Goal: Task Accomplishment & Management: Use online tool/utility

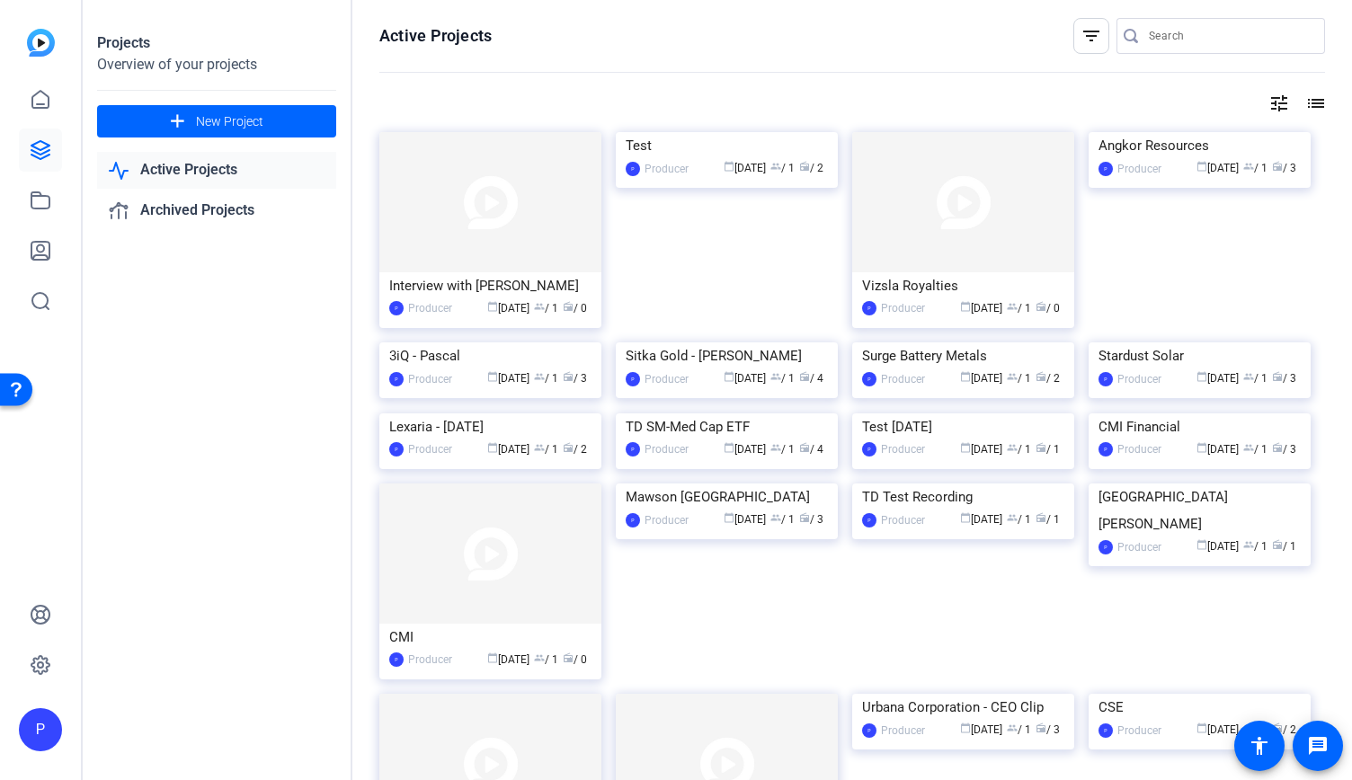
click at [514, 193] on img at bounding box center [490, 202] width 222 height 140
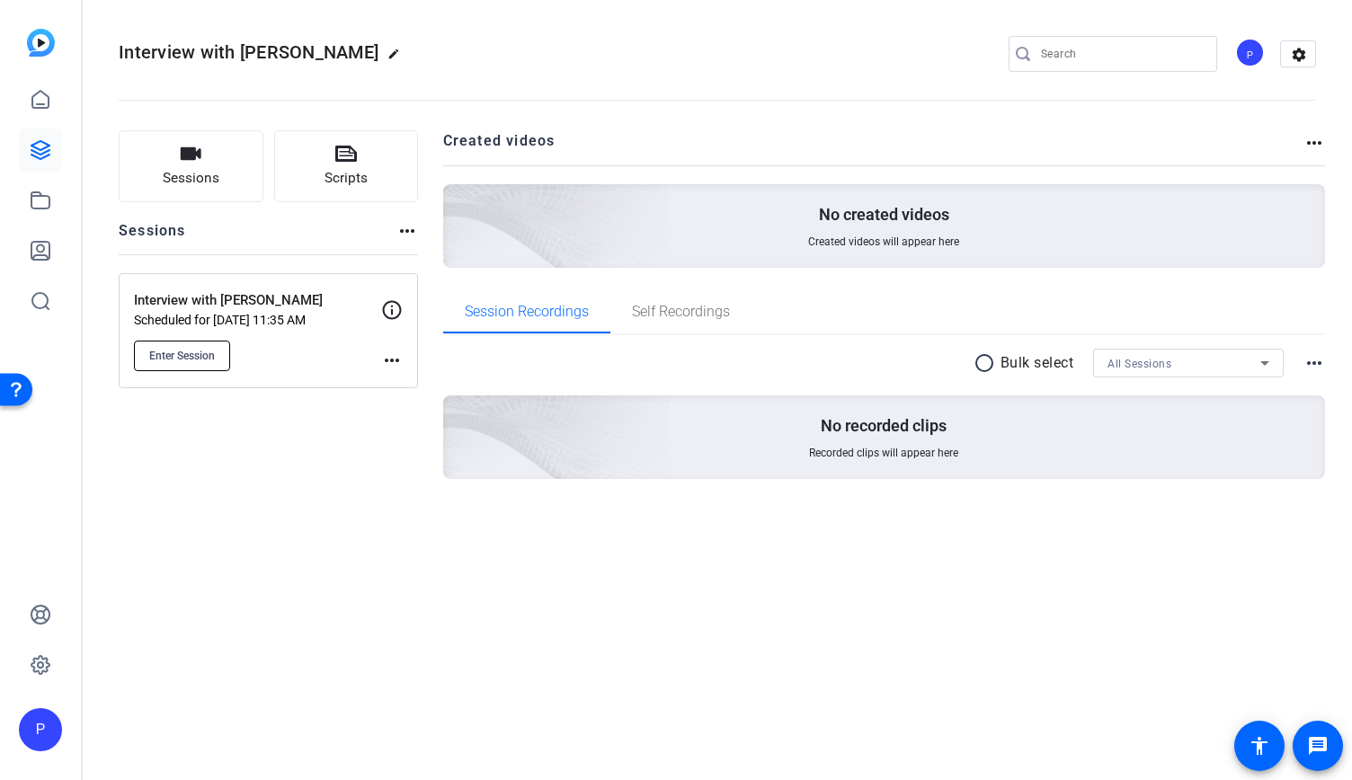
click at [185, 353] on span "Enter Session" at bounding box center [182, 356] width 66 height 14
click at [390, 353] on mat-icon "more_horiz" at bounding box center [392, 361] width 22 height 22
click at [355, 529] on div at bounding box center [676, 390] width 1352 height 780
click at [389, 358] on mat-icon "more_horiz" at bounding box center [392, 361] width 22 height 22
click at [404, 379] on span "Edit Session" at bounding box center [436, 386] width 82 height 22
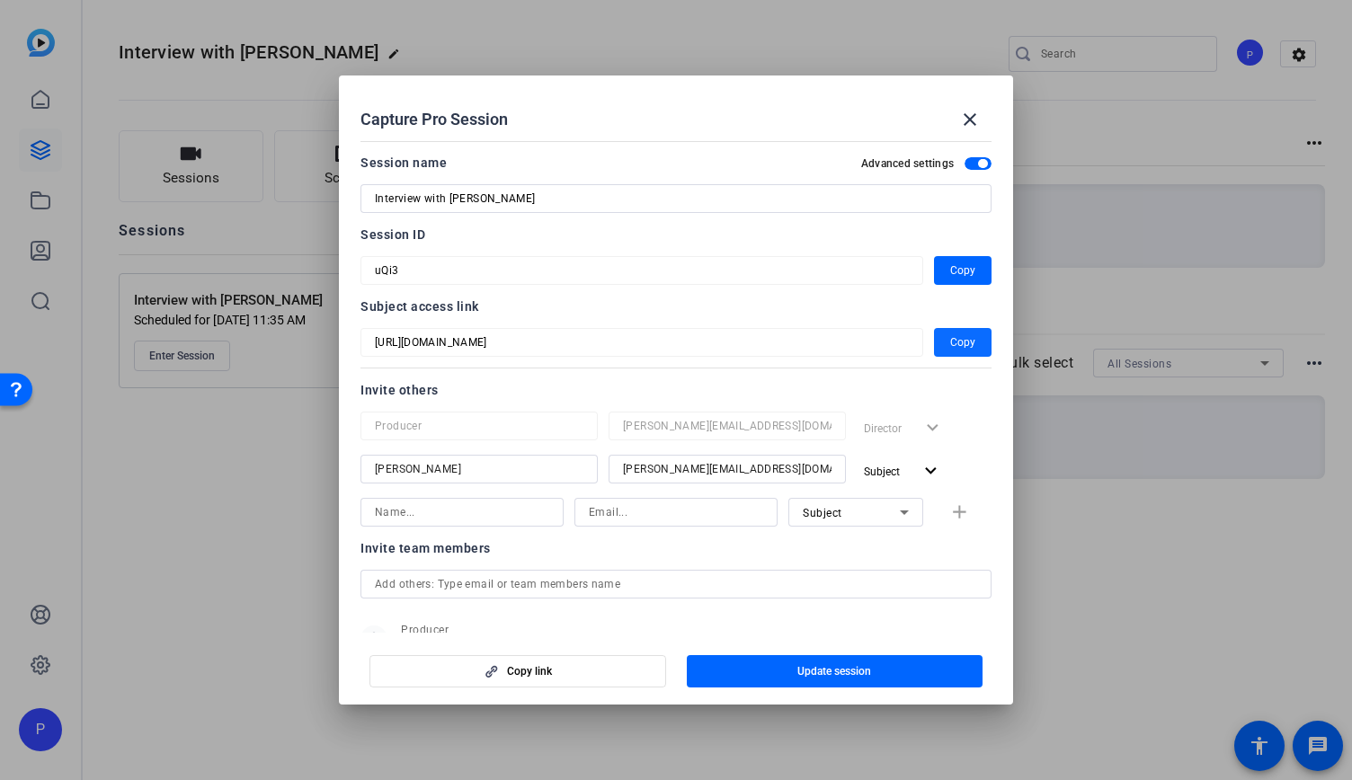
click at [956, 344] on span "Copy" at bounding box center [962, 343] width 25 height 22
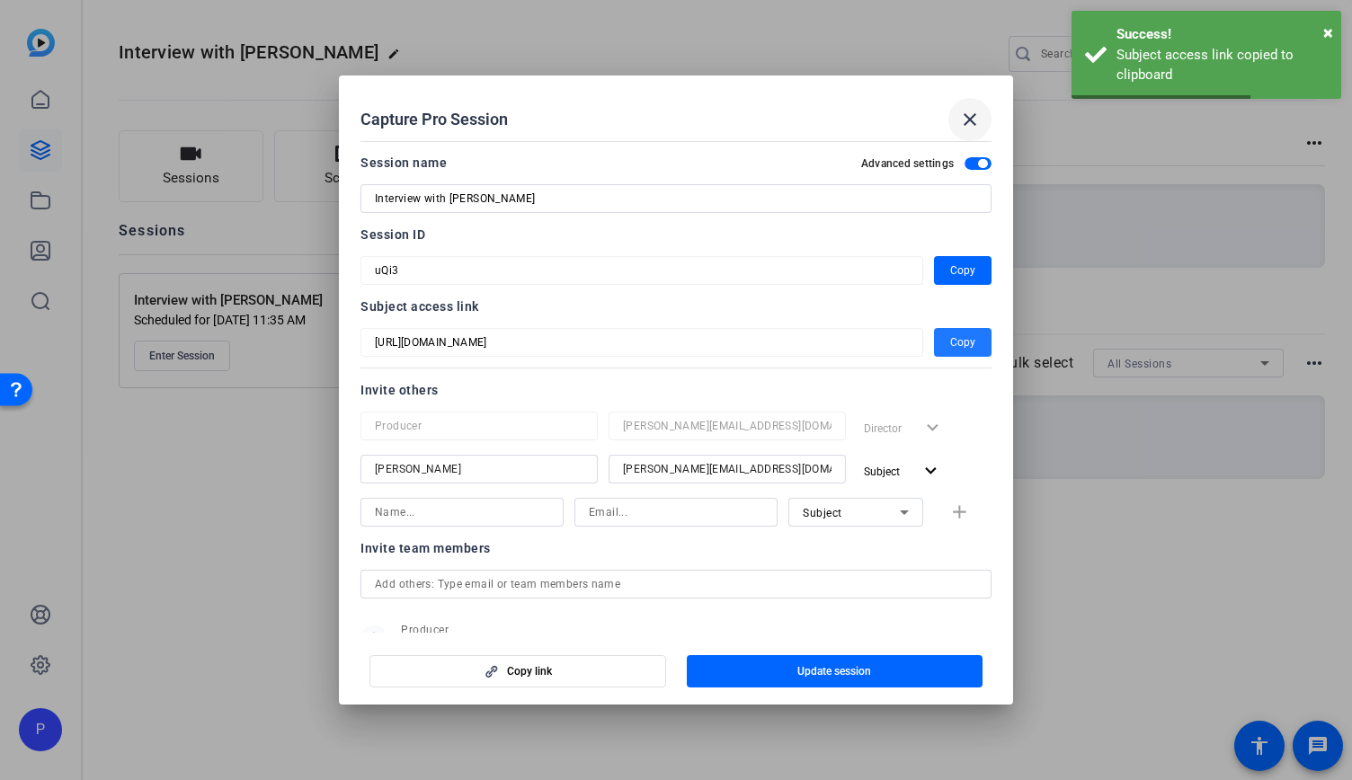
click at [971, 117] on mat-icon "close" at bounding box center [970, 120] width 22 height 22
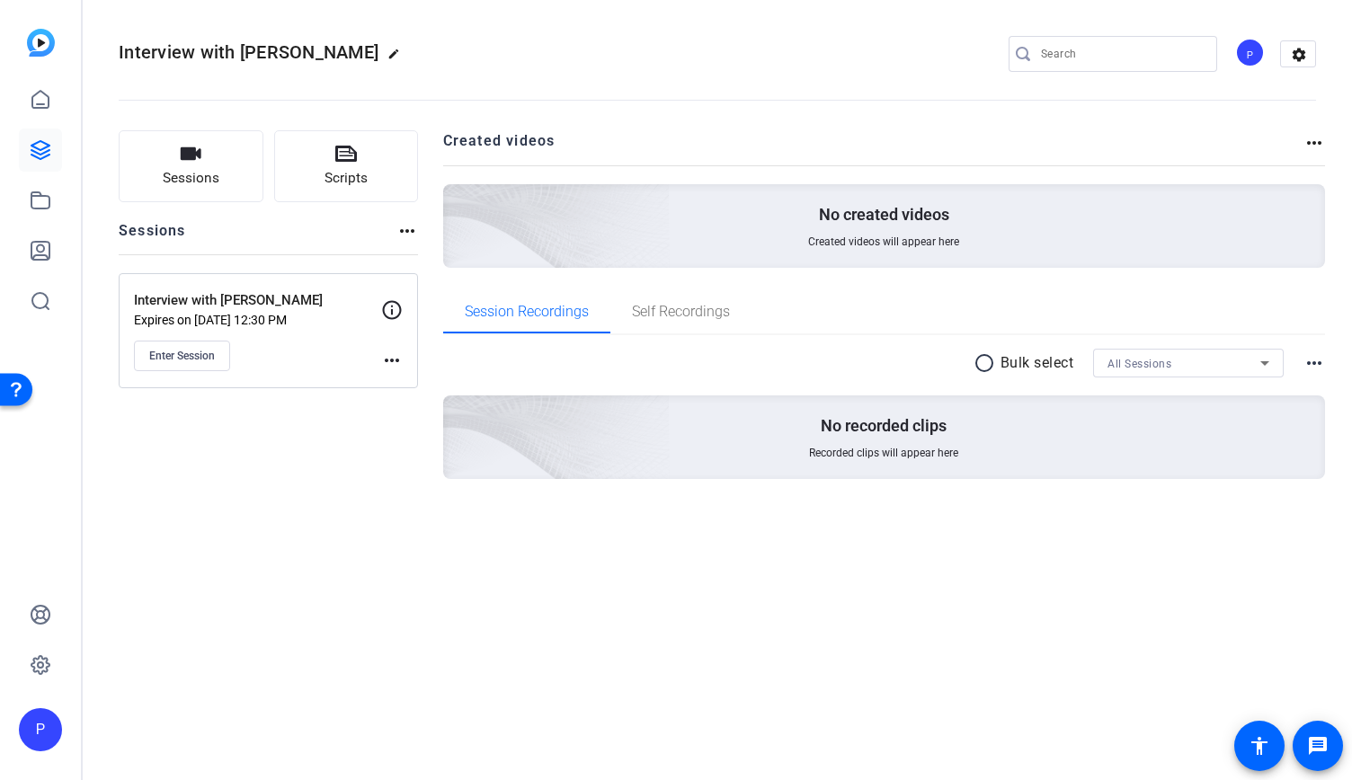
click at [391, 358] on mat-icon "more_horiz" at bounding box center [392, 361] width 22 height 22
click at [432, 387] on span "Edit Session" at bounding box center [436, 386] width 82 height 22
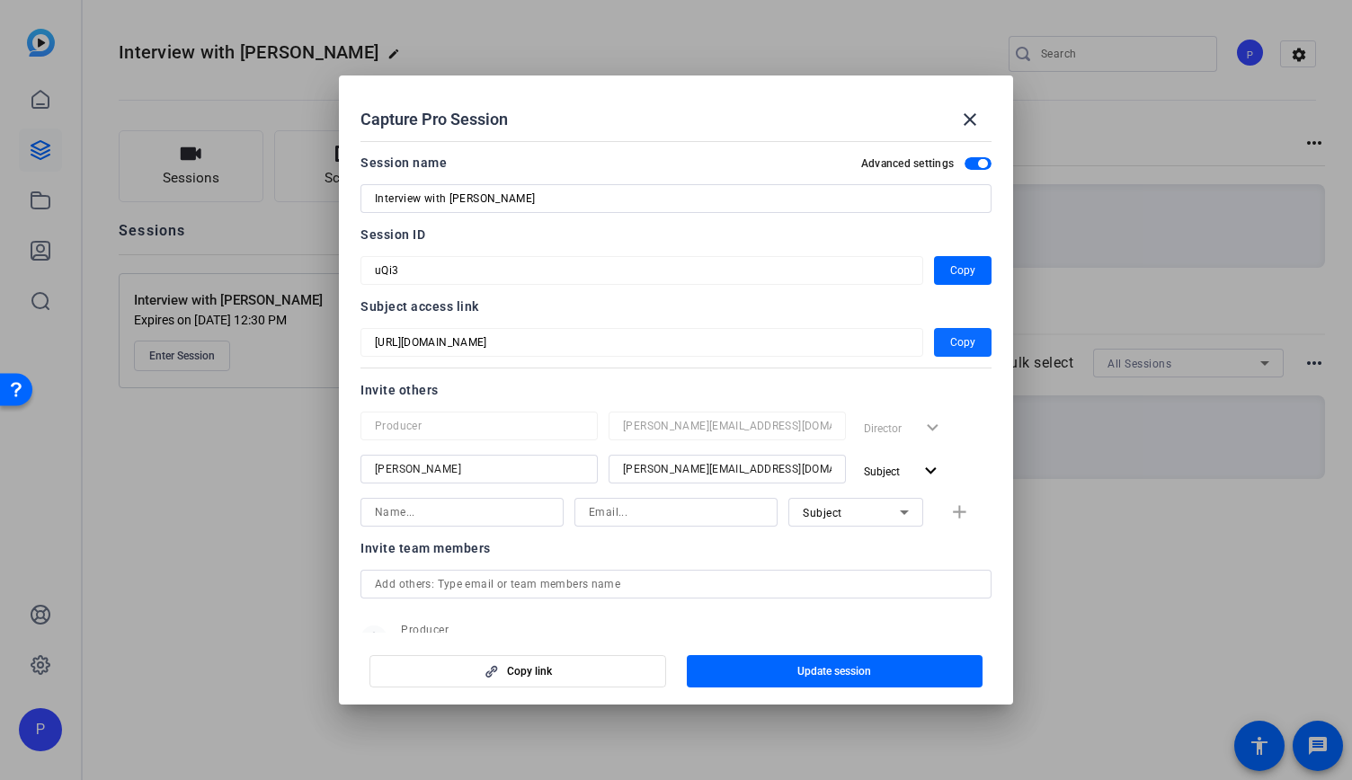
click at [950, 344] on span "Copy" at bounding box center [962, 343] width 25 height 22
click at [972, 119] on mat-icon "close" at bounding box center [970, 120] width 22 height 22
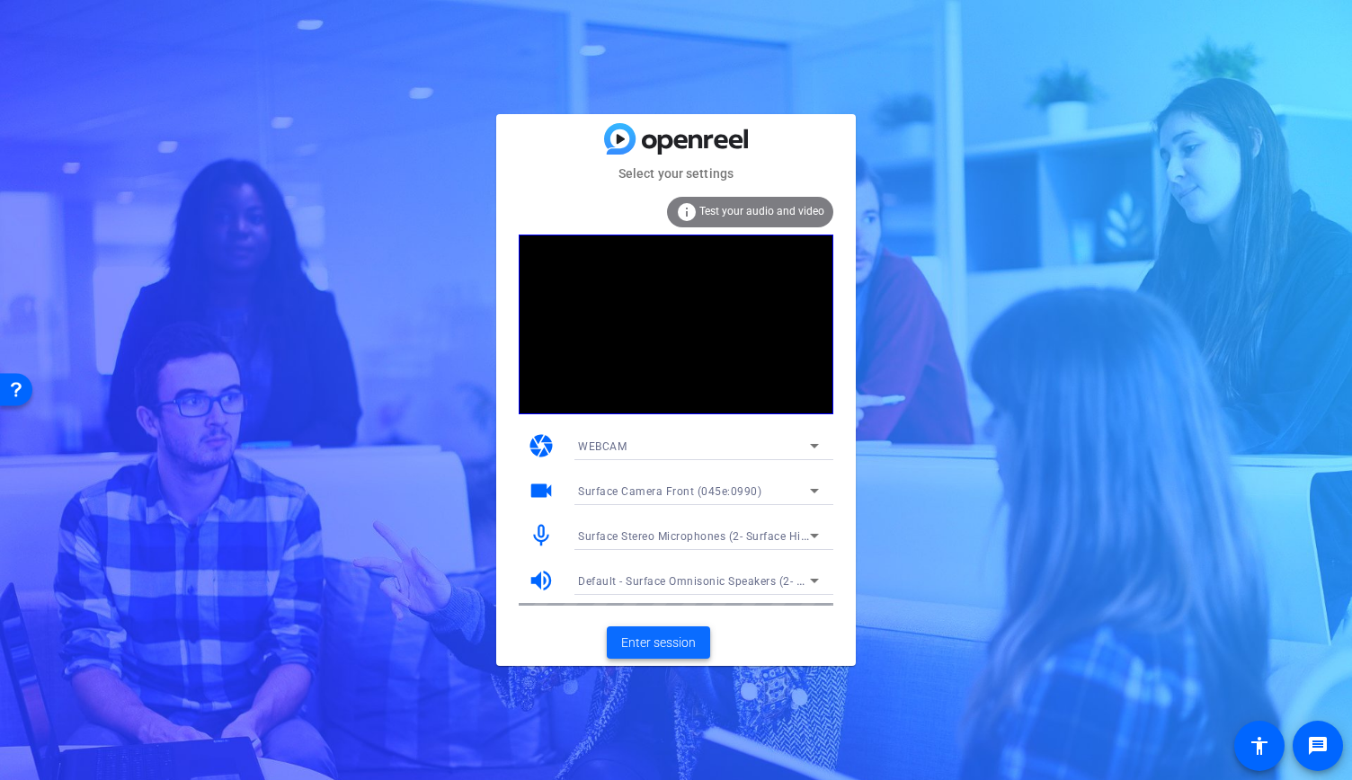
click at [658, 643] on span "Enter session" at bounding box center [658, 643] width 75 height 19
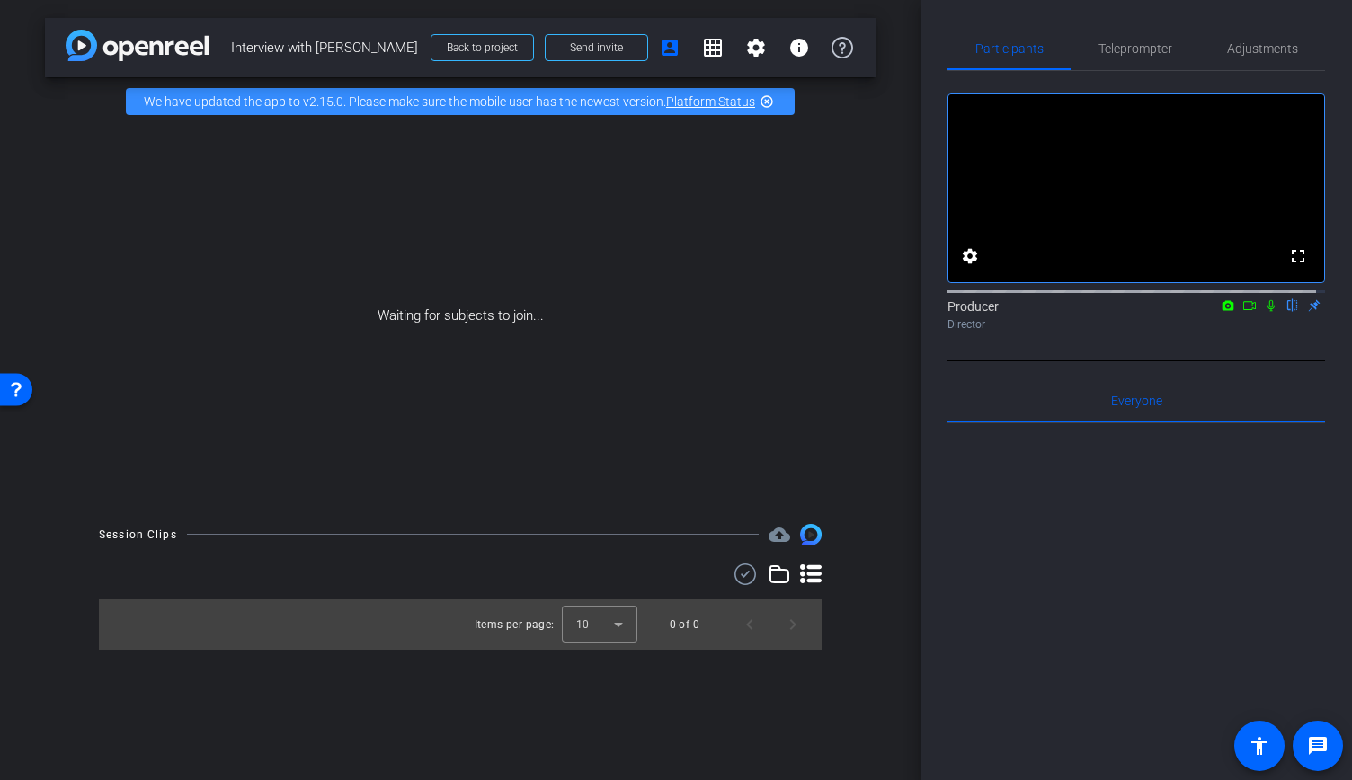
click at [1242, 312] on icon at bounding box center [1249, 305] width 14 height 13
click at [1287, 312] on icon at bounding box center [1292, 305] width 14 height 13
click at [1240, 51] on span "Adjustments" at bounding box center [1262, 48] width 71 height 13
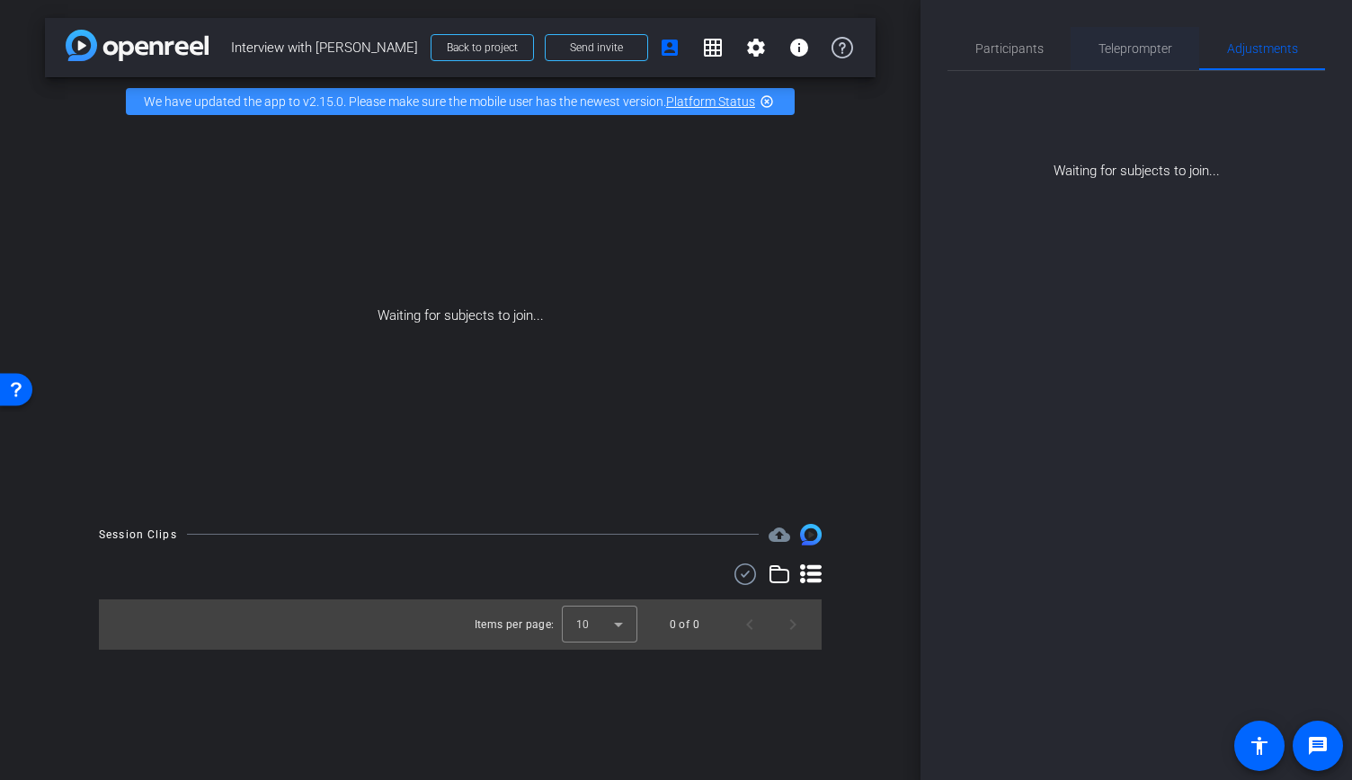
click at [1148, 43] on span "Teleprompter" at bounding box center [1135, 48] width 74 height 13
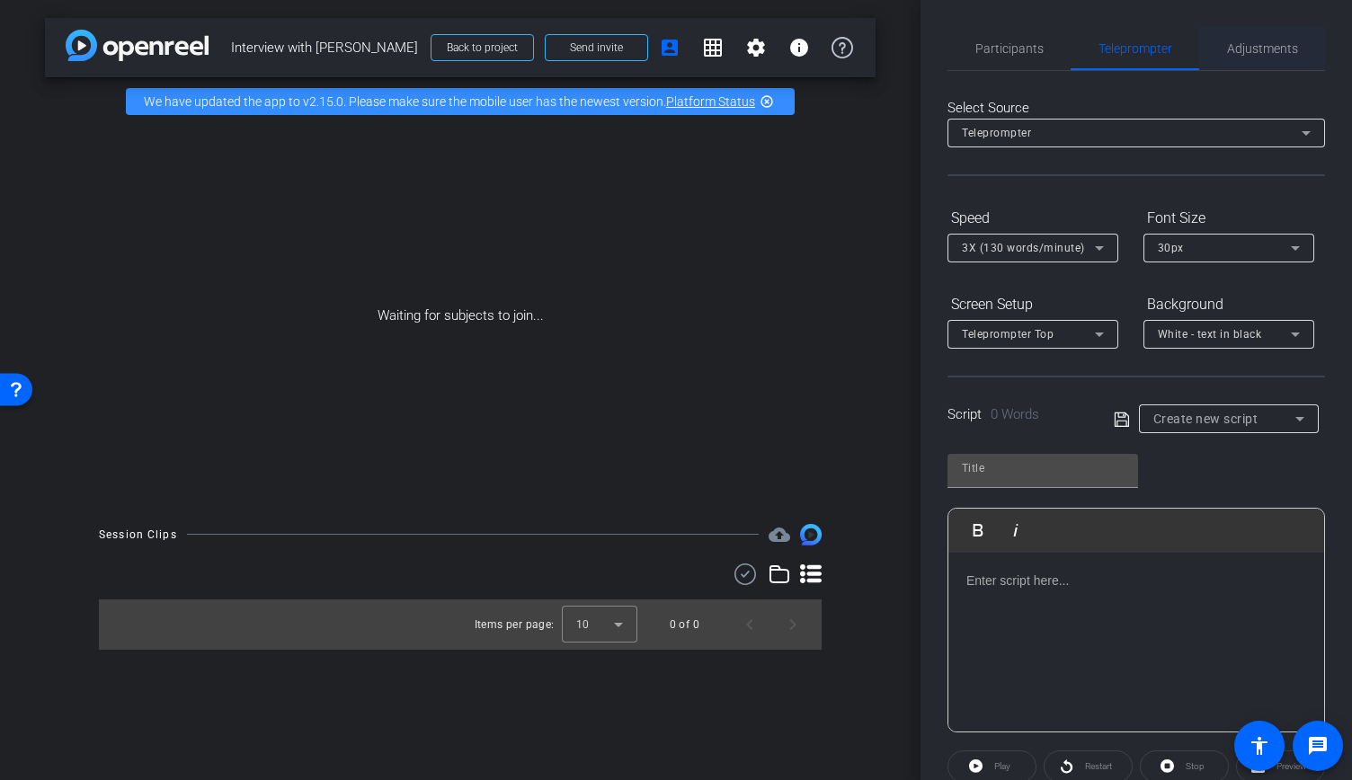
click at [1245, 58] on span "Adjustments" at bounding box center [1262, 48] width 71 height 43
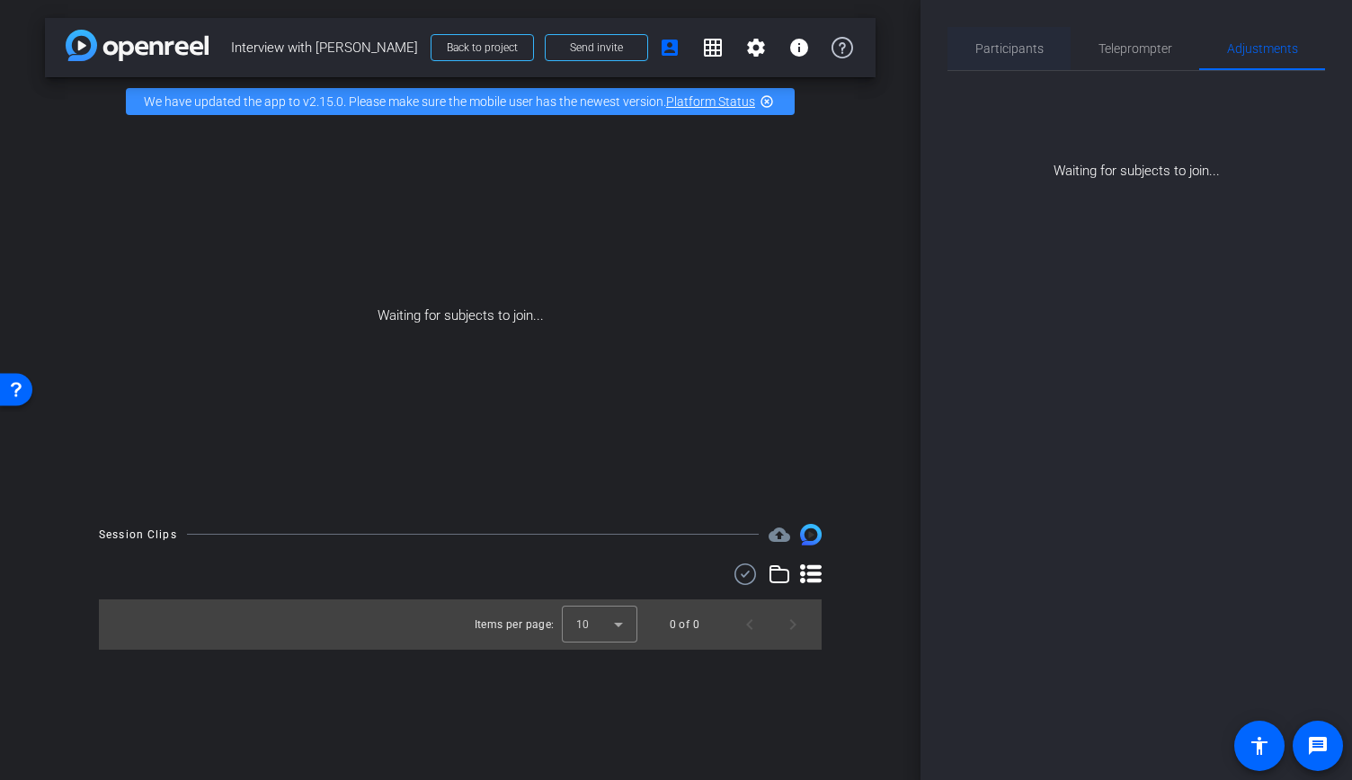
click at [997, 50] on span "Participants" at bounding box center [1009, 48] width 68 height 13
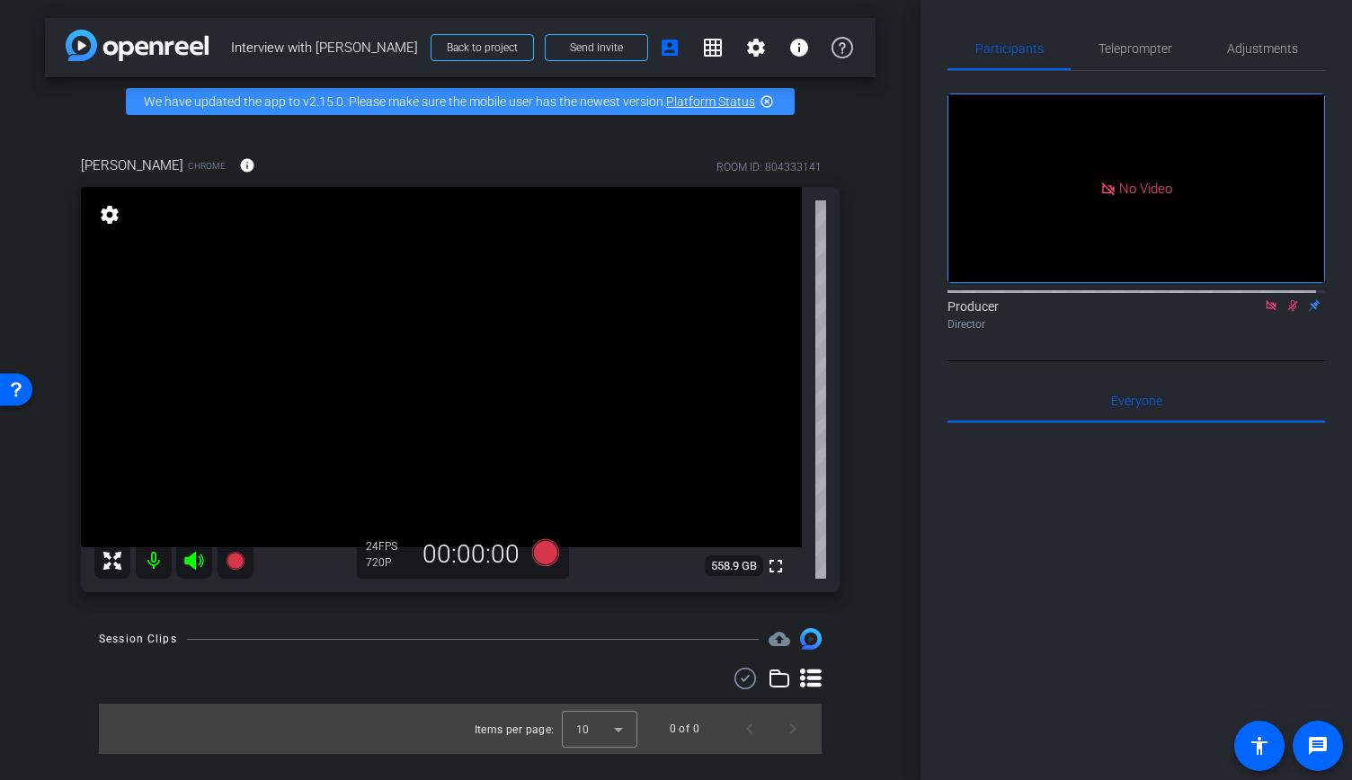
click at [1289, 299] on icon at bounding box center [1292, 305] width 14 height 13
click at [156, 563] on mat-icon at bounding box center [154, 561] width 36 height 36
click at [1289, 300] on icon at bounding box center [1292, 306] width 7 height 12
click at [1285, 299] on icon at bounding box center [1292, 305] width 14 height 13
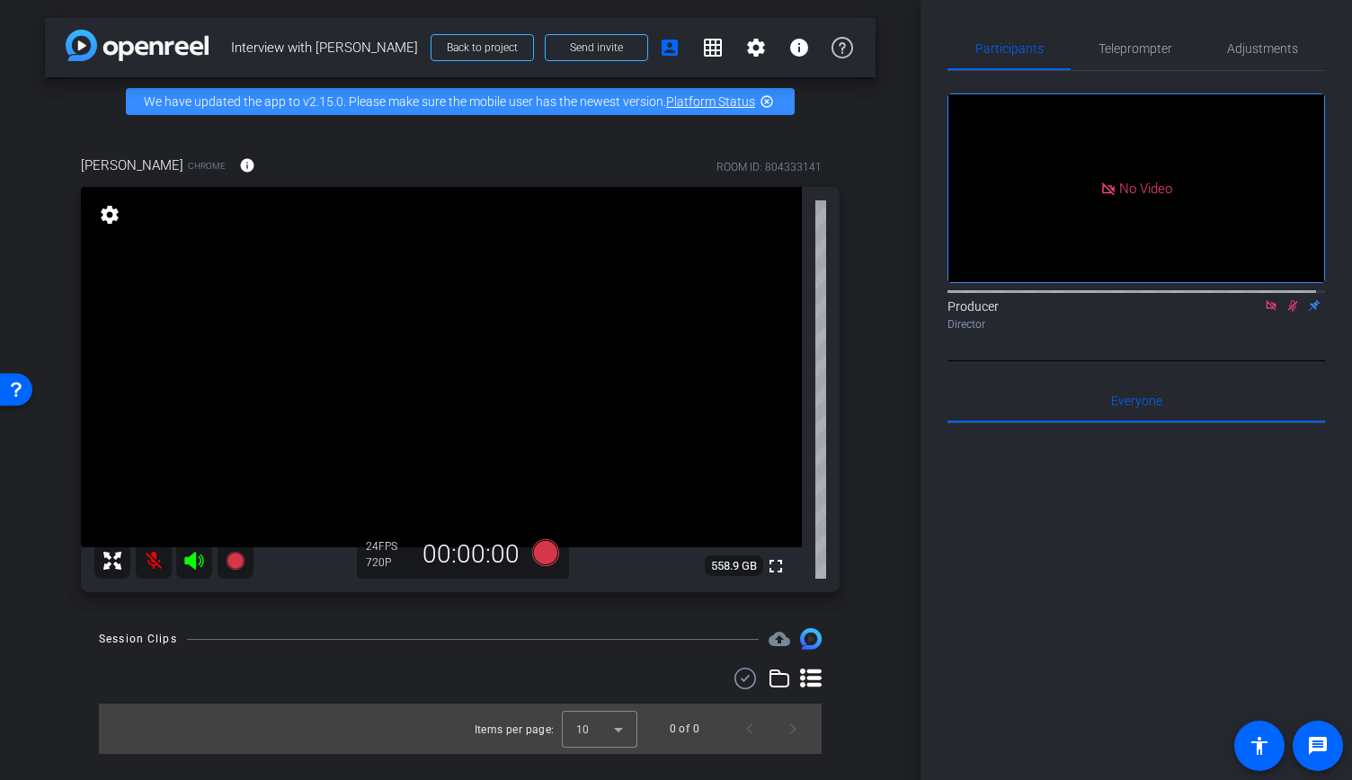
click at [1288, 300] on icon at bounding box center [1293, 306] width 10 height 12
click at [147, 563] on mat-icon at bounding box center [154, 561] width 36 height 36
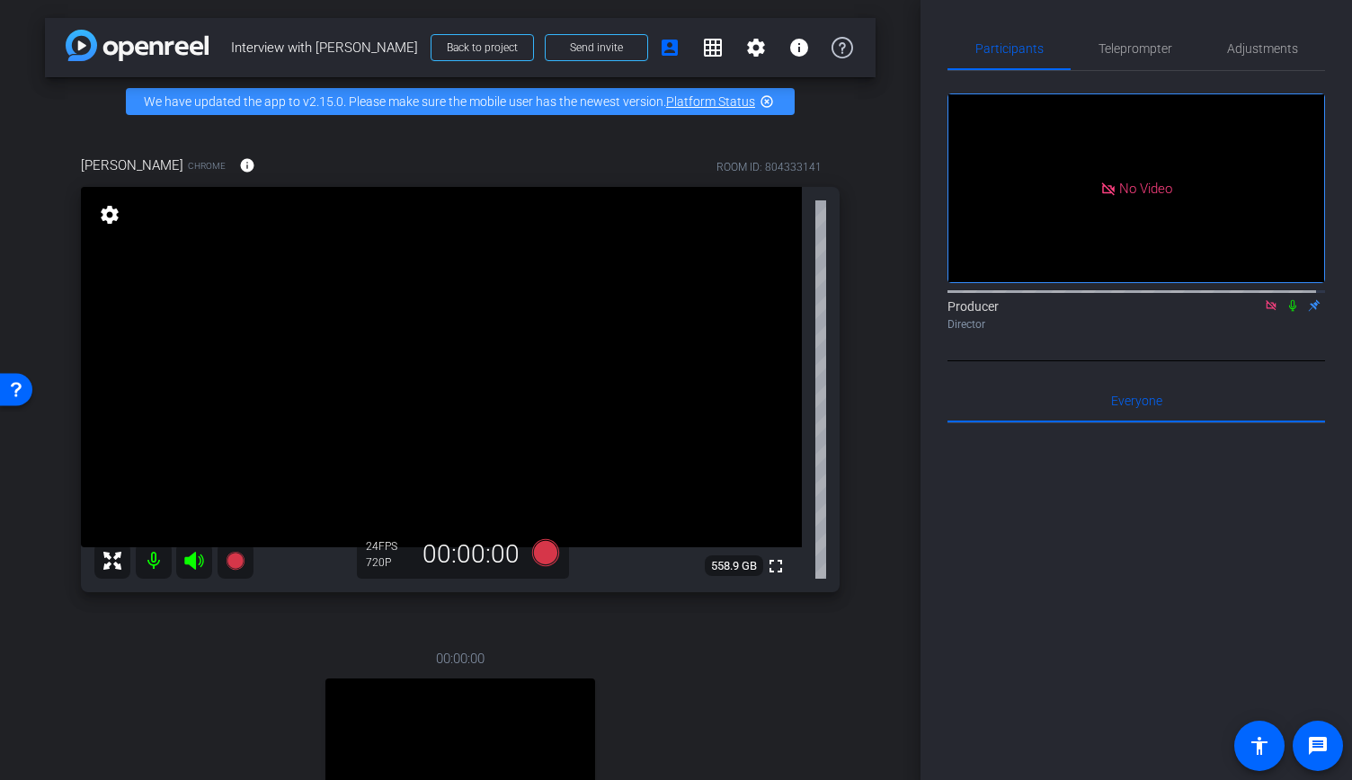
click at [1289, 300] on icon at bounding box center [1292, 306] width 7 height 12
click at [1285, 299] on icon at bounding box center [1292, 305] width 14 height 13
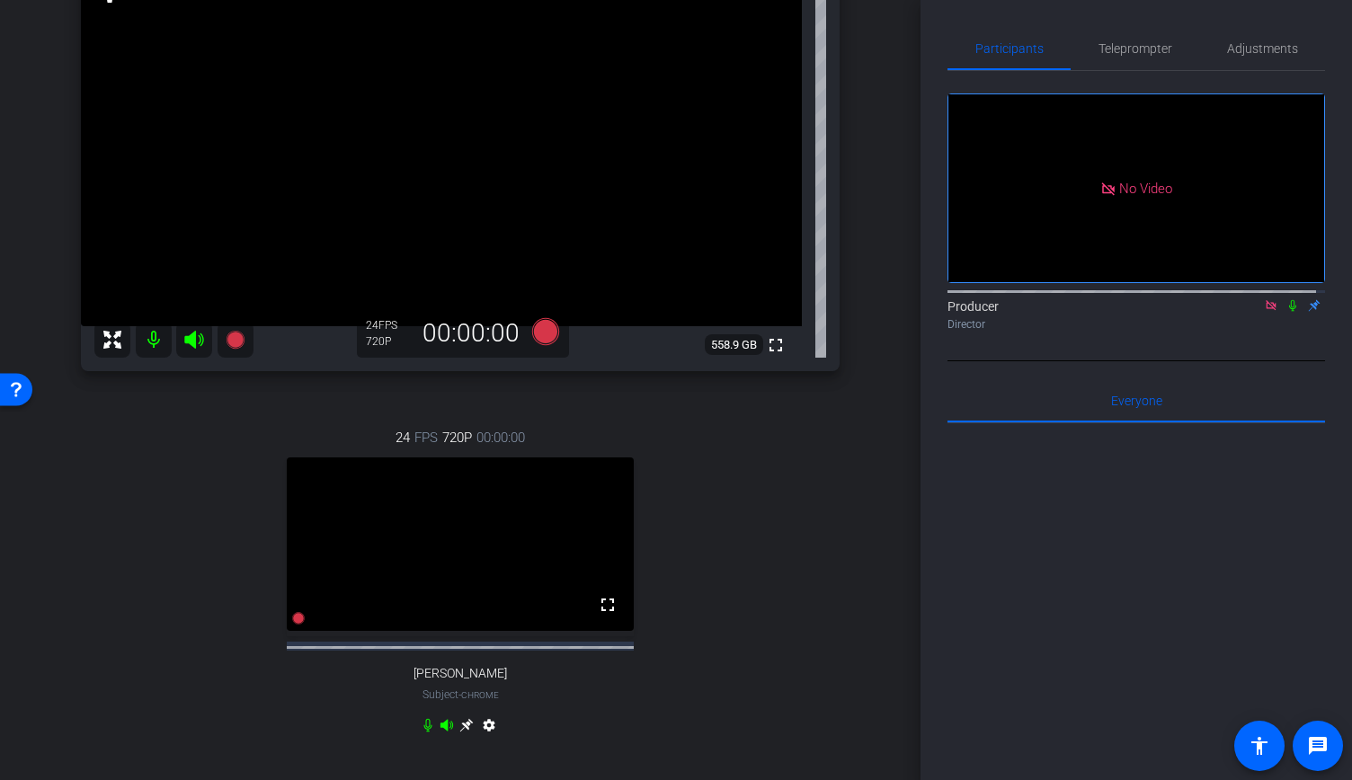
scroll to position [222, 0]
click at [1281, 297] on mat-icon at bounding box center [1292, 305] width 22 height 16
click at [1238, 57] on span "Adjustments" at bounding box center [1262, 48] width 71 height 43
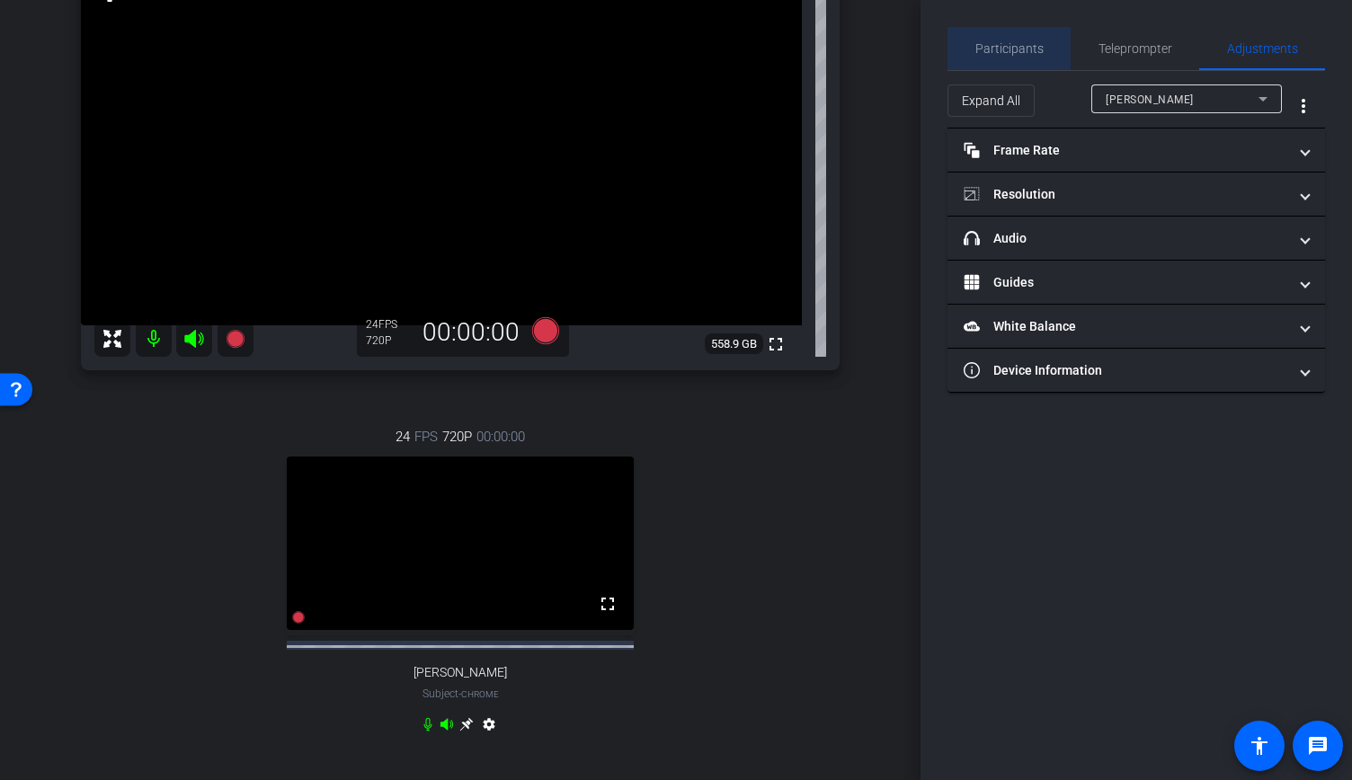
click at [1032, 39] on span "Participants" at bounding box center [1009, 48] width 68 height 43
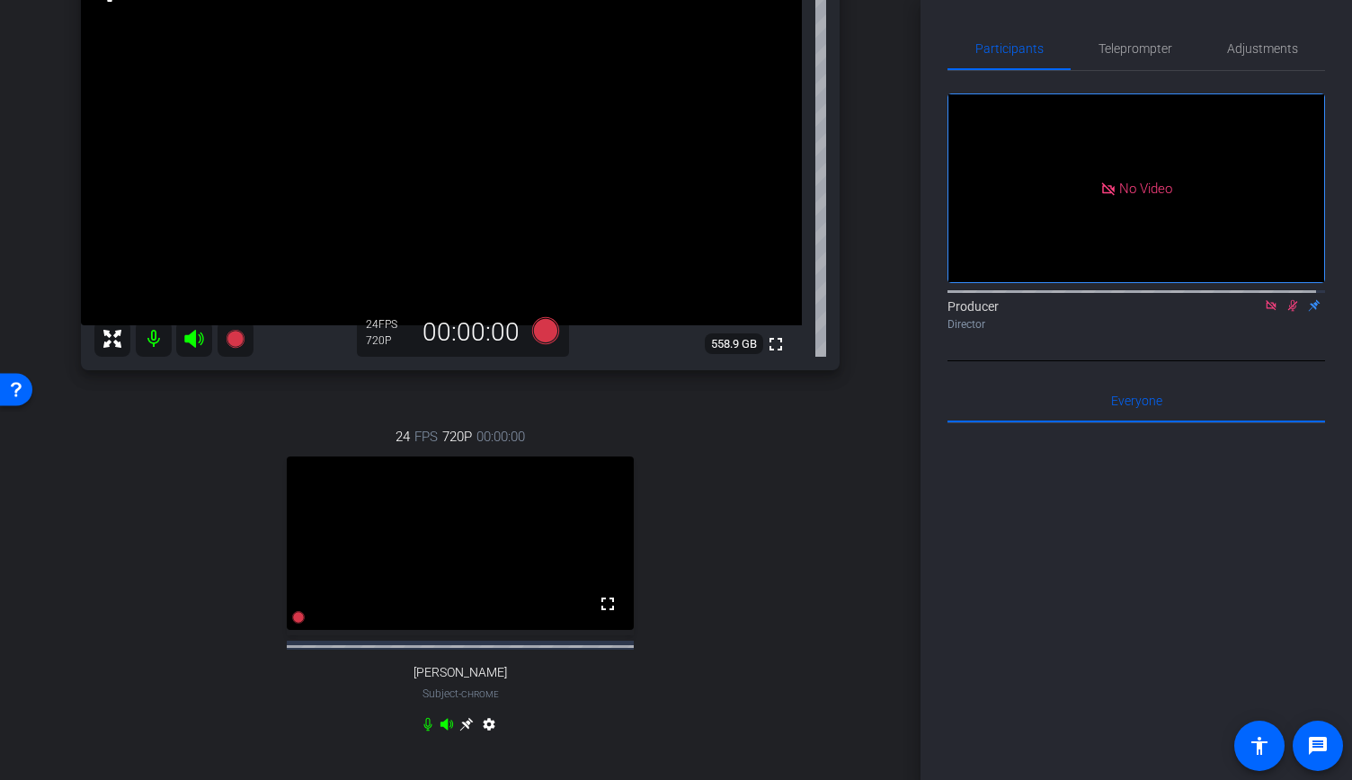
click at [1288, 300] on icon at bounding box center [1293, 306] width 10 height 12
click at [1289, 300] on icon at bounding box center [1292, 306] width 7 height 12
click at [1258, 56] on span "Adjustments" at bounding box center [1262, 48] width 71 height 43
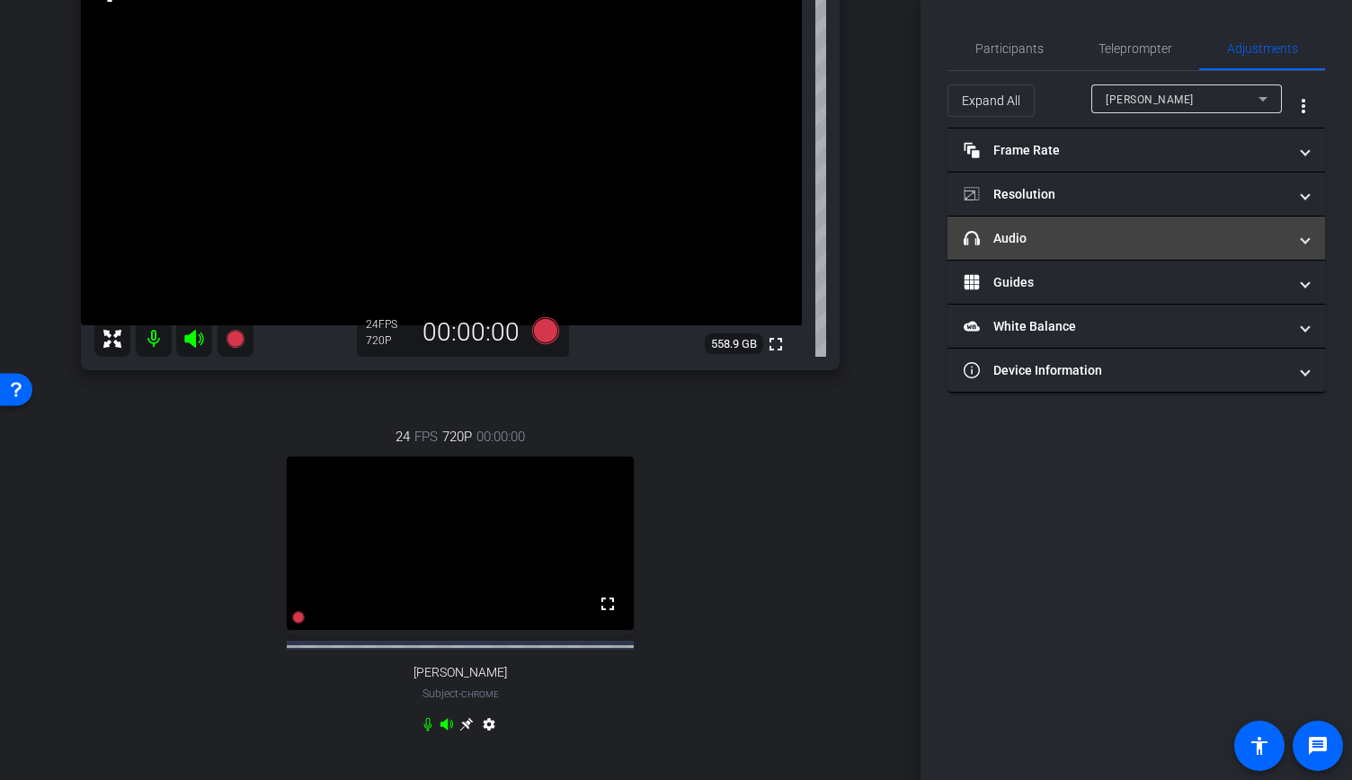
click at [1125, 224] on mat-expansion-panel-header "headphone icon Audio" at bounding box center [1135, 238] width 377 height 43
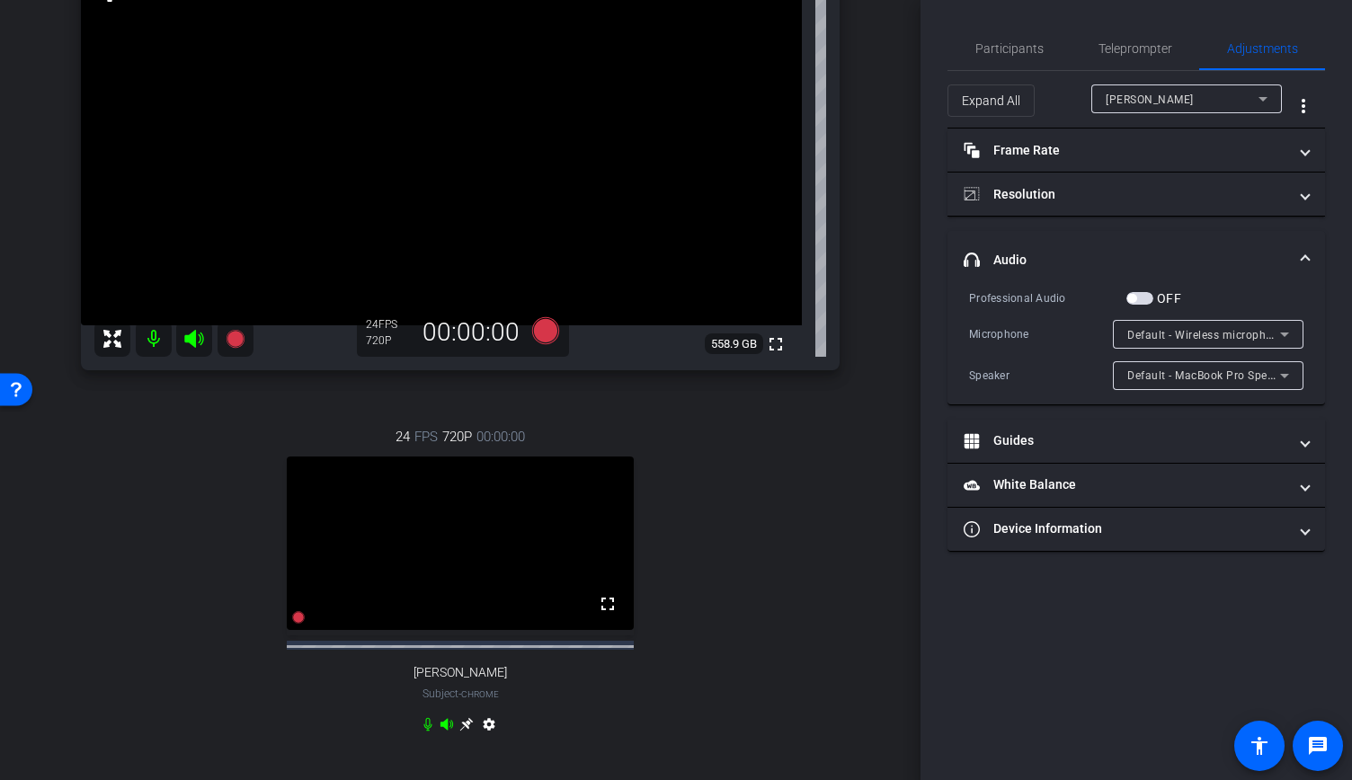
click at [1138, 296] on span "button" at bounding box center [1139, 298] width 27 height 13
click at [1151, 86] on div "Cindy Broad" at bounding box center [1186, 98] width 162 height 29
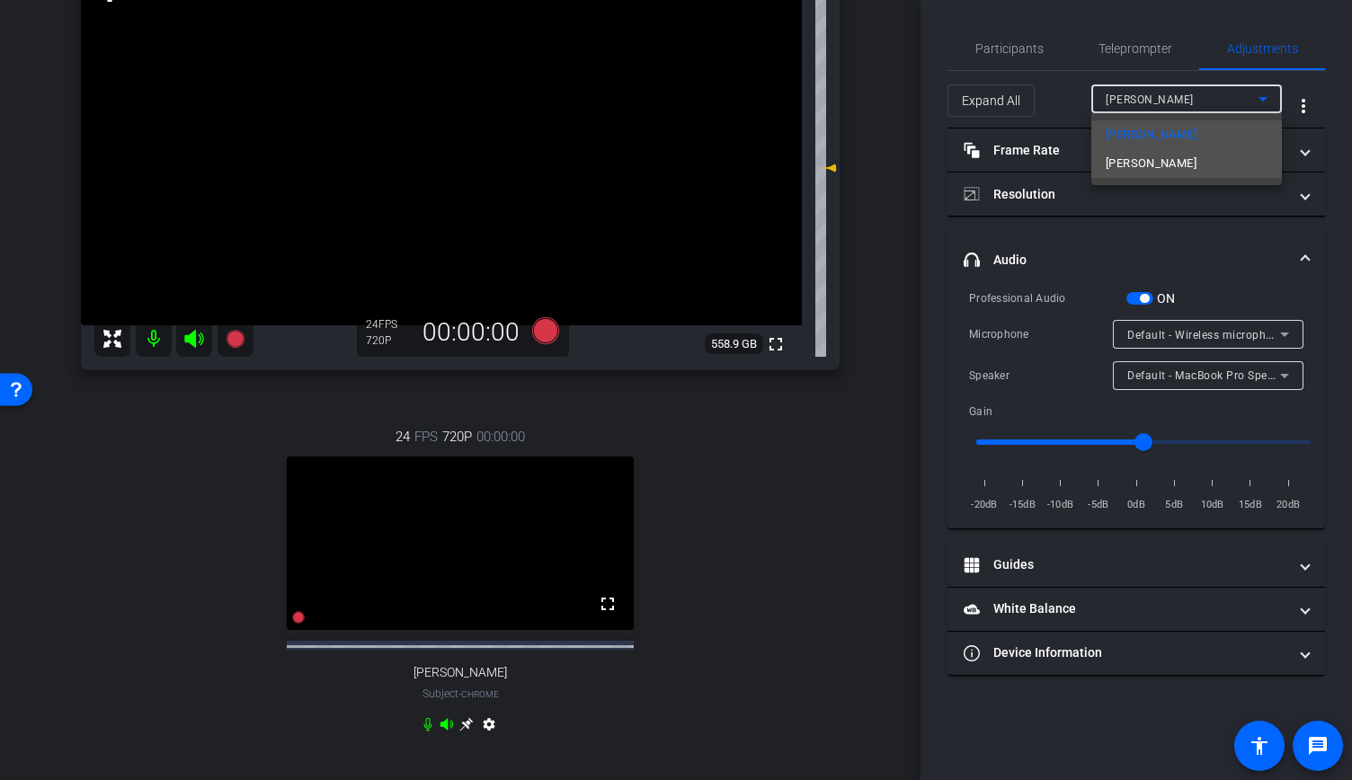
click at [1155, 164] on span "athanassakos" at bounding box center [1150, 164] width 91 height 22
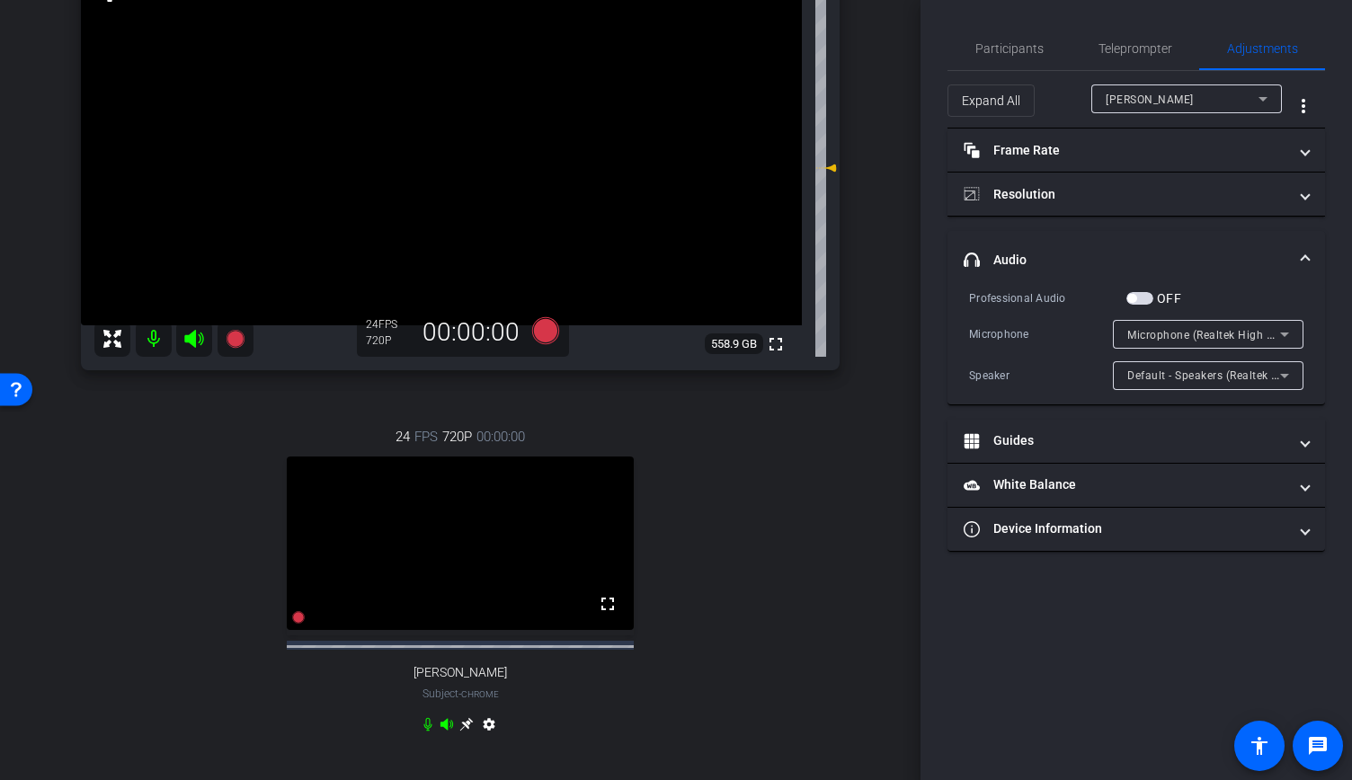
click at [1135, 297] on span "button" at bounding box center [1131, 298] width 9 height 9
click at [1024, 42] on span "Participants" at bounding box center [1009, 48] width 68 height 13
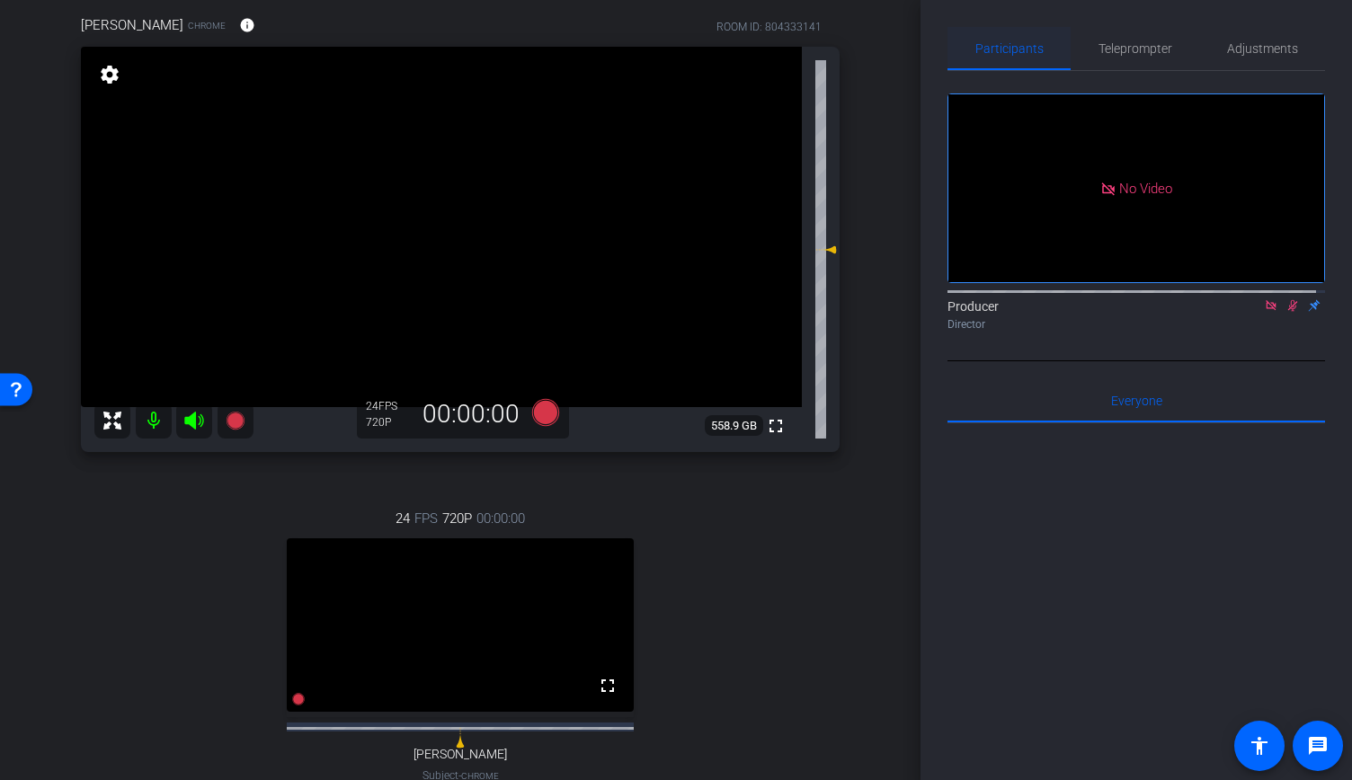
scroll to position [152, 0]
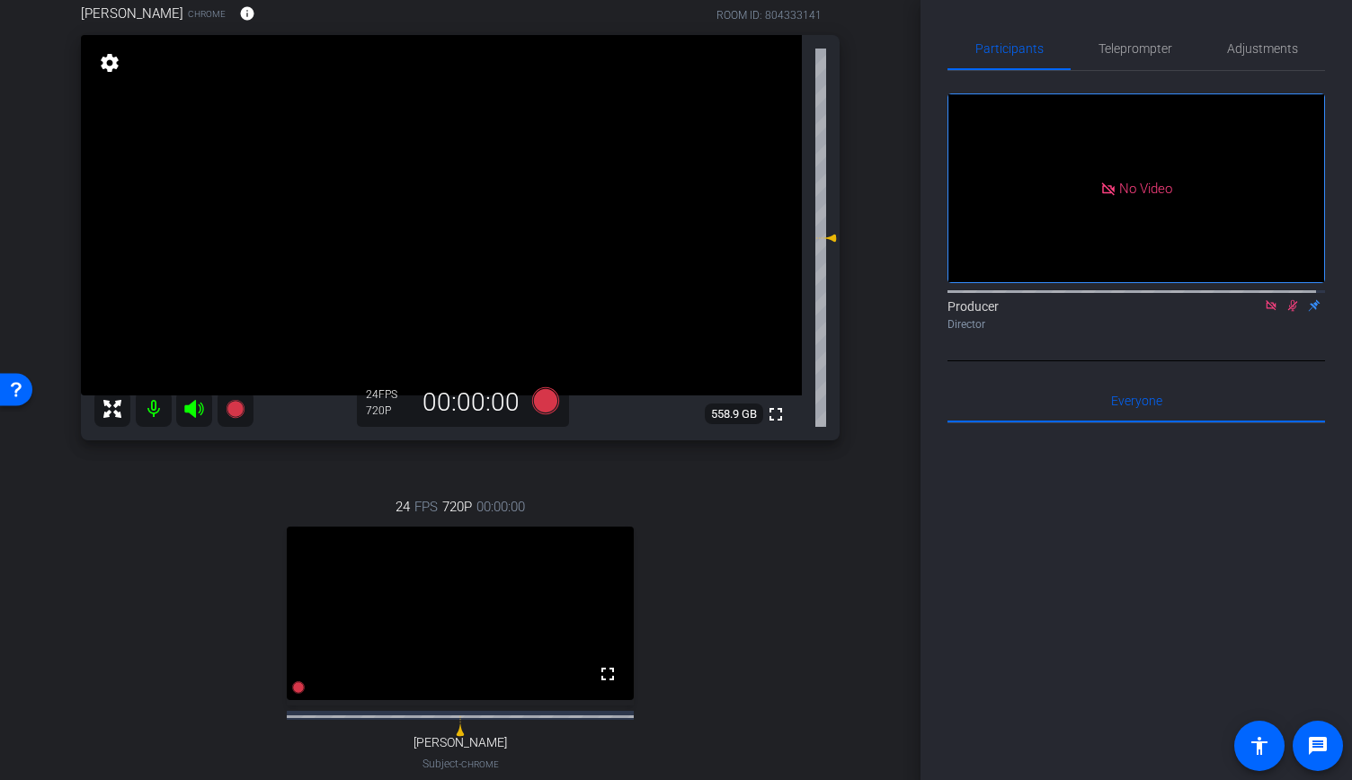
click at [1288, 300] on icon at bounding box center [1293, 306] width 10 height 12
click at [1285, 299] on icon at bounding box center [1292, 305] width 14 height 13
click at [1247, 52] on span "Adjustments" at bounding box center [1262, 48] width 71 height 13
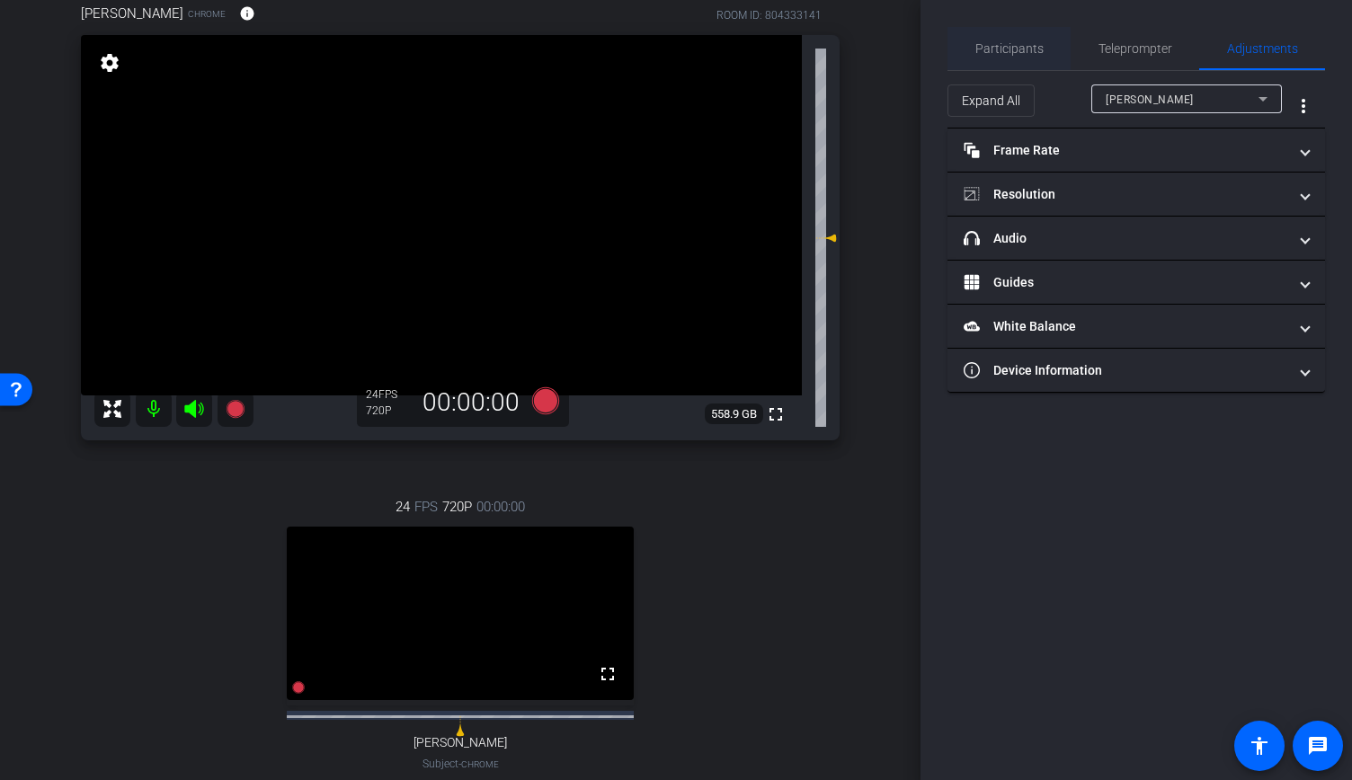
click at [1007, 46] on span "Participants" at bounding box center [1009, 48] width 68 height 13
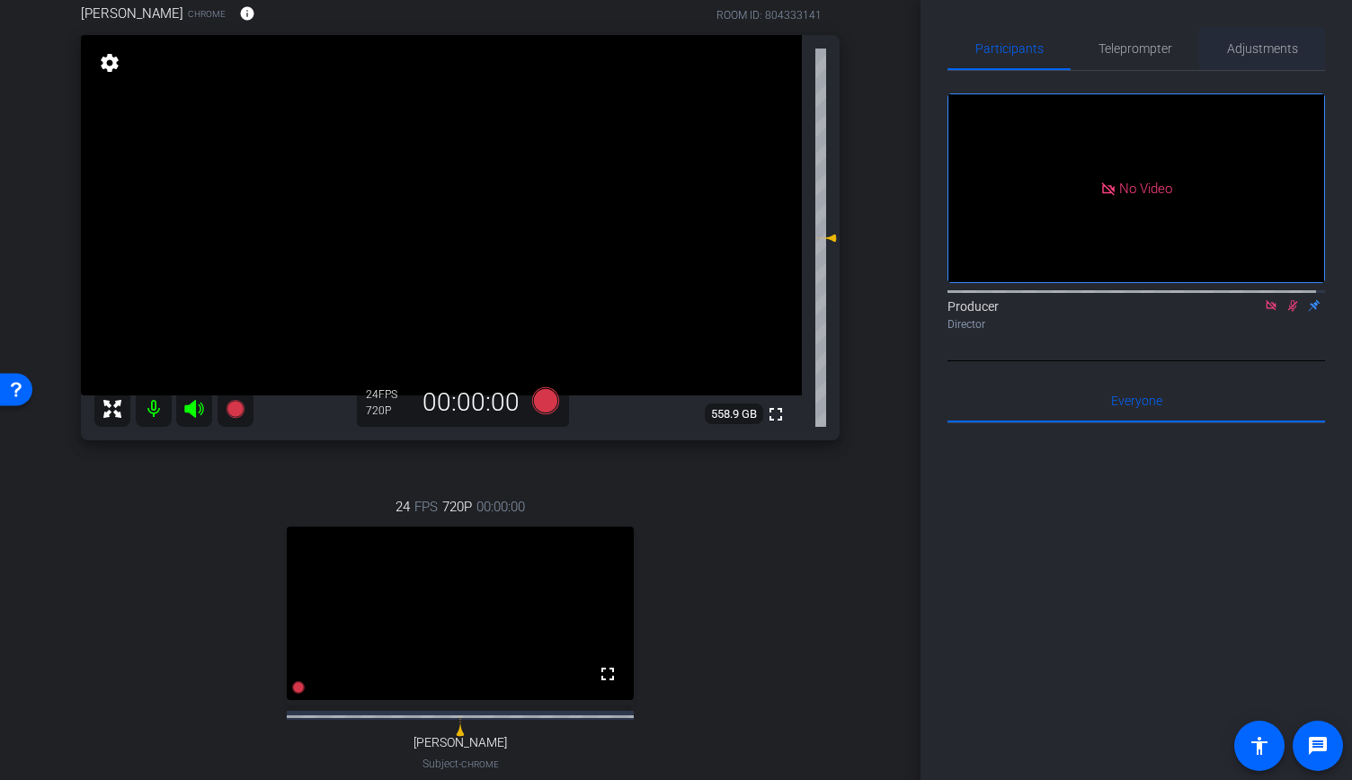
click at [1269, 59] on span "Adjustments" at bounding box center [1262, 48] width 71 height 43
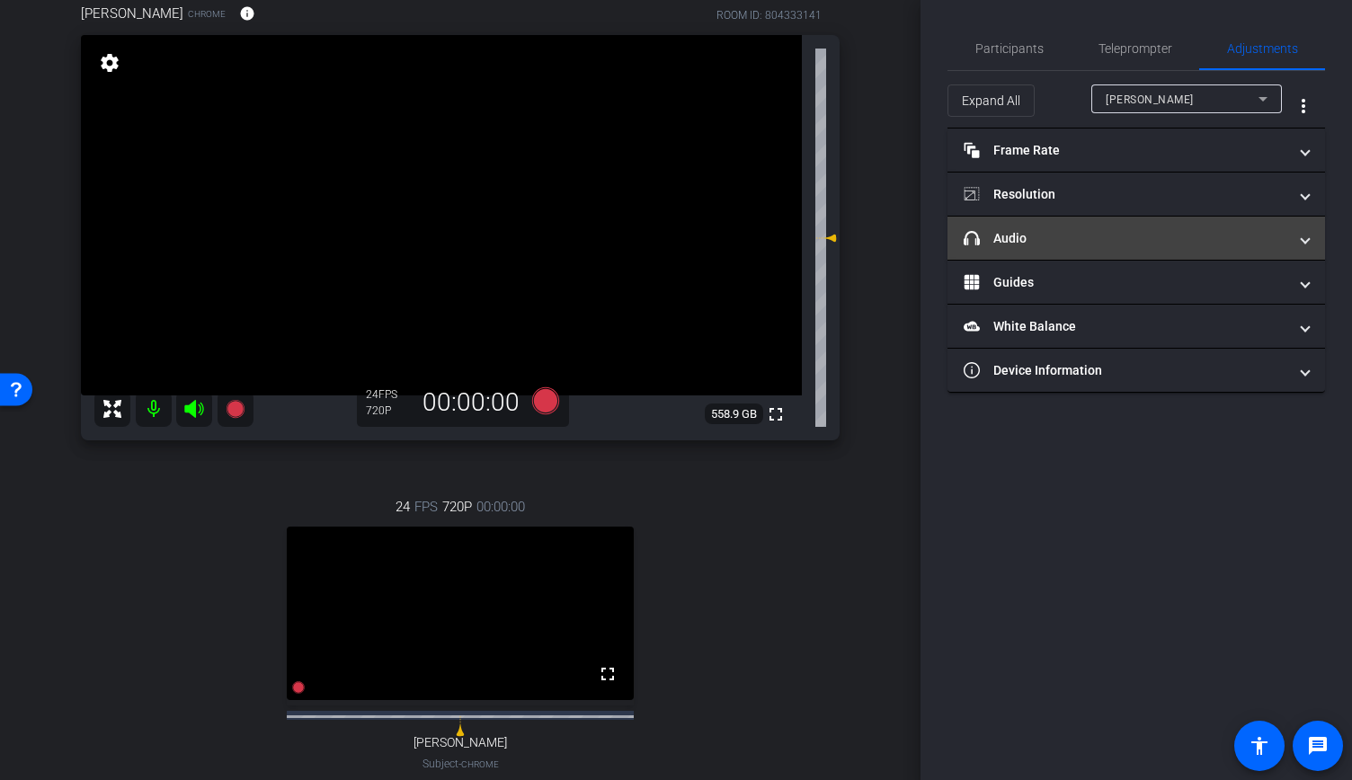
click at [1282, 230] on mat-panel-title "headphone icon Audio" at bounding box center [1125, 238] width 324 height 19
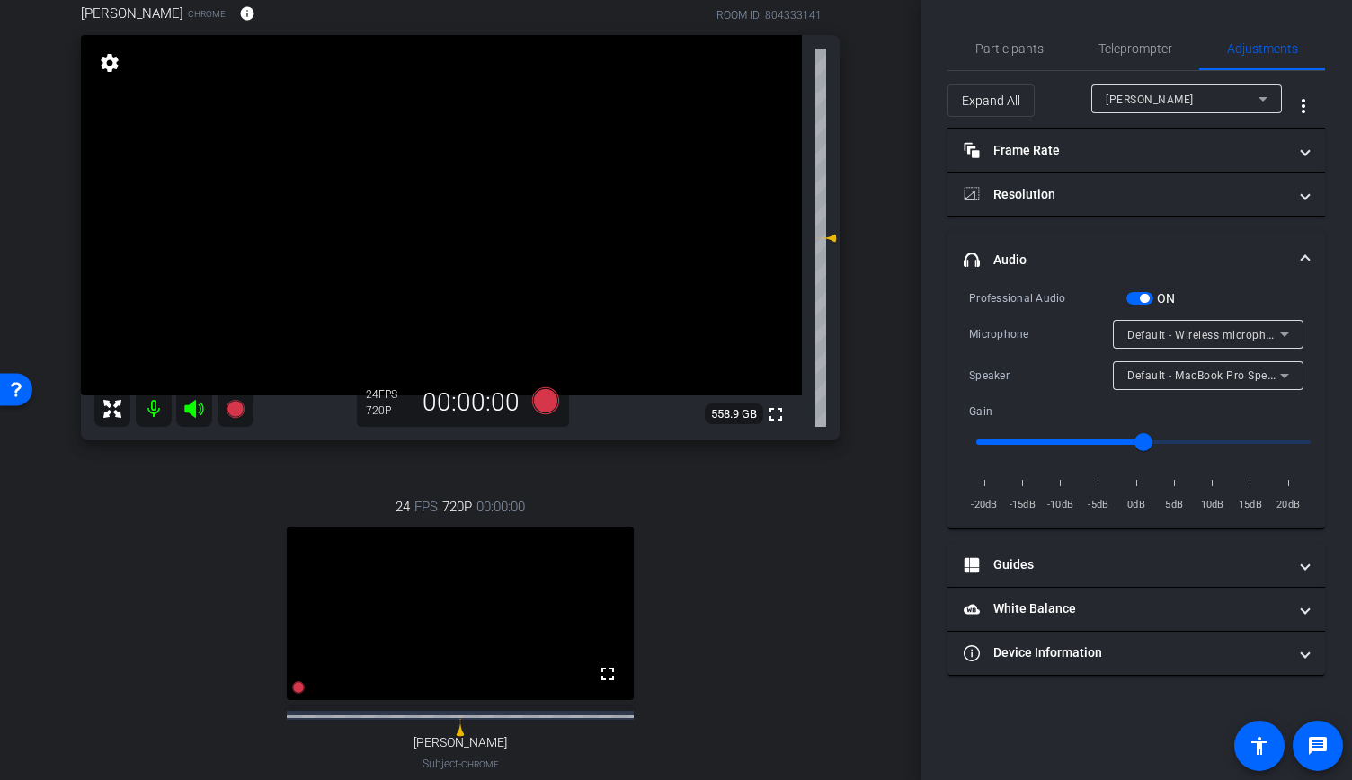
click at [1204, 108] on div "Cindy Broad" at bounding box center [1181, 99] width 153 height 22
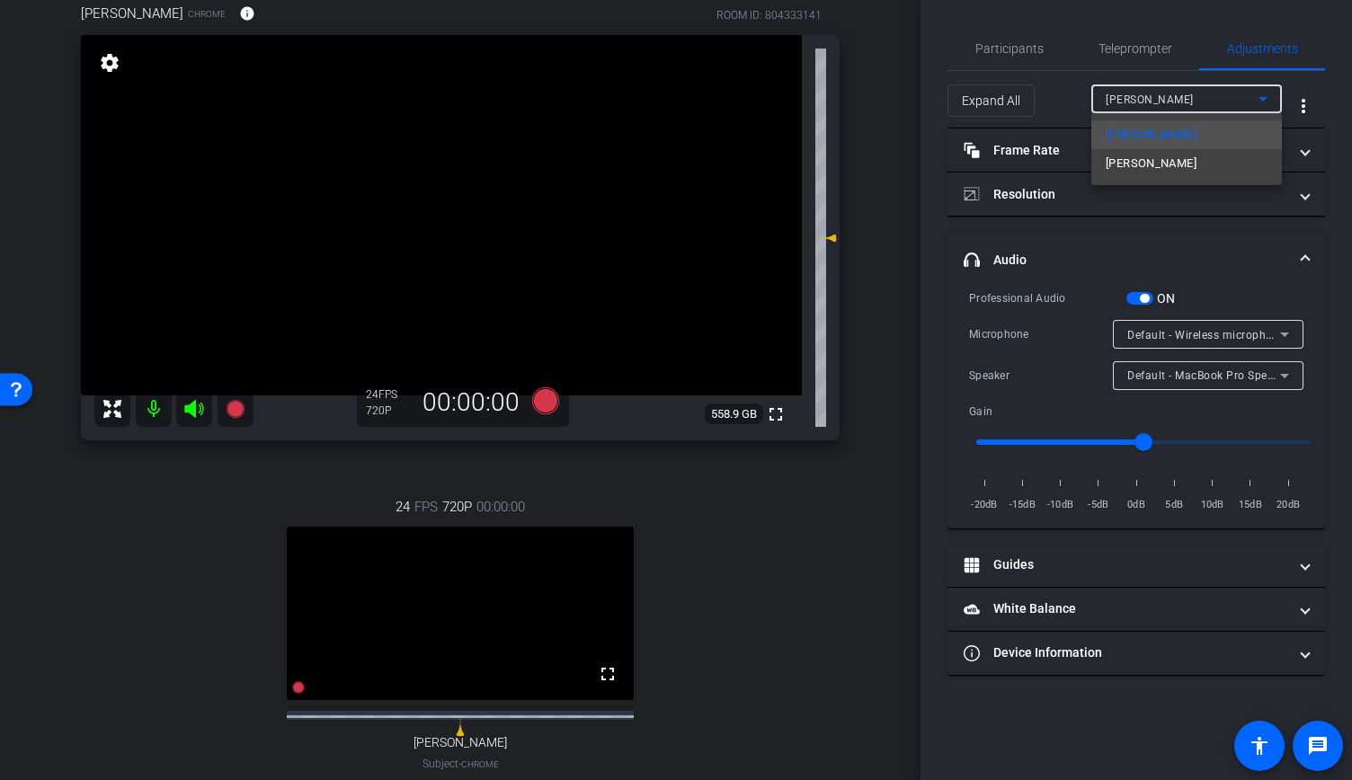
click at [1203, 180] on div "Cindy Broad athanassakos" at bounding box center [1186, 149] width 191 height 72
click at [1015, 58] on div at bounding box center [676, 390] width 1352 height 780
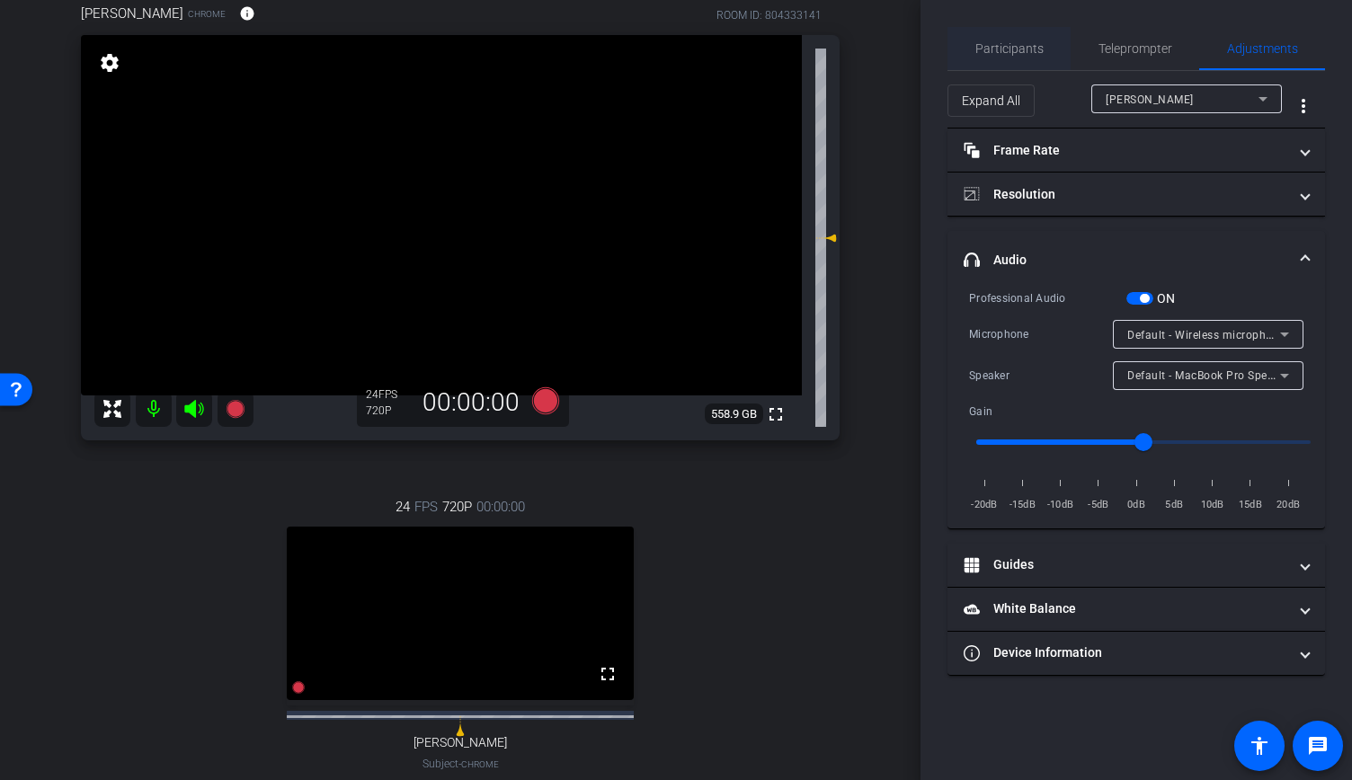
click at [1014, 32] on span "Participants" at bounding box center [1009, 48] width 68 height 43
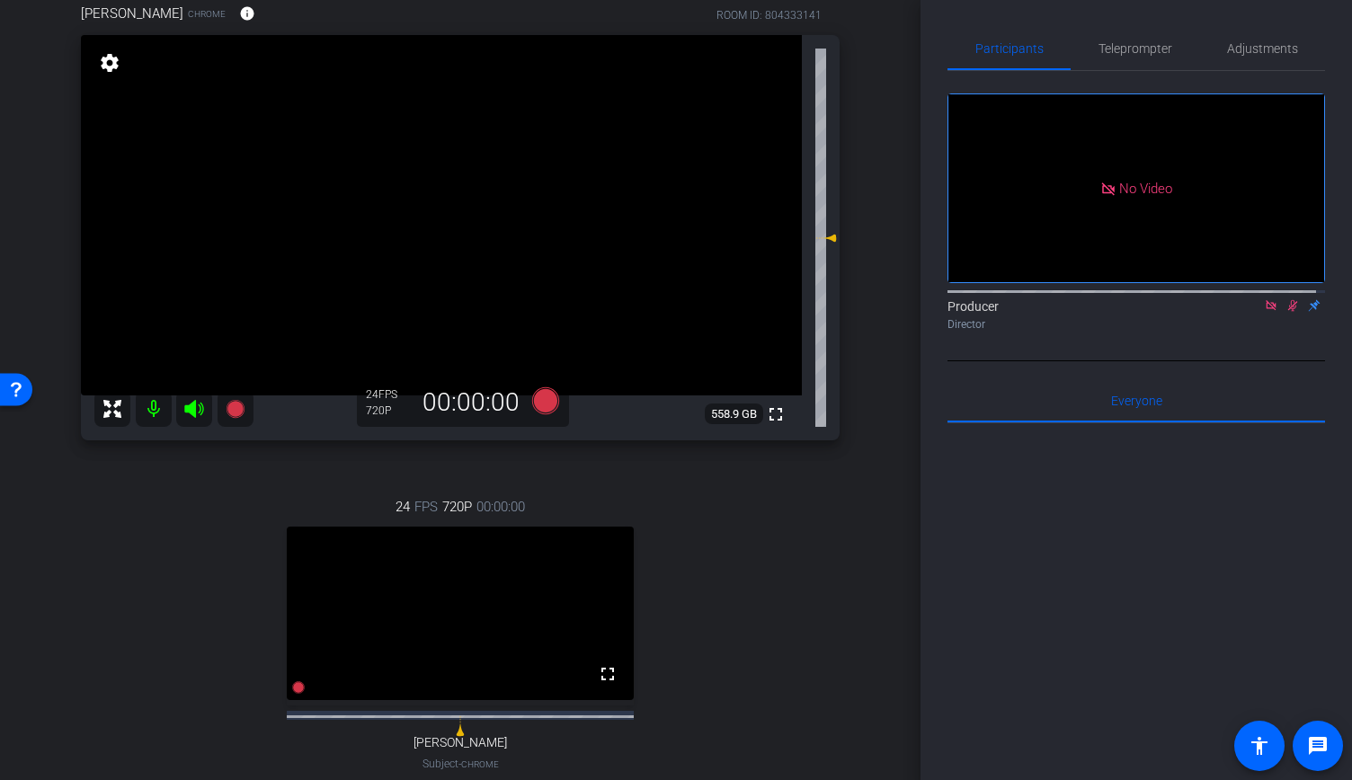
click at [1288, 300] on icon at bounding box center [1293, 306] width 10 height 12
click at [1249, 48] on span "Adjustments" at bounding box center [1262, 48] width 71 height 13
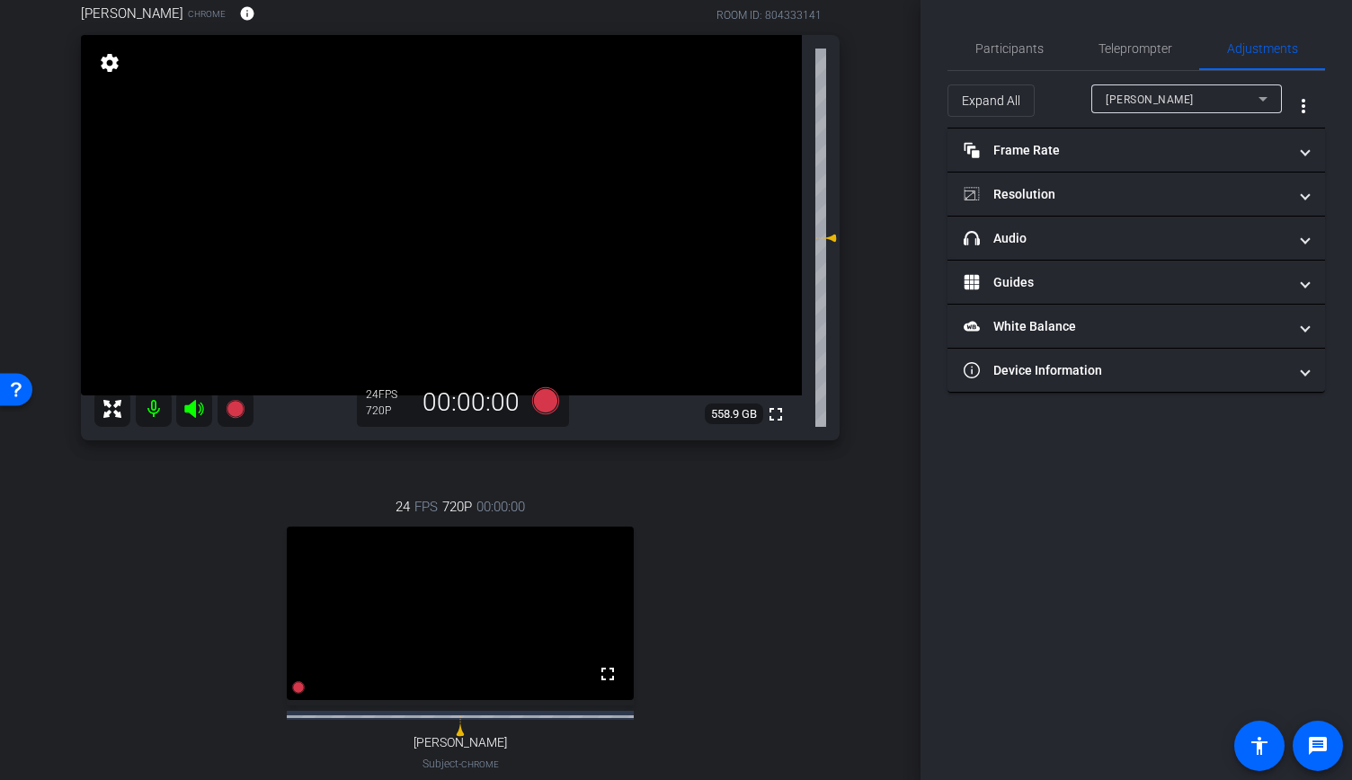
click at [1242, 93] on div "Cindy Broad" at bounding box center [1181, 99] width 153 height 22
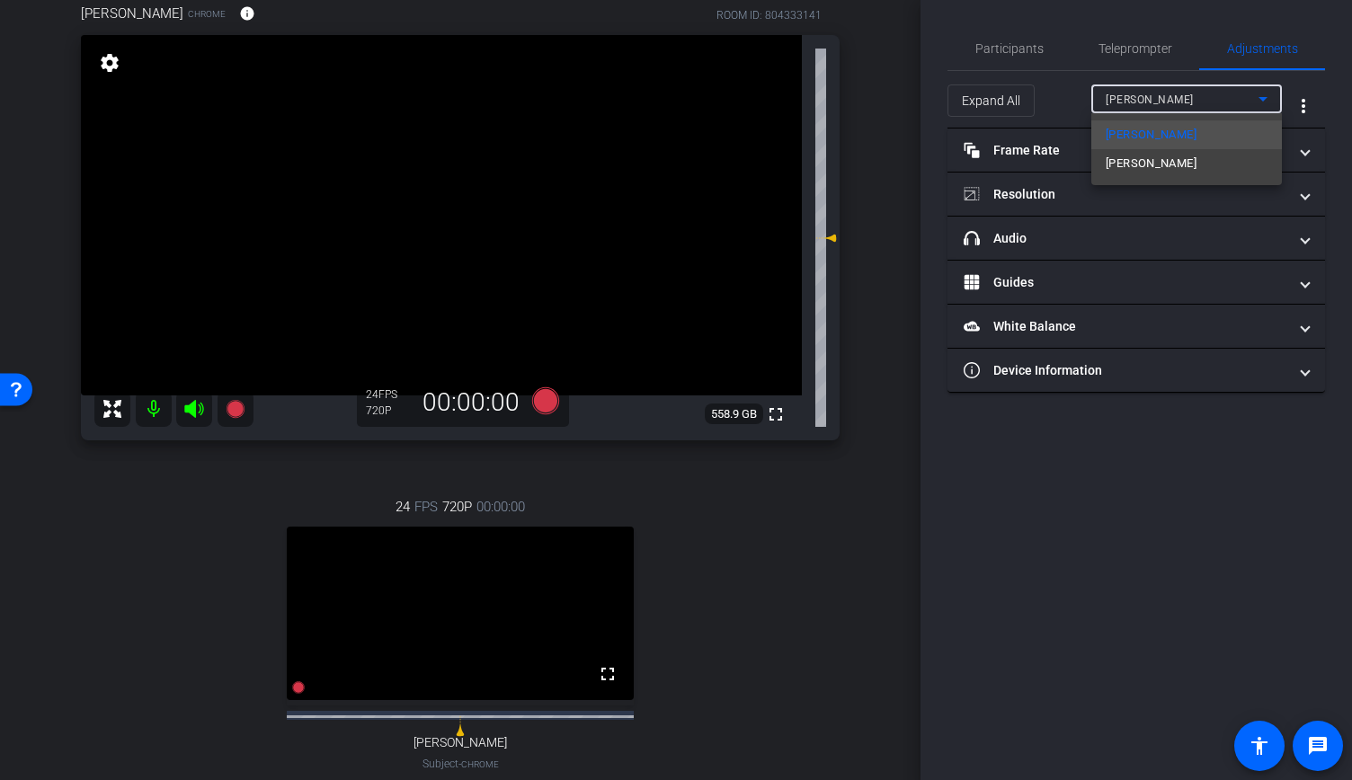
click at [1134, 411] on div at bounding box center [676, 390] width 1352 height 780
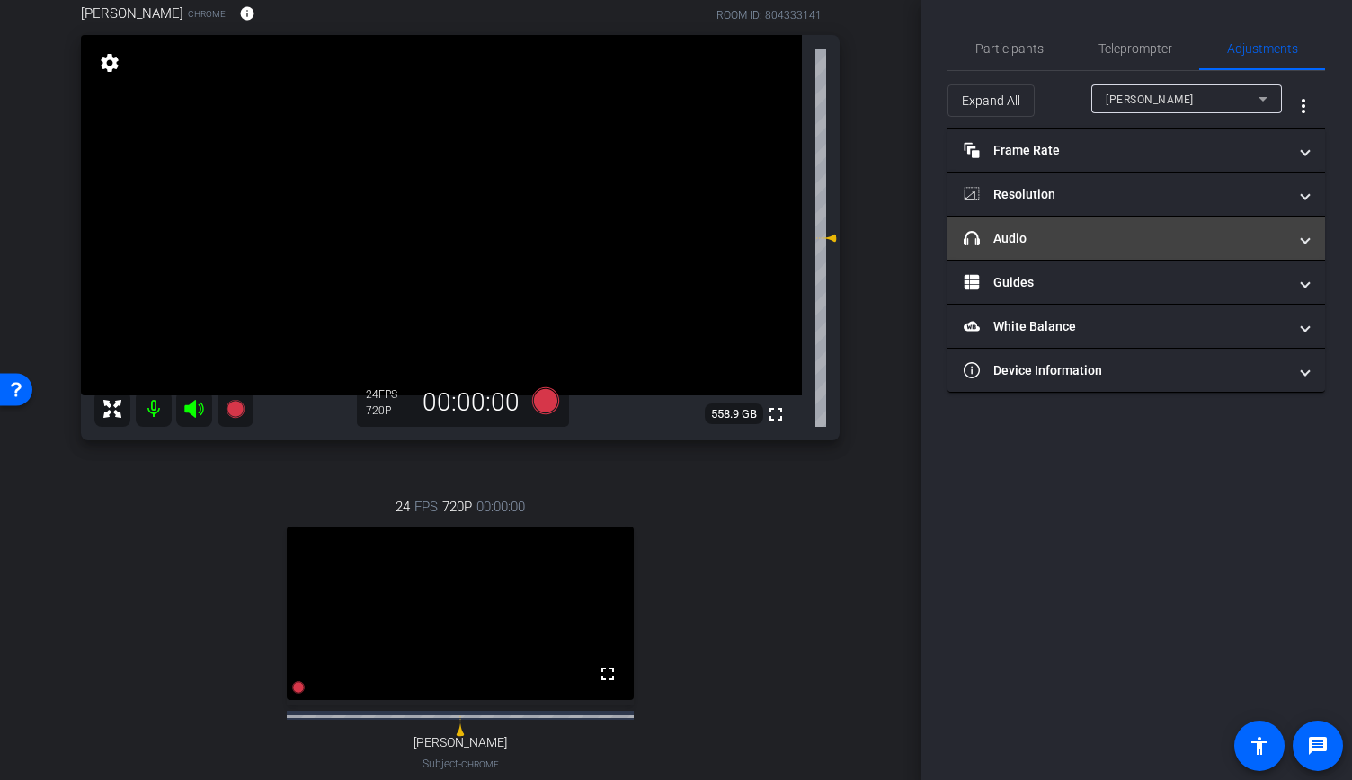
click at [1141, 234] on mat-panel-title "headphone icon Audio" at bounding box center [1125, 238] width 324 height 19
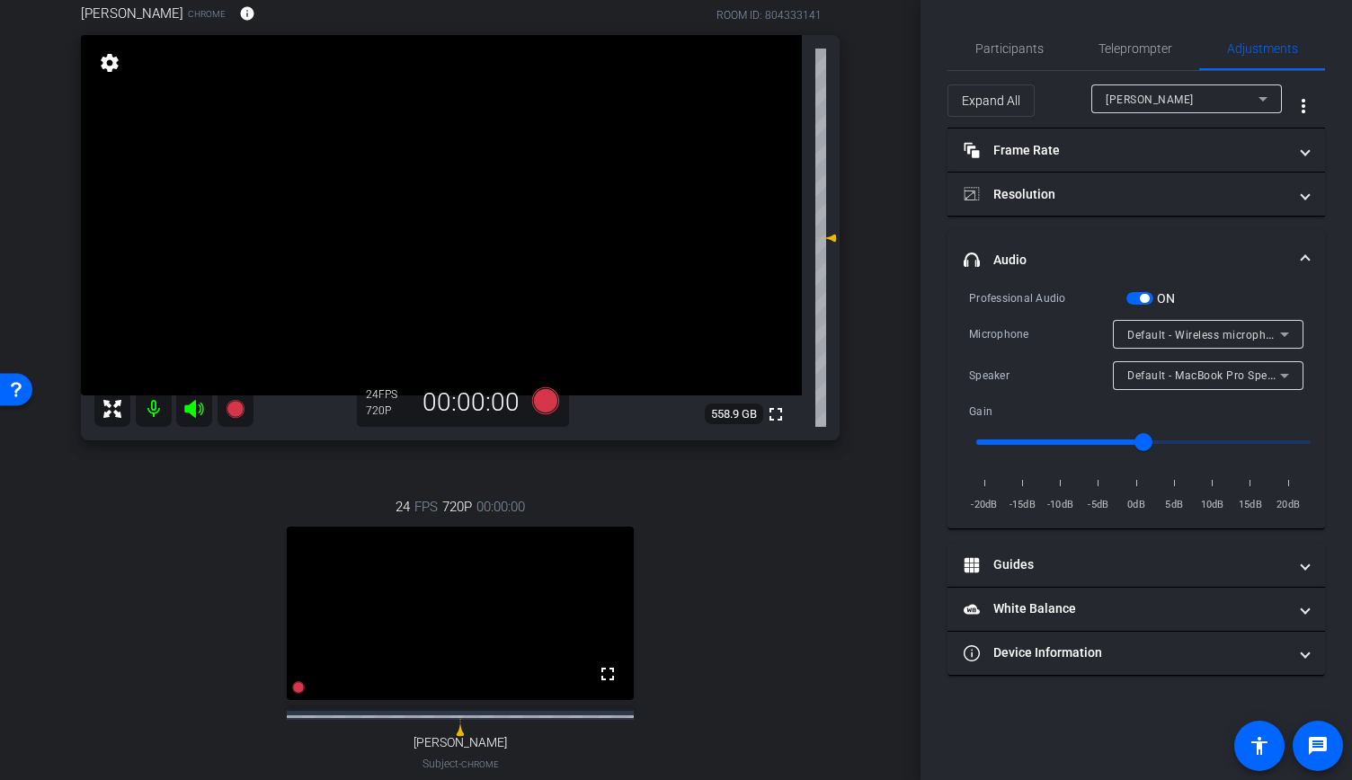
click at [1145, 292] on span "button" at bounding box center [1139, 298] width 27 height 13
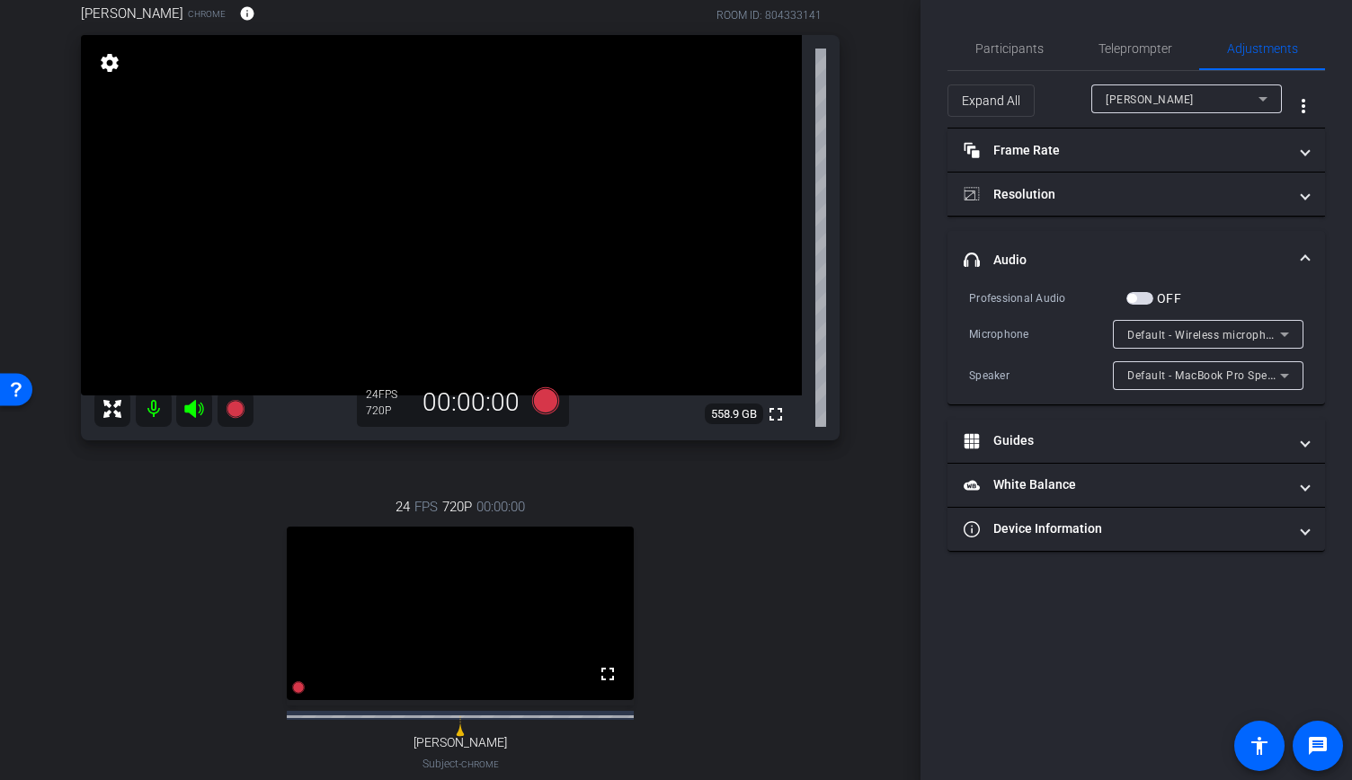
click at [1199, 332] on span "Default - Wireless microphone (3547:0008)" at bounding box center [1240, 334] width 226 height 14
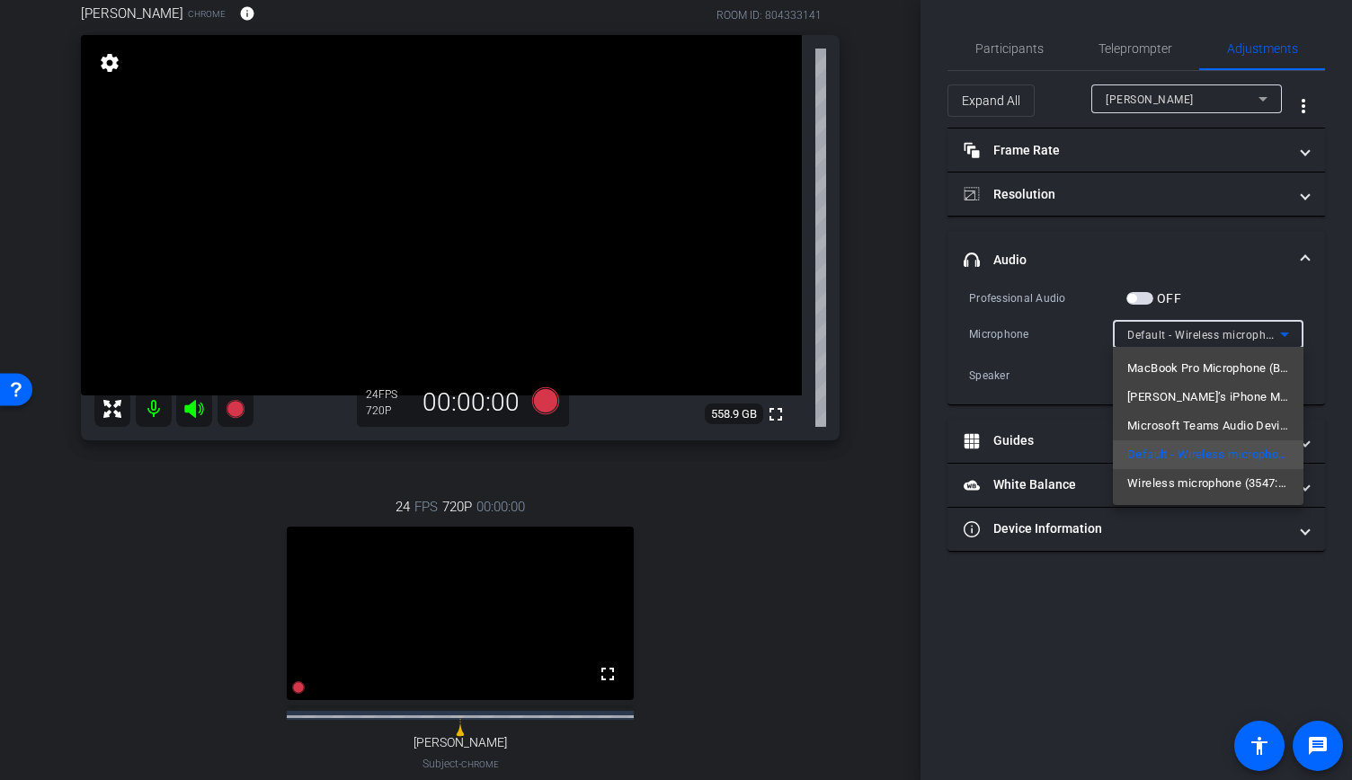
click at [1183, 555] on div at bounding box center [676, 390] width 1352 height 780
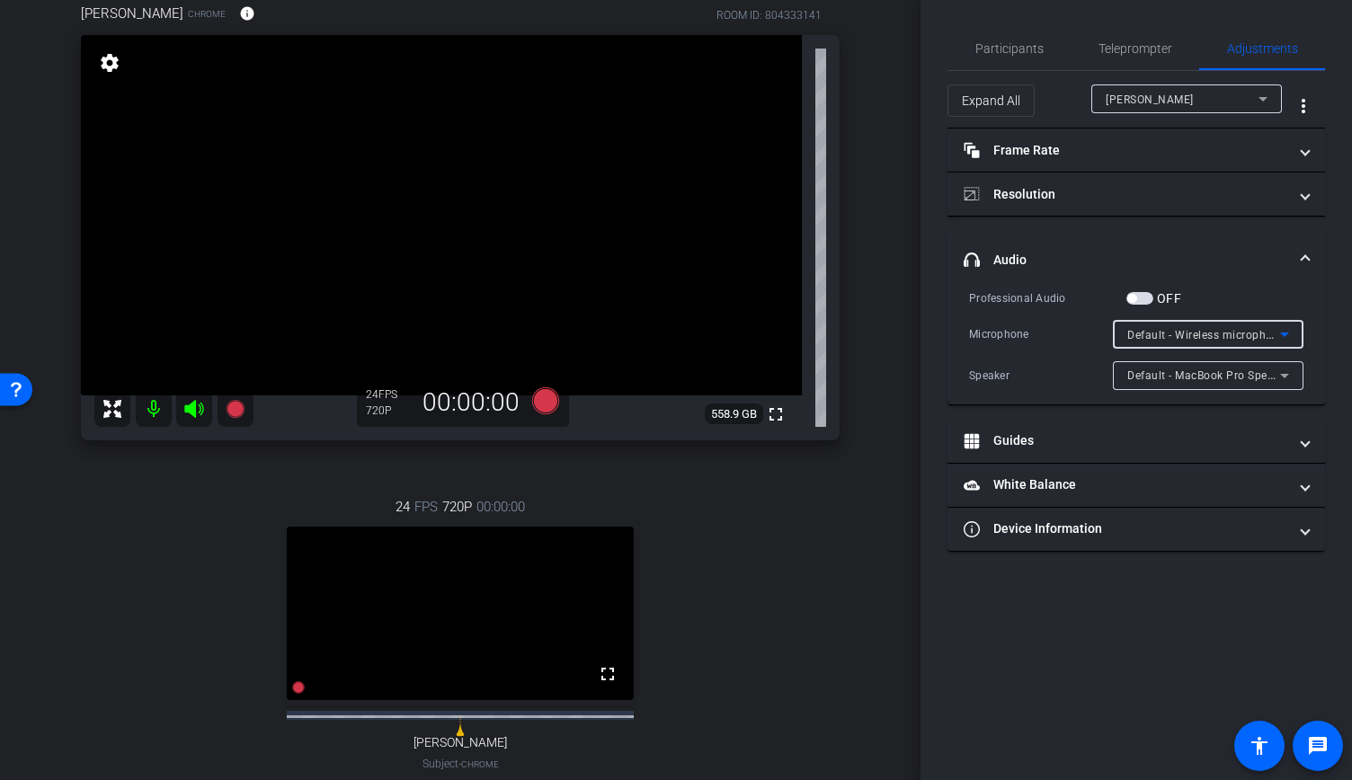
click at [1204, 333] on span "Default - Wireless microphone (3547:0008)" at bounding box center [1240, 334] width 226 height 14
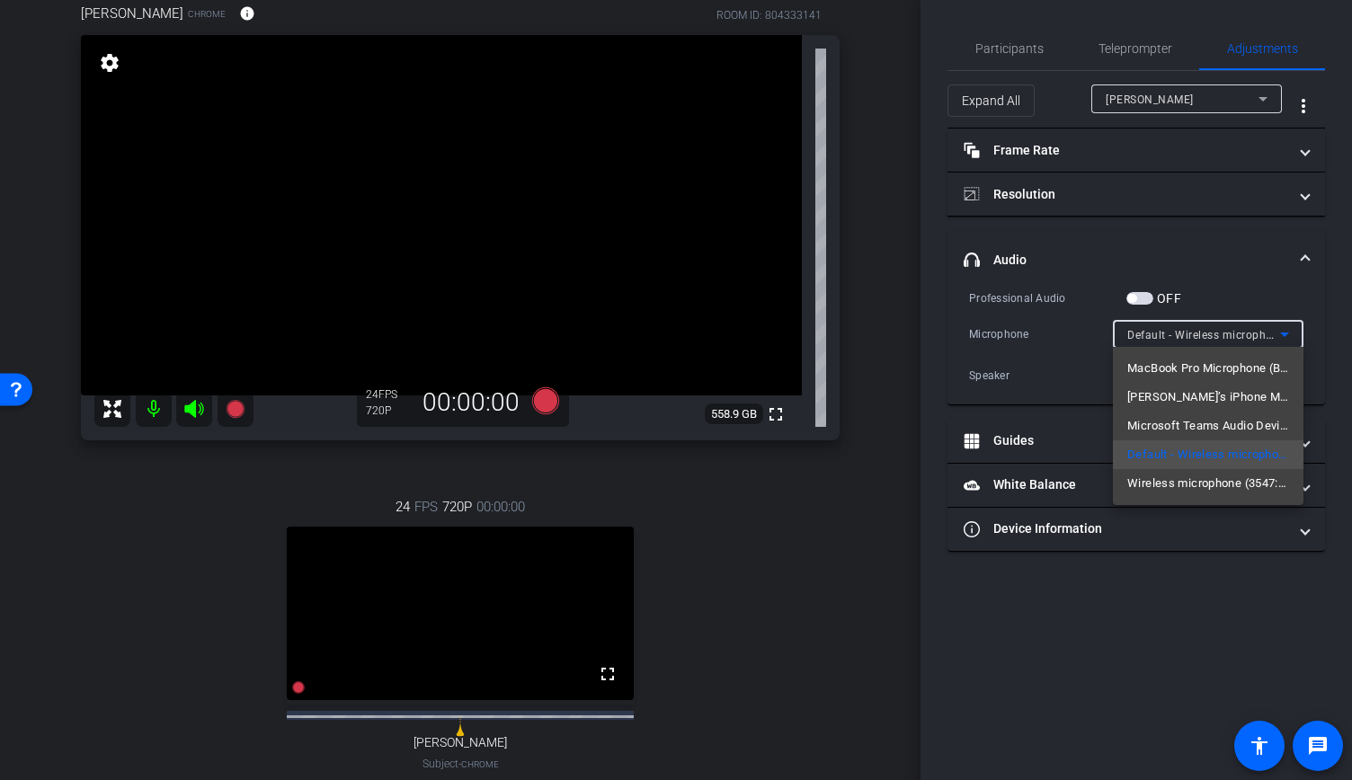
click at [1140, 641] on div at bounding box center [676, 390] width 1352 height 780
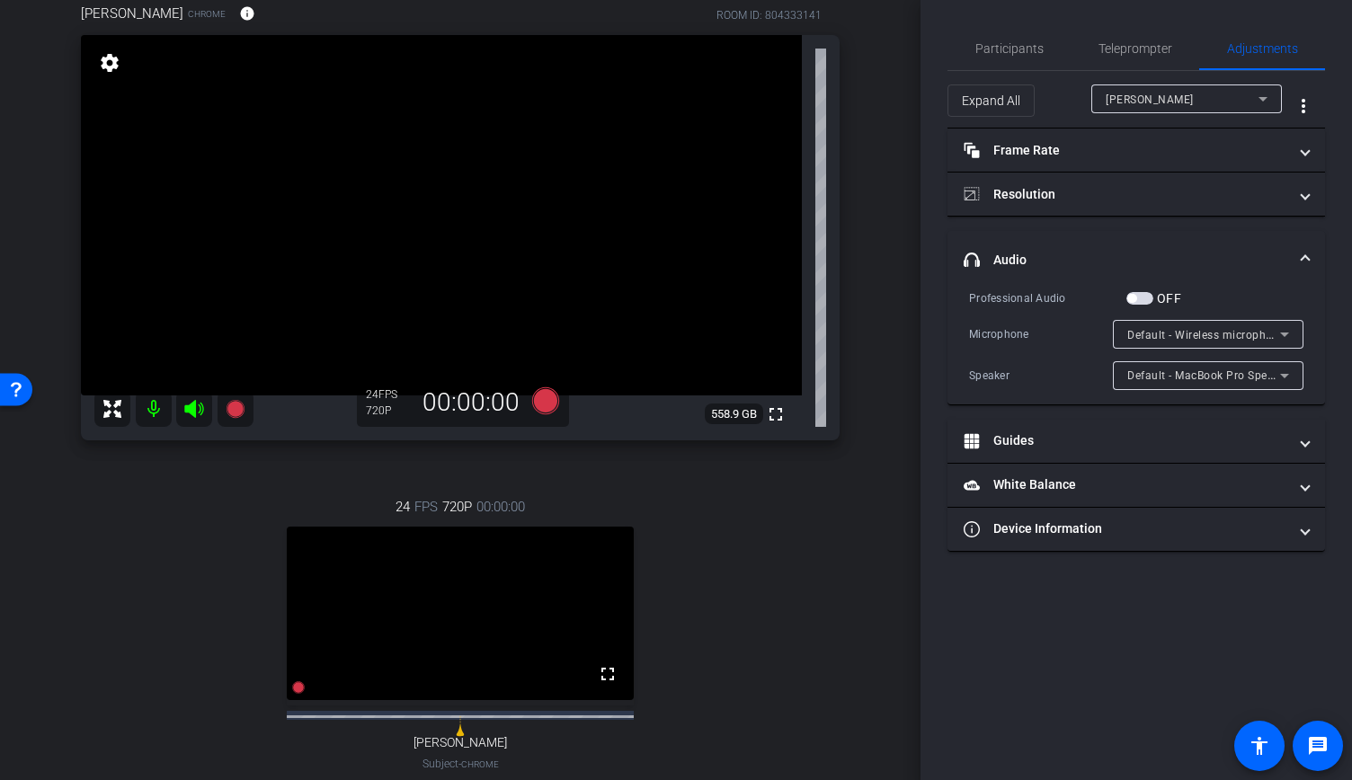
click at [1169, 113] on div at bounding box center [1186, 123] width 191 height 20
click at [1168, 98] on div "Cindy Broad" at bounding box center [1181, 99] width 153 height 22
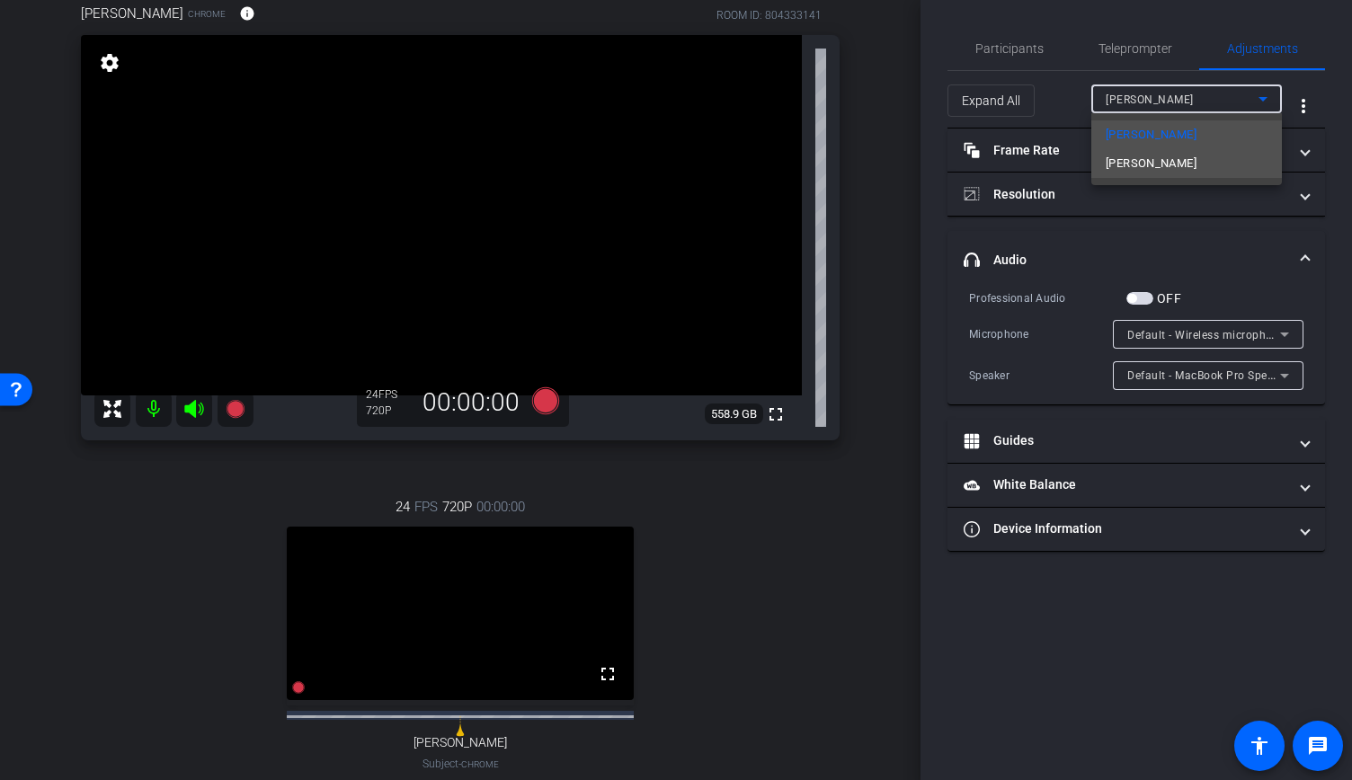
click at [1170, 159] on span "athanassakos" at bounding box center [1150, 164] width 91 height 22
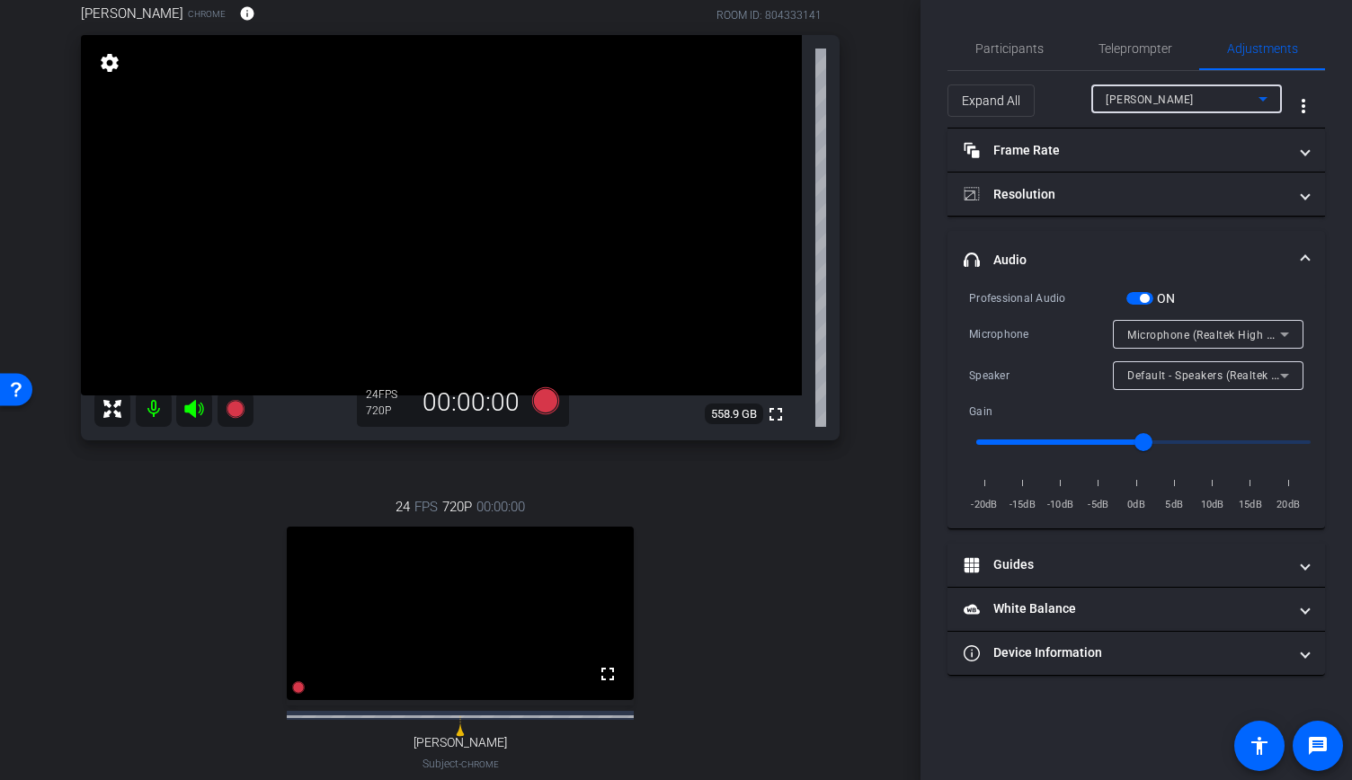
click at [1175, 329] on span "Microphone (Realtek High Definition Audio)" at bounding box center [1241, 334] width 228 height 14
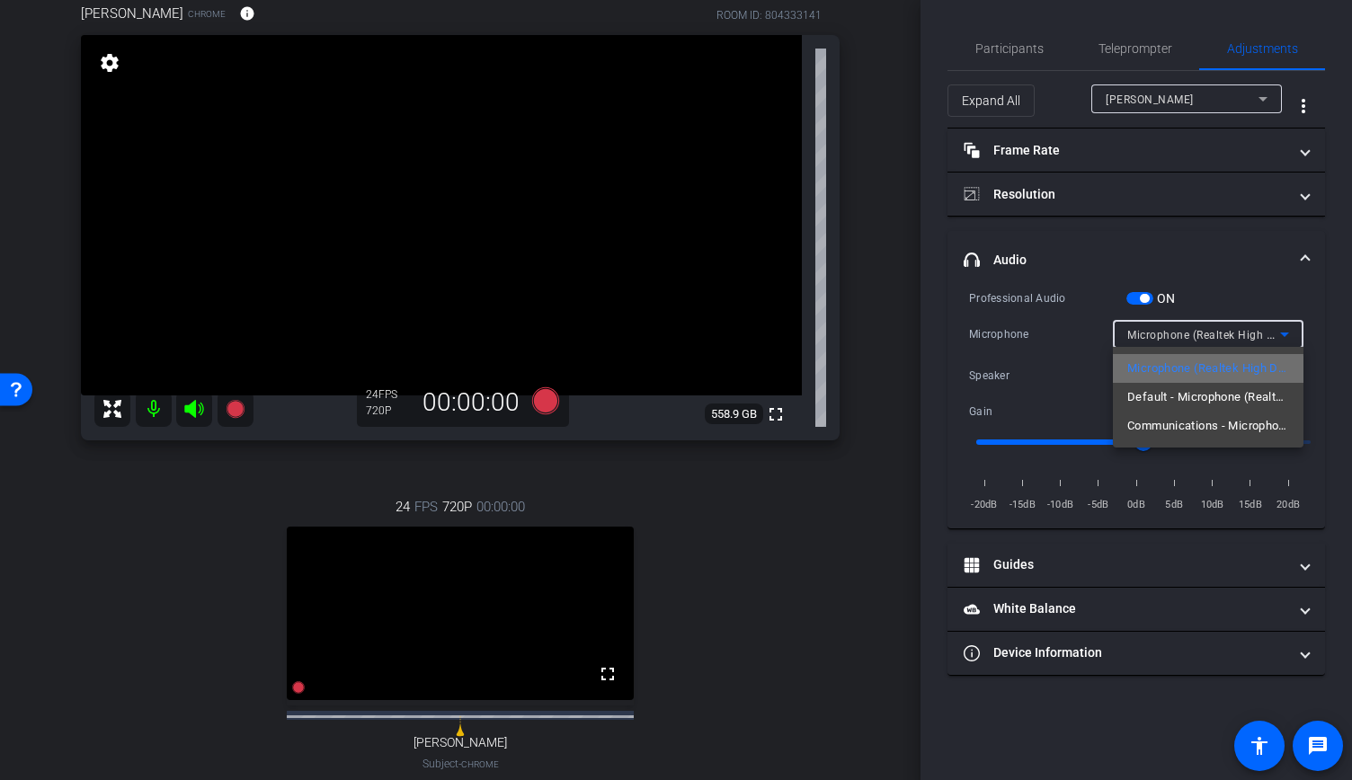
click at [1178, 371] on span "Microphone (Realtek High Definition Audio)" at bounding box center [1208, 369] width 162 height 22
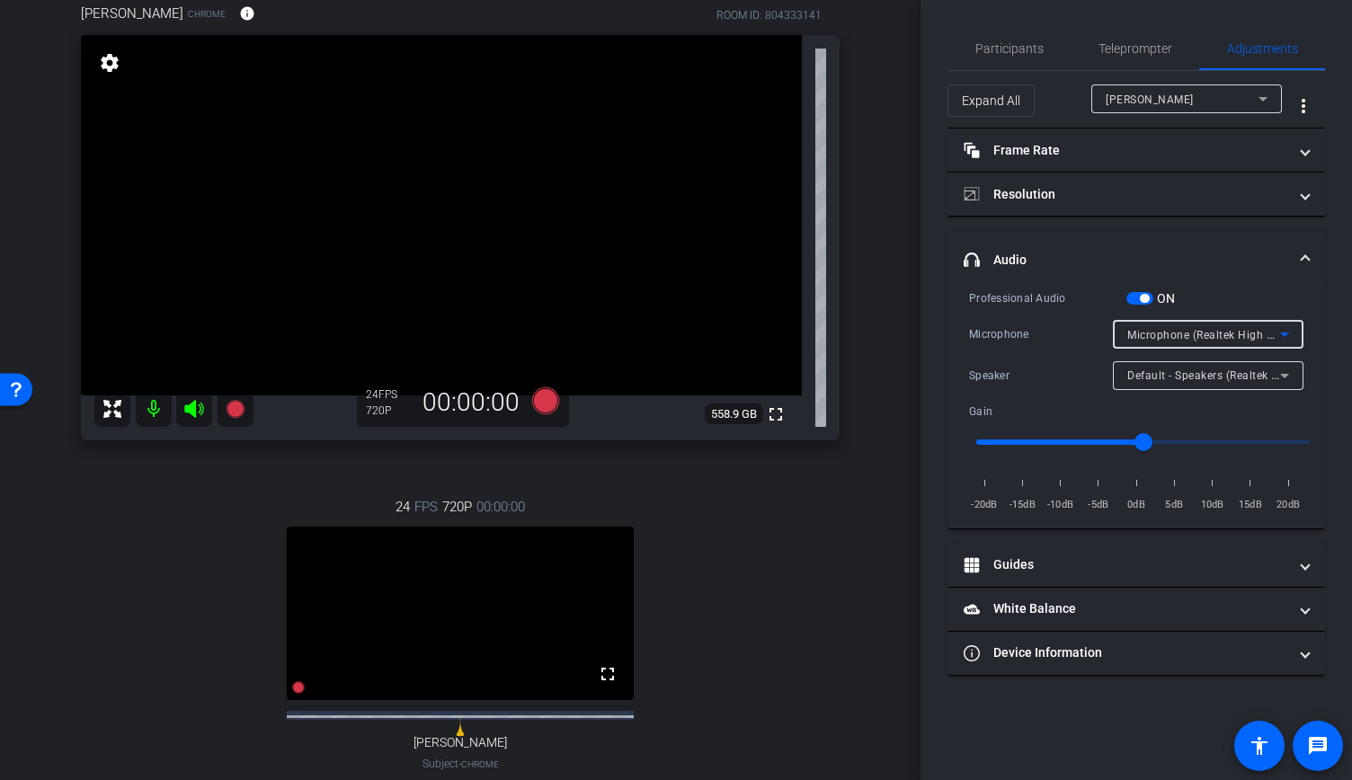
click at [1143, 300] on span "button" at bounding box center [1143, 298] width 9 height 9
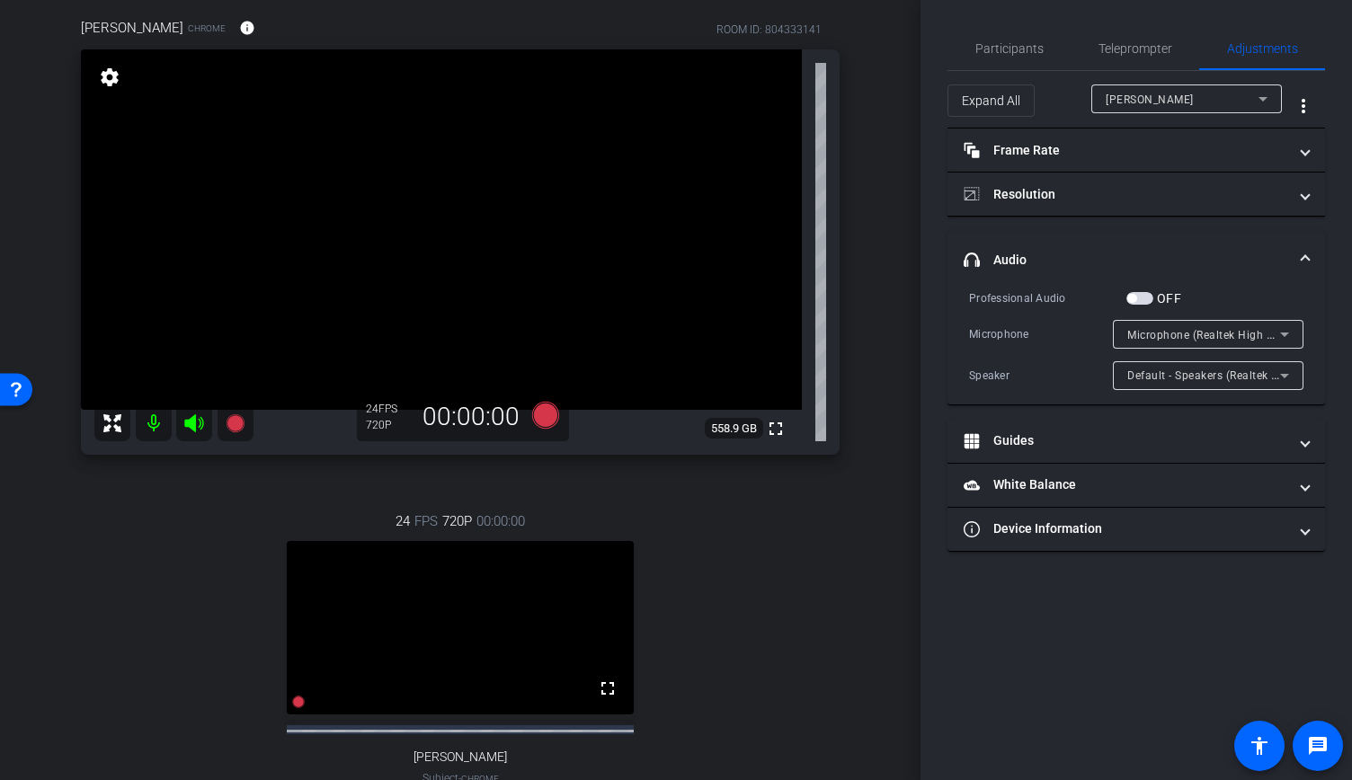
scroll to position [140, 0]
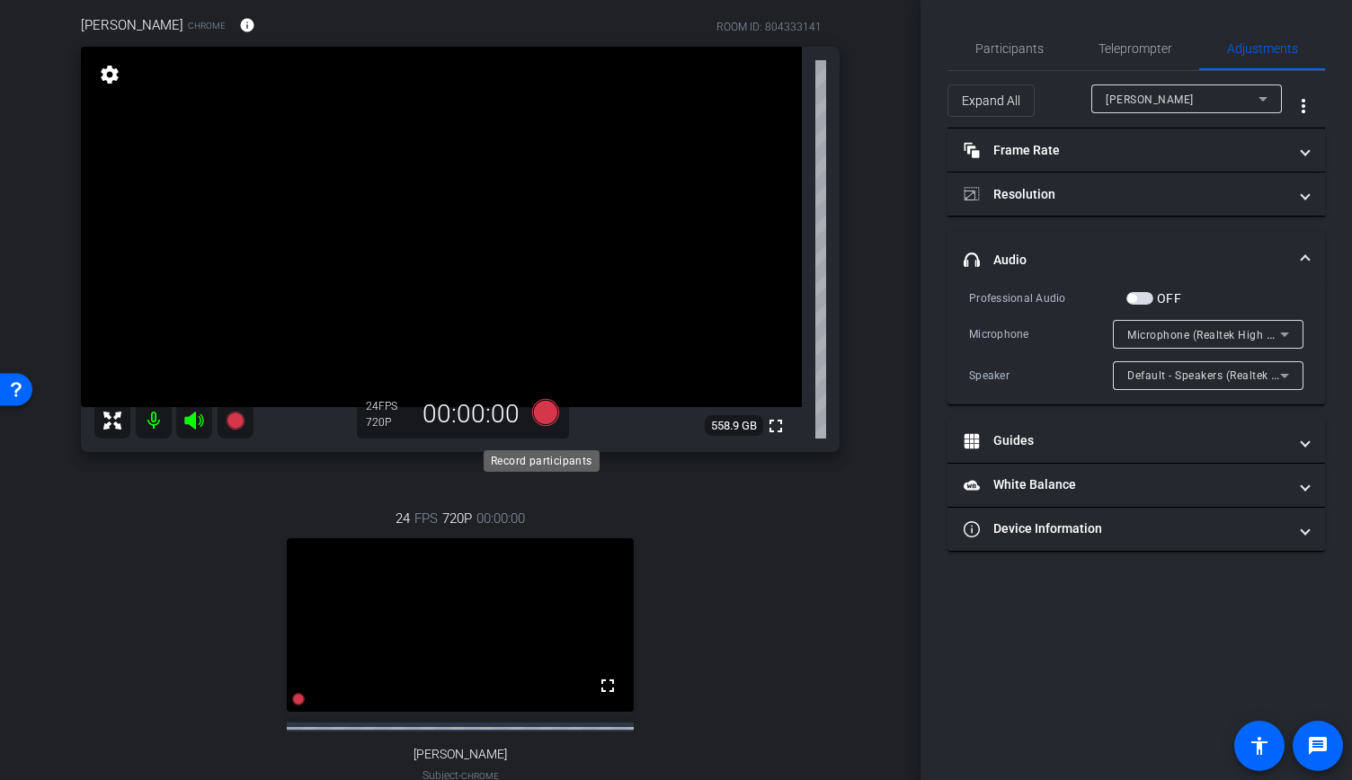
click at [541, 421] on icon at bounding box center [545, 412] width 27 height 27
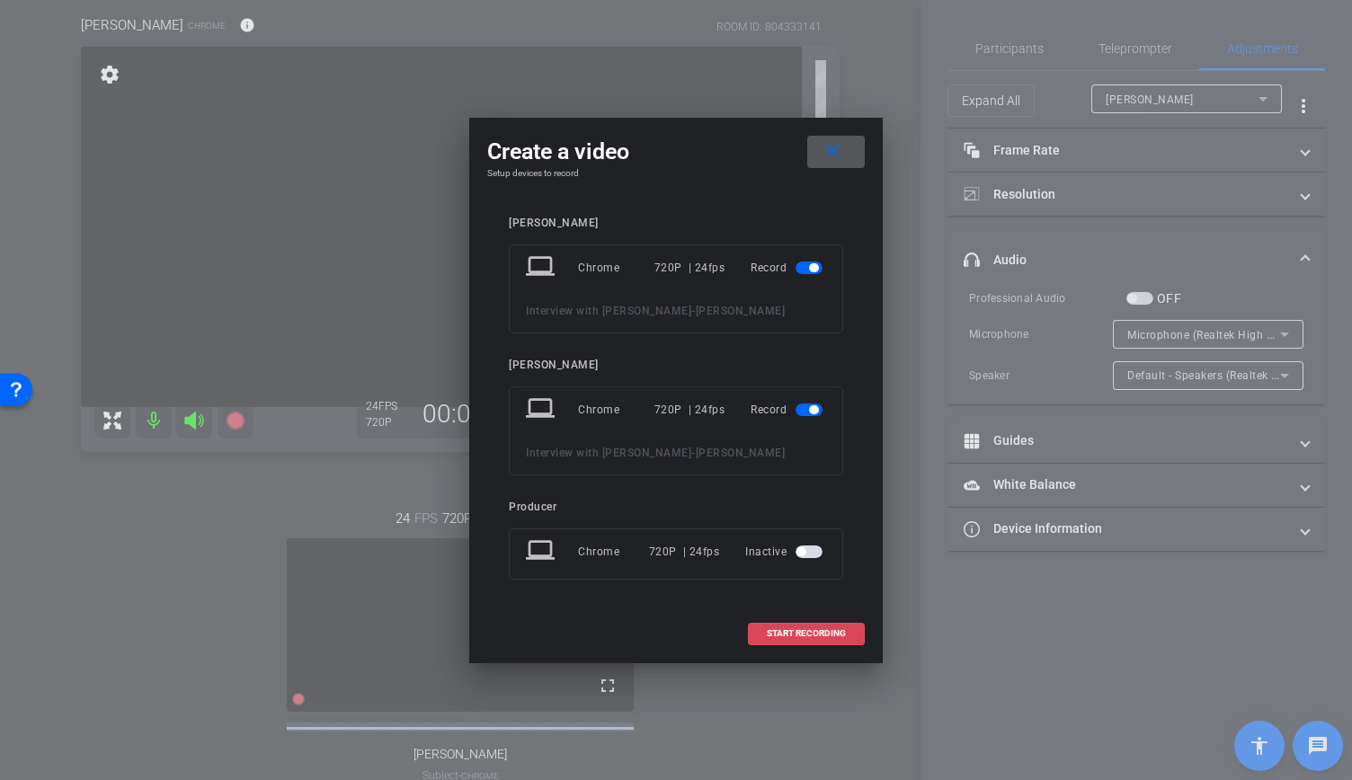
click at [789, 632] on span "START RECORDING" at bounding box center [806, 633] width 79 height 9
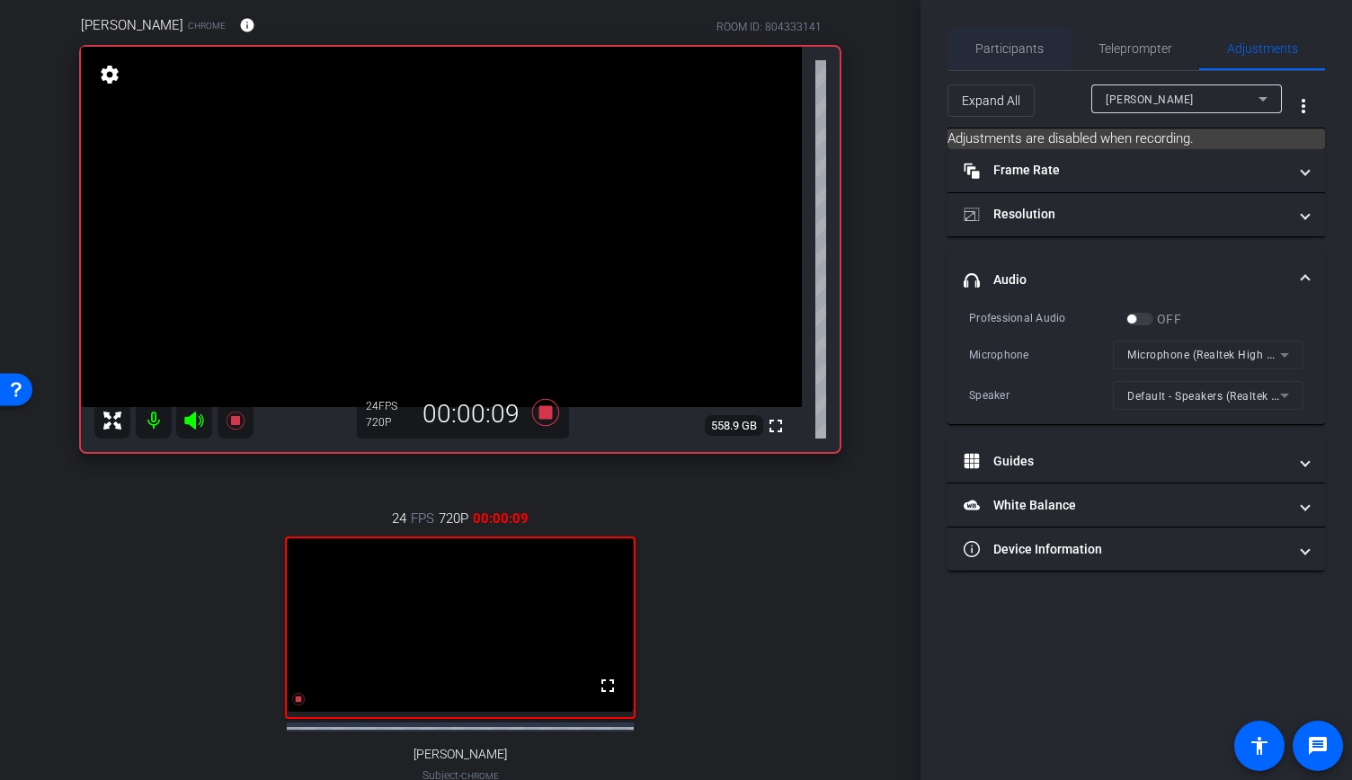
click at [1035, 58] on span "Participants" at bounding box center [1009, 48] width 68 height 43
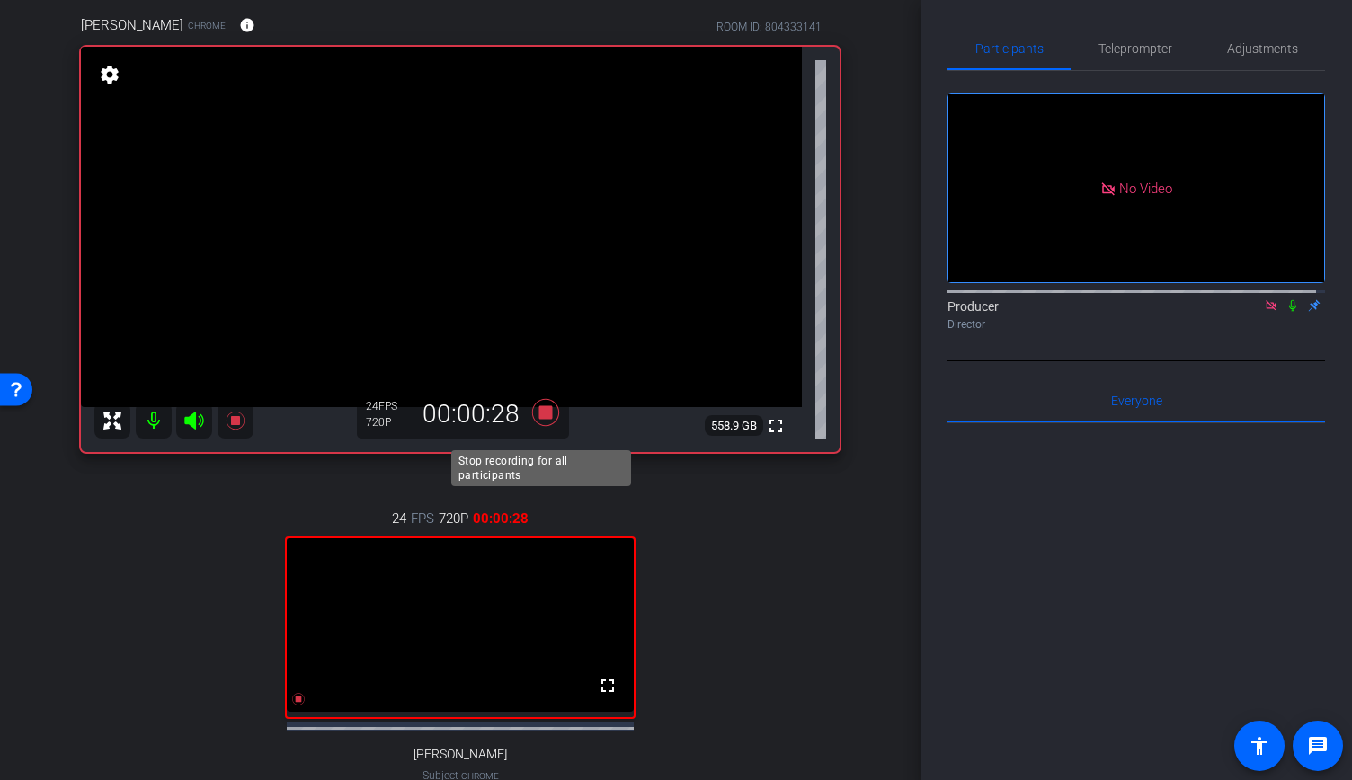
click at [540, 426] on icon at bounding box center [545, 412] width 27 height 27
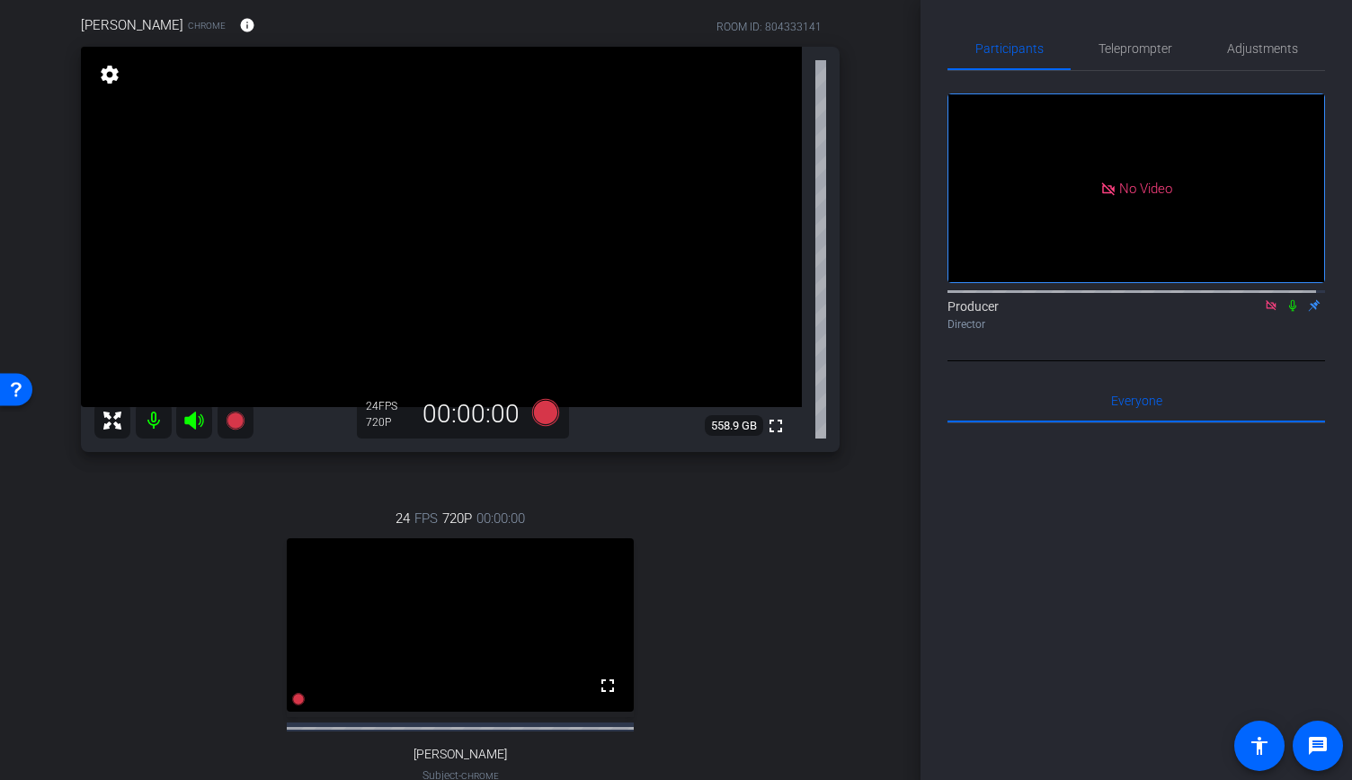
click at [1289, 300] on icon at bounding box center [1292, 306] width 7 height 12
click at [293, 705] on icon at bounding box center [298, 699] width 13 height 13
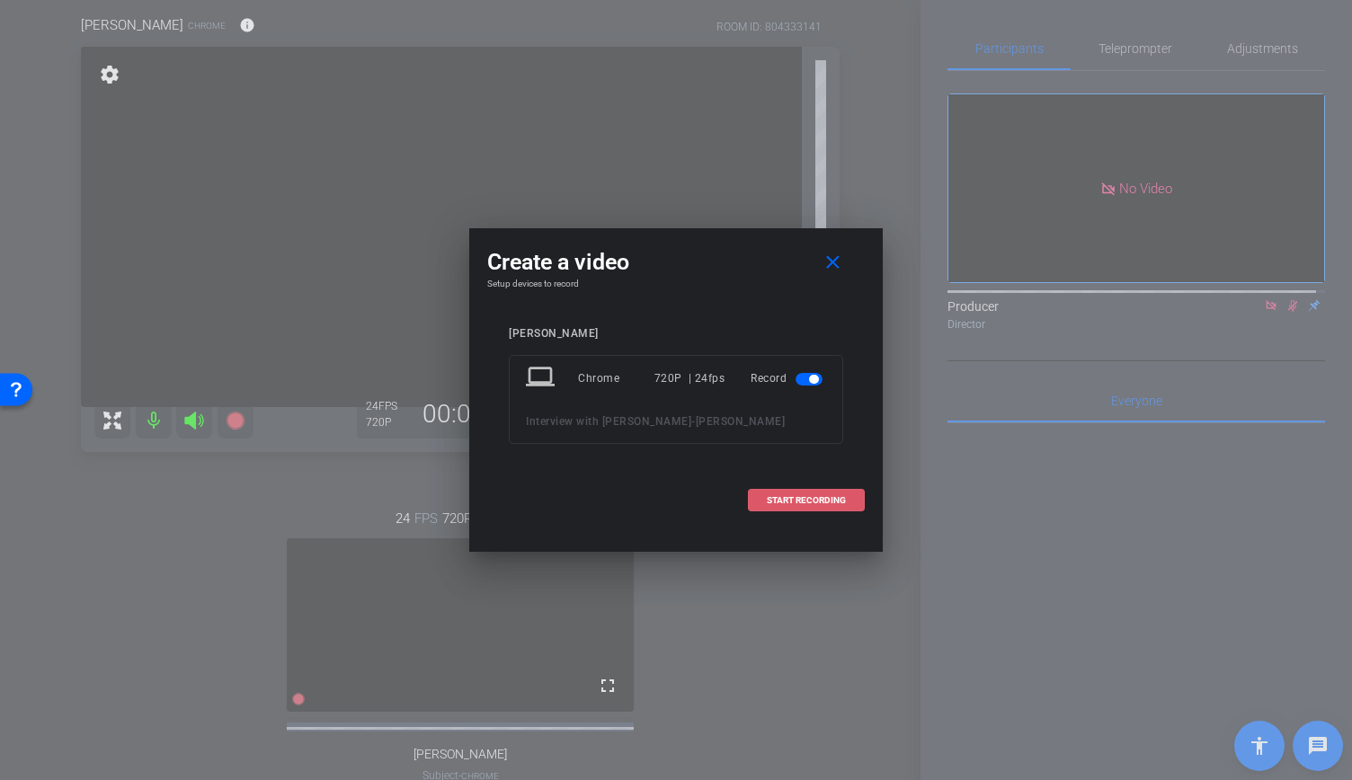
click at [822, 499] on span "START RECORDING" at bounding box center [806, 500] width 79 height 9
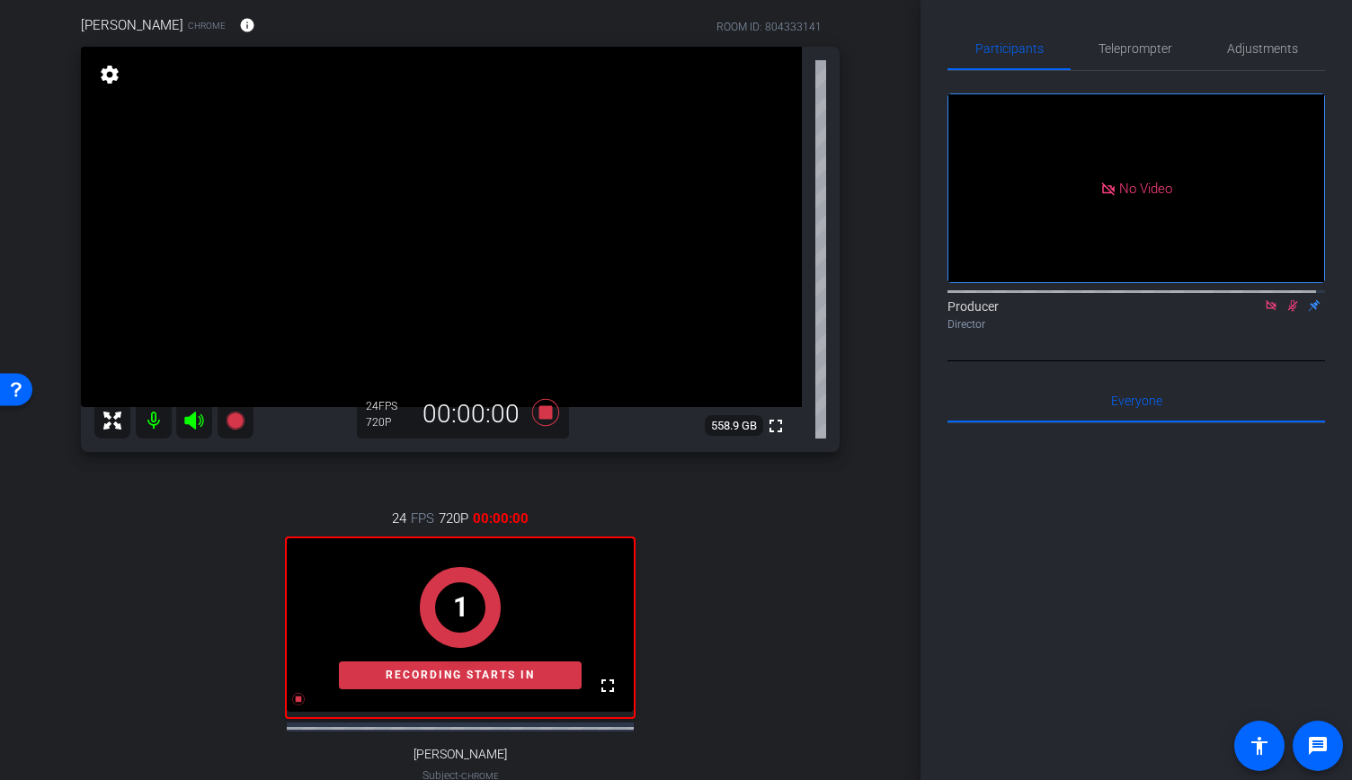
click at [1288, 300] on icon at bounding box center [1293, 306] width 10 height 12
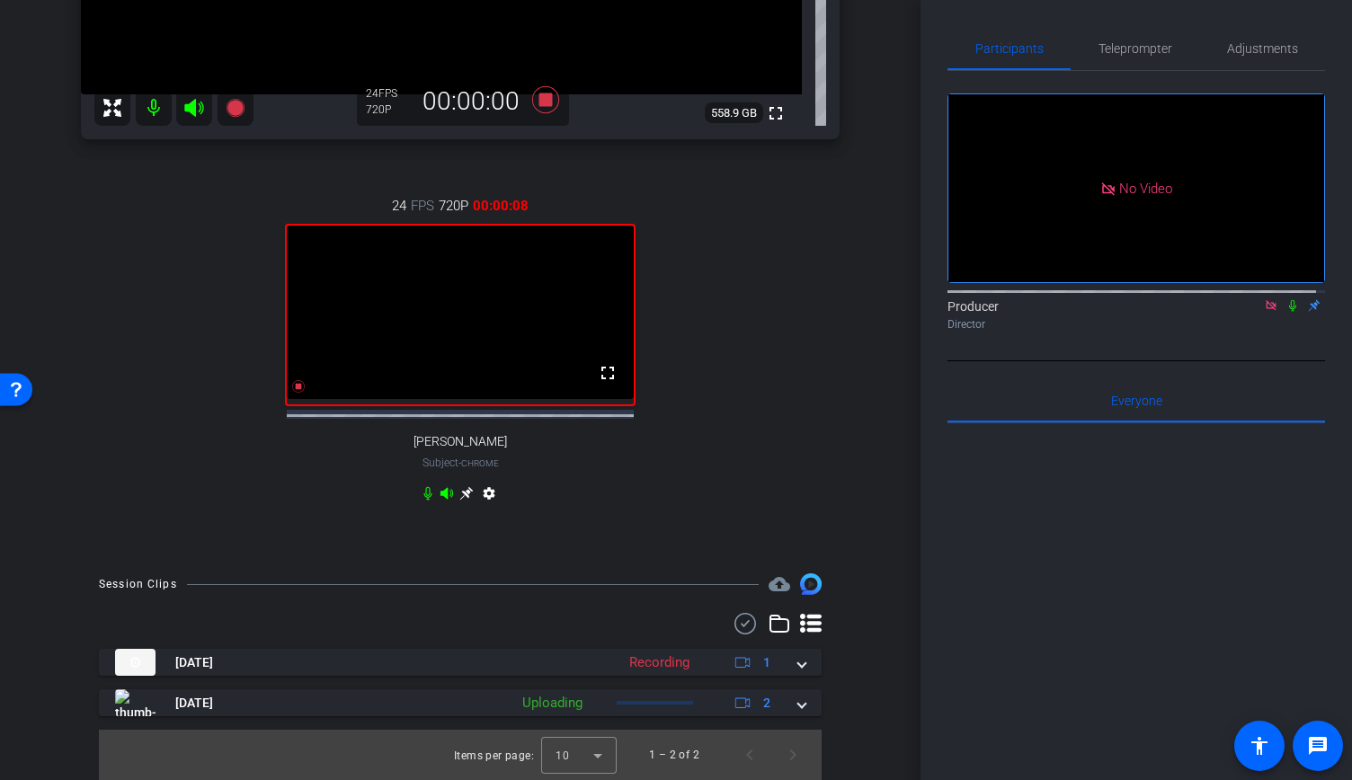
scroll to position [455, 0]
click at [294, 394] on icon at bounding box center [298, 386] width 14 height 14
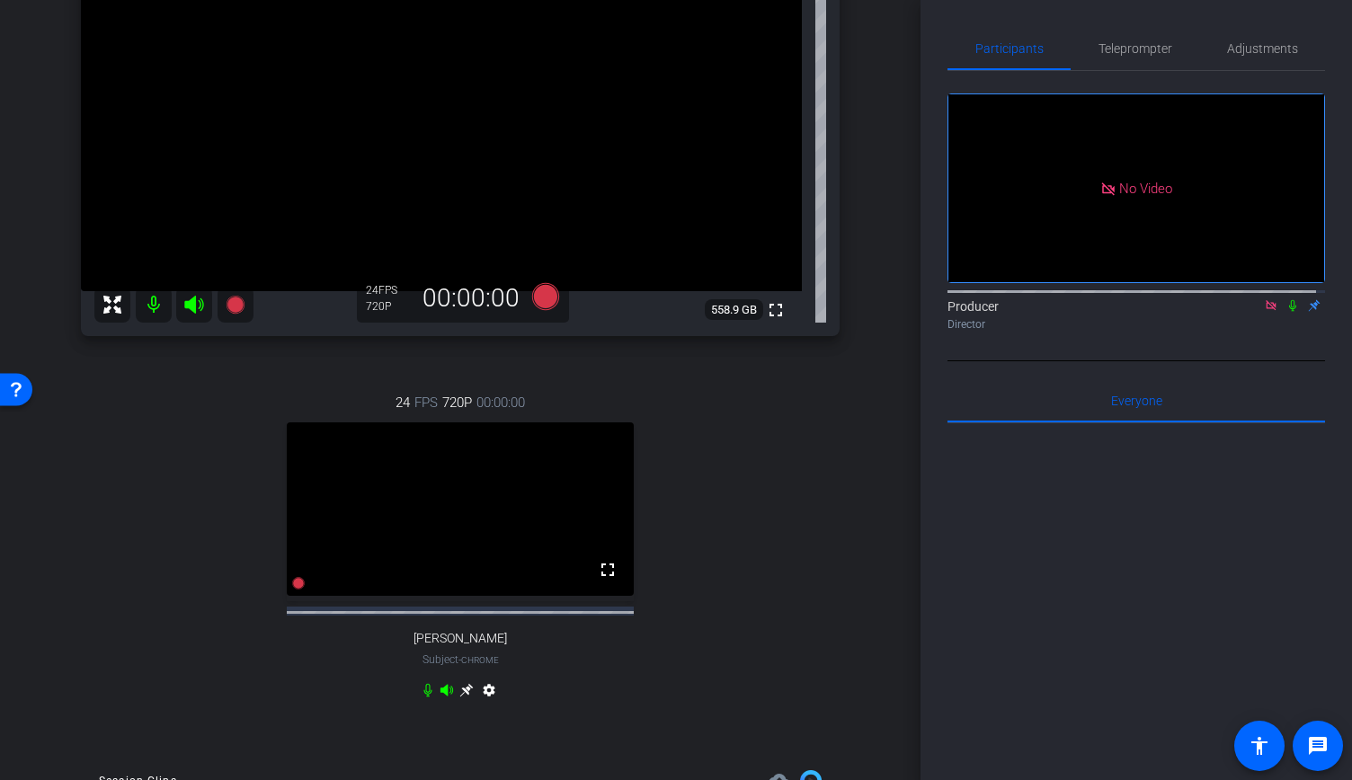
scroll to position [227, 0]
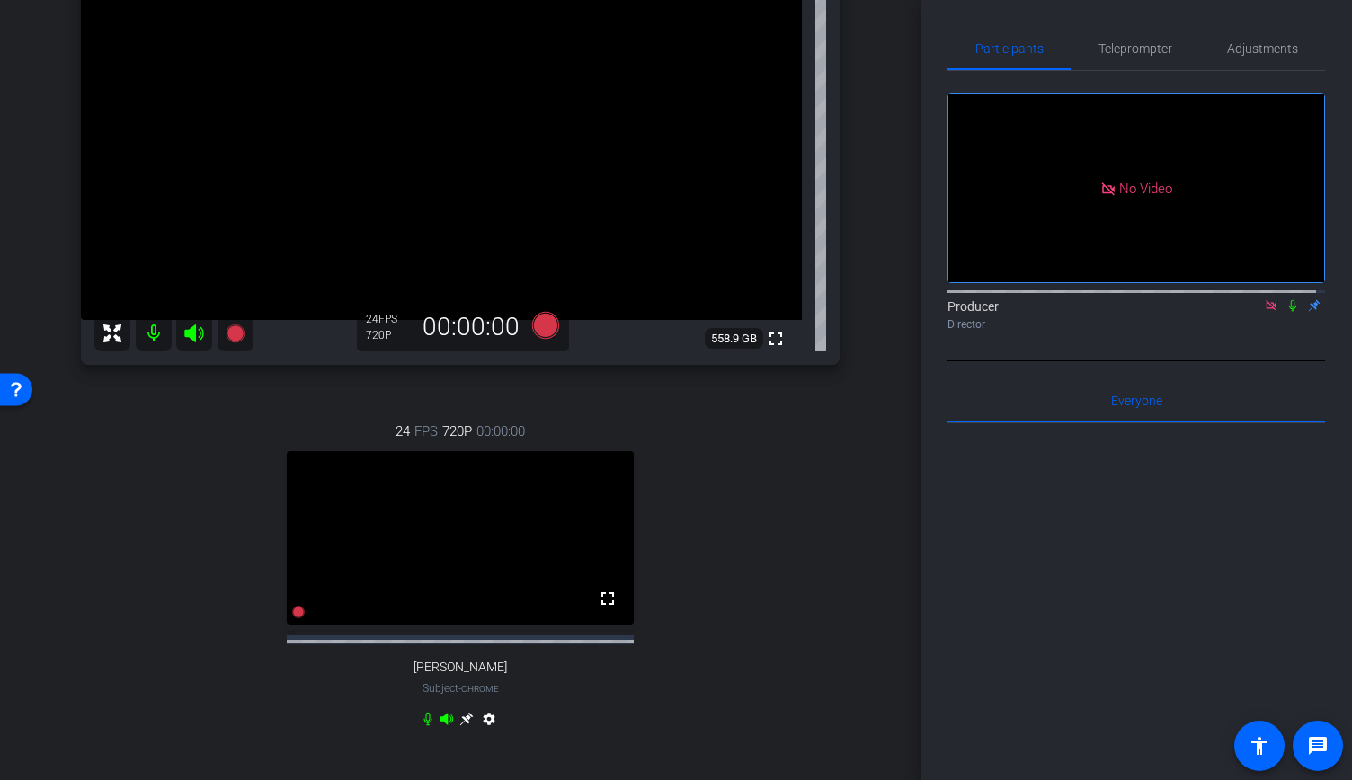
click at [1285, 299] on icon at bounding box center [1292, 305] width 14 height 13
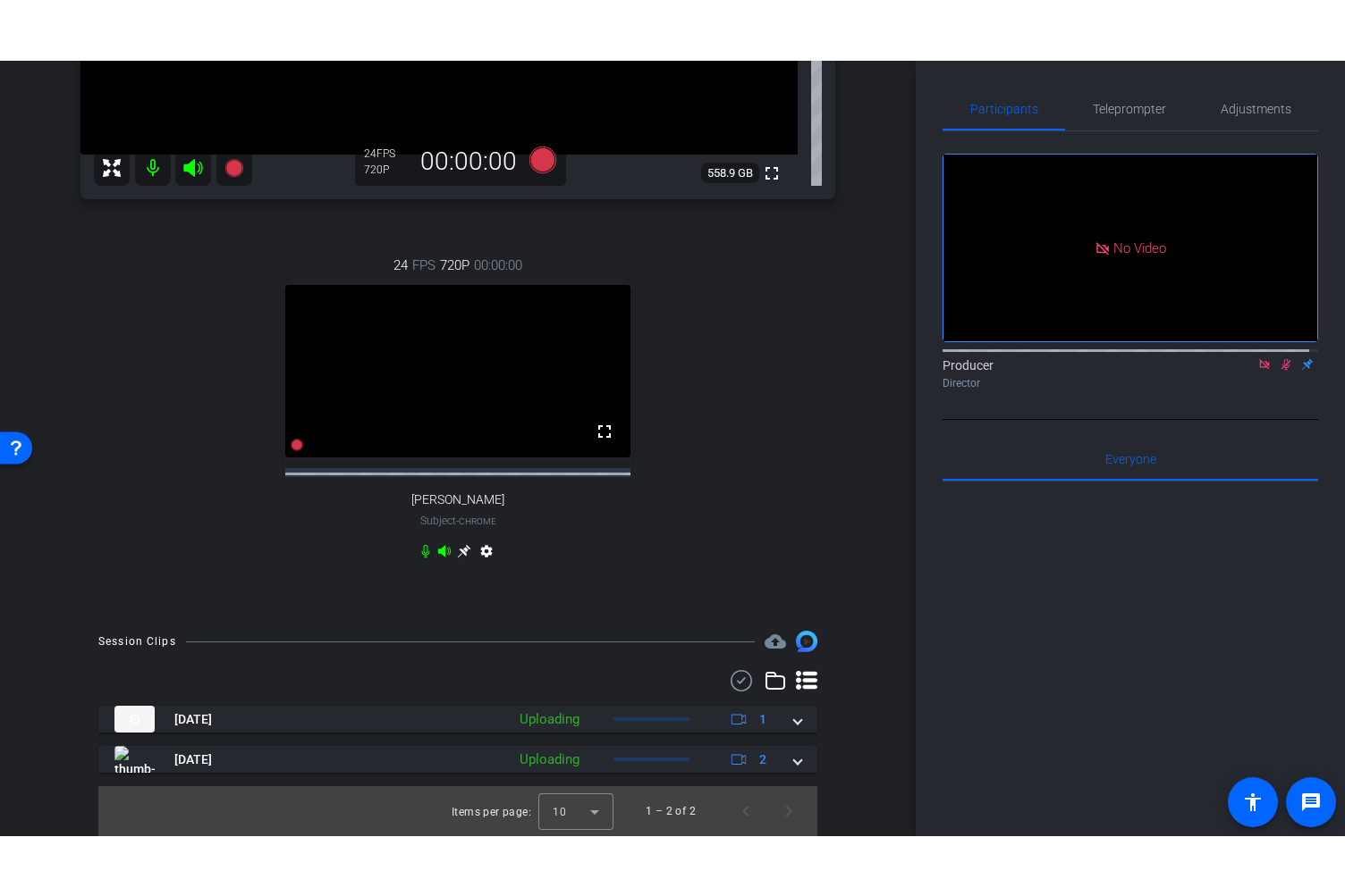
scroll to position [480, 0]
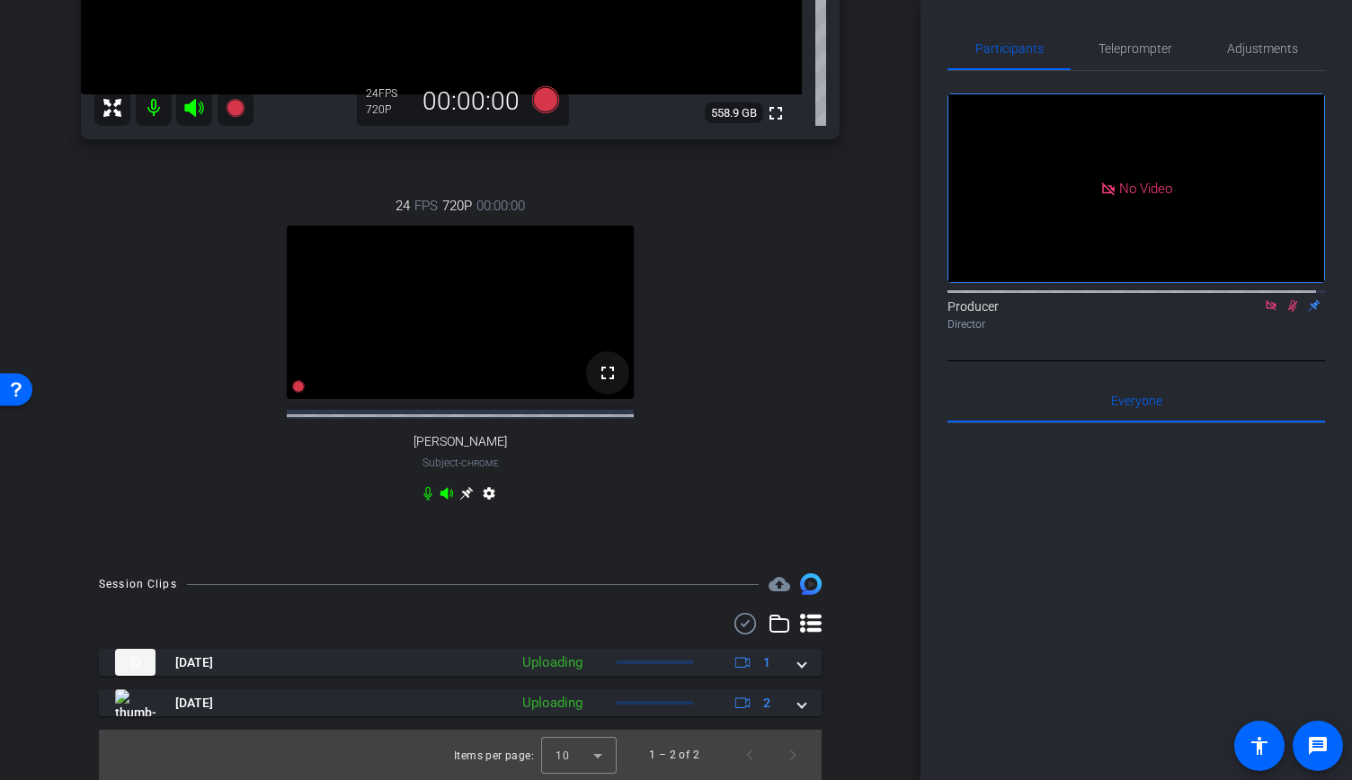
click at [591, 364] on span at bounding box center [607, 372] width 43 height 43
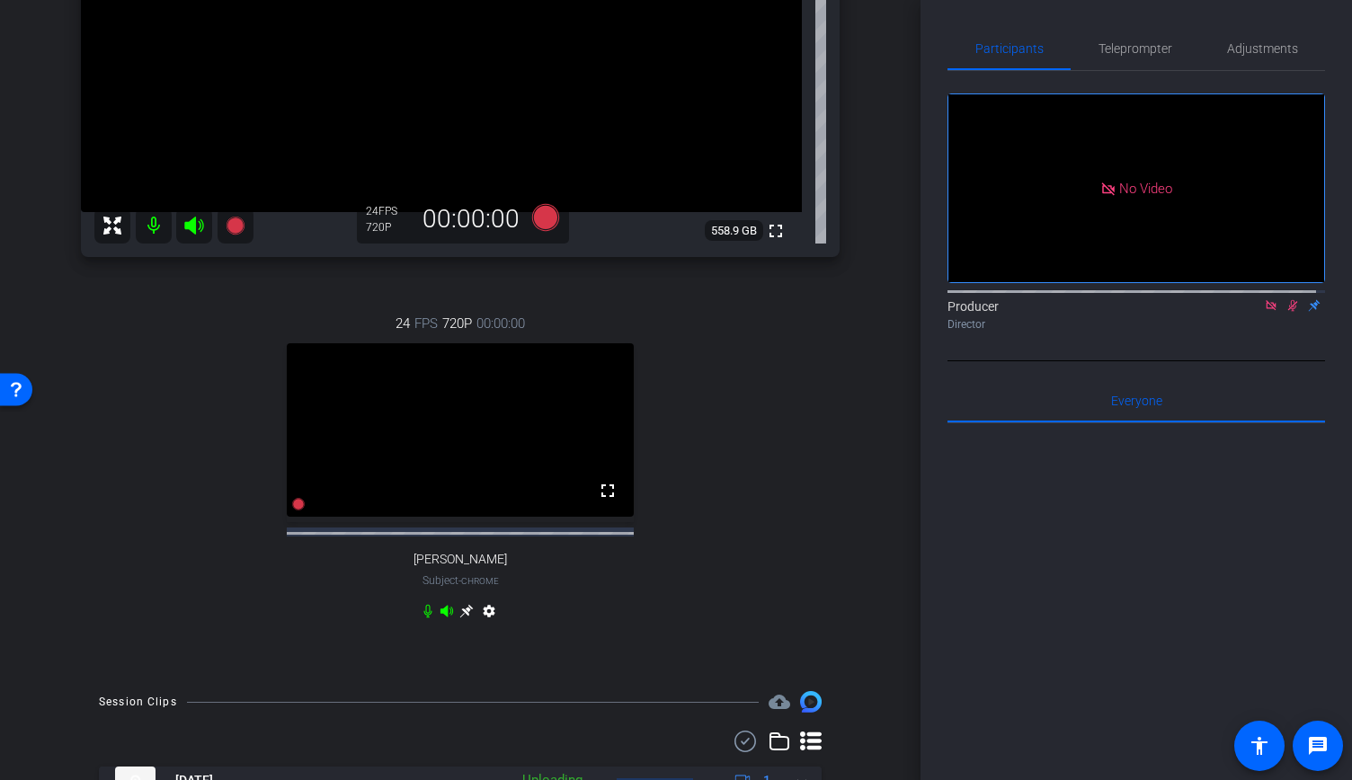
scroll to position [235, 0]
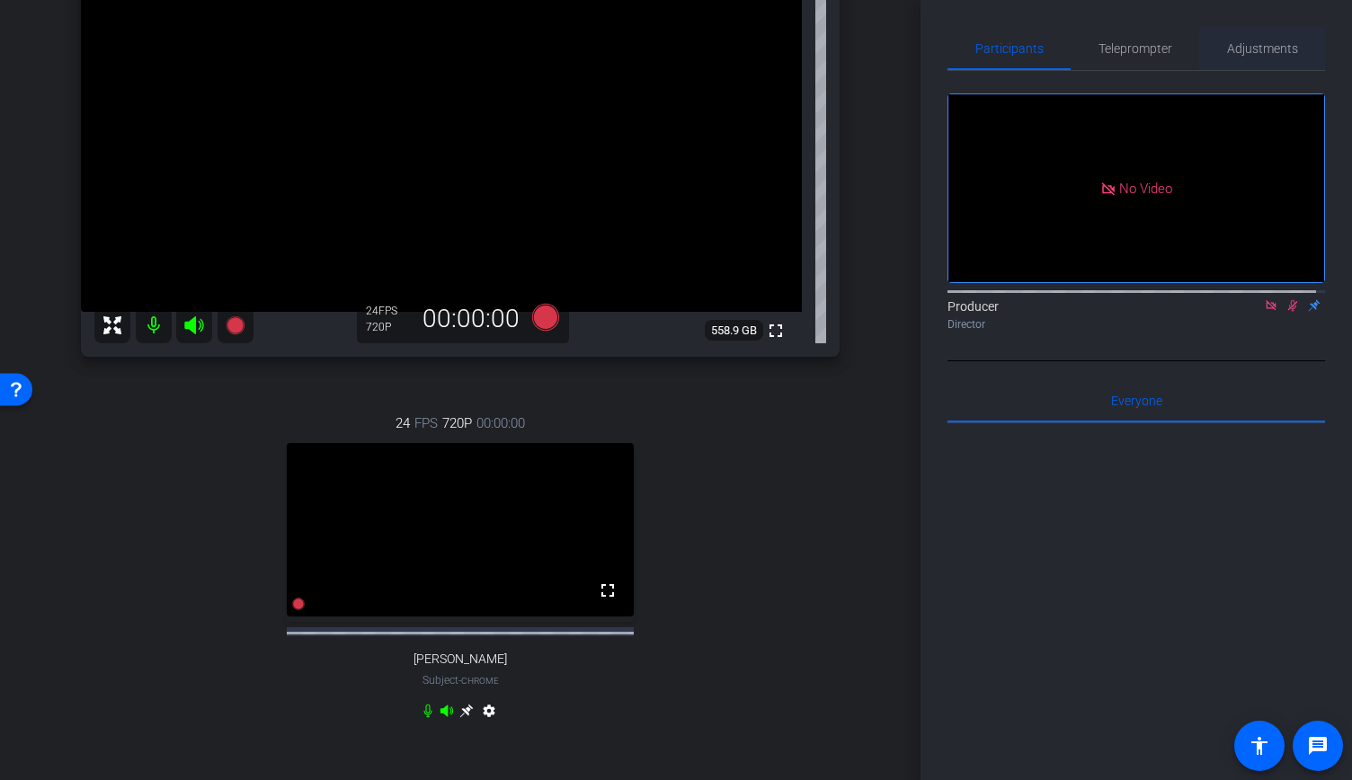
click at [1215, 61] on div "Adjustments" at bounding box center [1262, 48] width 126 height 43
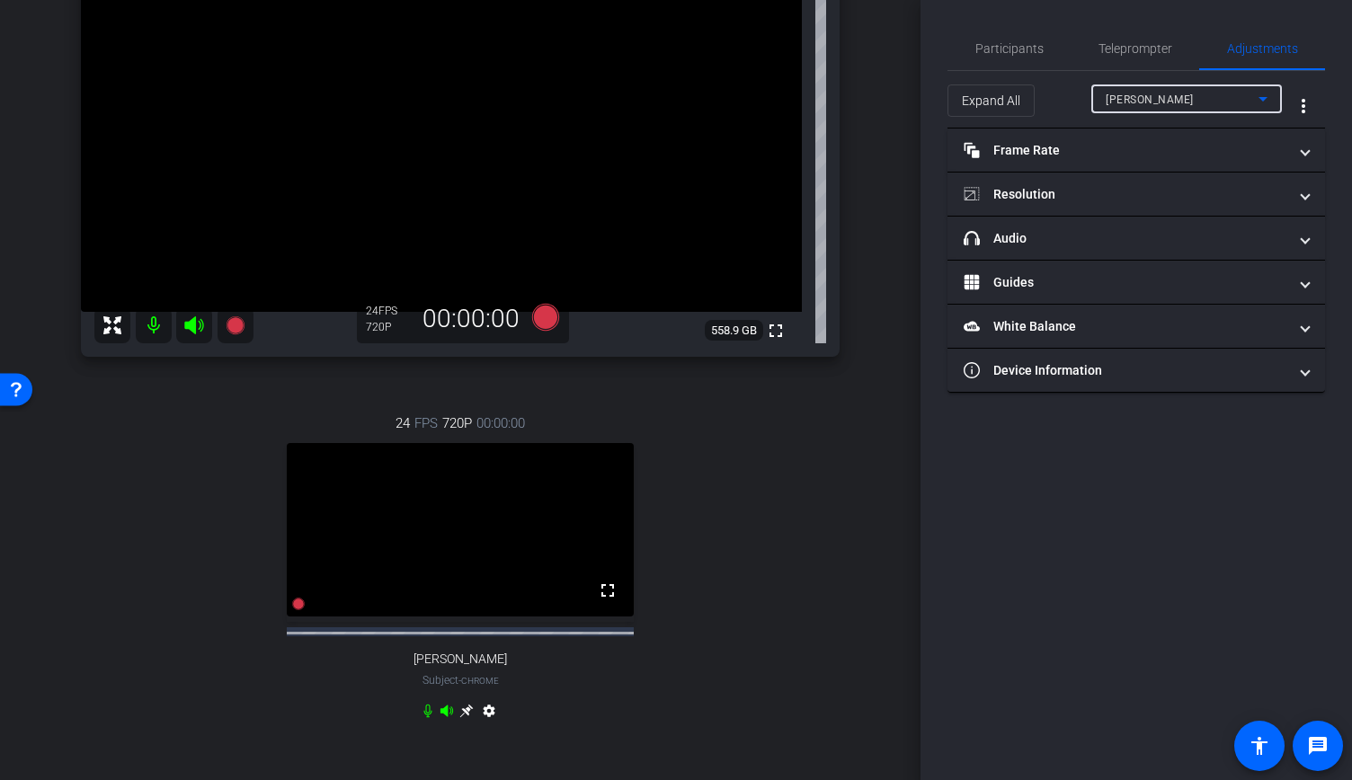
click at [1183, 93] on div "Cindy Broad" at bounding box center [1181, 99] width 153 height 22
click at [1175, 164] on span "athanassakos" at bounding box center [1150, 164] width 91 height 22
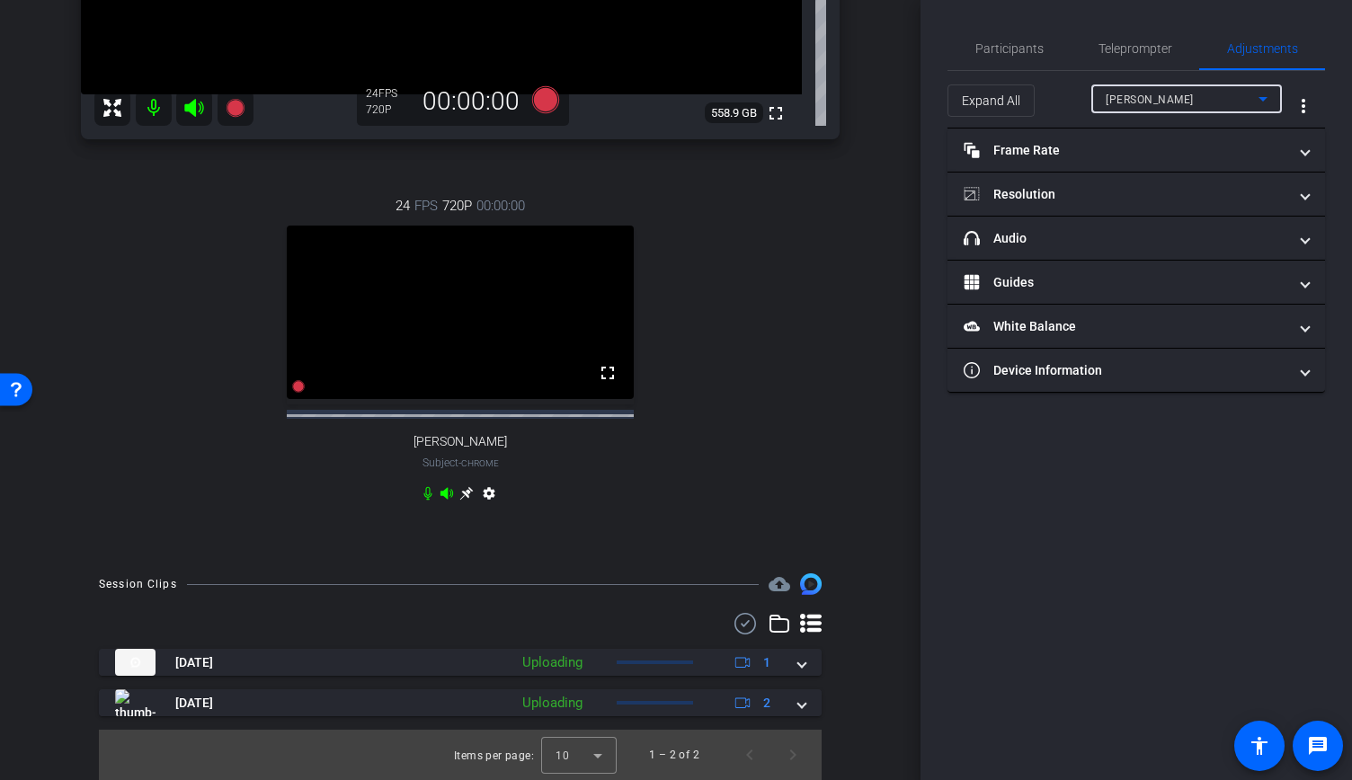
scroll to position [481, 0]
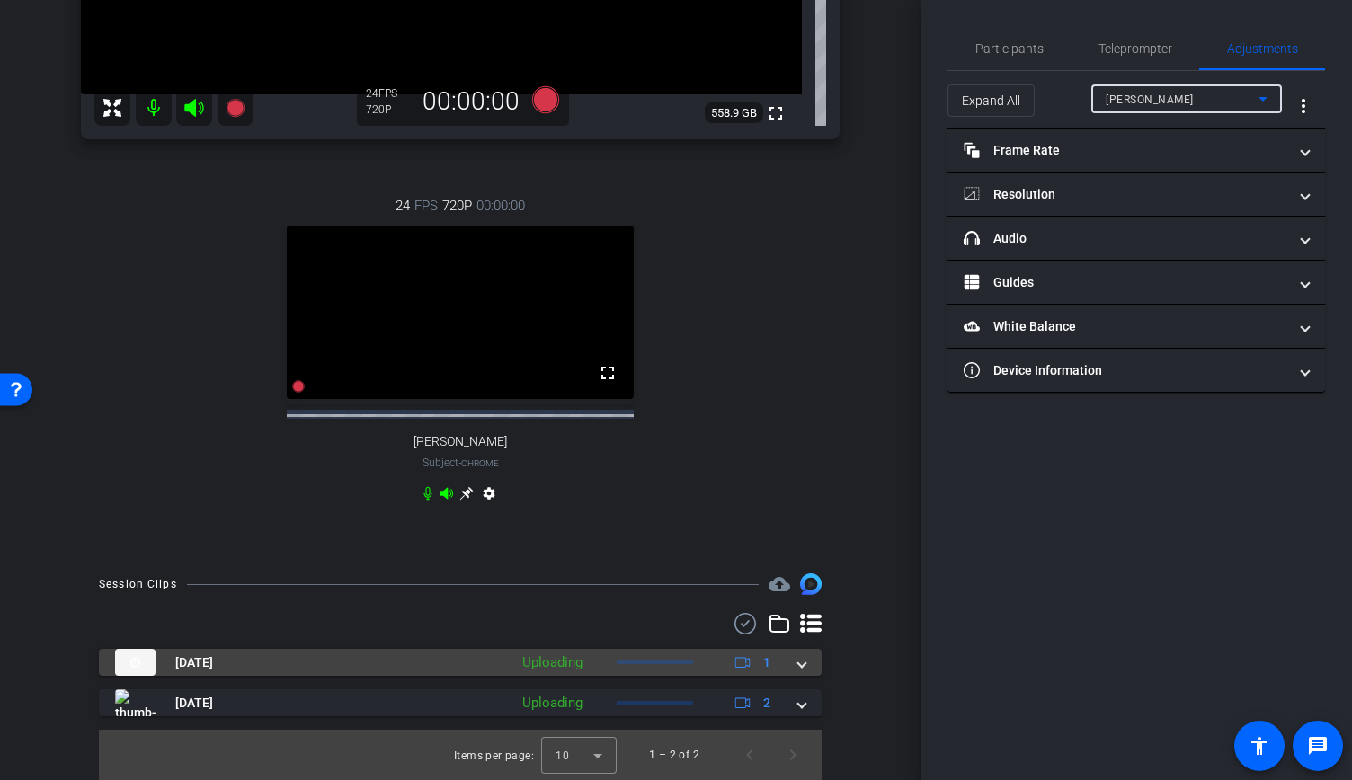
click at [796, 668] on mat-expansion-panel-header "[DATE] Uploading 1" at bounding box center [460, 662] width 722 height 27
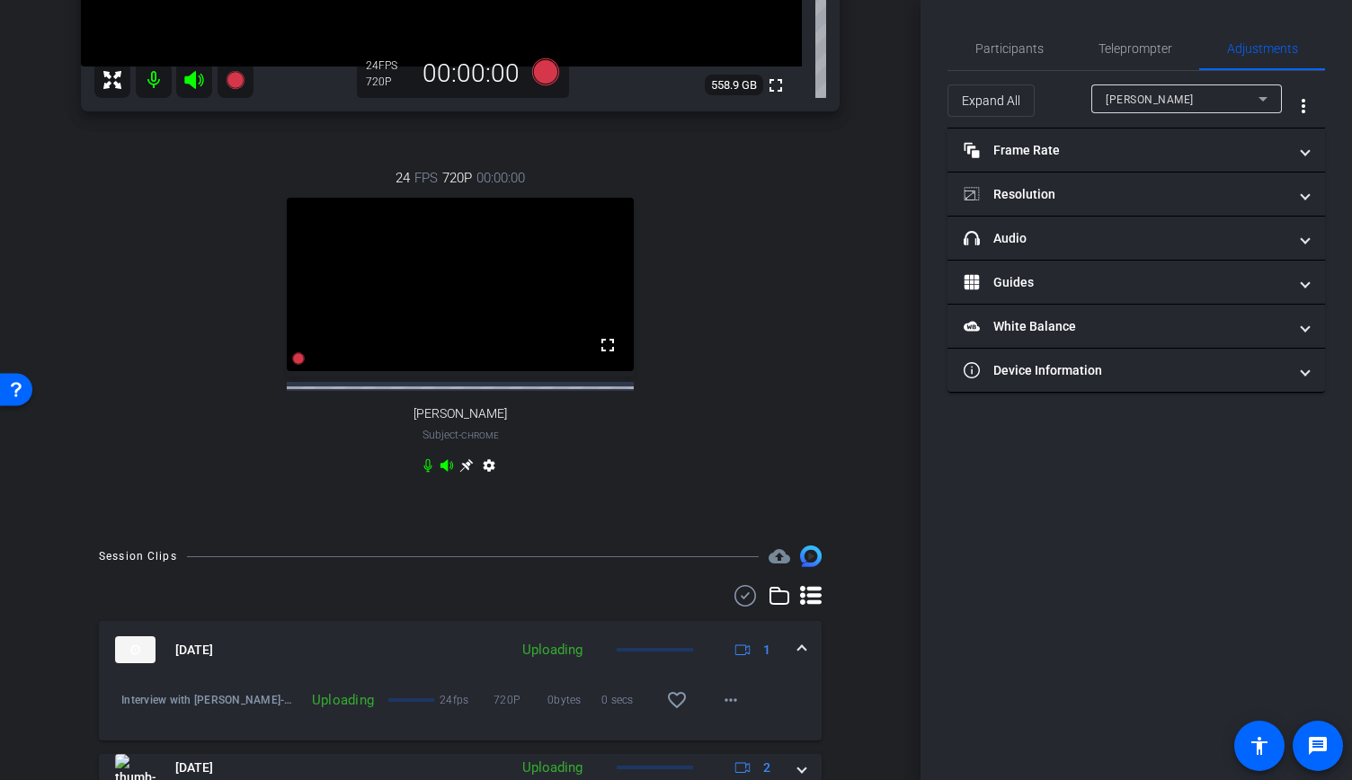
scroll to position [575, 0]
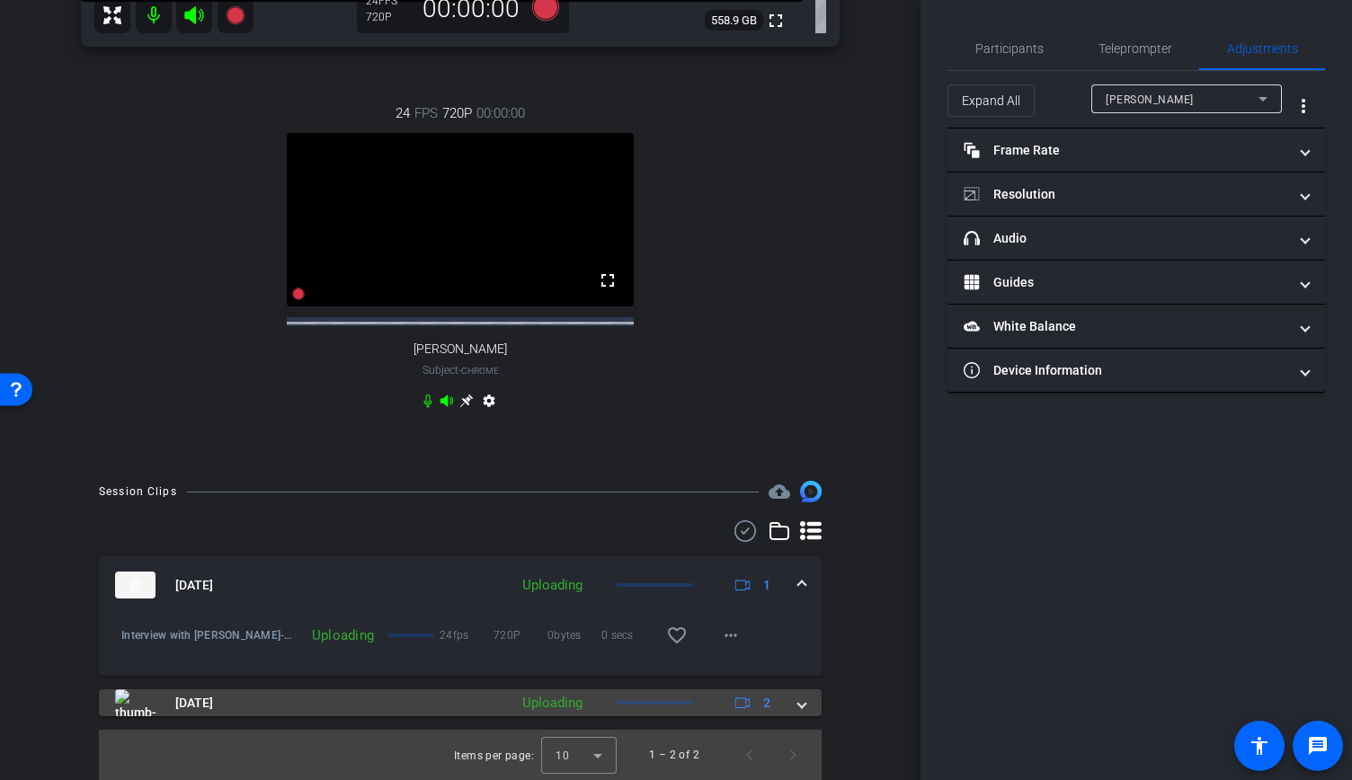
click at [787, 696] on div "[DATE] Uploading 2" at bounding box center [456, 702] width 683 height 27
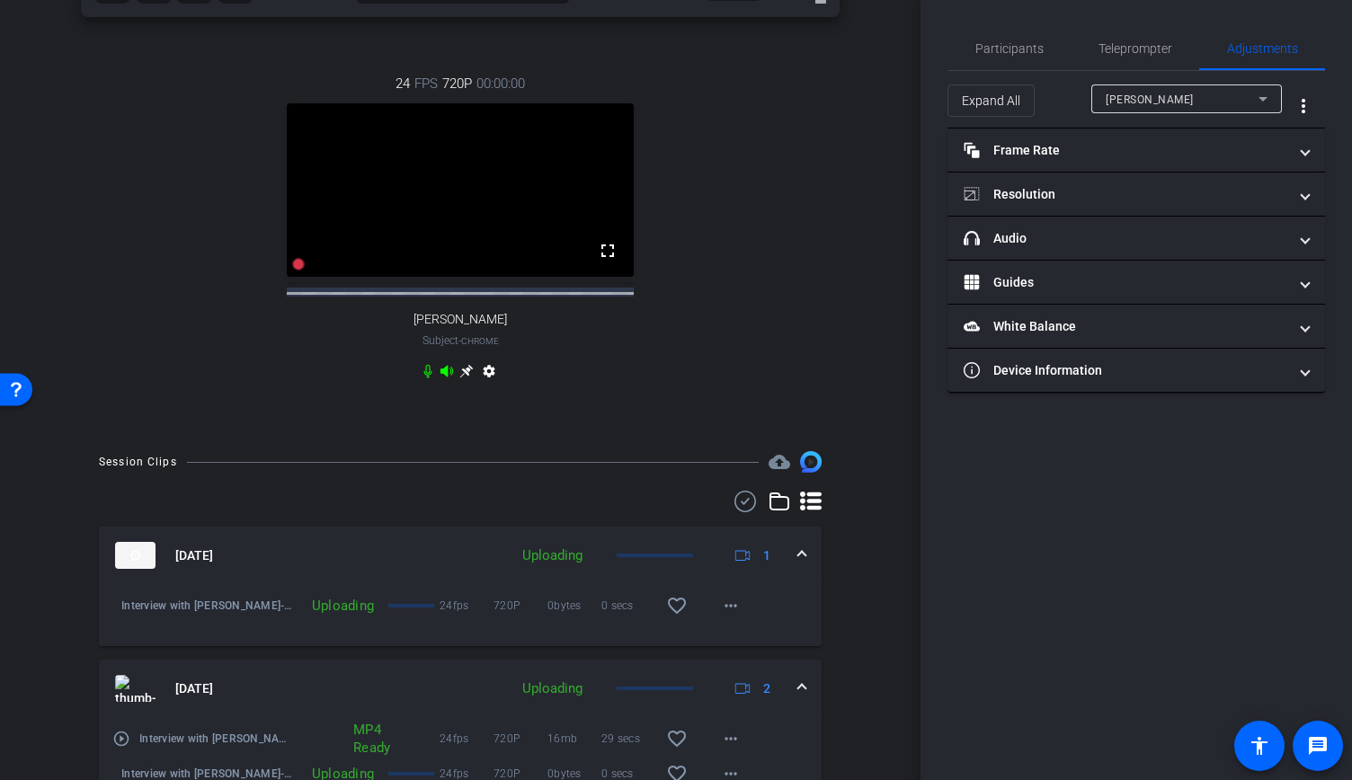
scroll to position [703, 0]
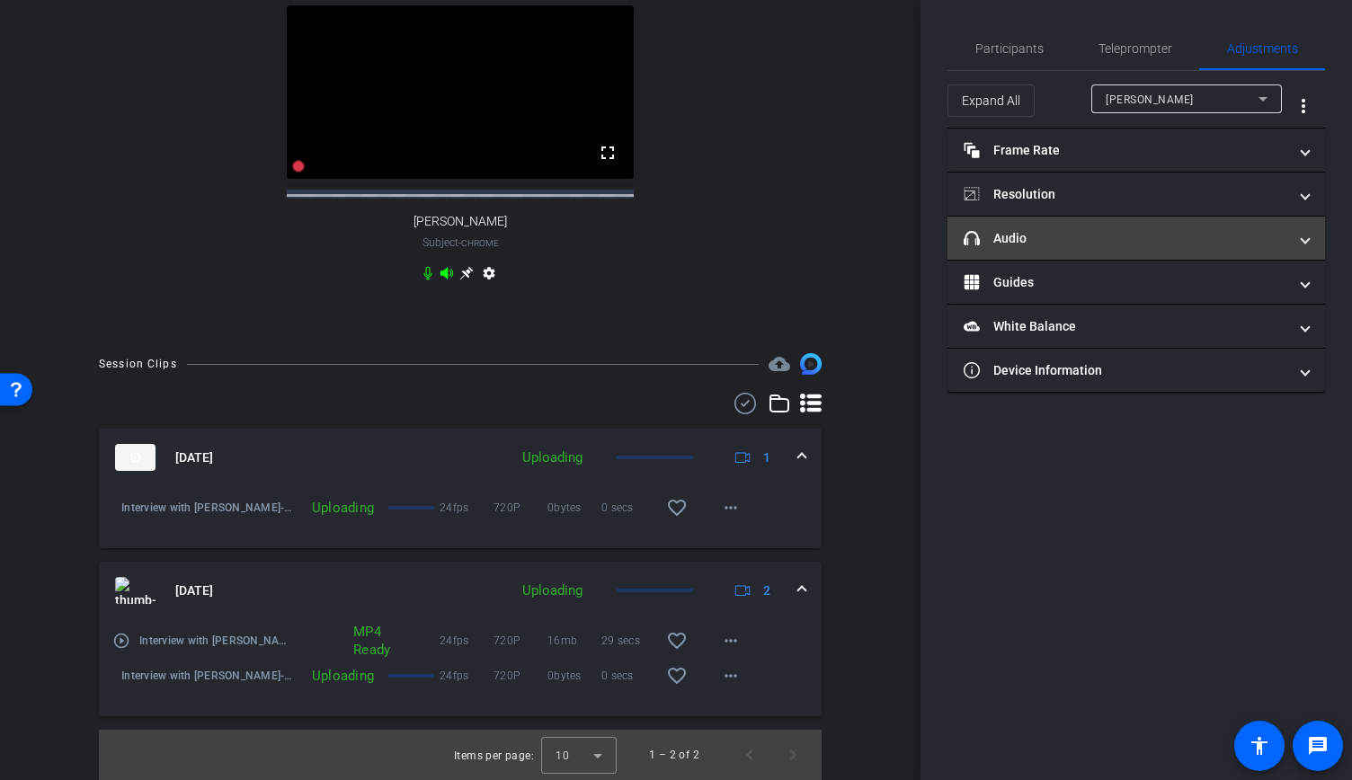
click at [1086, 233] on mat-panel-title "headphone icon Audio" at bounding box center [1125, 238] width 324 height 19
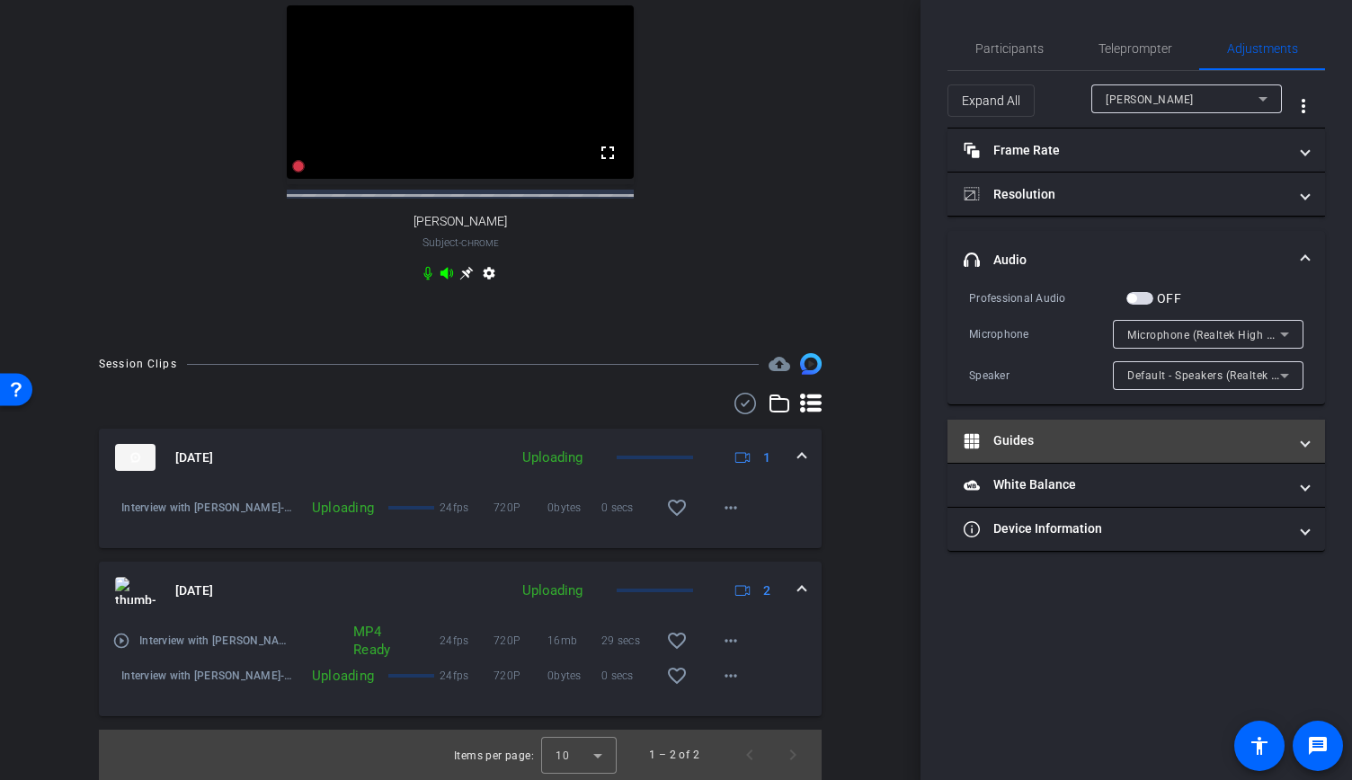
click at [1065, 445] on mat-panel-title "Guides" at bounding box center [1125, 440] width 324 height 19
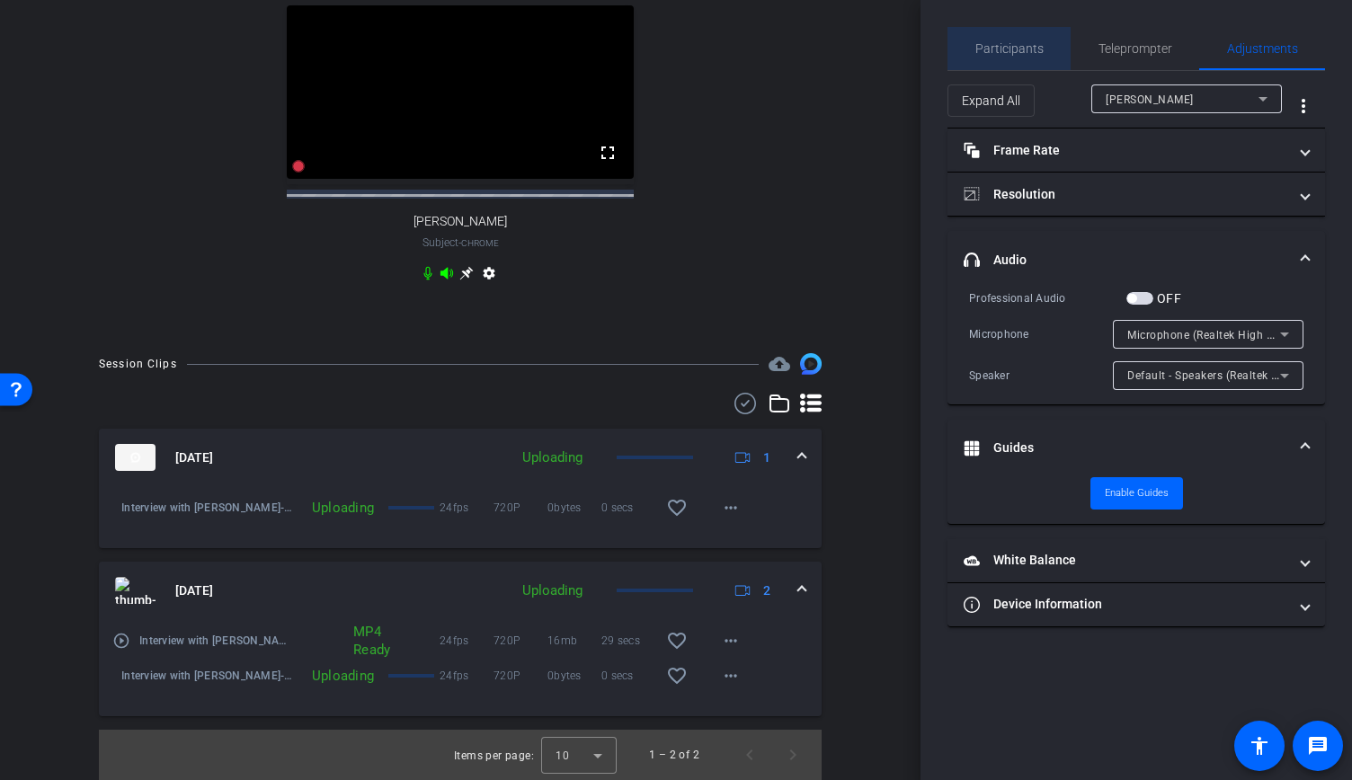
click at [1019, 49] on span "Participants" at bounding box center [1009, 48] width 68 height 13
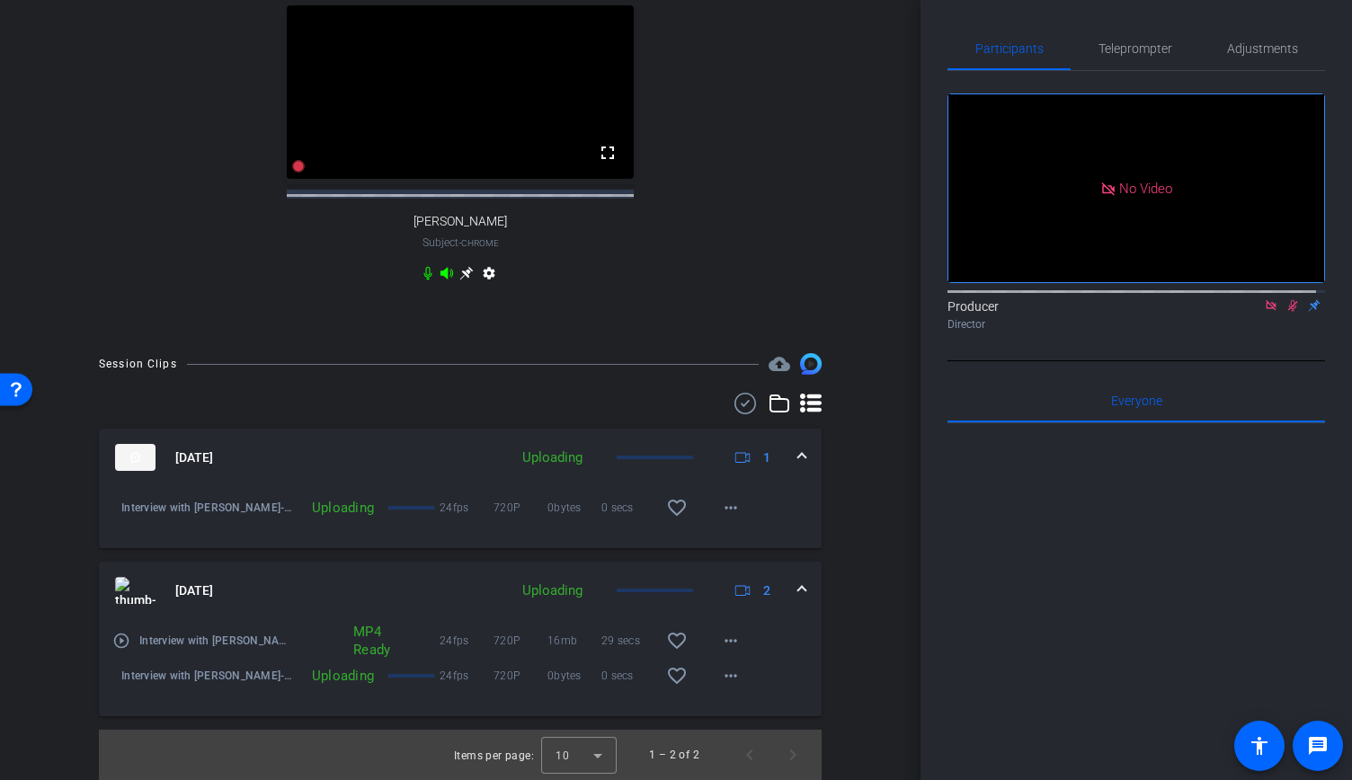
scroll to position [458, 0]
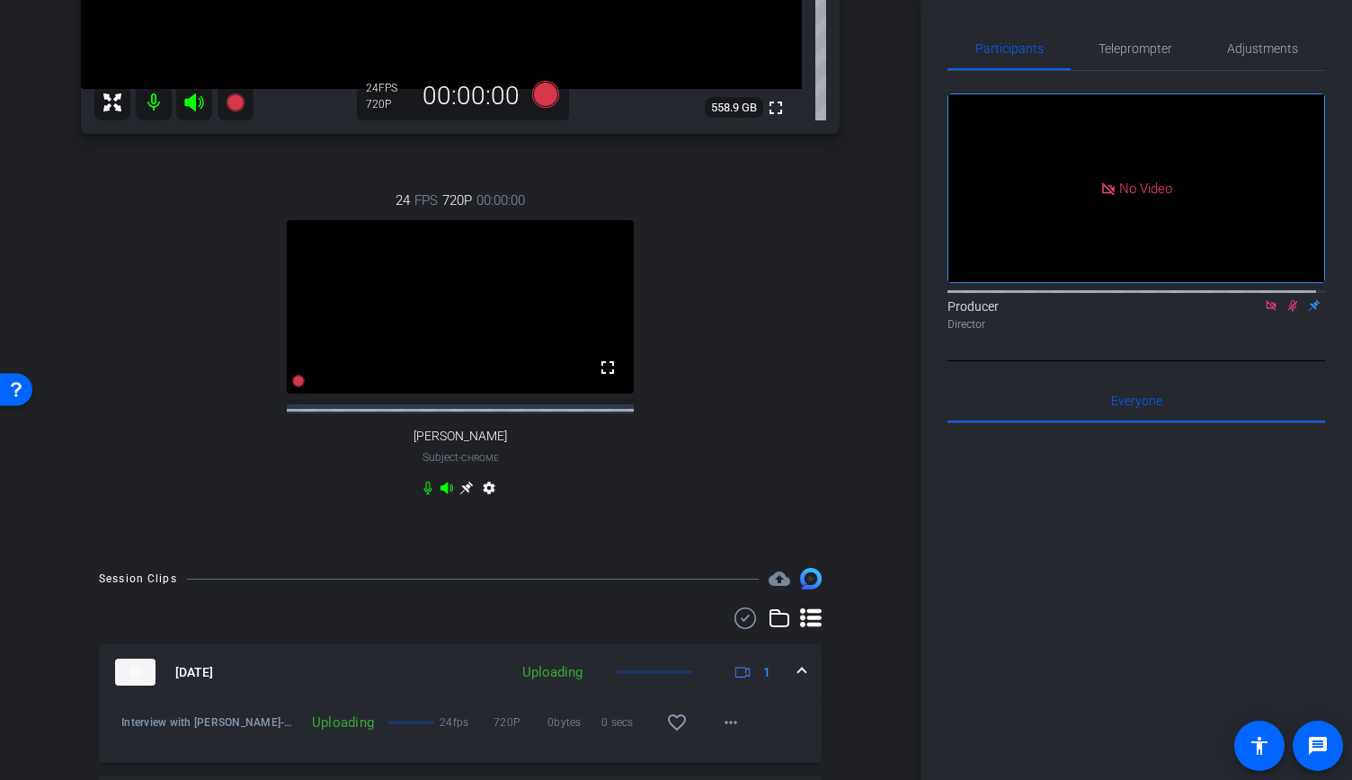
click at [459, 495] on icon at bounding box center [466, 488] width 14 height 14
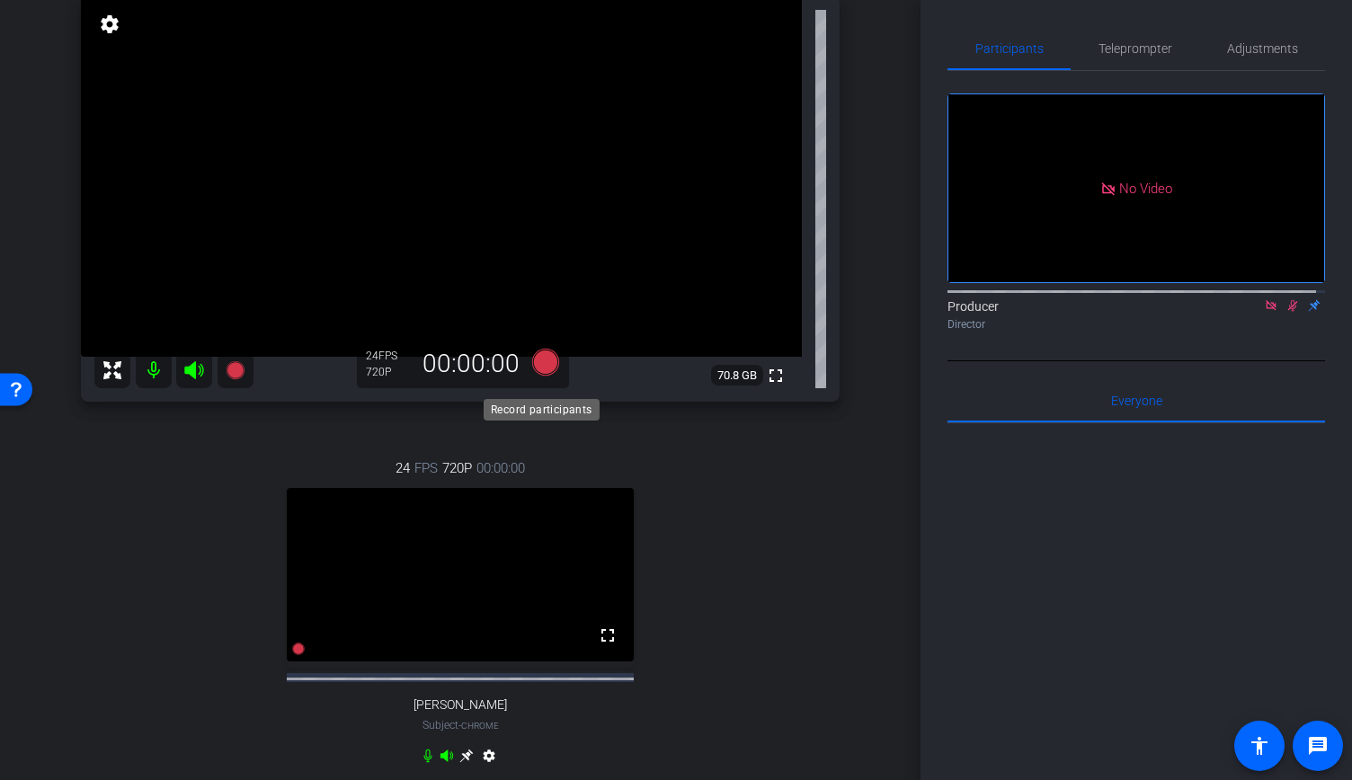
click at [539, 375] on icon at bounding box center [545, 362] width 27 height 27
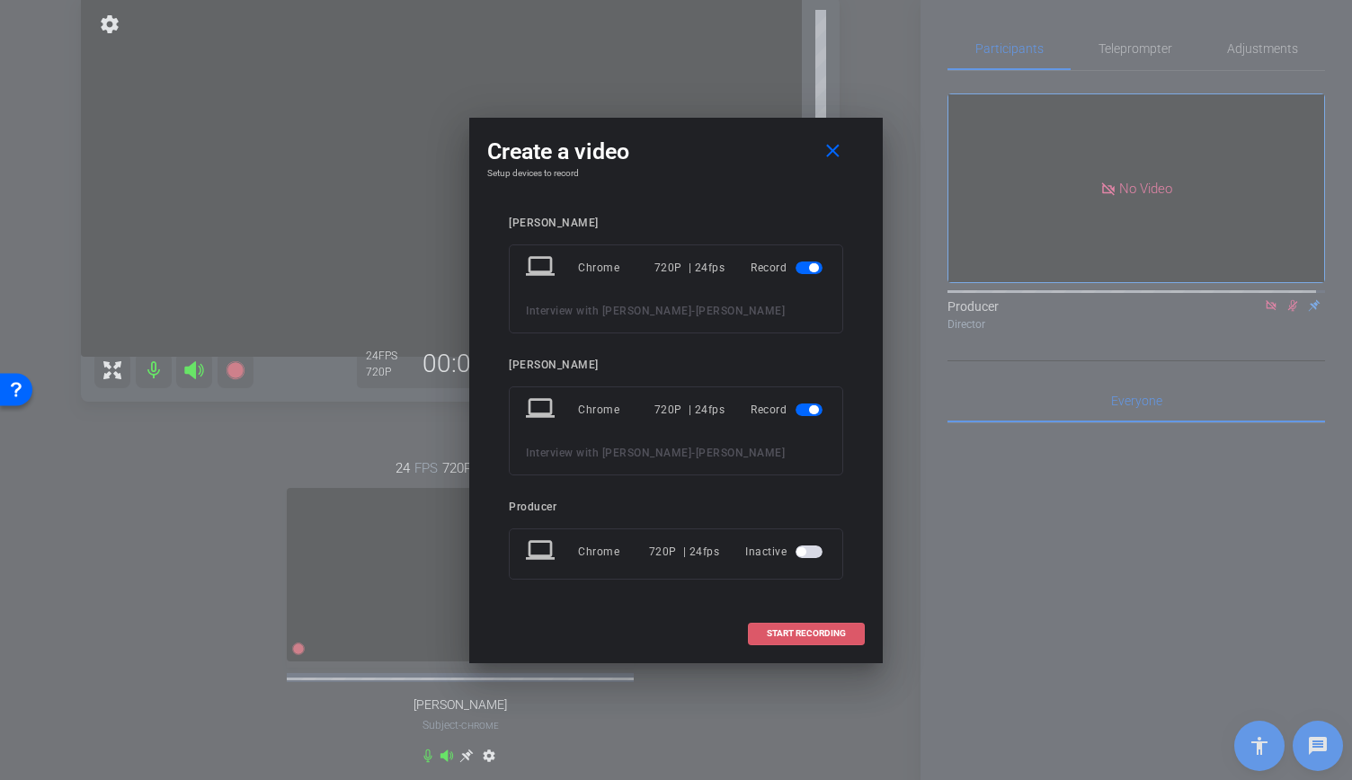
click at [768, 629] on span "START RECORDING" at bounding box center [806, 633] width 79 height 9
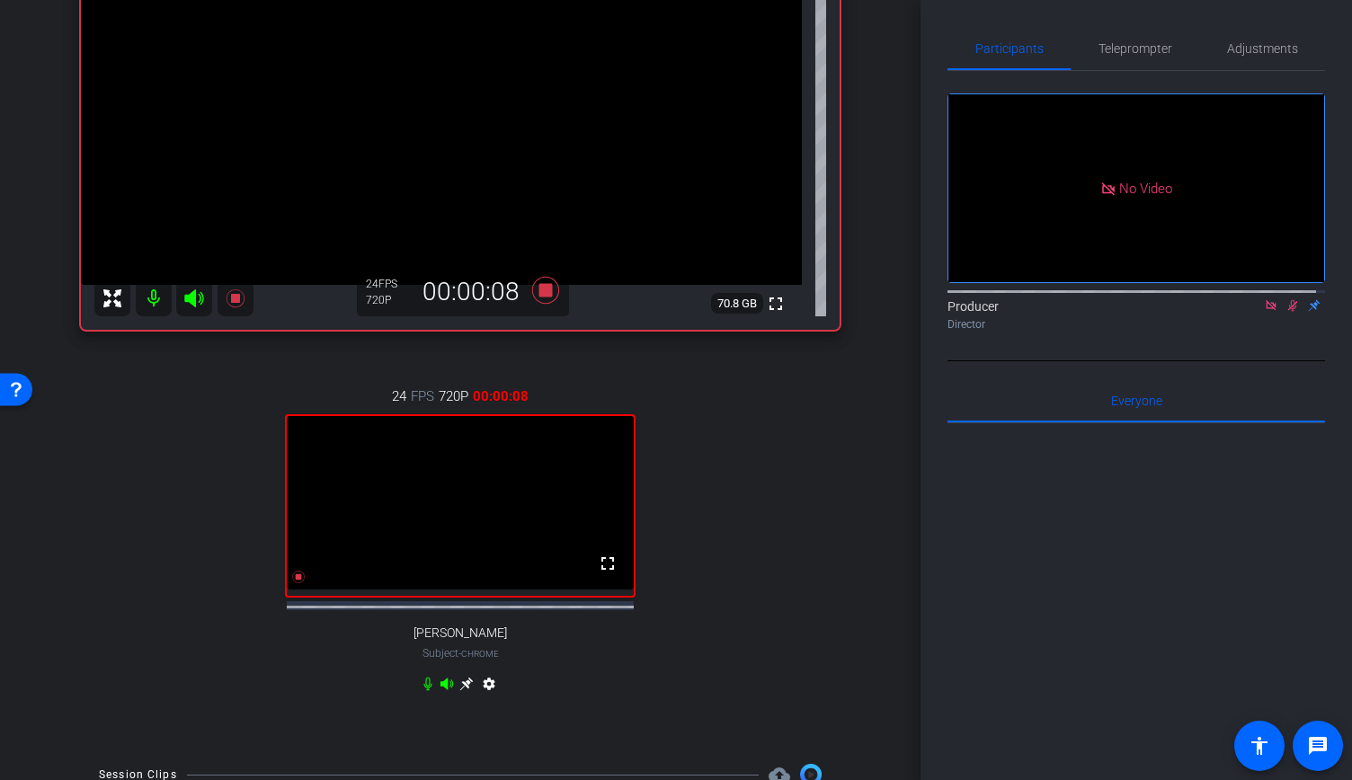
scroll to position [261, 0]
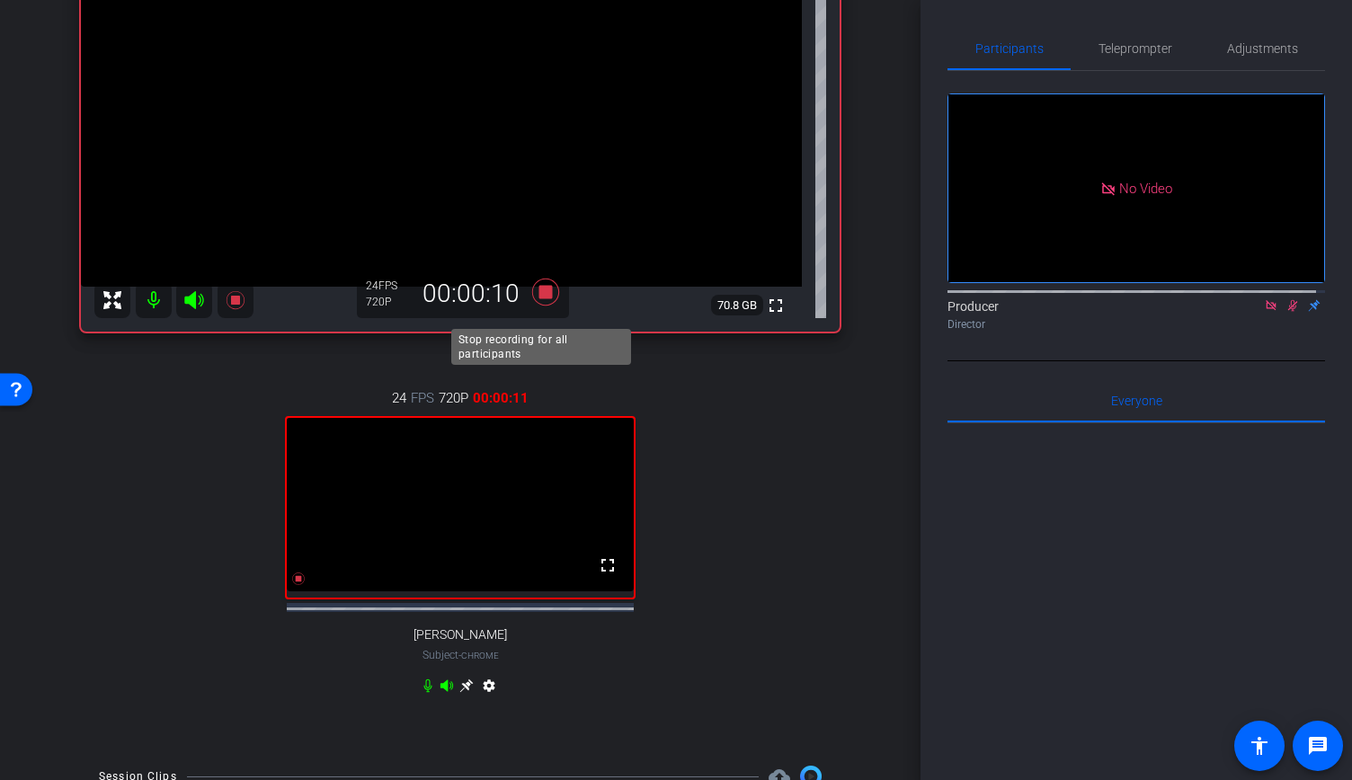
click at [539, 302] on icon at bounding box center [545, 292] width 27 height 27
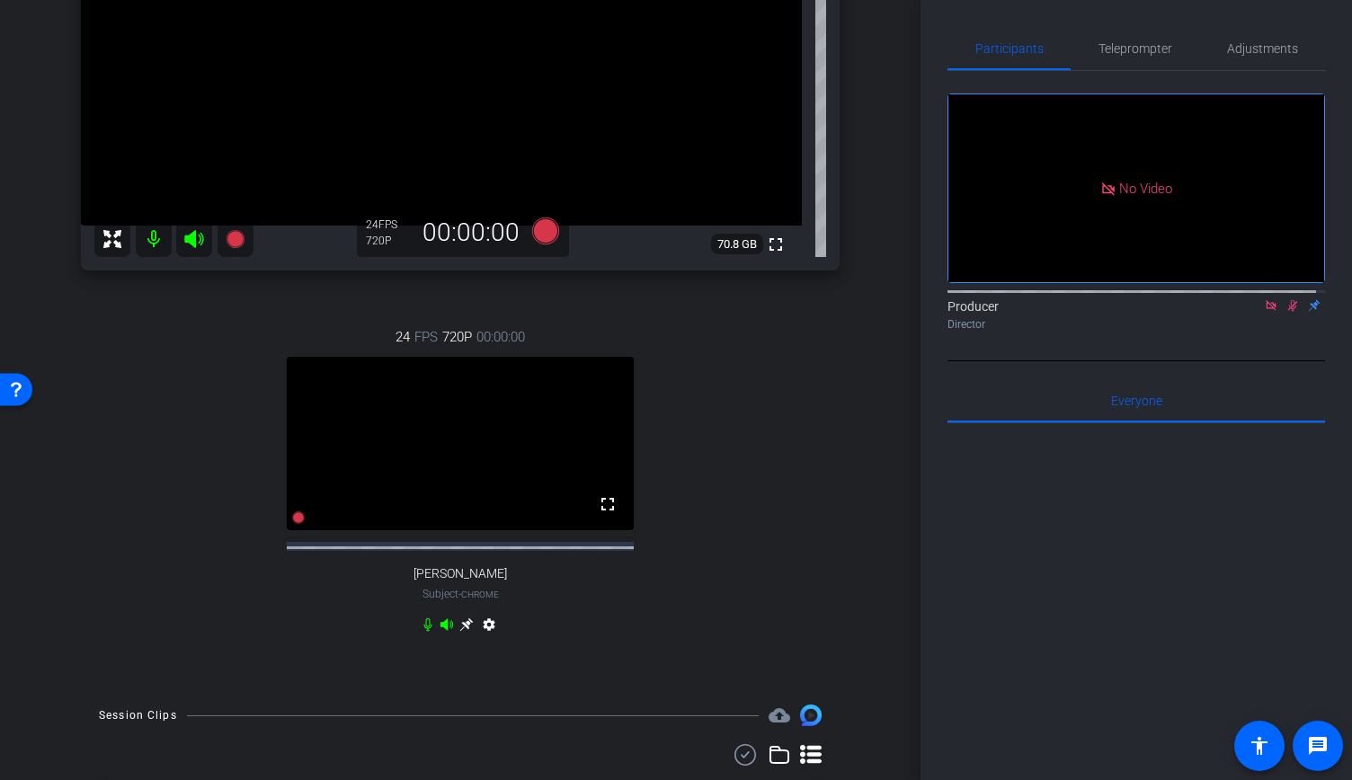
scroll to position [0, 0]
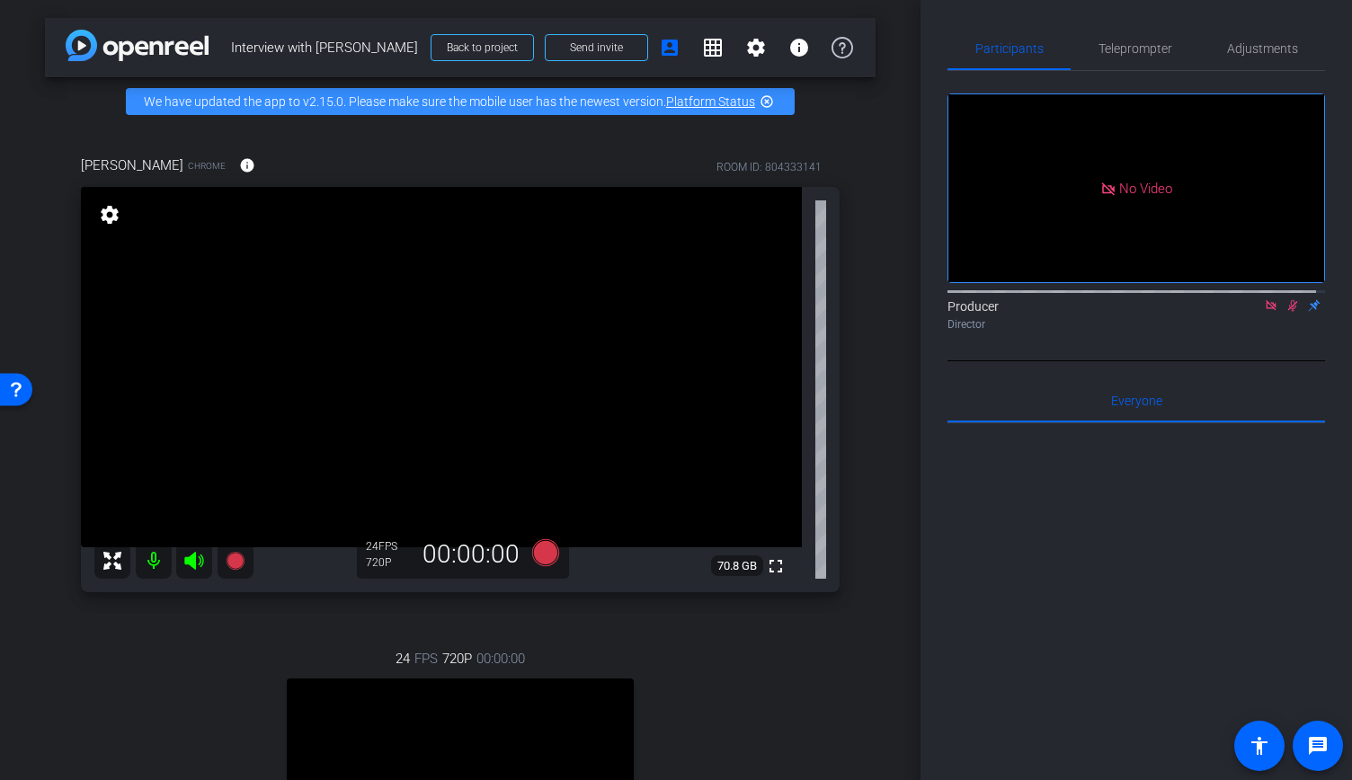
click at [1285, 299] on icon at bounding box center [1292, 305] width 14 height 13
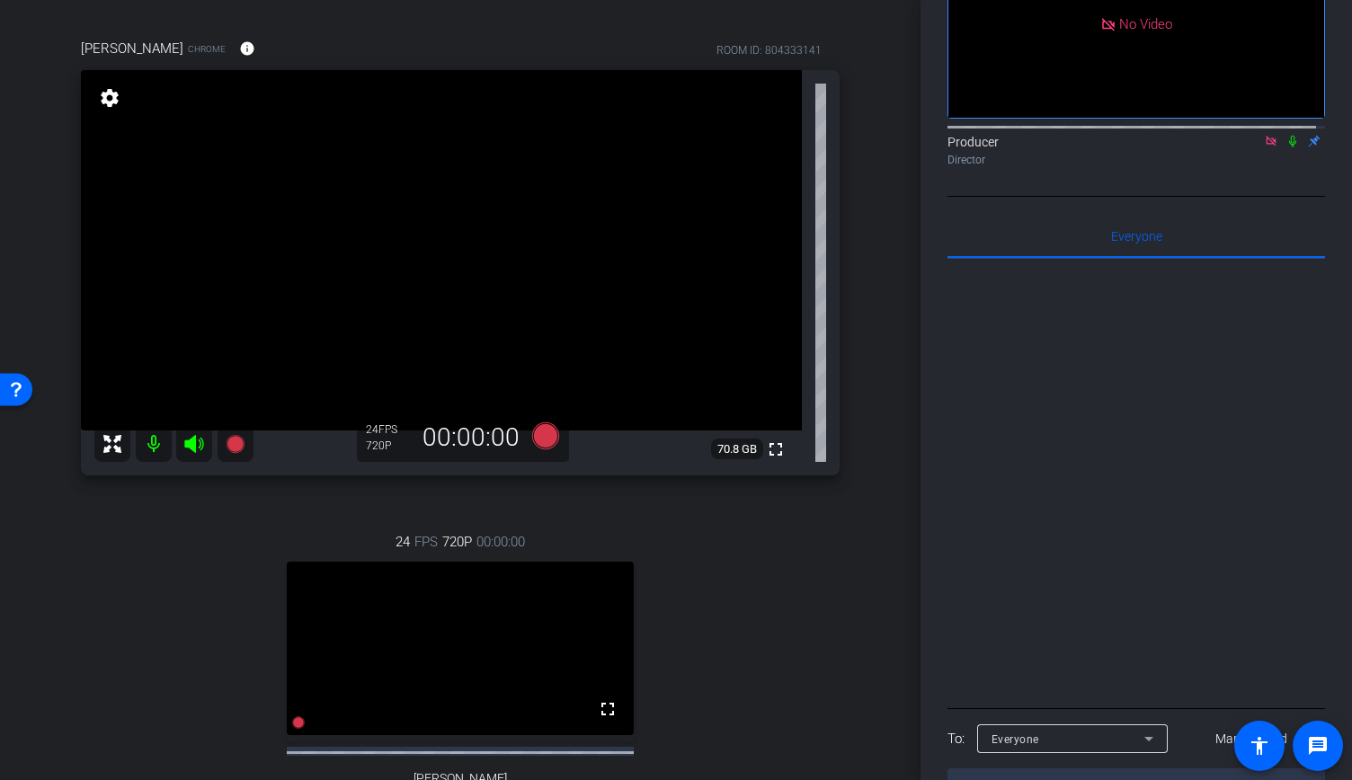
scroll to position [105, 0]
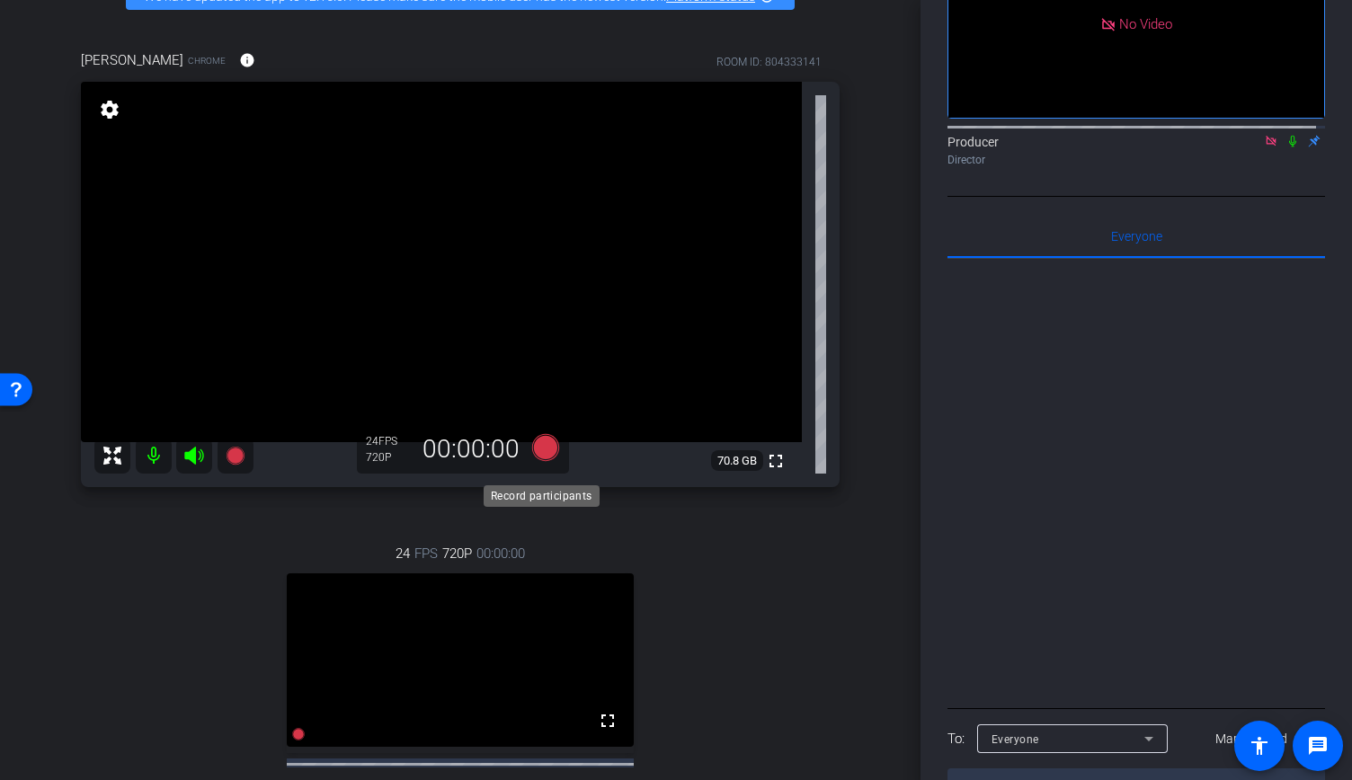
click at [537, 461] on icon at bounding box center [545, 447] width 27 height 27
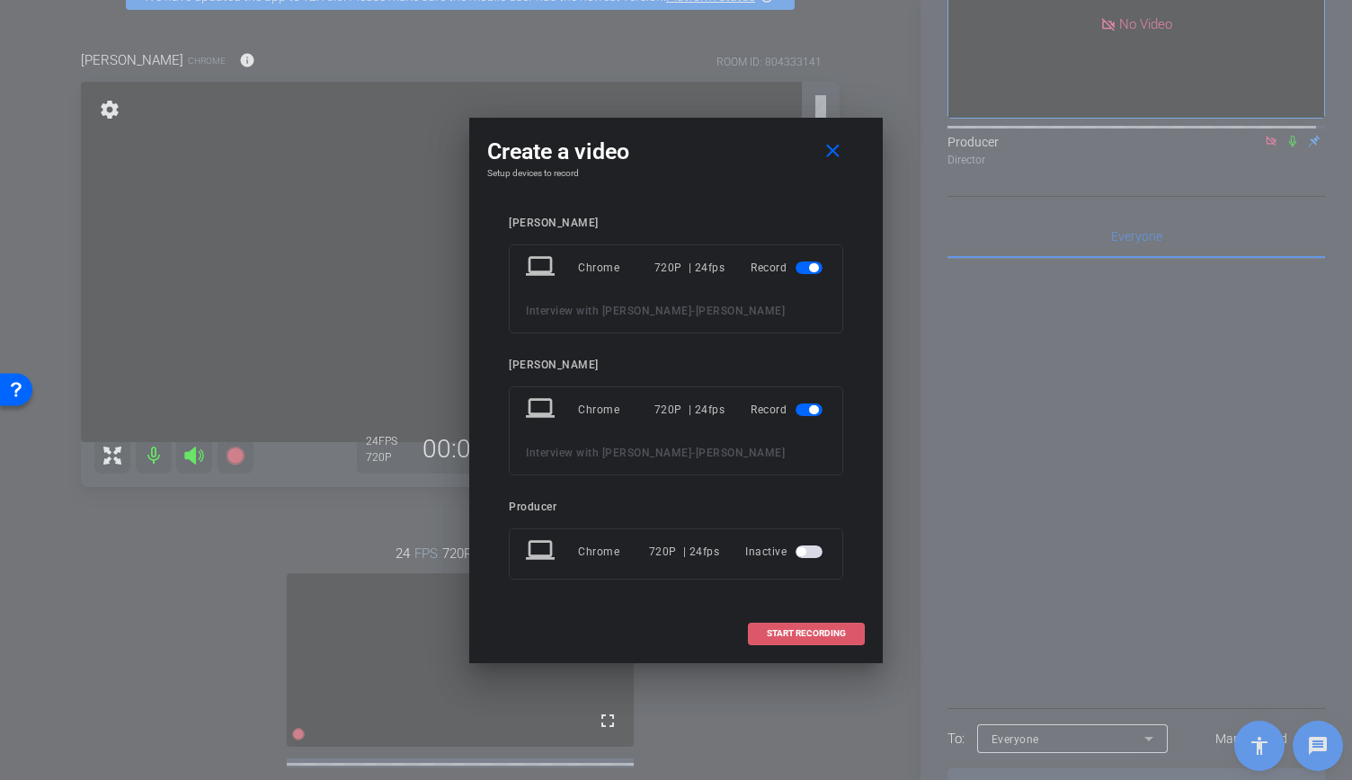
click at [811, 633] on span "START RECORDING" at bounding box center [806, 633] width 79 height 9
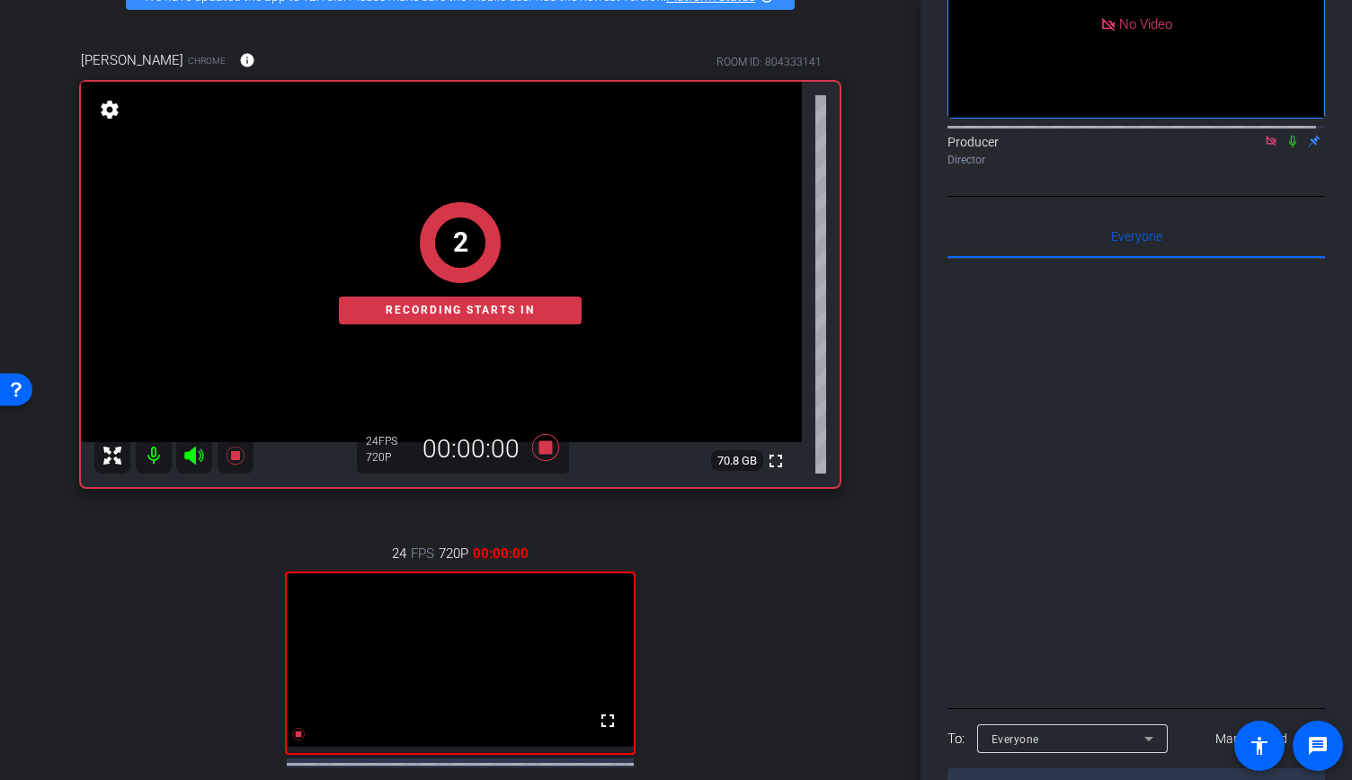
scroll to position [0, 0]
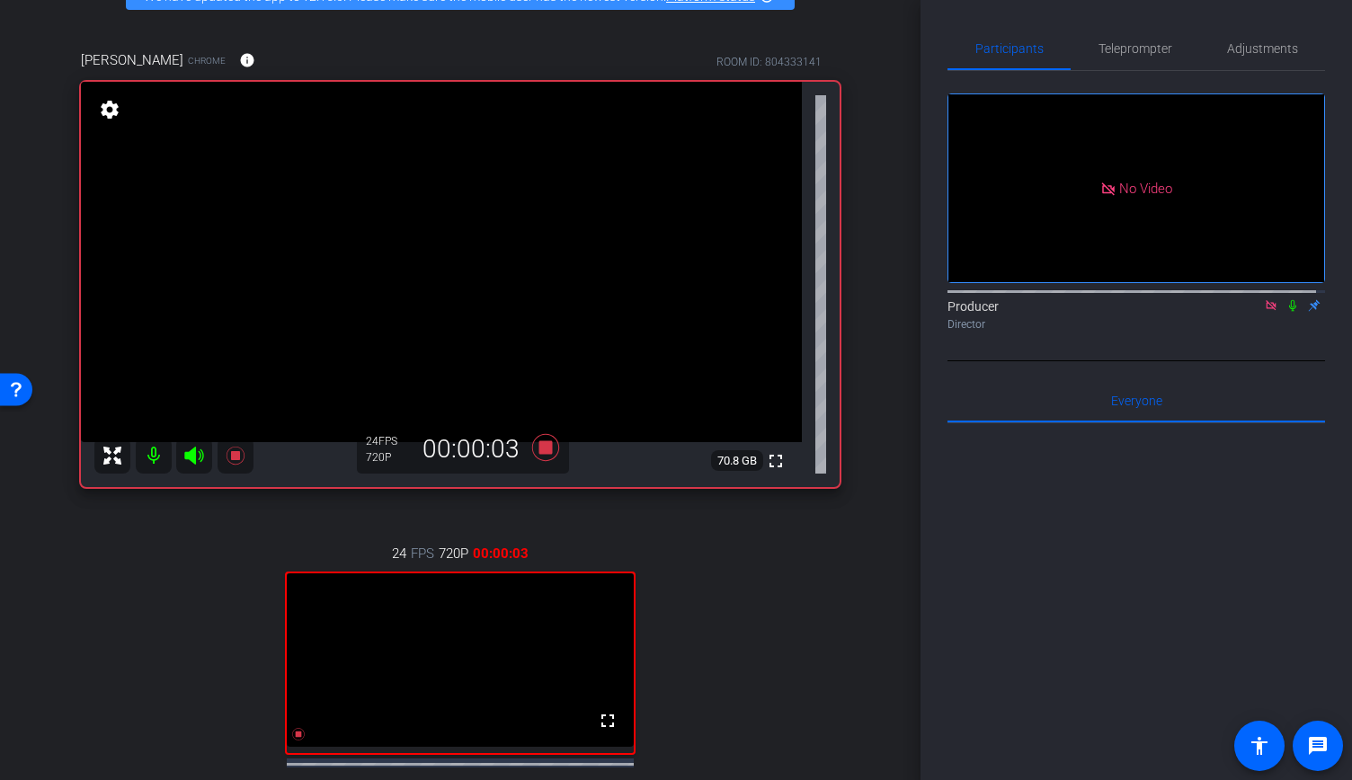
click at [1289, 300] on icon at bounding box center [1292, 306] width 7 height 12
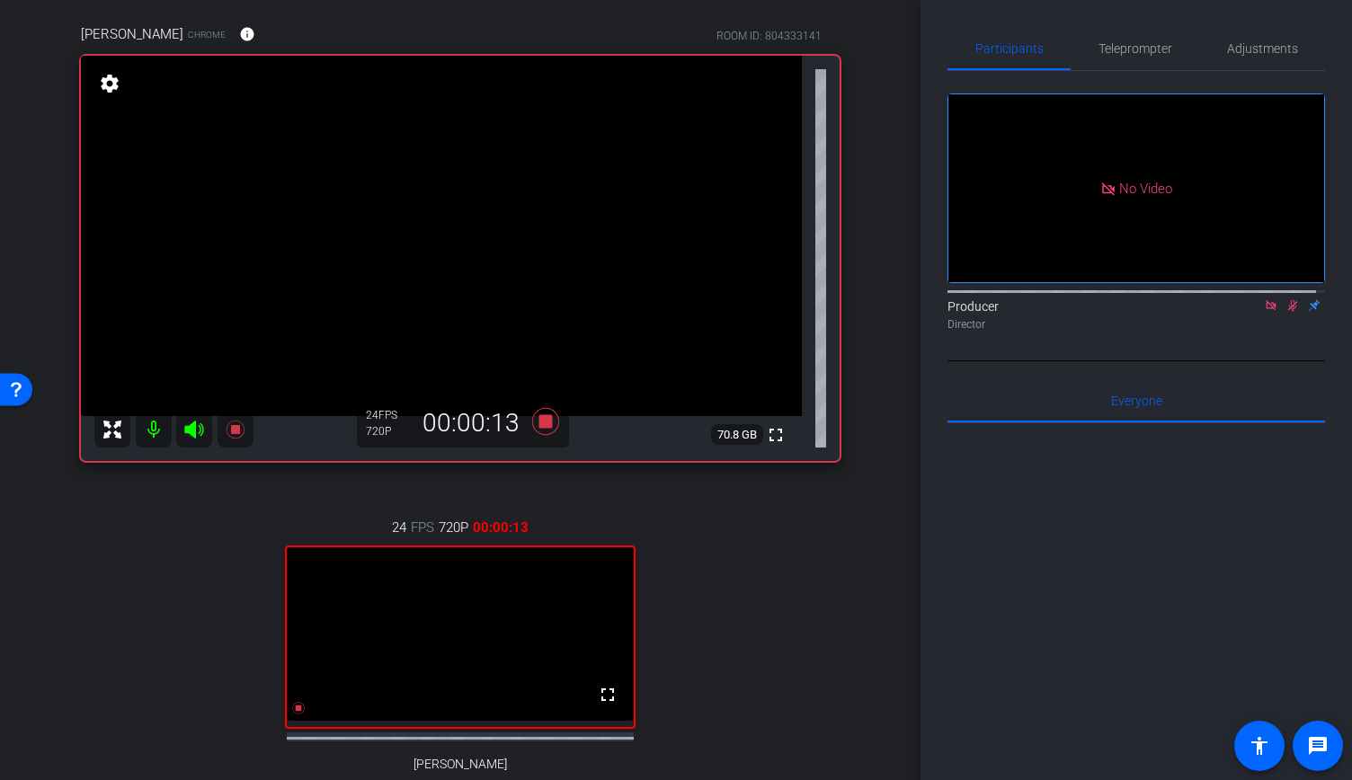
scroll to position [136, 0]
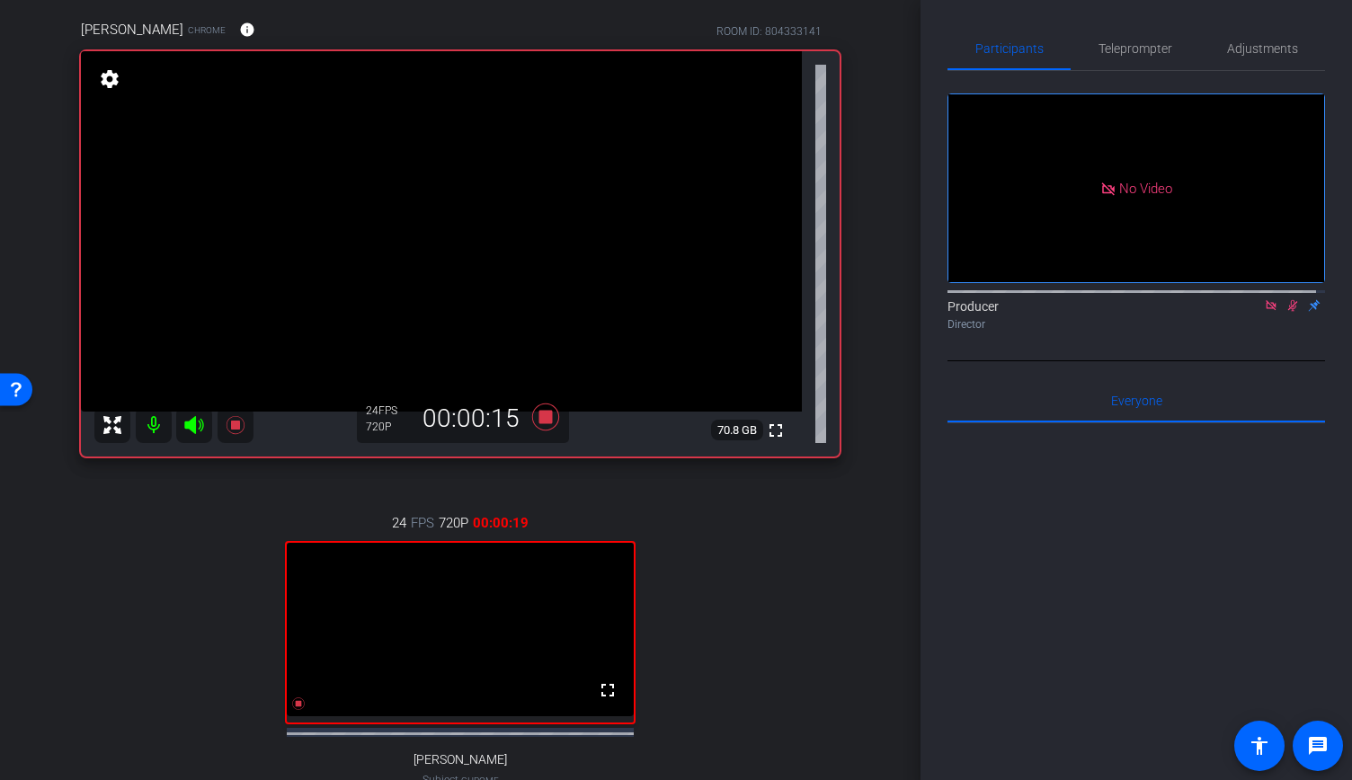
click at [1285, 299] on icon at bounding box center [1292, 305] width 14 height 13
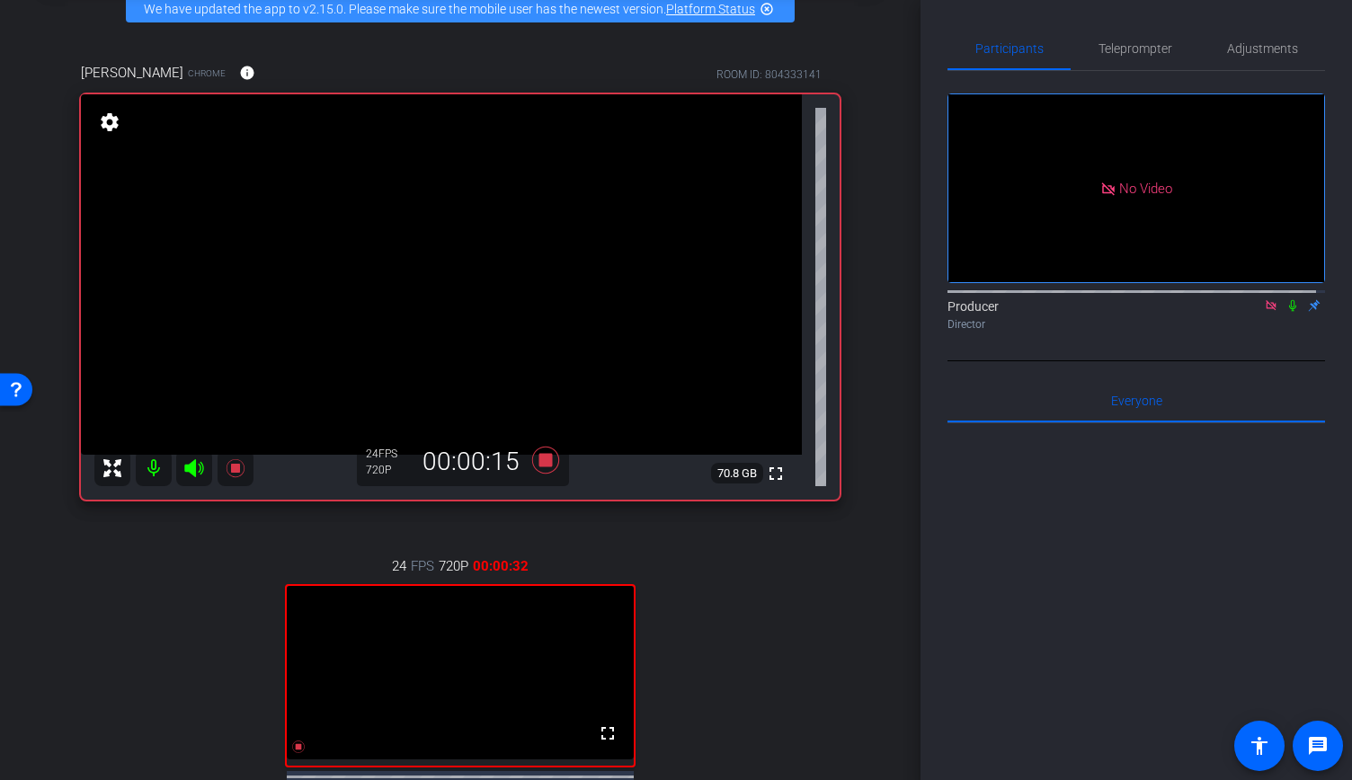
scroll to position [125, 0]
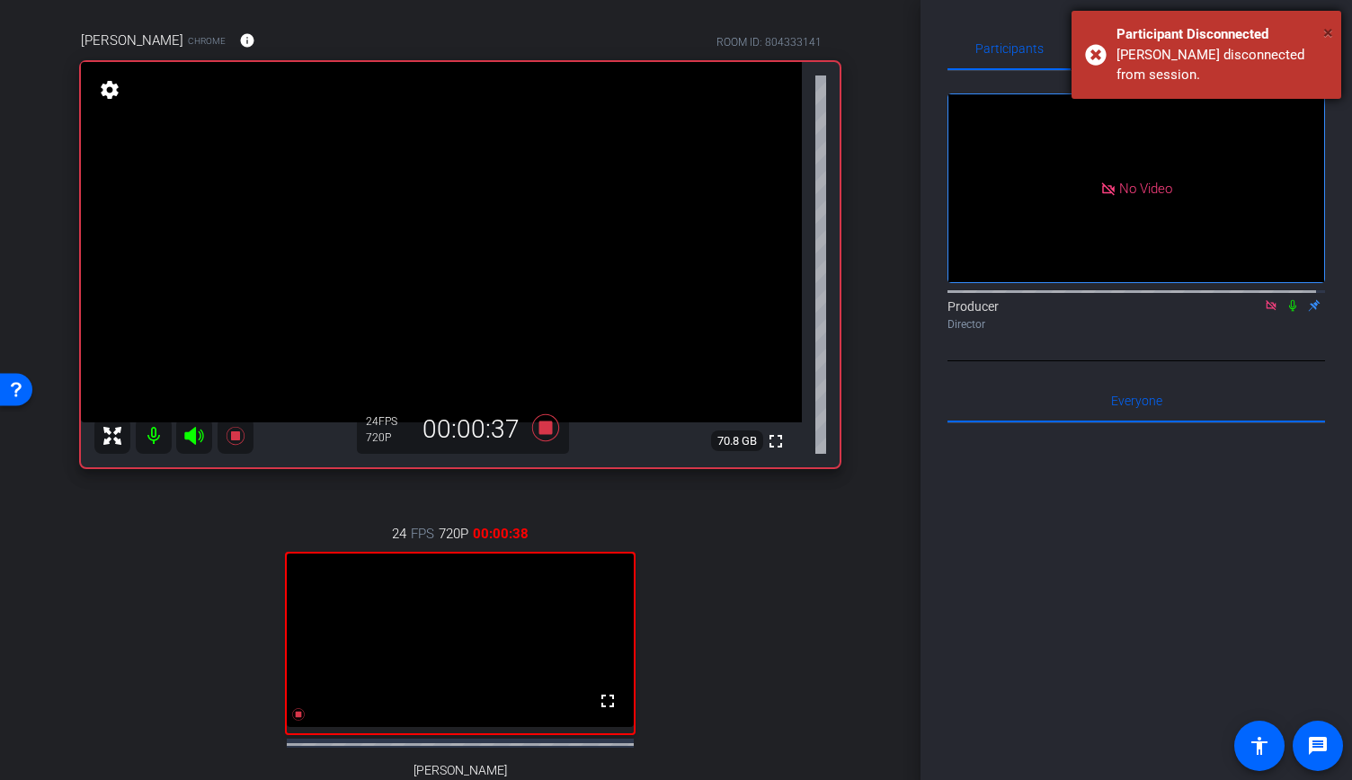
click at [1327, 36] on span "×" at bounding box center [1328, 33] width 10 height 22
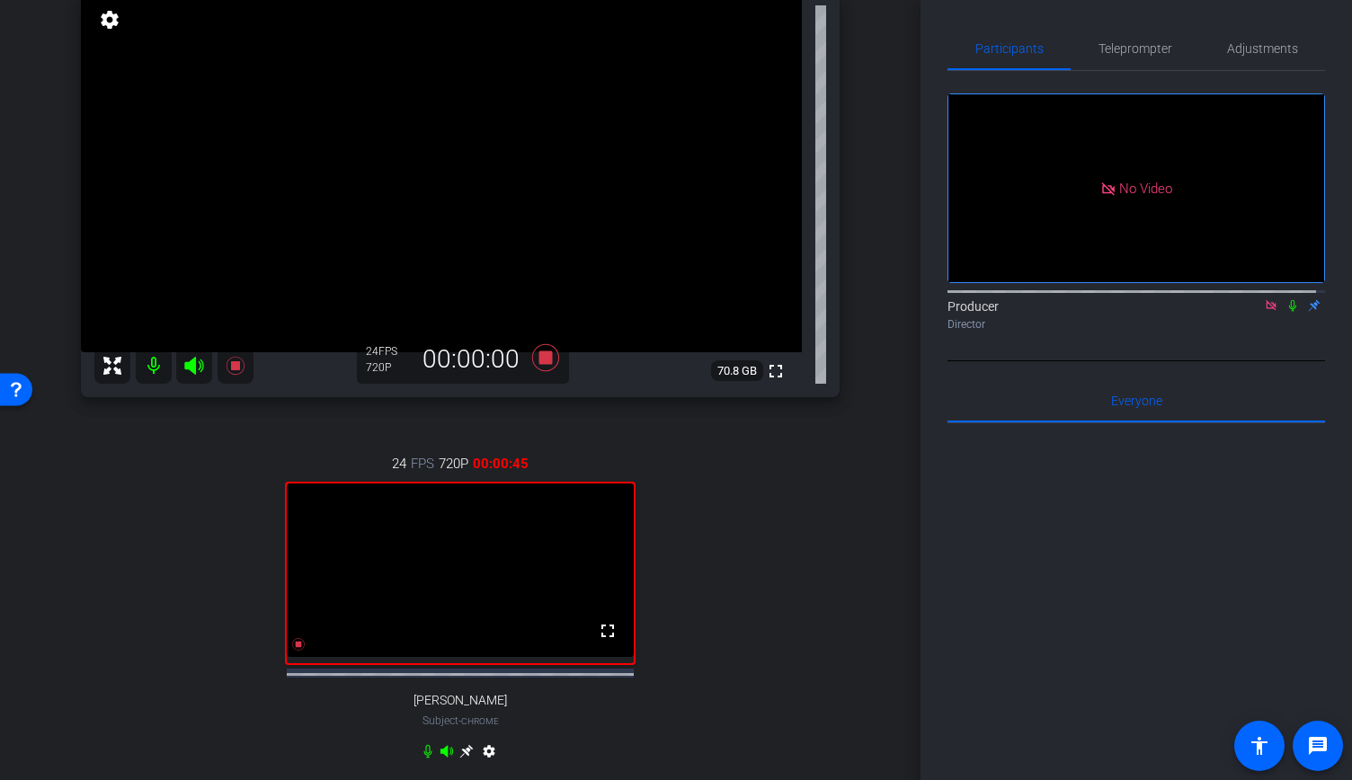
scroll to position [115, 0]
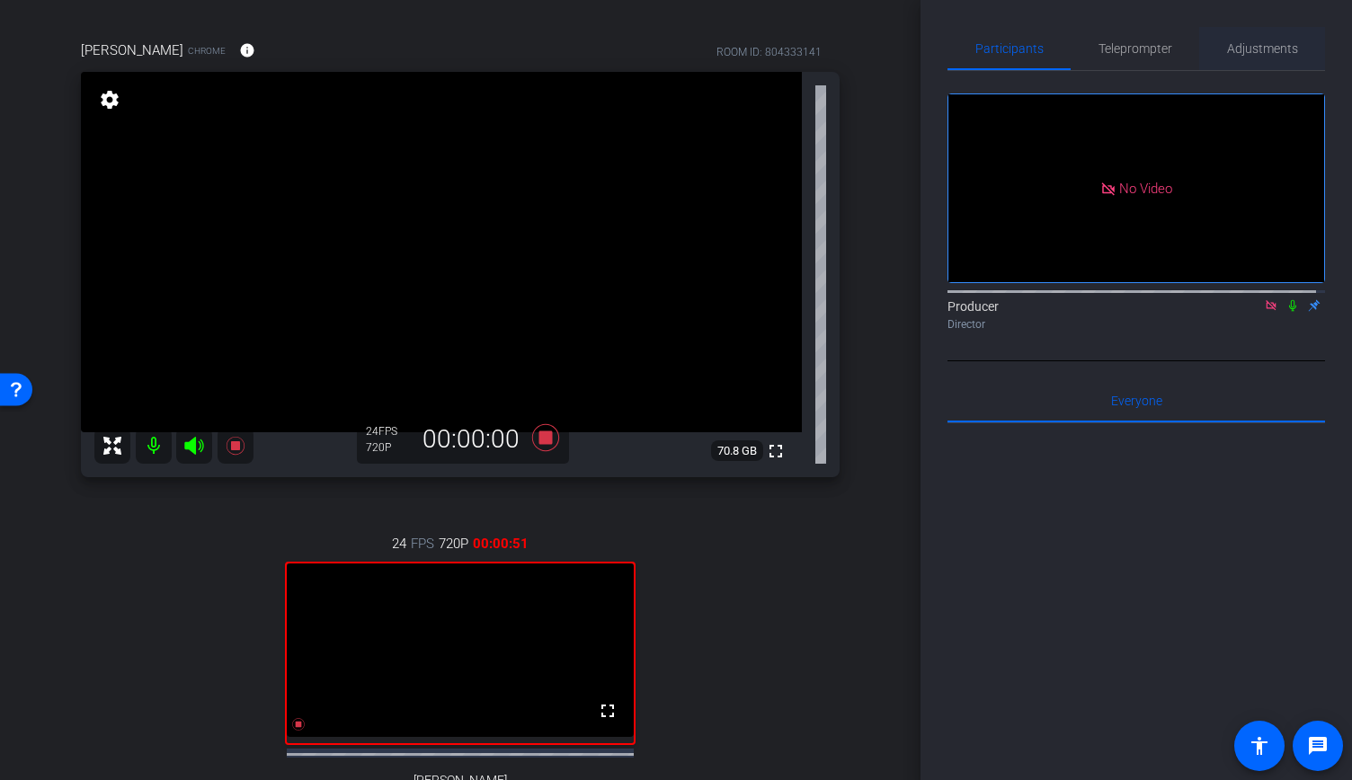
click at [1251, 55] on span "Adjustments" at bounding box center [1262, 48] width 71 height 13
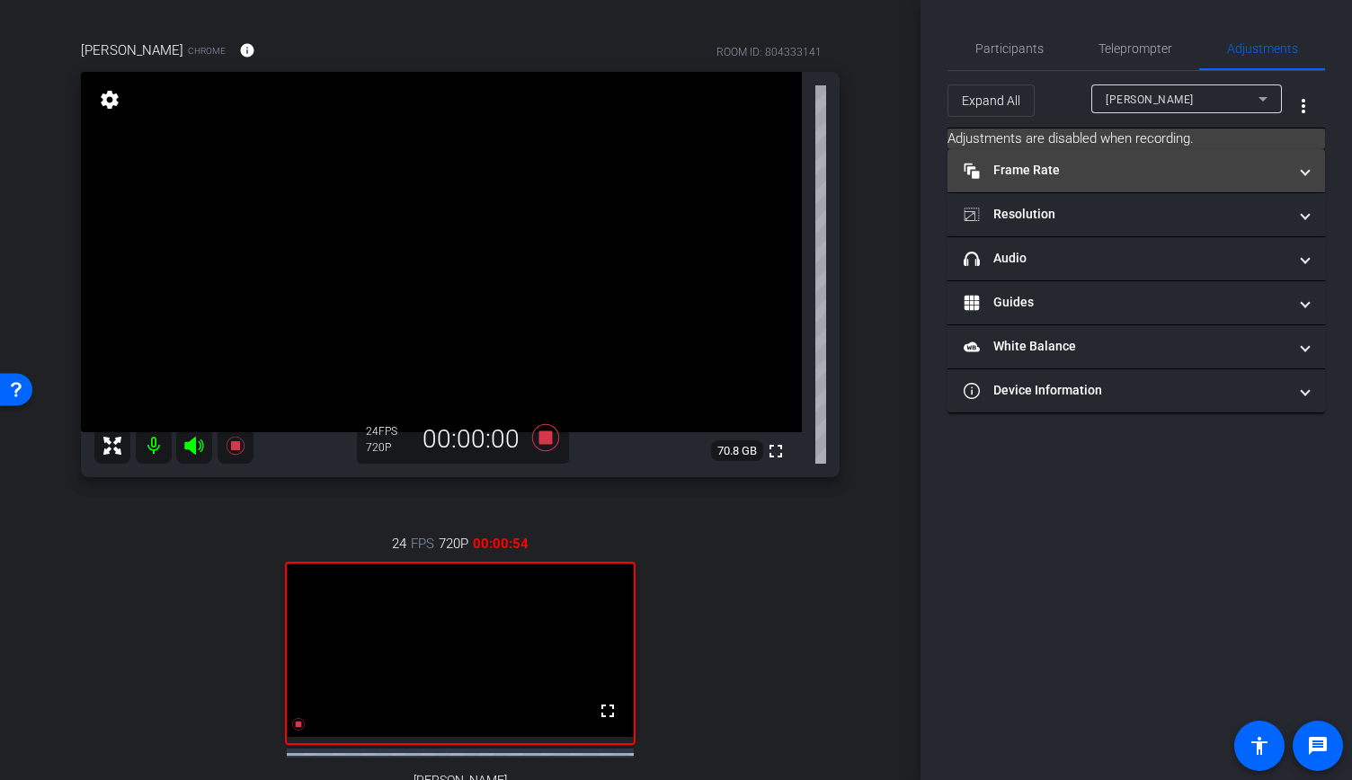
click at [1111, 175] on mat-panel-title "Frame Rate Frame Rate" at bounding box center [1125, 170] width 324 height 19
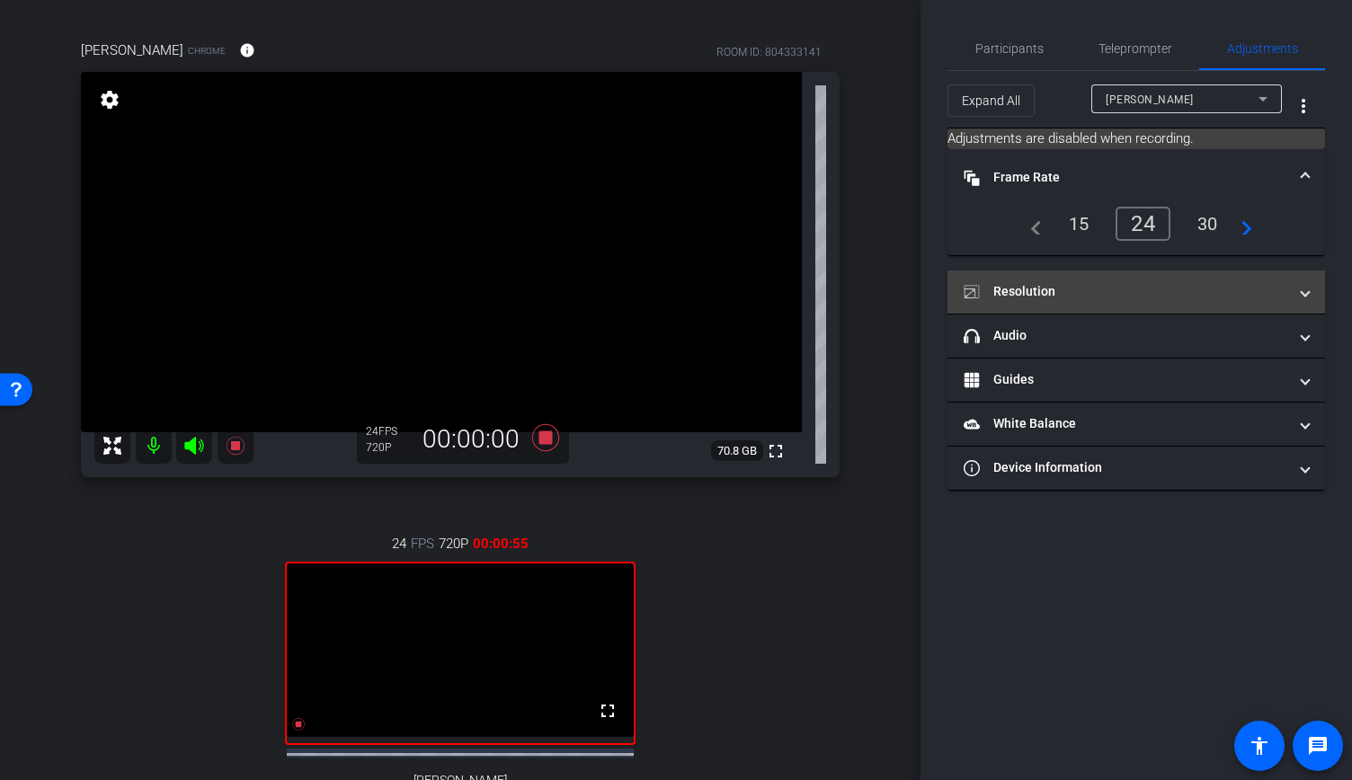
click at [1095, 305] on mat-expansion-panel-header "Resolution" at bounding box center [1135, 291] width 377 height 43
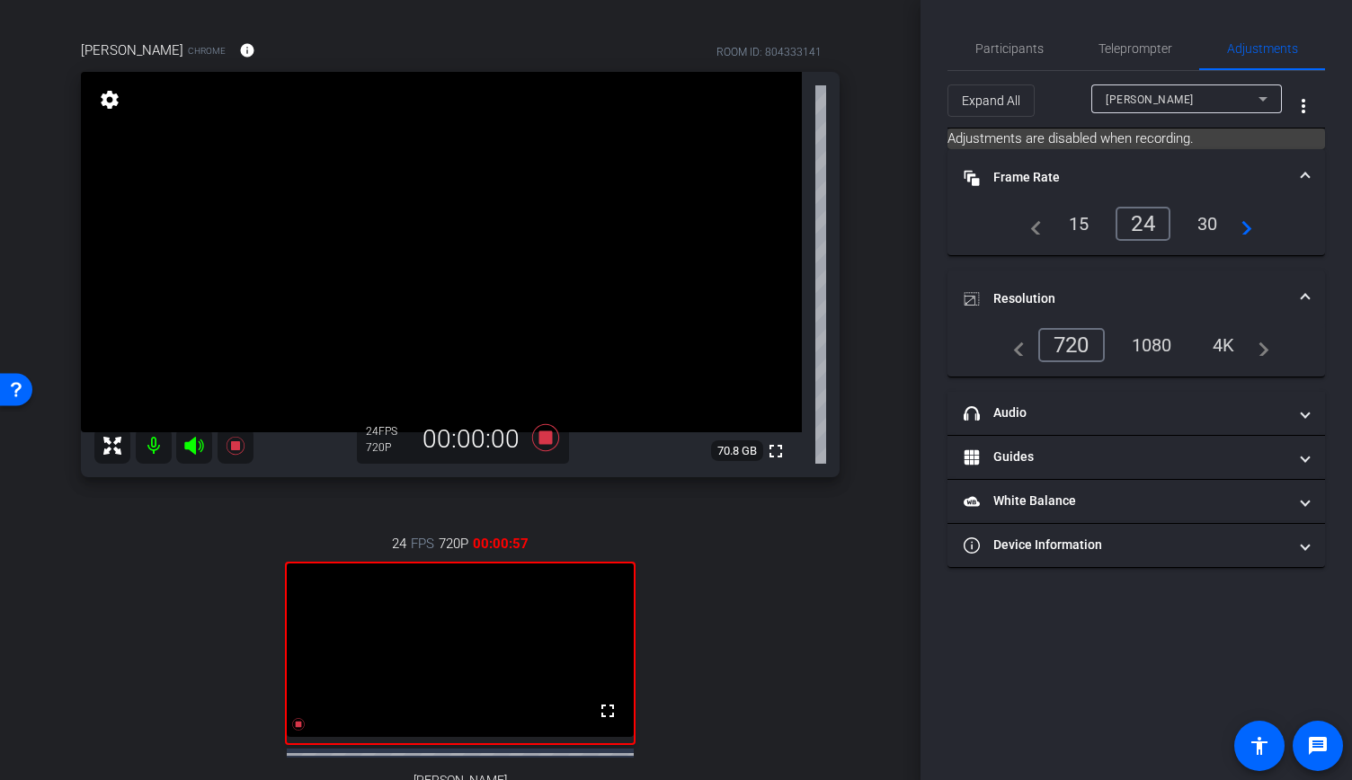
click at [1024, 347] on div "navigate_before 720 1080 4K navigate_next" at bounding box center [1136, 345] width 266 height 34
click at [1021, 347] on mat-icon "navigate_before" at bounding box center [1014, 345] width 22 height 22
click at [1006, 51] on span "Participants" at bounding box center [1009, 48] width 68 height 13
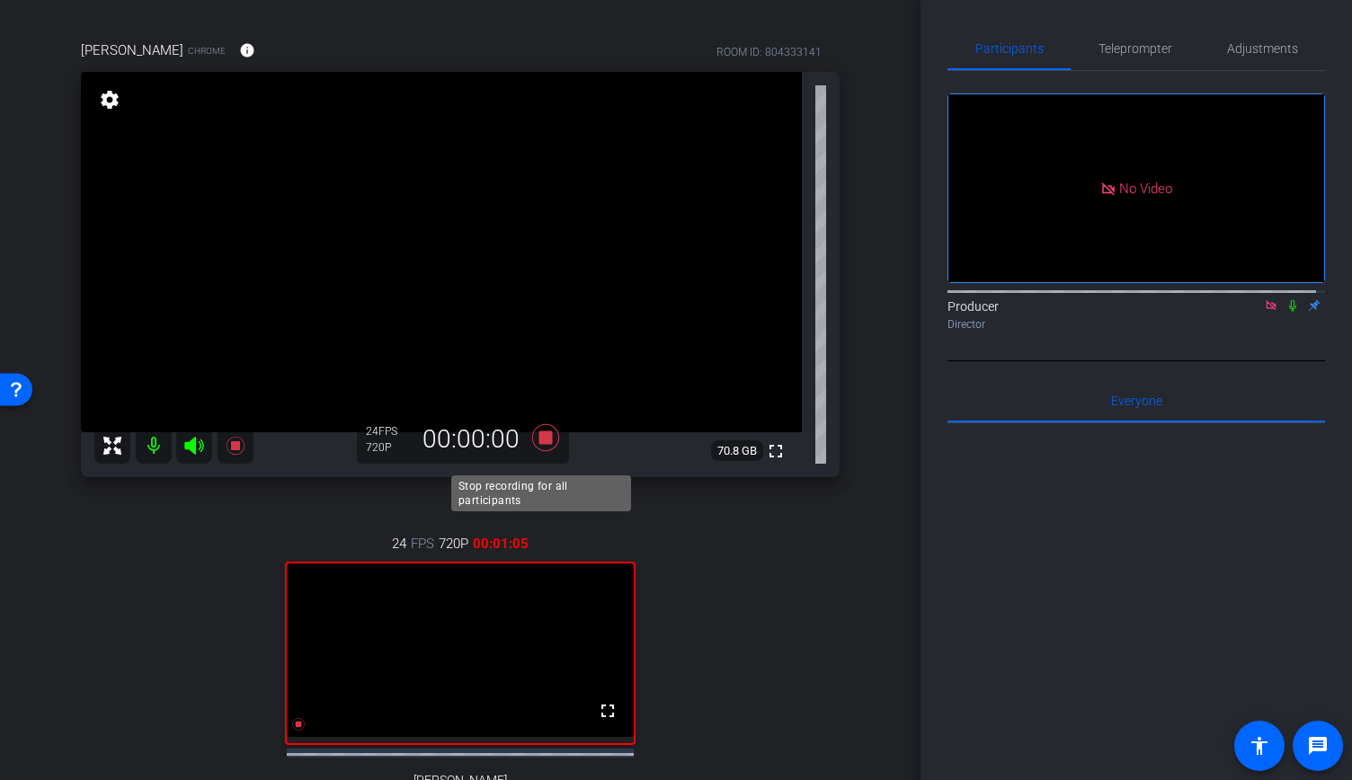
click at [544, 451] on icon at bounding box center [545, 437] width 27 height 27
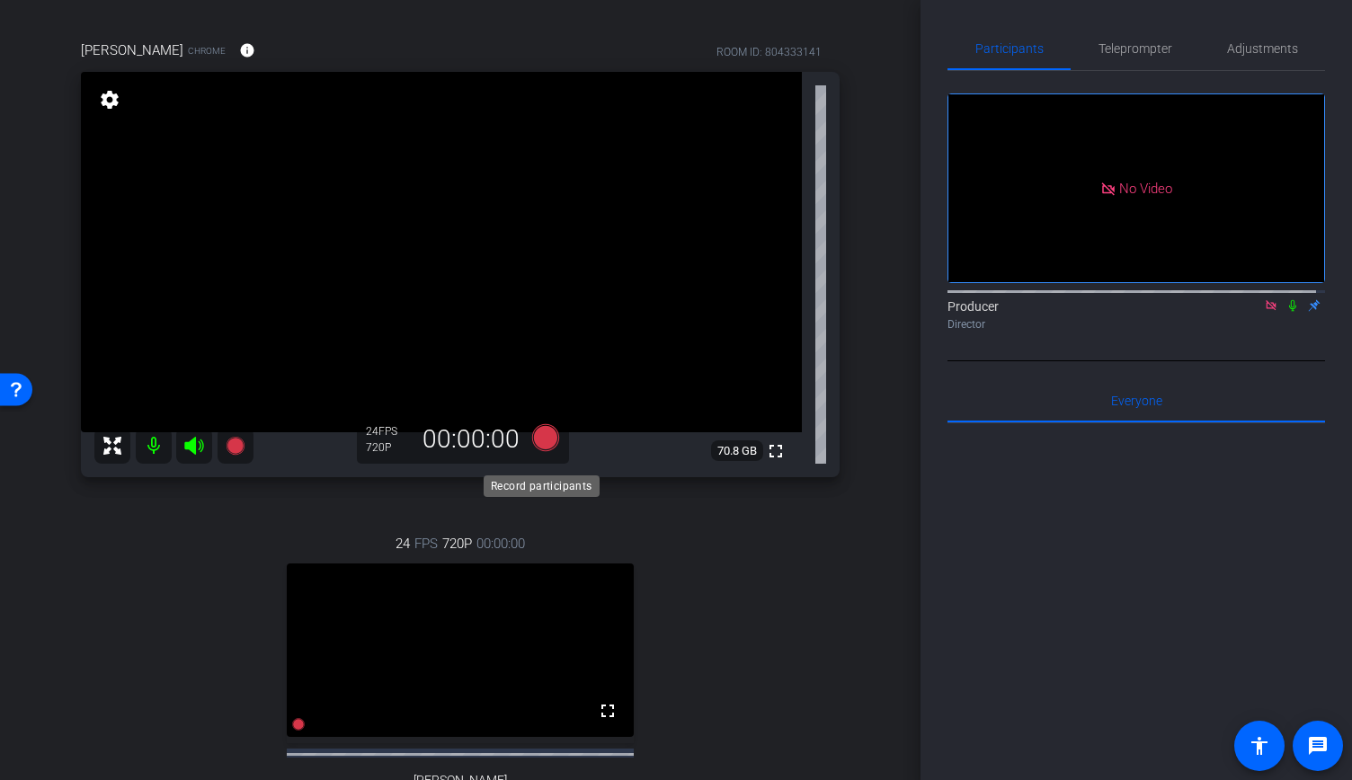
click at [532, 451] on icon at bounding box center [545, 437] width 27 height 27
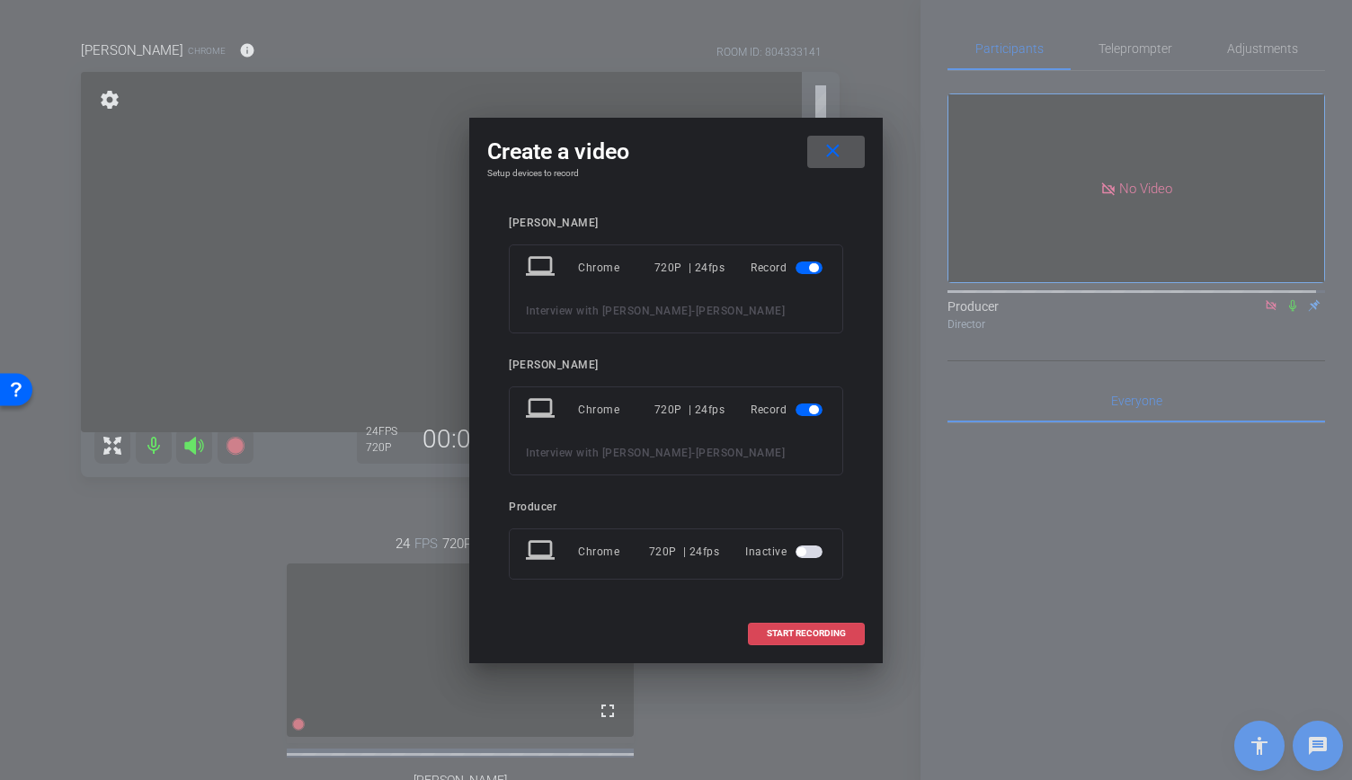
click at [834, 624] on span at bounding box center [806, 633] width 115 height 43
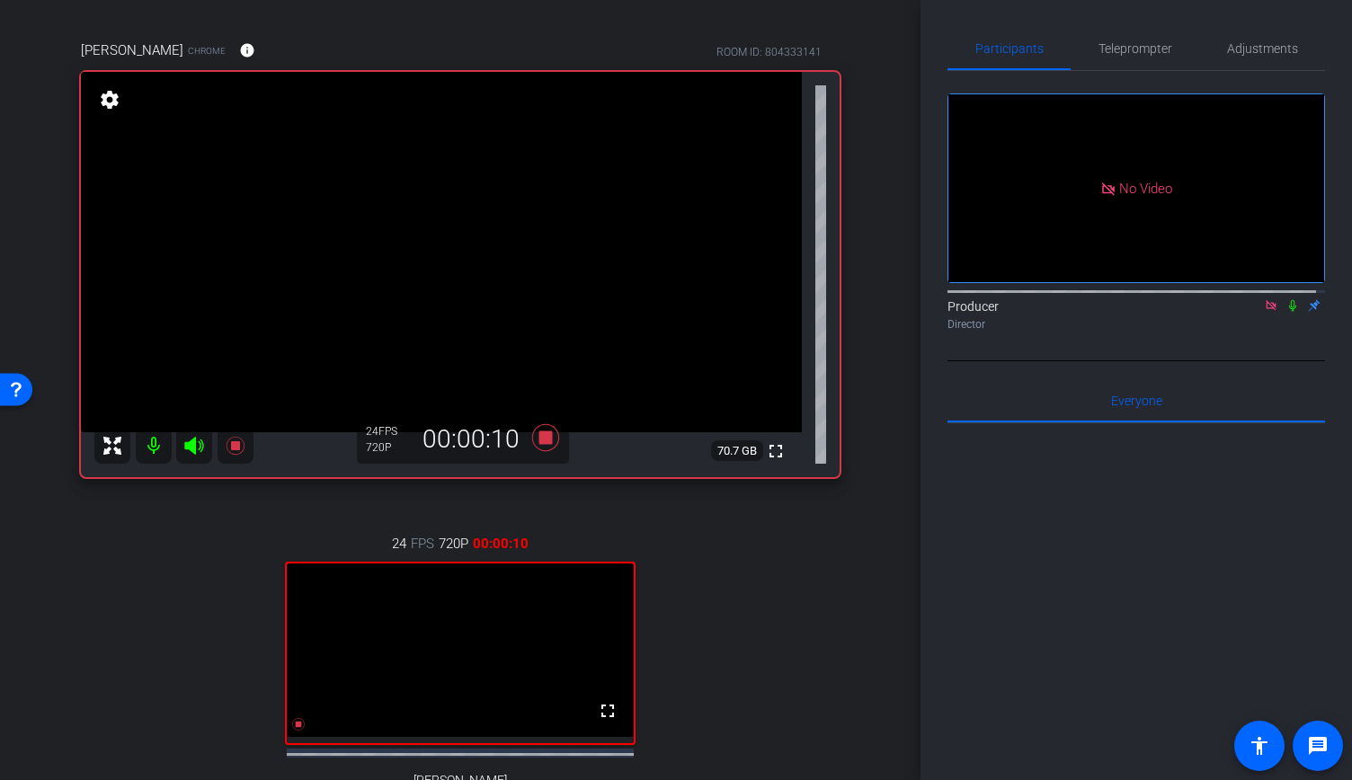
click at [1285, 299] on icon at bounding box center [1292, 305] width 14 height 13
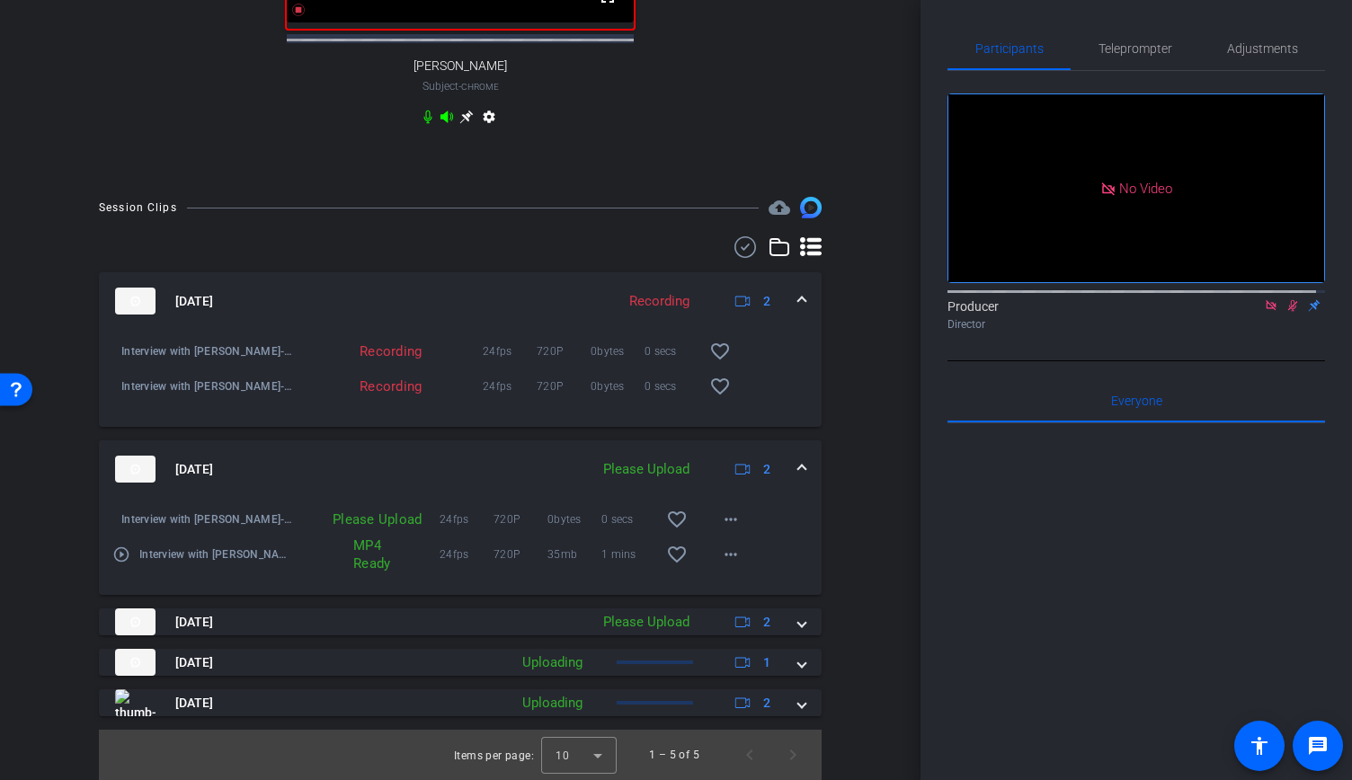
scroll to position [855, 0]
click at [720, 562] on mat-icon "more_horiz" at bounding box center [731, 555] width 22 height 22
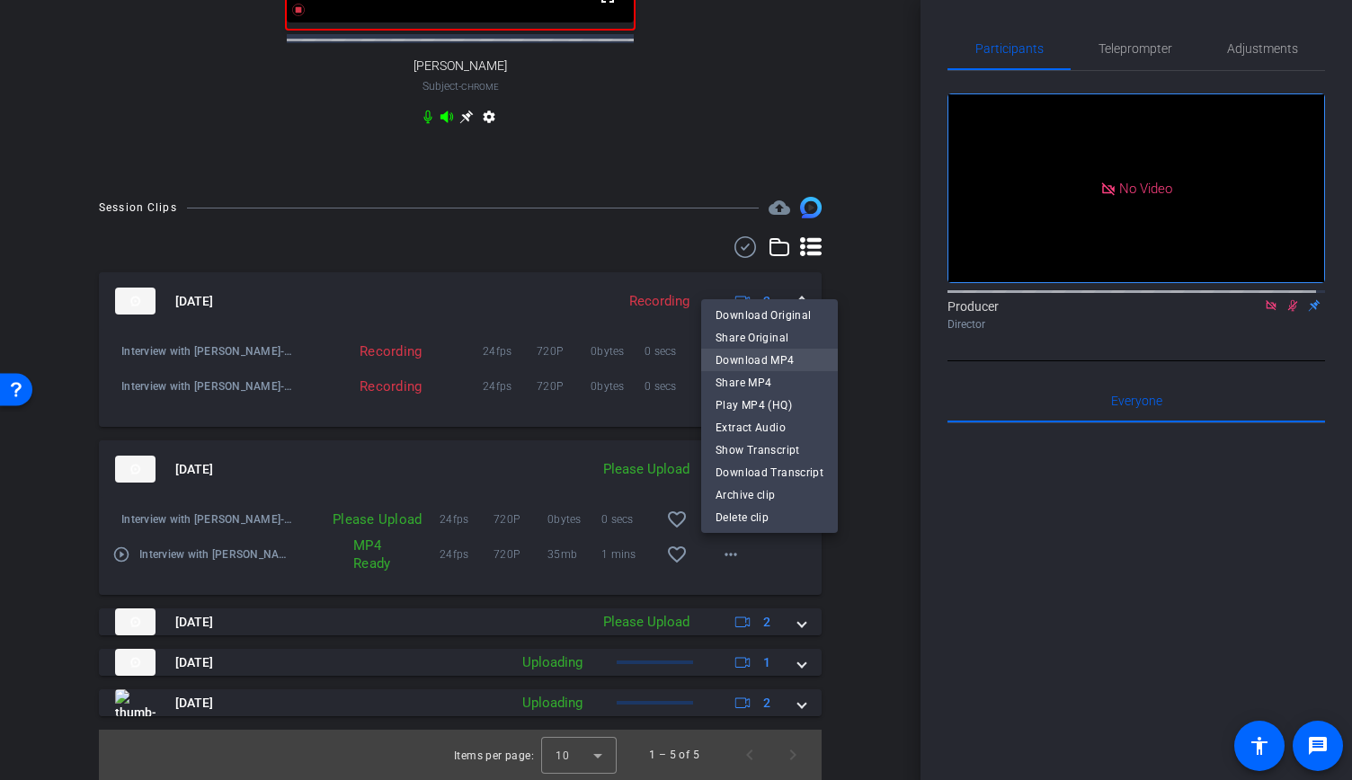
click at [778, 369] on span "Download MP4" at bounding box center [769, 361] width 108 height 22
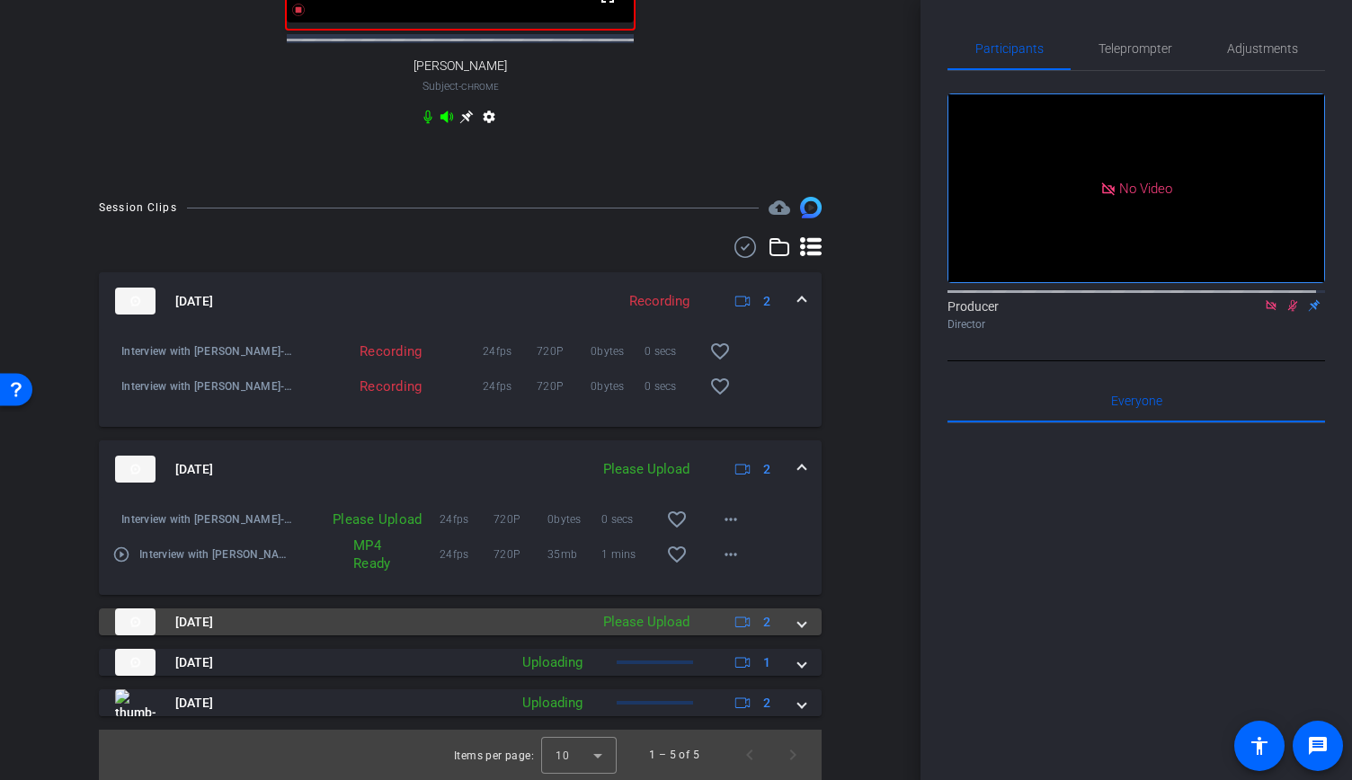
click at [798, 616] on span at bounding box center [801, 622] width 7 height 19
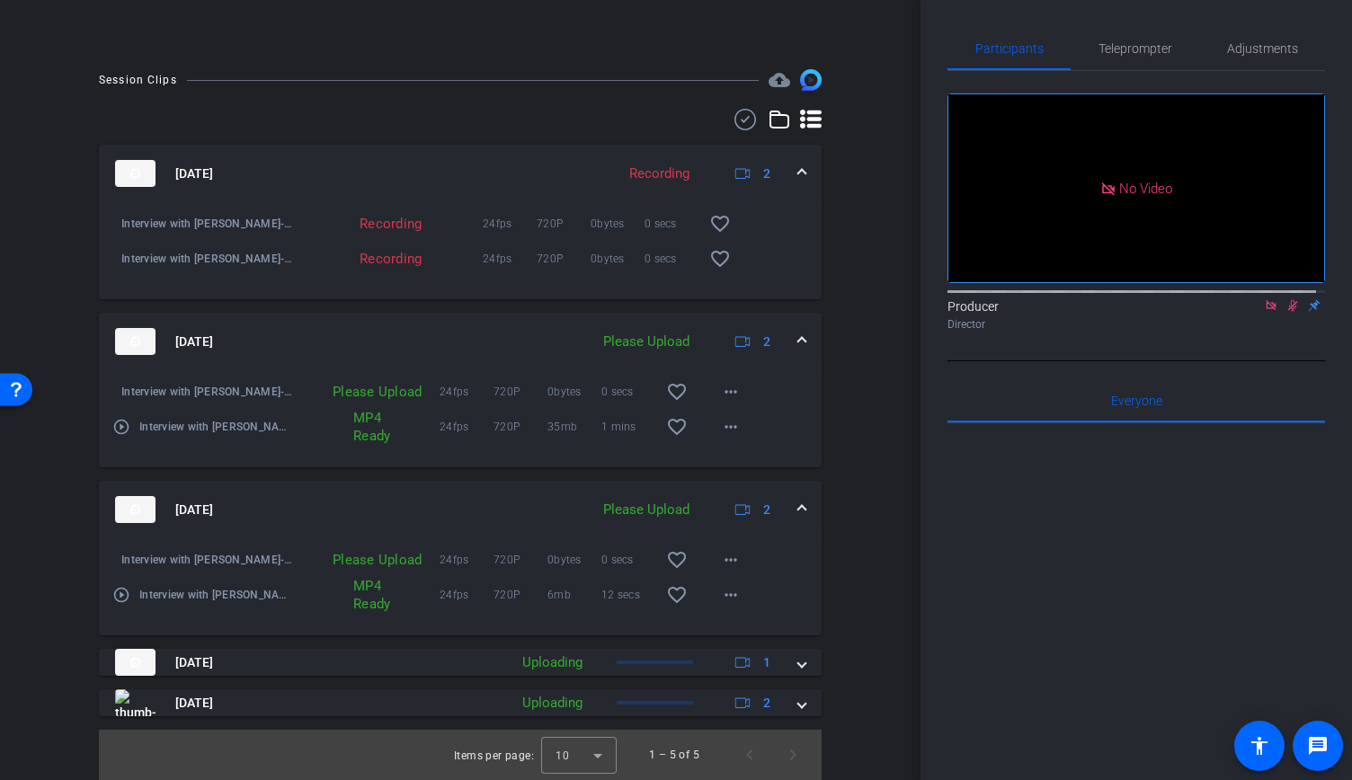
scroll to position [983, 0]
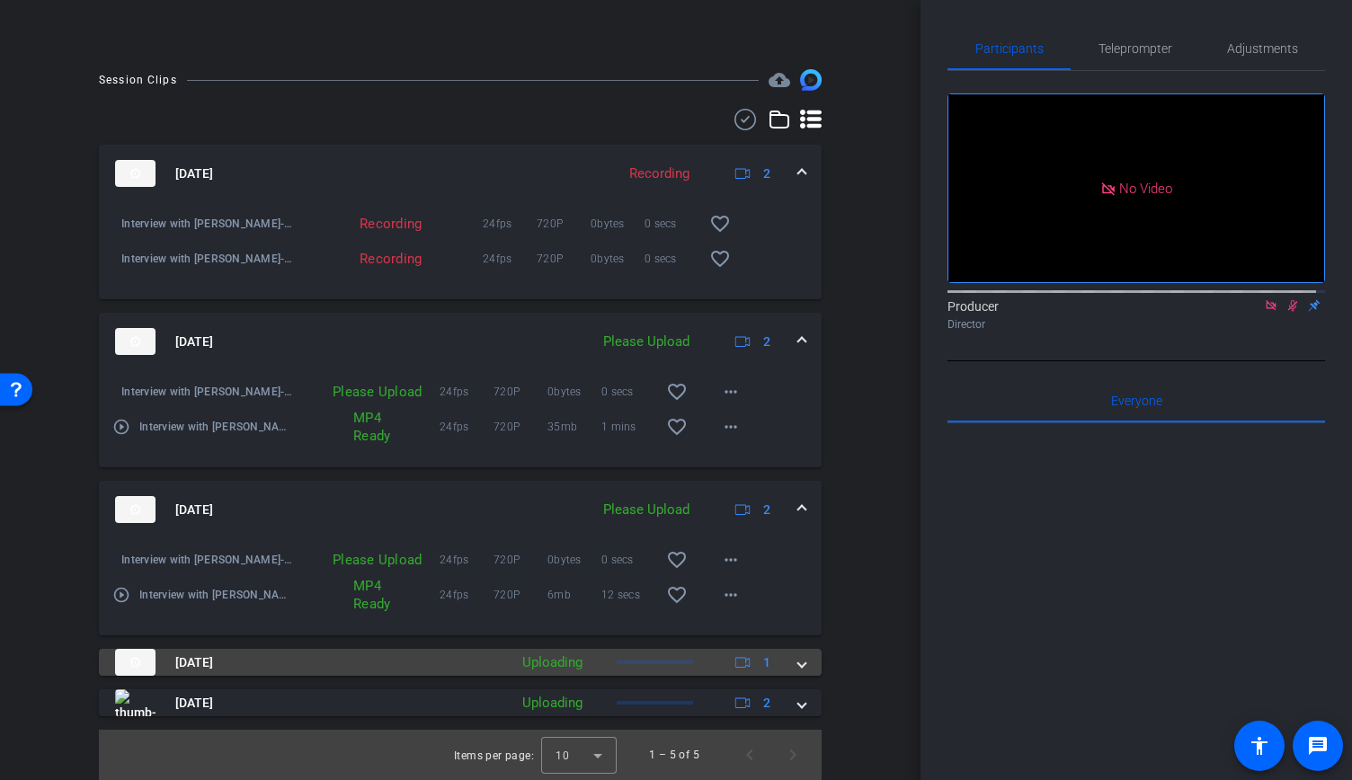
click at [798, 665] on span at bounding box center [801, 662] width 7 height 19
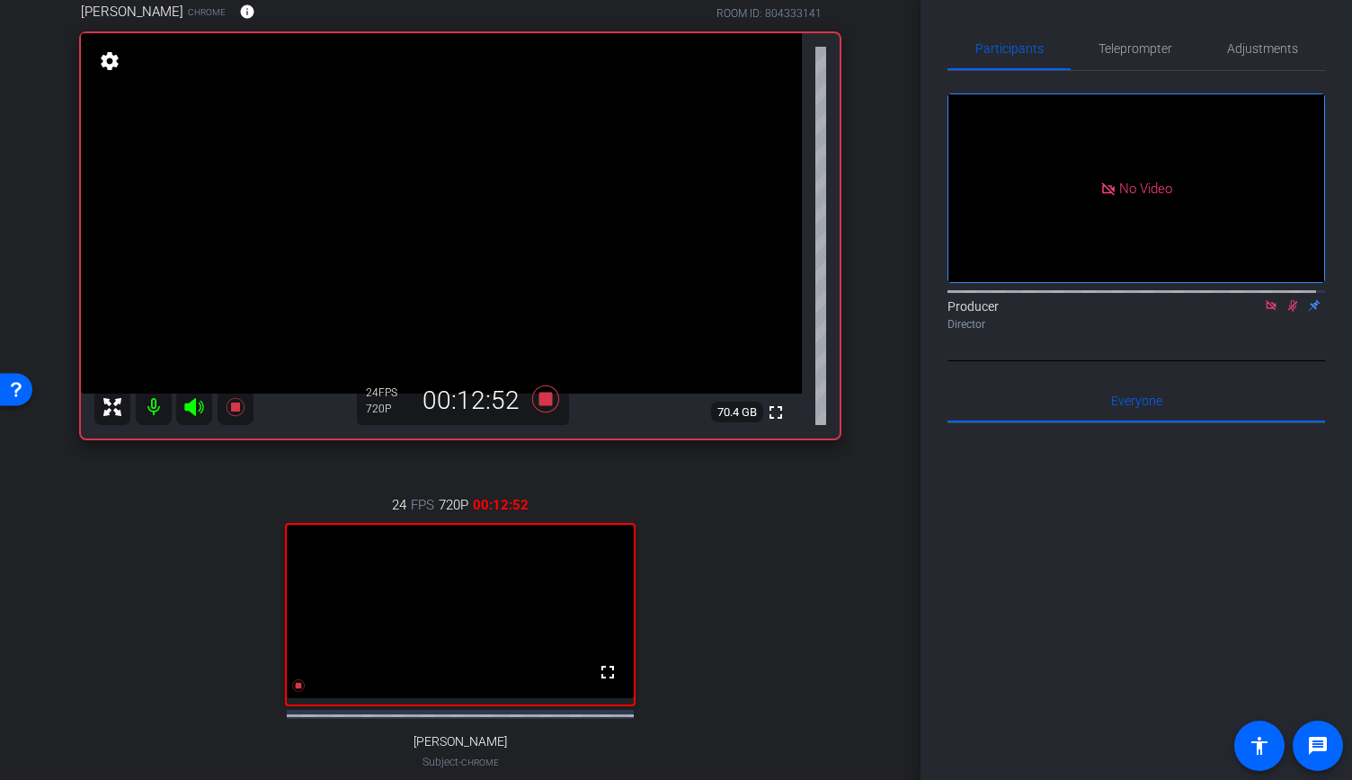
scroll to position [154, 0]
click at [1239, 61] on span "Adjustments" at bounding box center [1262, 48] width 71 height 43
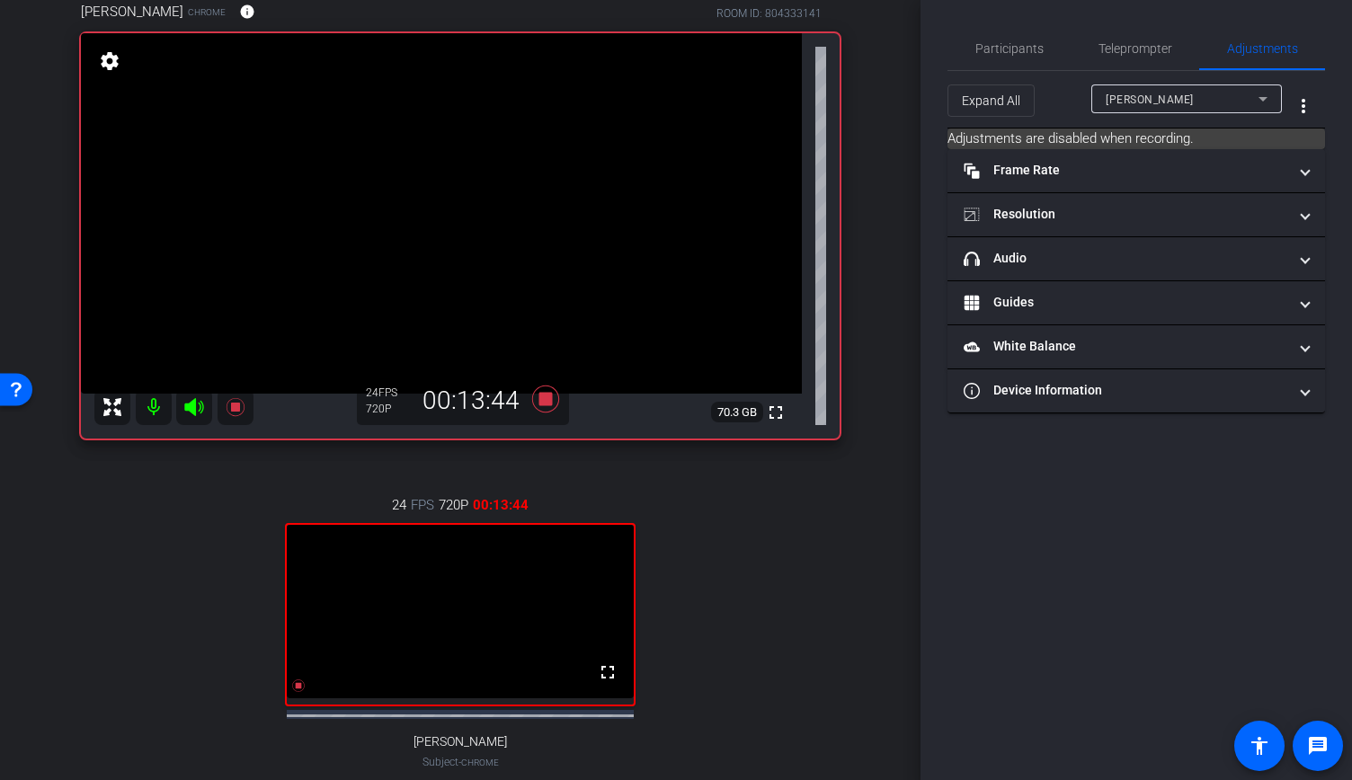
click at [1217, 105] on div "Cindy Broad" at bounding box center [1181, 99] width 153 height 22
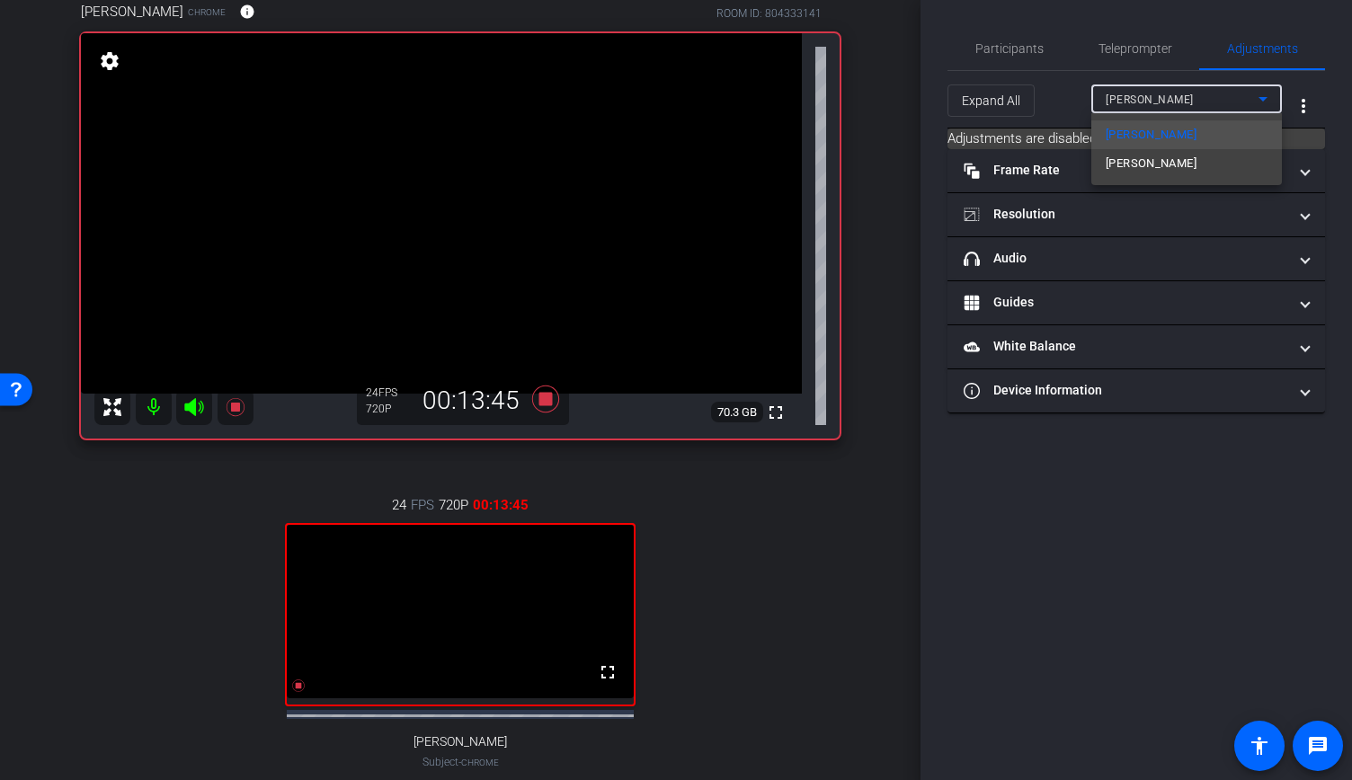
click at [1215, 171] on mat-option "athanassakos" at bounding box center [1186, 163] width 191 height 29
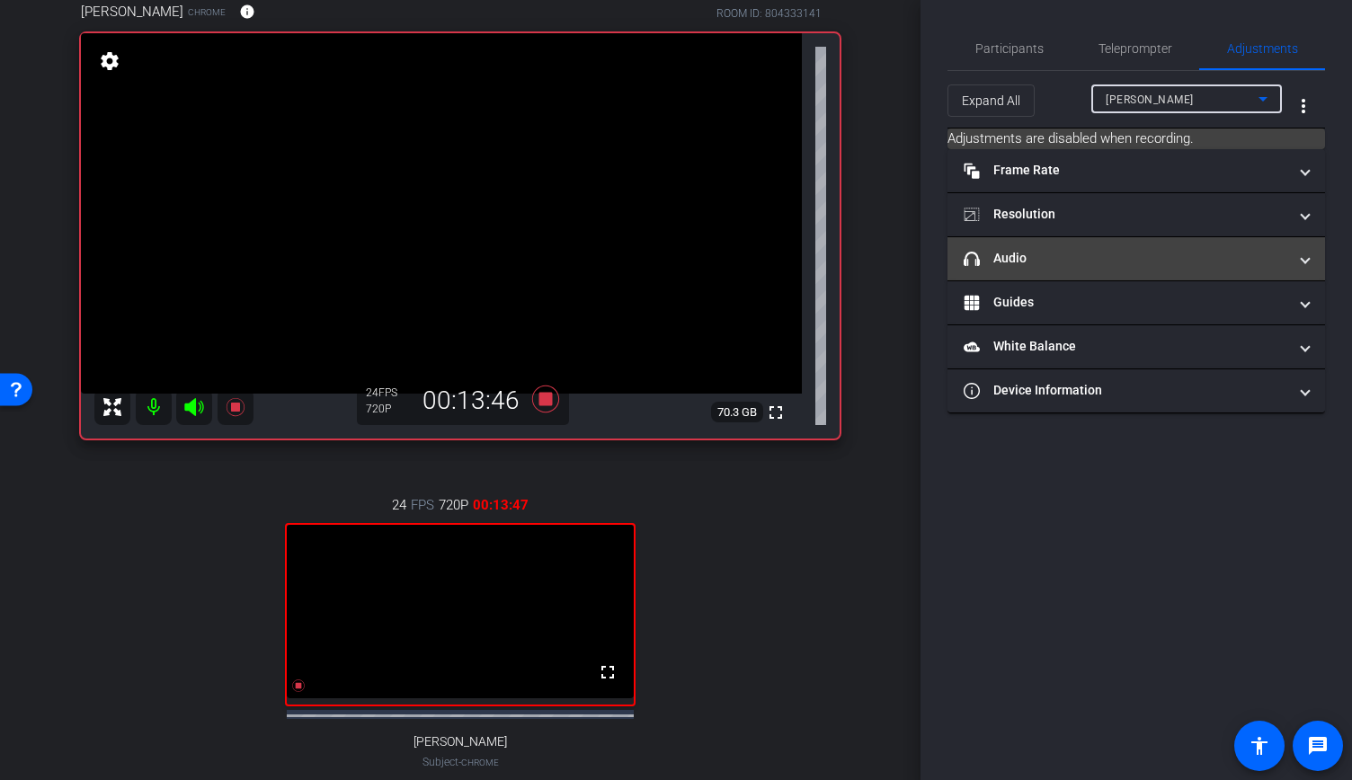
click at [1312, 261] on mat-expansion-panel-header "headphone icon Audio" at bounding box center [1135, 258] width 377 height 43
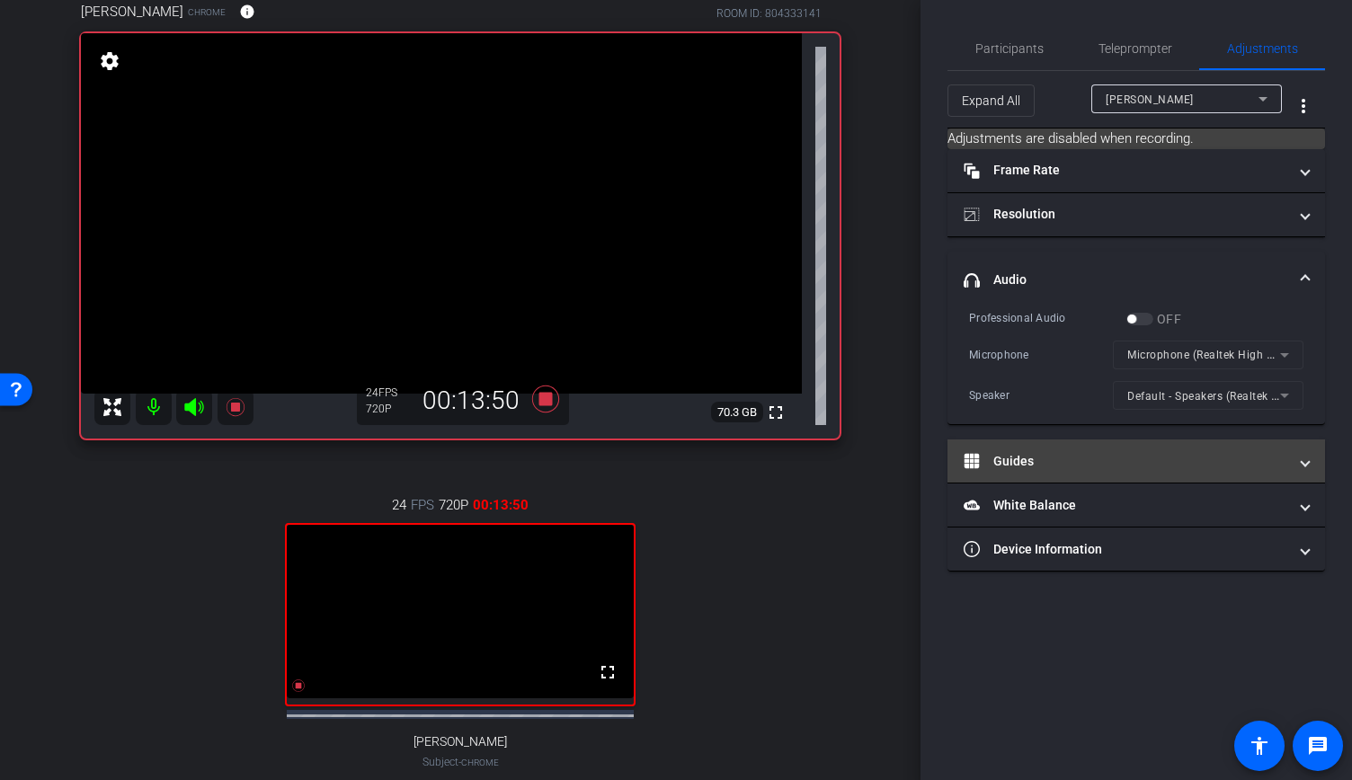
click at [1304, 457] on span at bounding box center [1304, 461] width 7 height 19
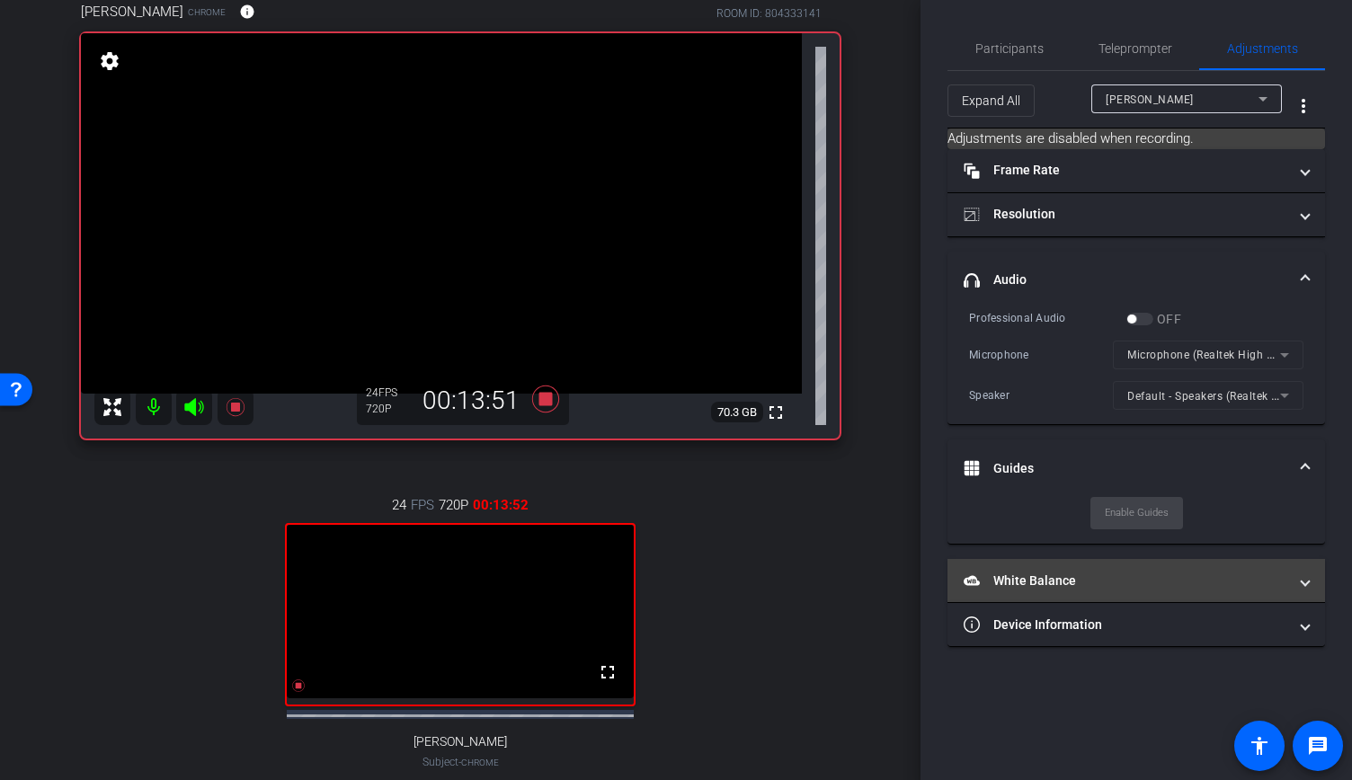
click at [1299, 586] on span "White Balance White Balance" at bounding box center [1132, 581] width 338 height 19
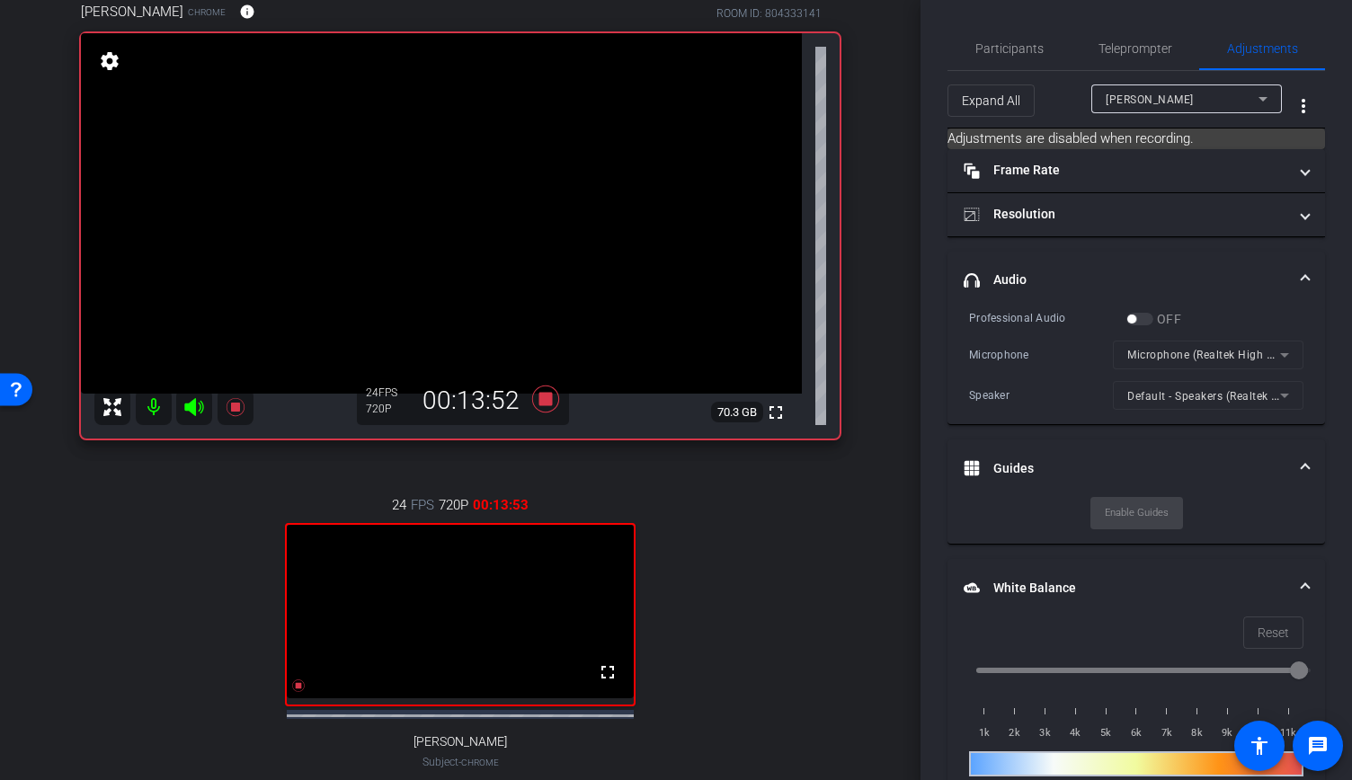
scroll to position [94, 0]
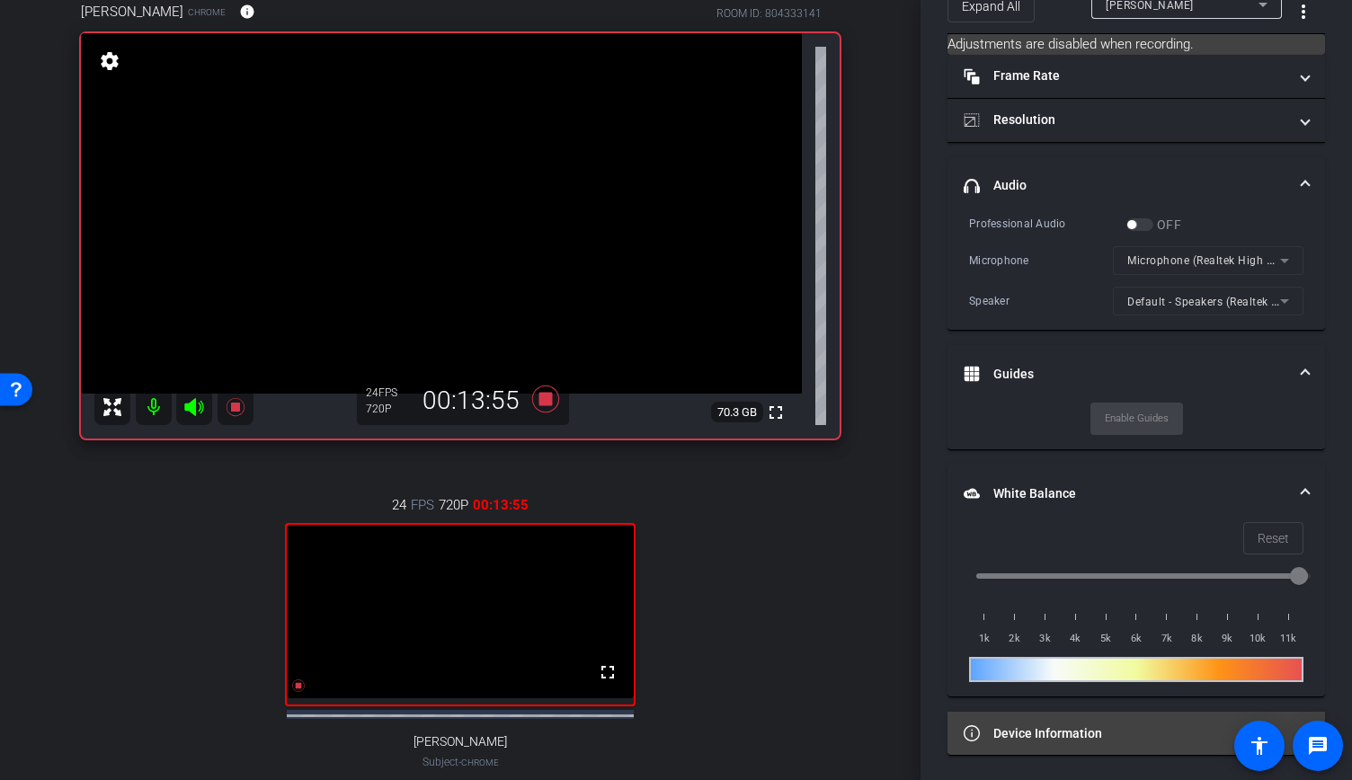
click at [1186, 740] on mat-panel-title "Device Information" at bounding box center [1125, 733] width 324 height 19
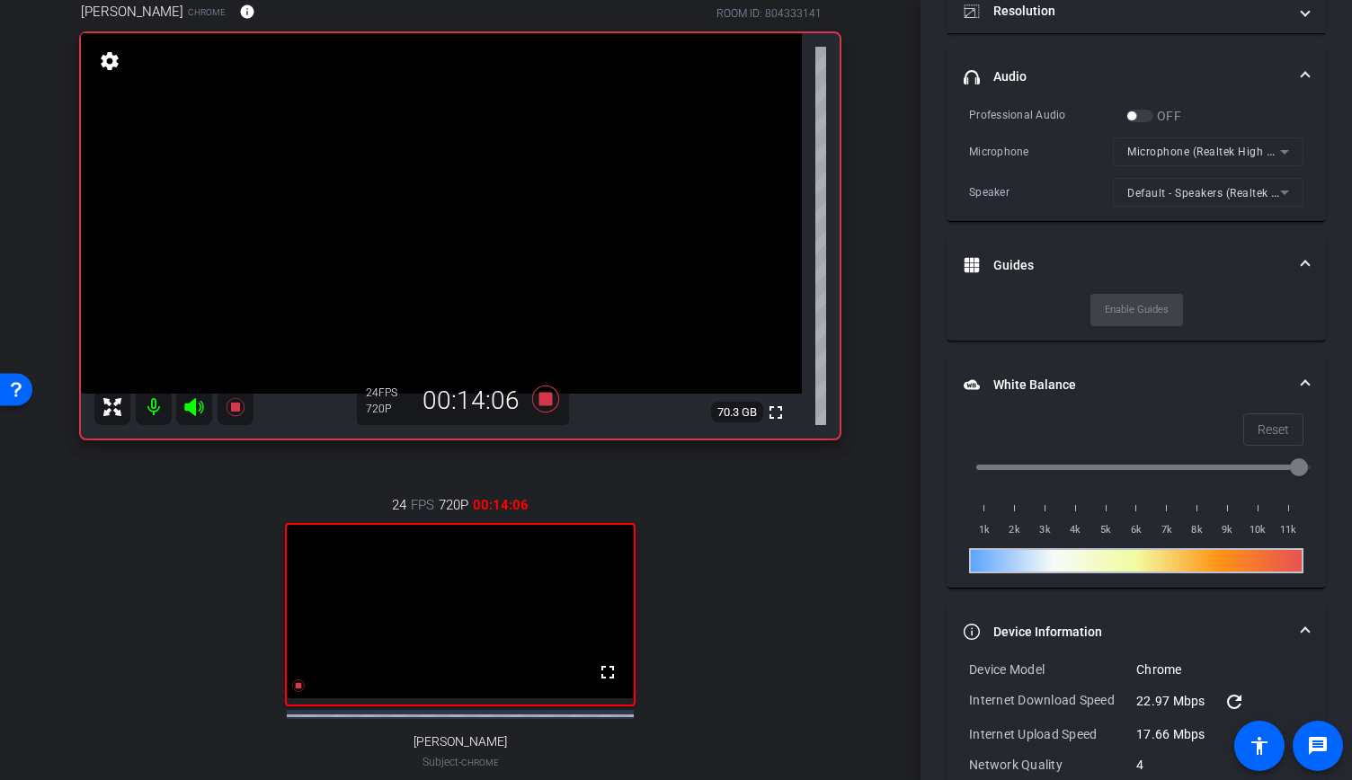
scroll to position [0, 0]
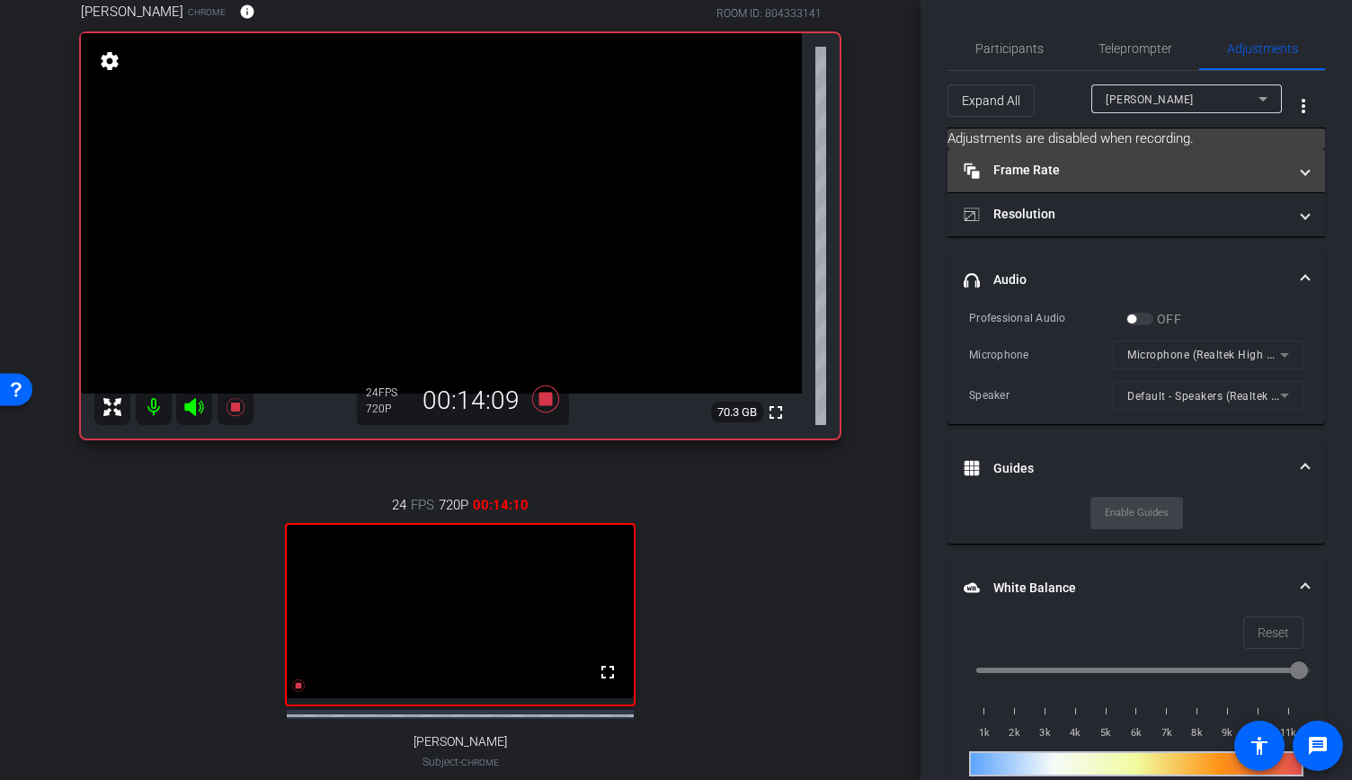
click at [1262, 169] on mat-panel-title "Frame Rate Frame Rate" at bounding box center [1125, 170] width 324 height 19
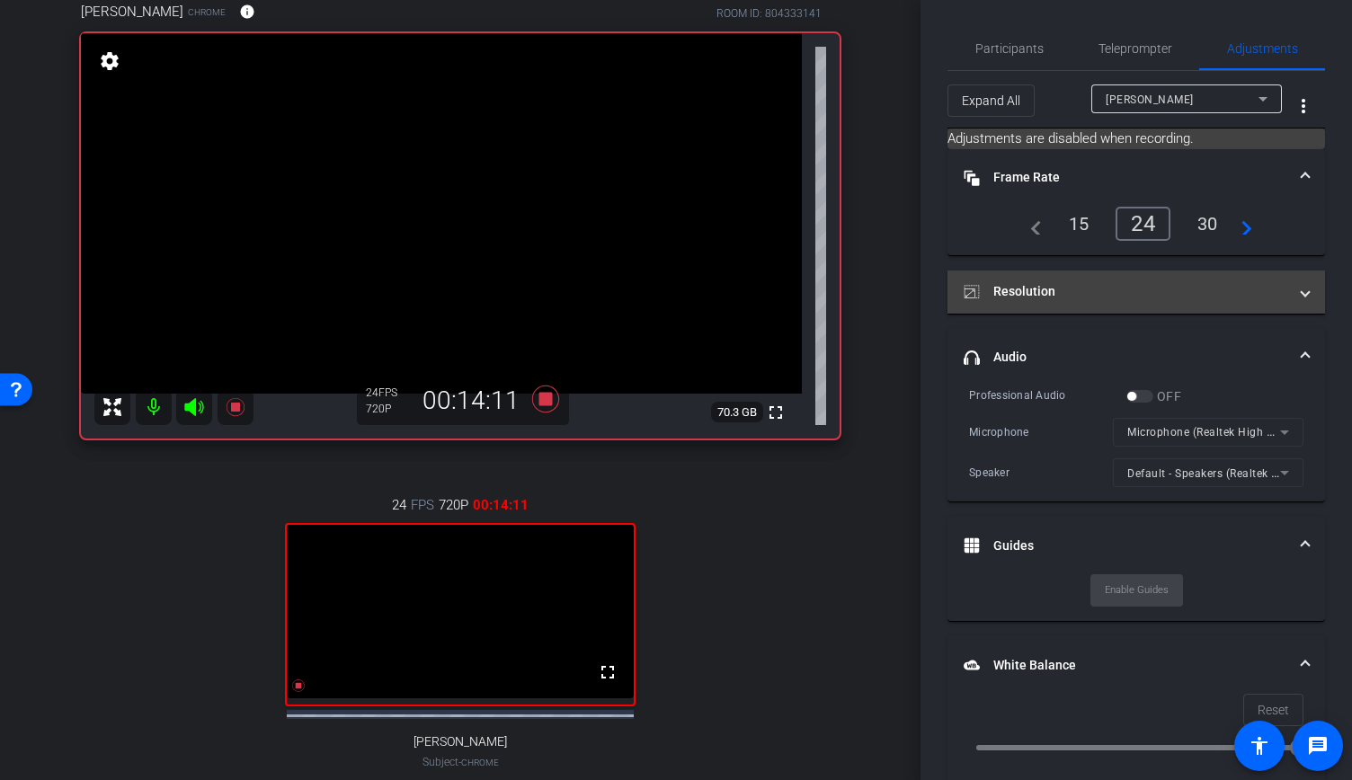
click at [1181, 286] on mat-panel-title "Resolution" at bounding box center [1125, 291] width 324 height 19
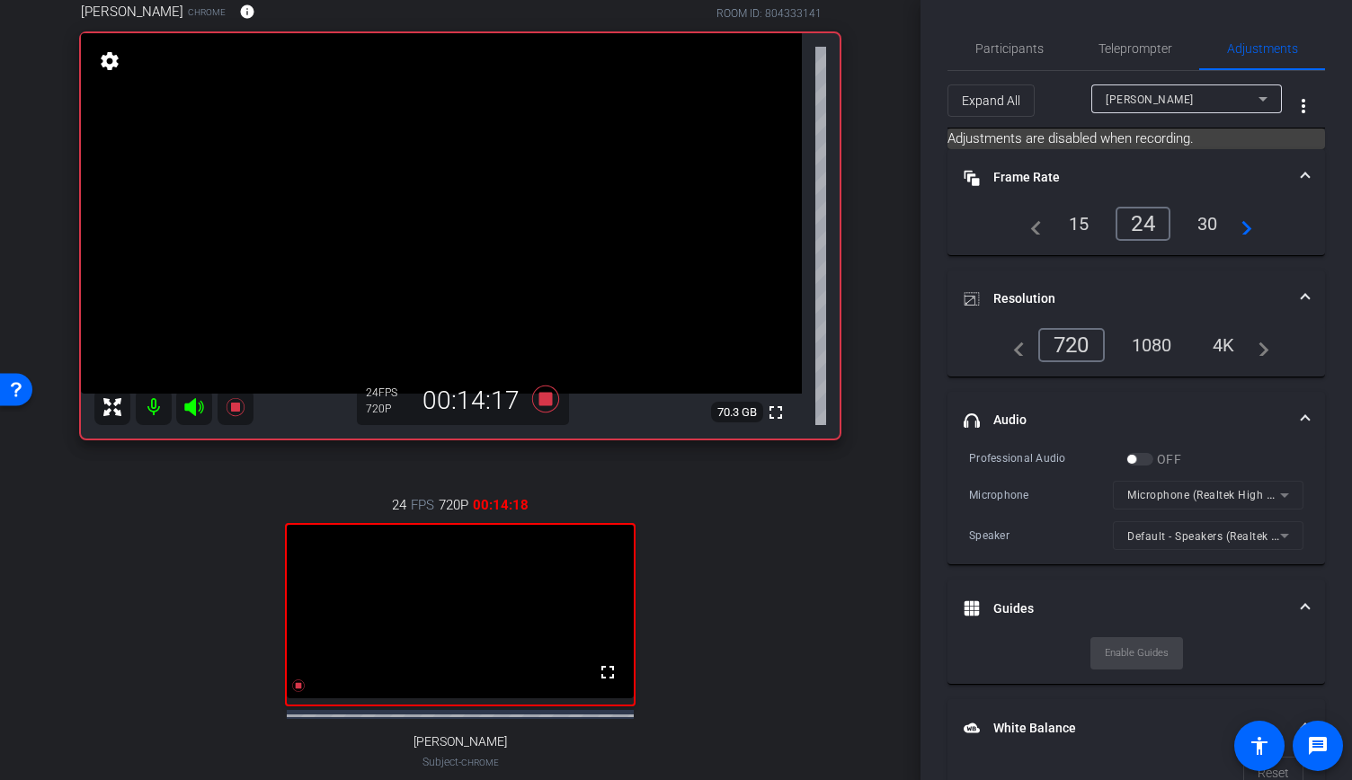
click at [1013, 348] on mat-icon "navigate_before" at bounding box center [1014, 345] width 22 height 22
click at [1111, 60] on span "Teleprompter" at bounding box center [1135, 48] width 74 height 43
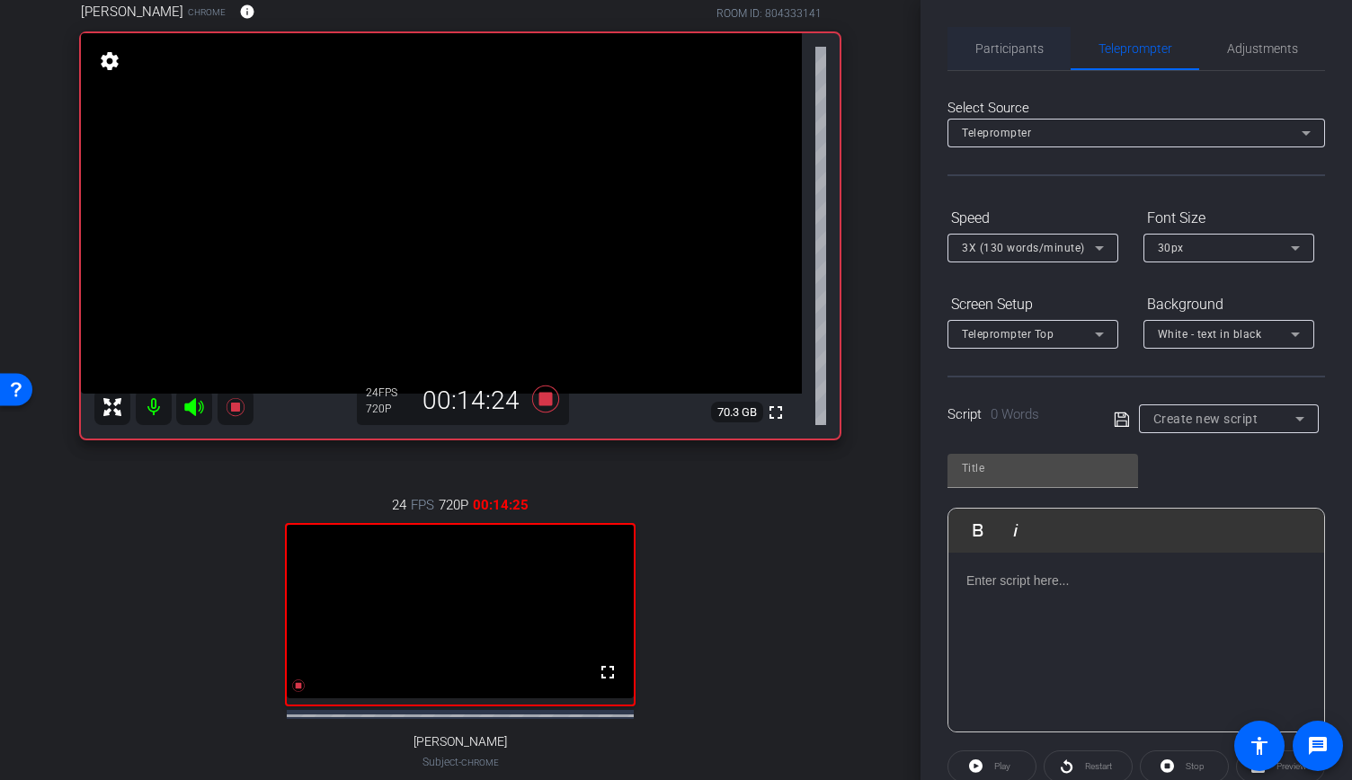
click at [1023, 57] on span "Participants" at bounding box center [1009, 48] width 68 height 43
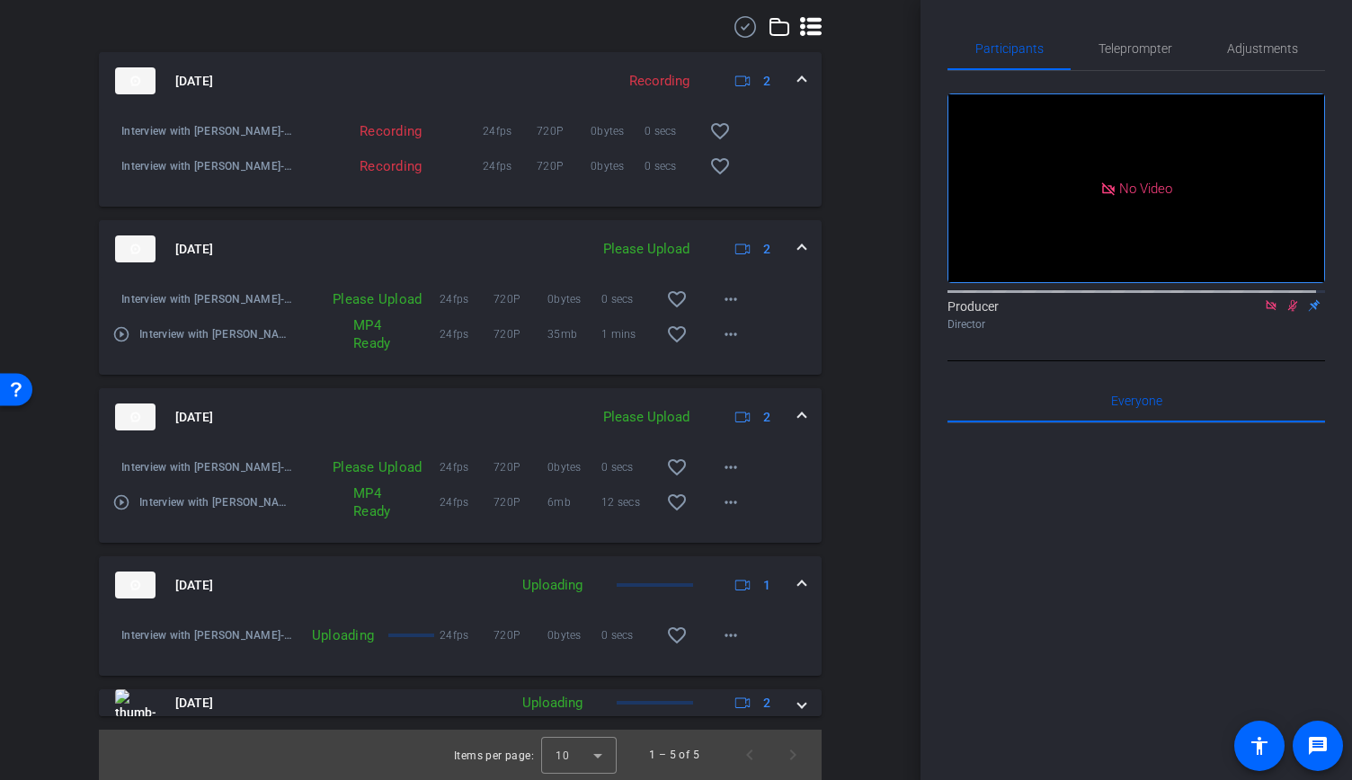
scroll to position [1077, 0]
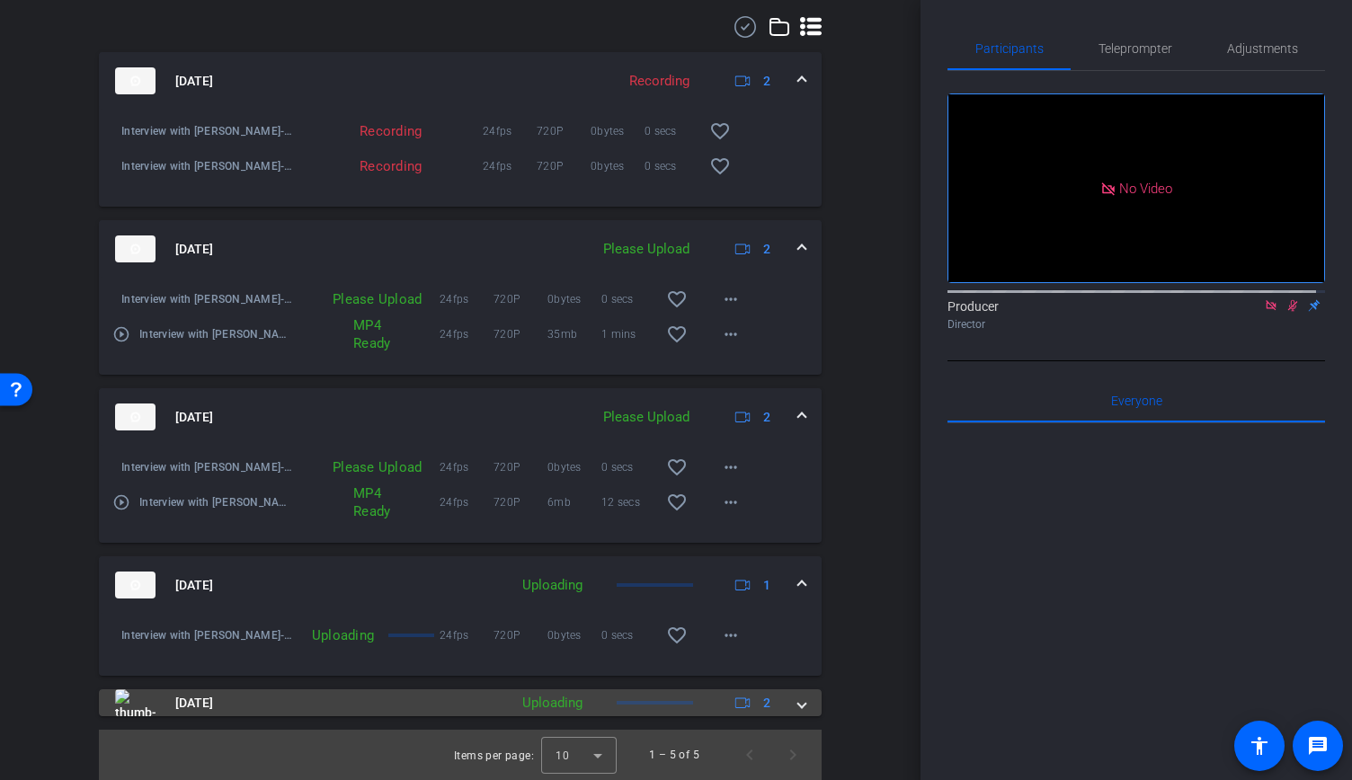
click at [798, 705] on span at bounding box center [801, 703] width 7 height 19
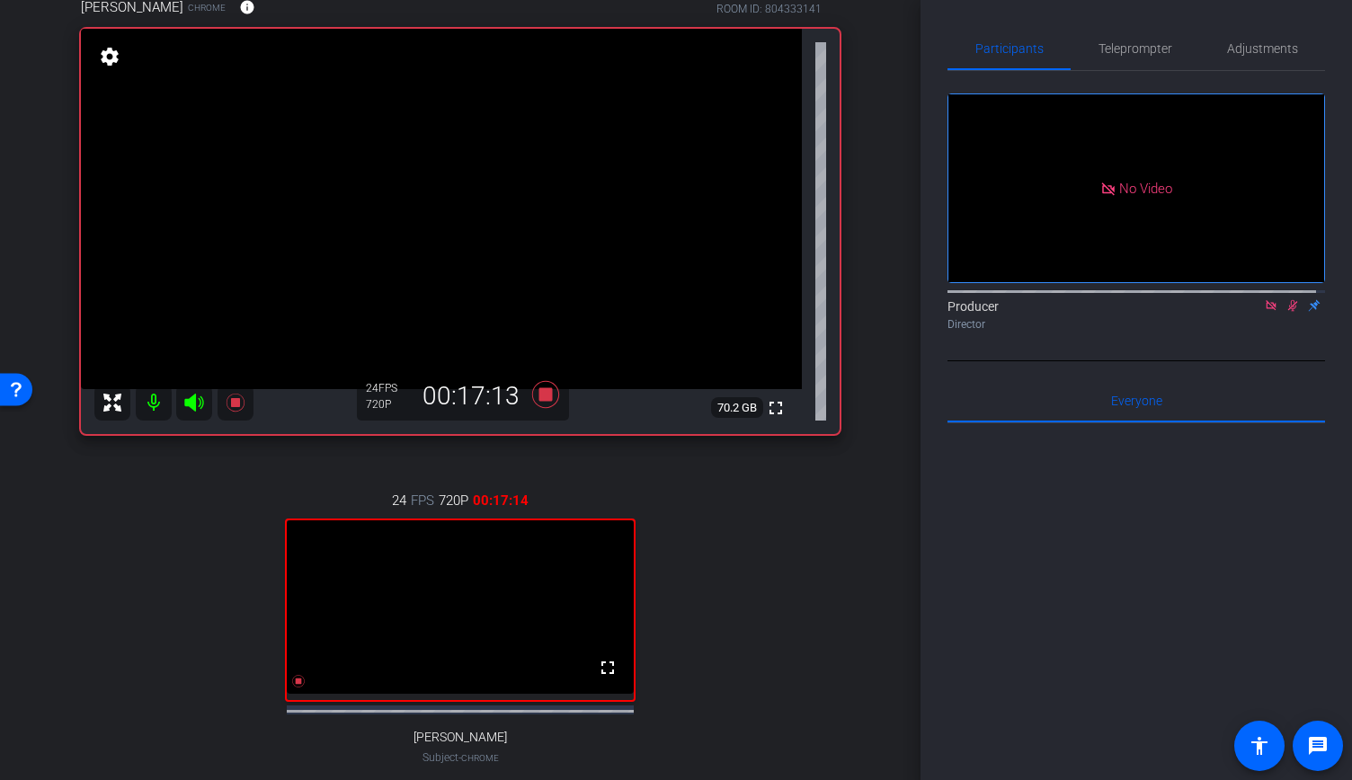
scroll to position [193, 0]
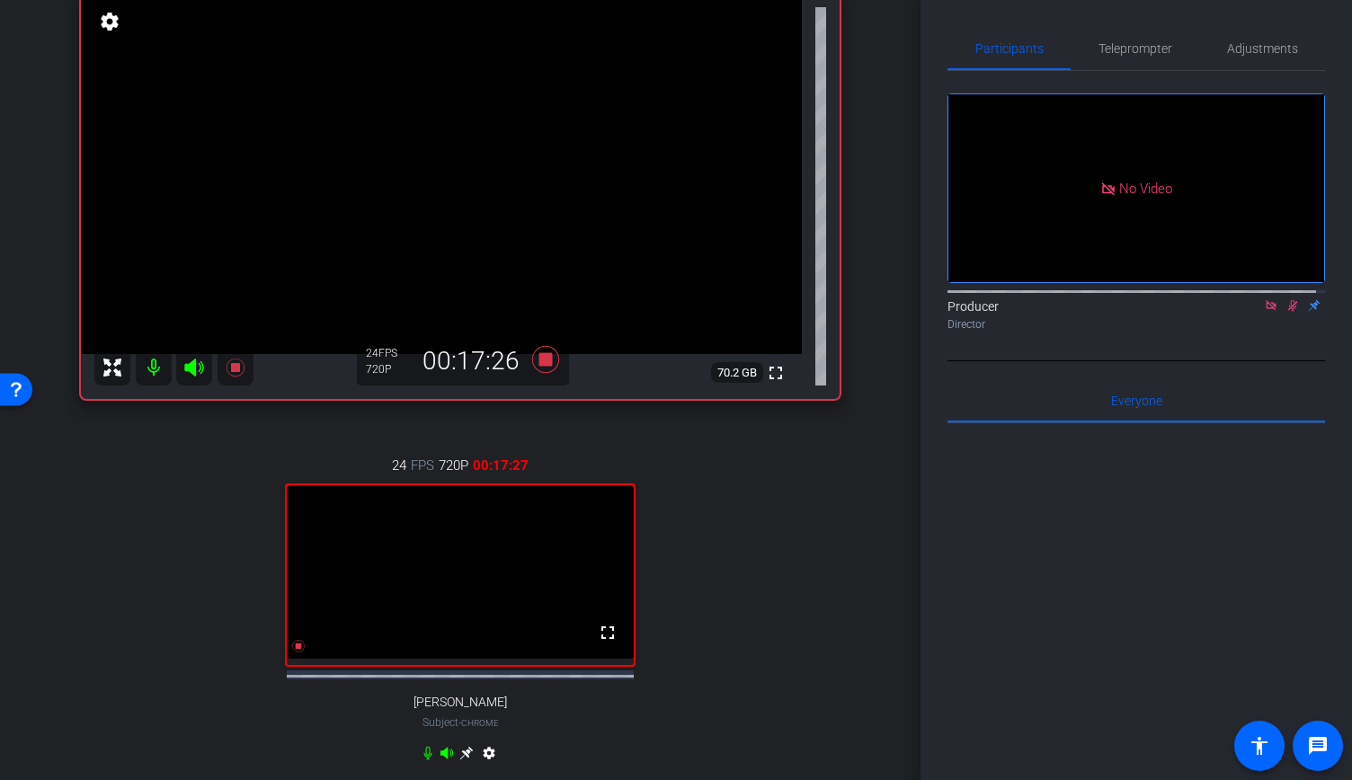
click at [1288, 300] on icon at bounding box center [1293, 306] width 10 height 12
click at [1289, 300] on icon at bounding box center [1292, 306] width 7 height 12
click at [1288, 300] on icon at bounding box center [1293, 306] width 10 height 12
click at [1289, 300] on icon at bounding box center [1292, 306] width 7 height 12
click at [1288, 300] on icon at bounding box center [1293, 306] width 10 height 12
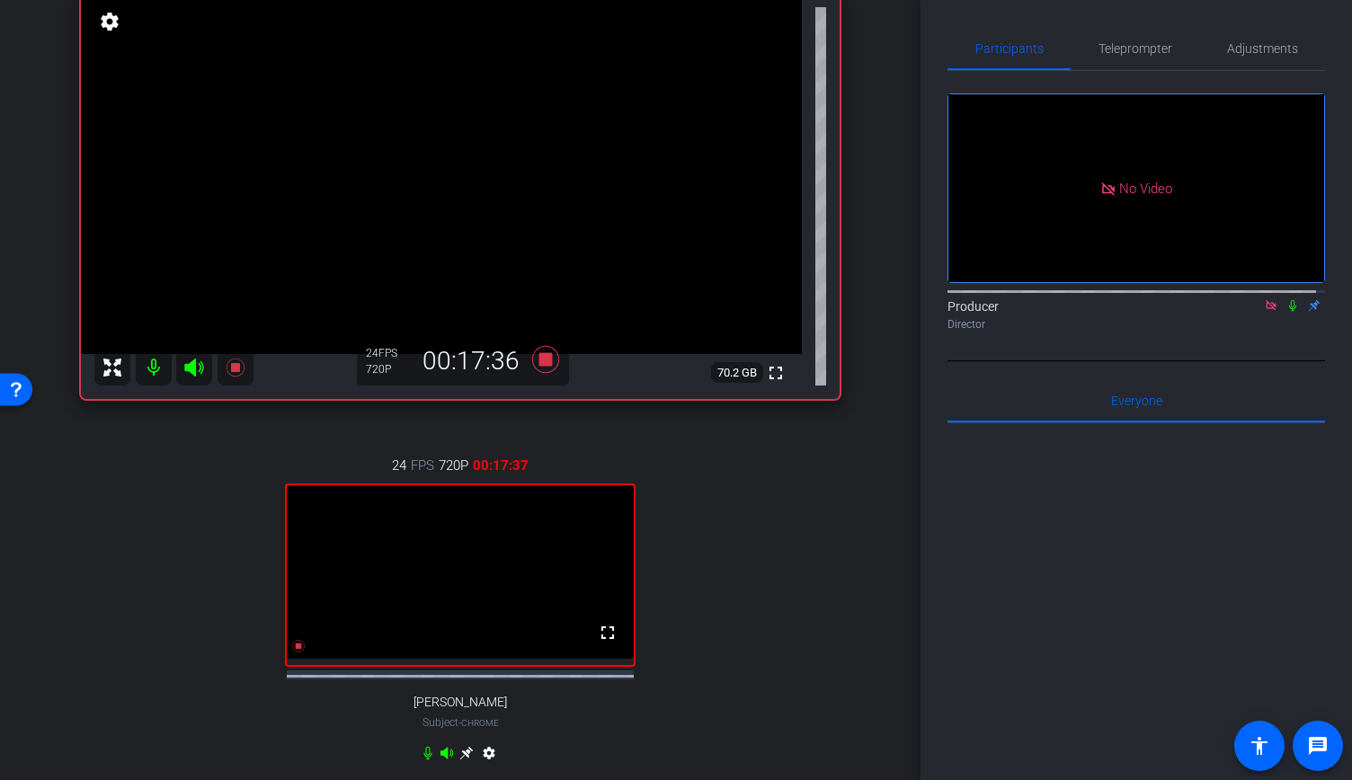
click at [1285, 299] on icon at bounding box center [1292, 305] width 14 height 13
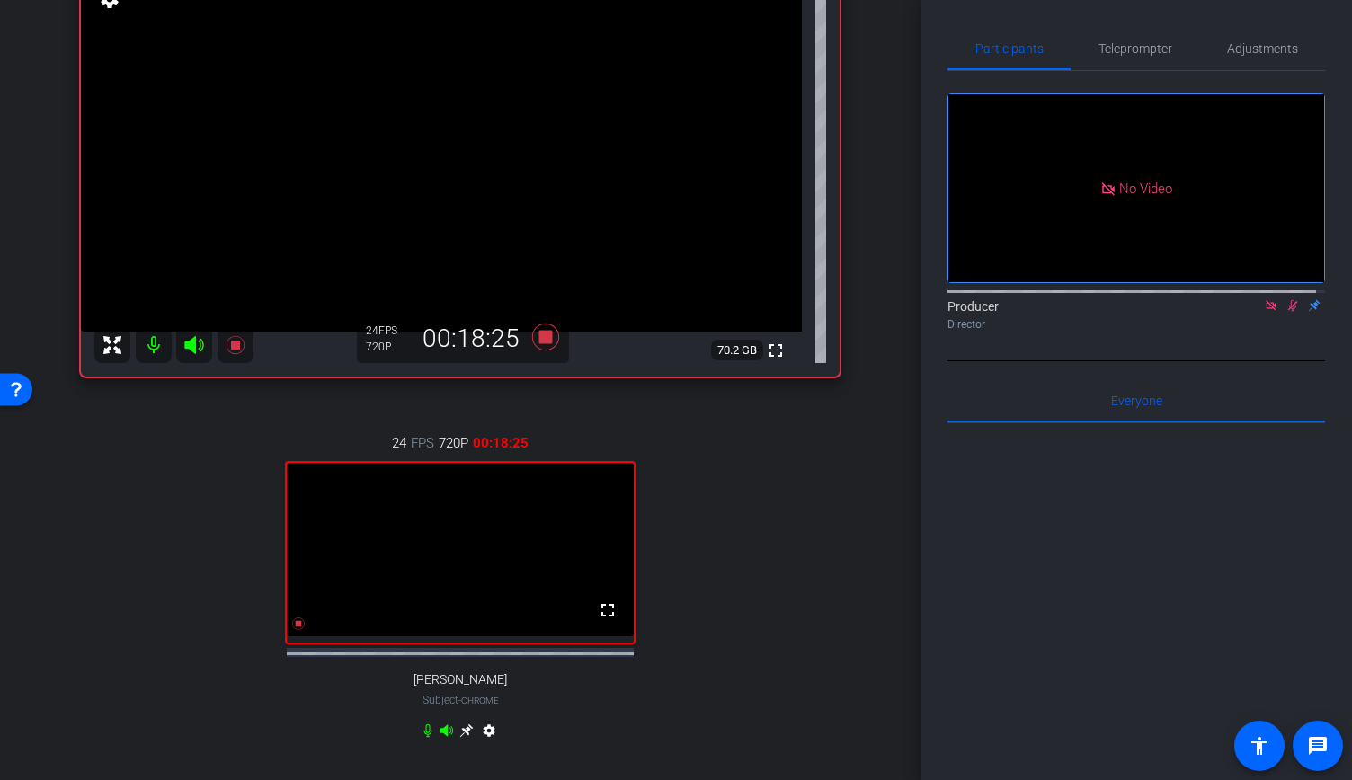
scroll to position [168, 0]
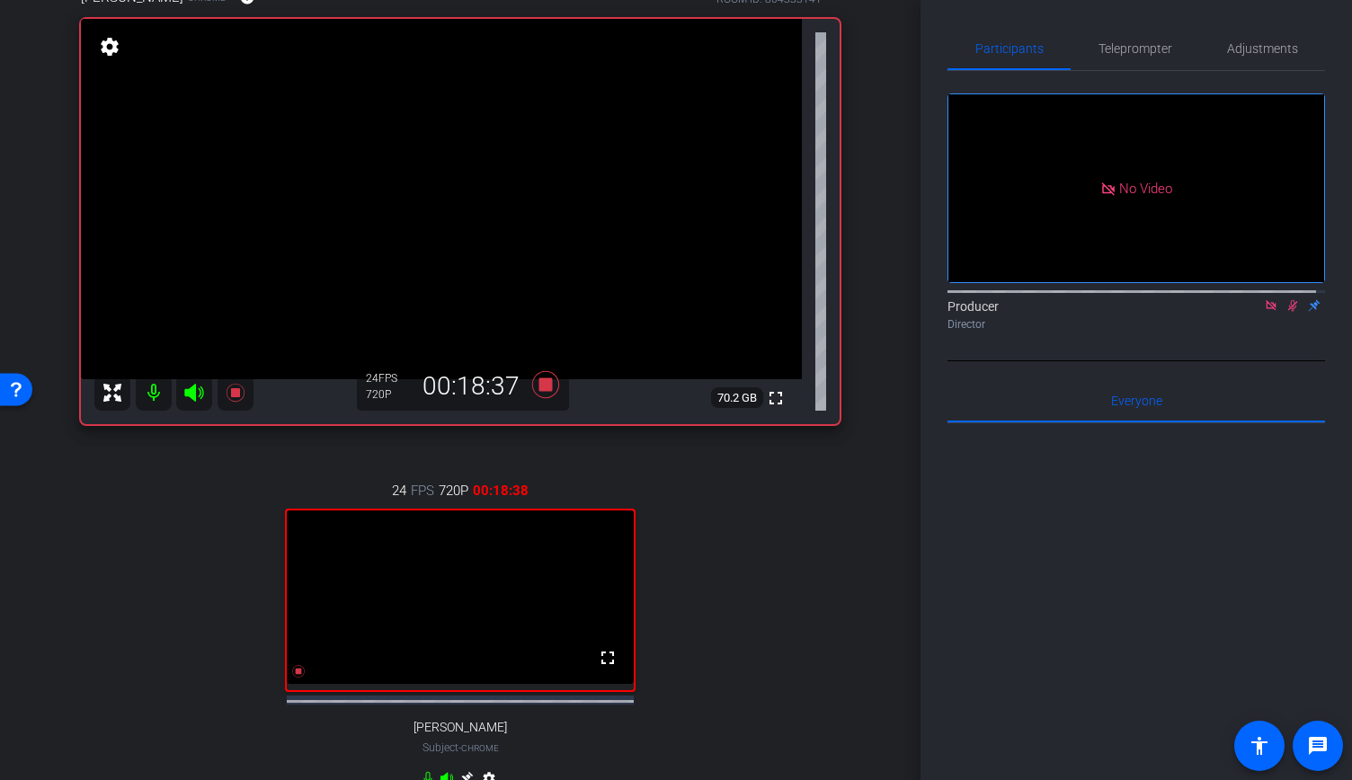
click at [1285, 299] on icon at bounding box center [1292, 305] width 14 height 13
click at [536, 398] on icon at bounding box center [545, 384] width 27 height 27
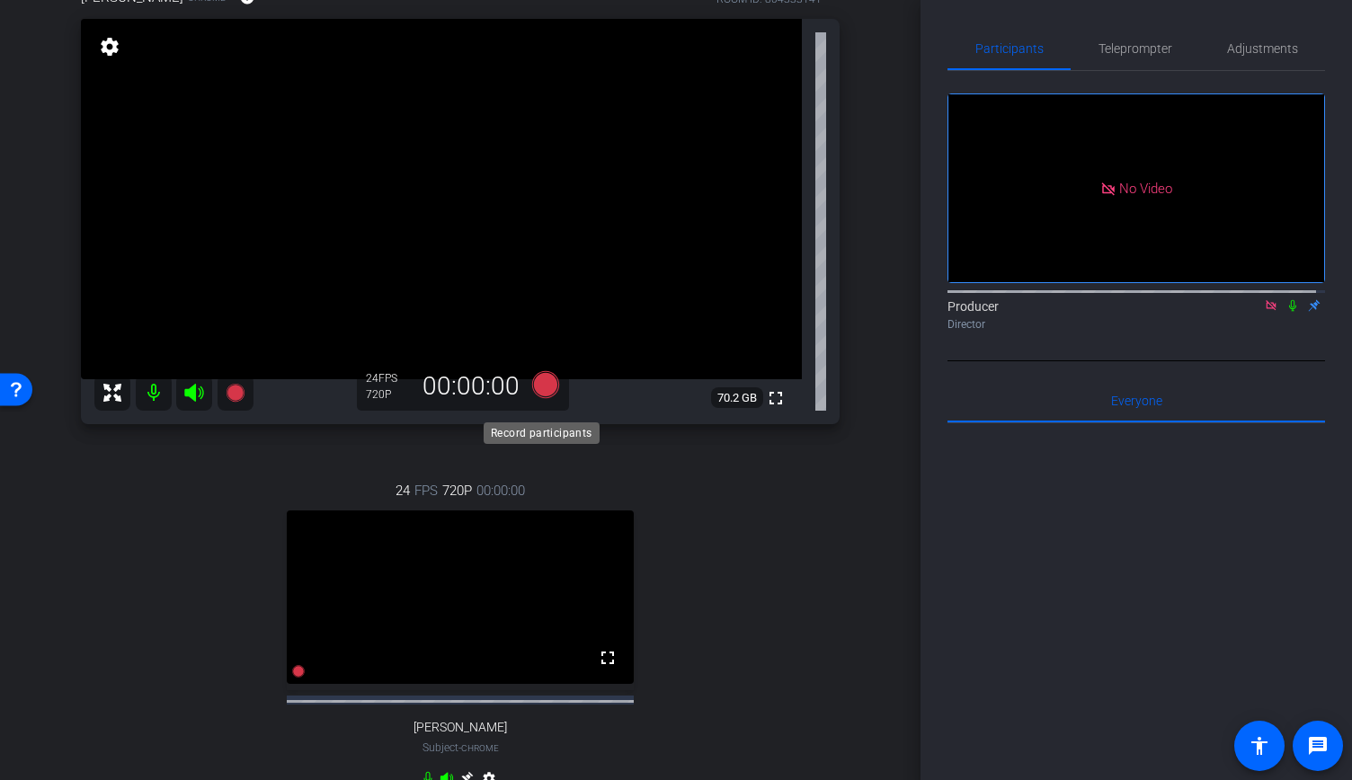
click at [537, 396] on icon at bounding box center [545, 384] width 27 height 27
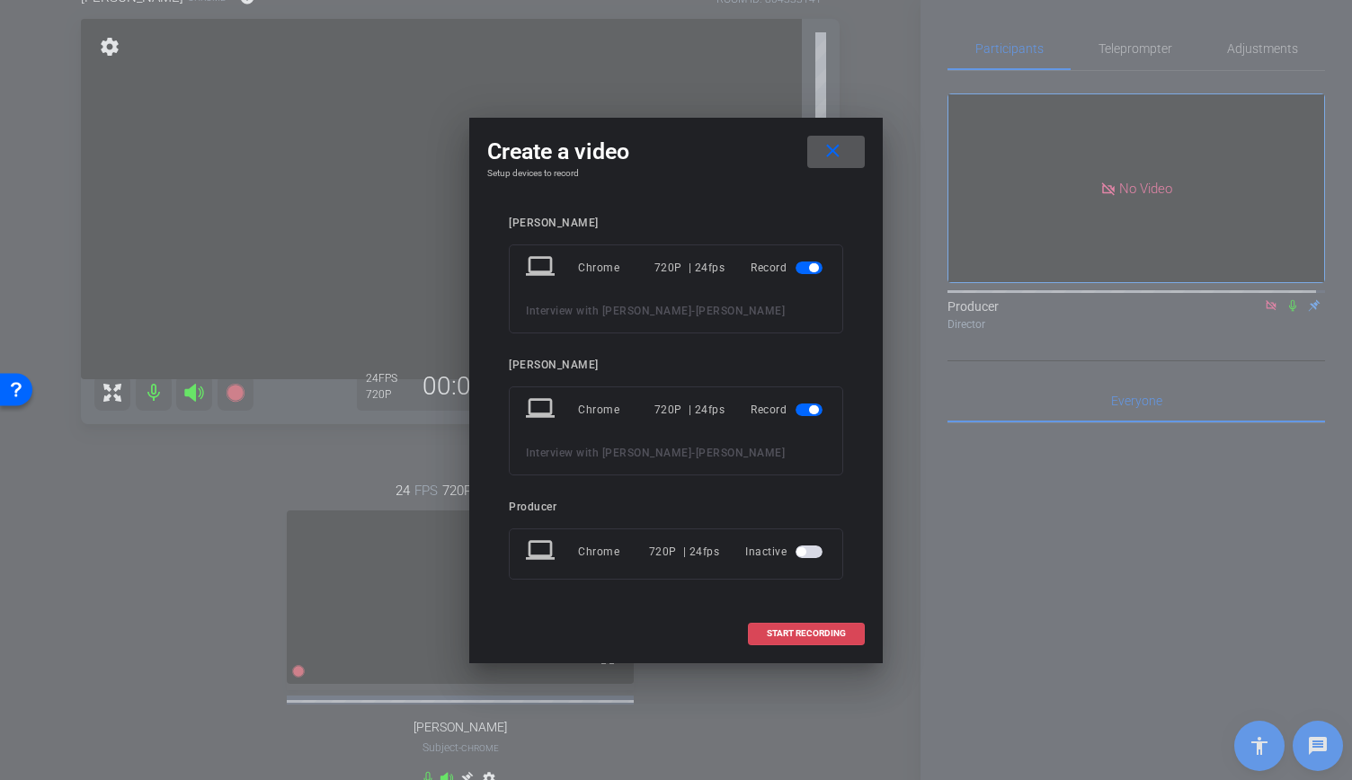
click at [813, 629] on span "START RECORDING" at bounding box center [806, 633] width 79 height 9
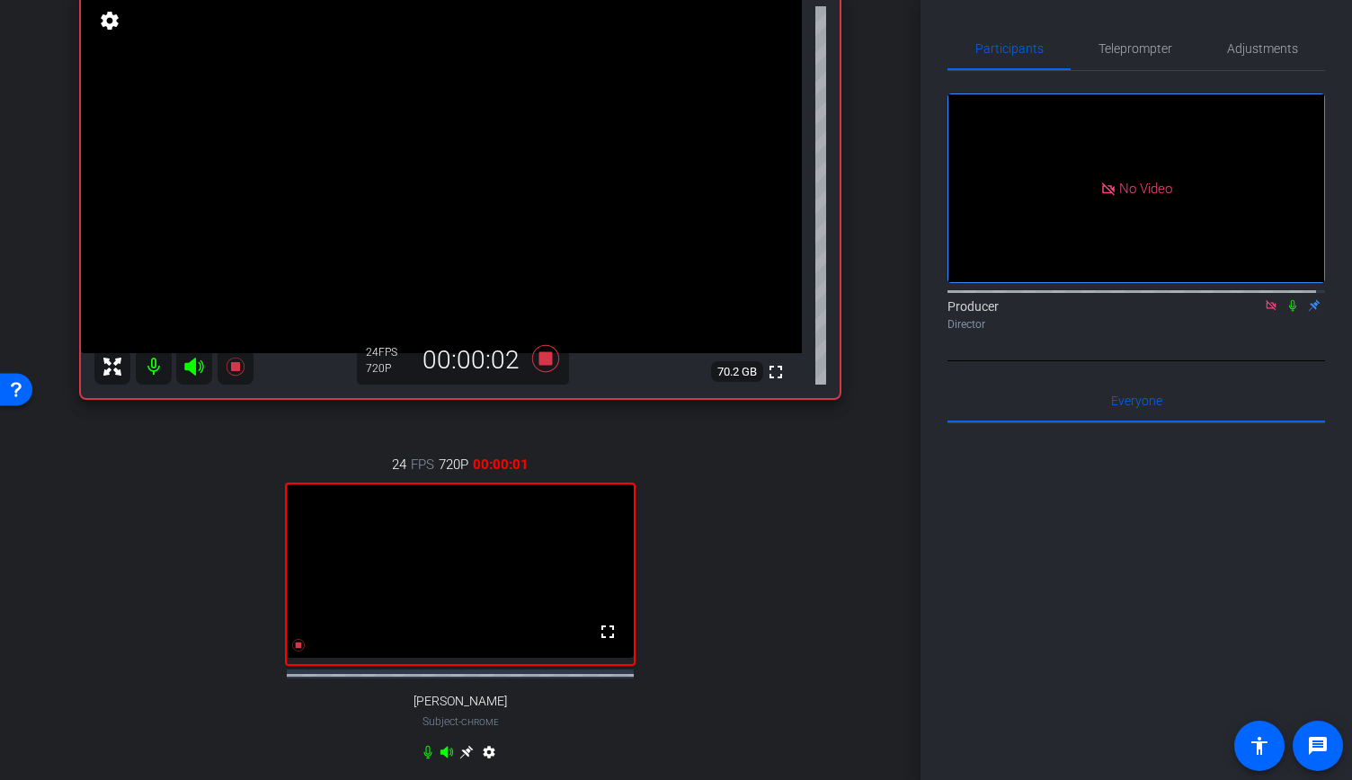
scroll to position [193, 0]
click at [1263, 58] on span "Adjustments" at bounding box center [1262, 48] width 71 height 43
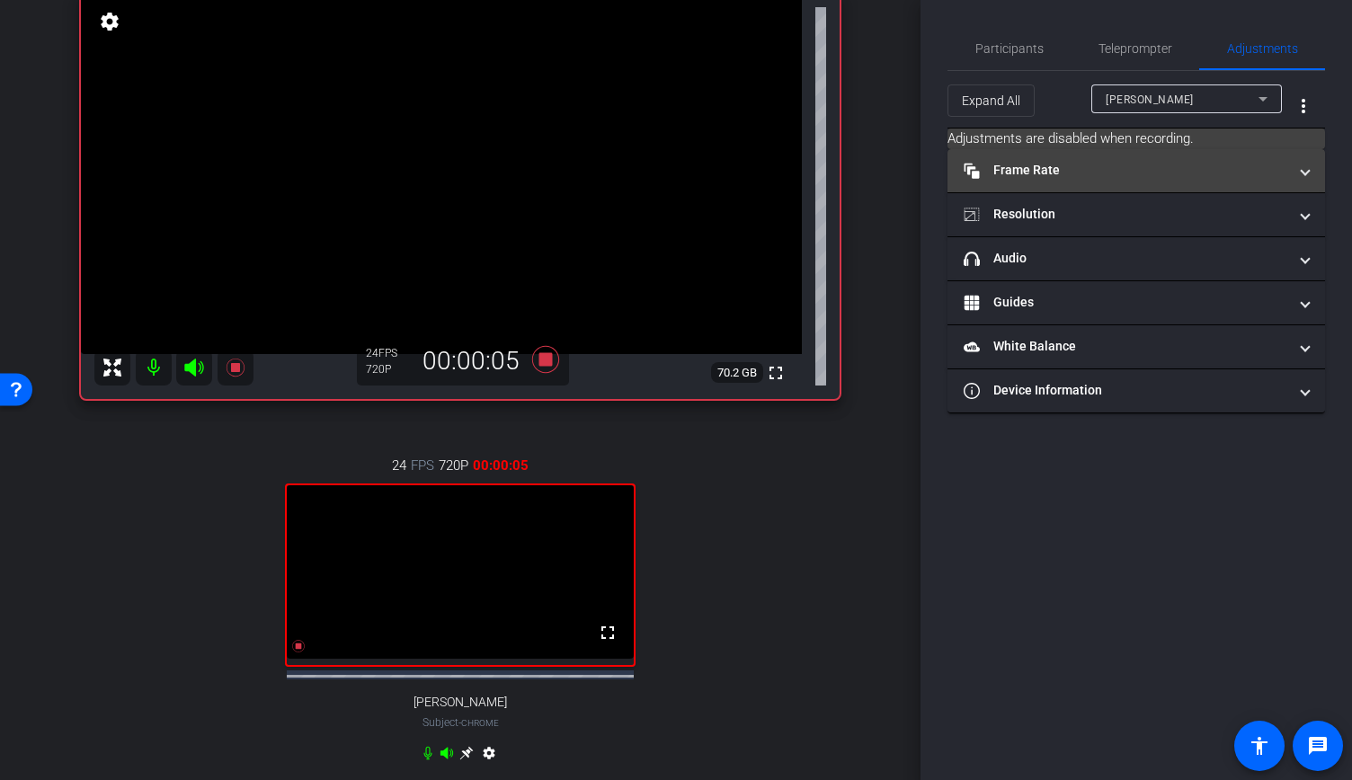
click at [1076, 173] on mat-panel-title "Frame Rate Frame Rate" at bounding box center [1125, 170] width 324 height 19
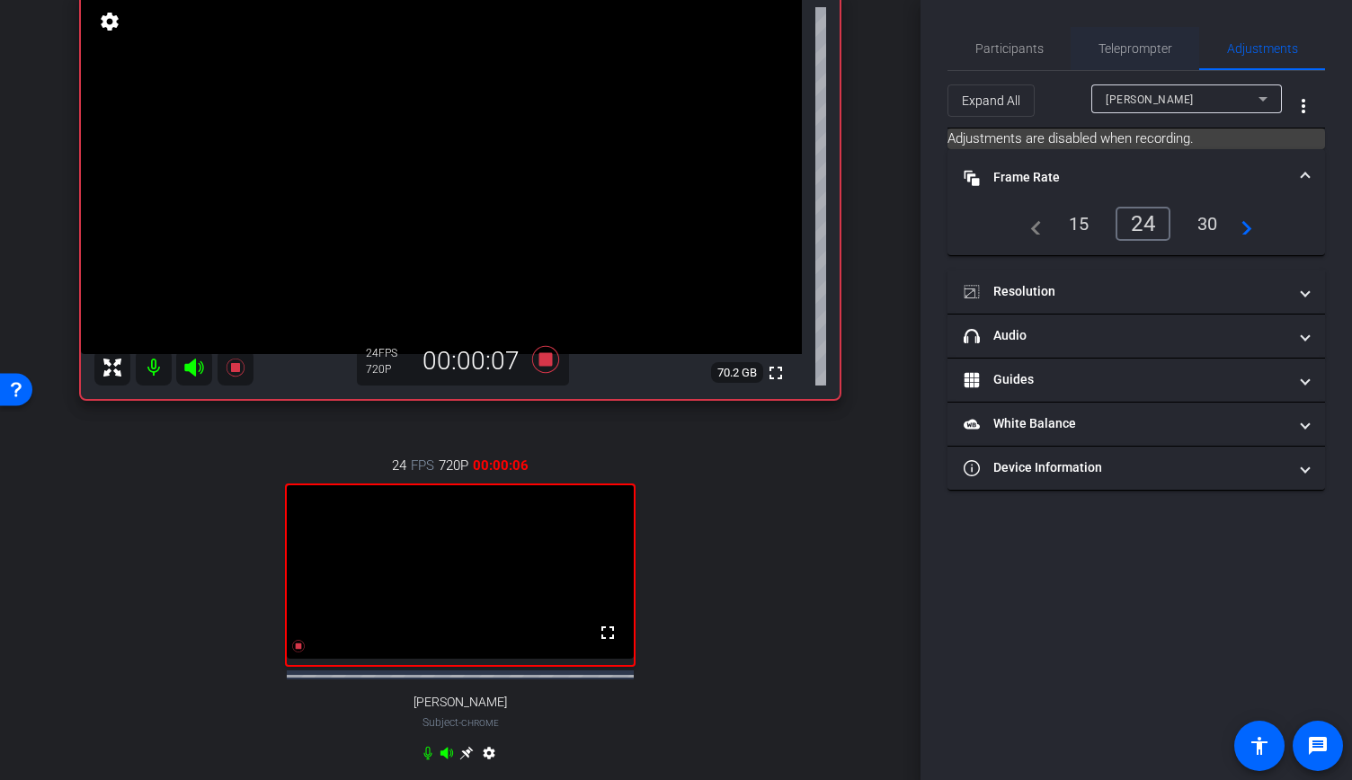
click at [1106, 47] on span "Teleprompter" at bounding box center [1135, 48] width 74 height 13
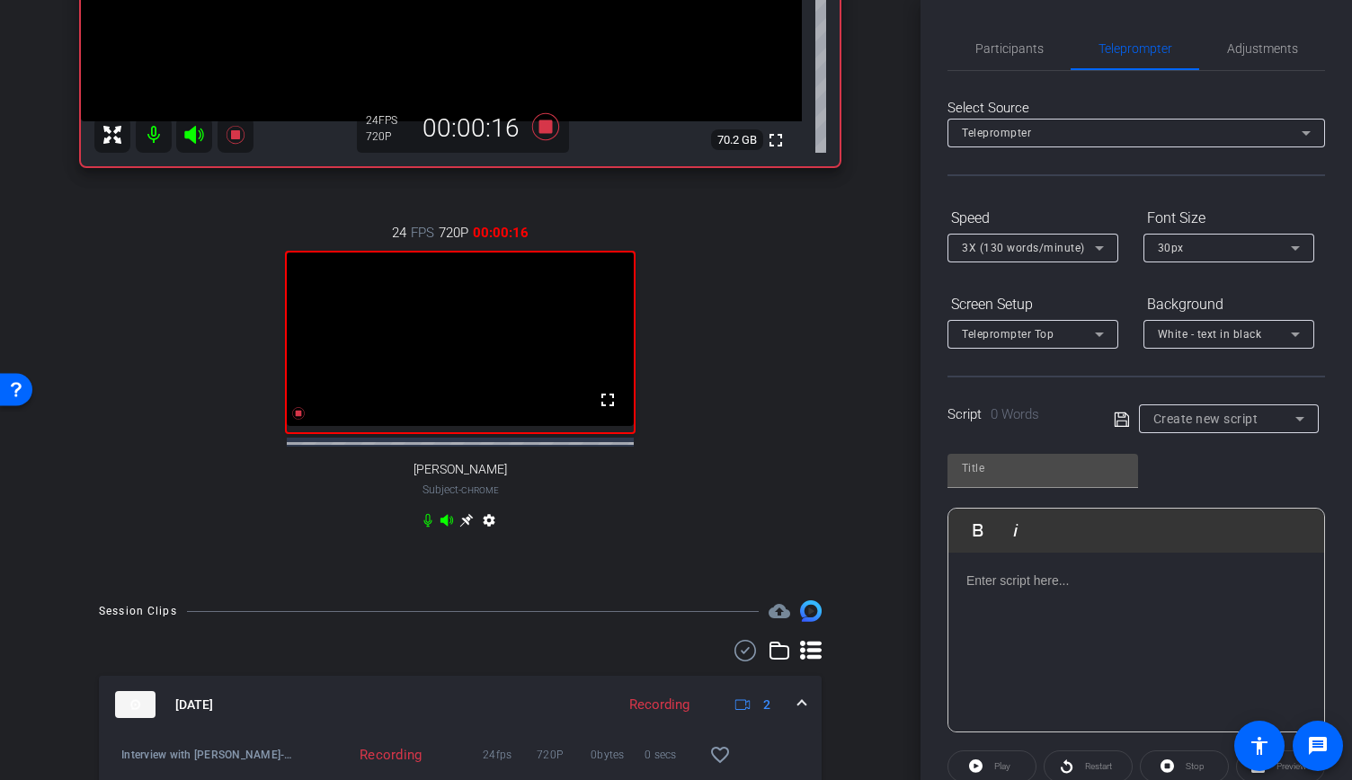
scroll to position [394, 0]
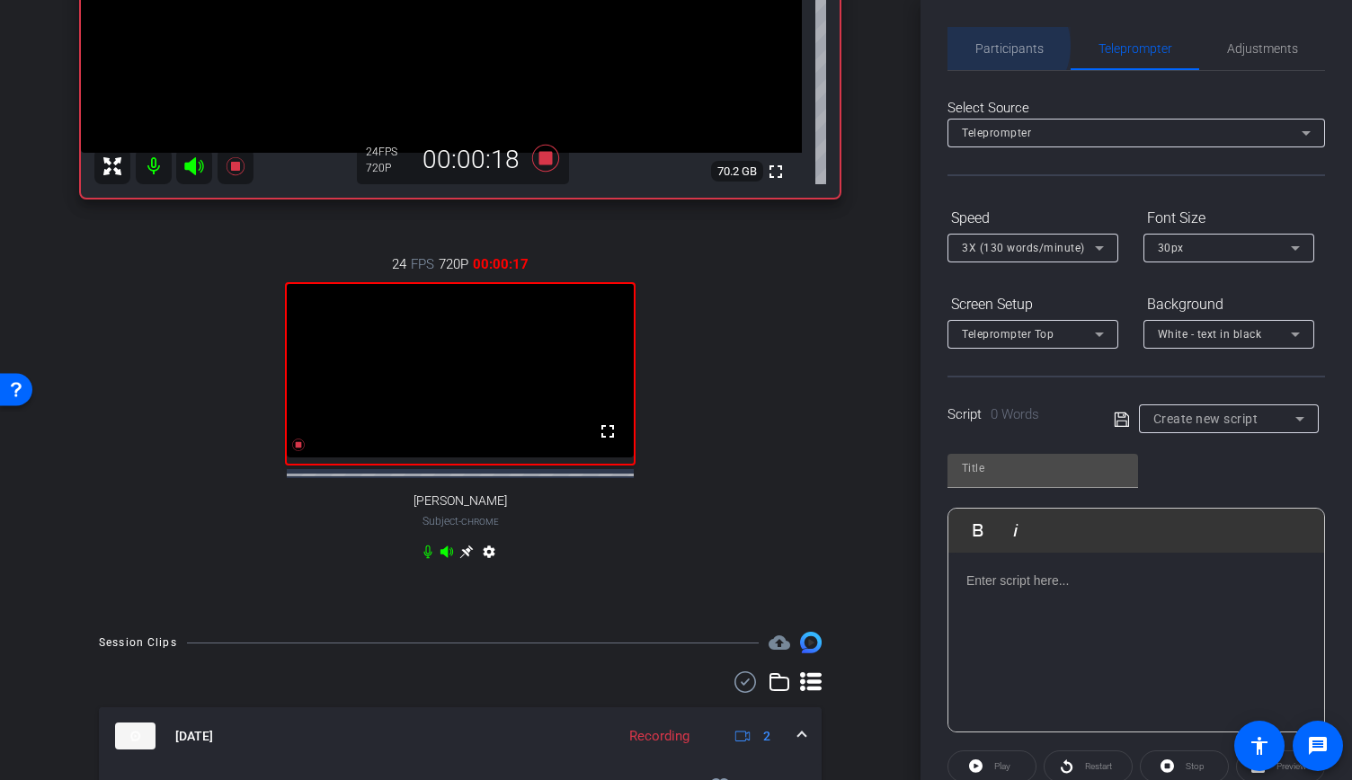
click at [999, 46] on span "Participants" at bounding box center [1009, 48] width 68 height 13
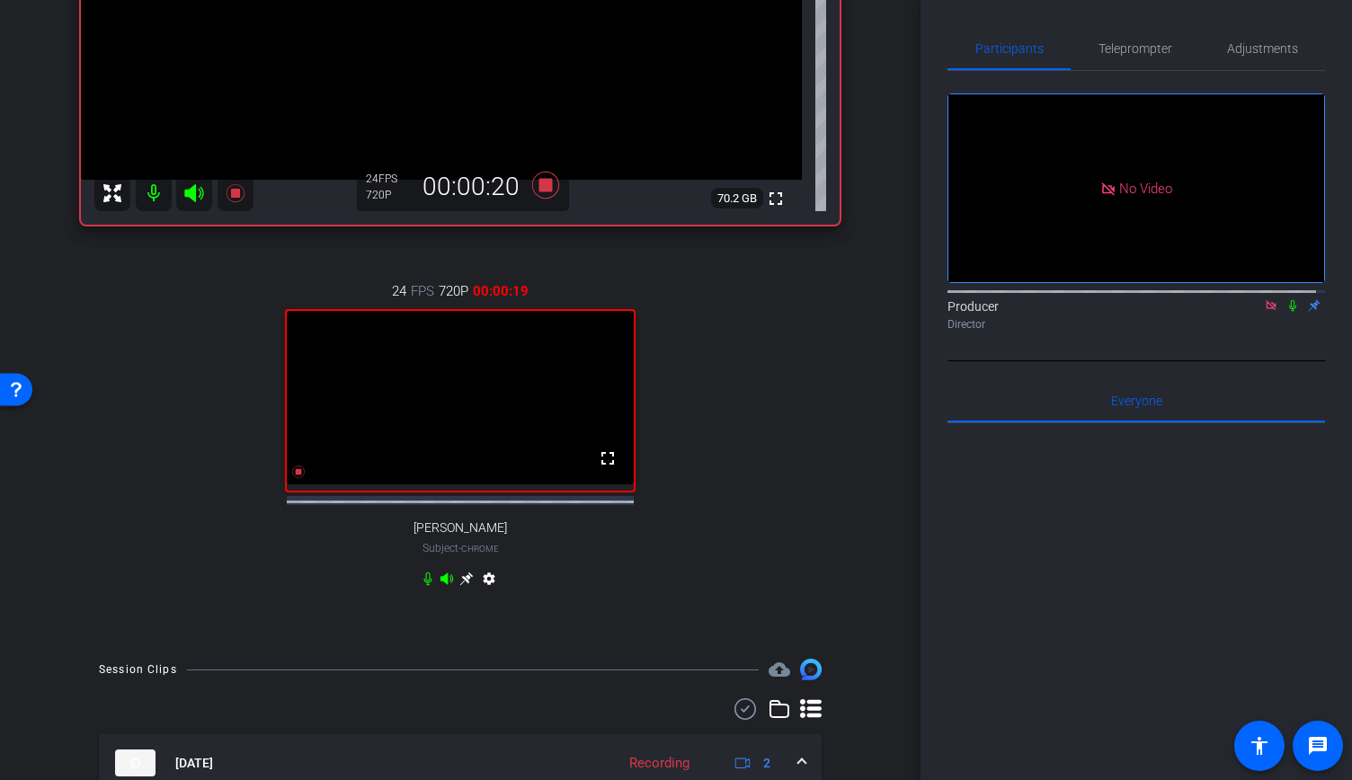
scroll to position [326, 0]
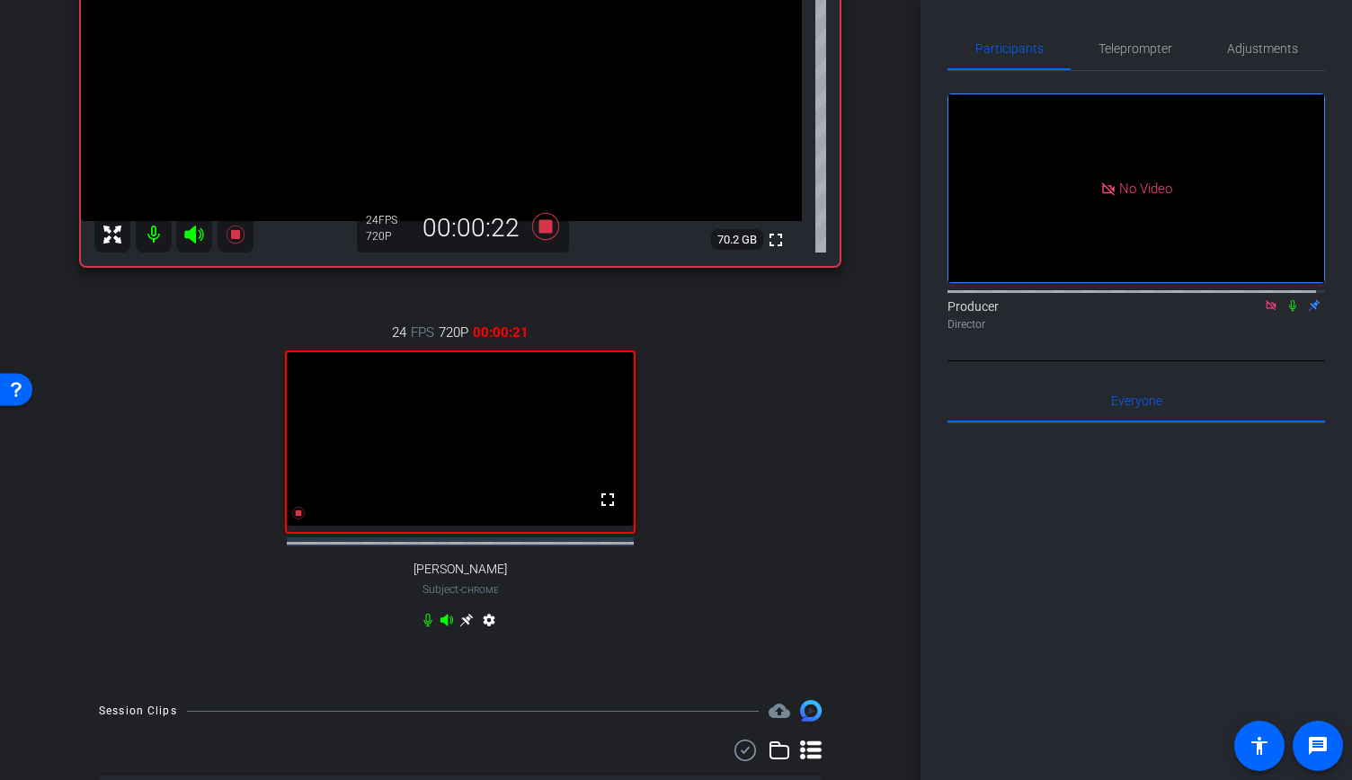
click at [489, 634] on mat-icon "settings" at bounding box center [489, 624] width 22 height 22
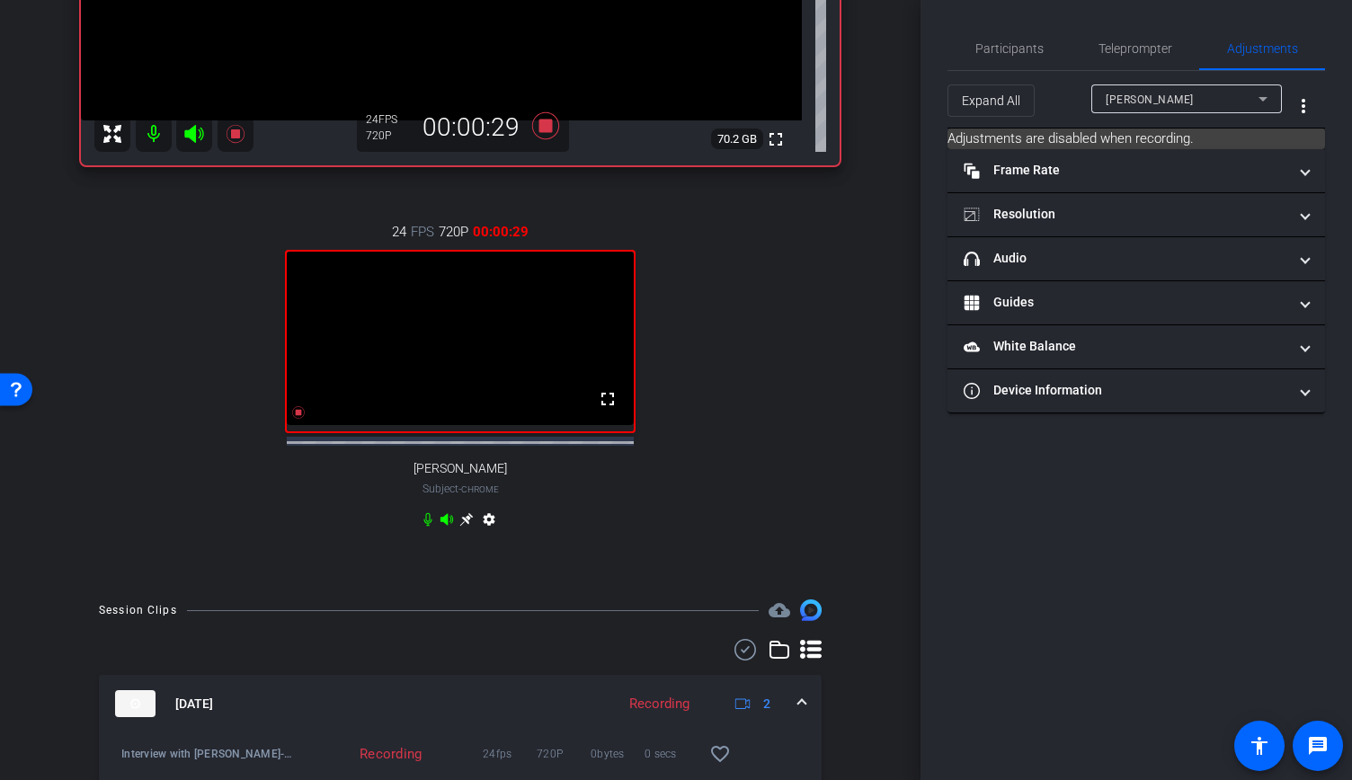
scroll to position [224, 0]
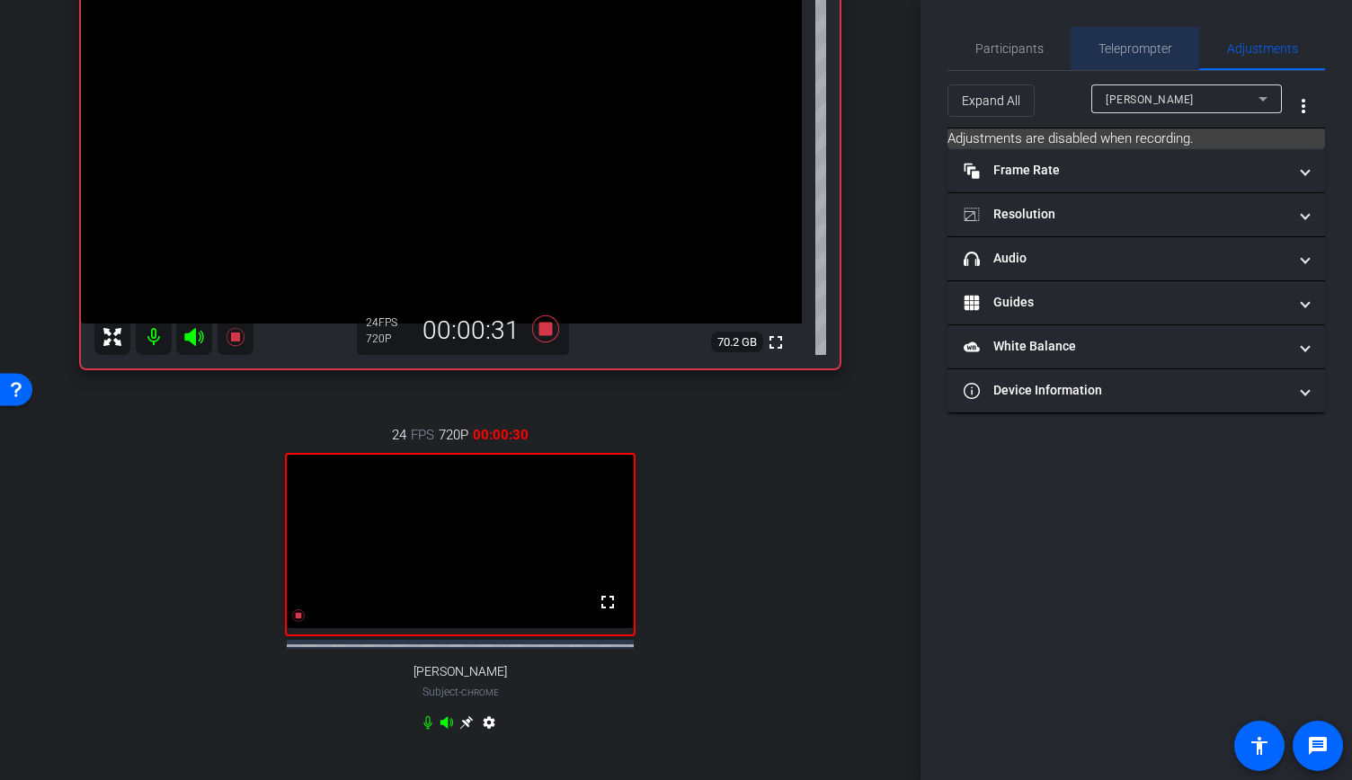
click at [1082, 48] on div "Teleprompter" at bounding box center [1134, 48] width 129 height 43
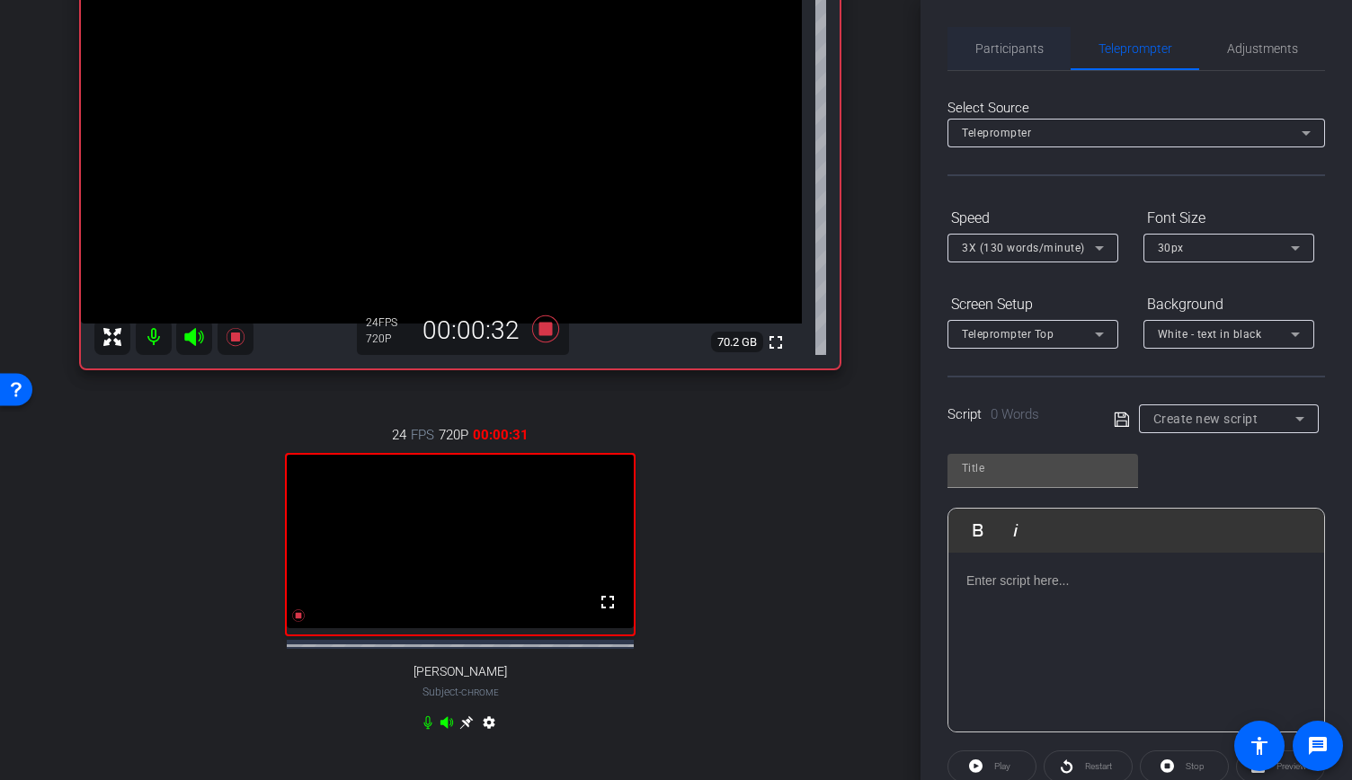
click at [1024, 44] on span "Participants" at bounding box center [1009, 48] width 68 height 13
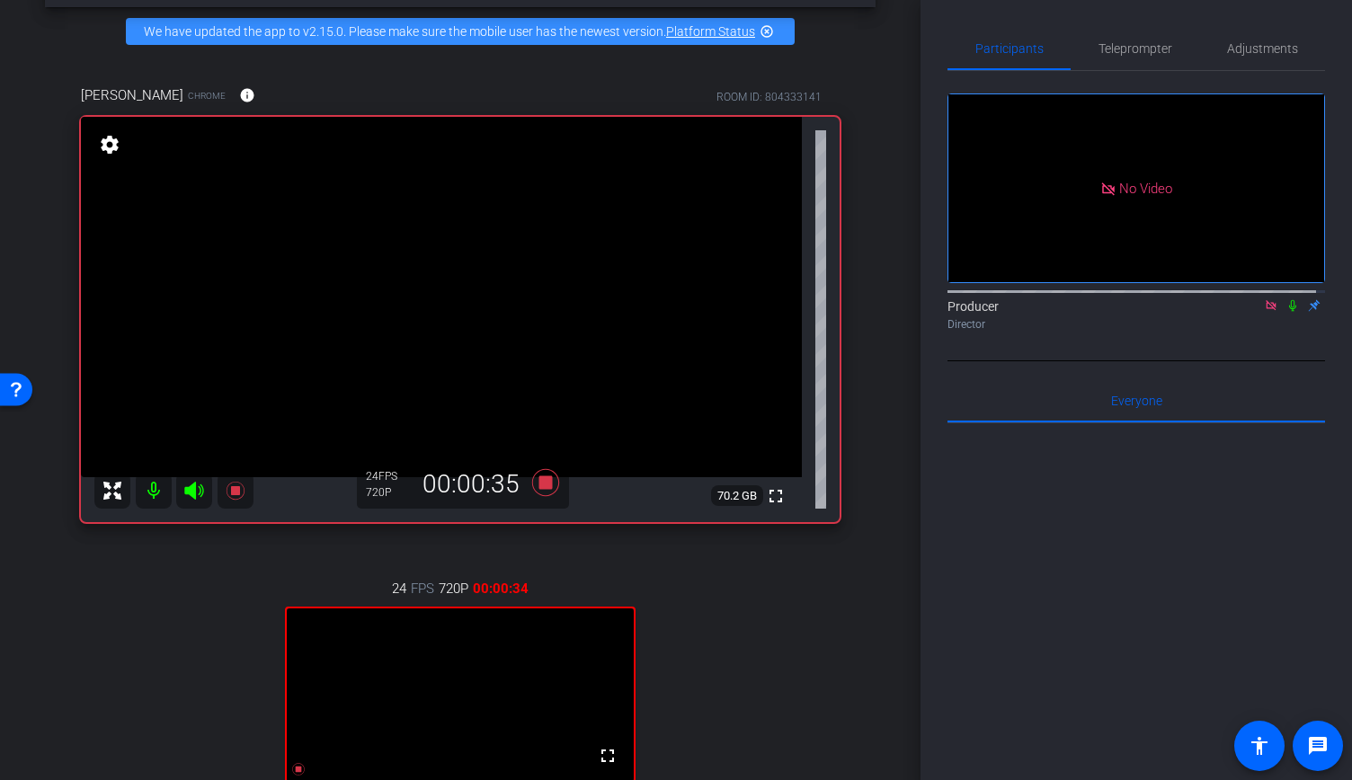
scroll to position [75, 0]
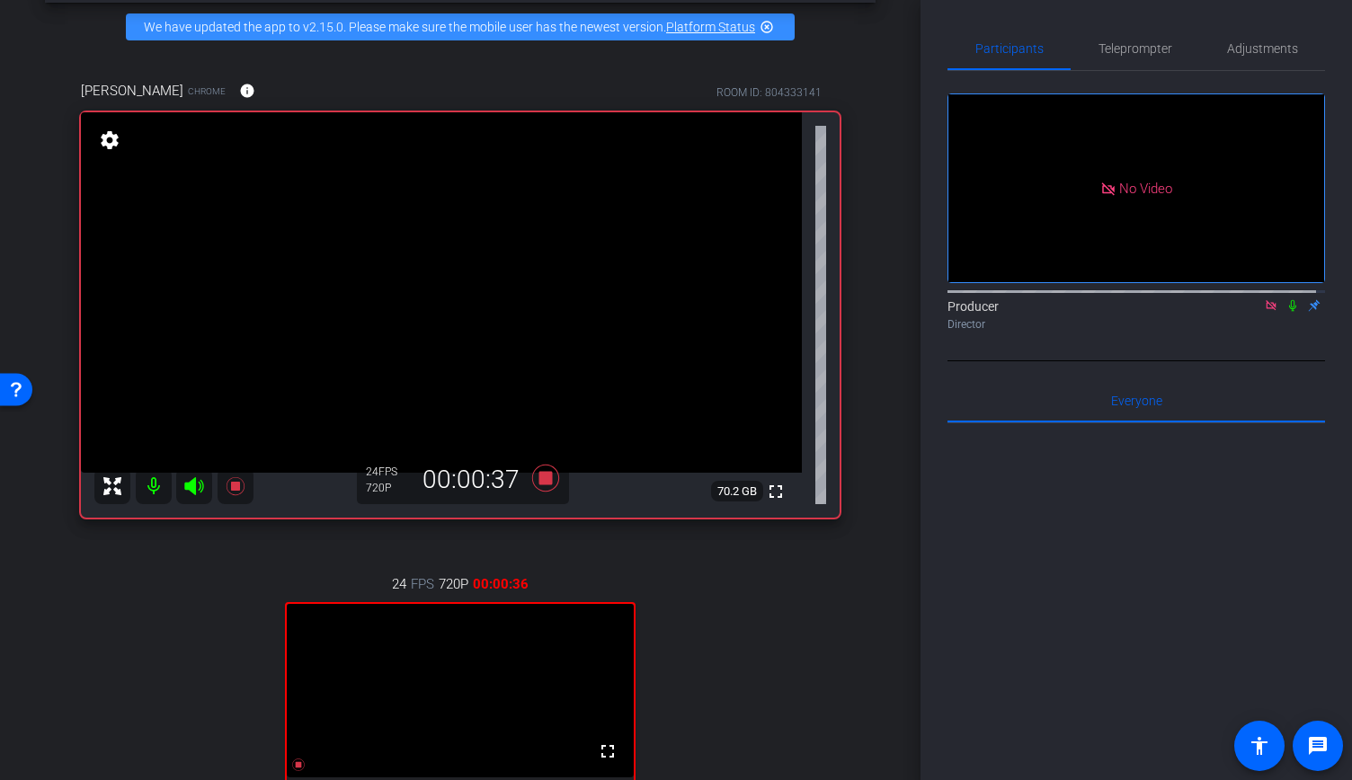
click at [1285, 299] on icon at bounding box center [1292, 305] width 14 height 13
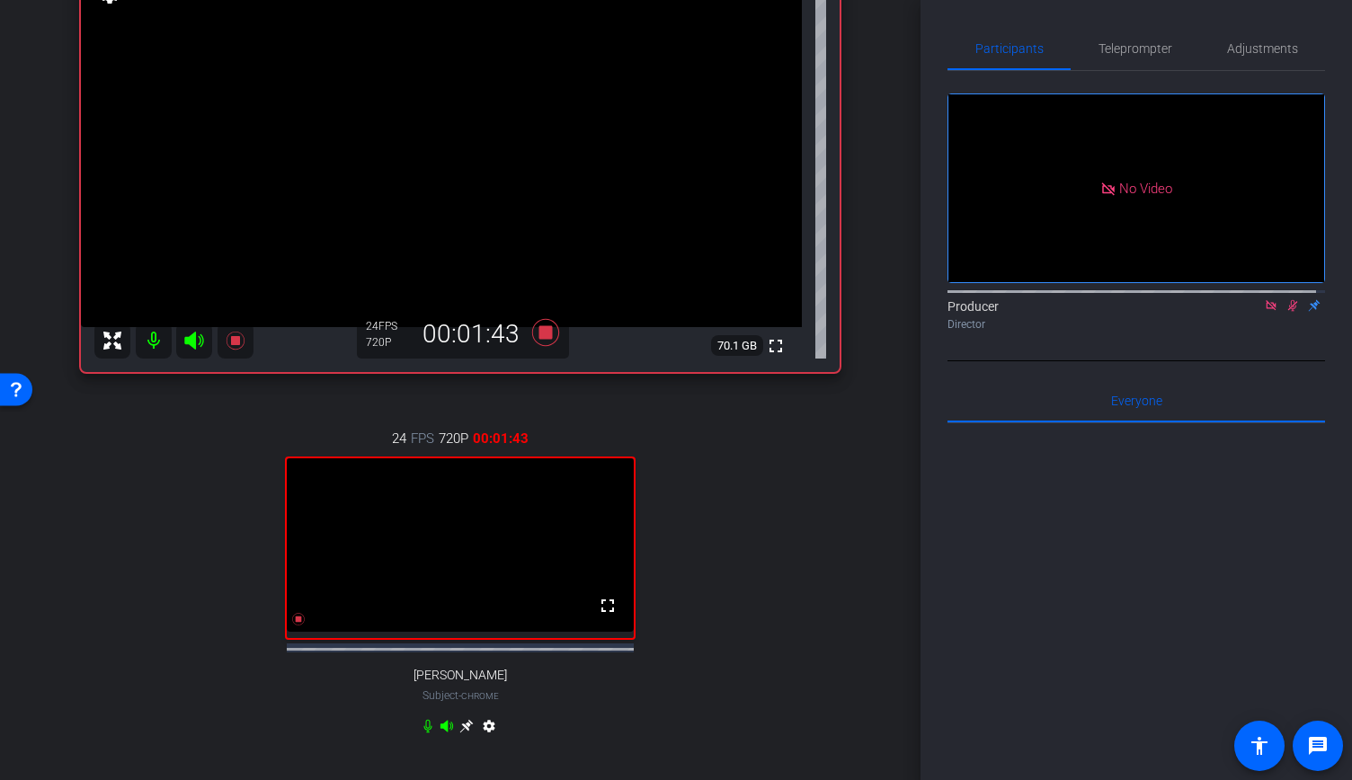
scroll to position [221, 0]
click at [485, 740] on mat-icon "settings" at bounding box center [489, 729] width 22 height 22
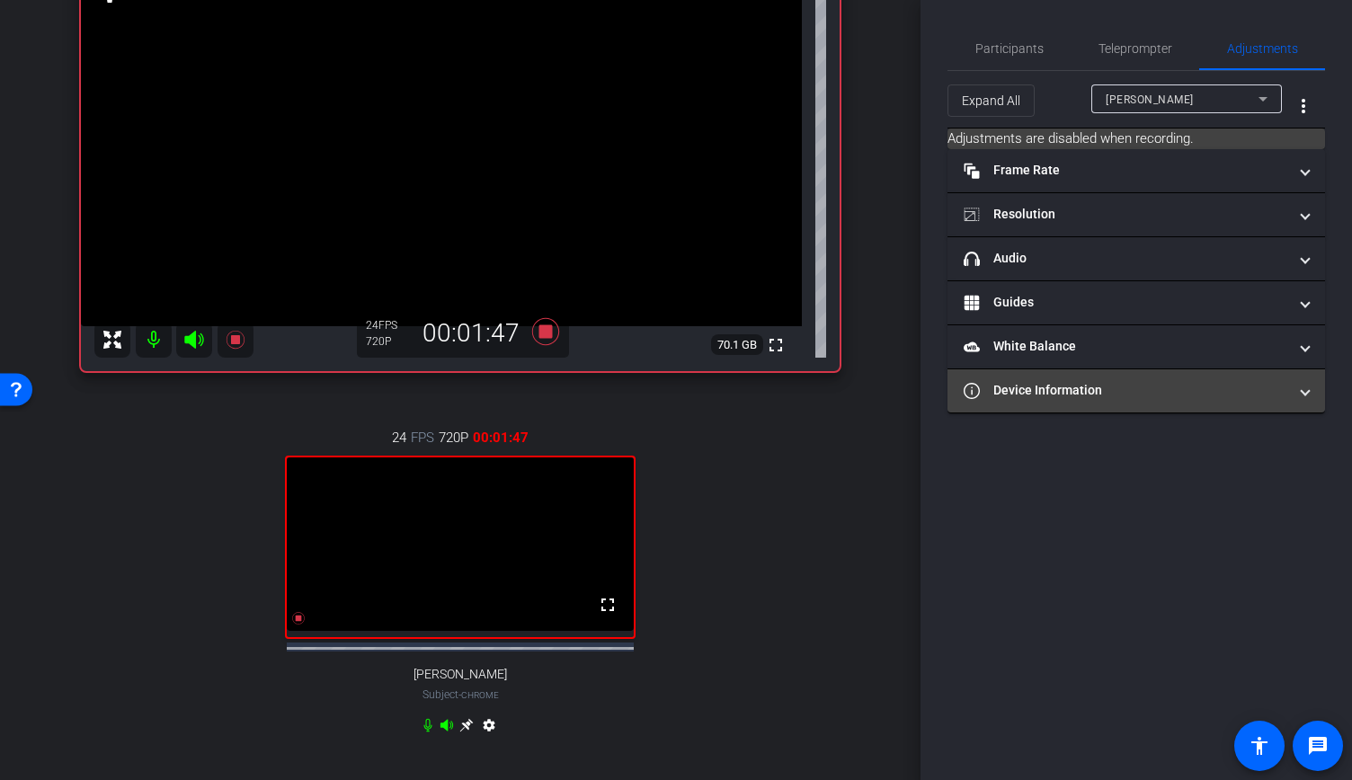
click at [1173, 392] on mat-panel-title "Device Information" at bounding box center [1125, 390] width 324 height 19
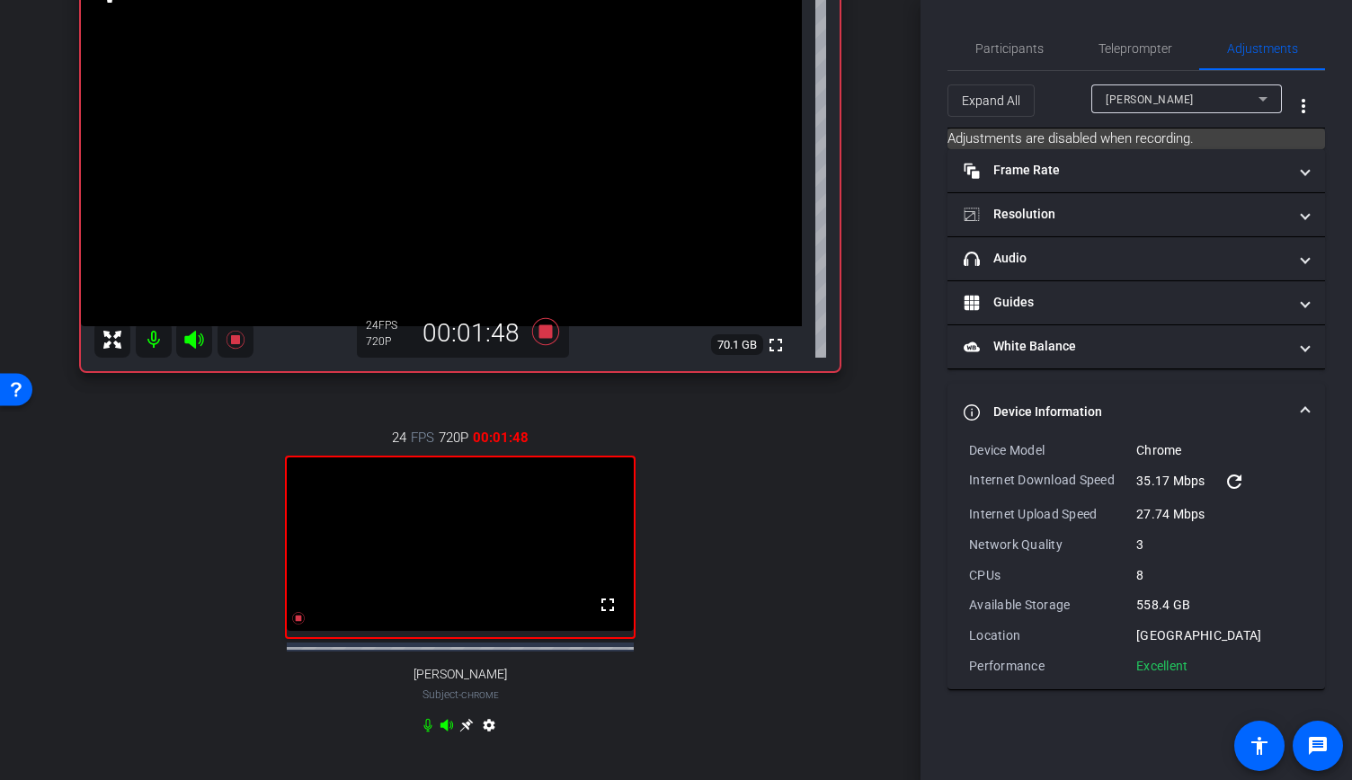
click at [1173, 392] on mat-expansion-panel-header "Device Information" at bounding box center [1135, 413] width 377 height 58
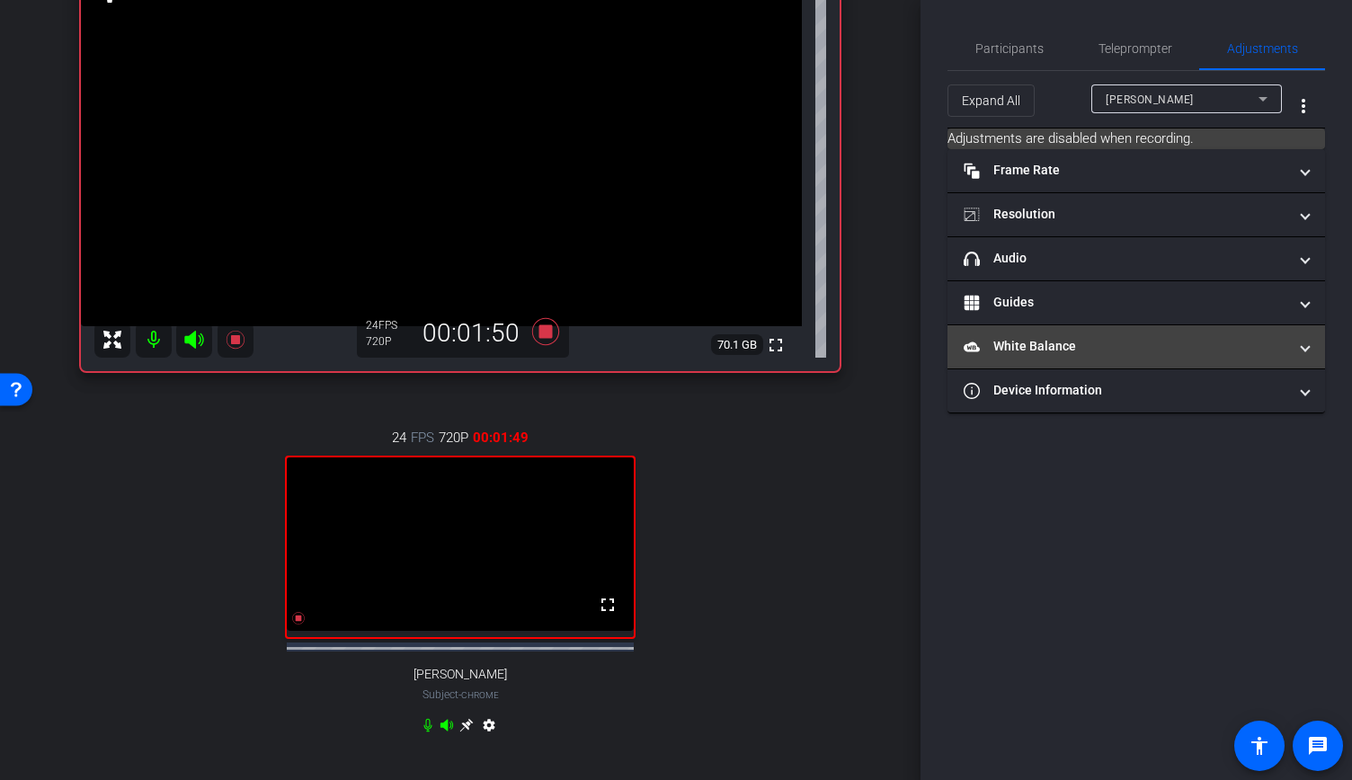
click at [1184, 337] on mat-panel-title "White Balance White Balance" at bounding box center [1125, 346] width 324 height 19
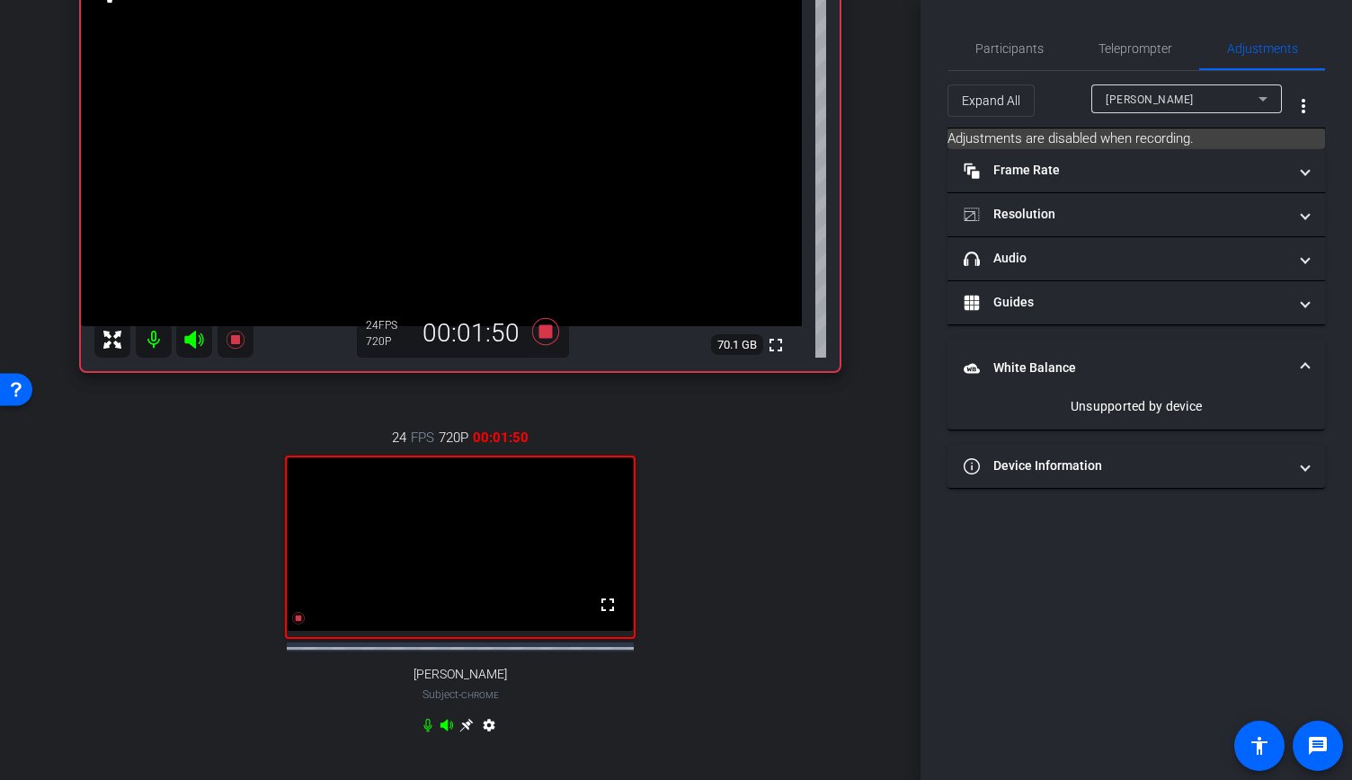
click at [1184, 340] on mat-expansion-panel-header "White Balance White Balance" at bounding box center [1135, 369] width 377 height 58
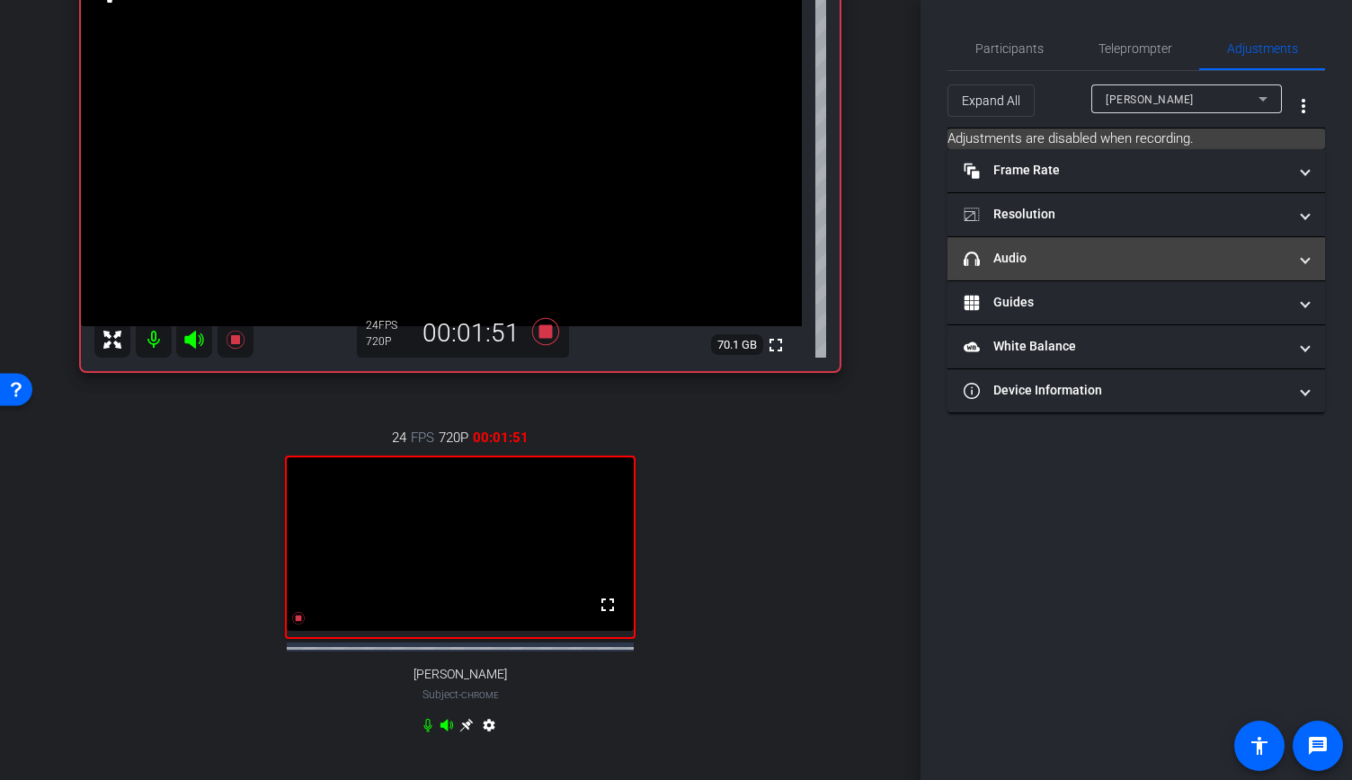
click at [1178, 249] on mat-panel-title "headphone icon Audio" at bounding box center [1125, 258] width 324 height 19
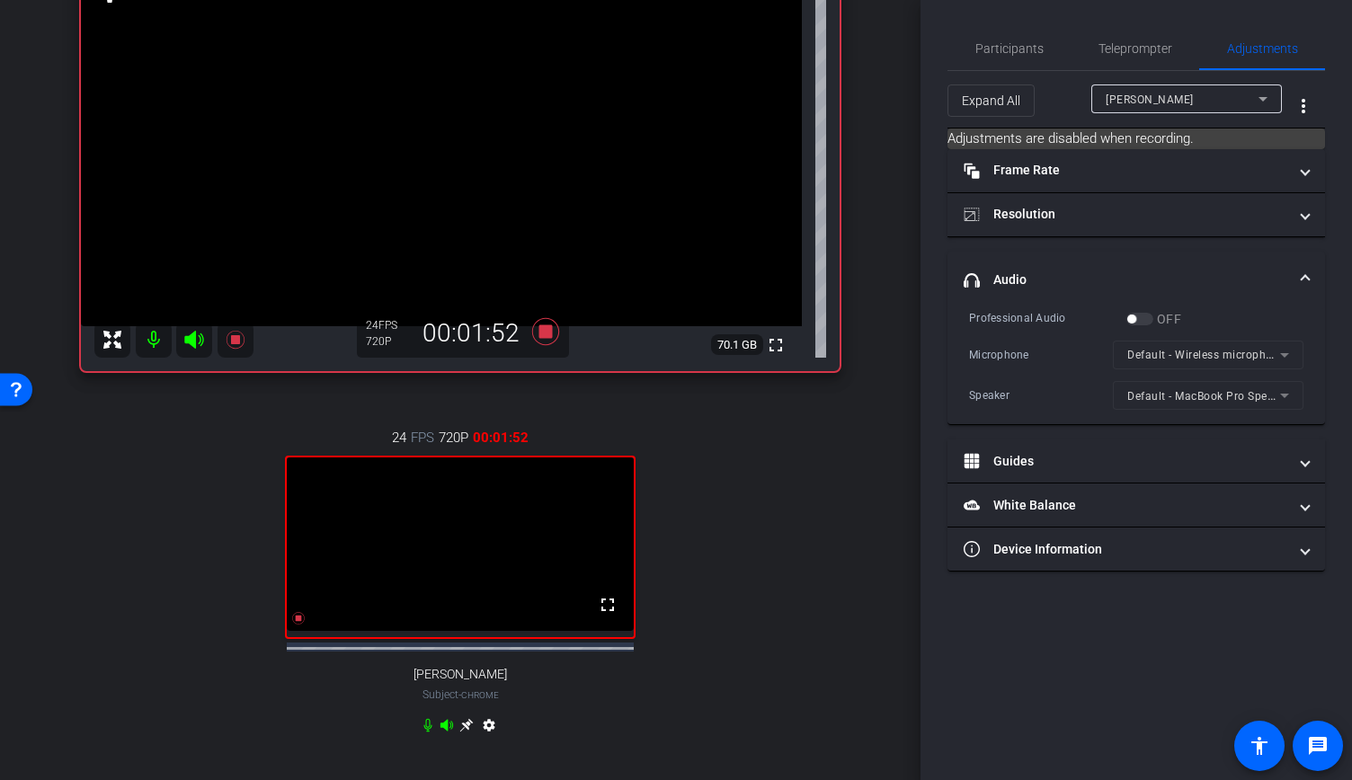
click at [1178, 248] on mat-accordion "Frame Rate Frame Rate navigate_before 15 24 30 navigate_next Resolution navigat…" at bounding box center [1135, 360] width 377 height 423
click at [1297, 261] on mat-expansion-panel-header "headphone icon Audio" at bounding box center [1135, 281] width 377 height 58
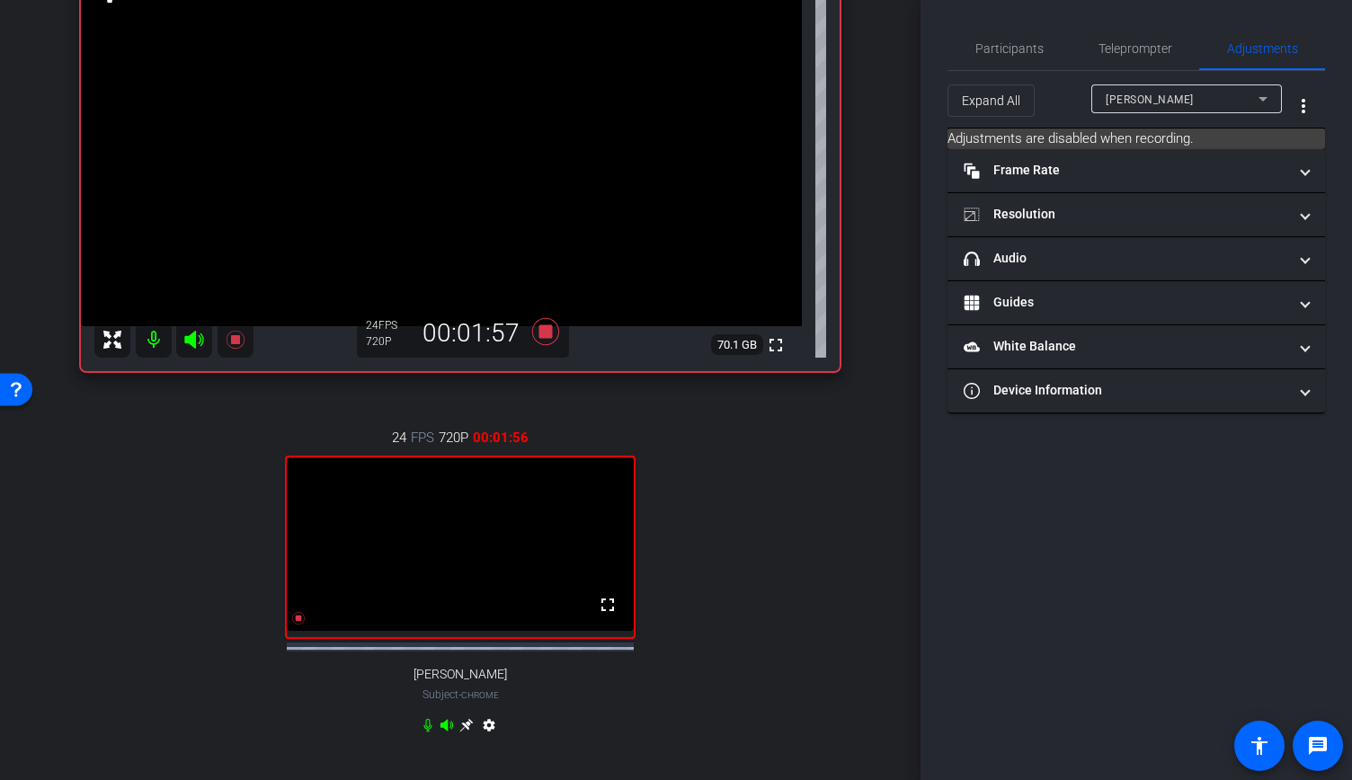
scroll to position [0, 0]
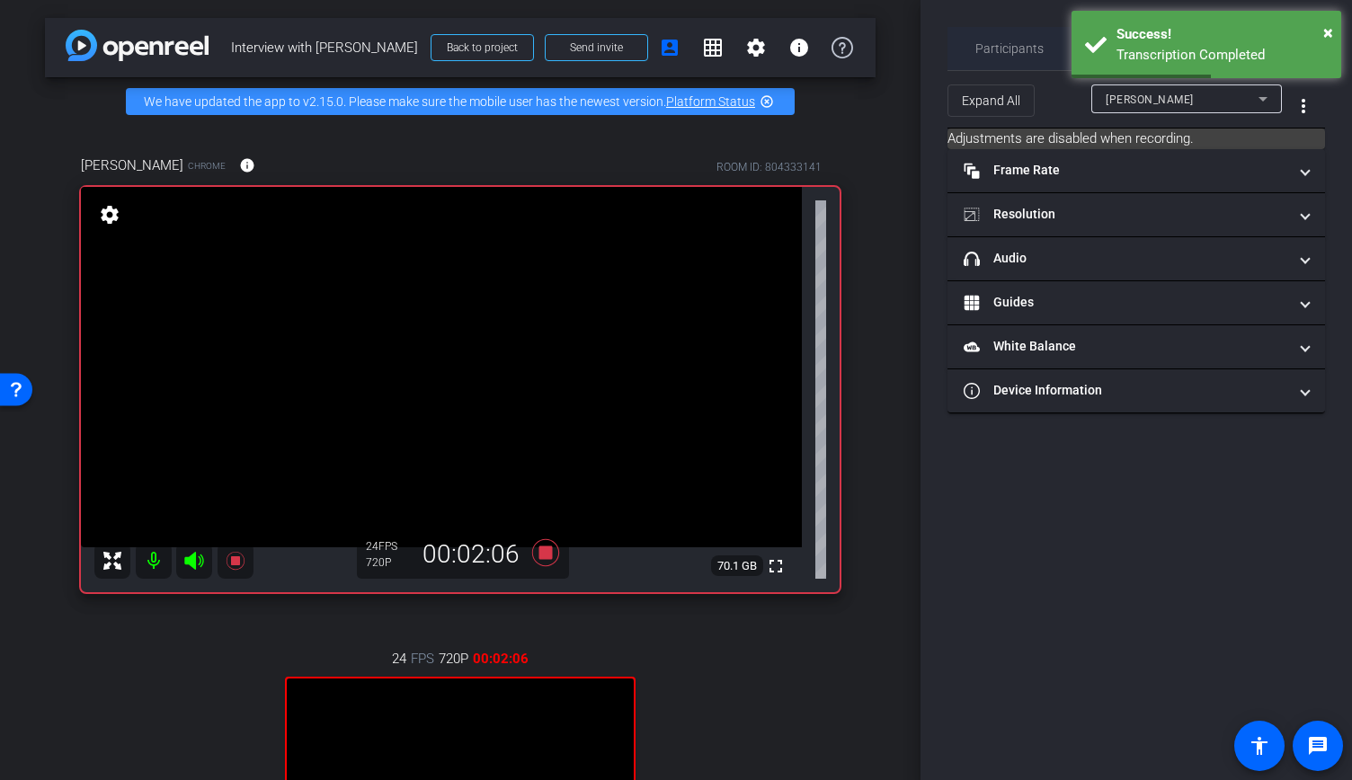
click at [1001, 39] on span "Participants" at bounding box center [1009, 48] width 68 height 43
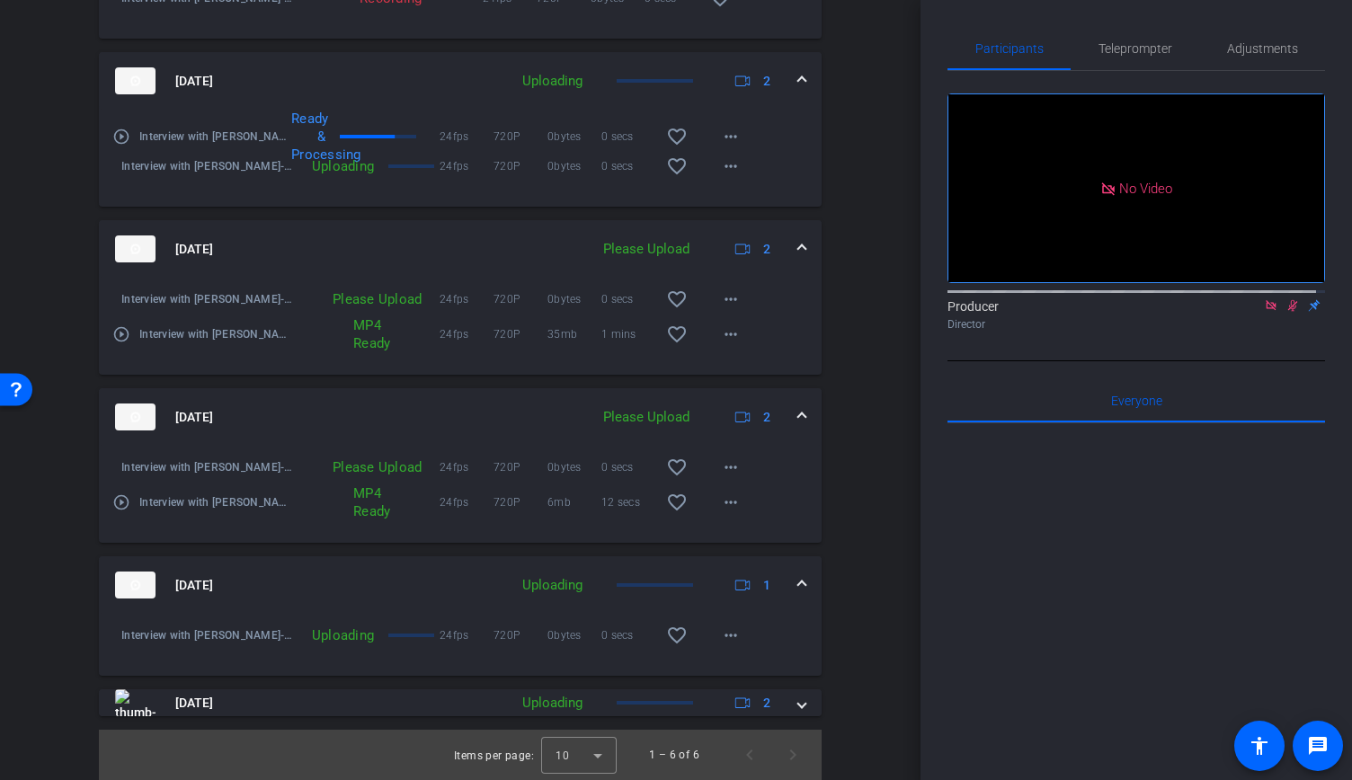
scroll to position [1224, 0]
click at [720, 310] on mat-icon "more_horiz" at bounding box center [731, 299] width 22 height 22
click at [730, 350] on span "Upload" at bounding box center [751, 357] width 72 height 22
click at [722, 478] on mat-icon "more_horiz" at bounding box center [731, 467] width 22 height 22
click at [743, 527] on span "Upload" at bounding box center [751, 525] width 72 height 22
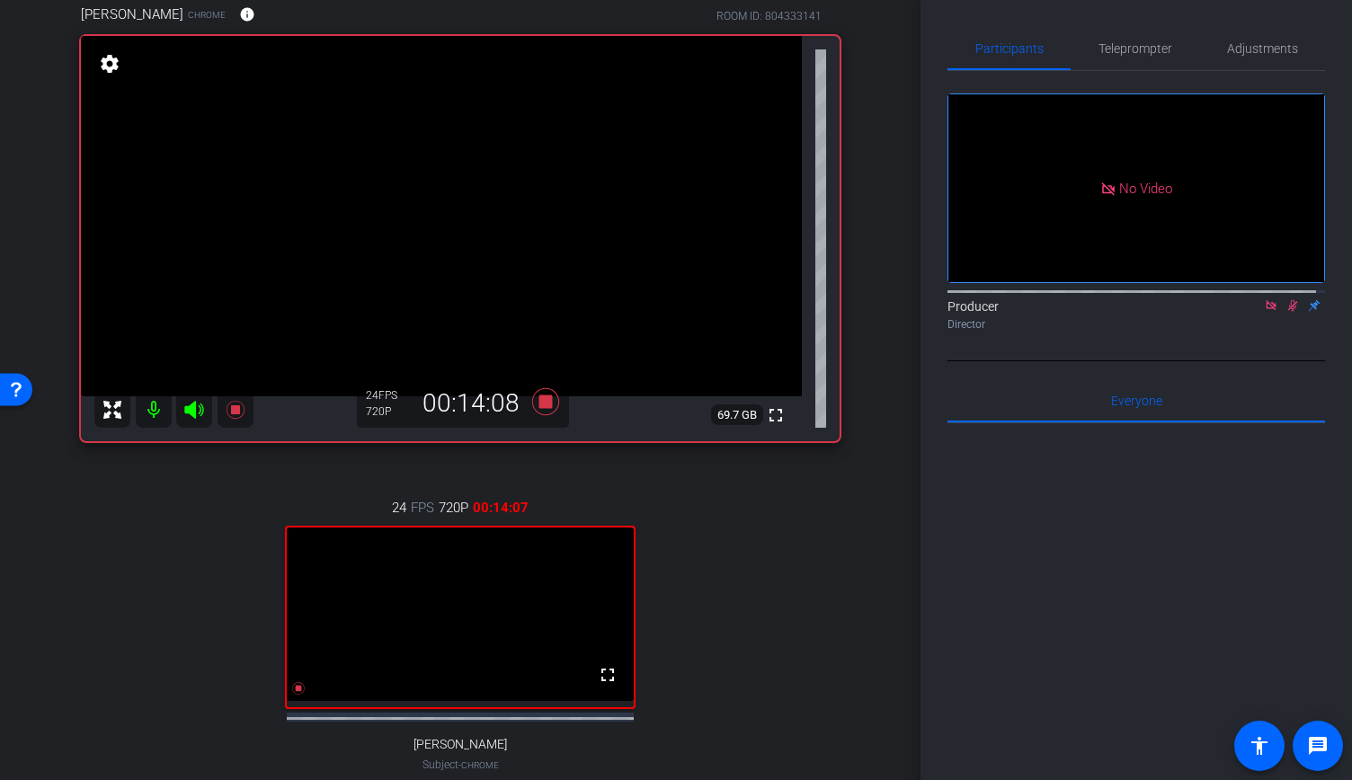
scroll to position [151, 0]
click at [1288, 300] on icon at bounding box center [1293, 306] width 10 height 12
click at [1285, 299] on icon at bounding box center [1292, 305] width 14 height 13
click at [1288, 300] on icon at bounding box center [1293, 306] width 10 height 12
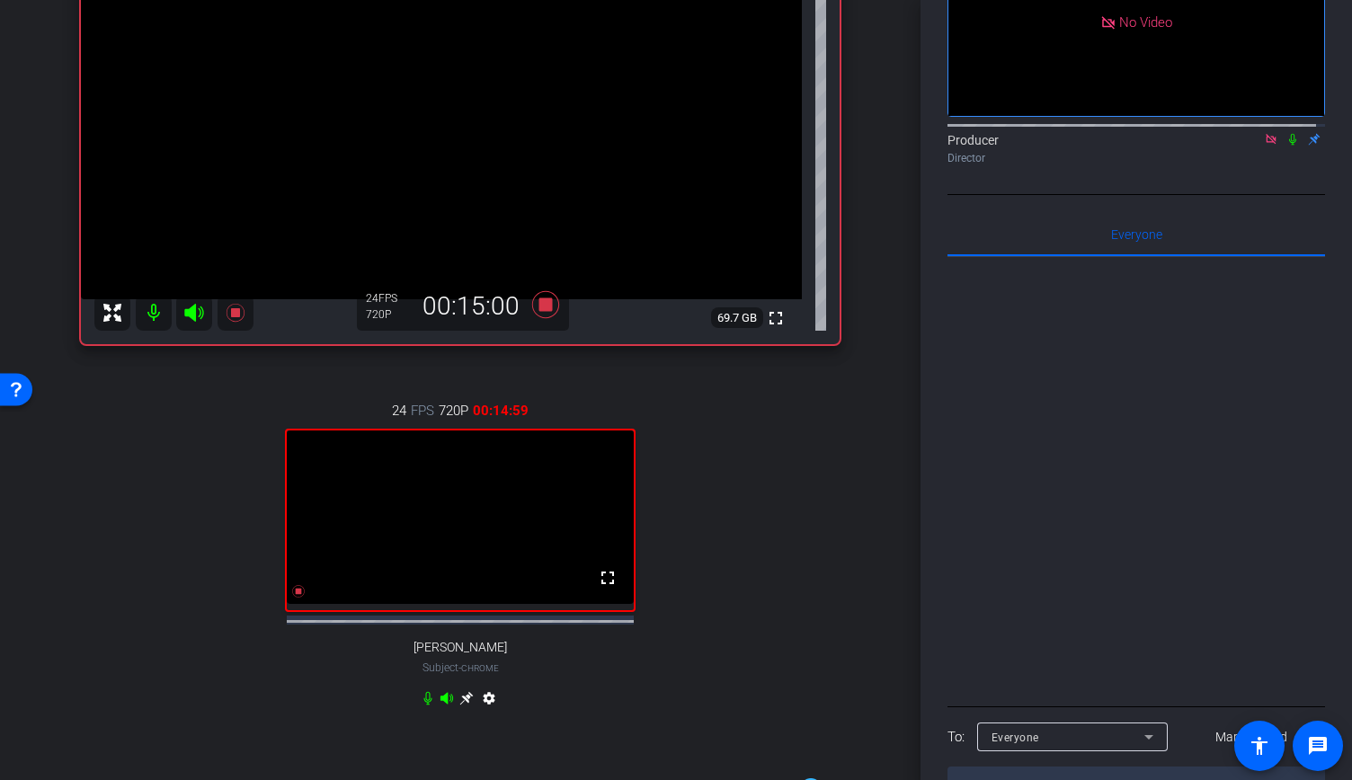
scroll to position [0, 0]
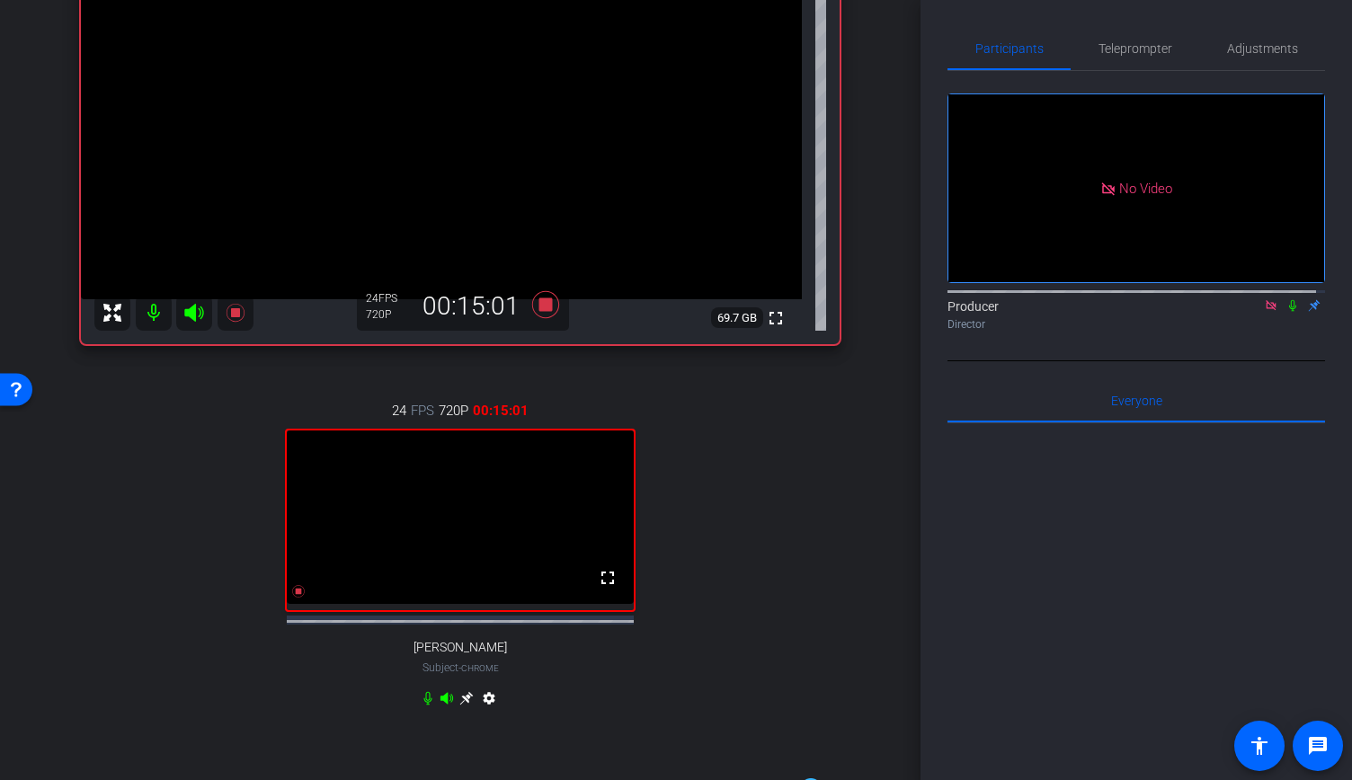
click at [1289, 300] on icon at bounding box center [1292, 306] width 7 height 12
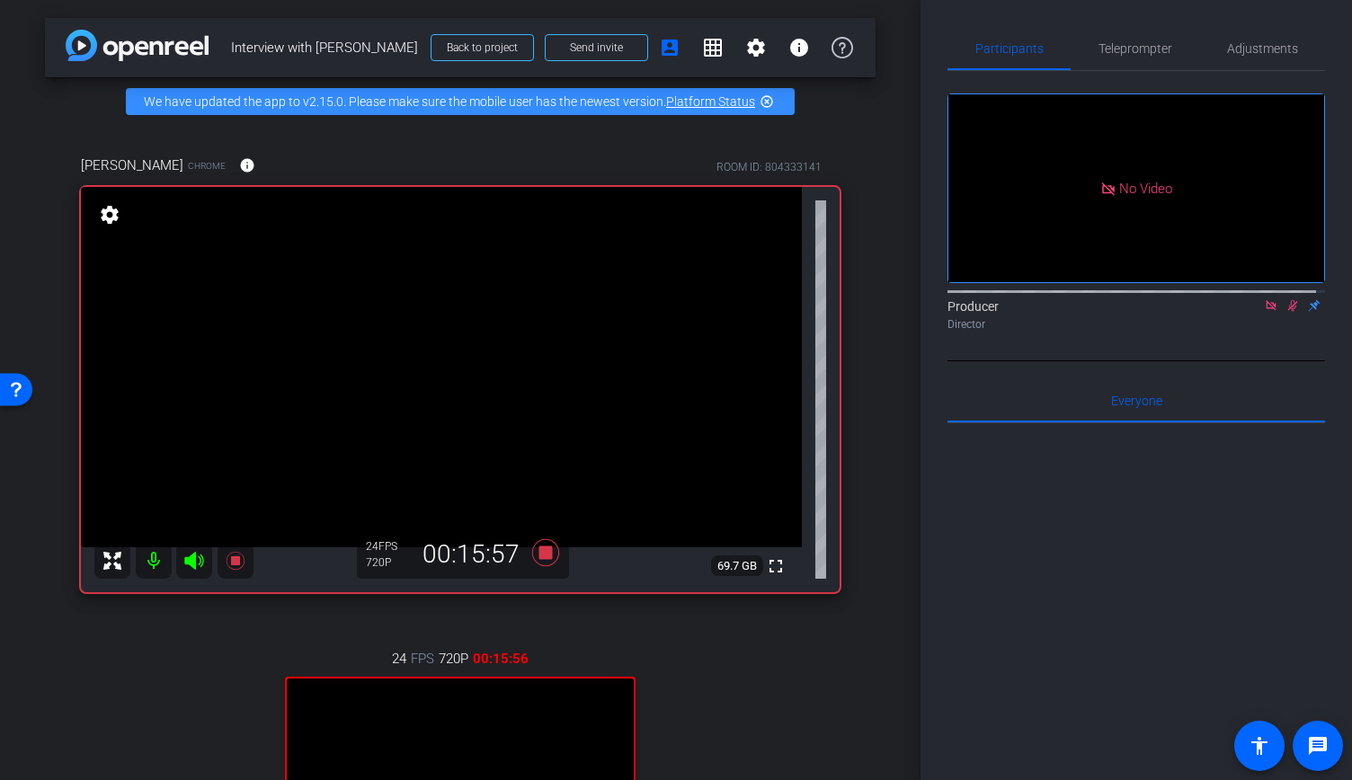
click at [1285, 299] on icon at bounding box center [1292, 305] width 14 height 13
click at [545, 565] on icon at bounding box center [545, 552] width 27 height 27
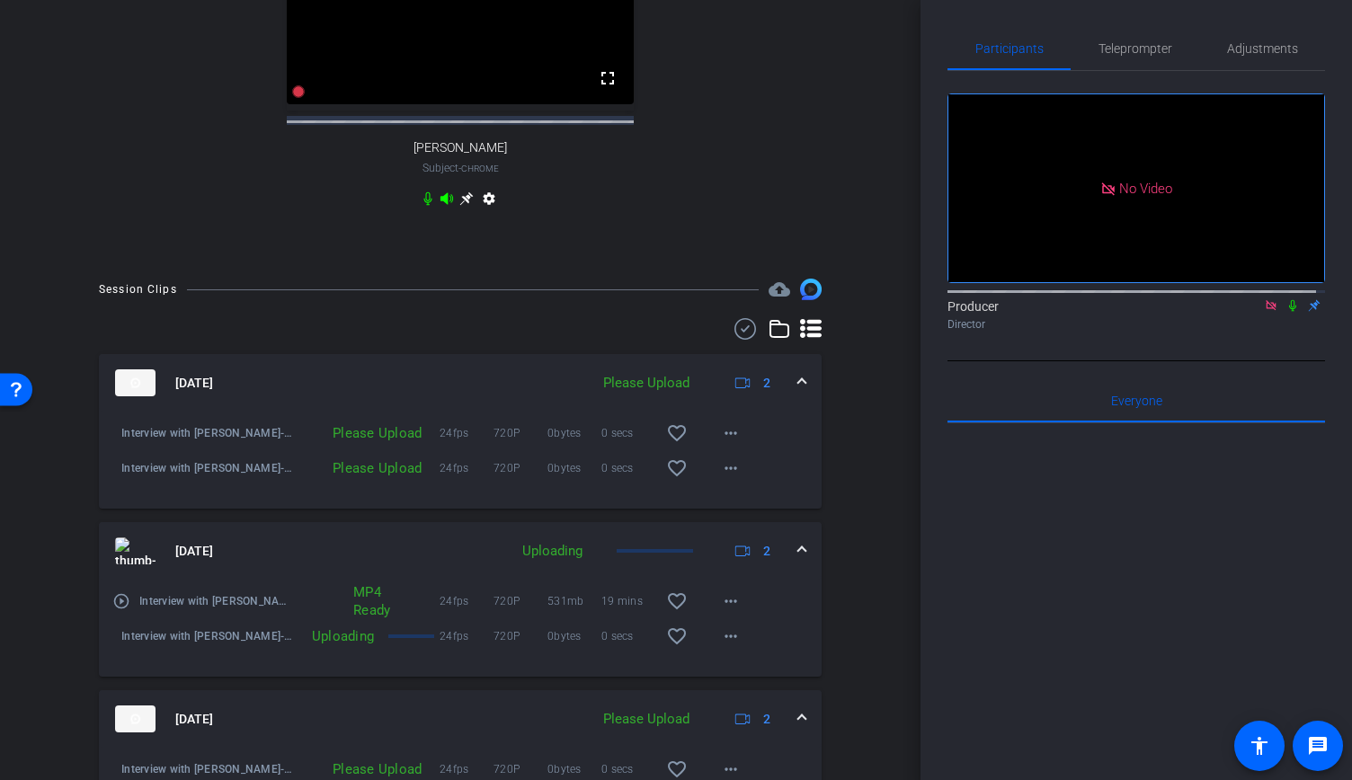
scroll to position [747, 0]
click at [720, 480] on mat-icon "more_horiz" at bounding box center [731, 469] width 22 height 22
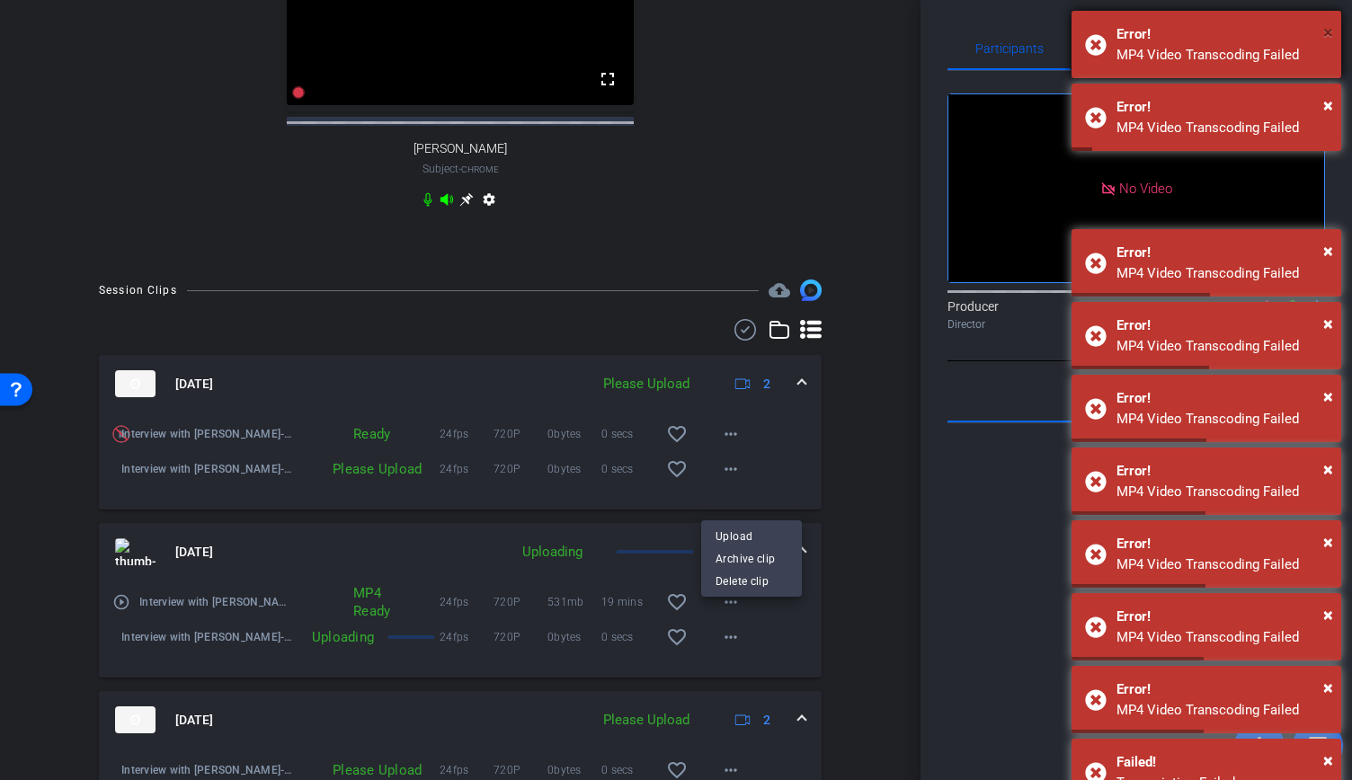
click at [1326, 26] on span "×" at bounding box center [1328, 33] width 10 height 22
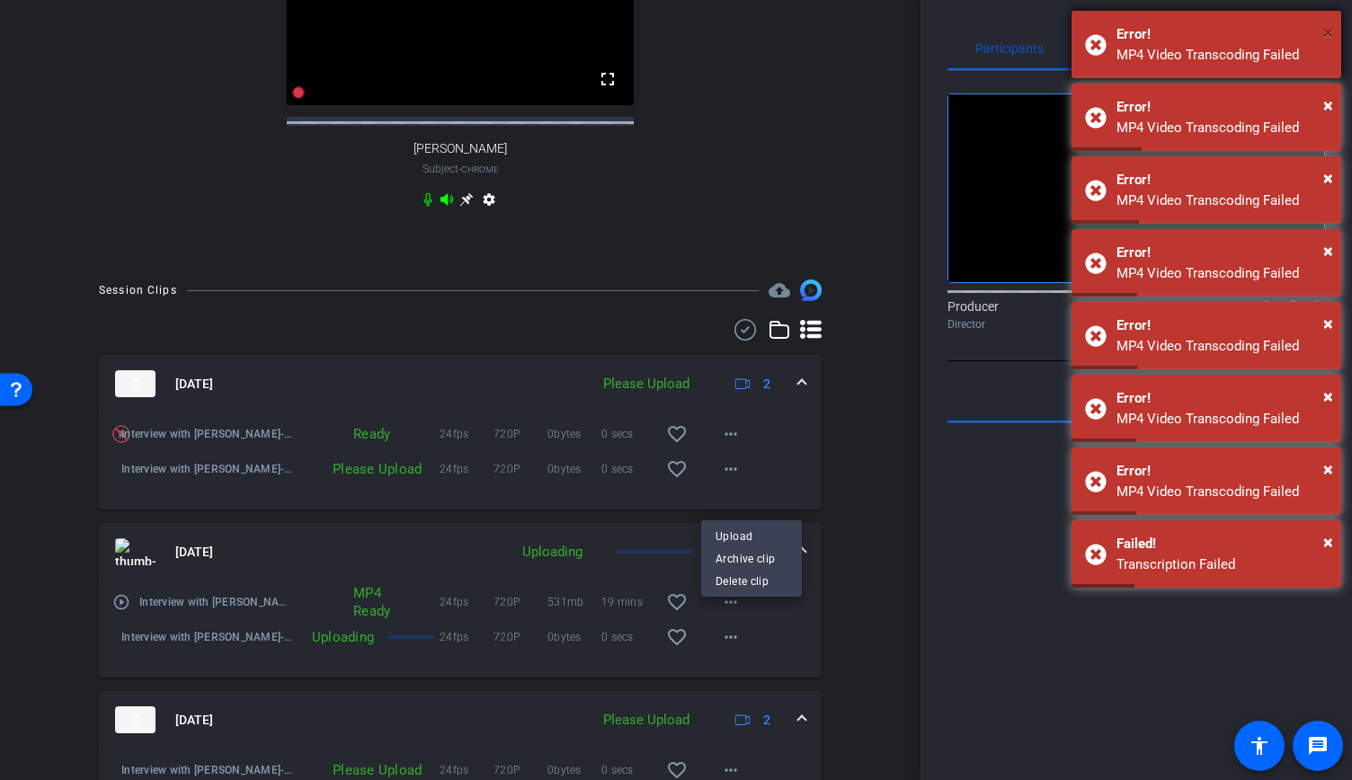
click at [1326, 28] on span "×" at bounding box center [1328, 33] width 10 height 22
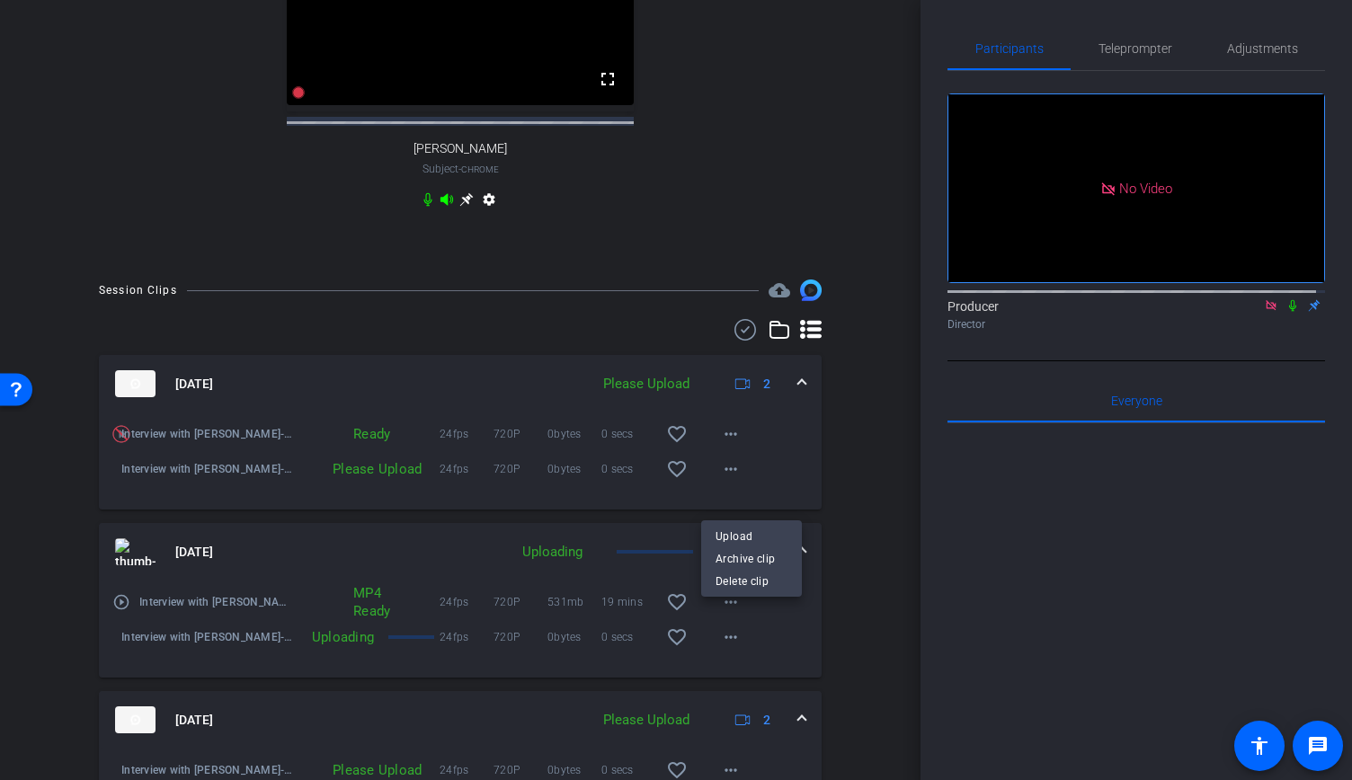
click at [829, 482] on div at bounding box center [676, 390] width 1352 height 780
click at [730, 480] on mat-icon "more_horiz" at bounding box center [731, 469] width 22 height 22
click at [731, 538] on span "Upload" at bounding box center [751, 537] width 72 height 22
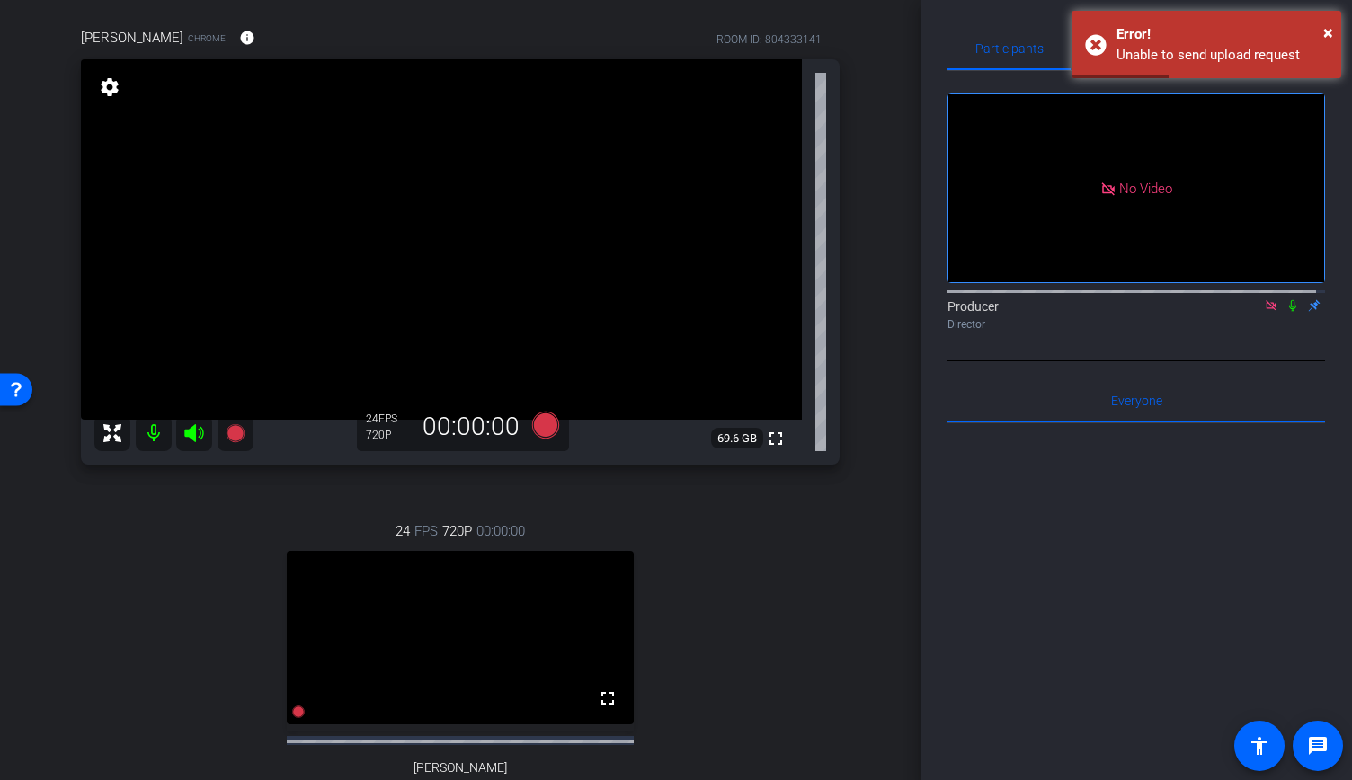
scroll to position [128, 0]
click at [1329, 28] on span "×" at bounding box center [1328, 33] width 10 height 22
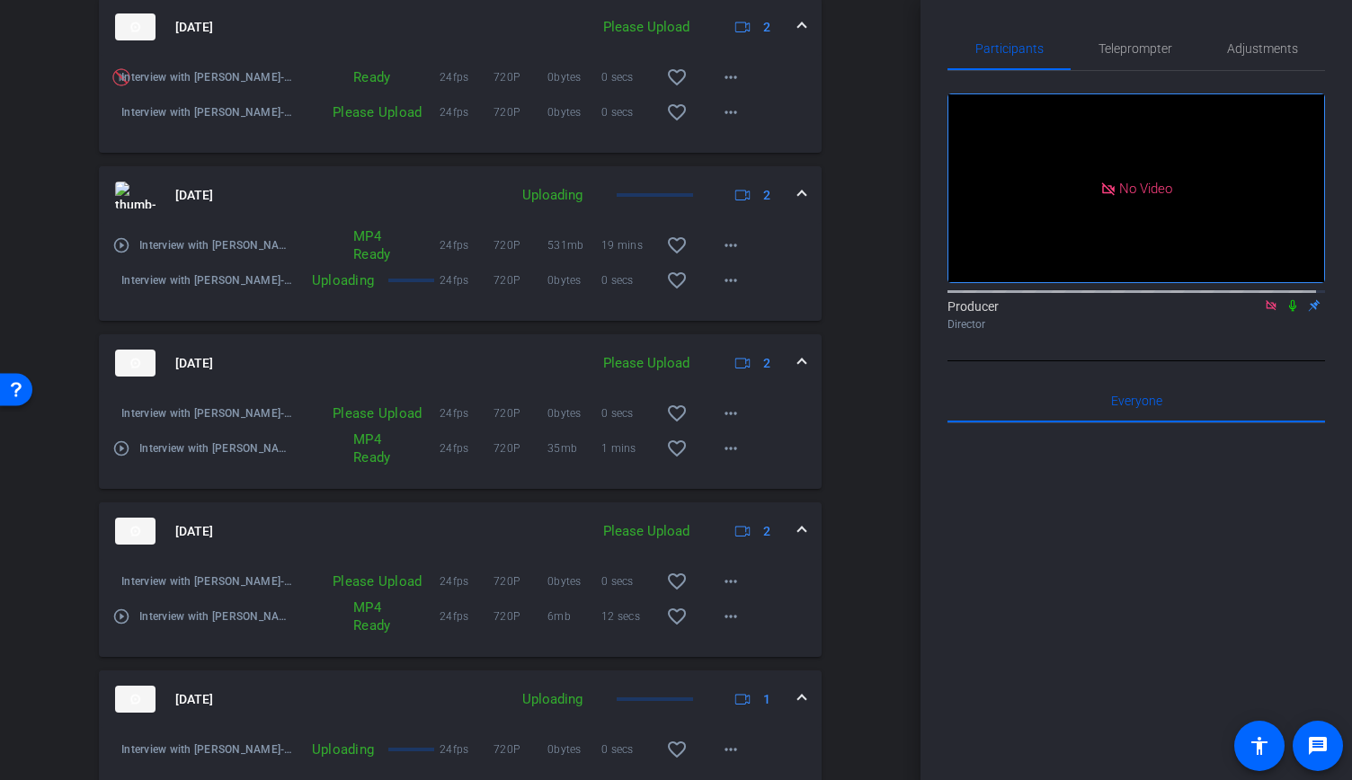
scroll to position [755, 0]
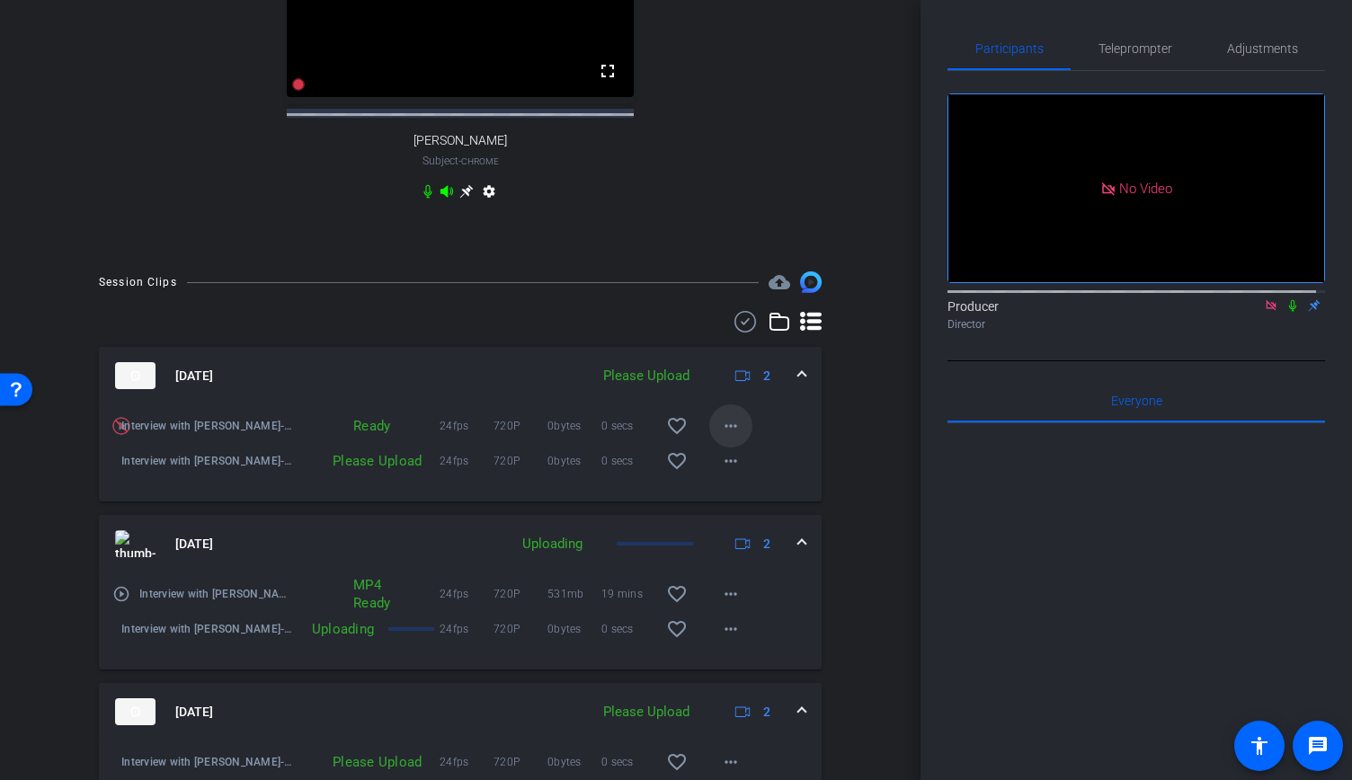
click at [720, 437] on mat-icon "more_horiz" at bounding box center [731, 426] width 22 height 22
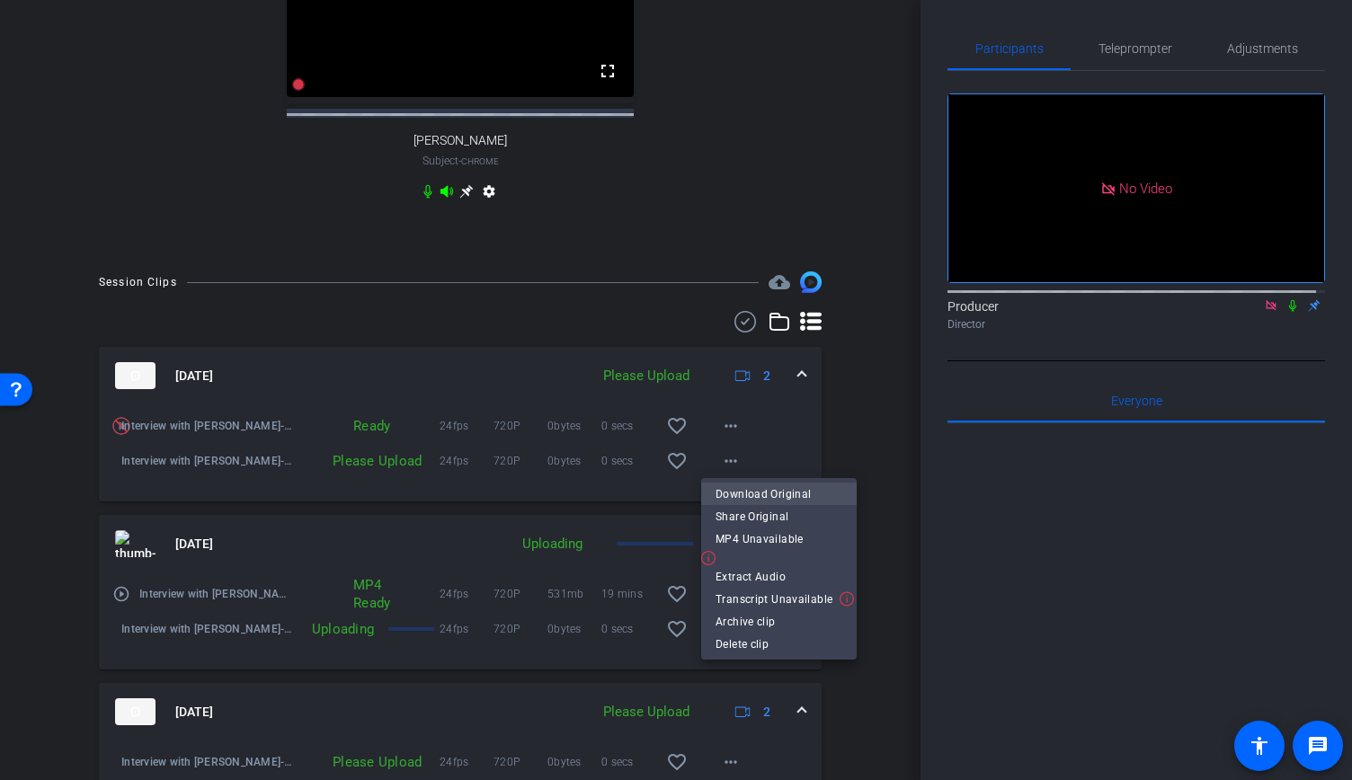
click at [770, 494] on span "Download Original" at bounding box center [778, 494] width 127 height 22
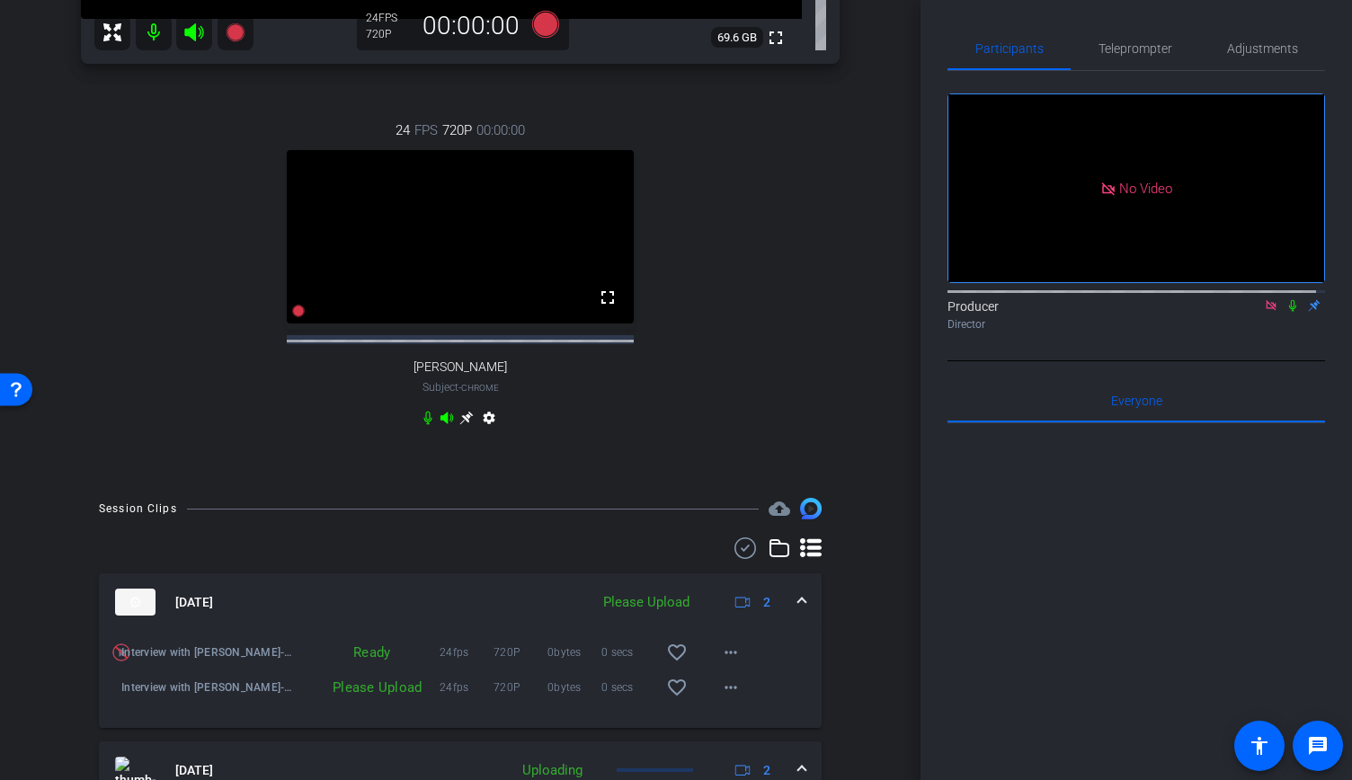
scroll to position [525, 0]
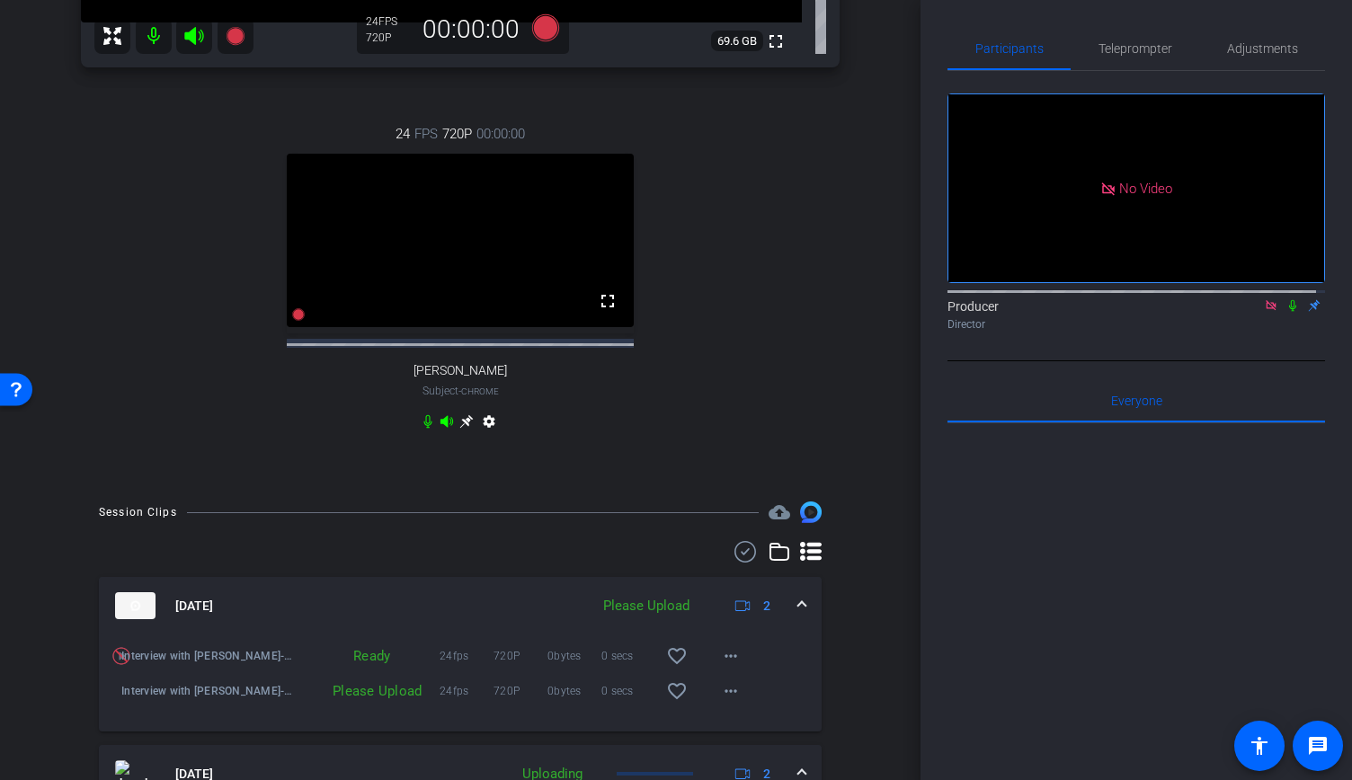
click at [1285, 299] on icon at bounding box center [1292, 305] width 14 height 13
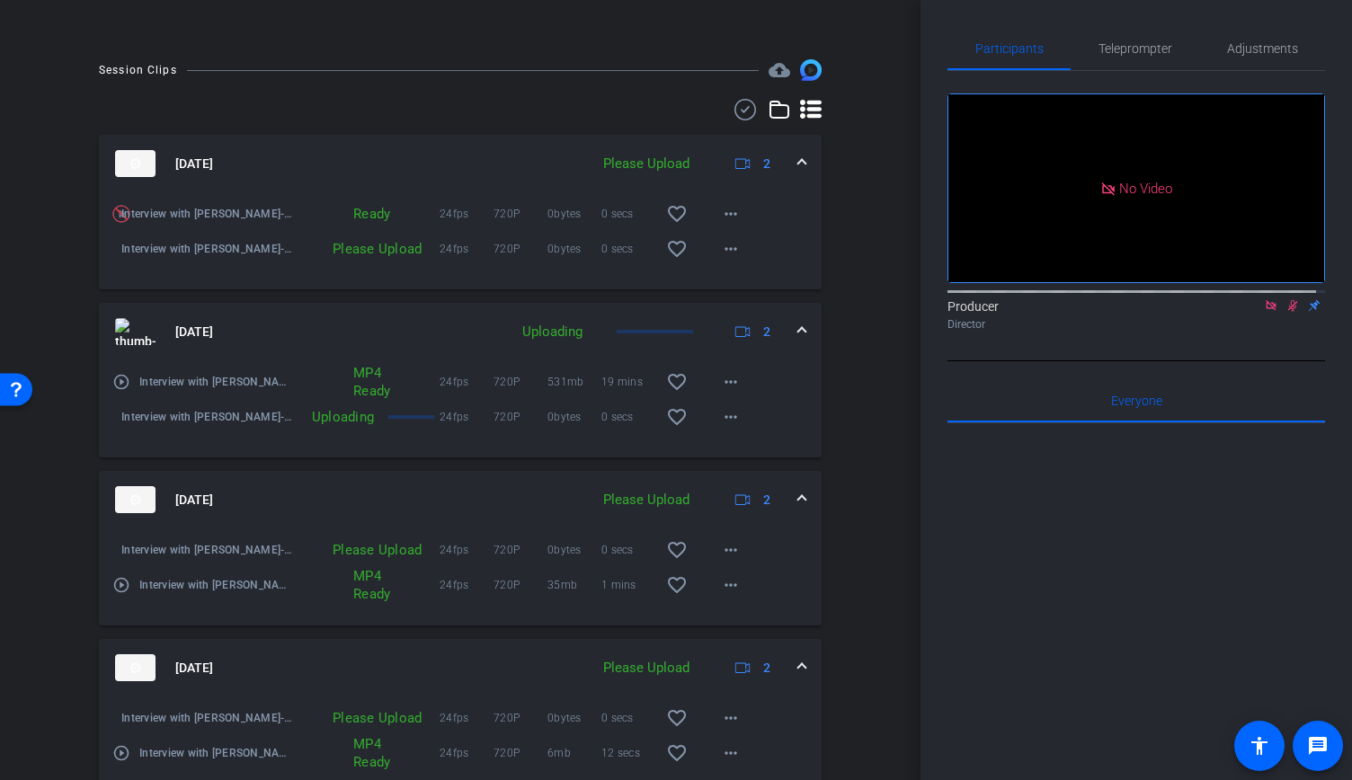
scroll to position [965, 0]
click at [720, 261] on mat-icon "more_horiz" at bounding box center [731, 251] width 22 height 22
click at [723, 314] on span "Upload" at bounding box center [751, 318] width 72 height 22
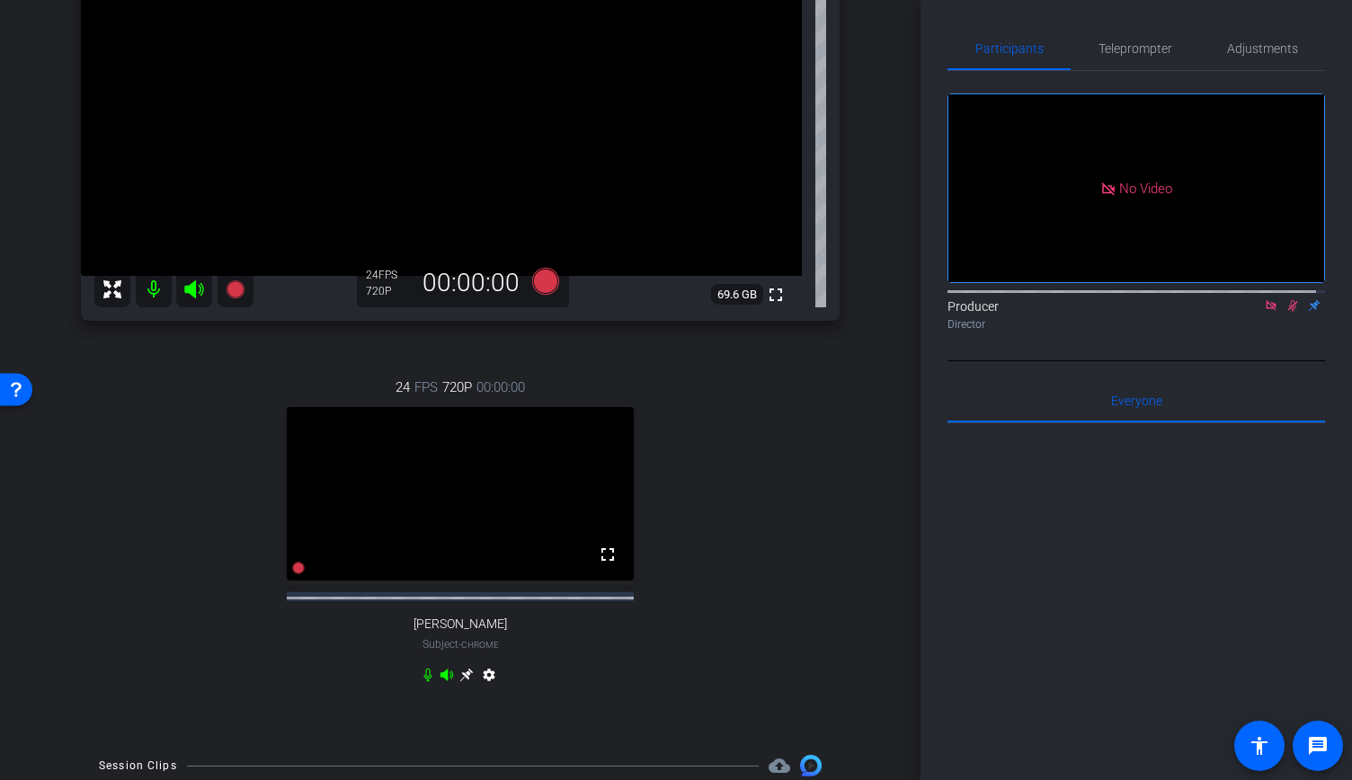
scroll to position [0, 0]
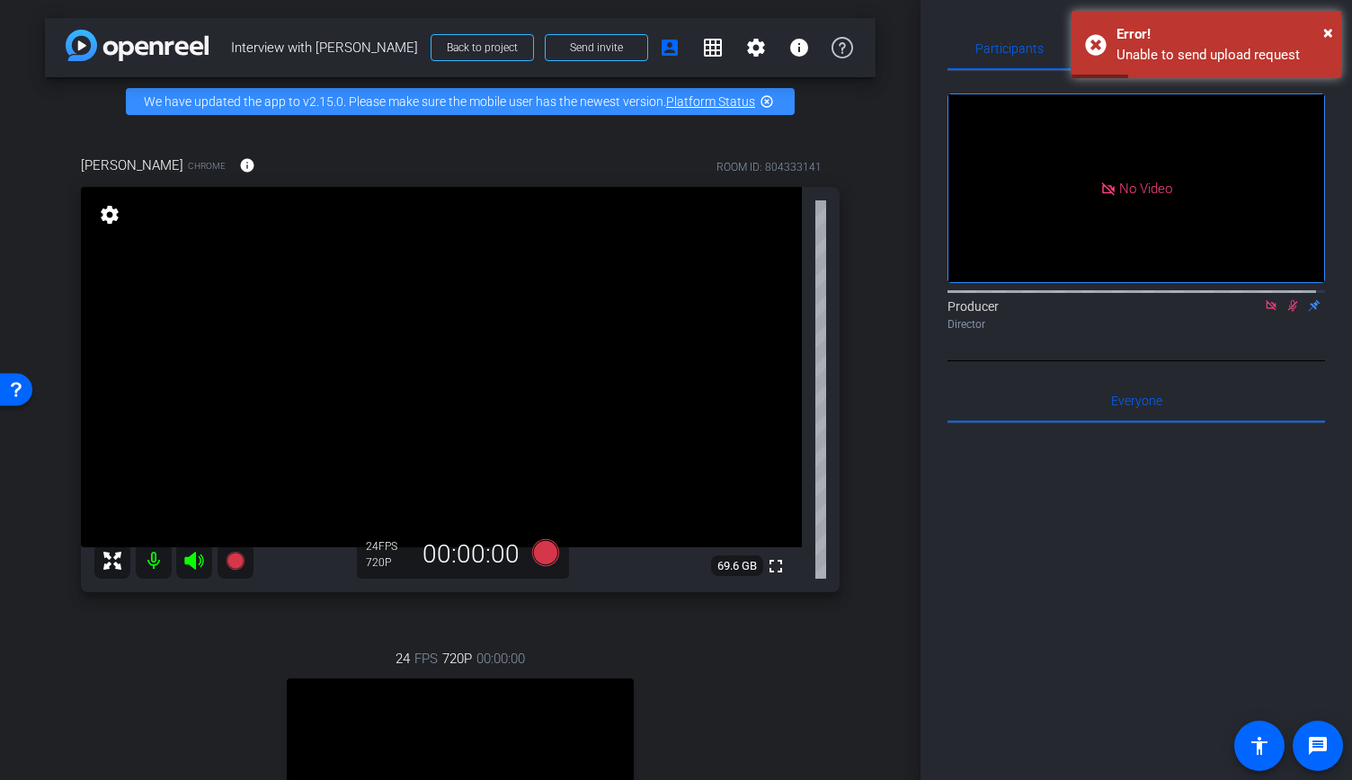
click at [1285, 299] on icon at bounding box center [1292, 305] width 14 height 13
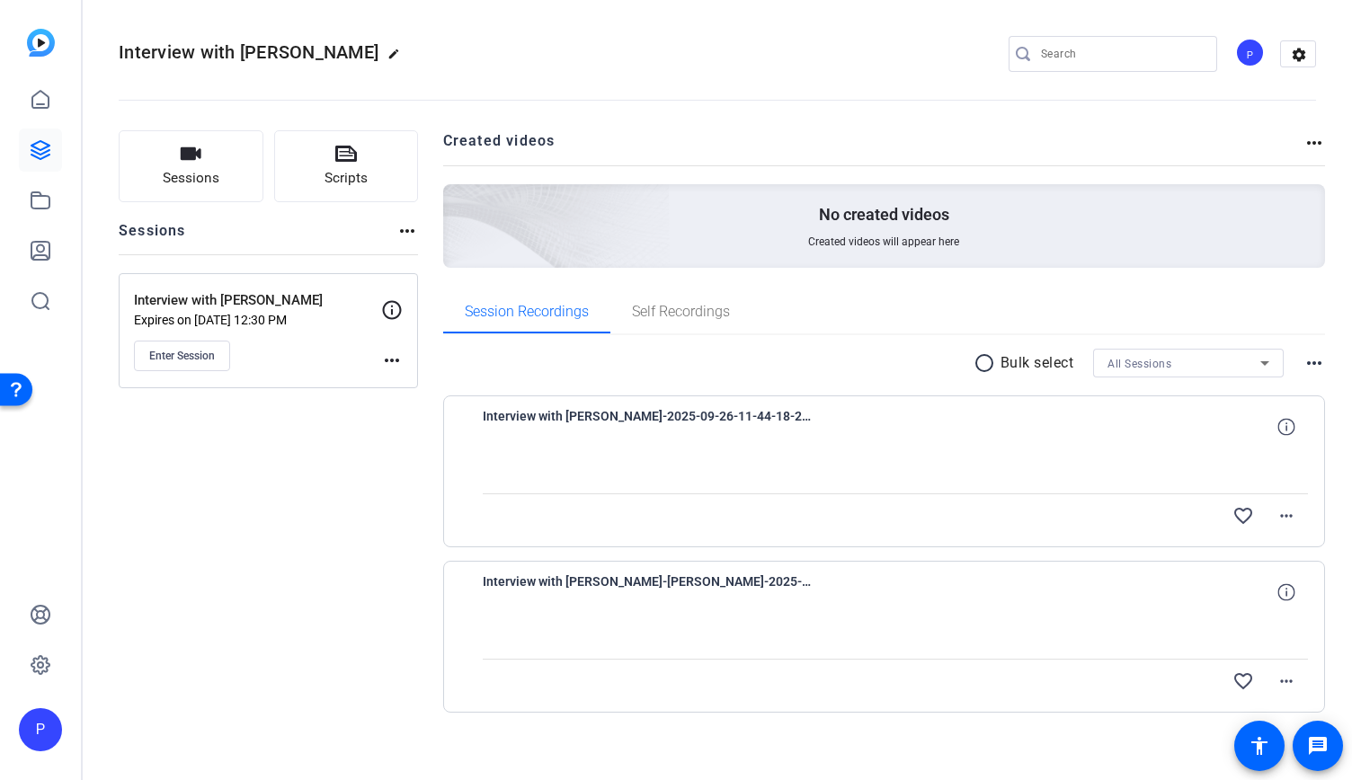
scroll to position [11, 0]
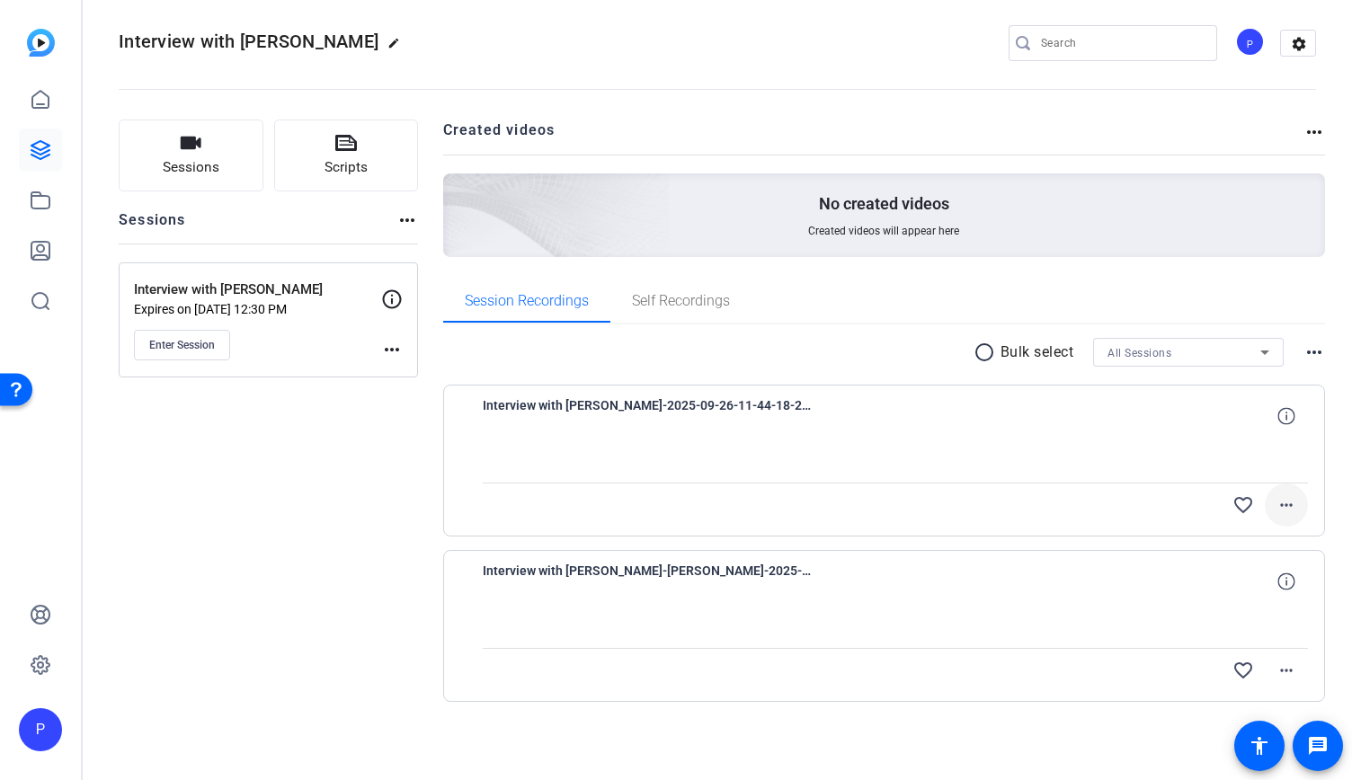
click at [1275, 501] on mat-icon "more_horiz" at bounding box center [1286, 505] width 22 height 22
click at [740, 460] on div at bounding box center [676, 390] width 1352 height 780
click at [695, 396] on span "Interview with [PERSON_NAME]-2025-09-26-11-44-18-202-1" at bounding box center [649, 415] width 332 height 43
click at [716, 411] on span "Interview with [PERSON_NAME]-2025-09-26-11-44-18-202-1" at bounding box center [649, 415] width 332 height 43
click at [1275, 505] on mat-icon "more_horiz" at bounding box center [1286, 505] width 22 height 22
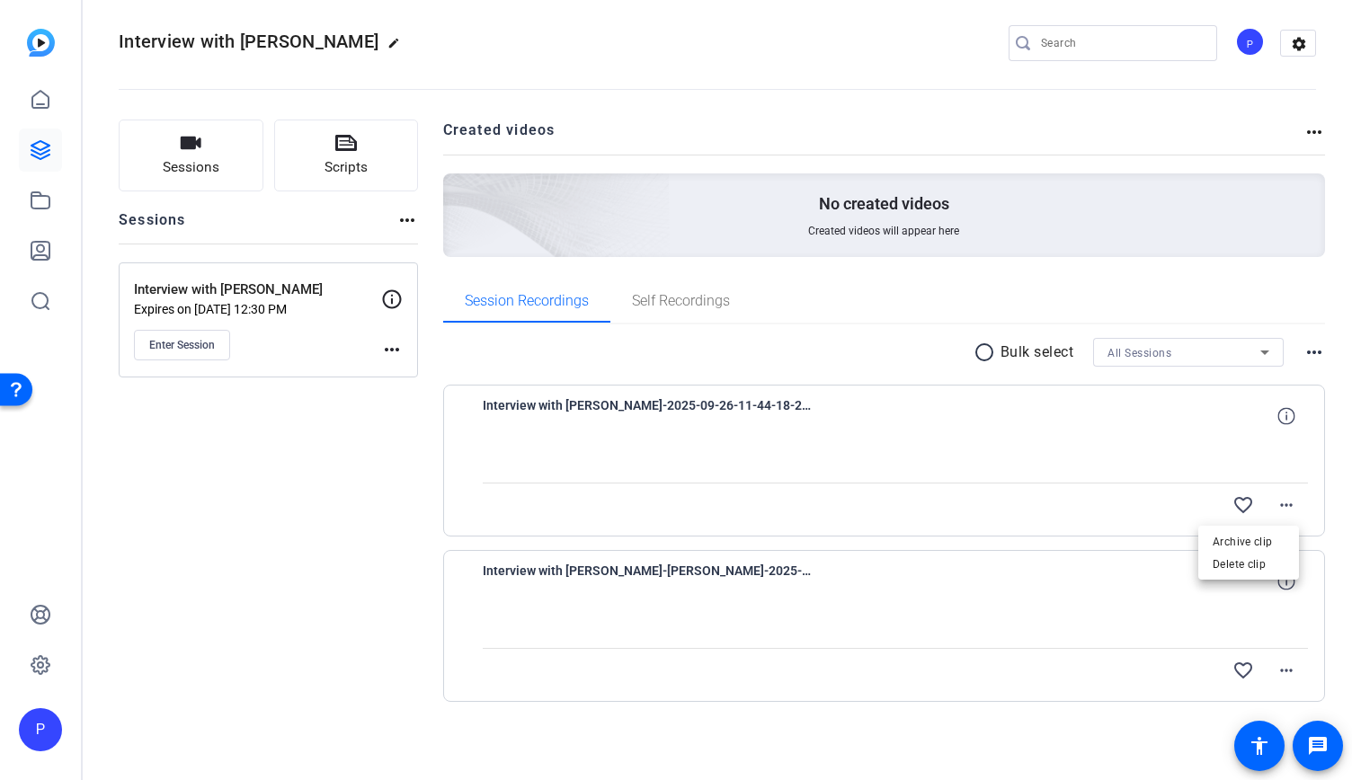
click at [802, 619] on div at bounding box center [676, 390] width 1352 height 780
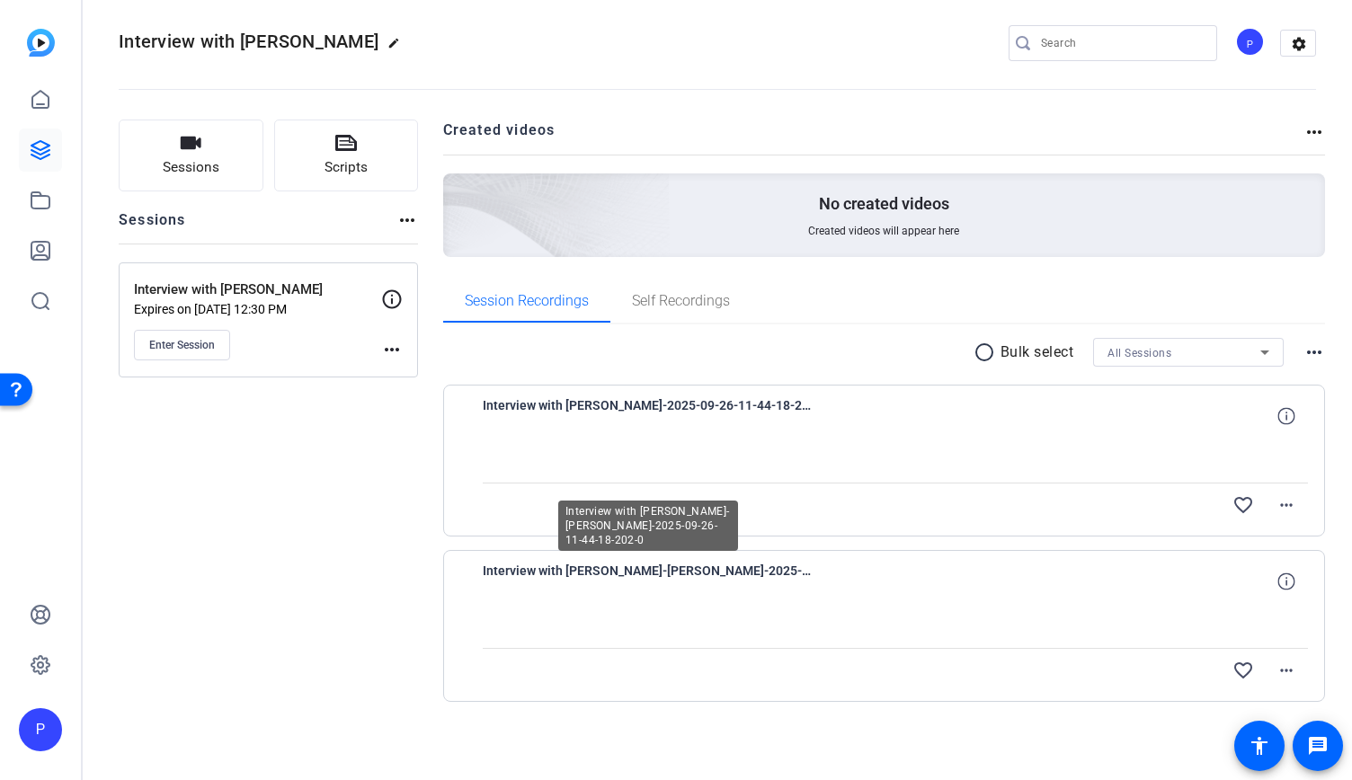
click at [662, 563] on span "Interview with [PERSON_NAME]-[PERSON_NAME]-2025-09-26-11-44-18-202-0" at bounding box center [649, 581] width 332 height 43
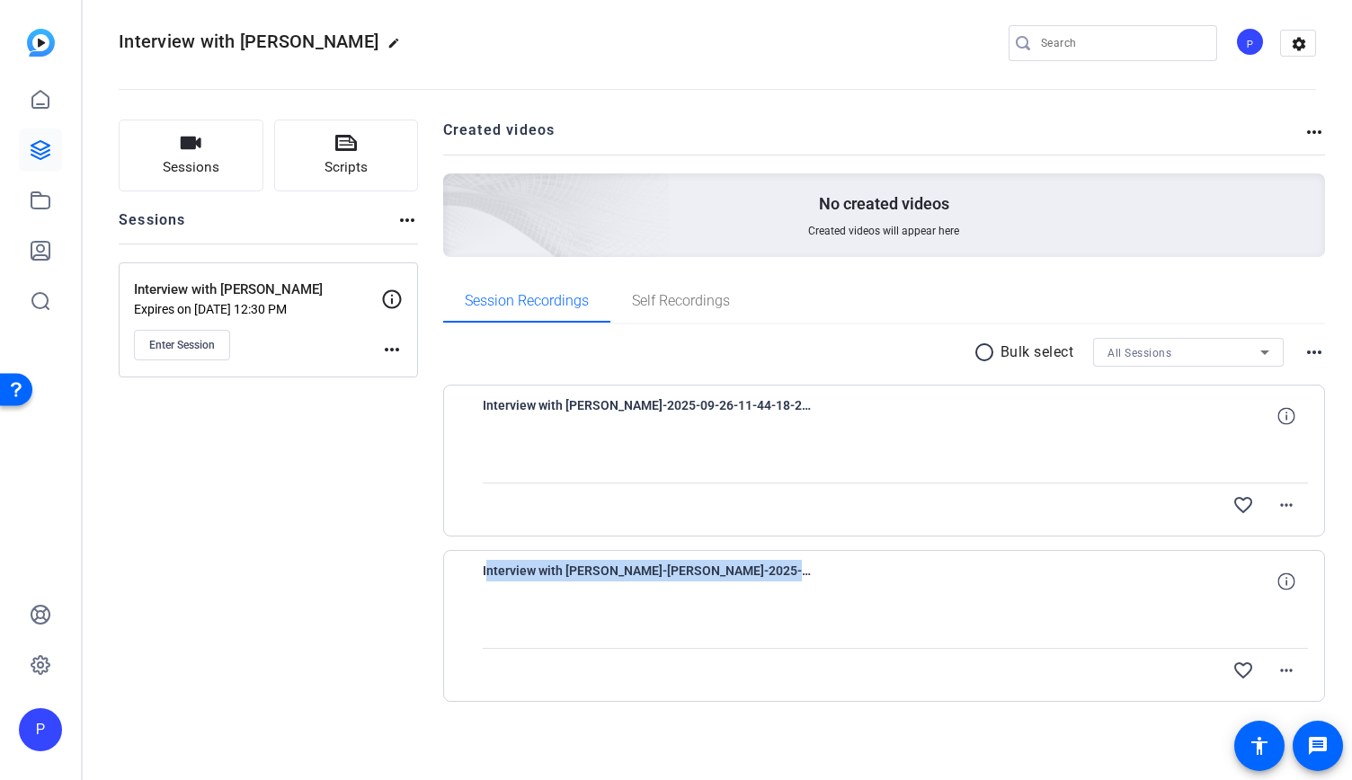
click at [662, 563] on span "Interview with [PERSON_NAME]-[PERSON_NAME]-2025-09-26-11-44-18-202-0" at bounding box center [649, 581] width 332 height 43
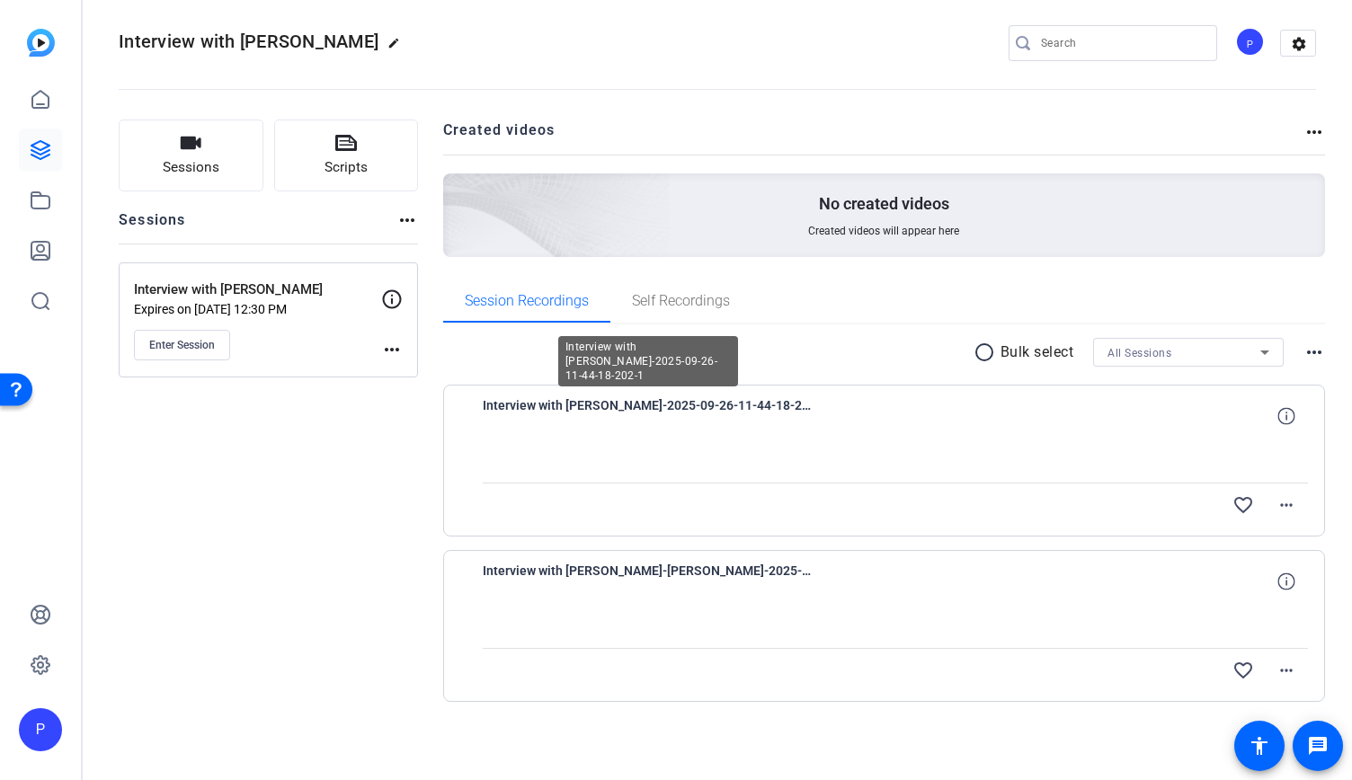
click at [616, 405] on span "Interview with [PERSON_NAME]-2025-09-26-11-44-18-202-1" at bounding box center [649, 415] width 332 height 43
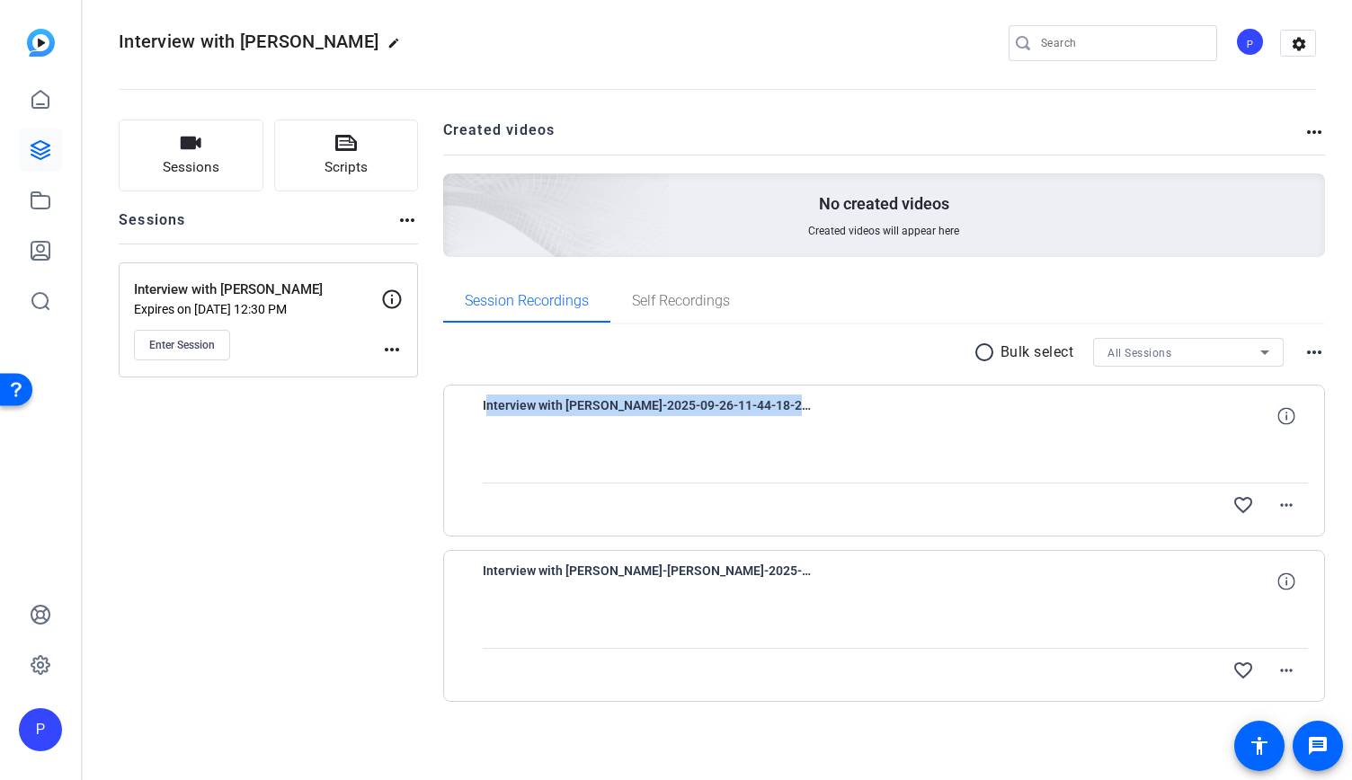
click at [616, 405] on span "Interview with [PERSON_NAME]-2025-09-26-11-44-18-202-1" at bounding box center [649, 415] width 332 height 43
click at [997, 506] on div "favorite_border more_horiz" at bounding box center [1019, 504] width 578 height 43
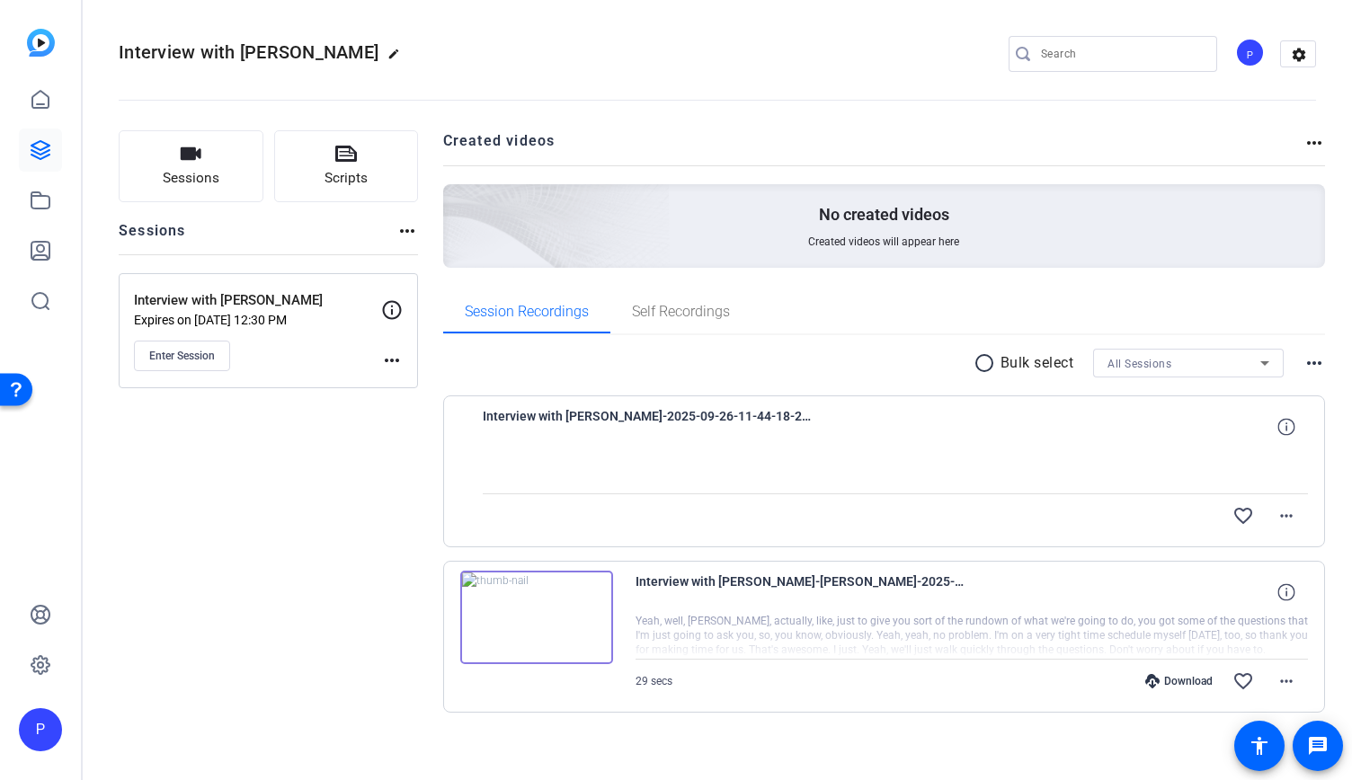
click at [572, 601] on img at bounding box center [536, 617] width 153 height 93
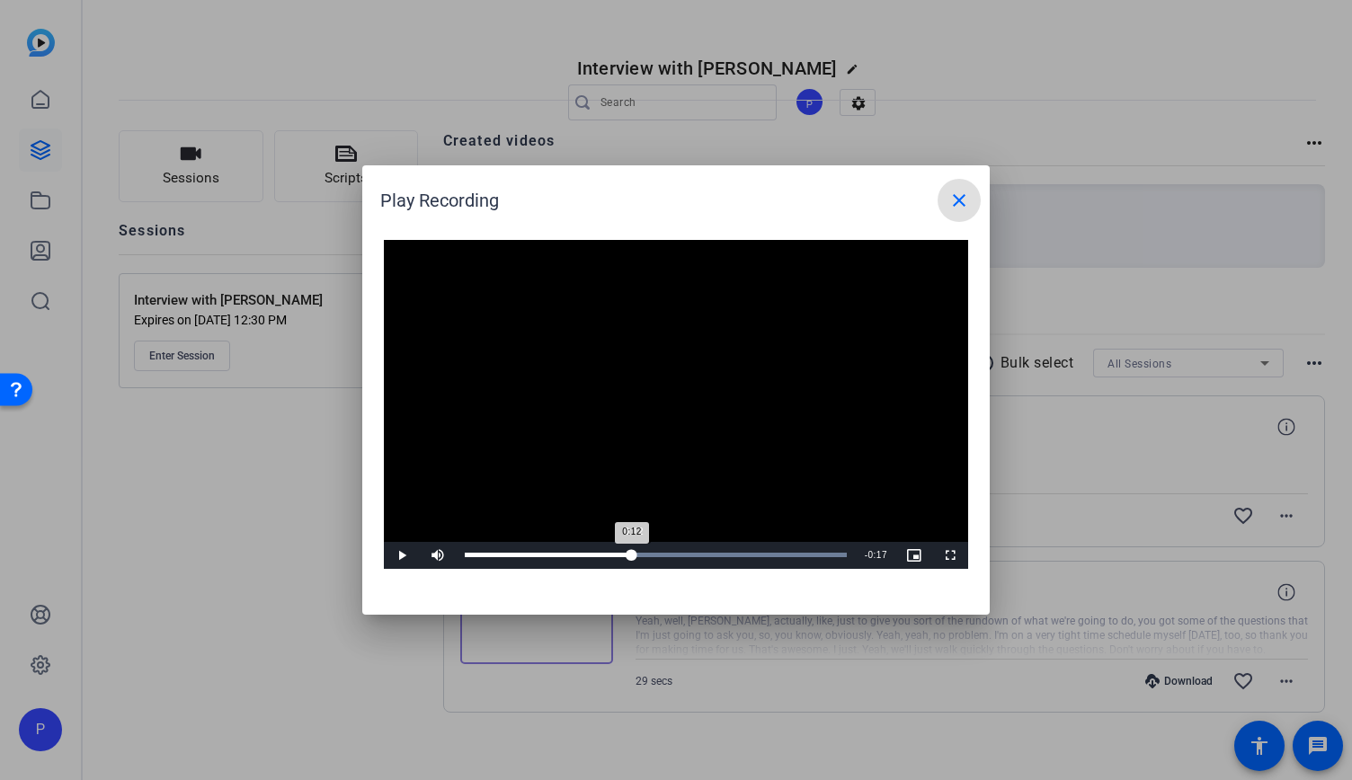
click at [631, 556] on div "Loaded : 100.00% 0:12 0:12" at bounding box center [656, 555] width 382 height 4
click at [643, 438] on video "Video Player" at bounding box center [676, 404] width 584 height 329
click at [759, 558] on div "Loaded : 100.00% 0:22 0:13" at bounding box center [656, 555] width 400 height 27
click at [808, 556] on div "Loaded : 100.00% 0:26 0:22" at bounding box center [656, 555] width 382 height 4
click at [968, 203] on mat-icon "close" at bounding box center [959, 201] width 22 height 22
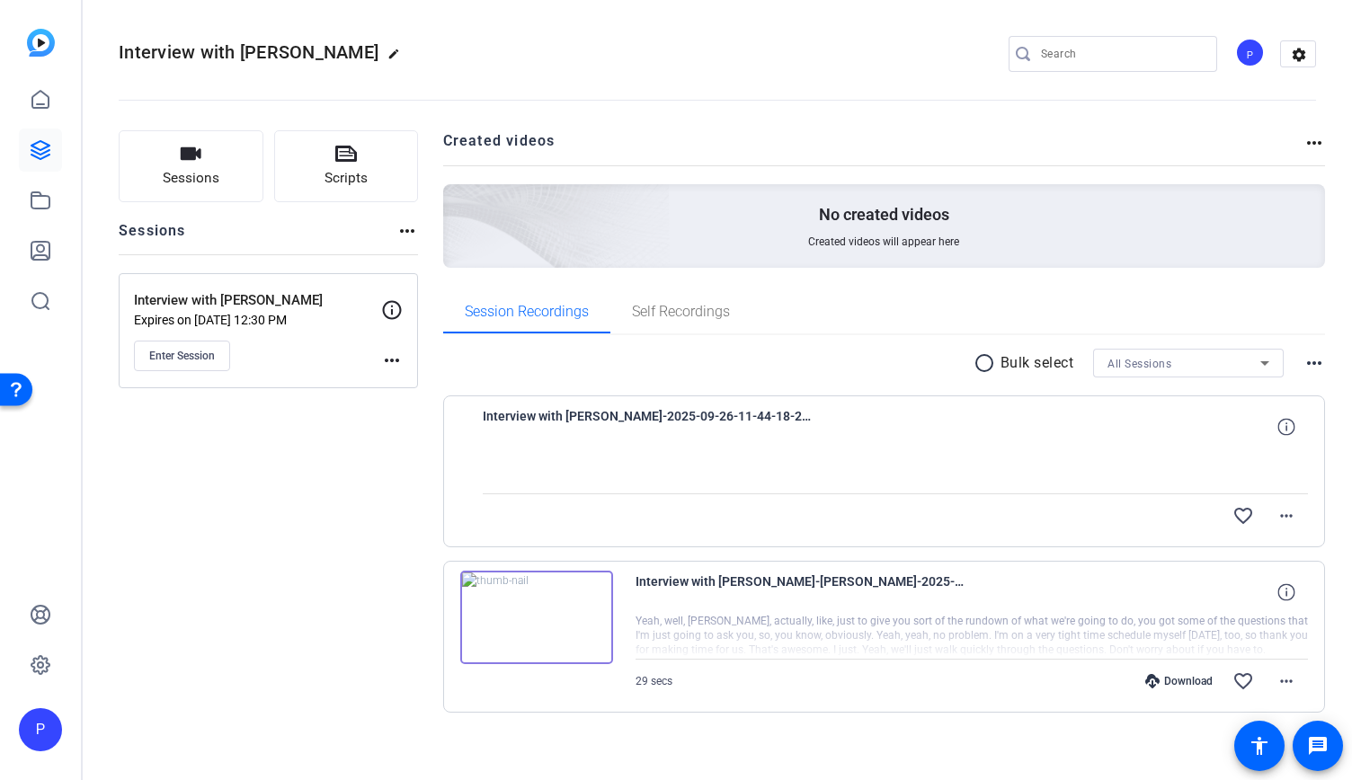
click at [530, 465] on div at bounding box center [896, 470] width 826 height 45
click at [602, 405] on span "Interview with [PERSON_NAME]-2025-09-26-11-44-18-202-1" at bounding box center [649, 426] width 332 height 43
click at [1278, 517] on mat-icon "more_horiz" at bounding box center [1286, 516] width 22 height 22
click at [805, 459] on div at bounding box center [896, 470] width 826 height 45
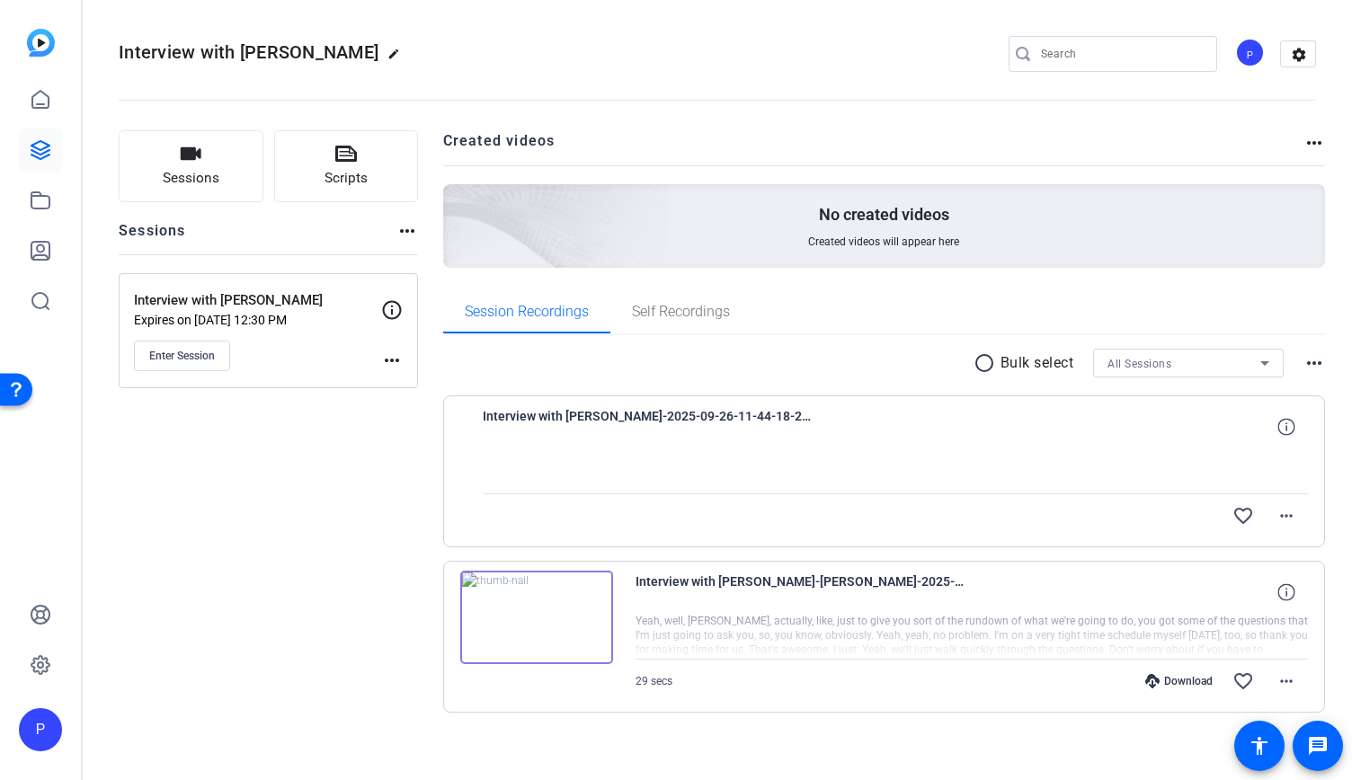
click at [805, 459] on div at bounding box center [896, 470] width 826 height 45
click at [1275, 510] on mat-icon "more_horiz" at bounding box center [1286, 516] width 22 height 22
click at [767, 432] on div at bounding box center [676, 390] width 1352 height 780
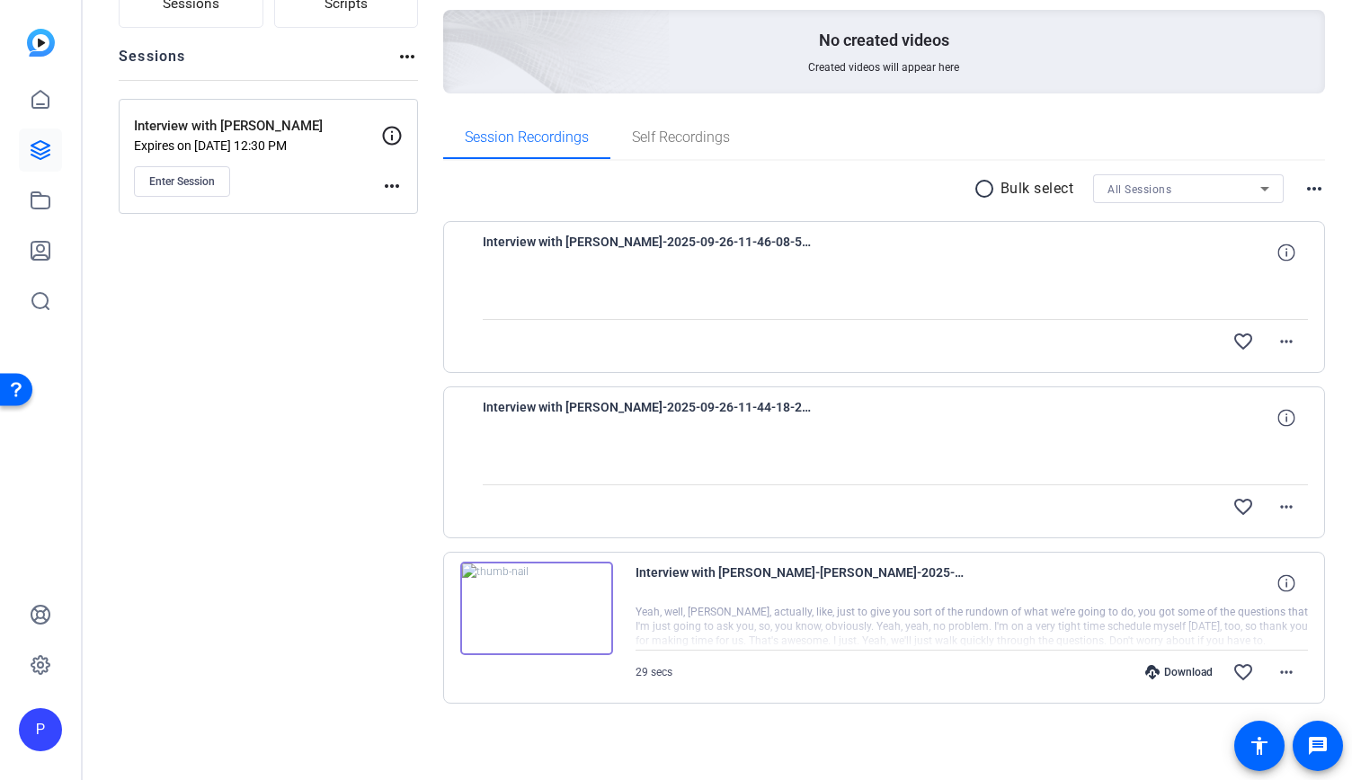
scroll to position [158, 0]
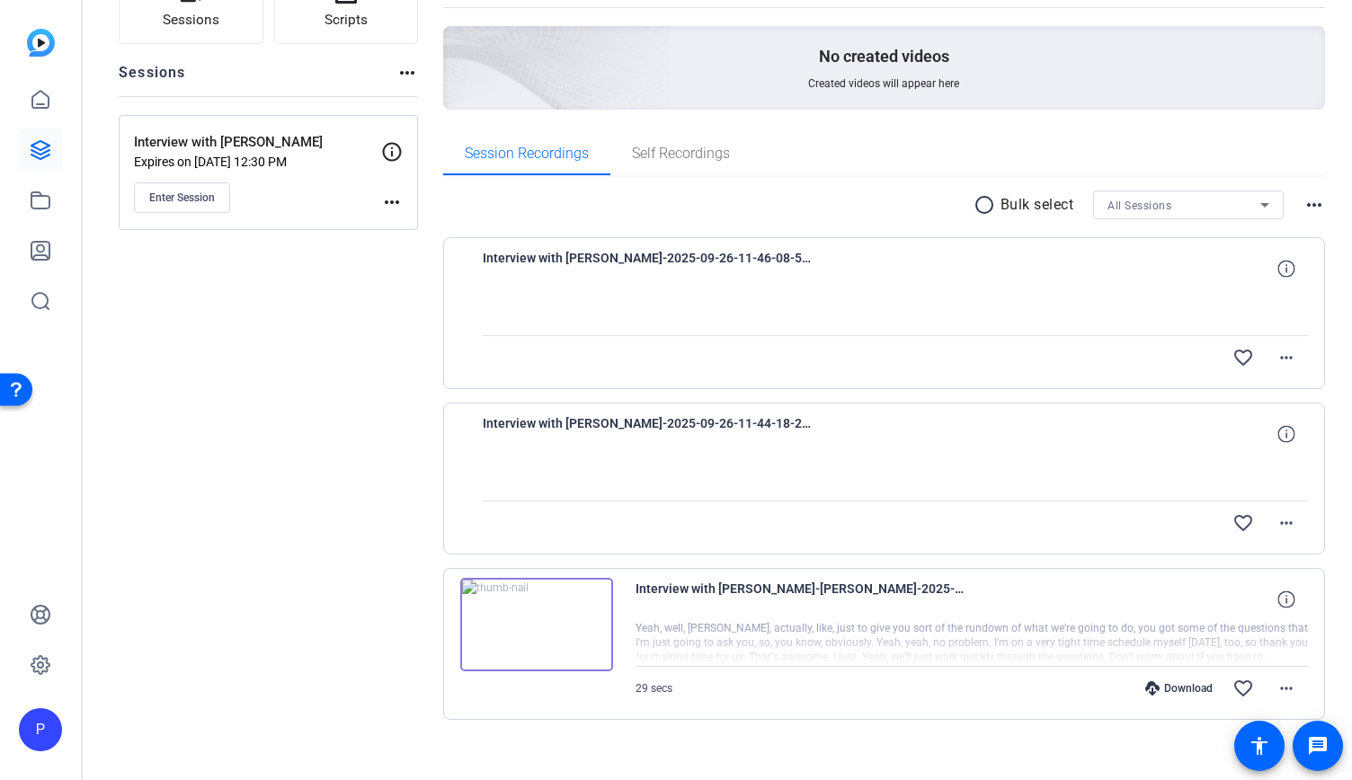
click at [650, 476] on div at bounding box center [896, 478] width 826 height 45
click at [1290, 528] on span at bounding box center [1285, 522] width 43 height 43
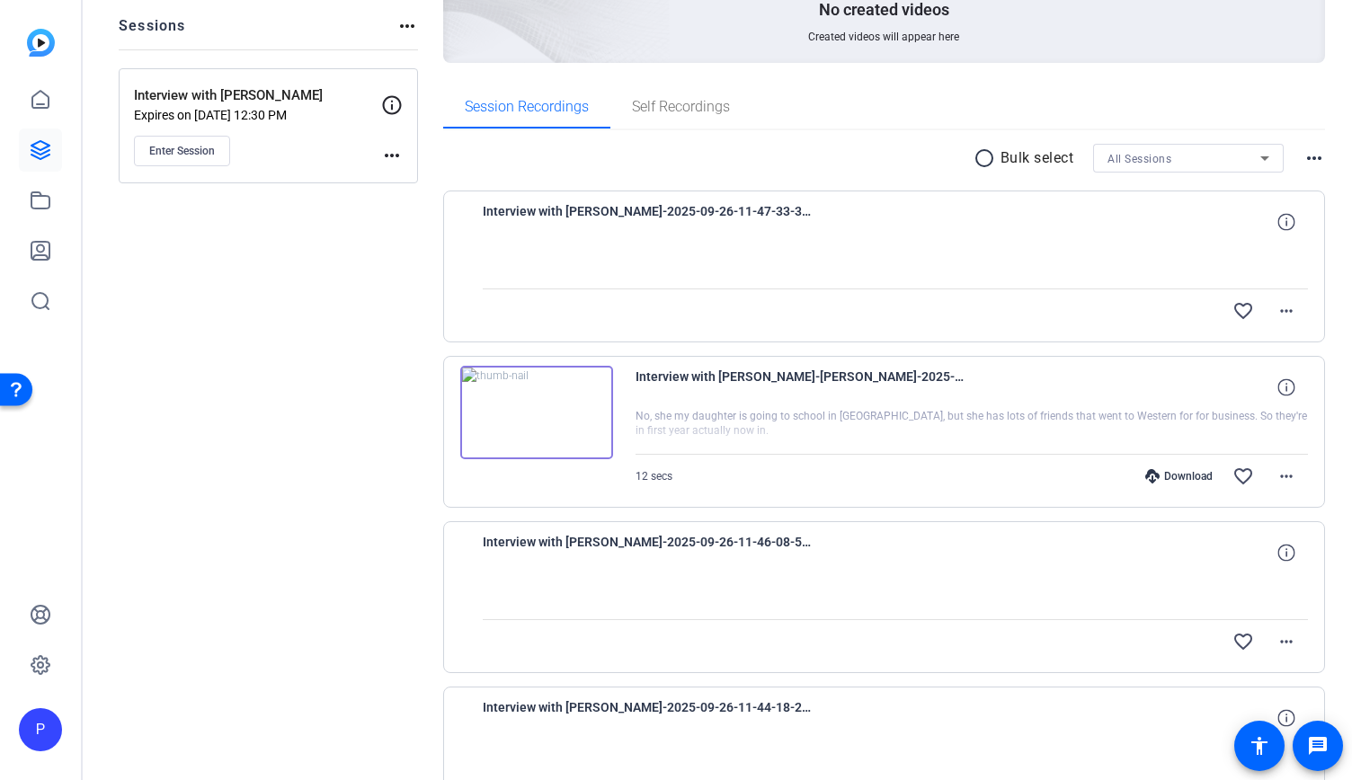
scroll to position [174, 0]
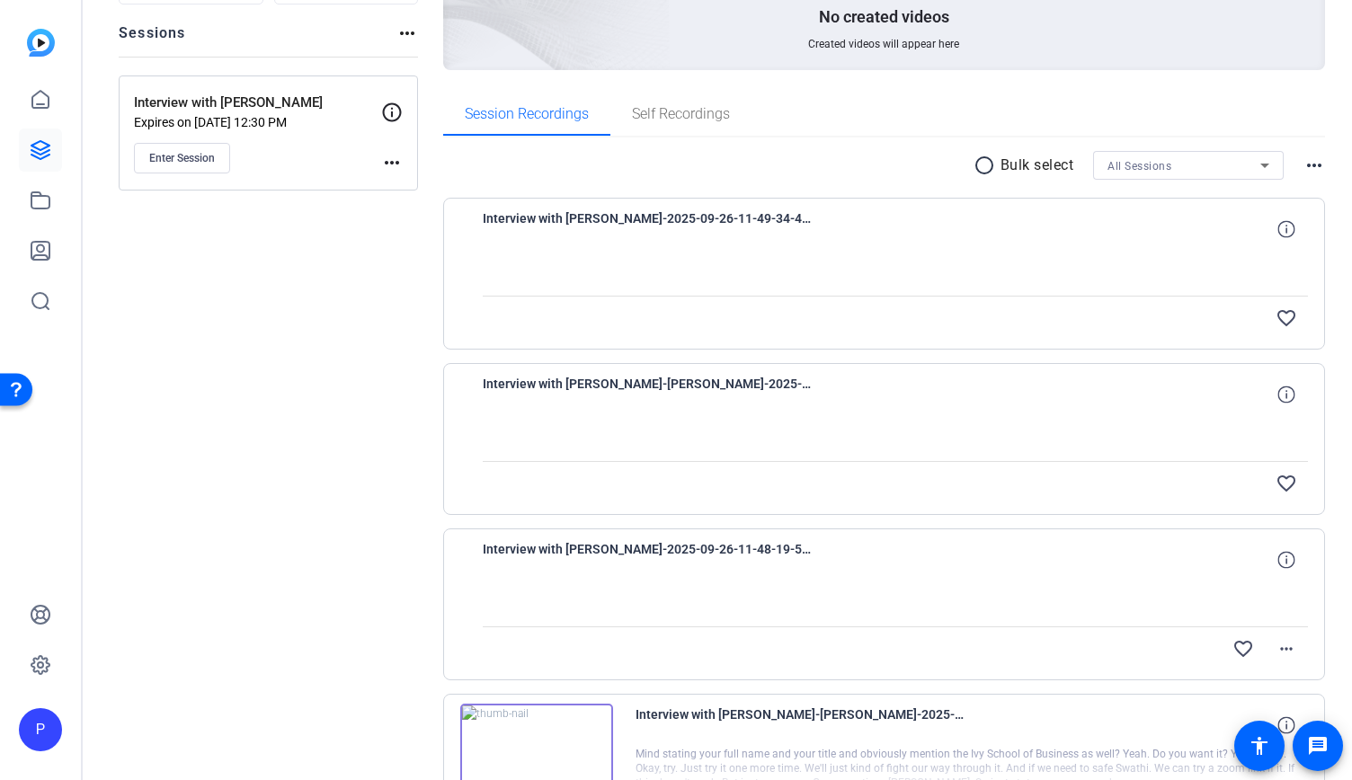
scroll to position [198, 0]
click at [1289, 645] on span at bounding box center [1285, 648] width 43 height 43
click at [279, 332] on div at bounding box center [676, 390] width 1352 height 780
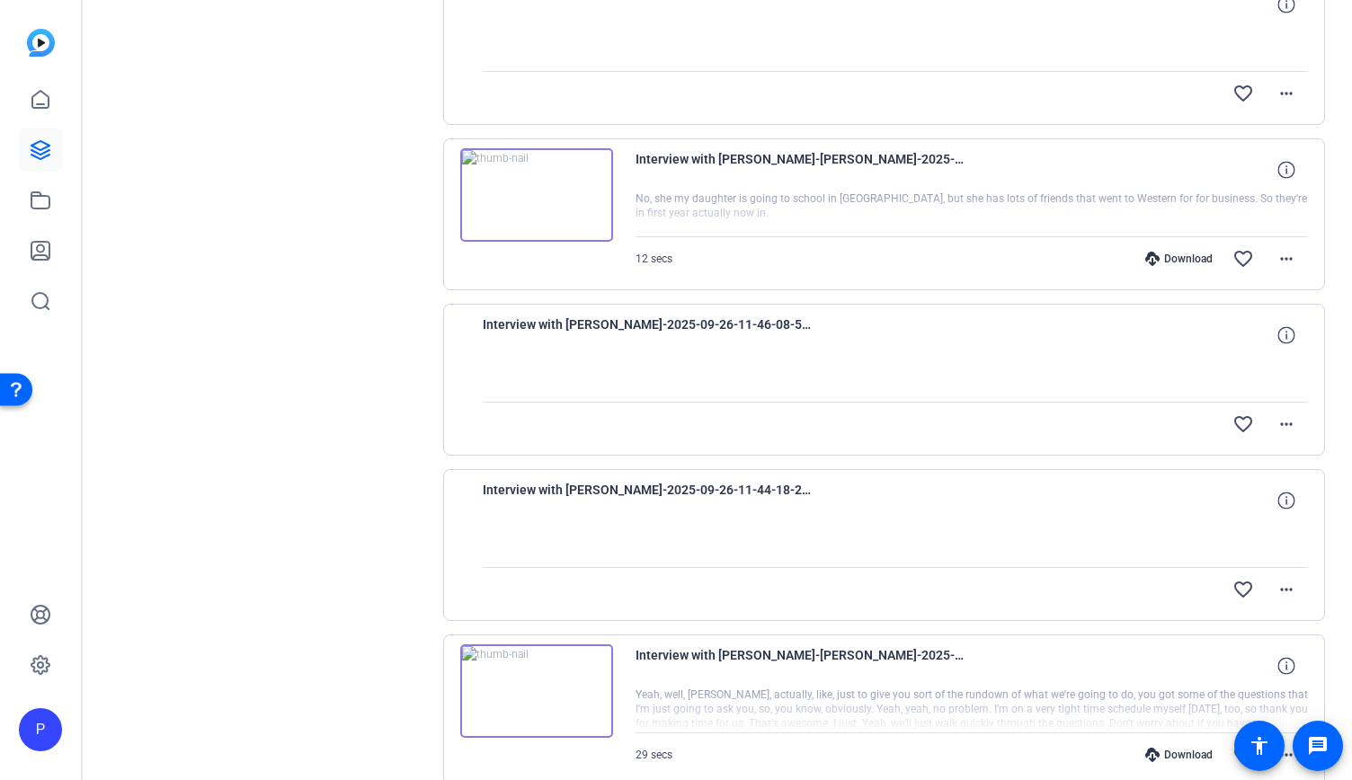
scroll to position [1066, 0]
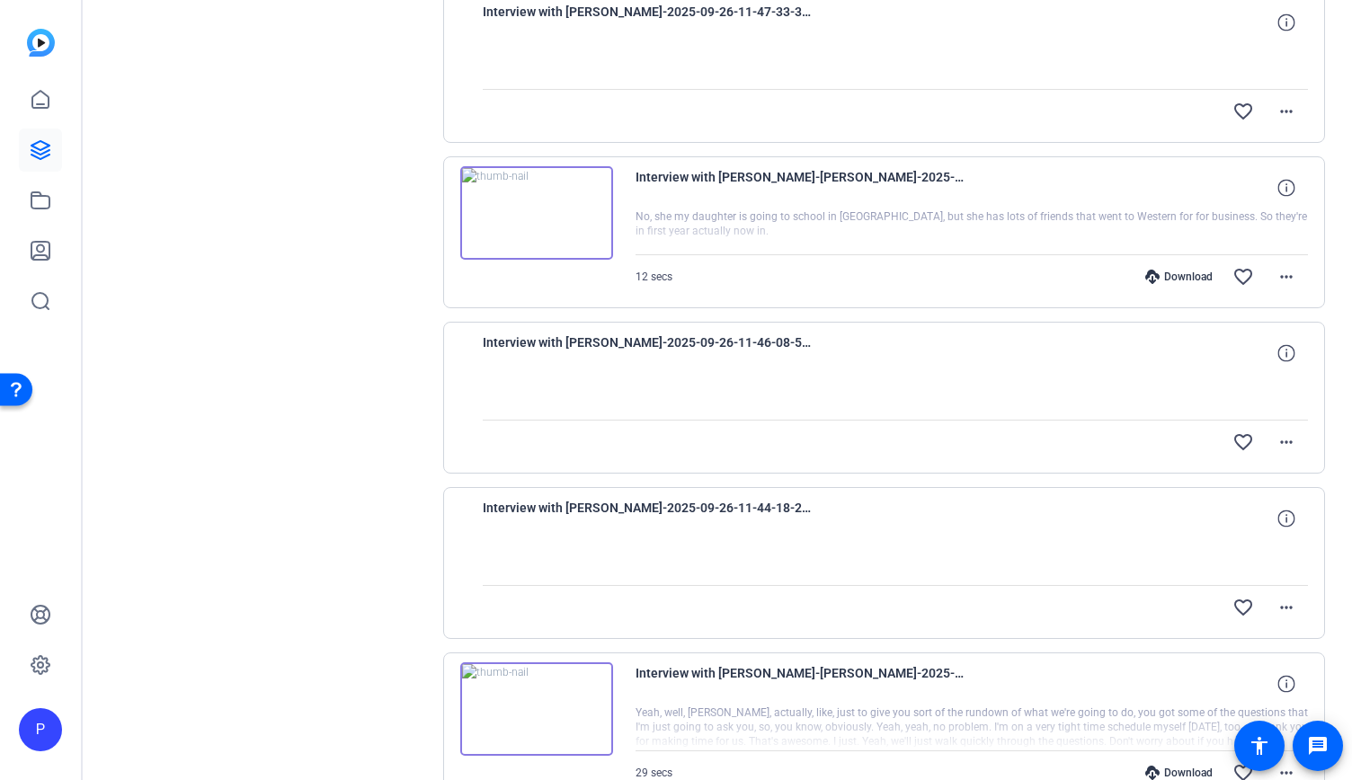
click at [717, 409] on div at bounding box center [896, 397] width 826 height 45
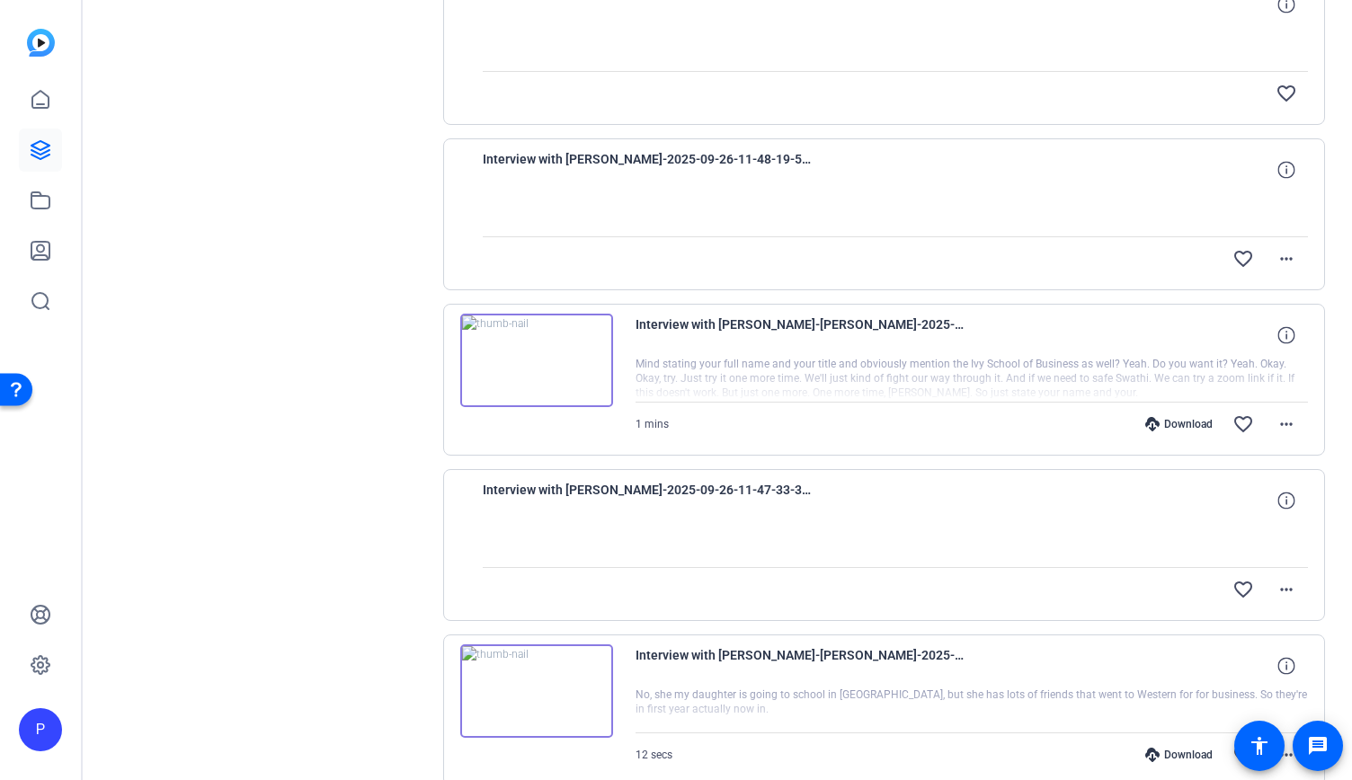
scroll to position [0, 0]
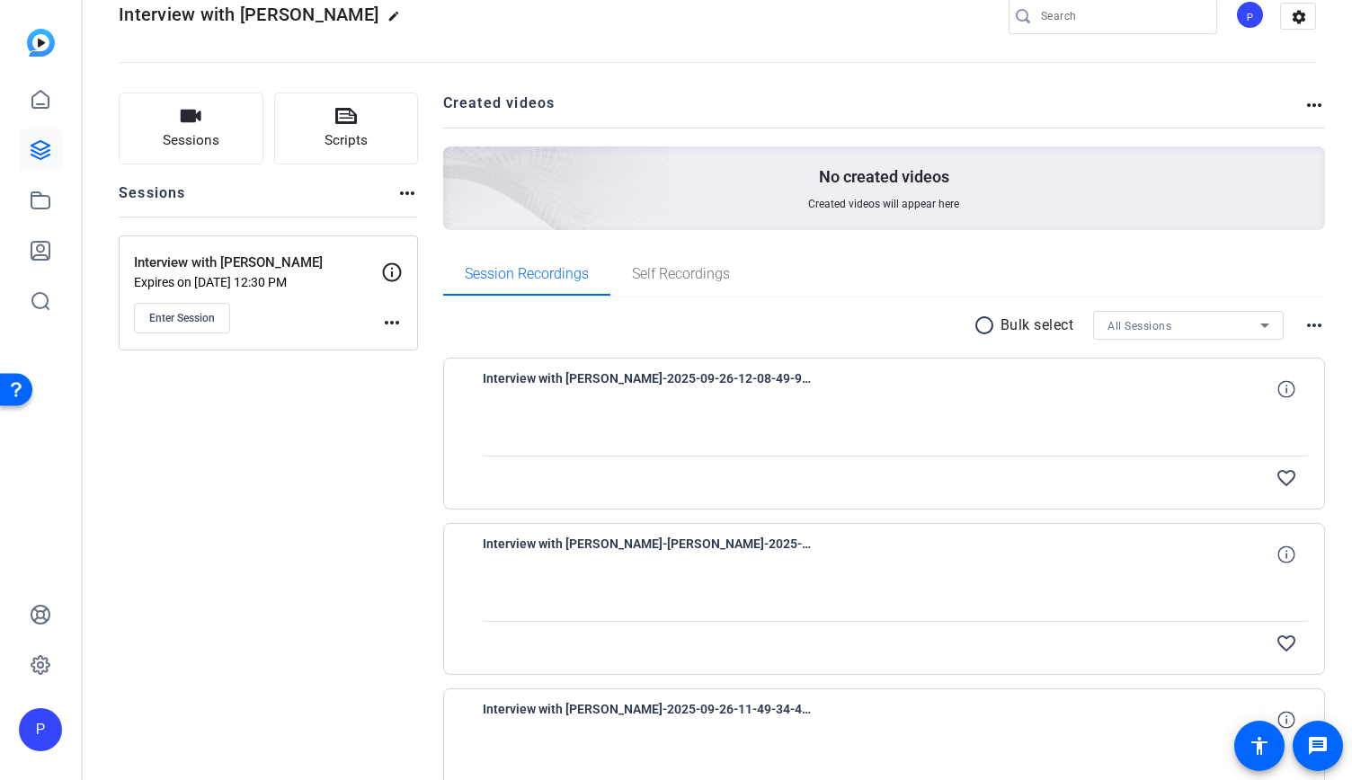
scroll to position [36, 0]
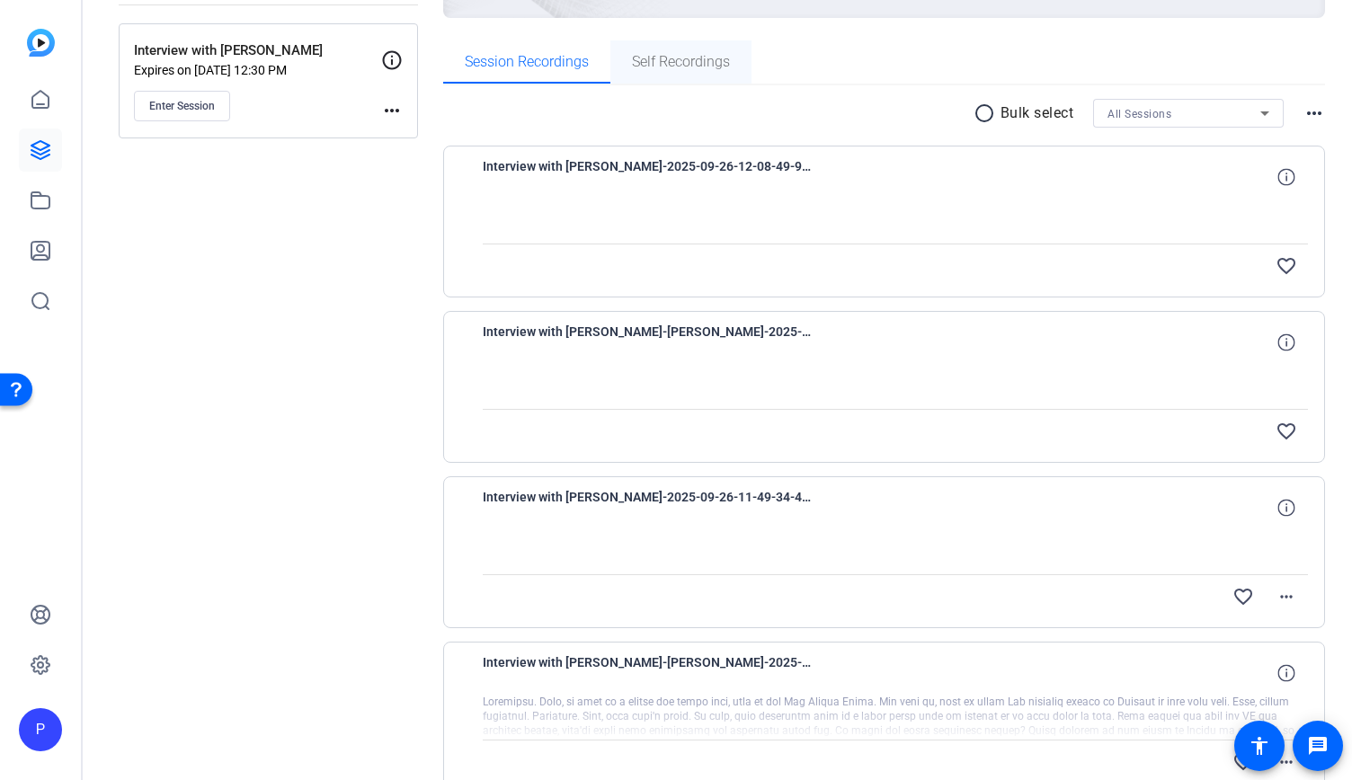
scroll to position [244, 0]
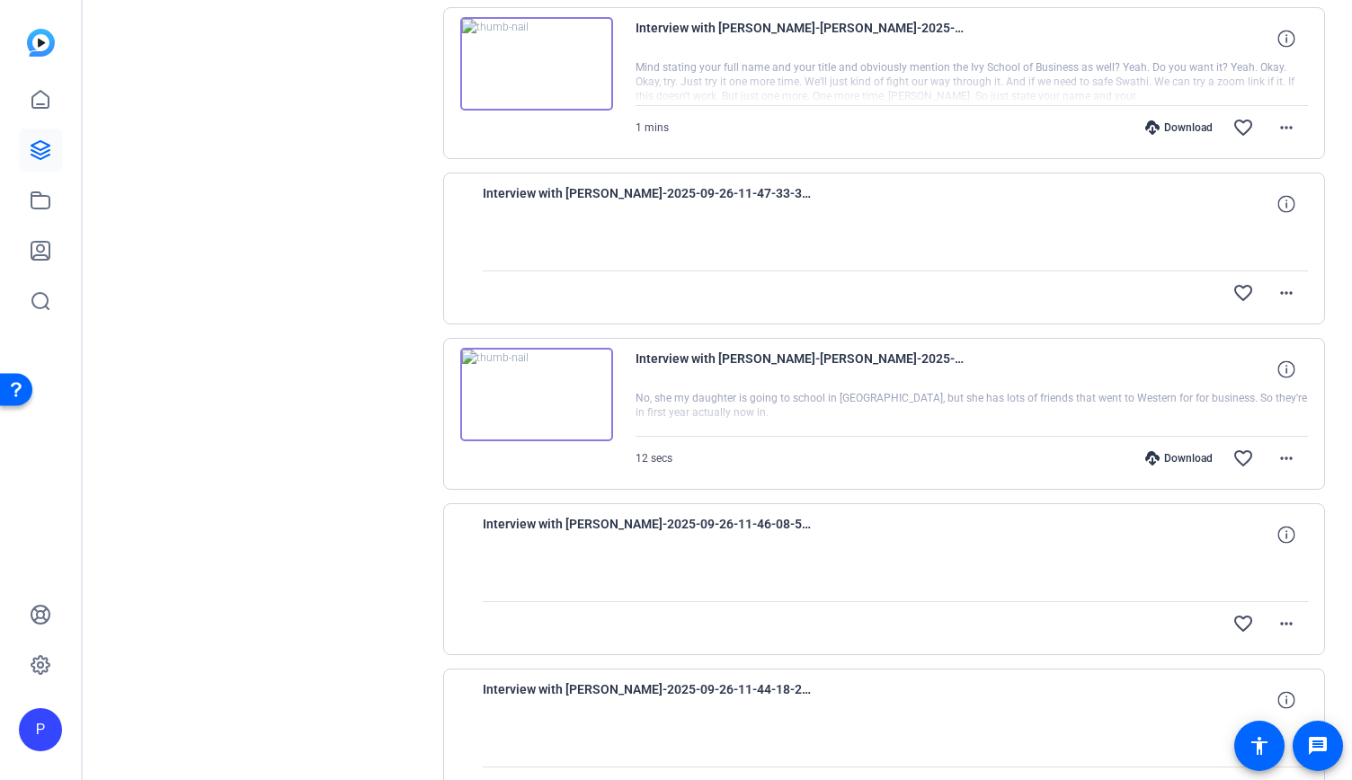
scroll to position [1214, 0]
click at [702, 185] on span "Interview with [PERSON_NAME]-2025-09-26-11-47-33-348-1" at bounding box center [649, 204] width 332 height 43
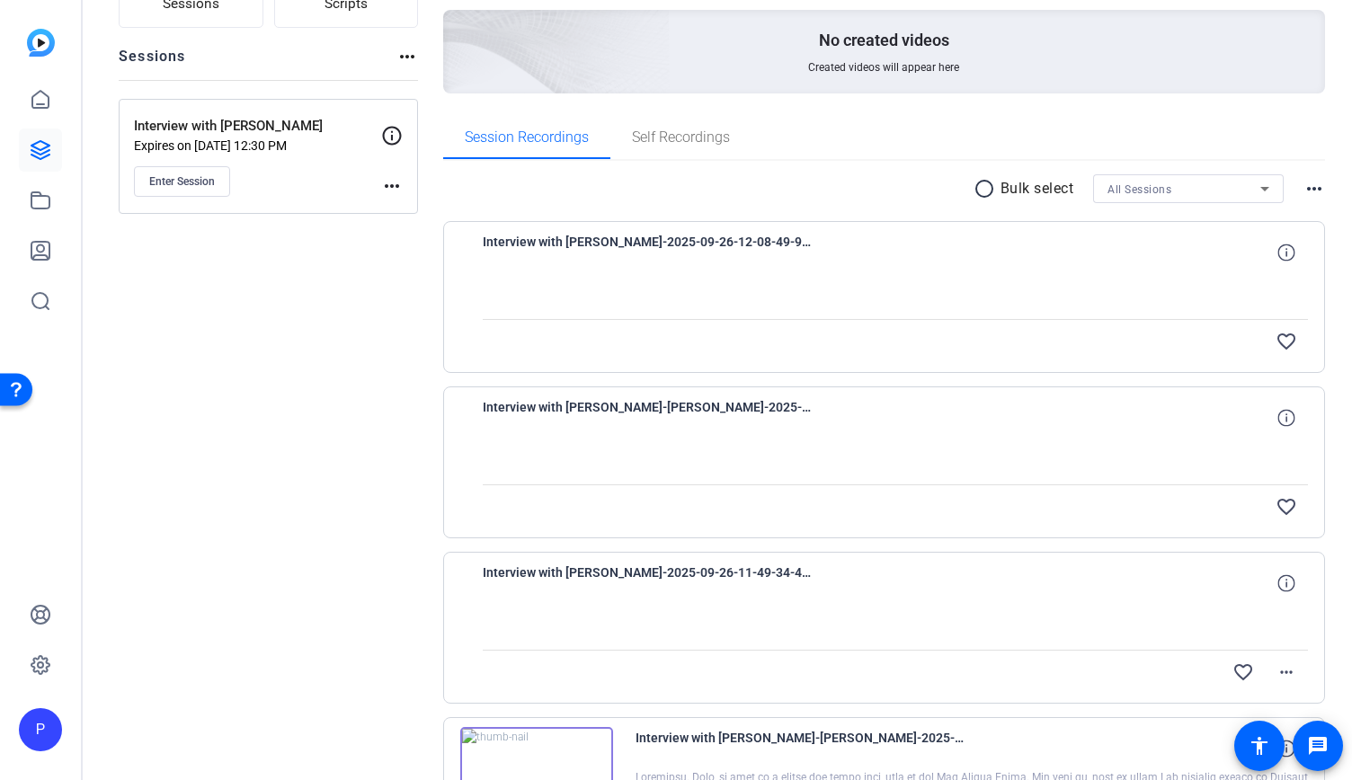
scroll to position [0, 0]
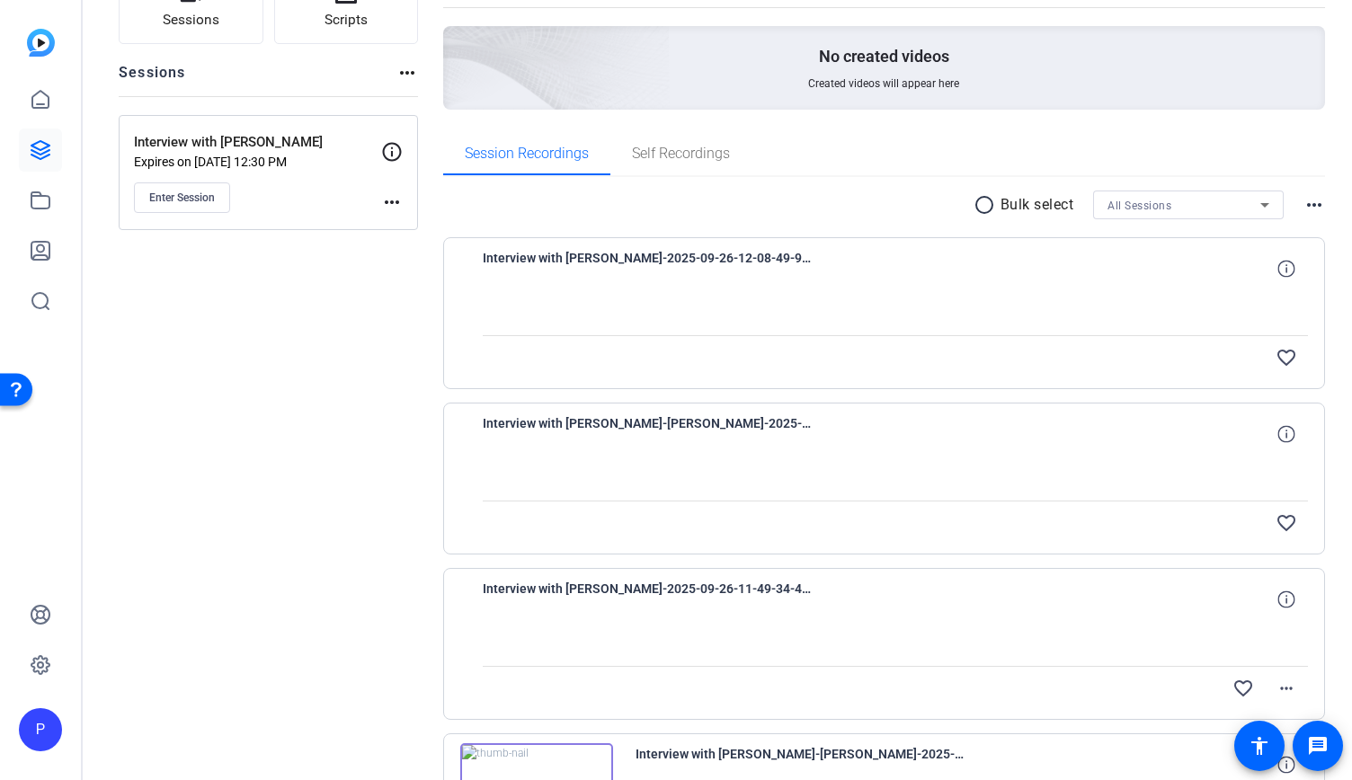
scroll to position [160, 0]
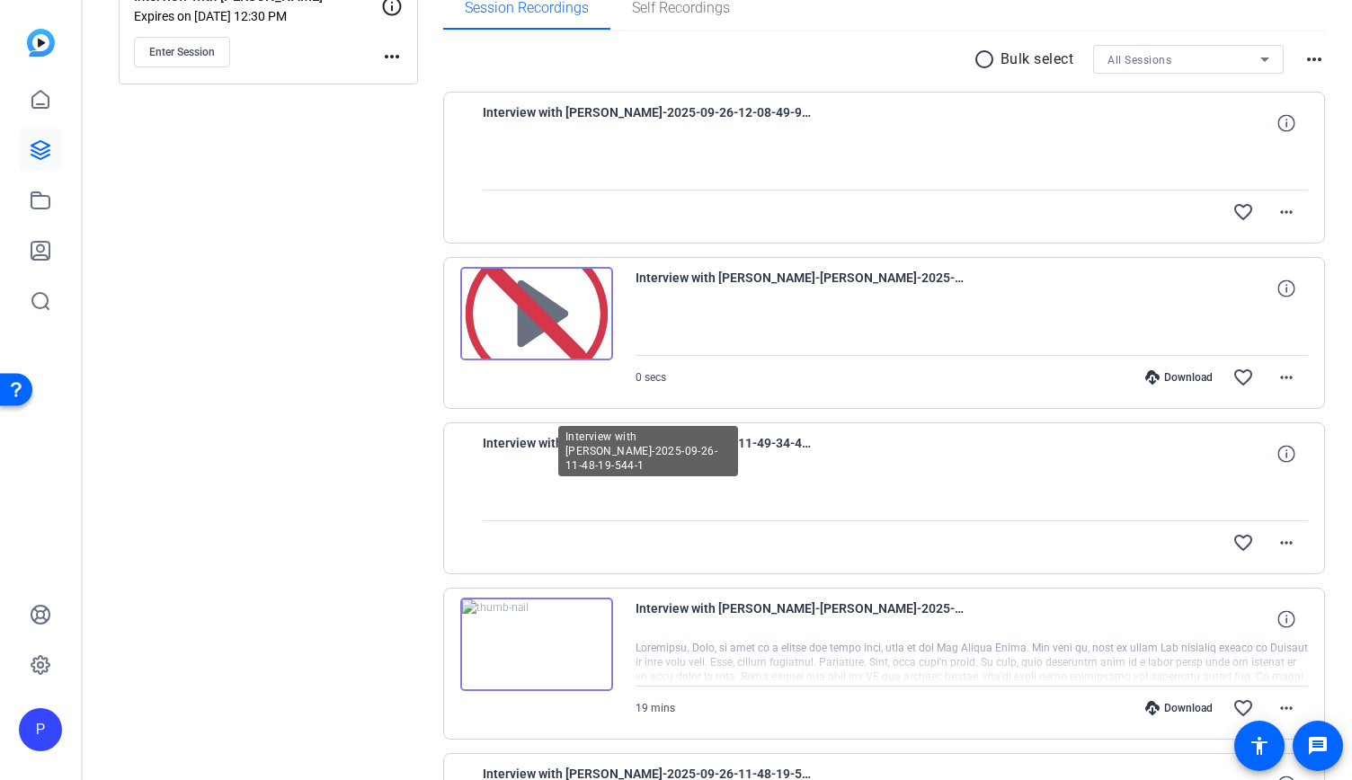
scroll to position [301, 0]
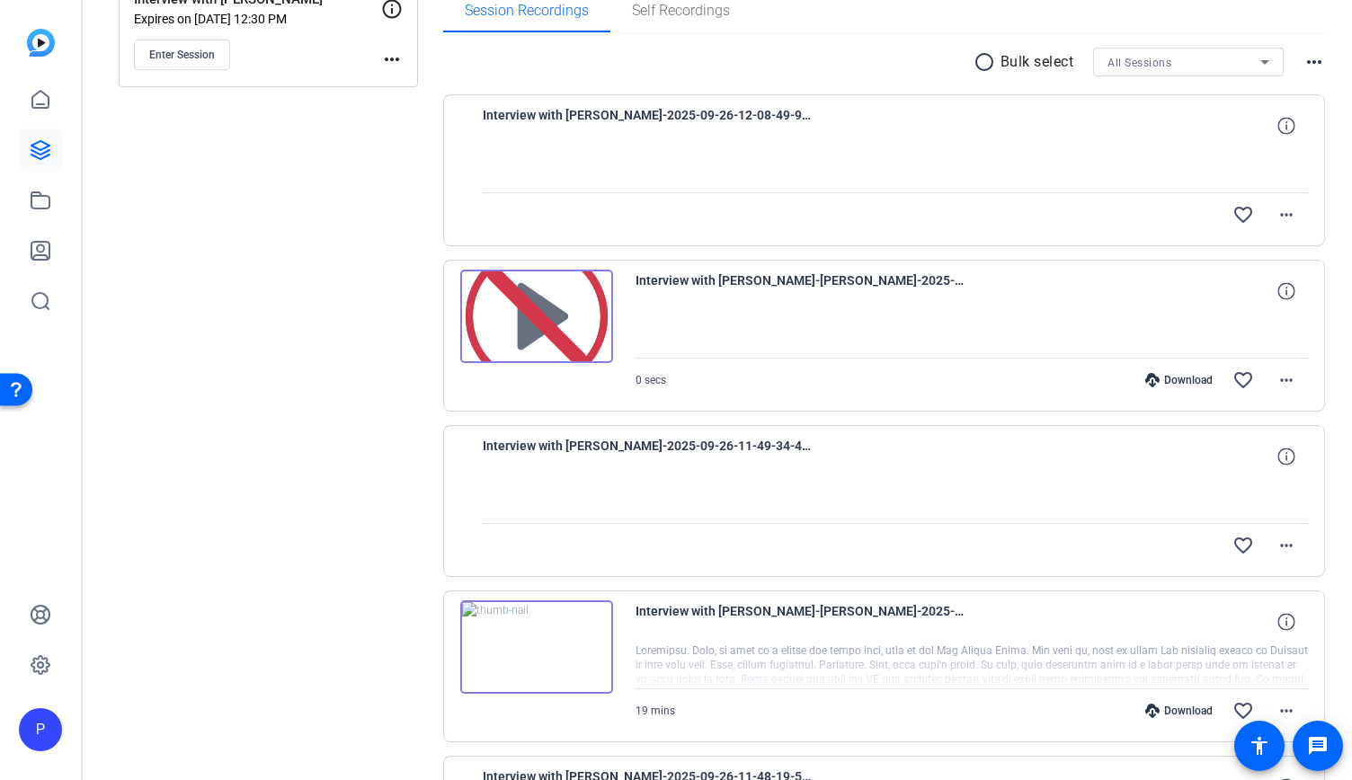
click at [558, 312] on img at bounding box center [536, 316] width 153 height 93
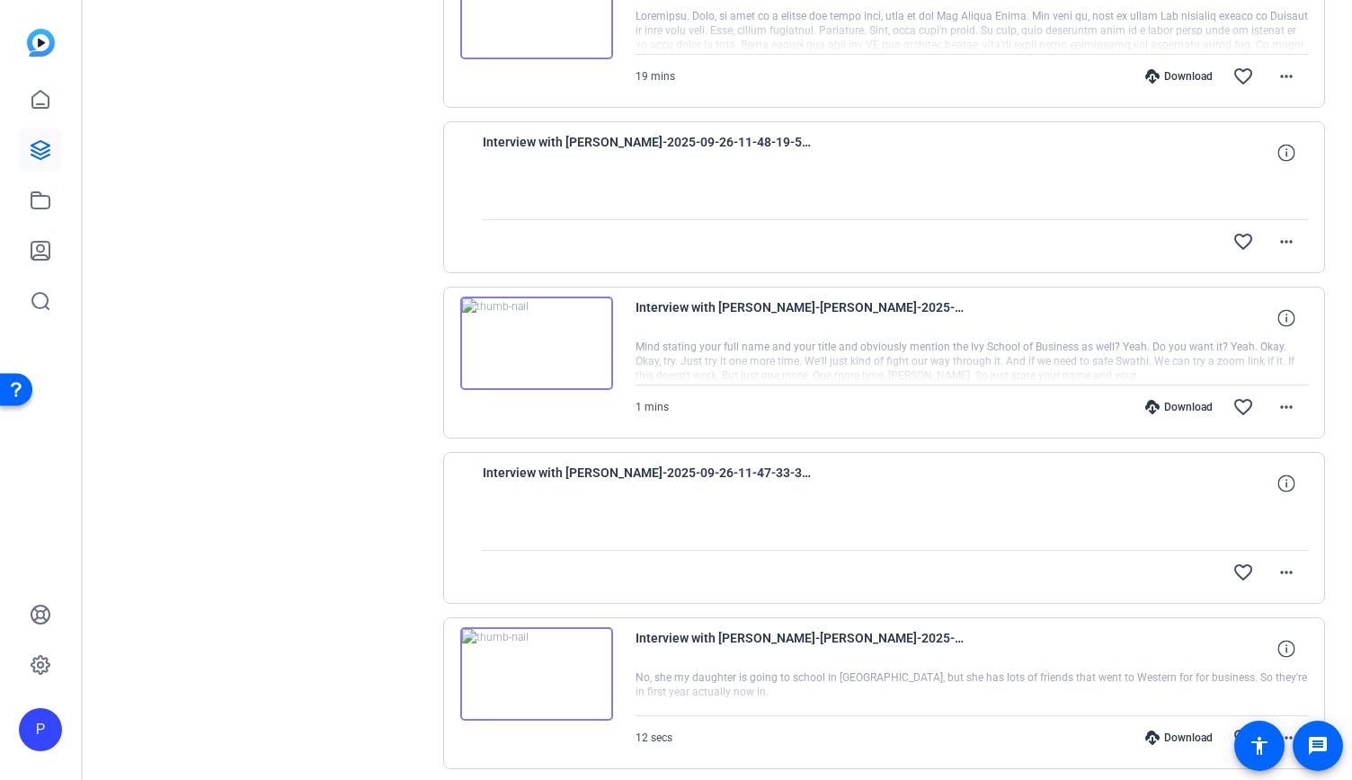
scroll to position [0, 0]
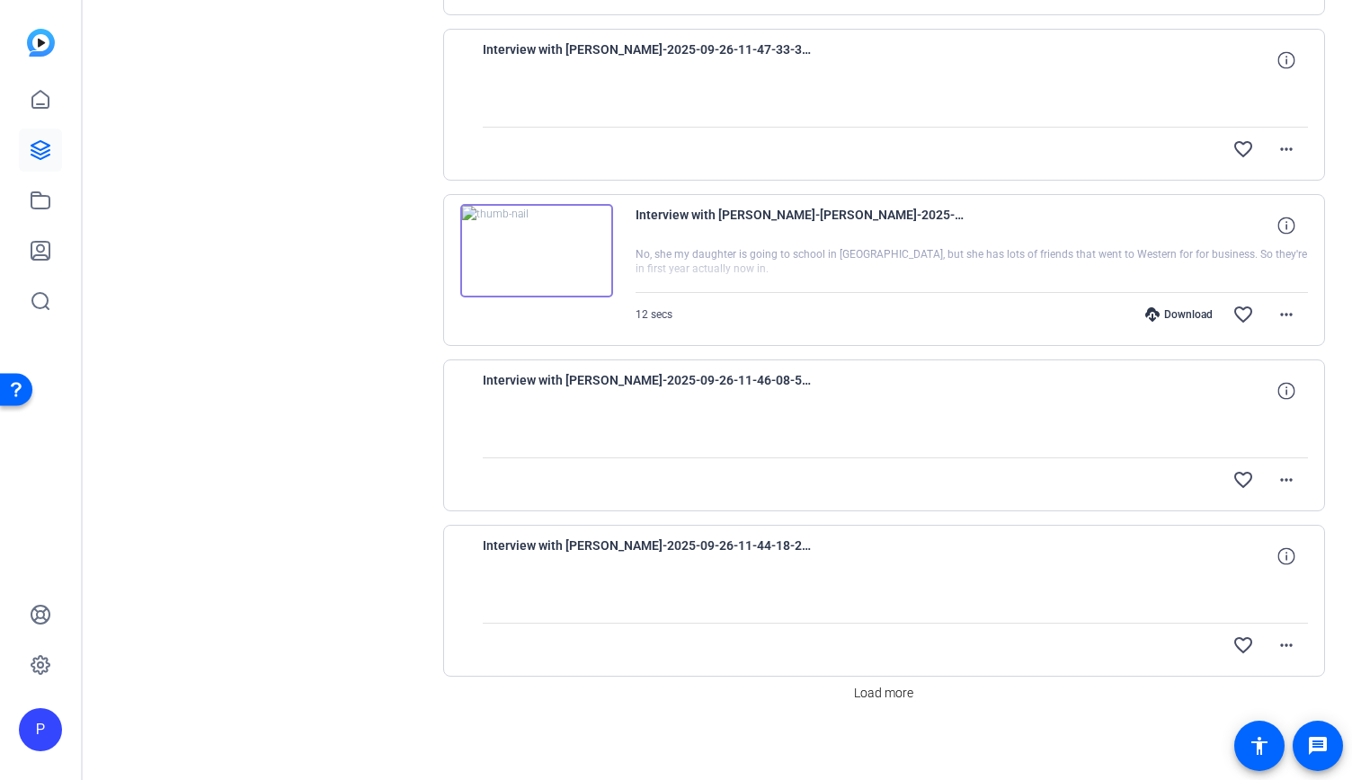
scroll to position [1358, 0]
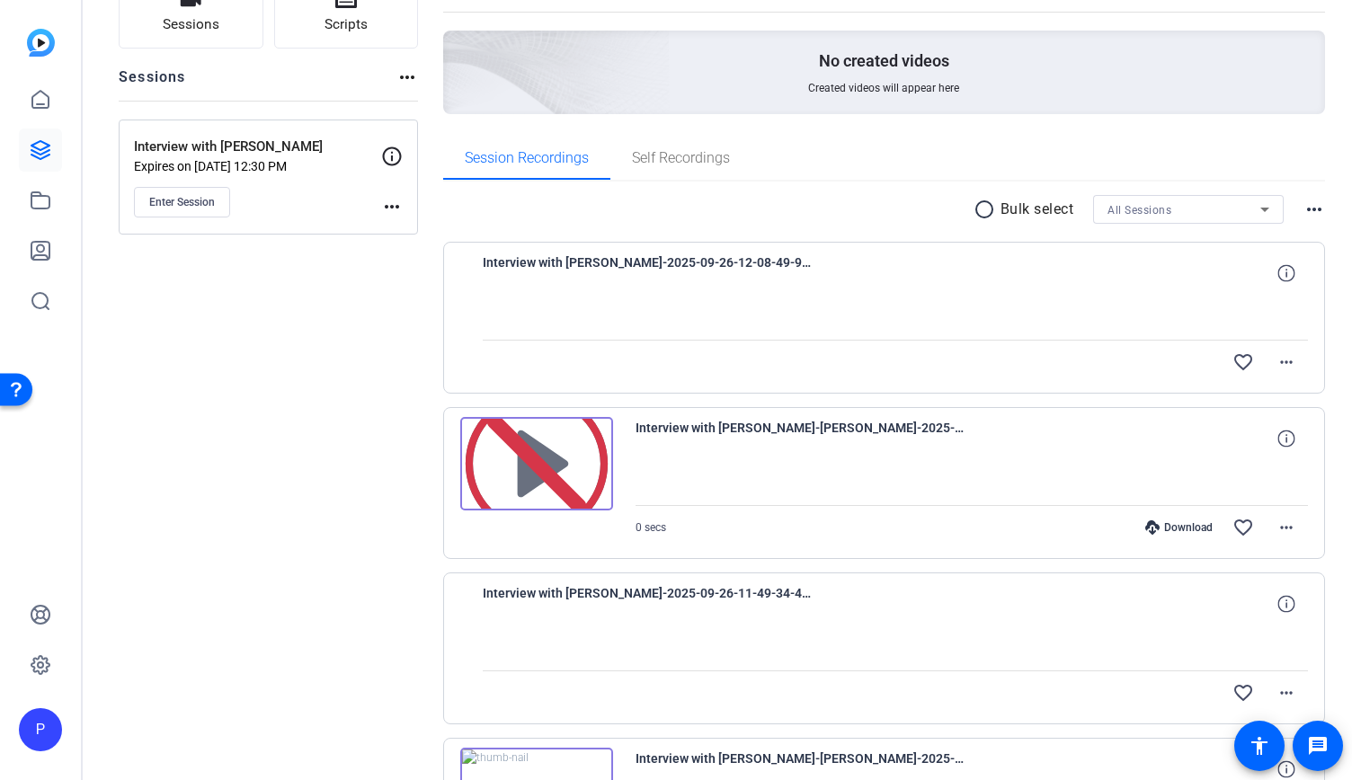
scroll to position [141, 0]
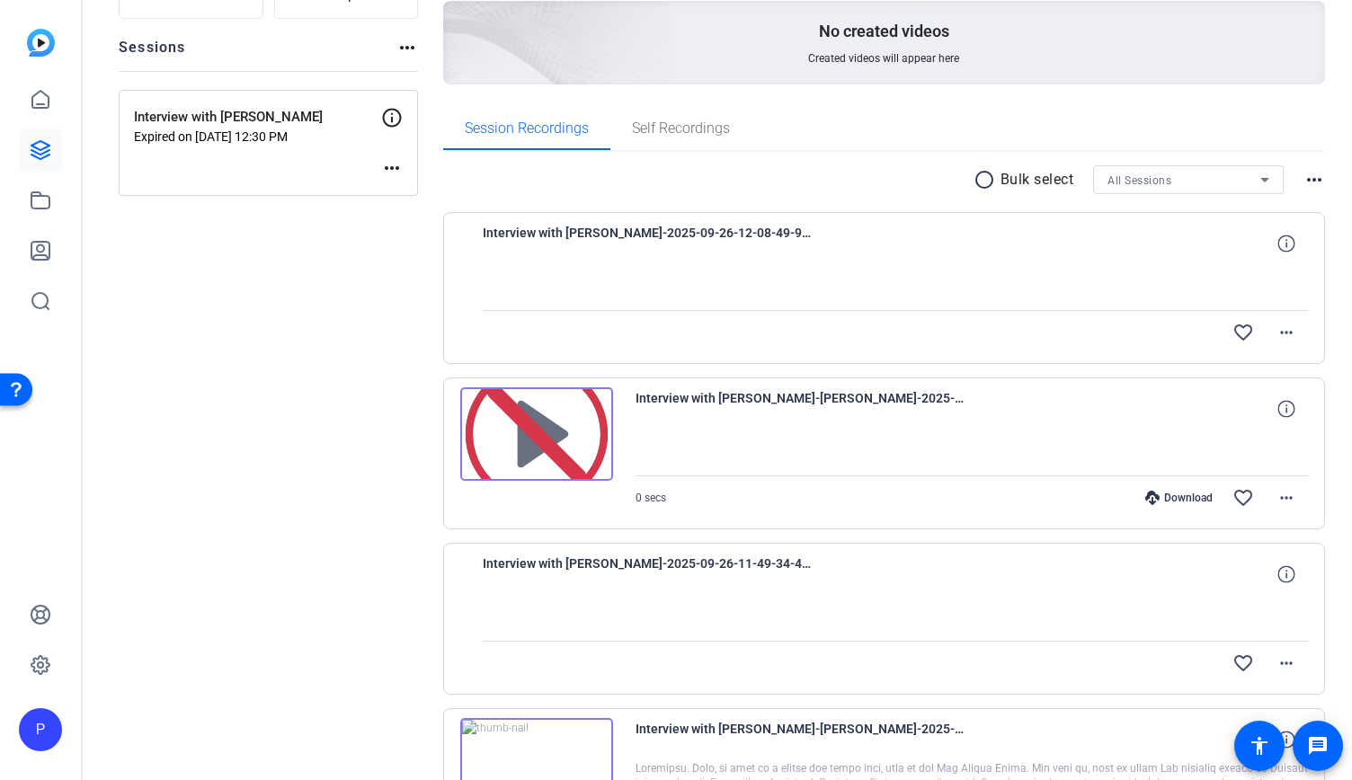
scroll to position [199, 0]
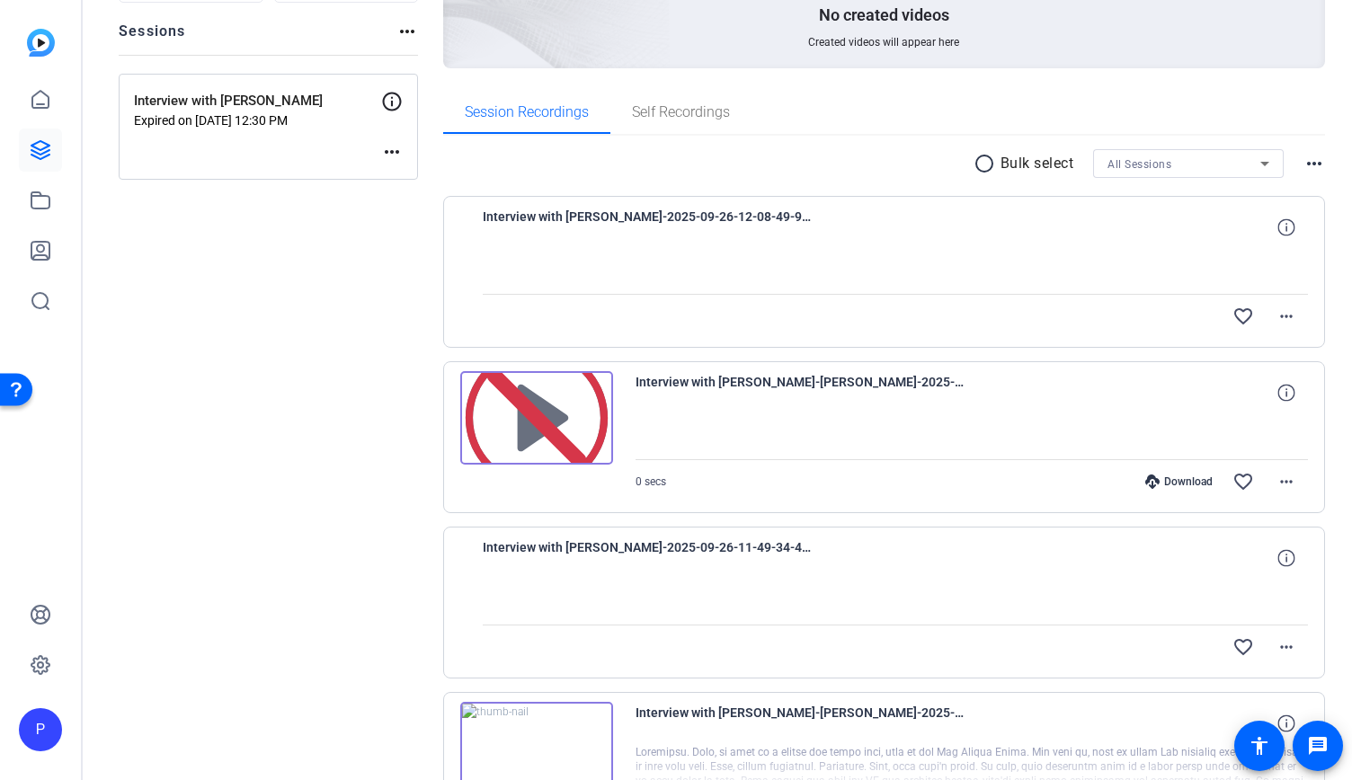
click at [519, 395] on img at bounding box center [536, 417] width 153 height 93
click at [734, 386] on span "Interview with [PERSON_NAME]-[PERSON_NAME]-2025-09-26-12-08-49-964-0" at bounding box center [801, 392] width 332 height 43
click at [1278, 480] on mat-icon "more_horiz" at bounding box center [1286, 482] width 22 height 22
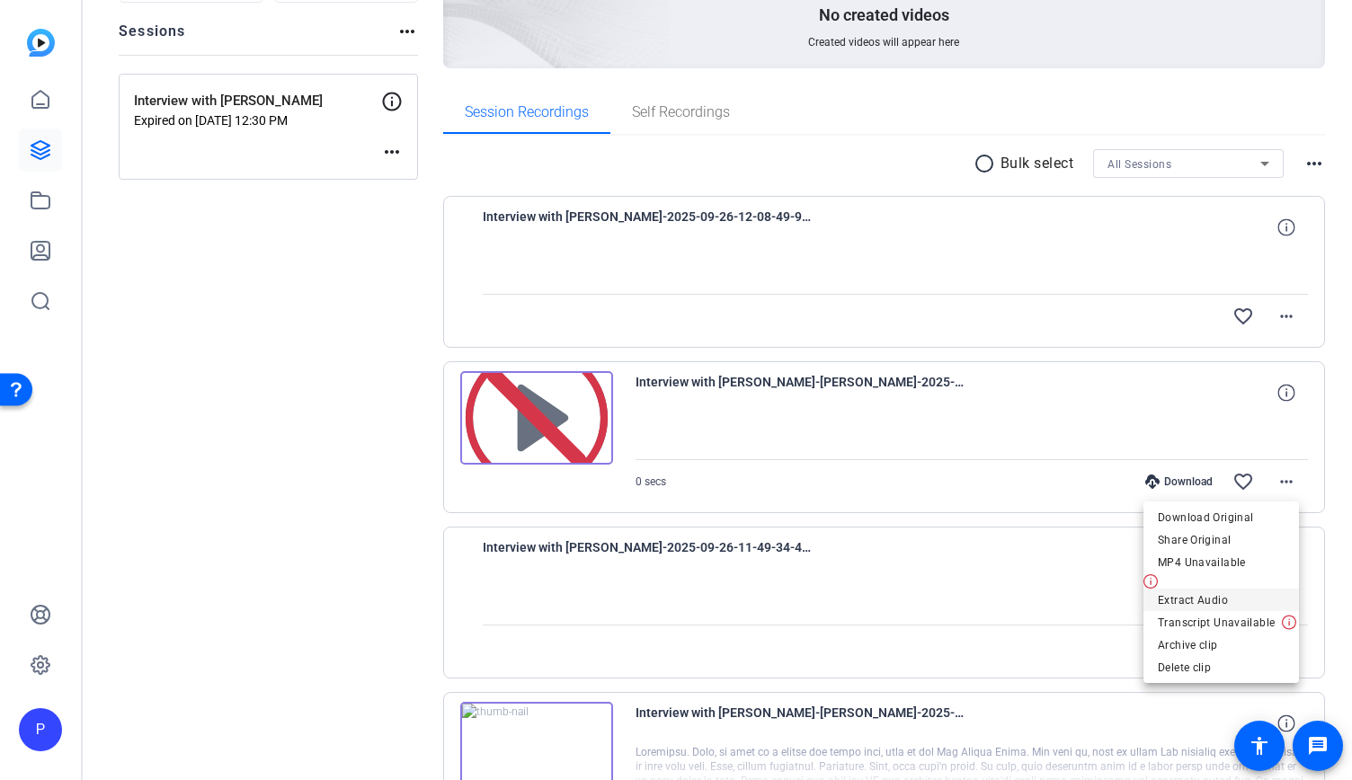
click at [1201, 601] on span "Extract Audio" at bounding box center [1220, 600] width 127 height 22
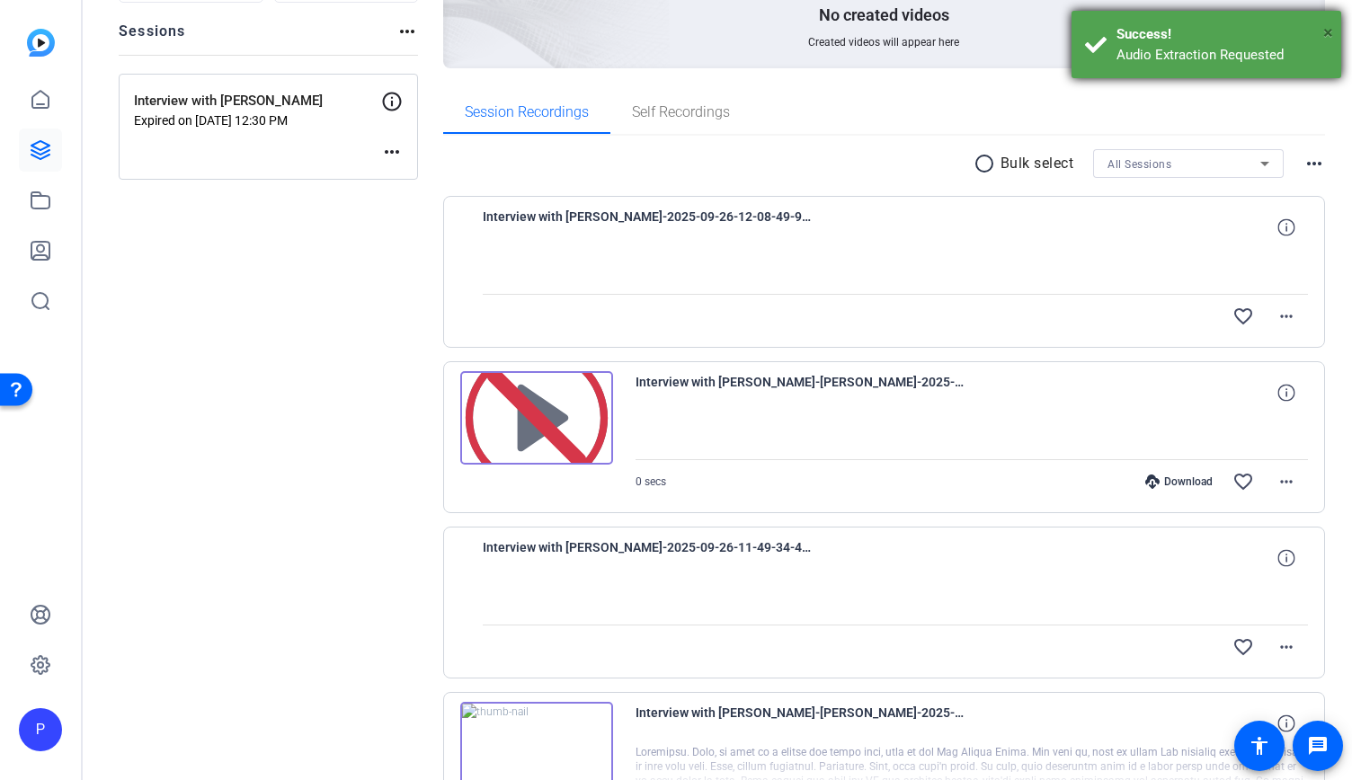
click at [1329, 31] on span "×" at bounding box center [1328, 33] width 10 height 22
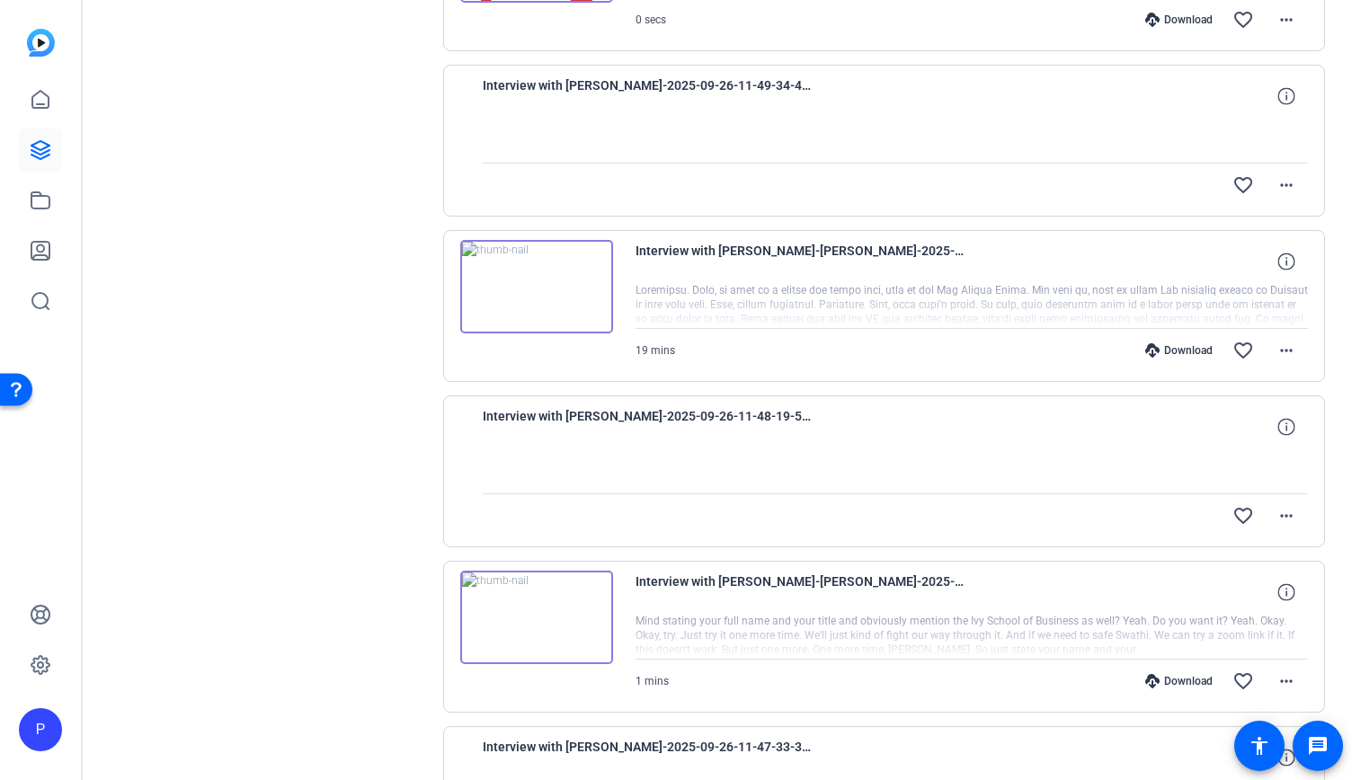
scroll to position [543, 0]
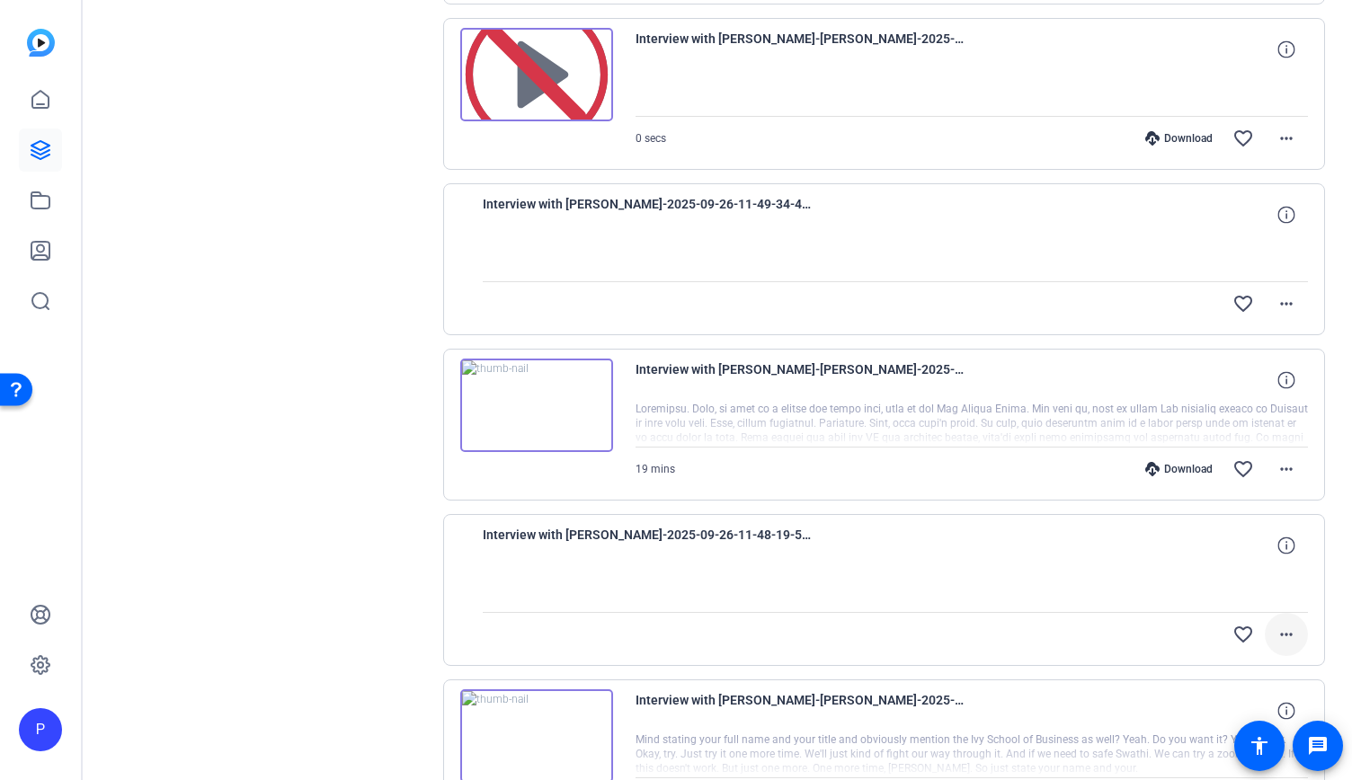
click at [1275, 628] on mat-icon "more_horiz" at bounding box center [1286, 635] width 22 height 22
click at [1313, 574] on div at bounding box center [676, 390] width 1352 height 780
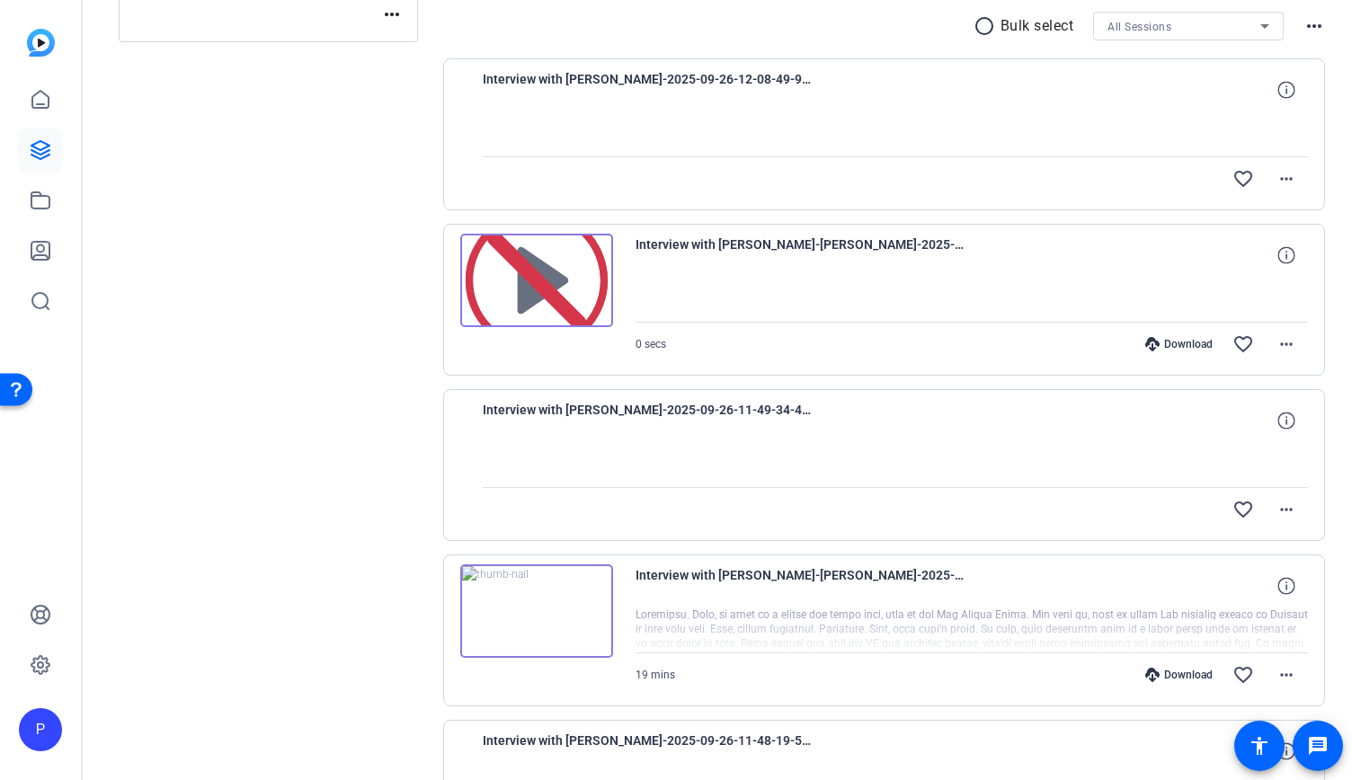
scroll to position [335, 0]
click at [1281, 510] on mat-icon "more_horiz" at bounding box center [1286, 512] width 22 height 22
click at [1310, 453] on div at bounding box center [676, 390] width 1352 height 780
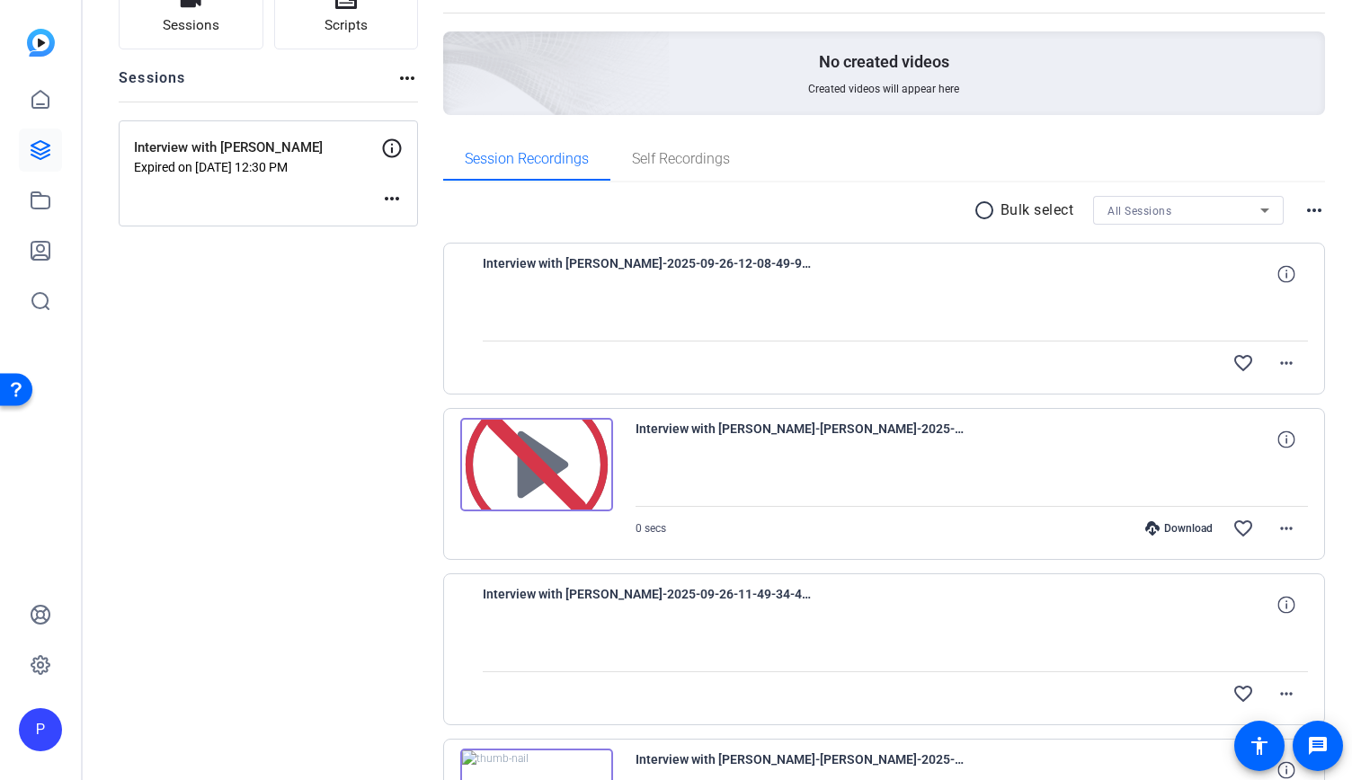
scroll to position [62, 0]
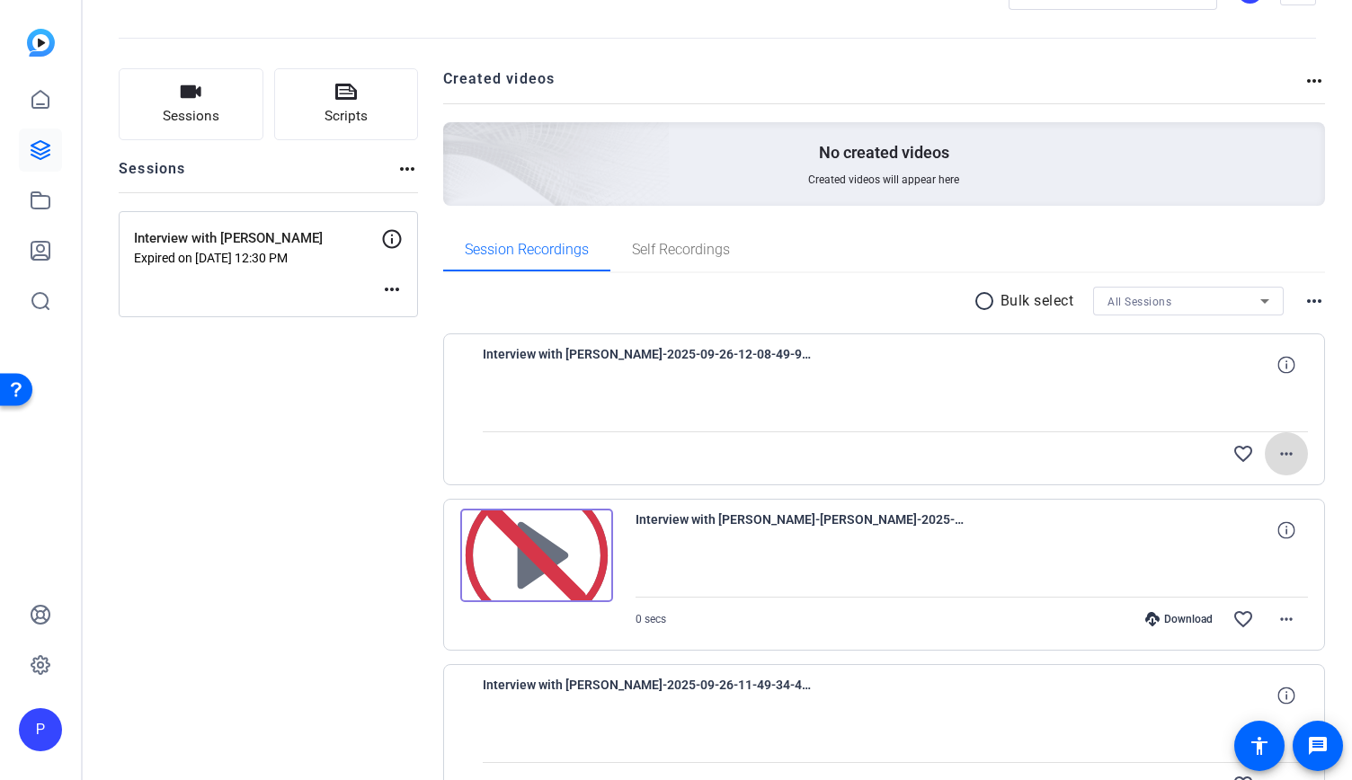
click at [1275, 446] on mat-icon "more_horiz" at bounding box center [1286, 454] width 22 height 22
click at [1321, 444] on div at bounding box center [676, 390] width 1352 height 780
click at [223, 280] on div "Interview with [PERSON_NAME] Expired on [DATE] 12:30 PM more_horiz" at bounding box center [268, 264] width 299 height 106
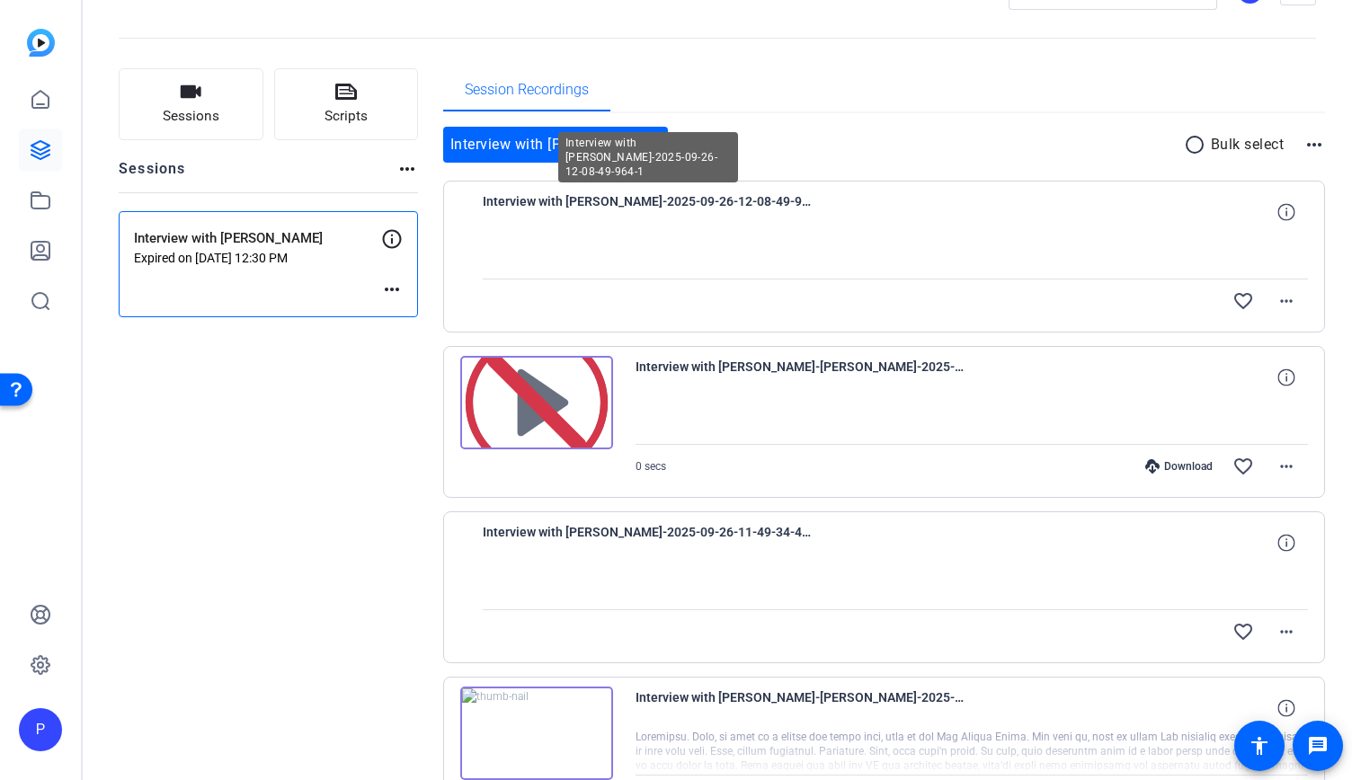
scroll to position [0, 0]
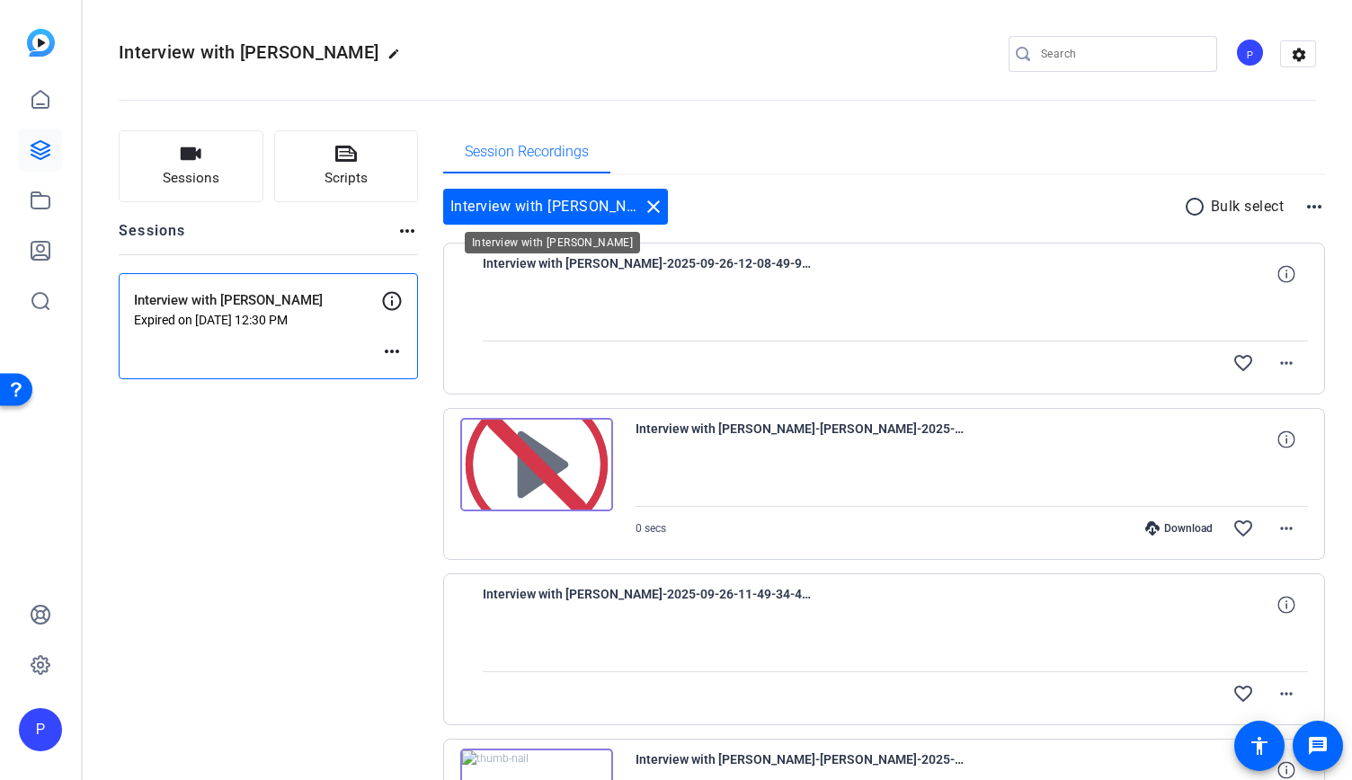
click at [652, 200] on mat-icon "close" at bounding box center [654, 207] width 22 height 22
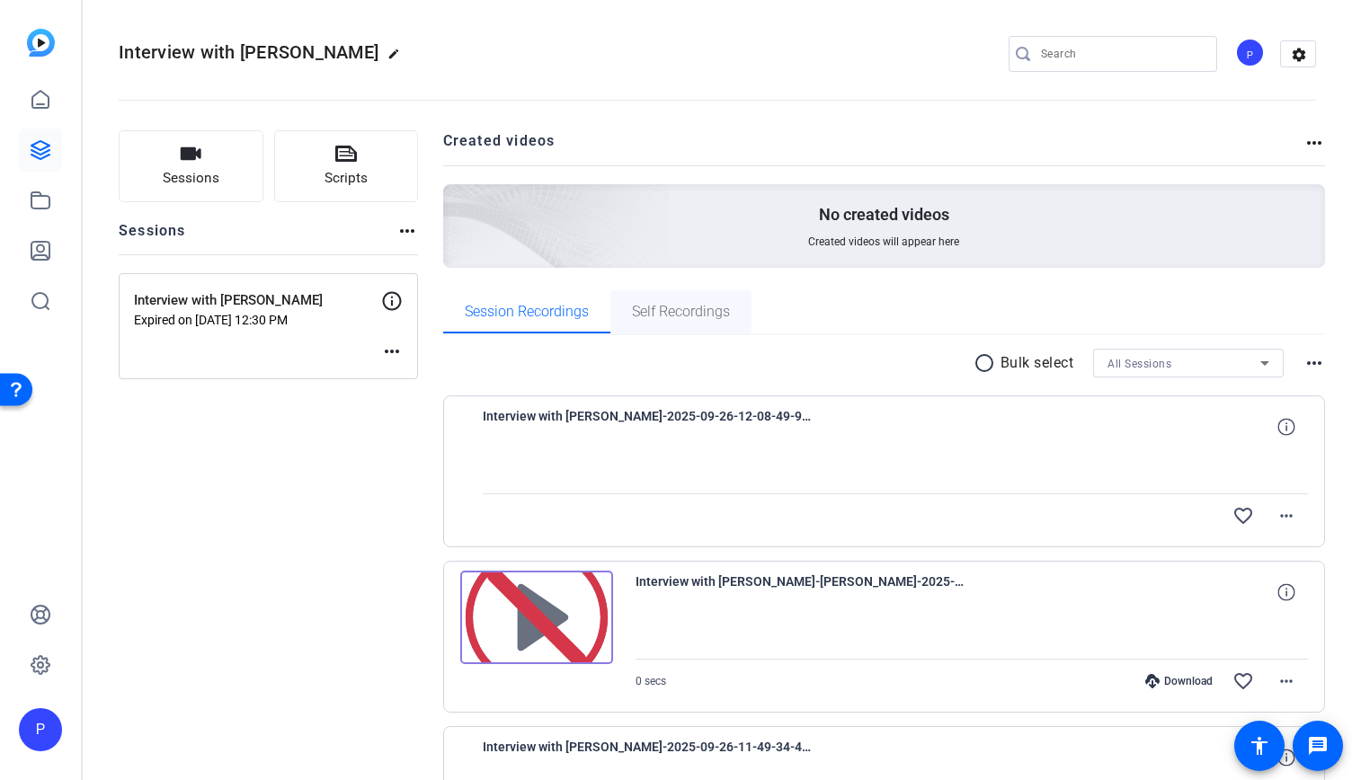
click at [668, 305] on span "Self Recordings" at bounding box center [681, 312] width 98 height 14
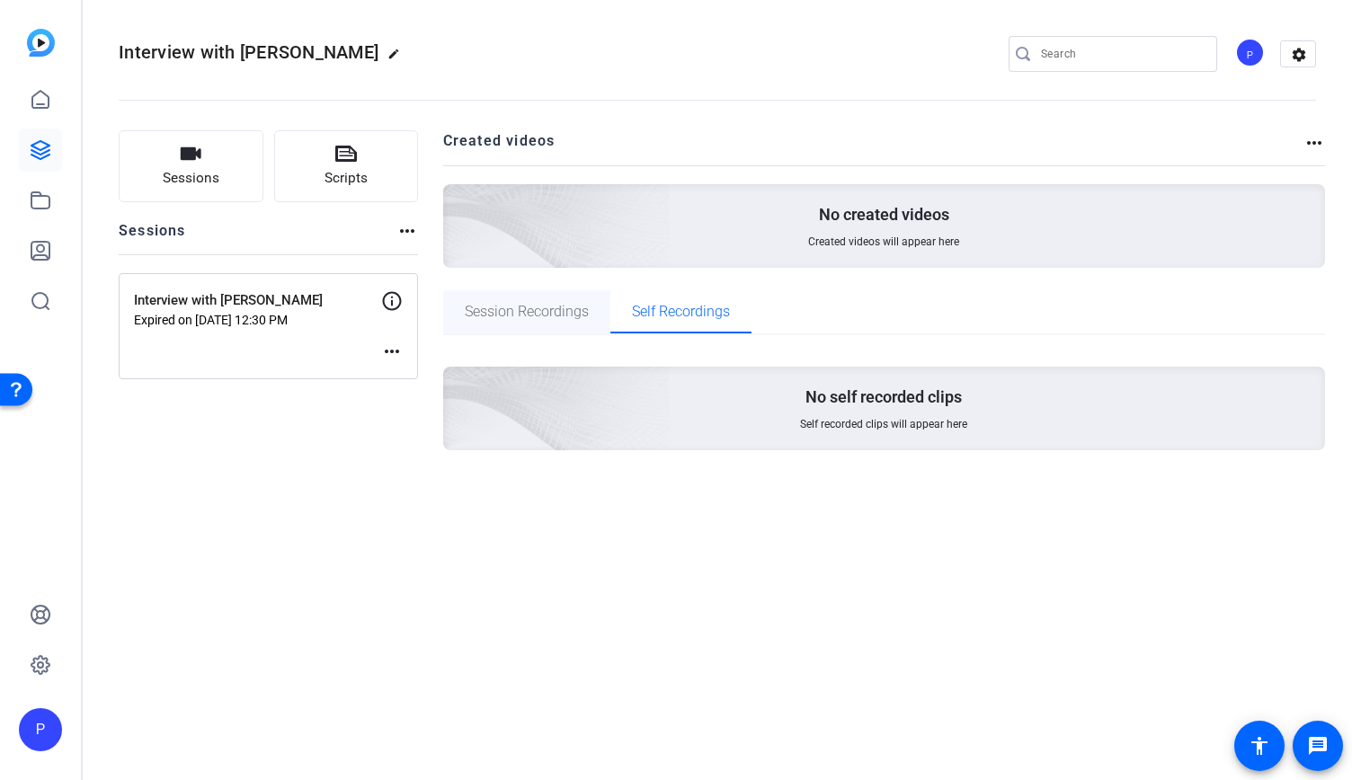
click at [552, 313] on span "Session Recordings" at bounding box center [527, 312] width 124 height 14
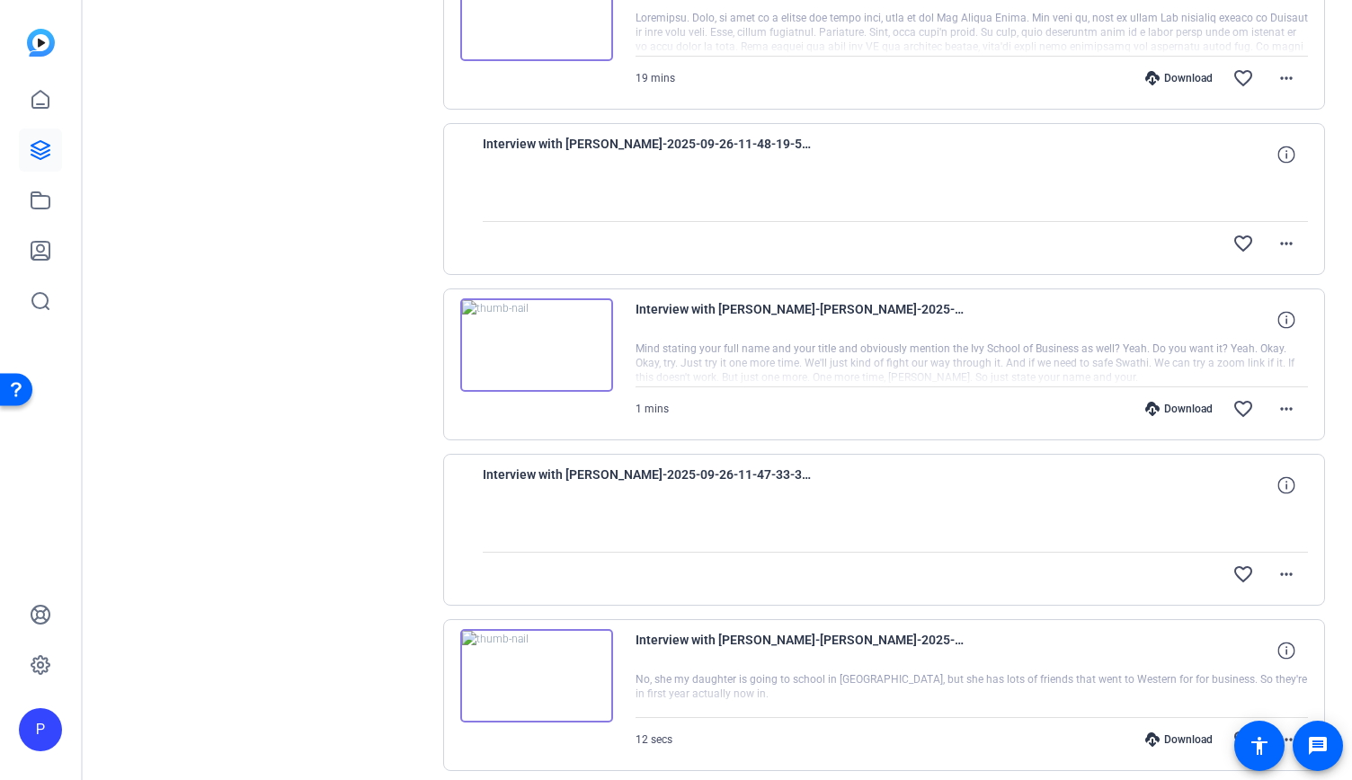
scroll to position [693, 0]
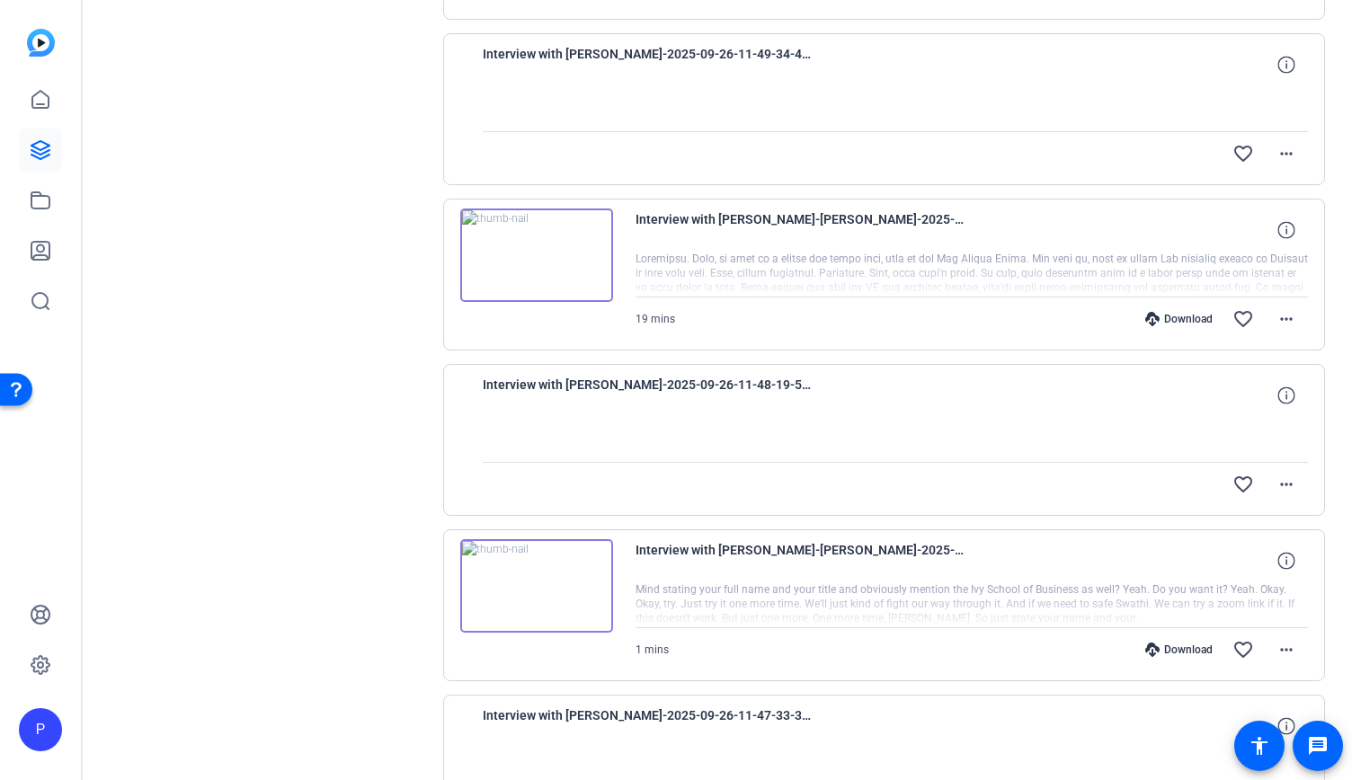
click at [532, 238] on img at bounding box center [536, 254] width 153 height 93
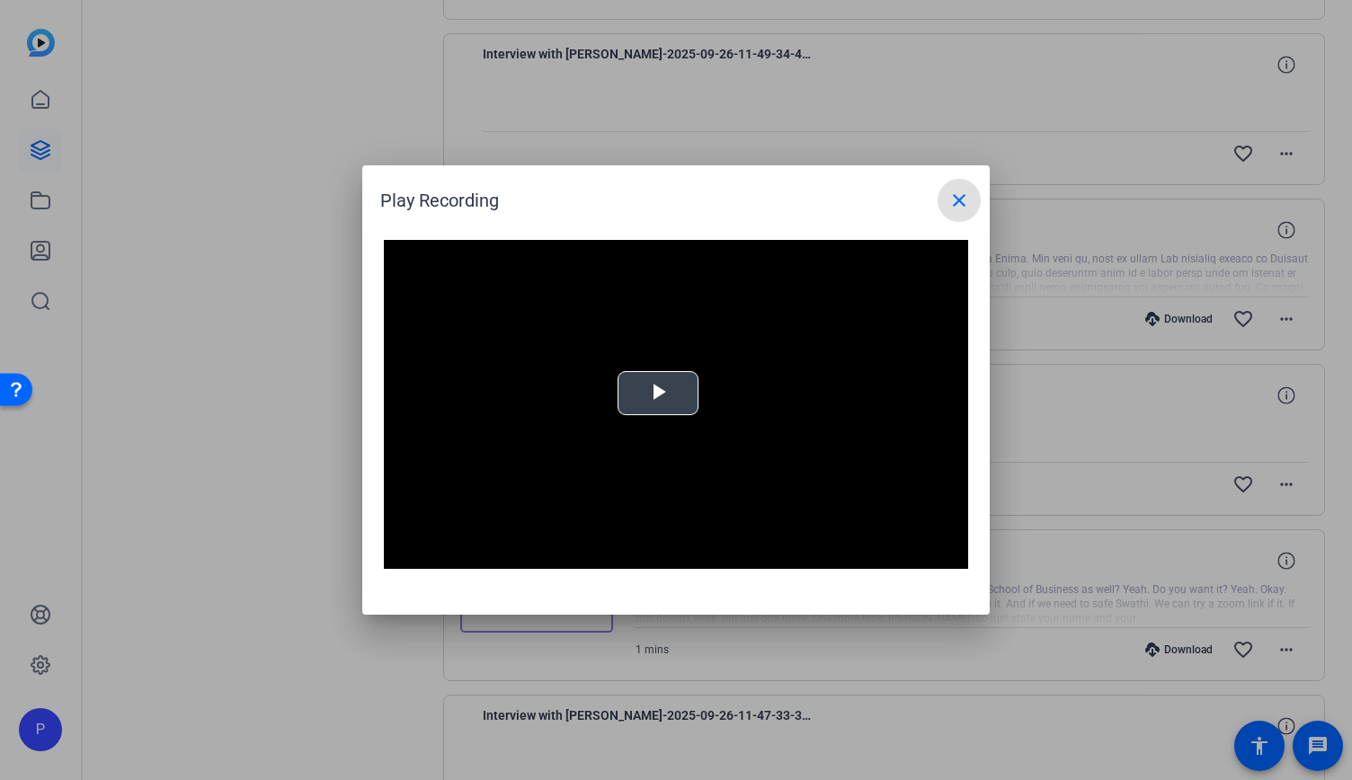
click at [666, 393] on div "Video Player is loading. Play Video Play Mute Current Time 0:00 / Duration -:- …" at bounding box center [676, 404] width 584 height 329
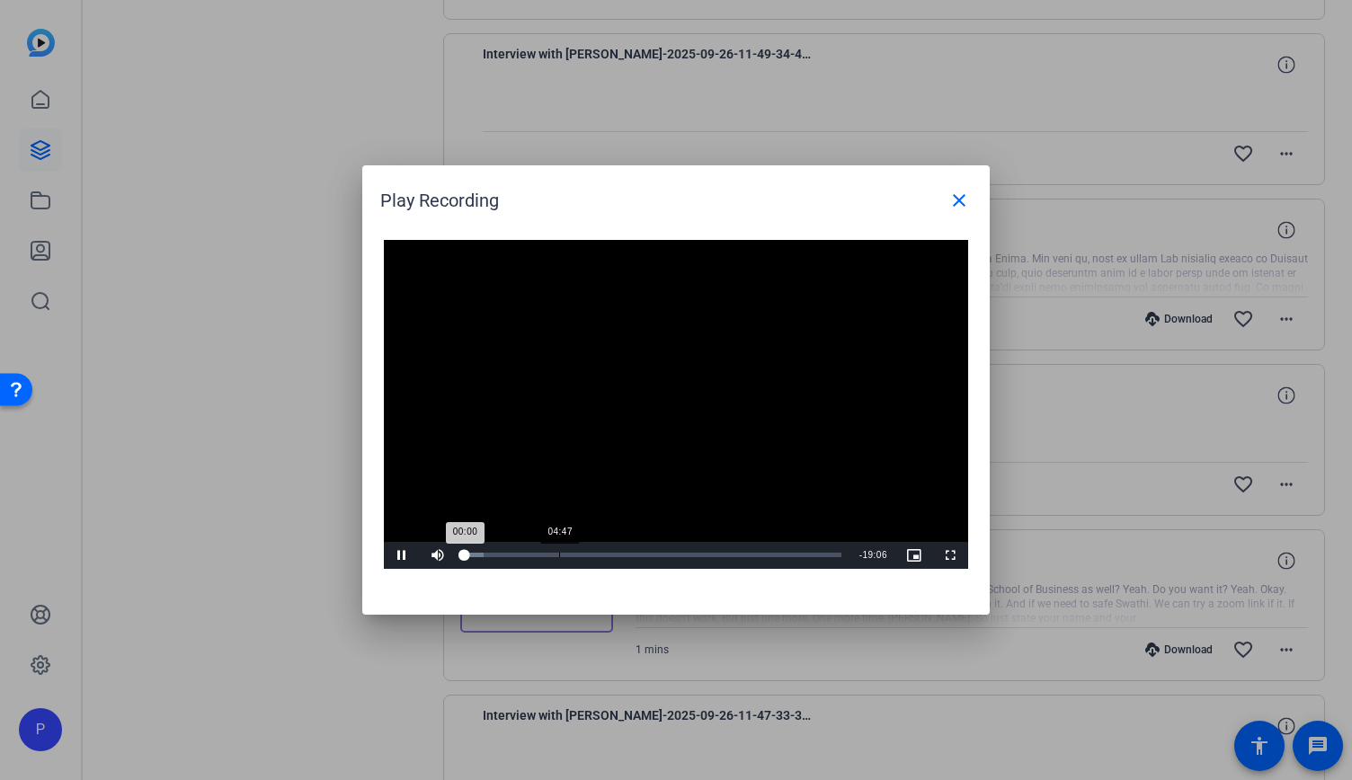
click at [559, 558] on div "Loaded : 5.00% 04:47 00:00" at bounding box center [653, 555] width 394 height 27
click at [644, 554] on div "Loaded : 32.40% 09:11 04:50" at bounding box center [653, 555] width 377 height 4
click at [527, 553] on div "09:09" at bounding box center [556, 555] width 182 height 4
click at [490, 553] on div "Loaded : 57.63% 01:16 02:48" at bounding box center [653, 555] width 377 height 4
click at [470, 554] on div "00:16" at bounding box center [470, 555] width 1 height 4
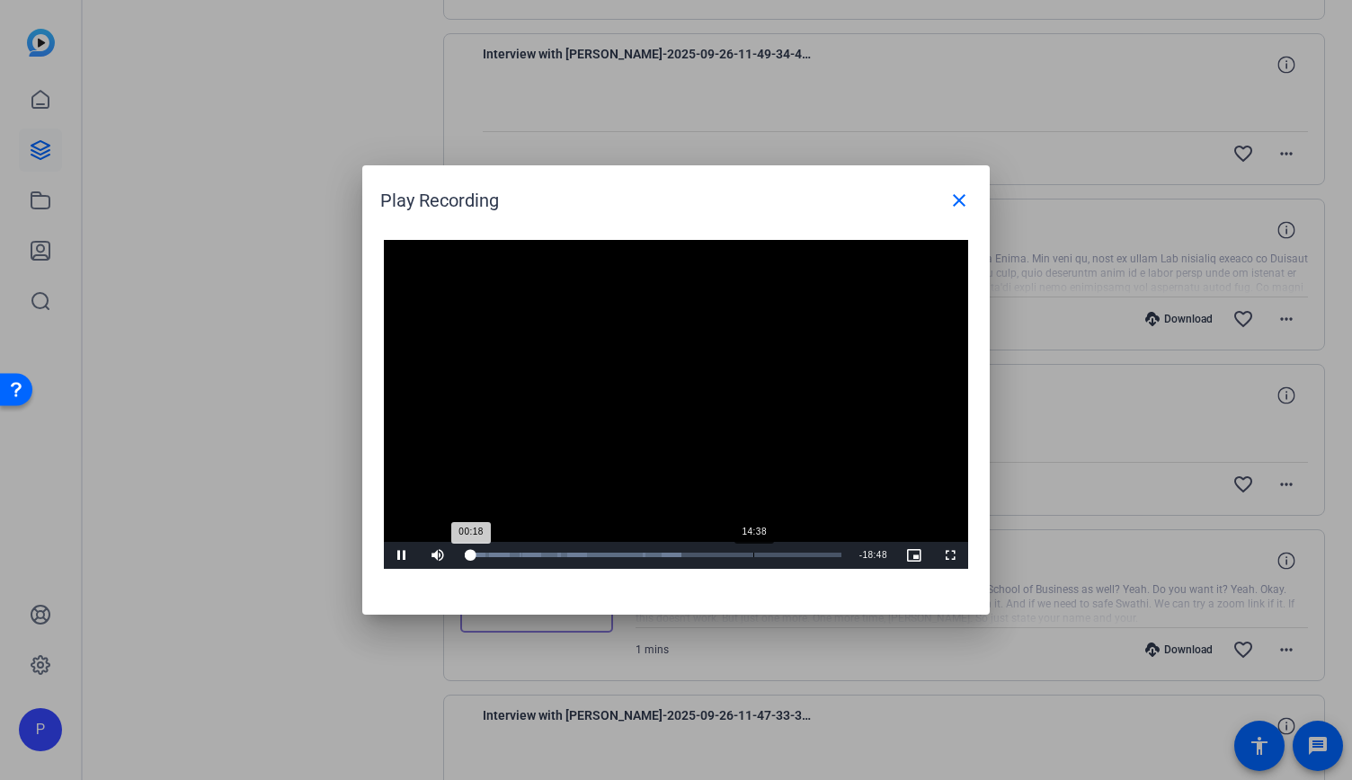
click at [753, 553] on div "14:38" at bounding box center [753, 555] width 1 height 4
click at [773, 549] on div "Loaded : 90.57% 15:22 14:39" at bounding box center [656, 555] width 400 height 27
click at [800, 554] on div "Progress Bar" at bounding box center [808, 555] width 37 height 4
click at [816, 554] on div "17:34" at bounding box center [816, 555] width 1 height 4
click at [643, 562] on div "Loaded : 100.00% 08:59 17:38" at bounding box center [656, 555] width 400 height 27
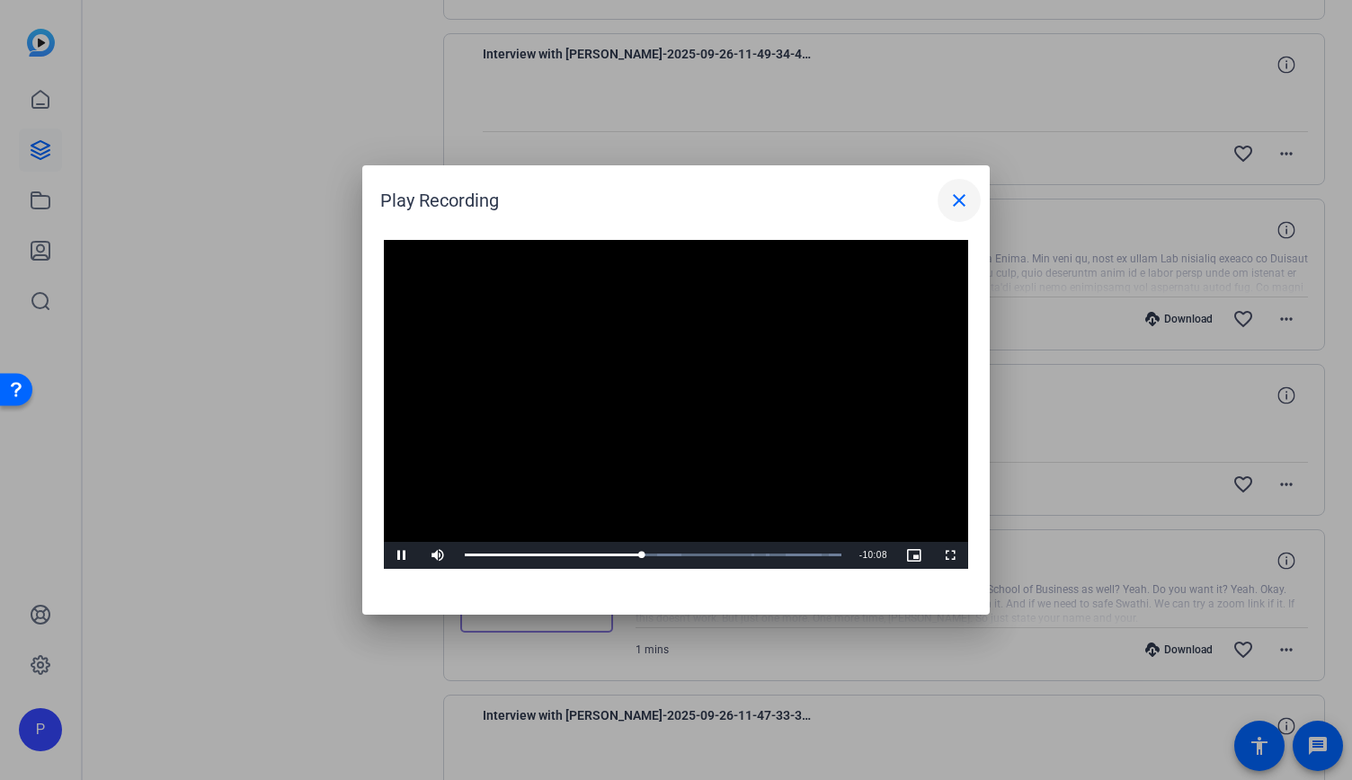
click at [963, 195] on mat-icon "close" at bounding box center [959, 201] width 22 height 22
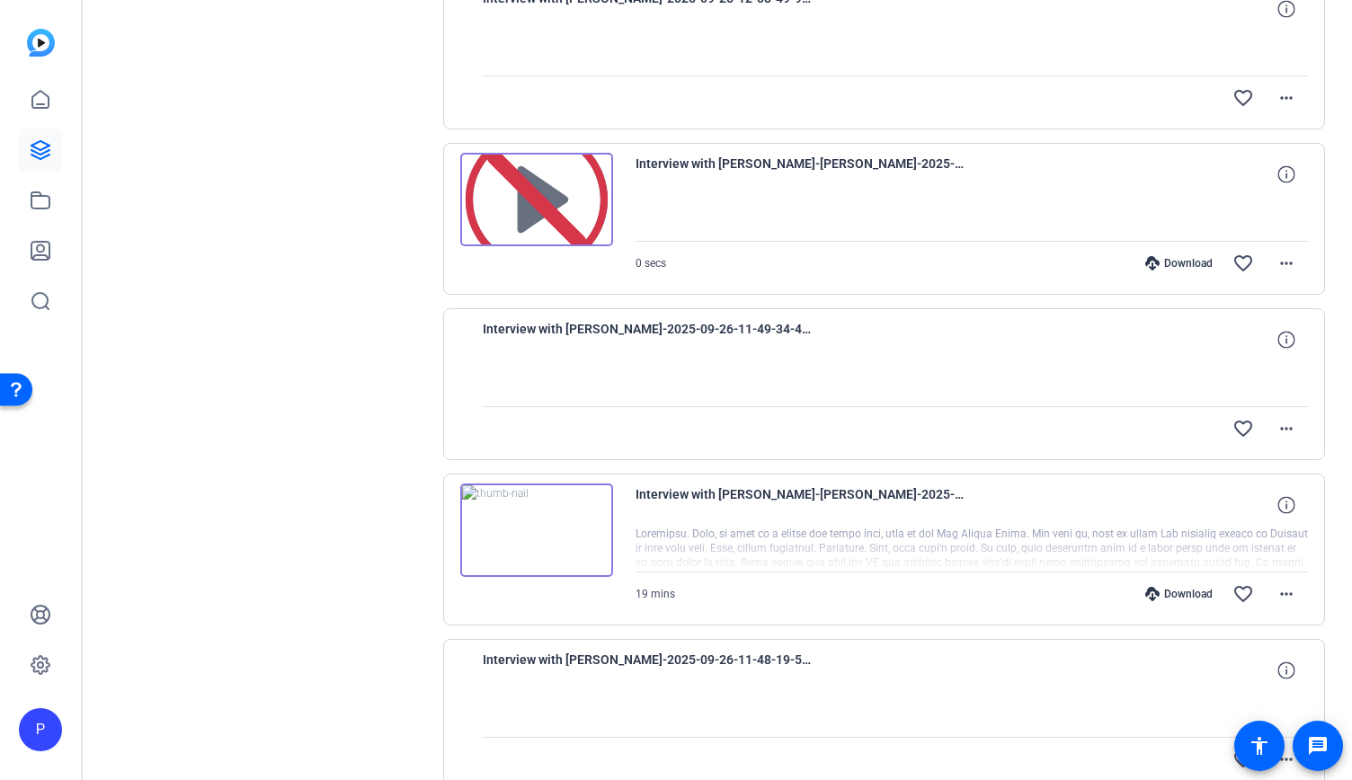
scroll to position [414, 0]
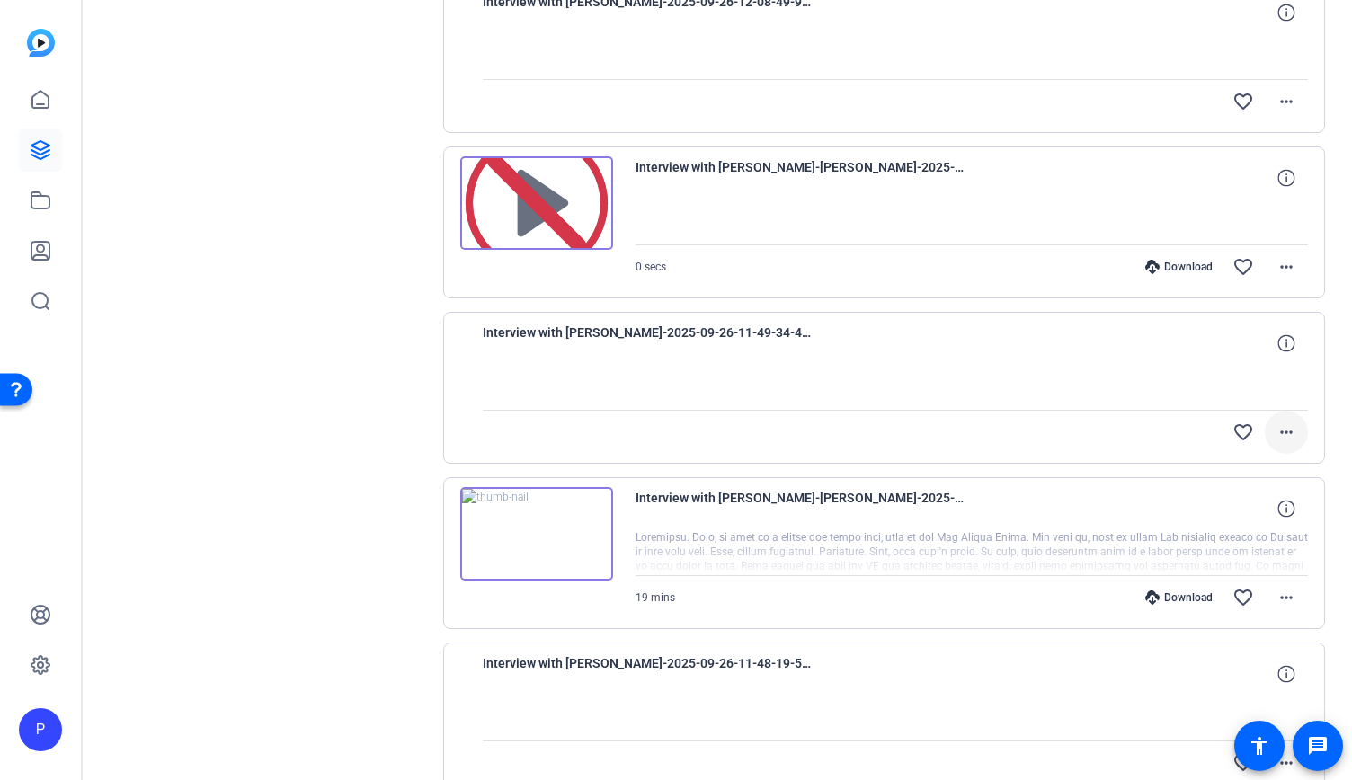
click at [1290, 446] on span at bounding box center [1285, 432] width 43 height 43
click at [1317, 420] on div at bounding box center [676, 390] width 1352 height 780
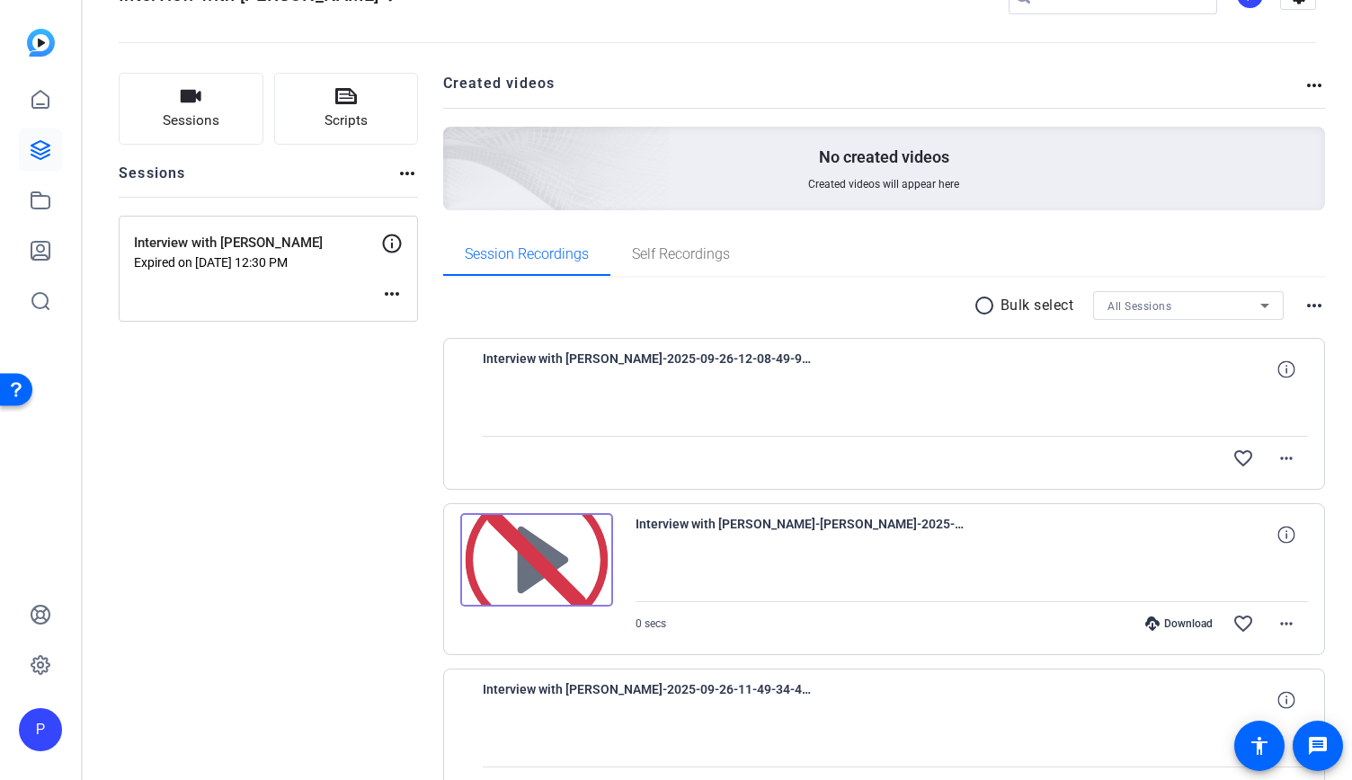
scroll to position [0, 0]
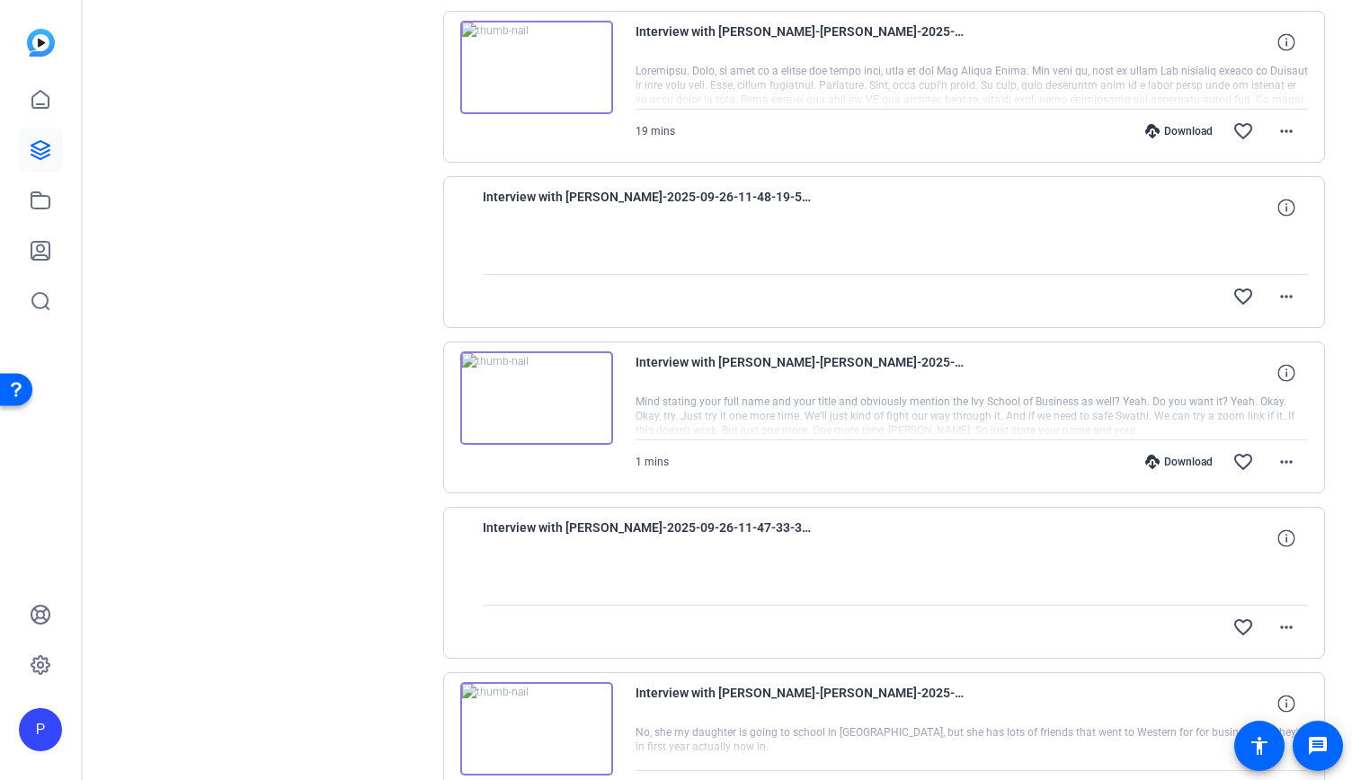
scroll to position [881, 0]
click at [267, 560] on div "Sessions Scripts Sessions more_horiz Interview with [PERSON_NAME] Expired on [D…" at bounding box center [268, 247] width 299 height 1995
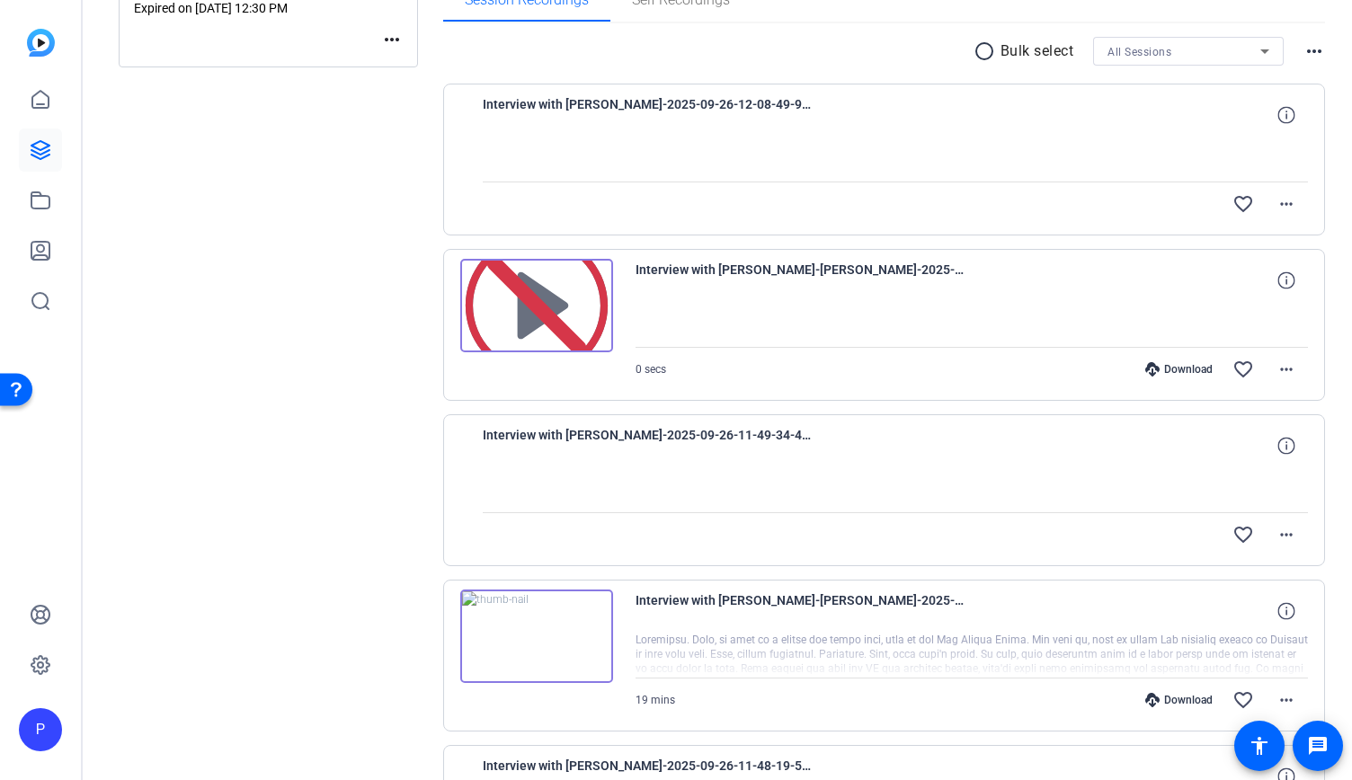
scroll to position [0, 0]
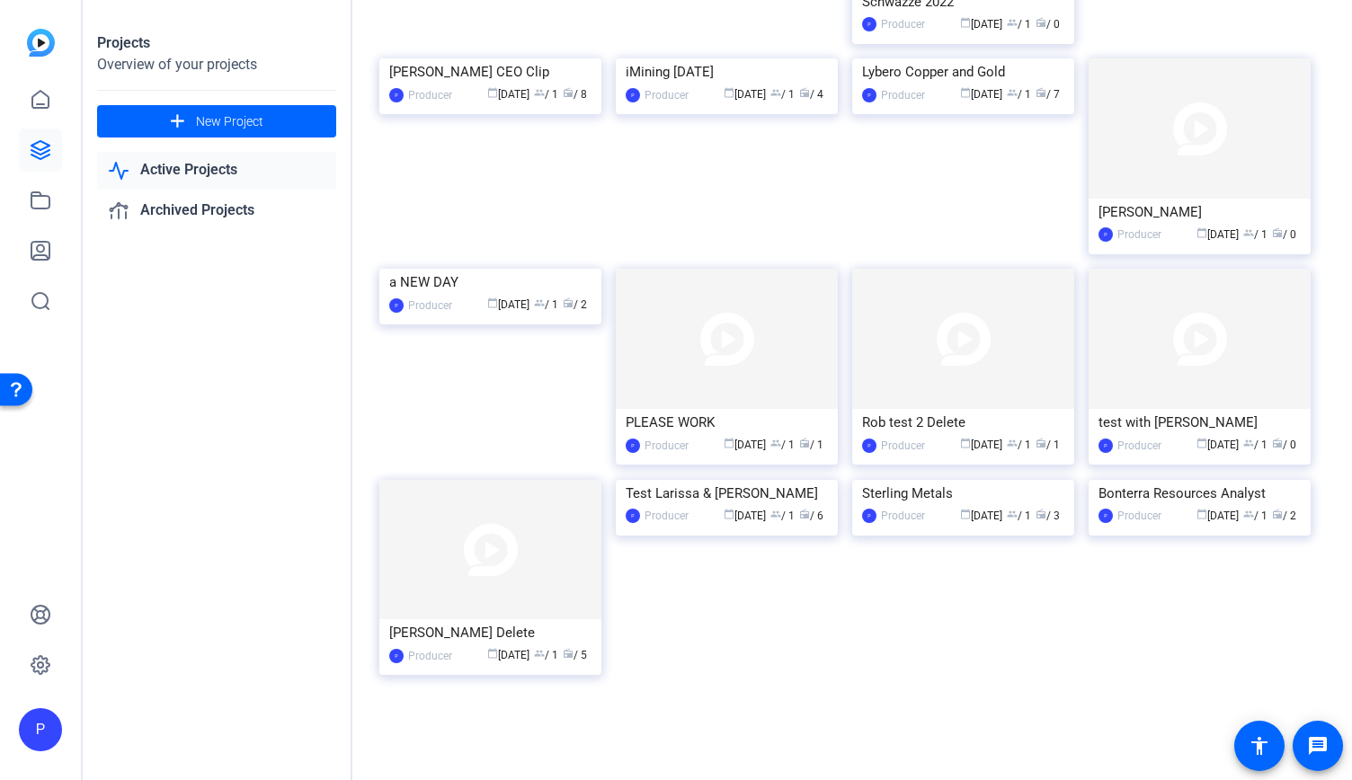
scroll to position [3282, 0]
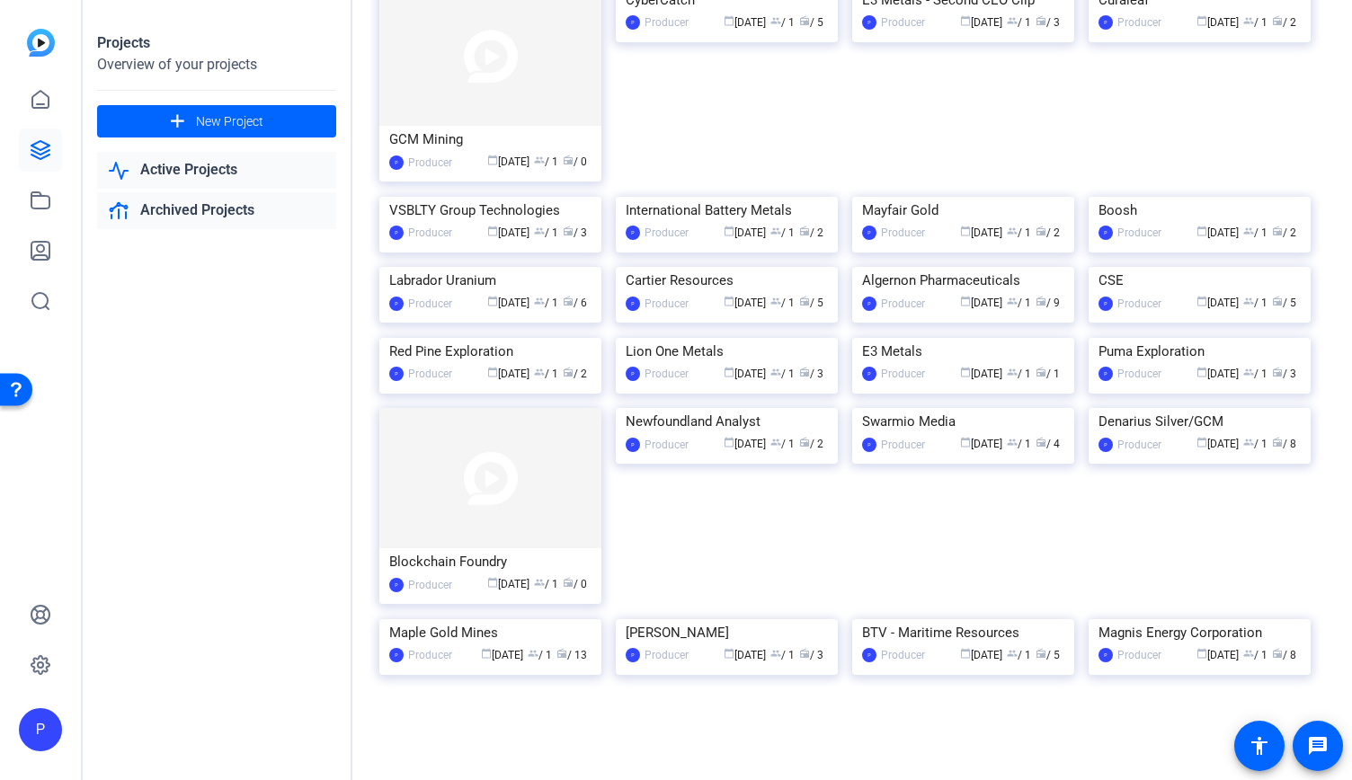
click at [198, 222] on link "Archived Projects" at bounding box center [216, 210] width 239 height 37
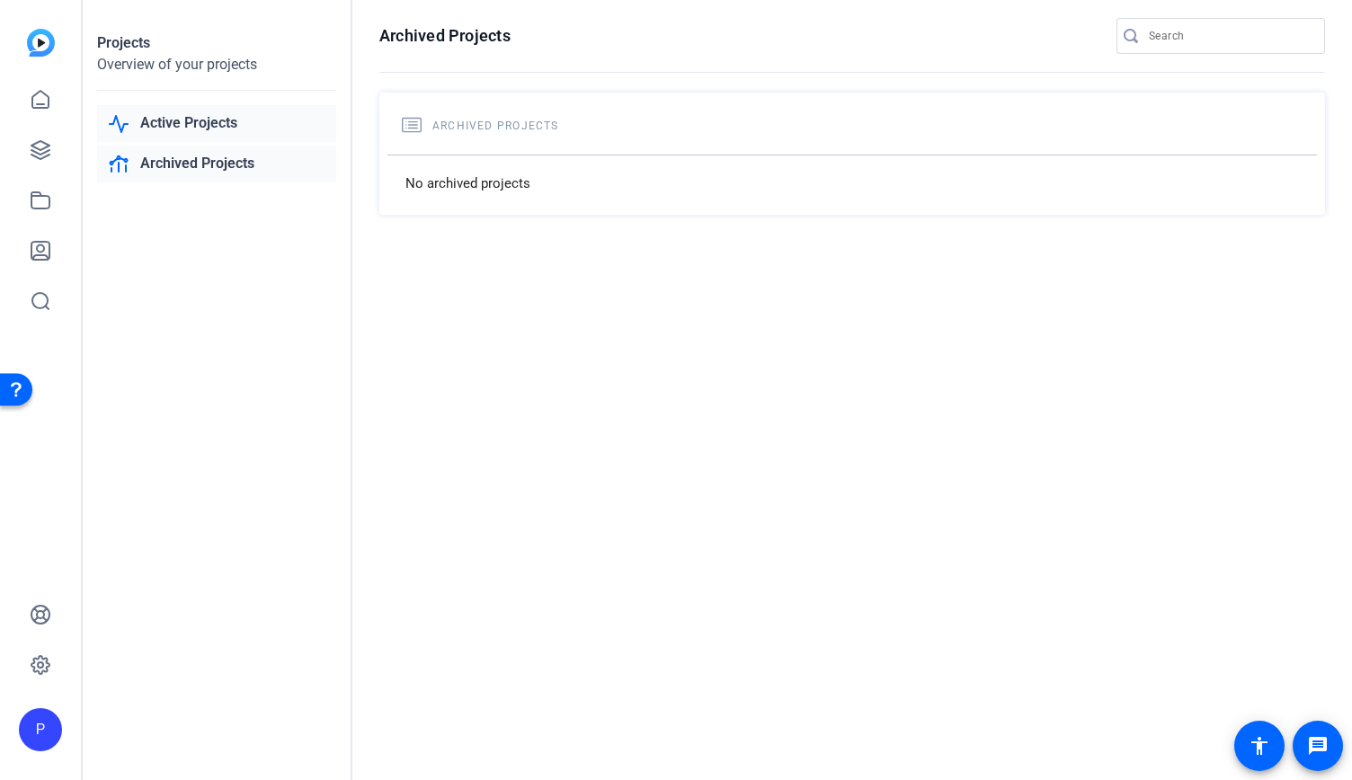
click at [239, 118] on link "Active Projects" at bounding box center [216, 123] width 239 height 37
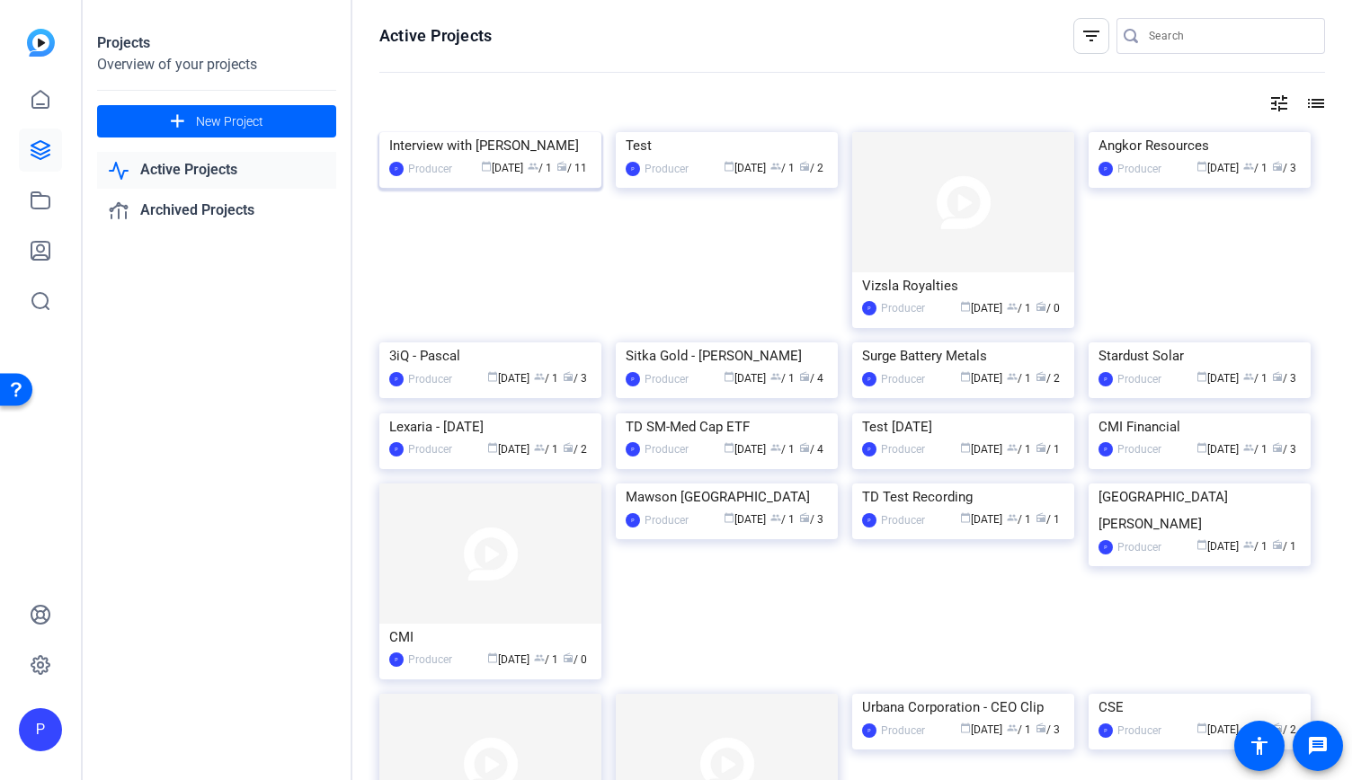
click at [497, 132] on img at bounding box center [490, 132] width 222 height 0
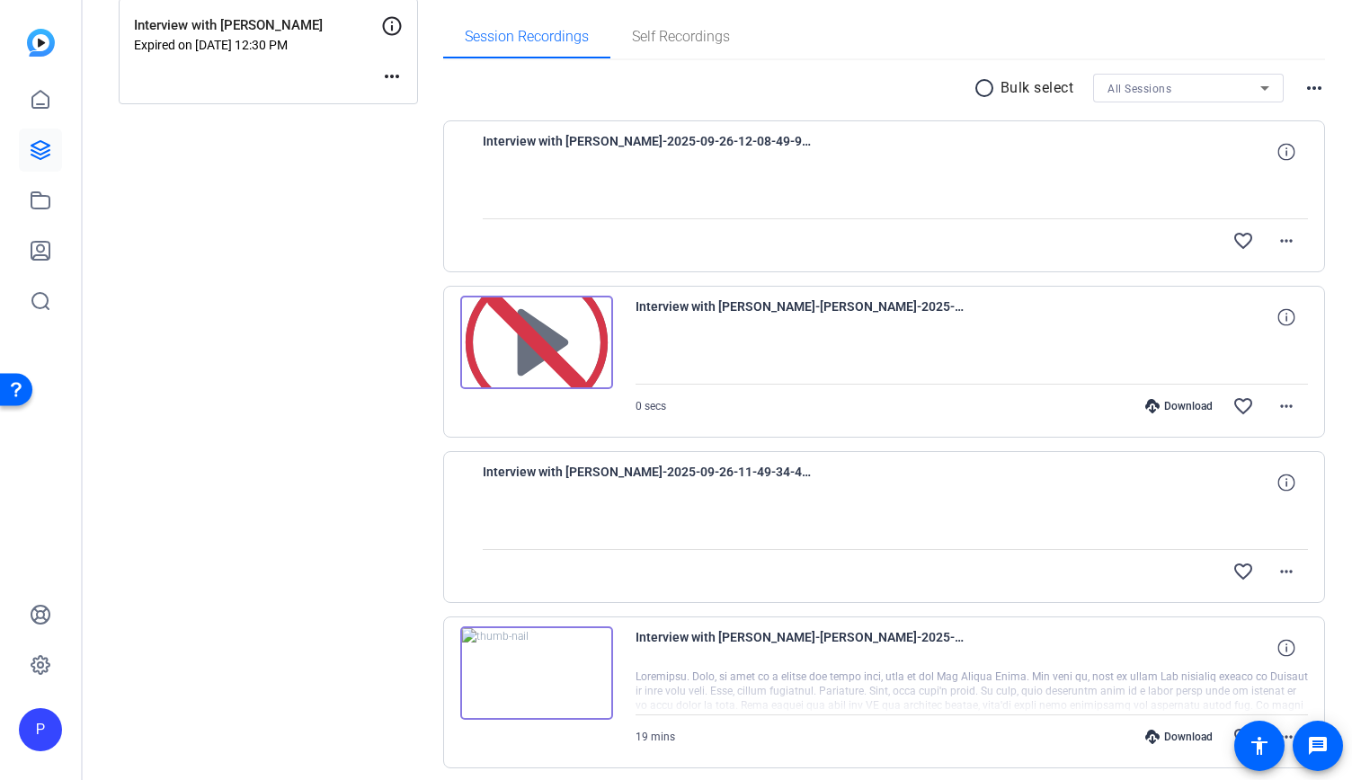
scroll to position [149, 0]
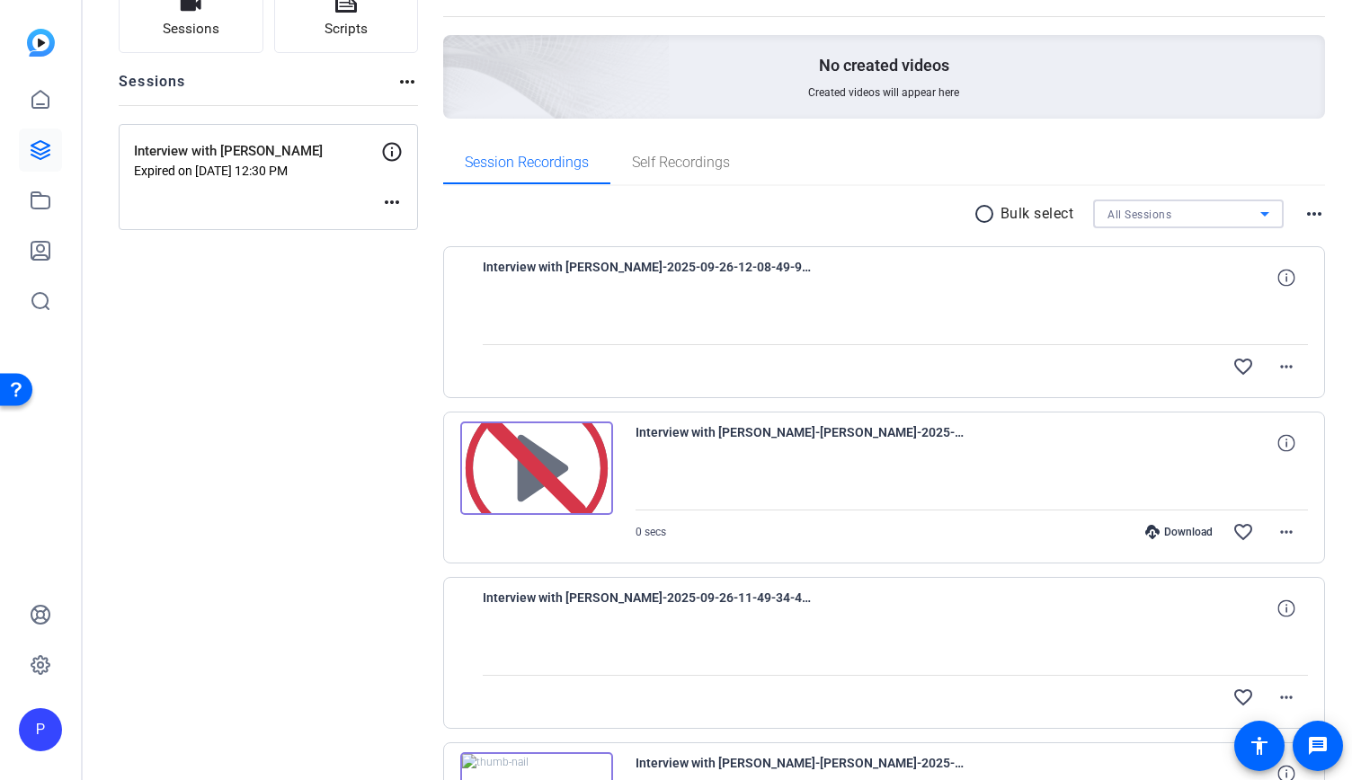
click at [1151, 218] on span "All Sessions" at bounding box center [1139, 214] width 64 height 13
click at [1267, 368] on div at bounding box center [676, 390] width 1352 height 780
click at [1275, 368] on mat-icon "more_horiz" at bounding box center [1286, 367] width 22 height 22
click at [944, 162] on div at bounding box center [676, 390] width 1352 height 780
click at [1277, 272] on icon at bounding box center [1285, 277] width 17 height 17
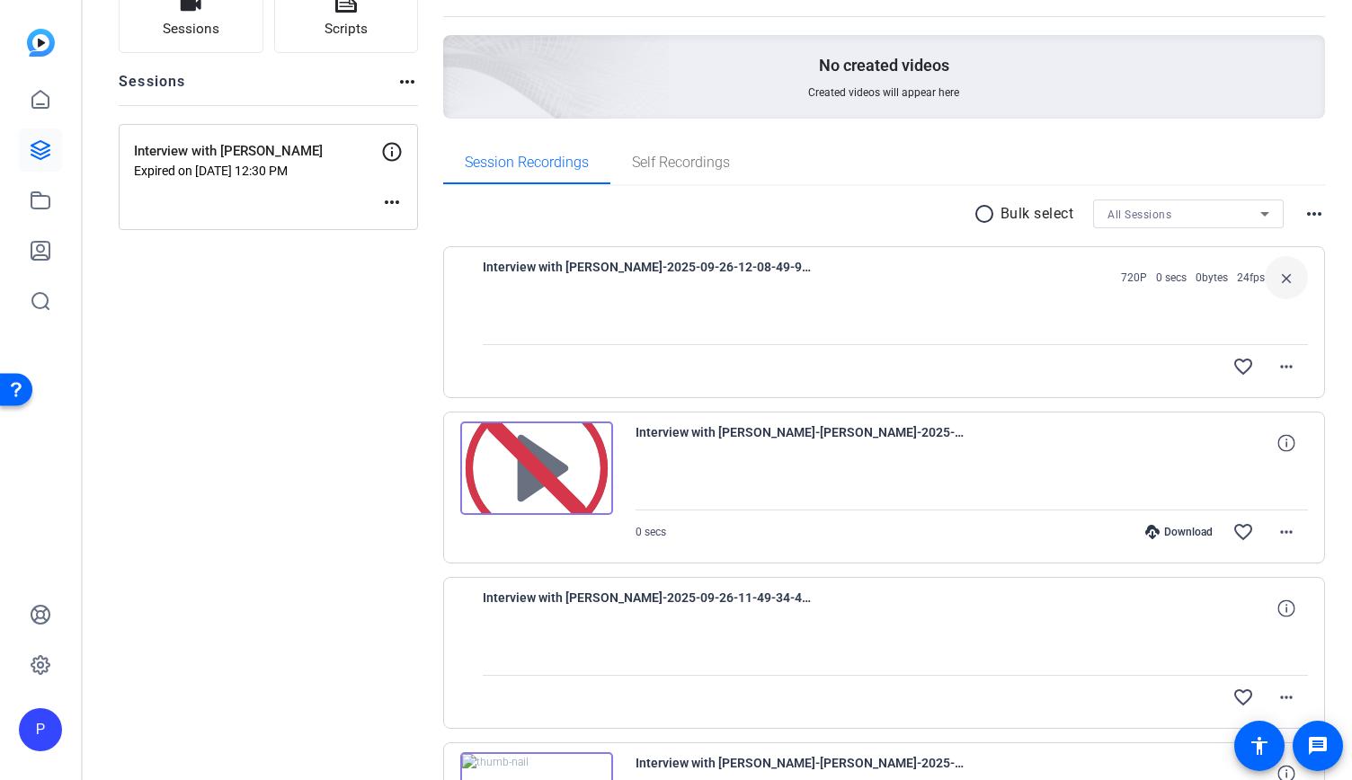
click at [1157, 278] on span "0 secs" at bounding box center [1171, 277] width 31 height 14
click at [1280, 543] on span at bounding box center [1285, 531] width 43 height 43
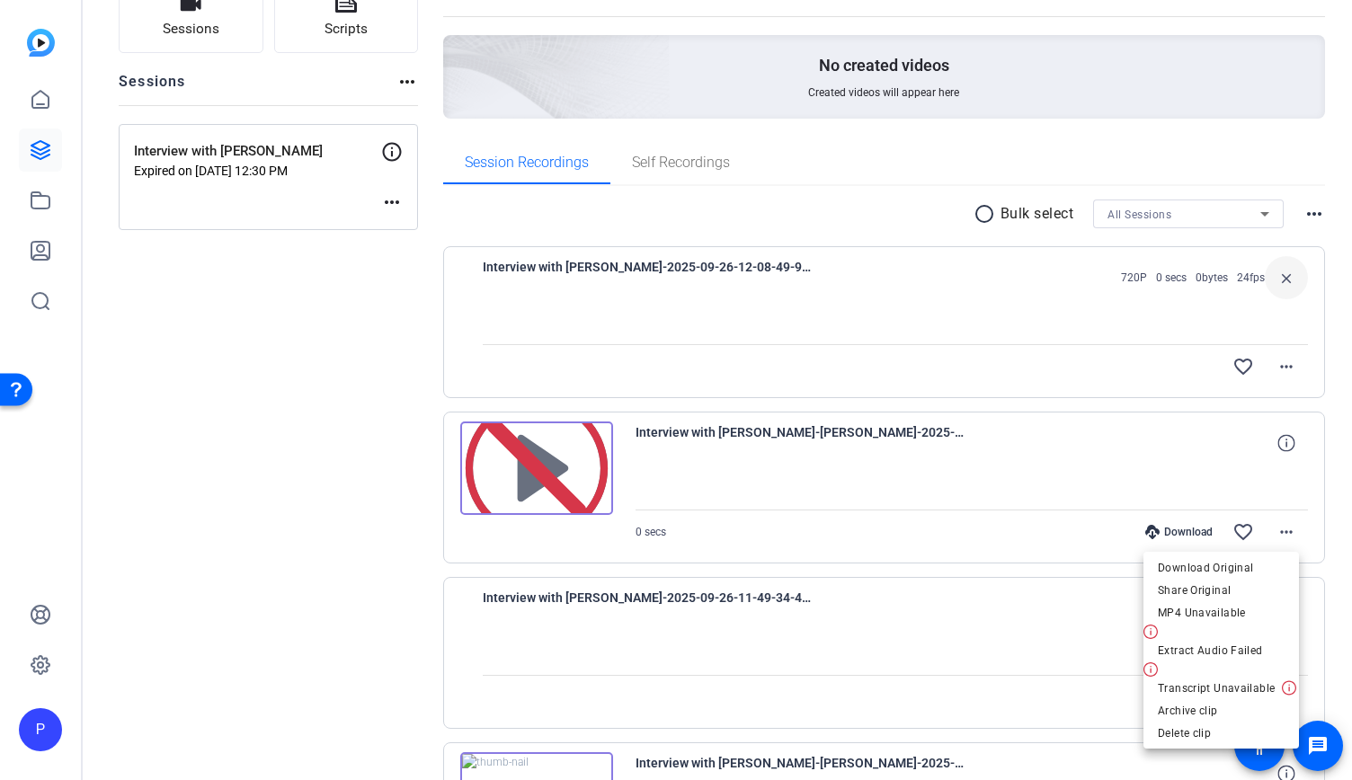
click at [818, 614] on div at bounding box center [676, 390] width 1352 height 780
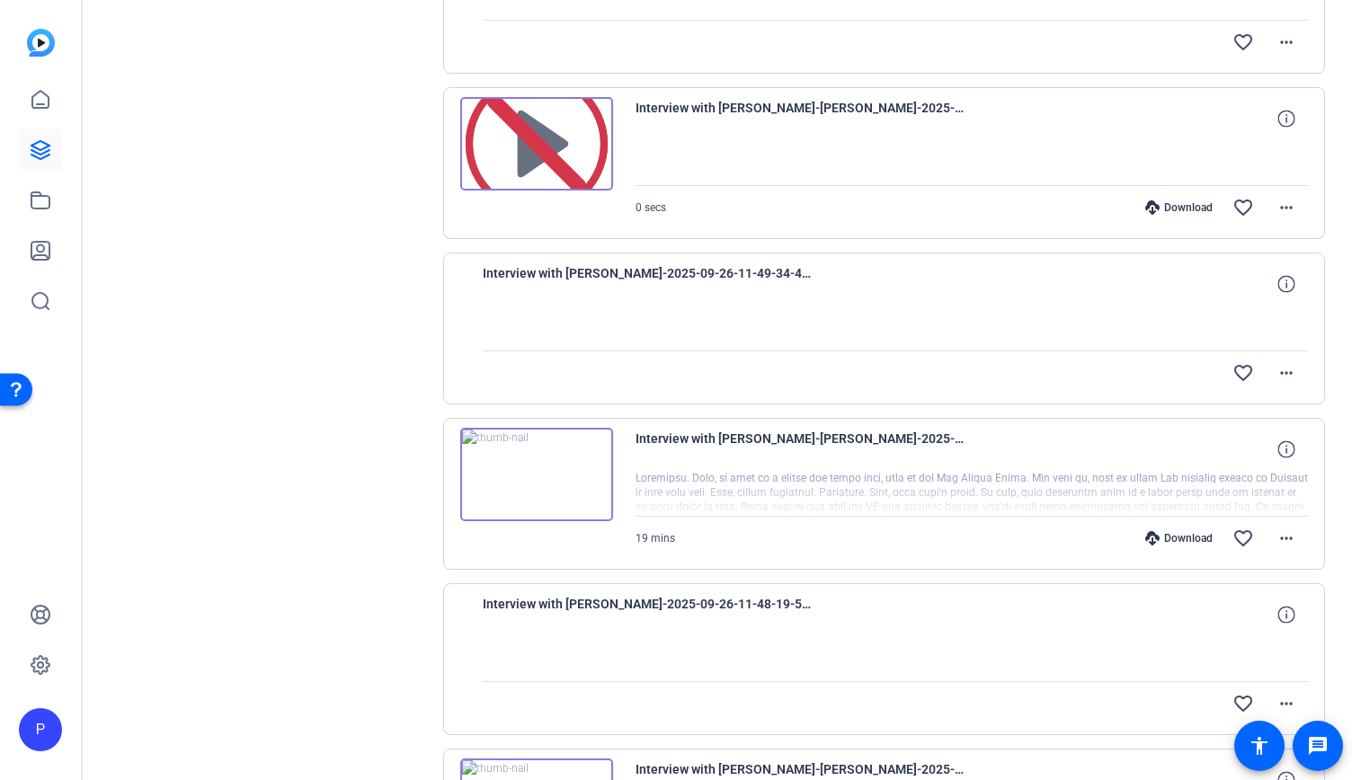
scroll to position [0, 0]
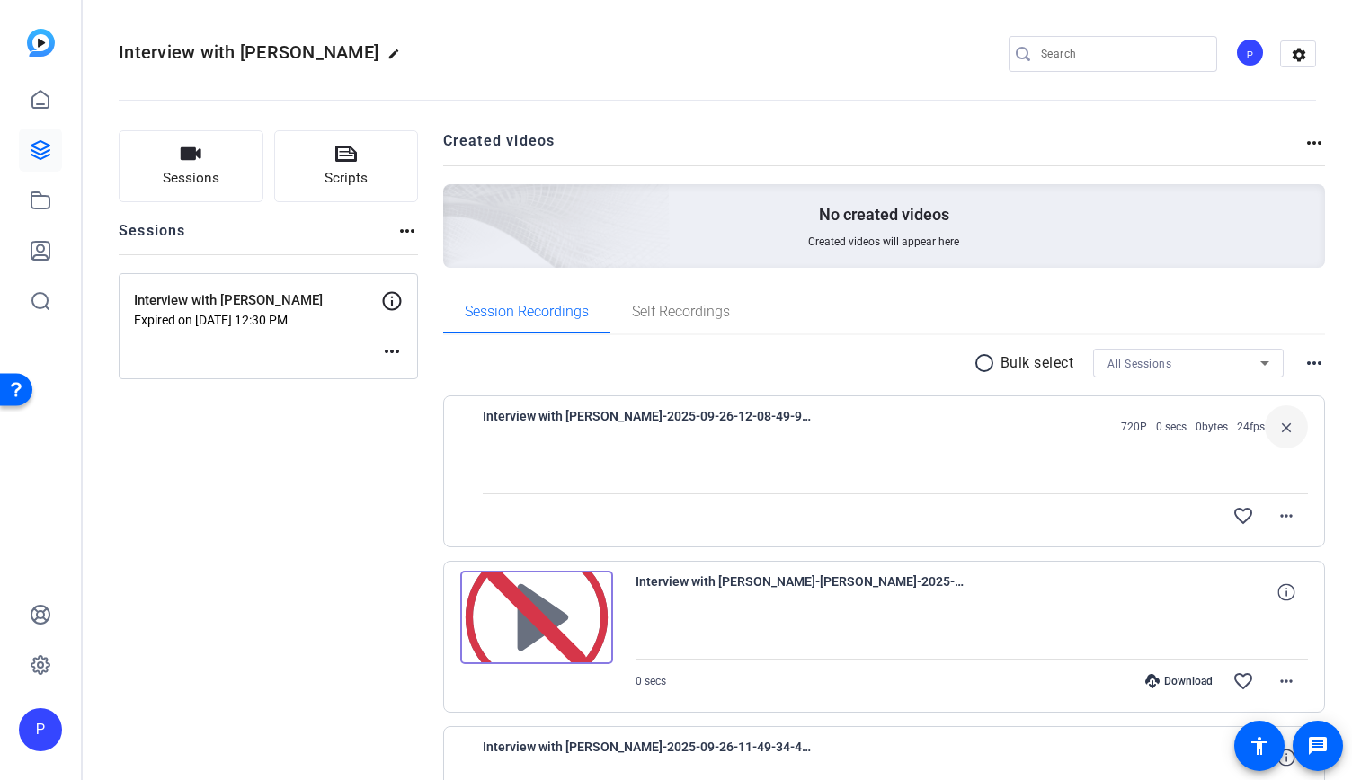
click at [250, 323] on p "Expired on [DATE] 12:30 PM" at bounding box center [257, 320] width 247 height 14
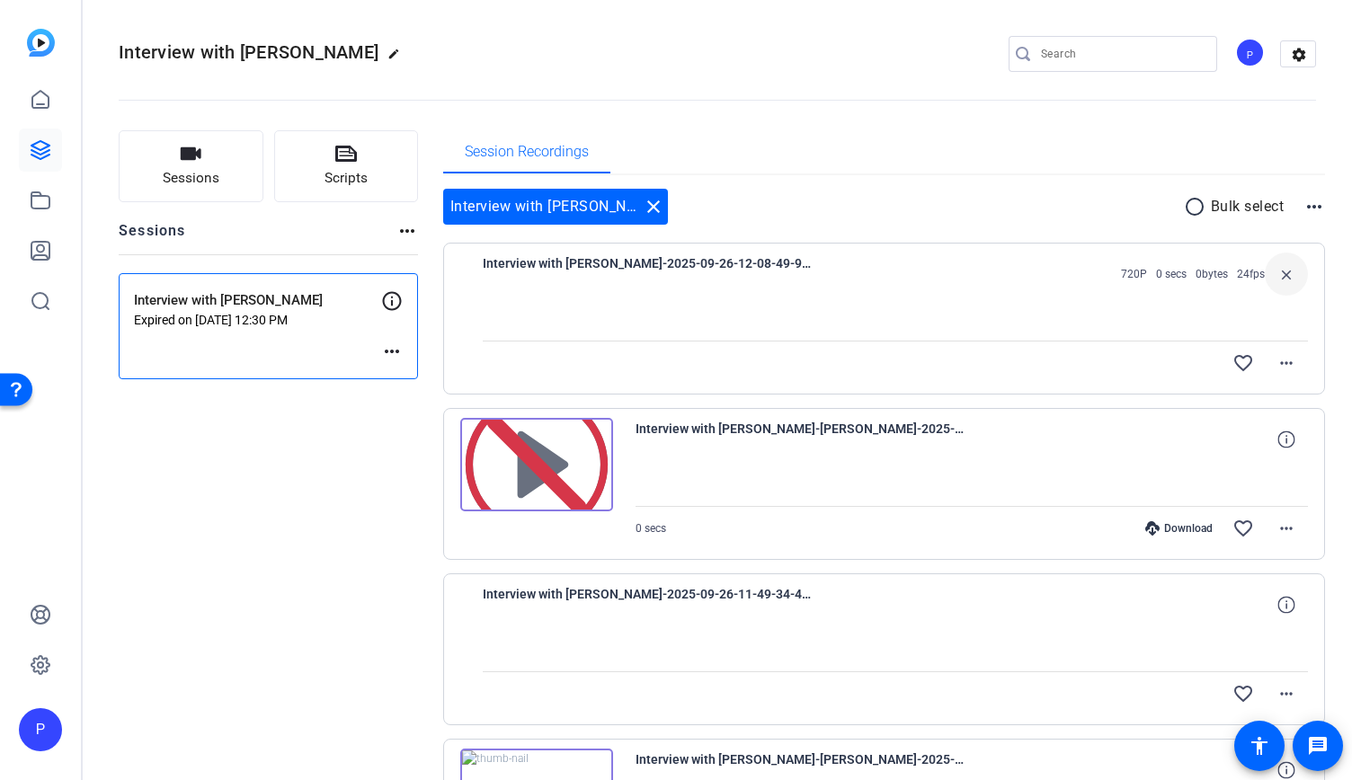
click at [387, 342] on mat-icon "more_horiz" at bounding box center [392, 352] width 22 height 22
click at [385, 370] on button "Edit Session" at bounding box center [436, 377] width 111 height 22
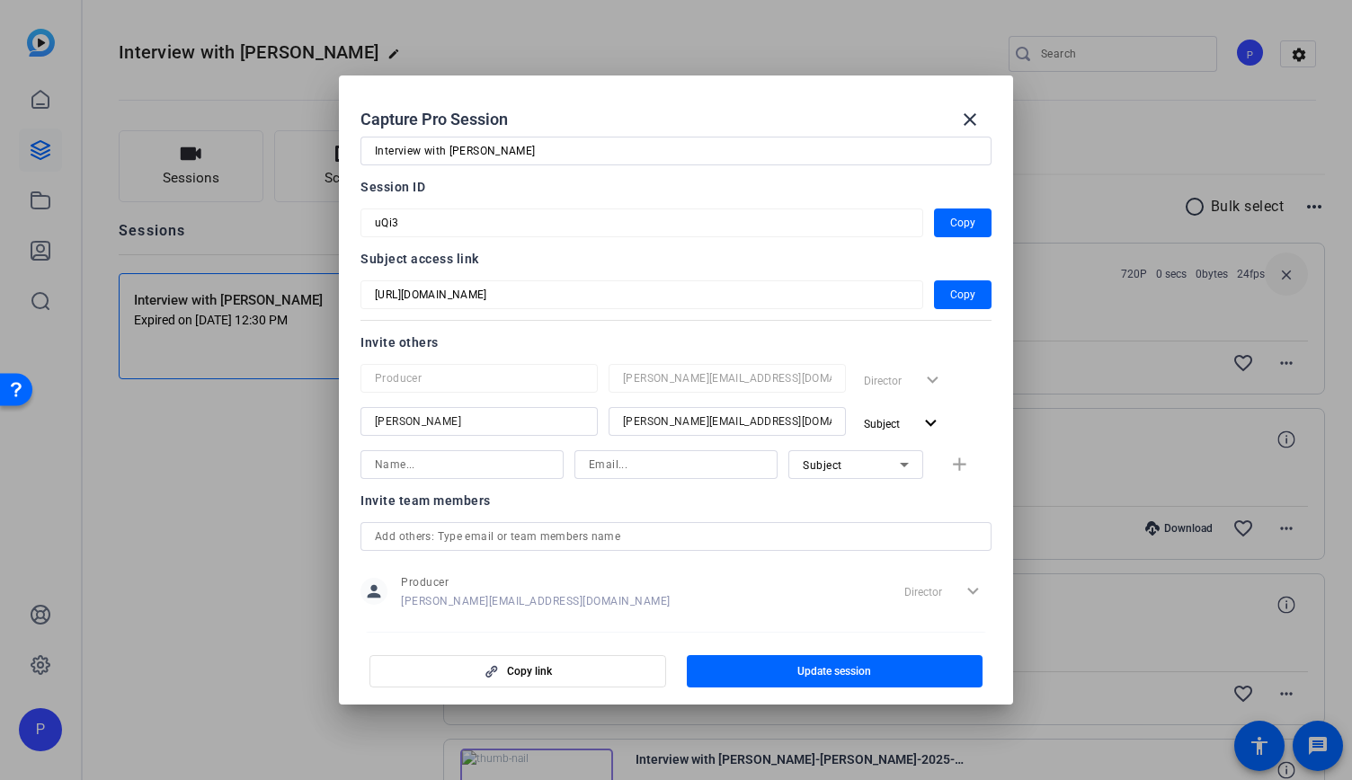
scroll to position [58, 0]
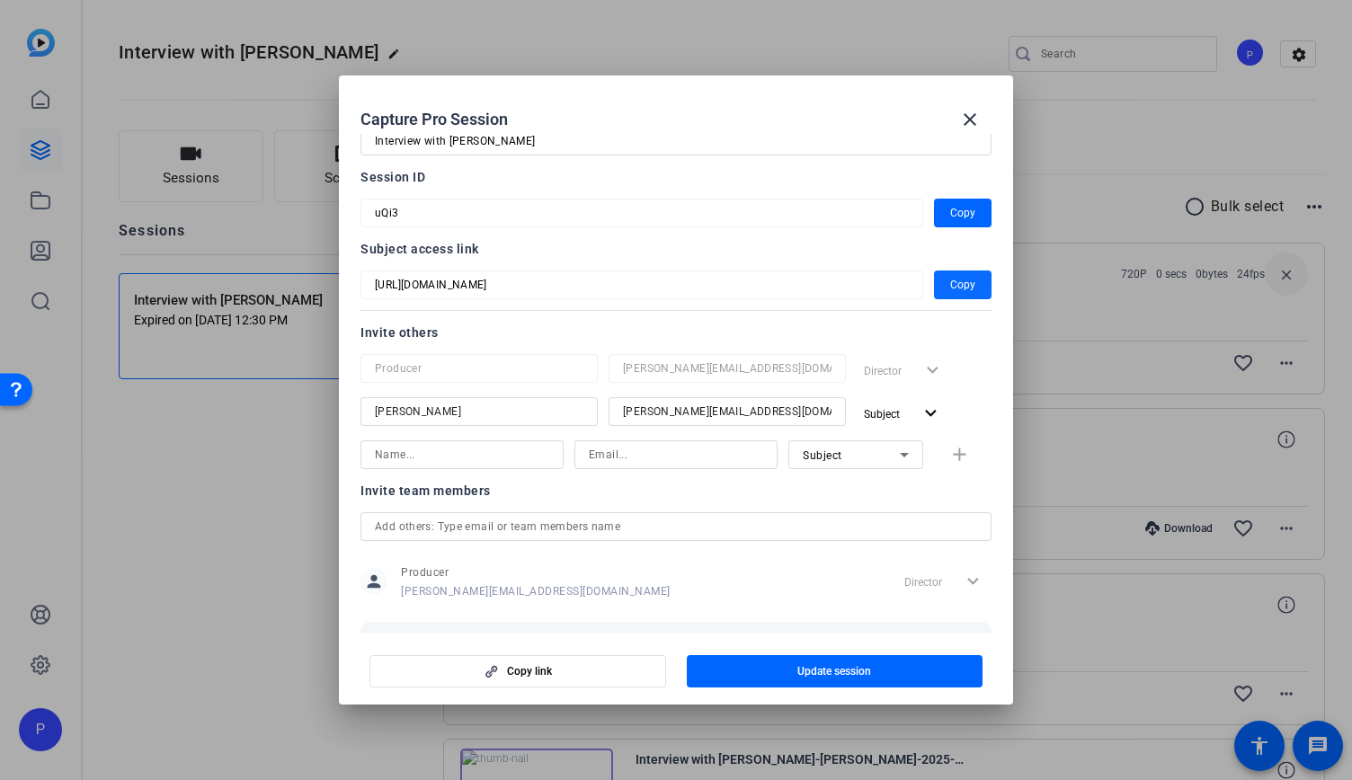
click at [954, 273] on span "button" at bounding box center [963, 284] width 58 height 43
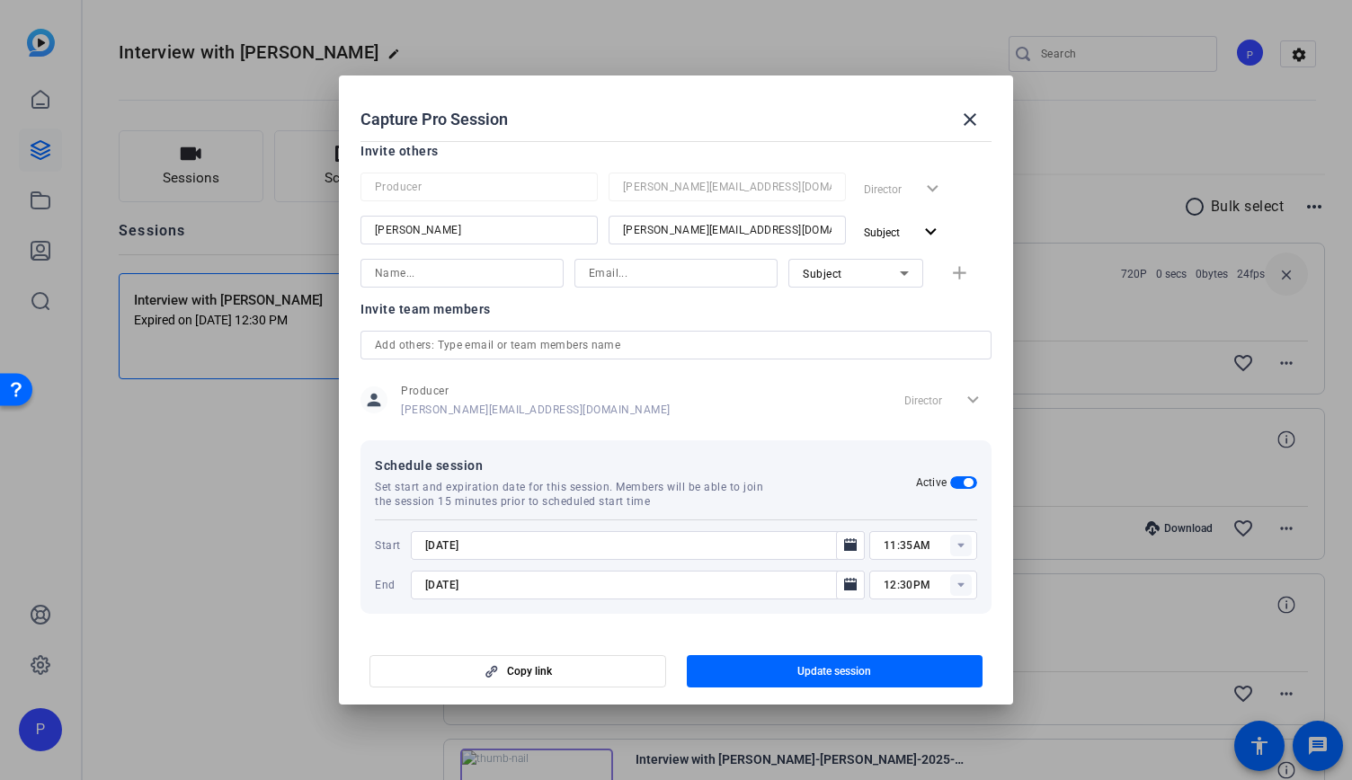
scroll to position [0, 0]
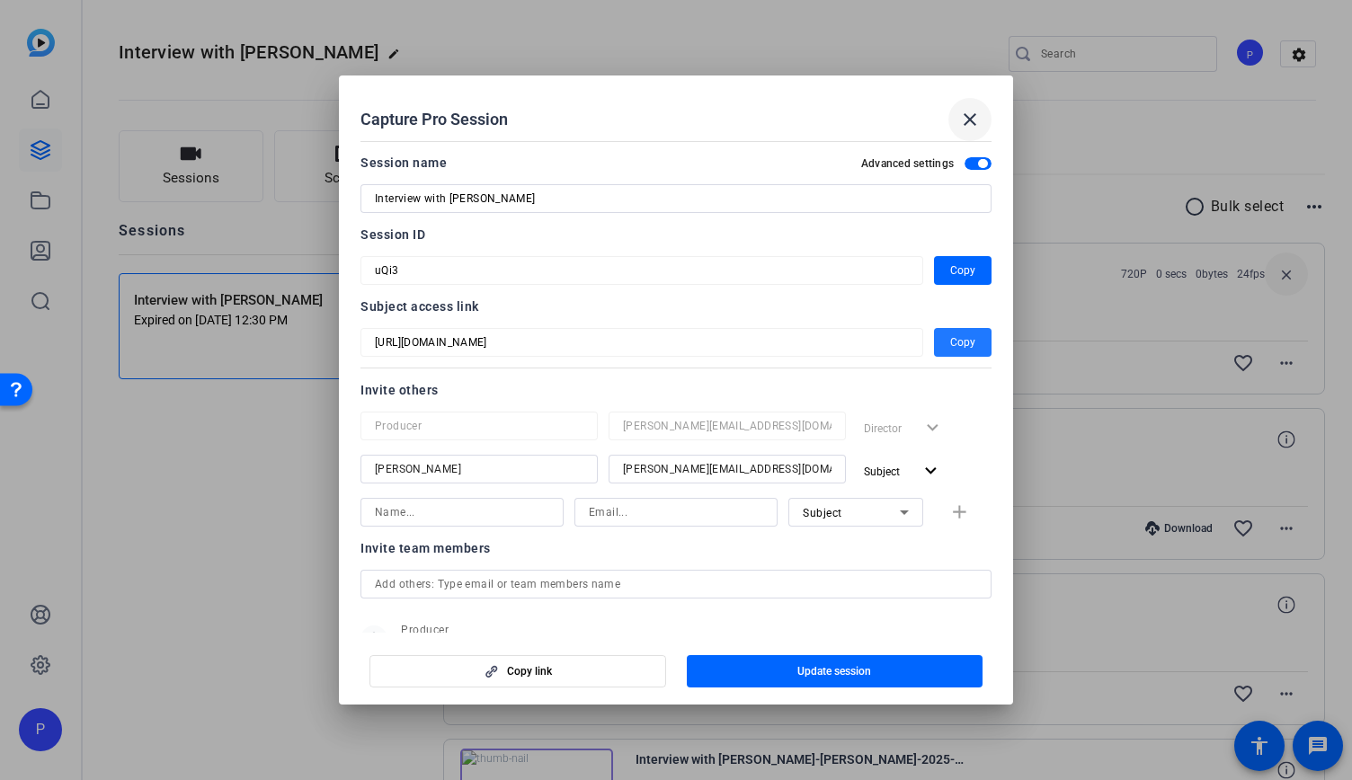
click at [969, 115] on mat-icon "close" at bounding box center [970, 120] width 22 height 22
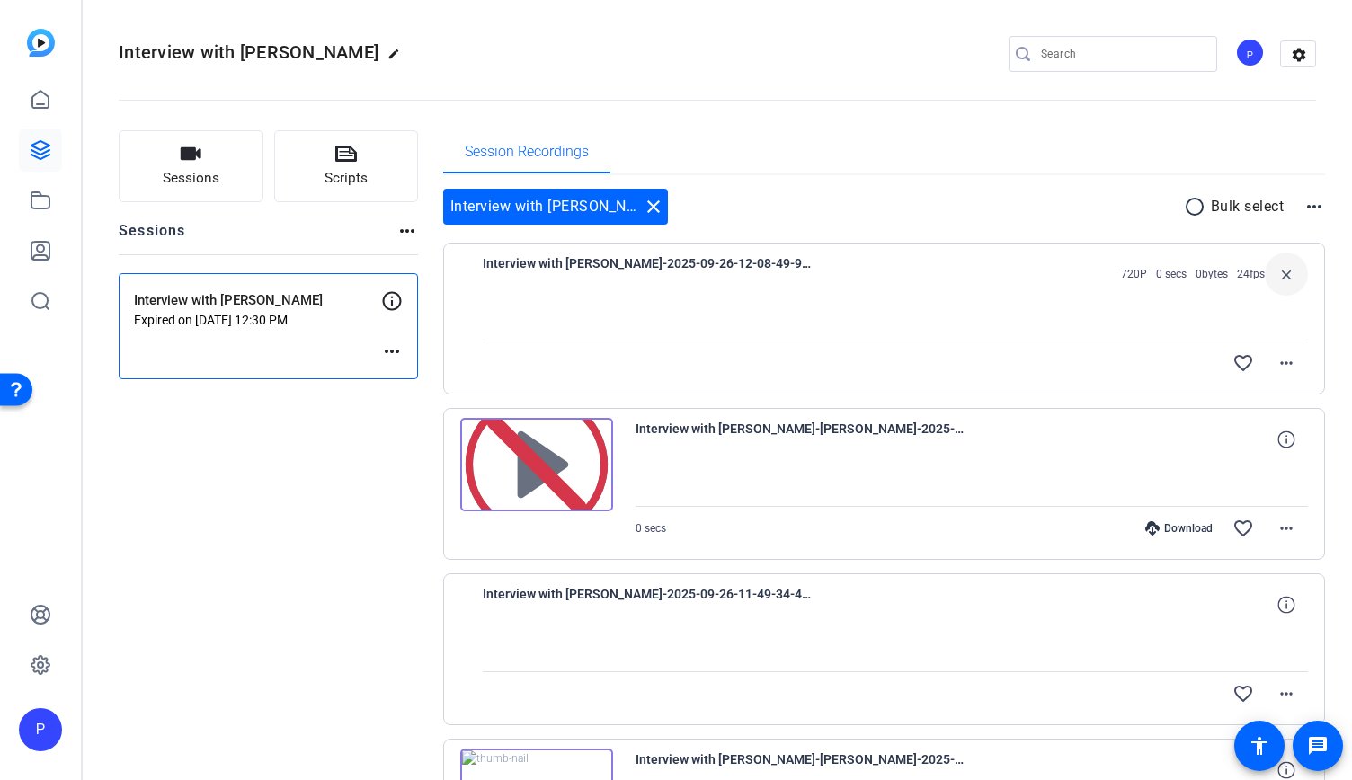
click at [394, 350] on mat-icon "more_horiz" at bounding box center [392, 352] width 22 height 22
click at [413, 378] on span "Edit Session" at bounding box center [436, 378] width 82 height 22
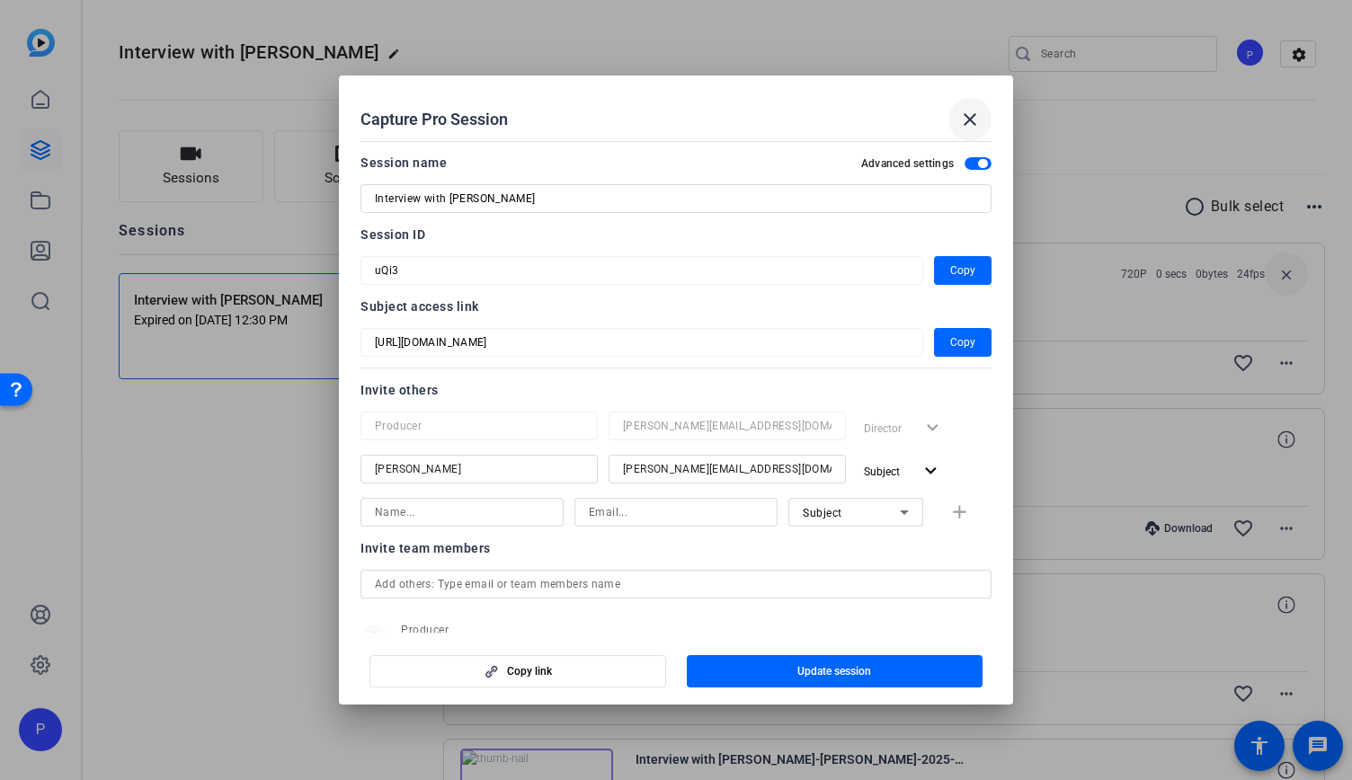
click at [973, 126] on mat-icon "close" at bounding box center [970, 120] width 22 height 22
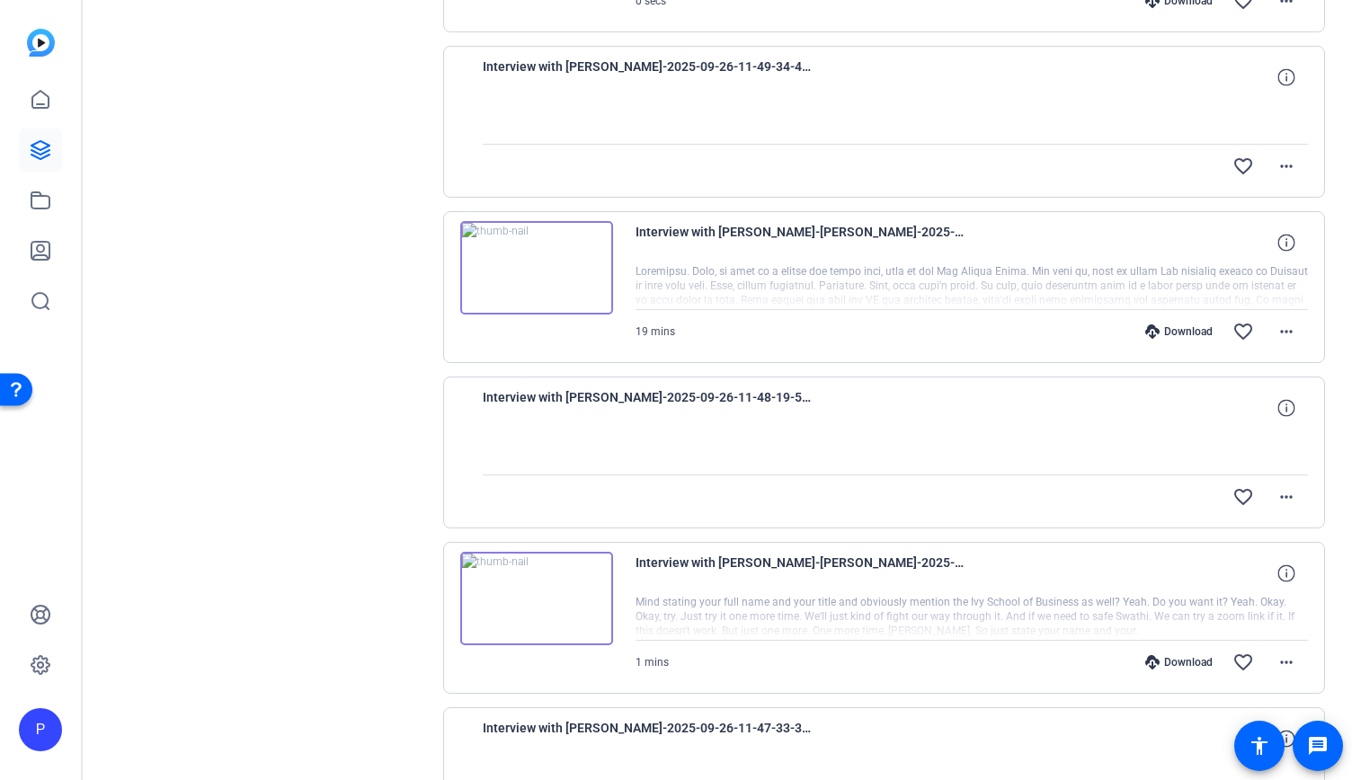
scroll to position [528, 0]
click at [548, 574] on img at bounding box center [536, 597] width 153 height 93
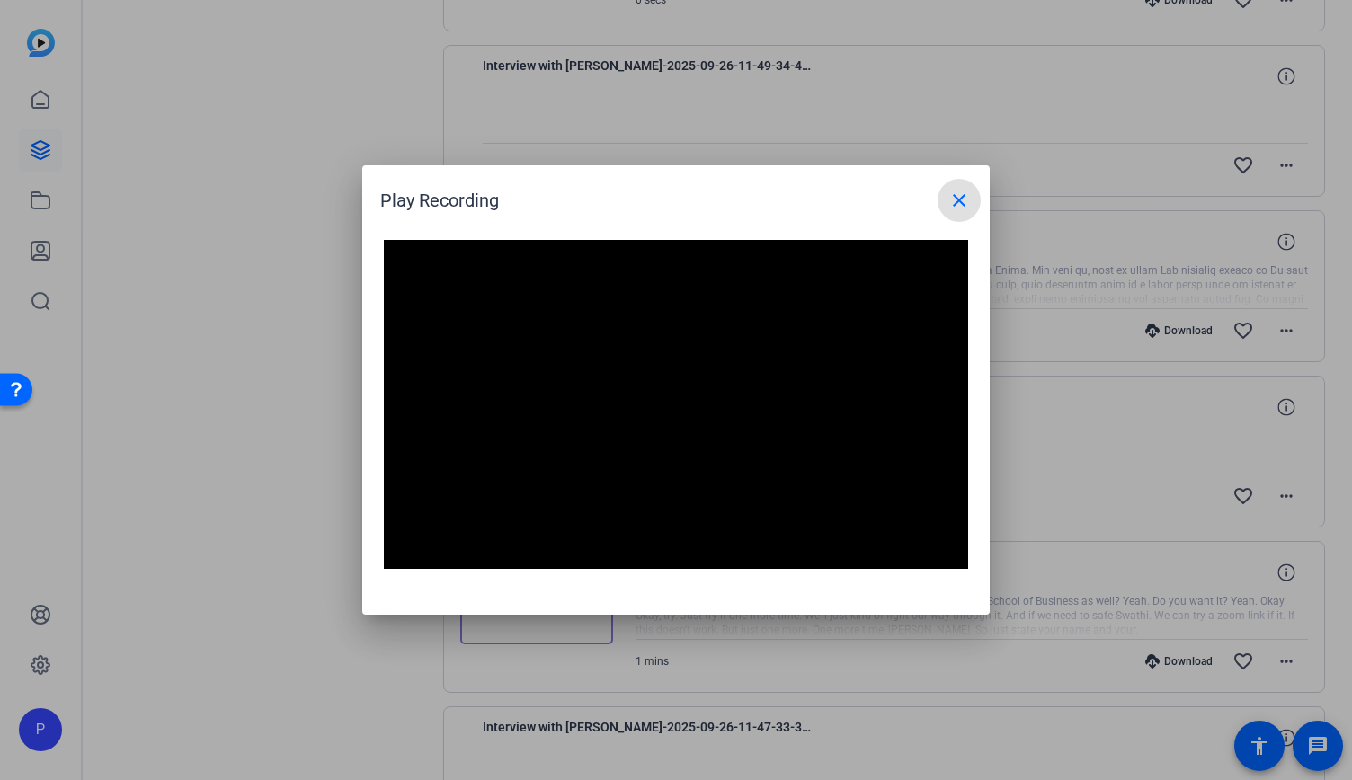
click at [961, 196] on mat-icon "close" at bounding box center [959, 201] width 22 height 22
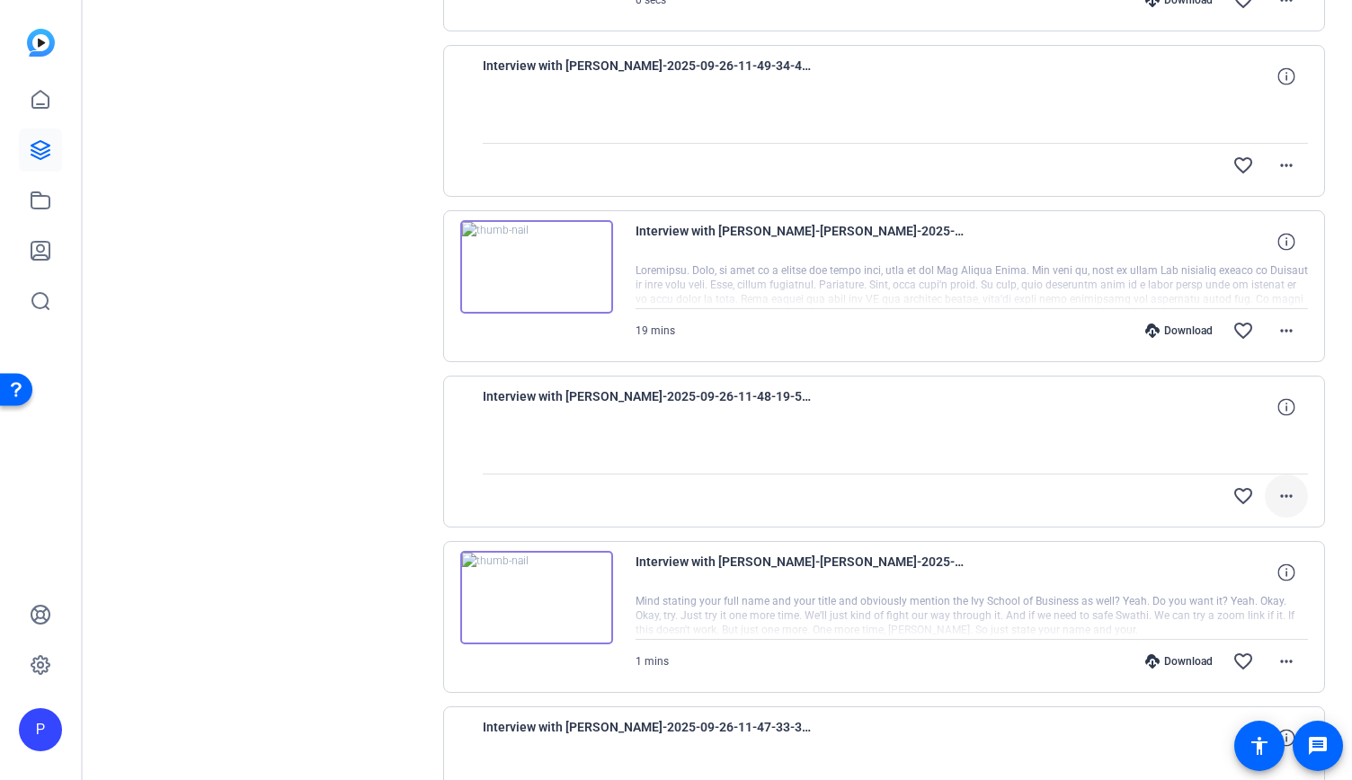
click at [1275, 495] on mat-icon "more_horiz" at bounding box center [1286, 496] width 22 height 22
click at [352, 332] on div at bounding box center [676, 390] width 1352 height 780
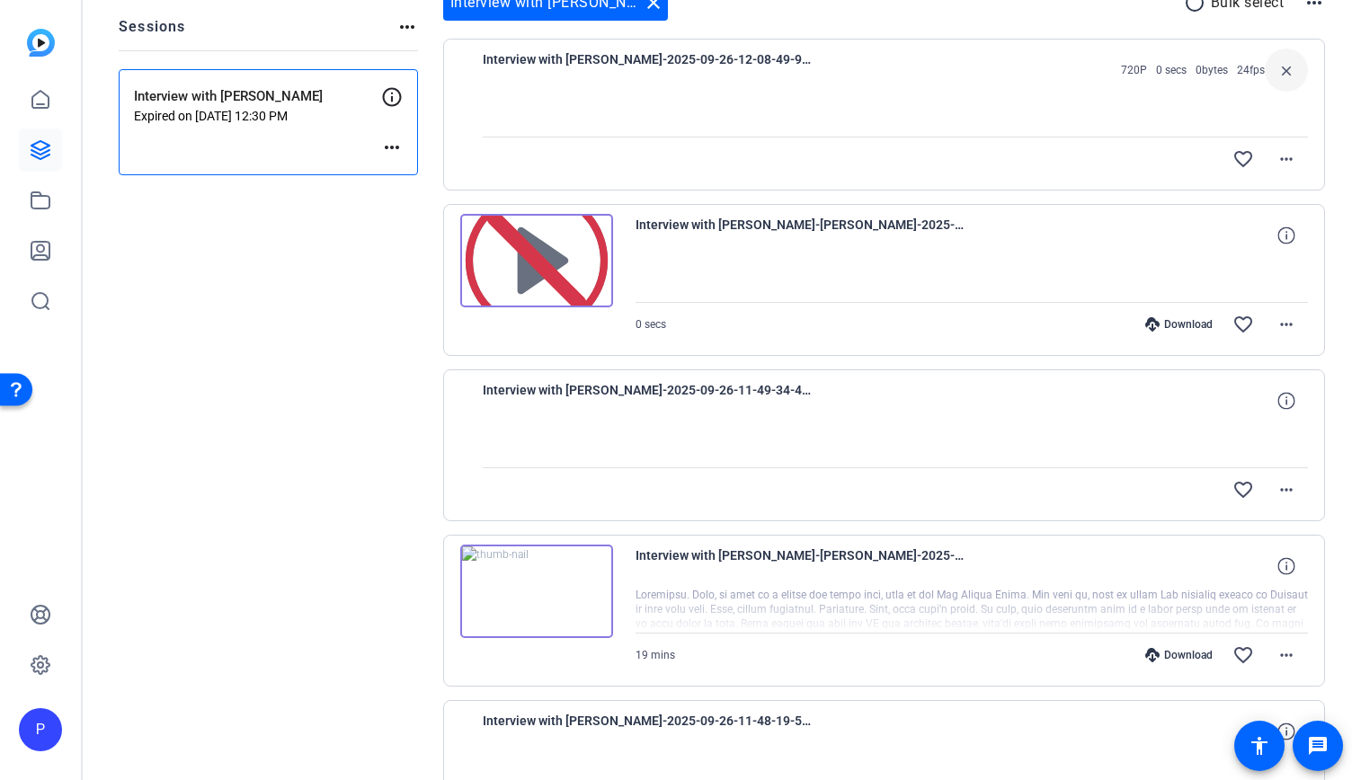
scroll to position [203, 0]
click at [1313, 754] on mat-icon "message" at bounding box center [1318, 746] width 22 height 22
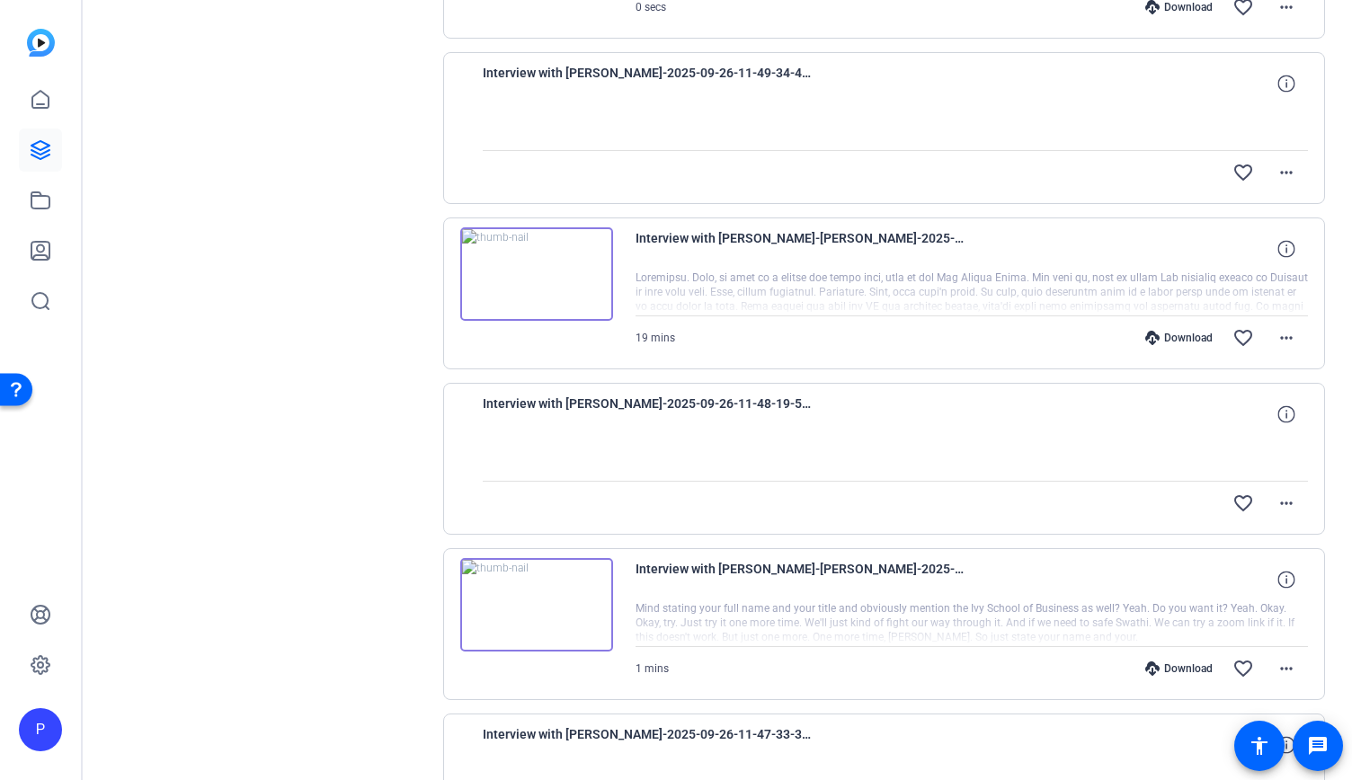
scroll to position [359, 0]
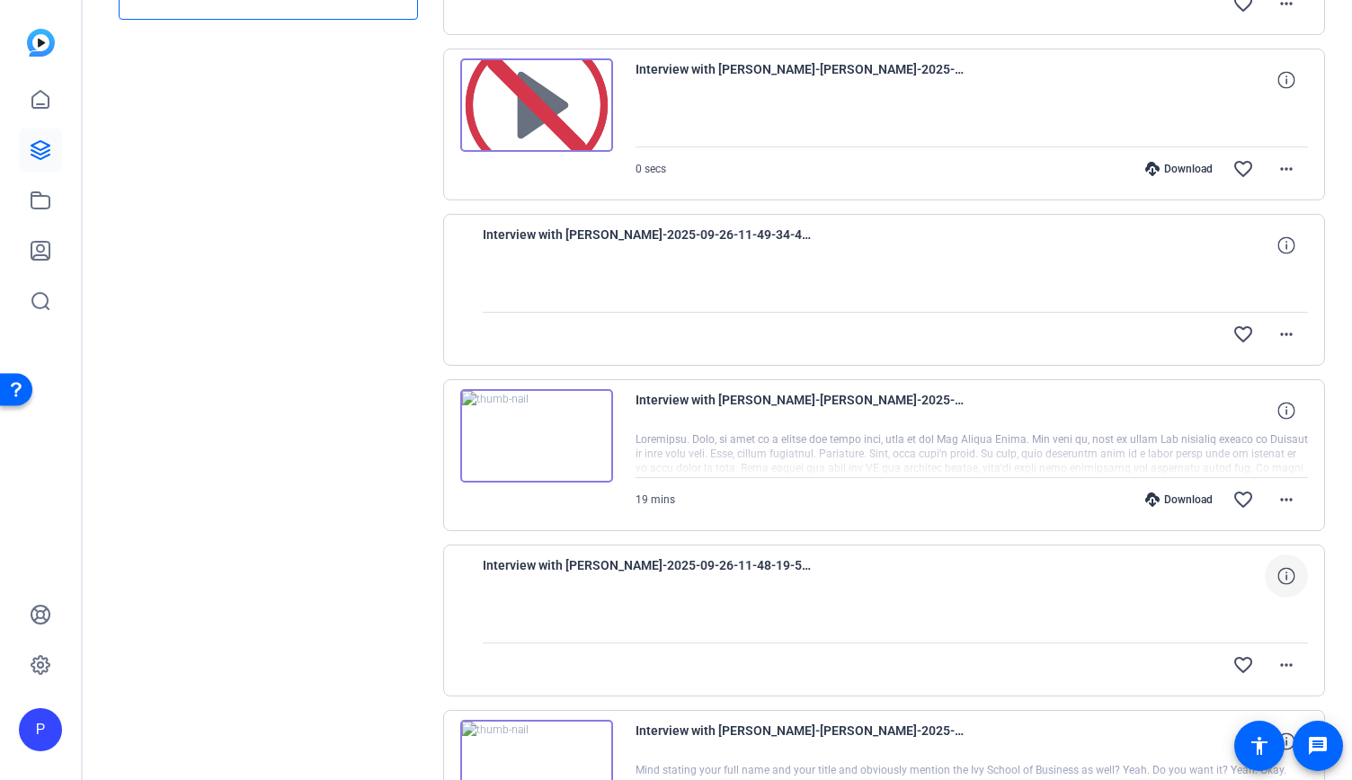
click at [1285, 570] on icon at bounding box center [1285, 575] width 17 height 17
click at [1280, 657] on mat-icon "more_horiz" at bounding box center [1286, 665] width 22 height 22
click at [180, 298] on div at bounding box center [676, 390] width 1352 height 780
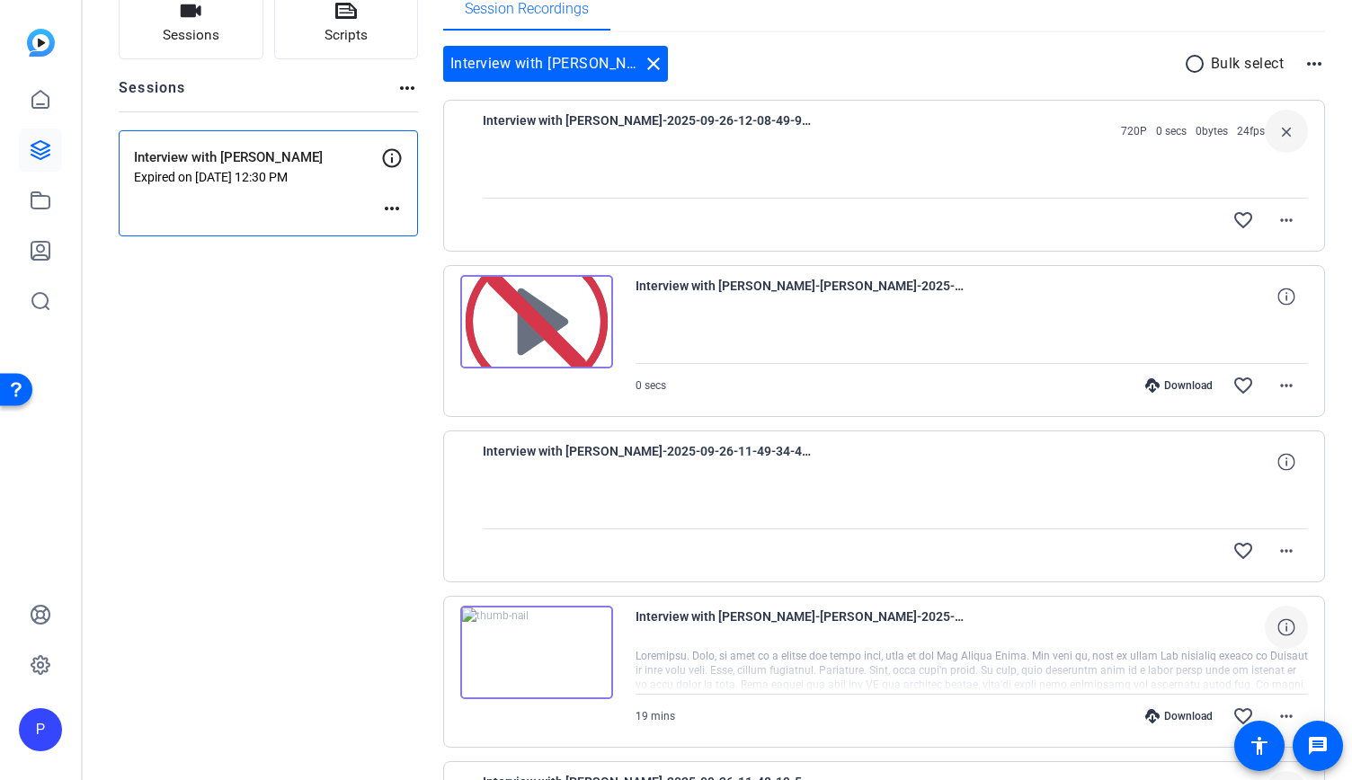
scroll to position [180, 0]
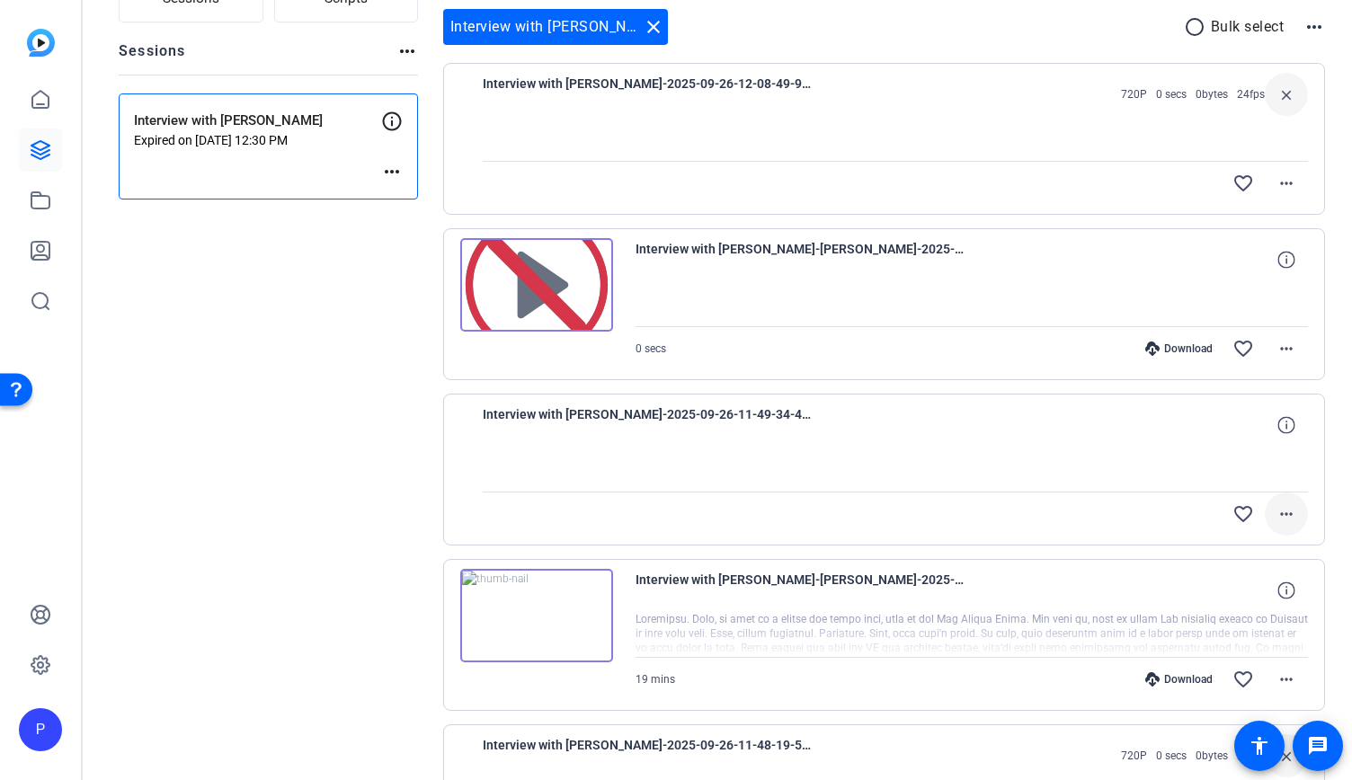
click at [1283, 495] on span at bounding box center [1285, 513] width 43 height 43
click at [622, 415] on div at bounding box center [676, 390] width 1352 height 780
click at [639, 399] on div "Interview with [PERSON_NAME]-2025-09-26-11-49-34-493-1 favorite_border more_hor…" at bounding box center [884, 470] width 882 height 152
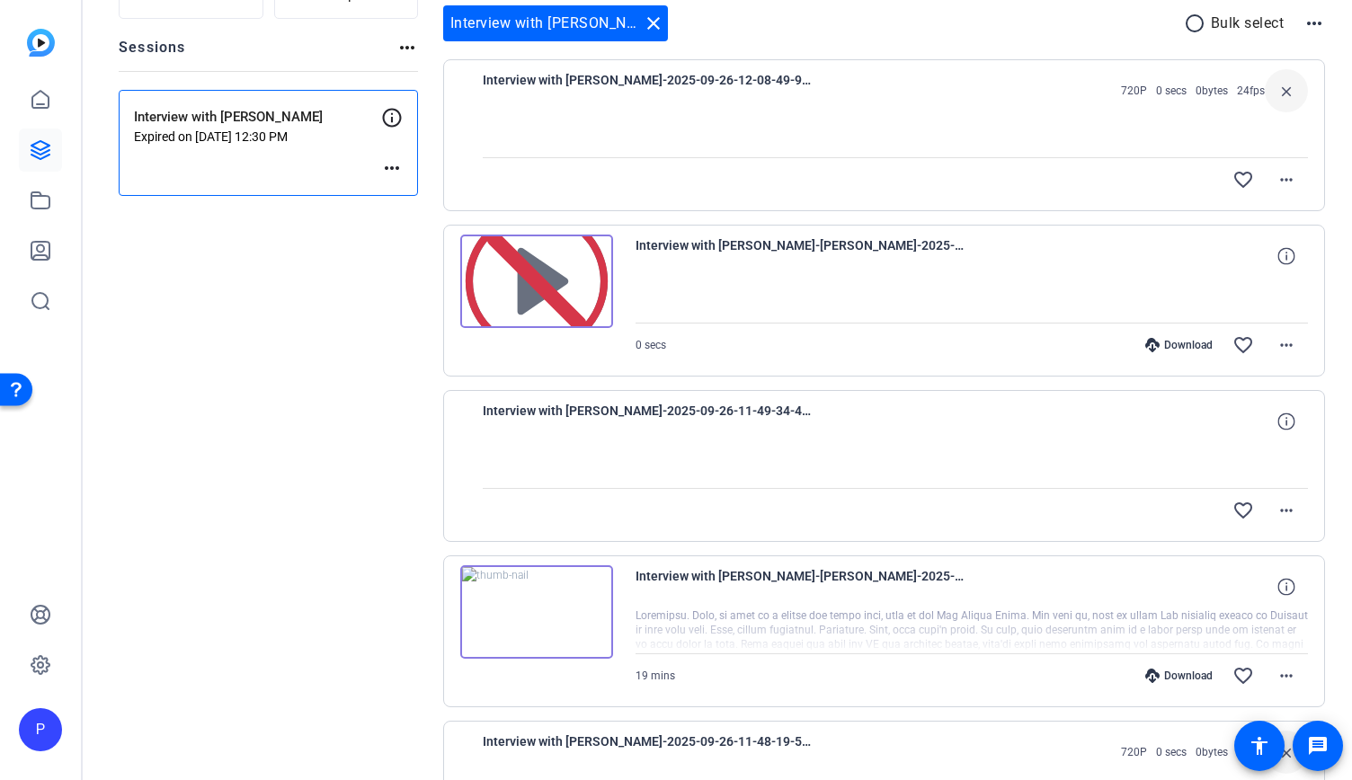
scroll to position [90, 0]
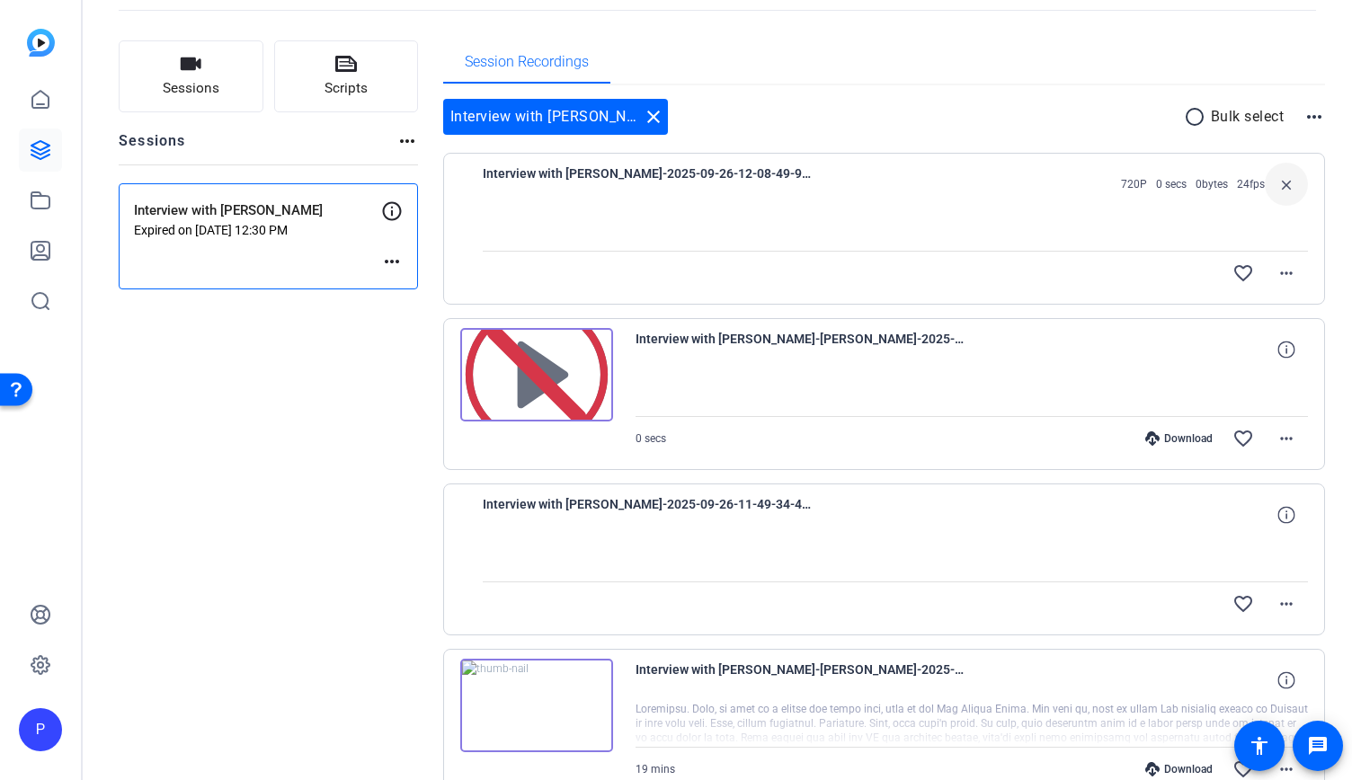
click at [401, 259] on mat-icon "more_horiz" at bounding box center [392, 262] width 22 height 22
click at [422, 282] on span "Edit Session" at bounding box center [436, 288] width 82 height 22
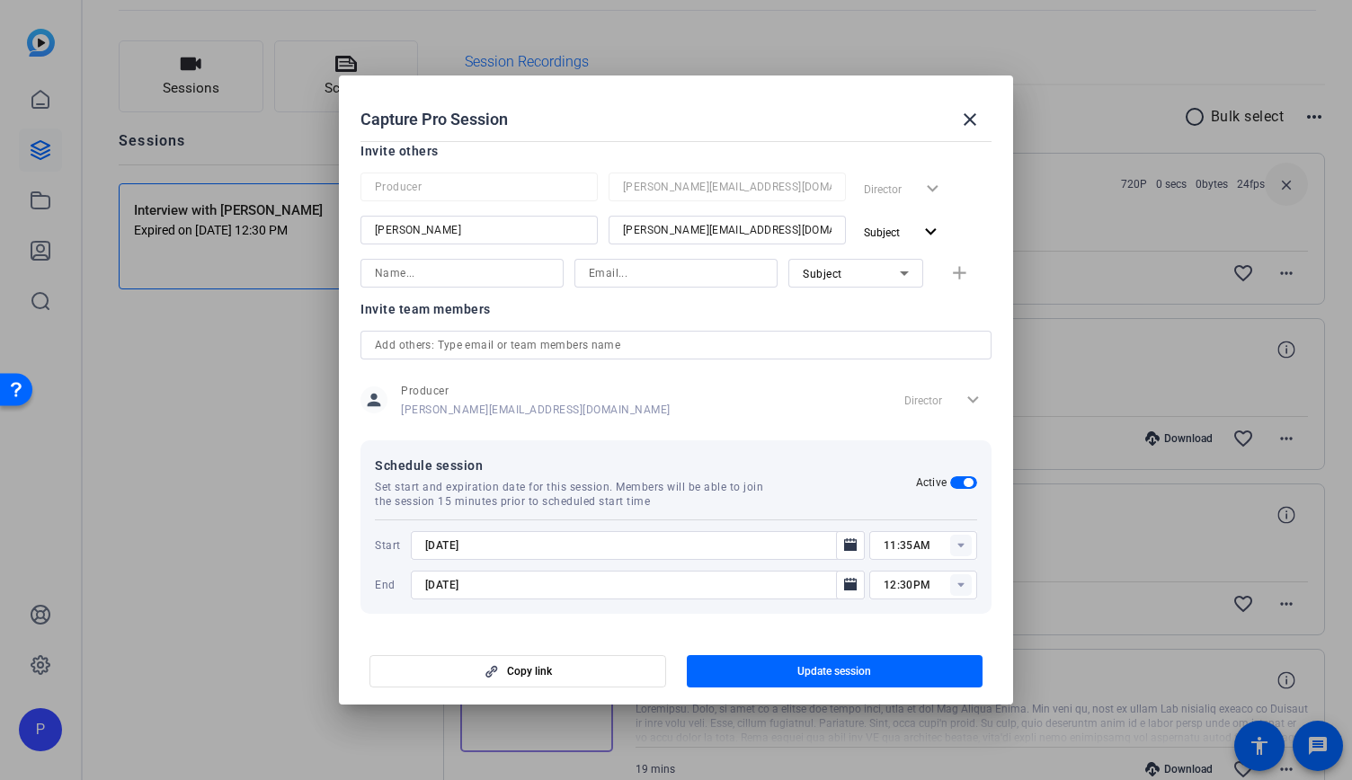
scroll to position [149, 0]
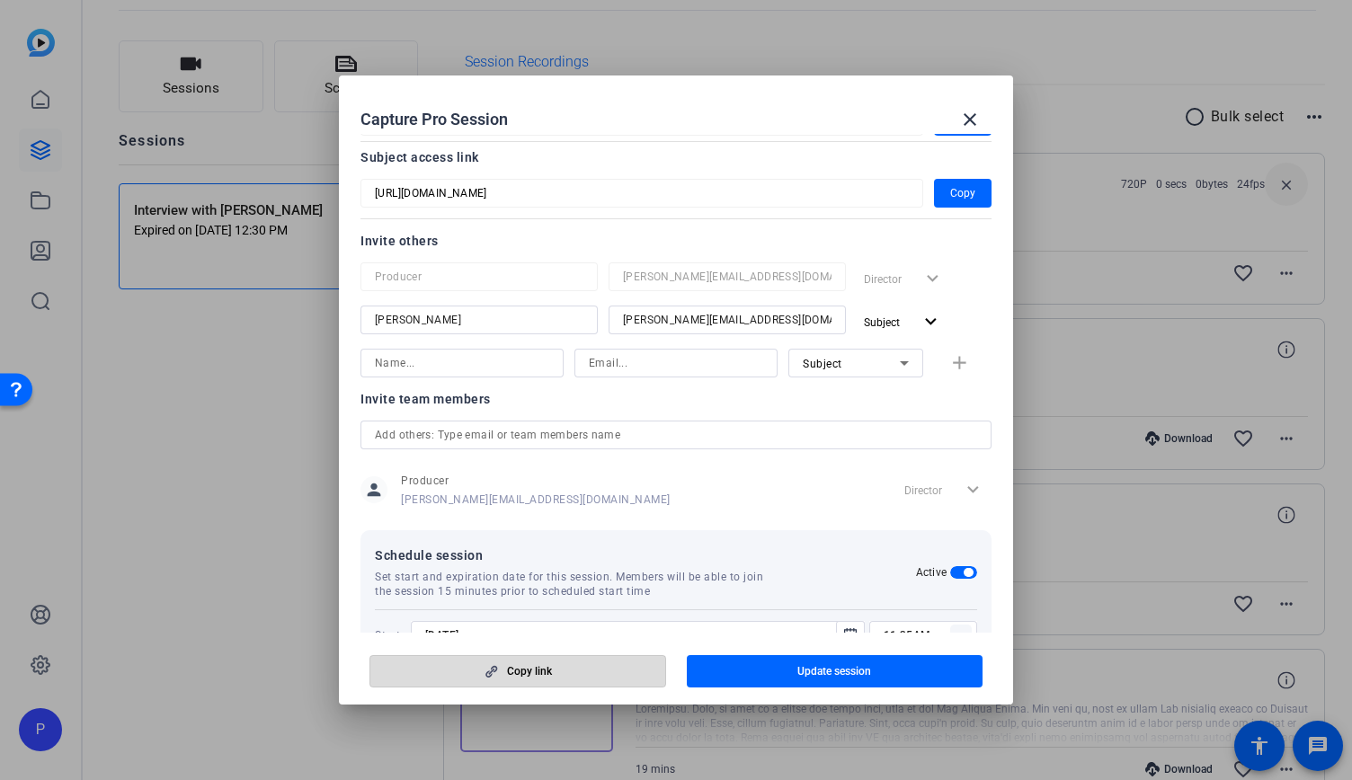
click at [575, 673] on span "button" at bounding box center [517, 671] width 295 height 43
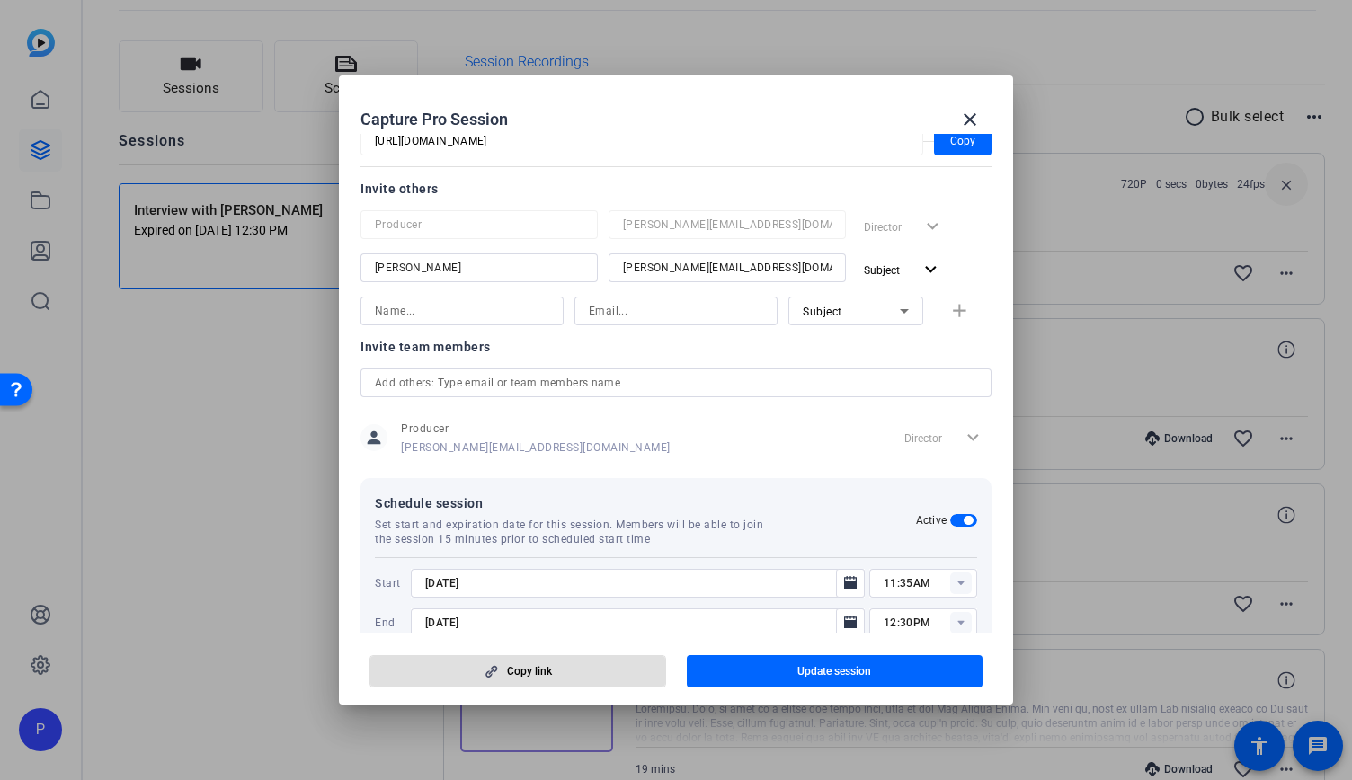
scroll to position [239, 0]
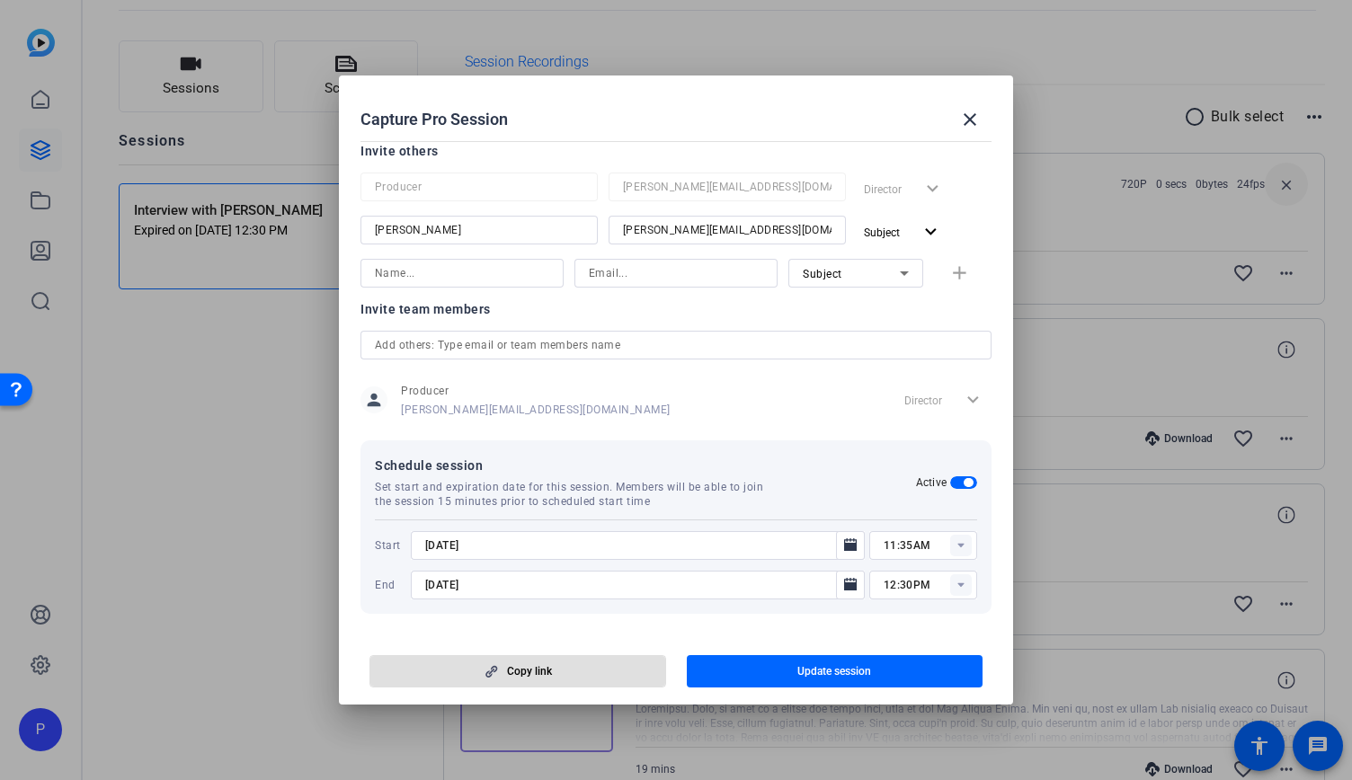
click at [962, 488] on div "Active" at bounding box center [947, 482] width 62 height 14
click at [957, 545] on icon at bounding box center [960, 546] width 6 height 4
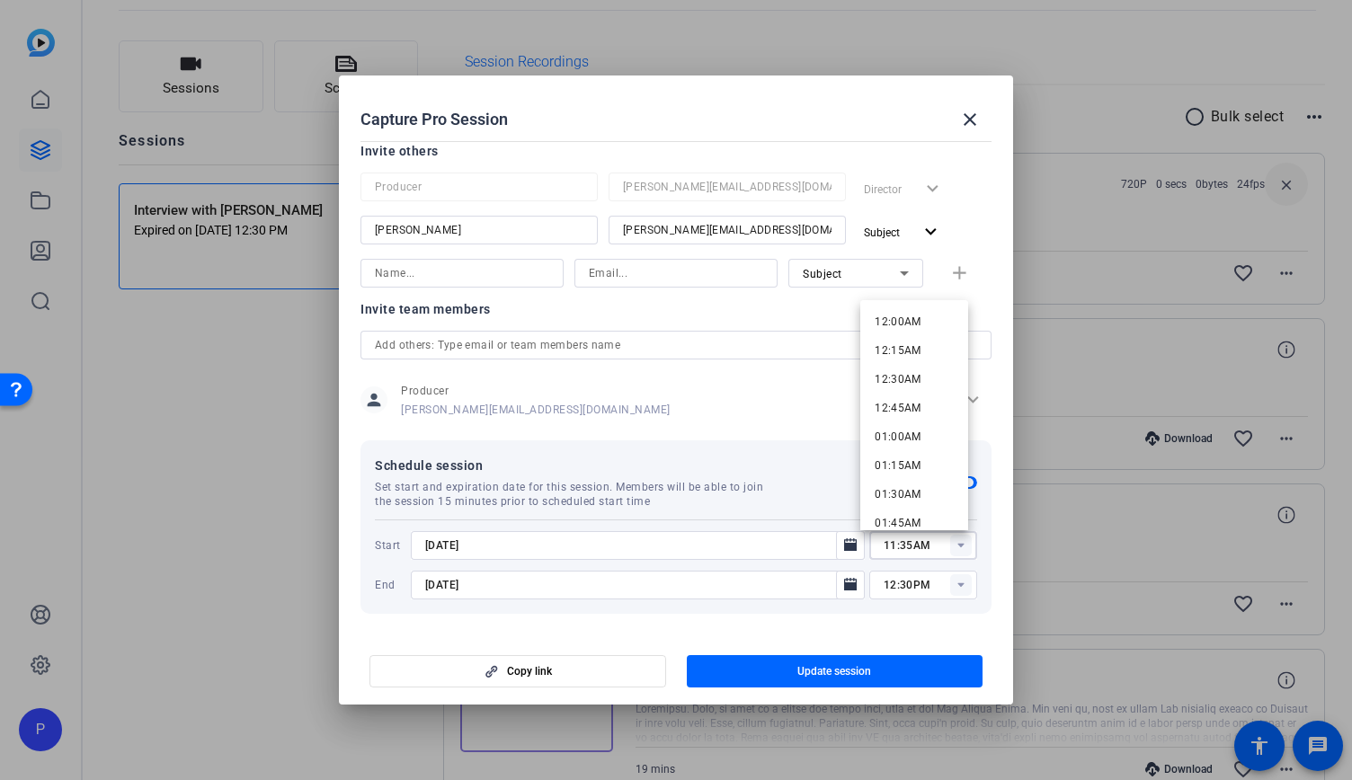
click at [411, 554] on div "[DATE]" at bounding box center [638, 545] width 454 height 29
click at [845, 590] on icon "Open calendar" at bounding box center [850, 585] width 14 height 22
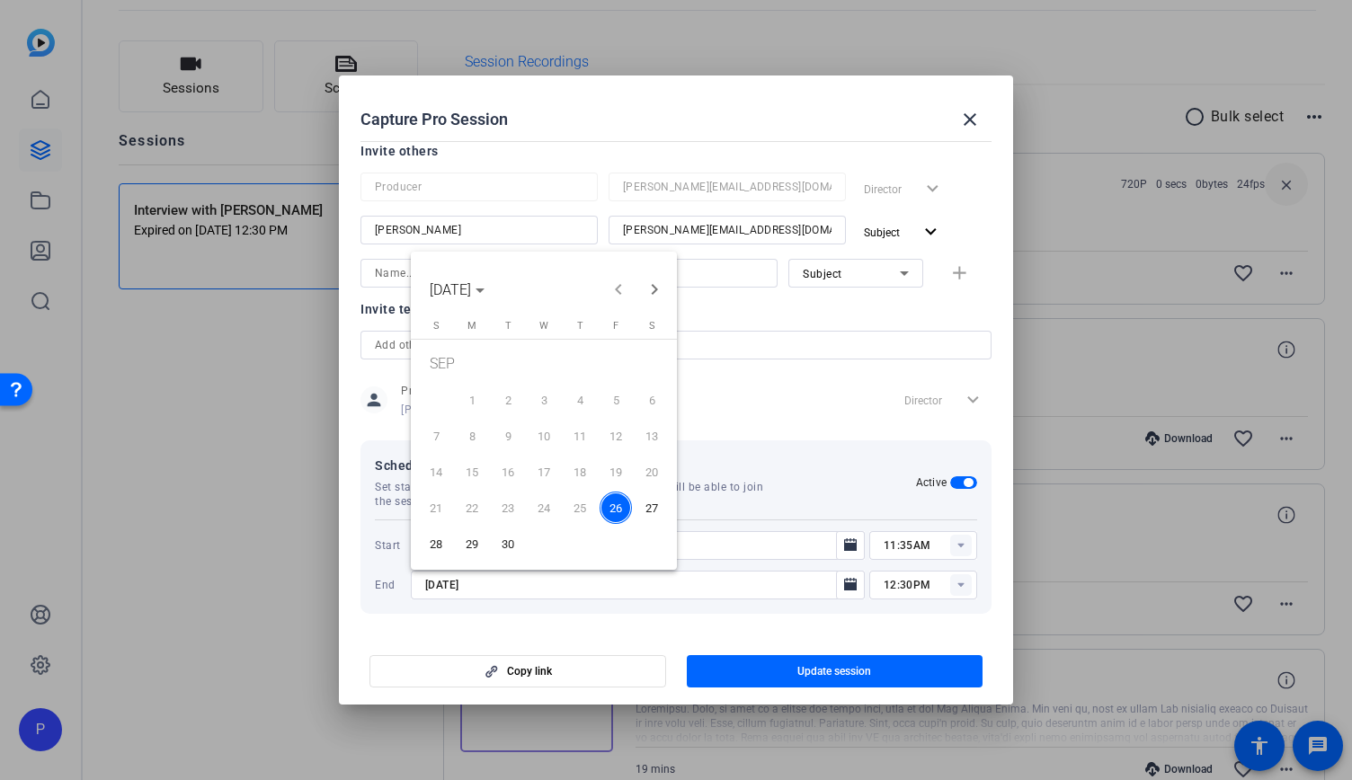
click at [722, 587] on div at bounding box center [676, 390] width 1352 height 780
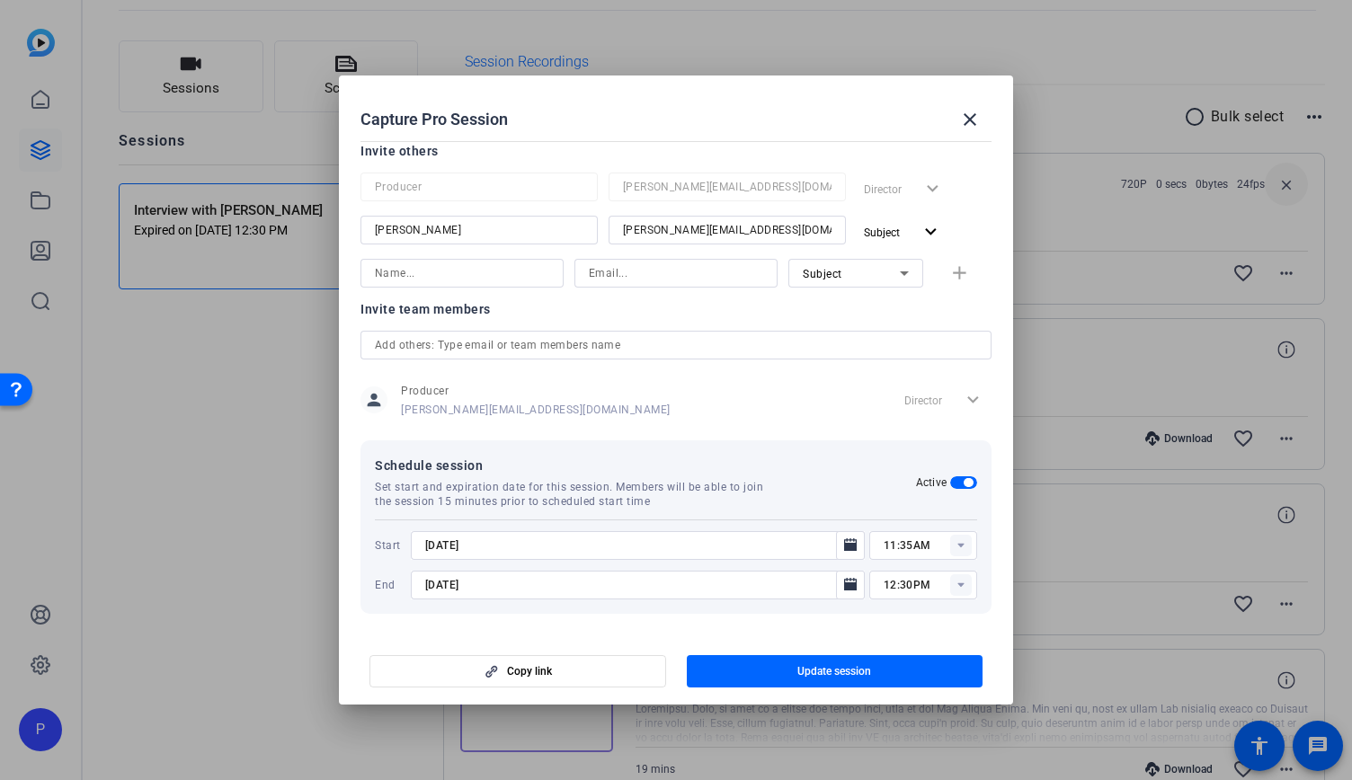
click at [950, 481] on span "button" at bounding box center [963, 482] width 27 height 13
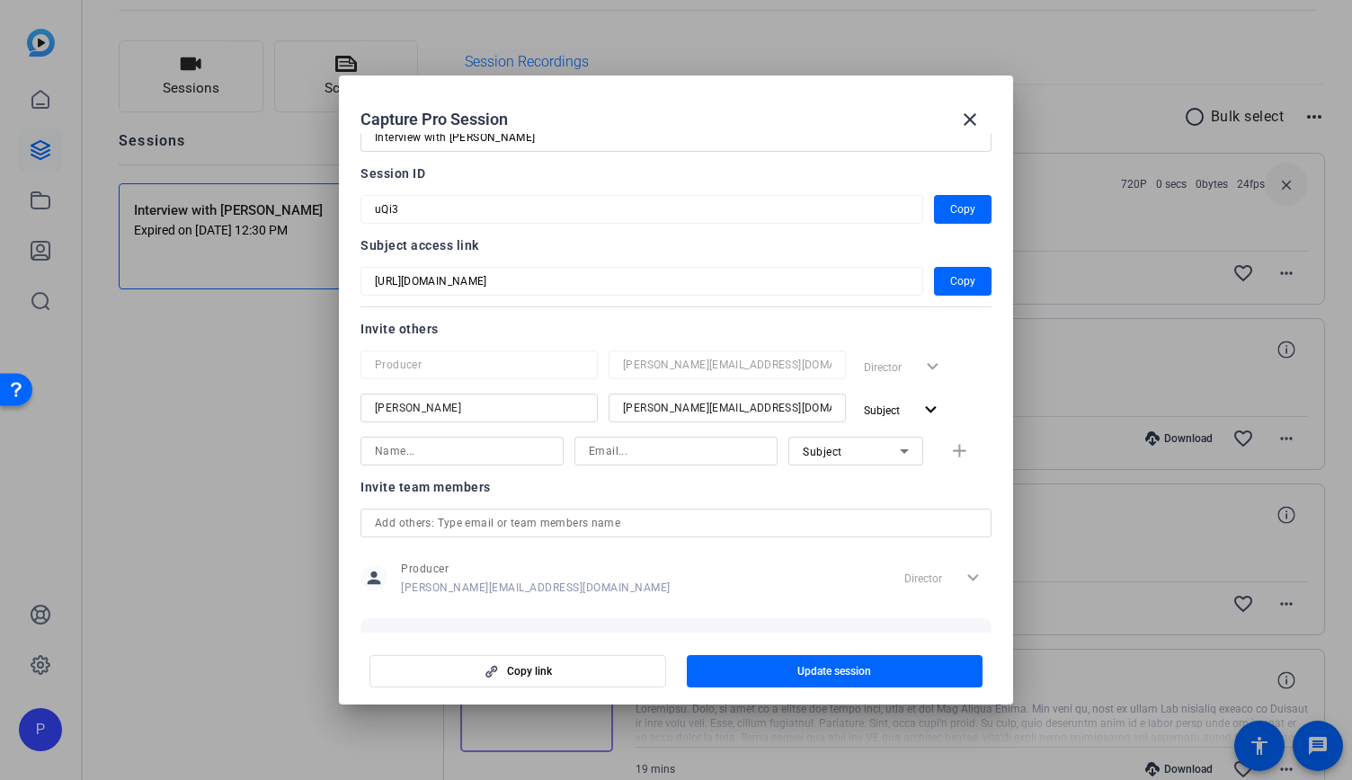
scroll to position [0, 0]
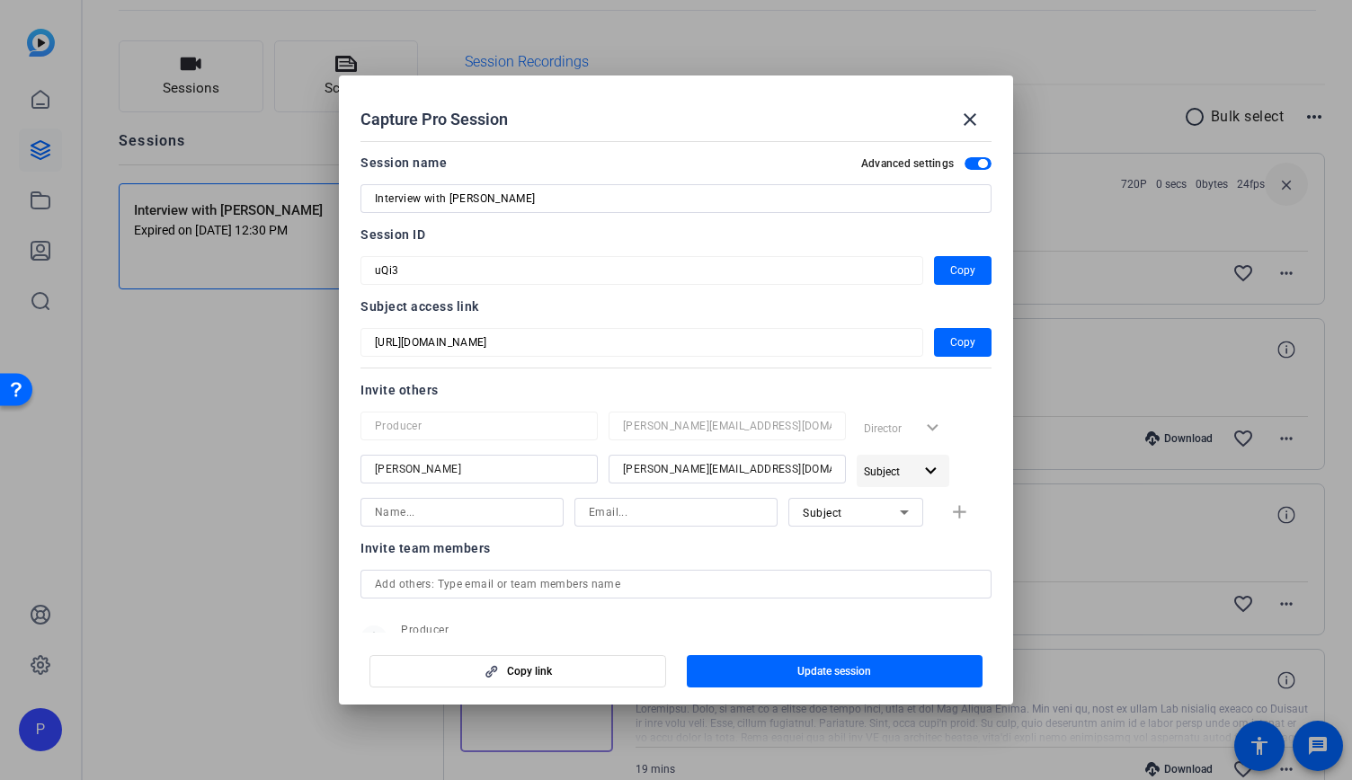
click at [919, 466] on mat-icon "expand_more" at bounding box center [930, 471] width 22 height 22
click at [900, 610] on span "Remove User" at bounding box center [910, 602] width 96 height 22
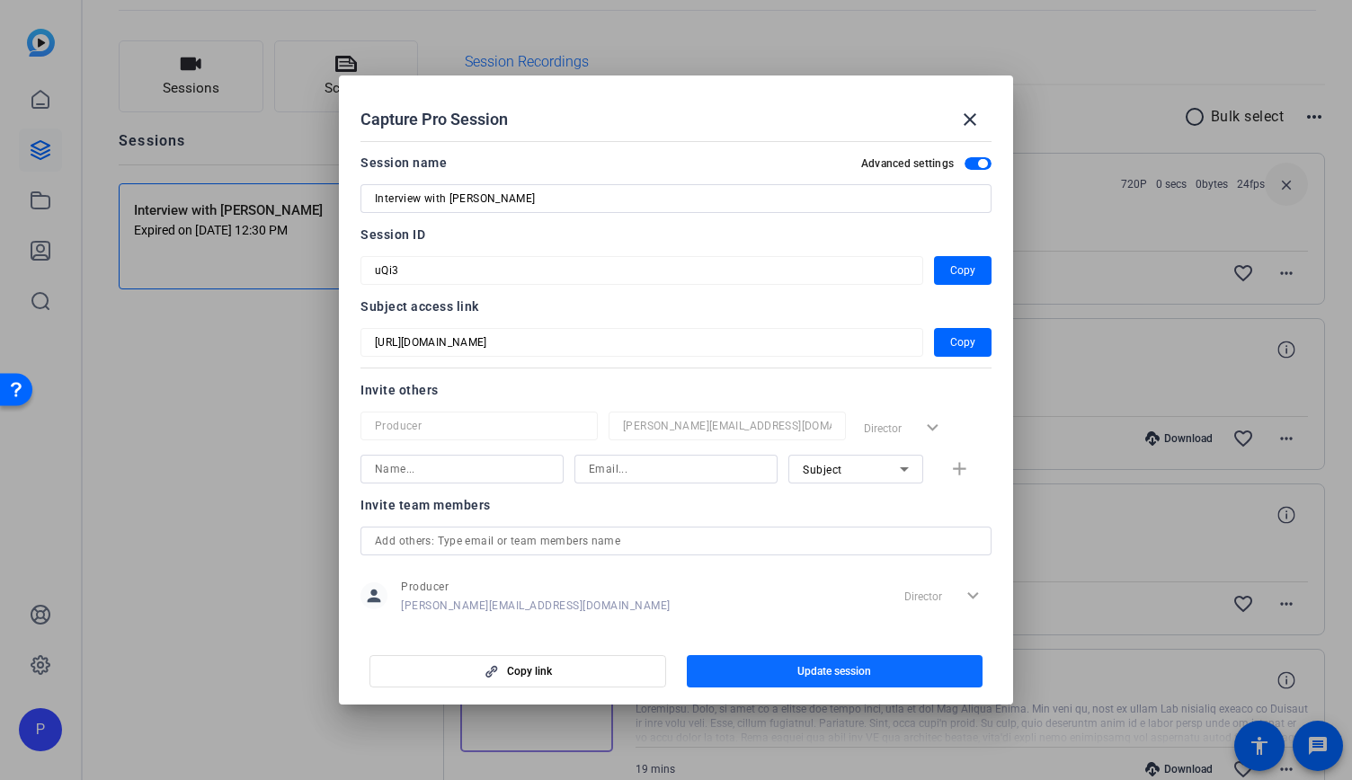
click at [771, 672] on span "button" at bounding box center [835, 671] width 297 height 43
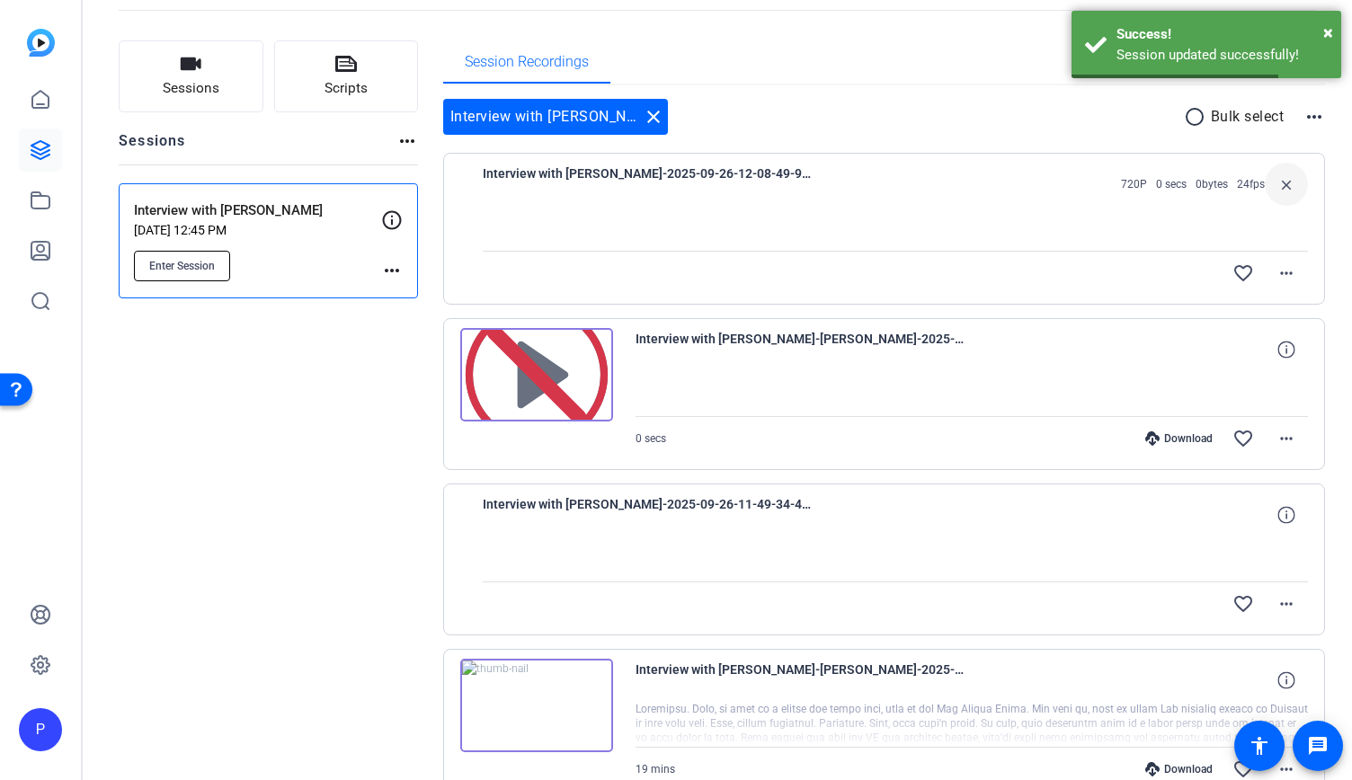
click at [155, 265] on span "Enter Session" at bounding box center [182, 266] width 66 height 14
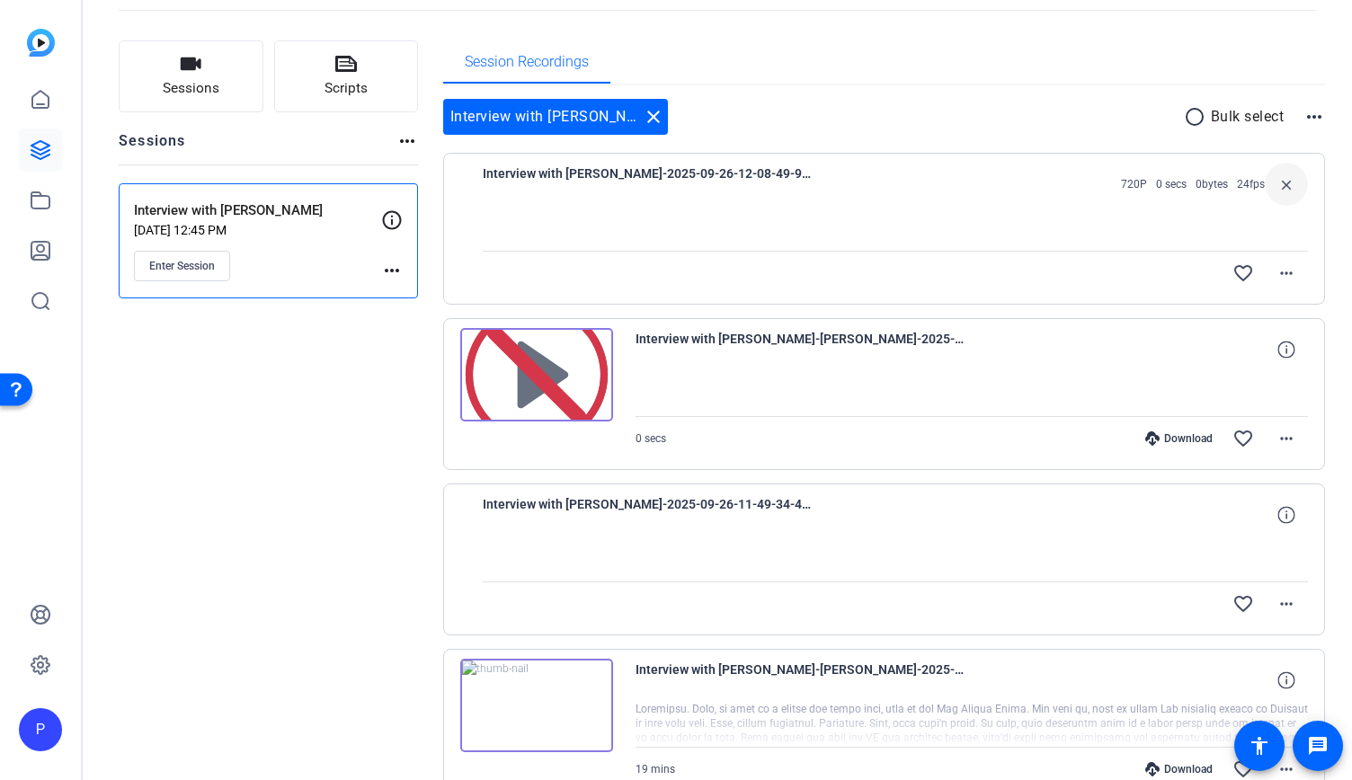
drag, startPoint x: 309, startPoint y: 691, endPoint x: 310, endPoint y: 672, distance: 18.9
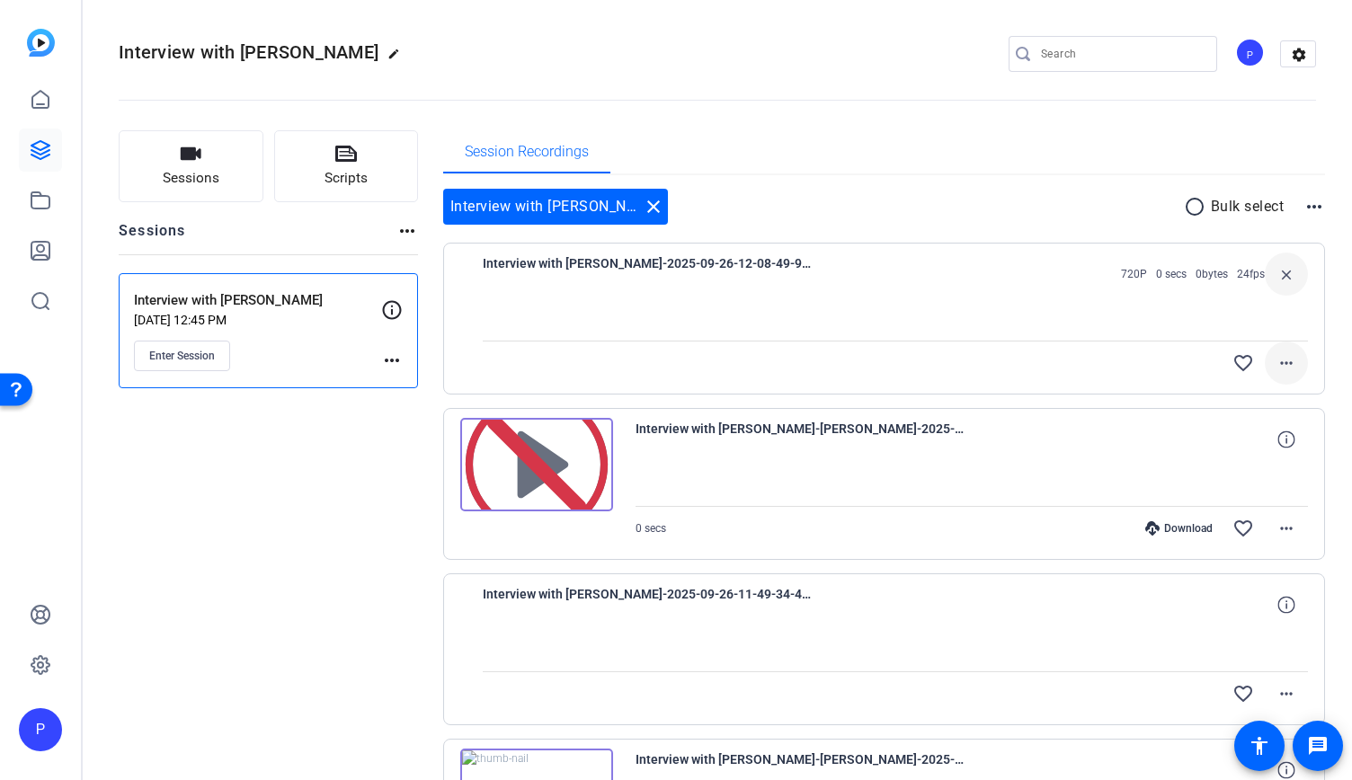
click at [1281, 354] on mat-icon "more_horiz" at bounding box center [1286, 363] width 22 height 22
click at [1317, 405] on div at bounding box center [676, 390] width 1352 height 780
click at [395, 366] on mat-icon "more_horiz" at bounding box center [392, 361] width 22 height 22
click at [433, 385] on span "Edit Session" at bounding box center [436, 386] width 82 height 22
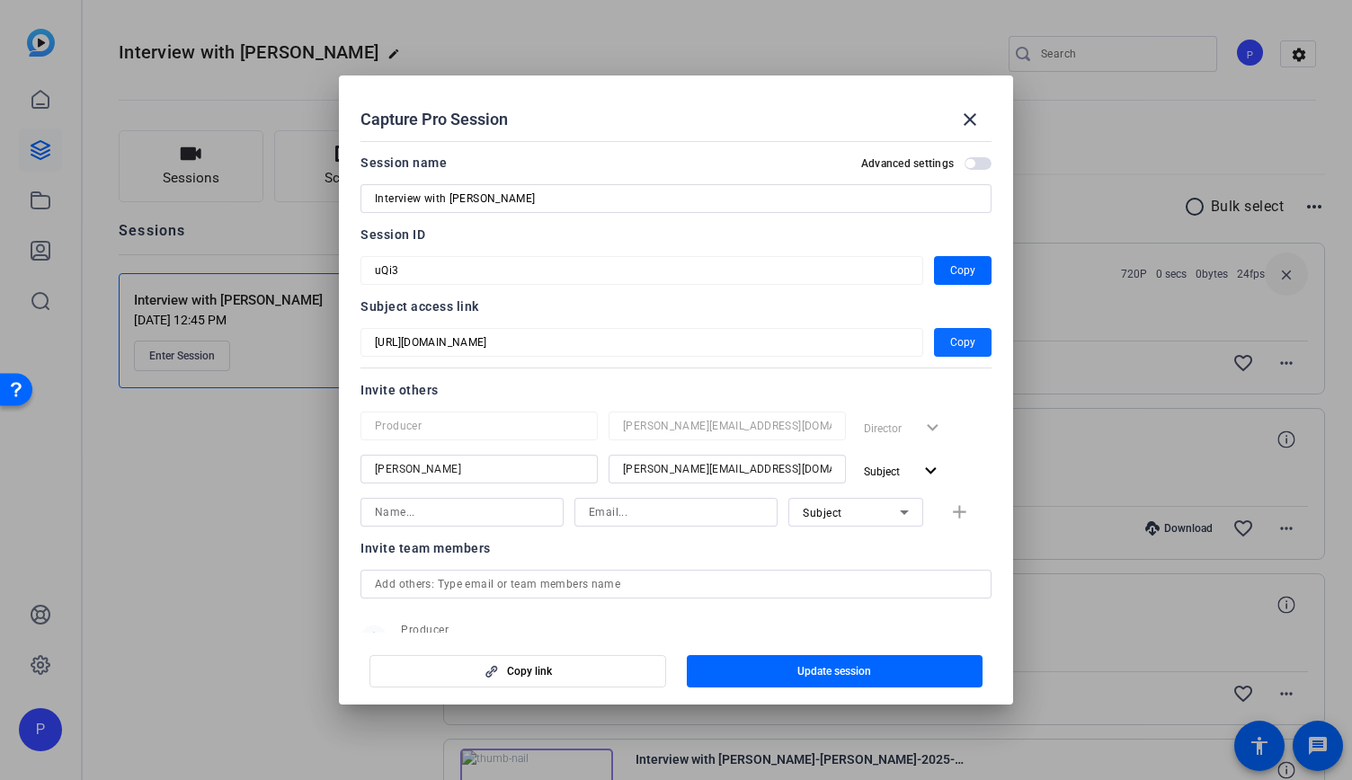
click at [950, 347] on span "Copy" at bounding box center [962, 343] width 25 height 22
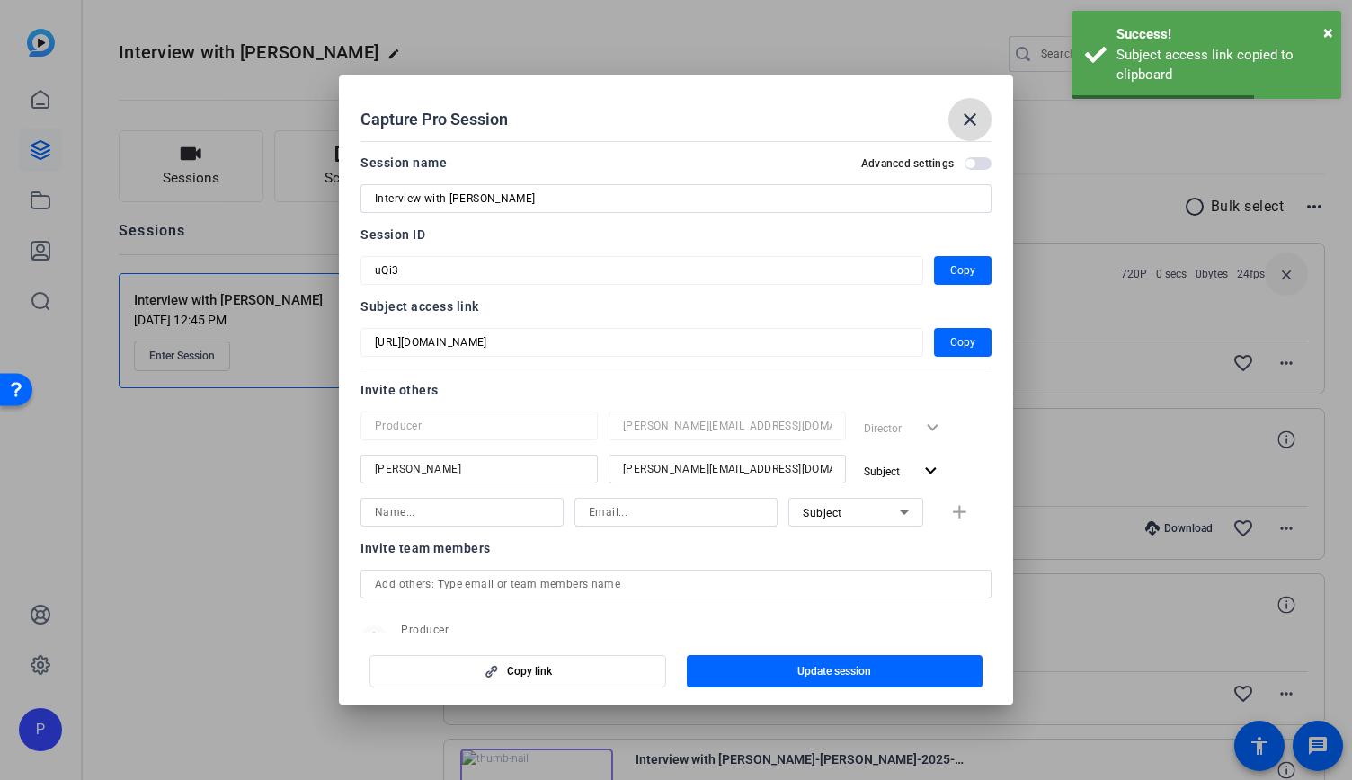
click at [963, 114] on mat-icon "close" at bounding box center [970, 120] width 22 height 22
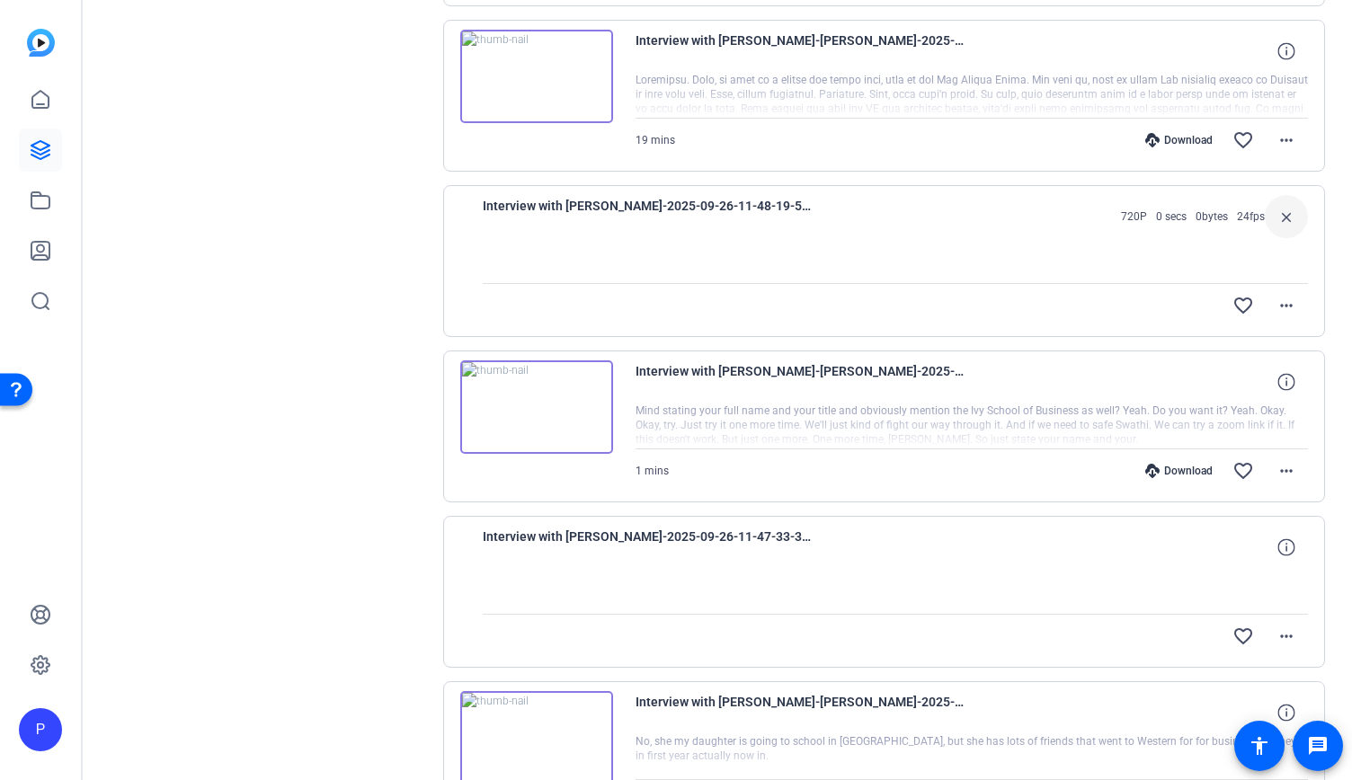
scroll to position [359, 0]
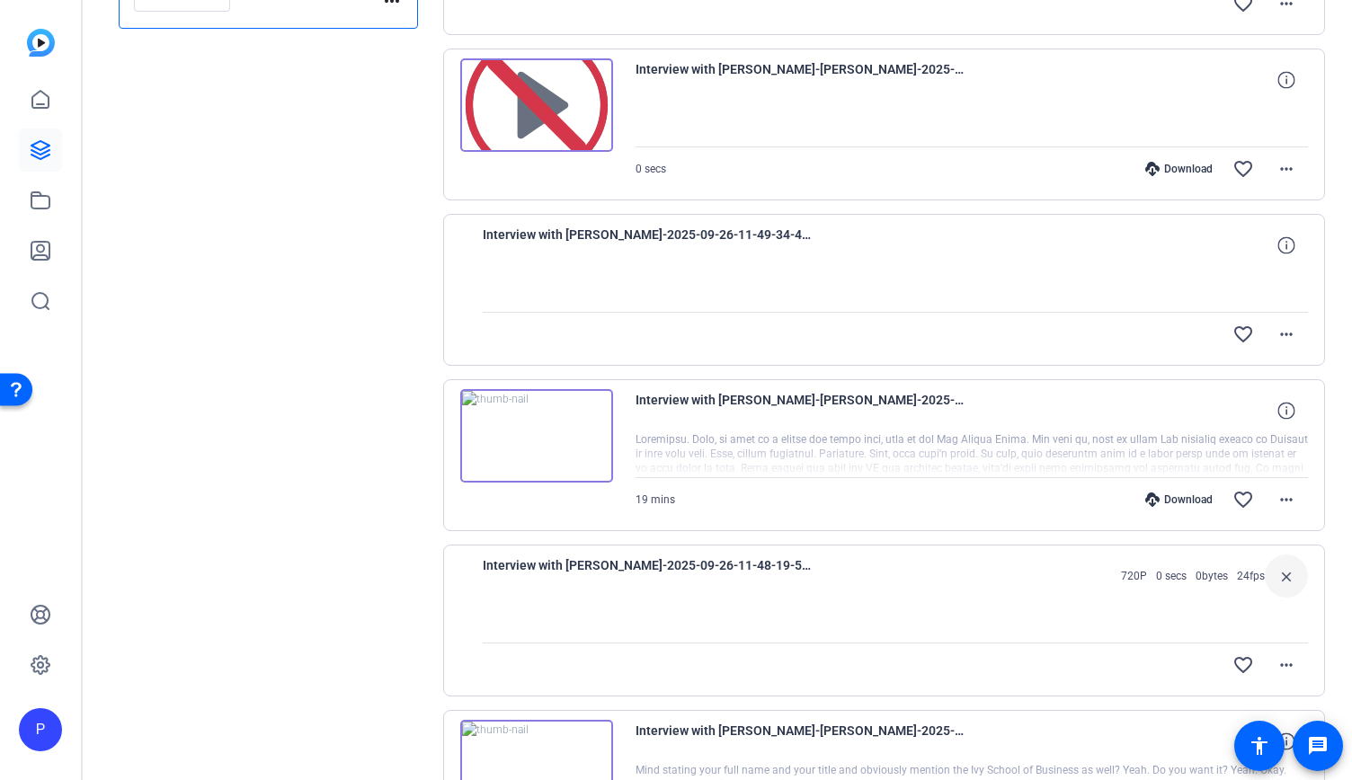
click at [272, 195] on div "Sessions Scripts Sessions more_horiz Interview with [PERSON_NAME] [DATE] 12:45 …" at bounding box center [268, 692] width 299 height 1842
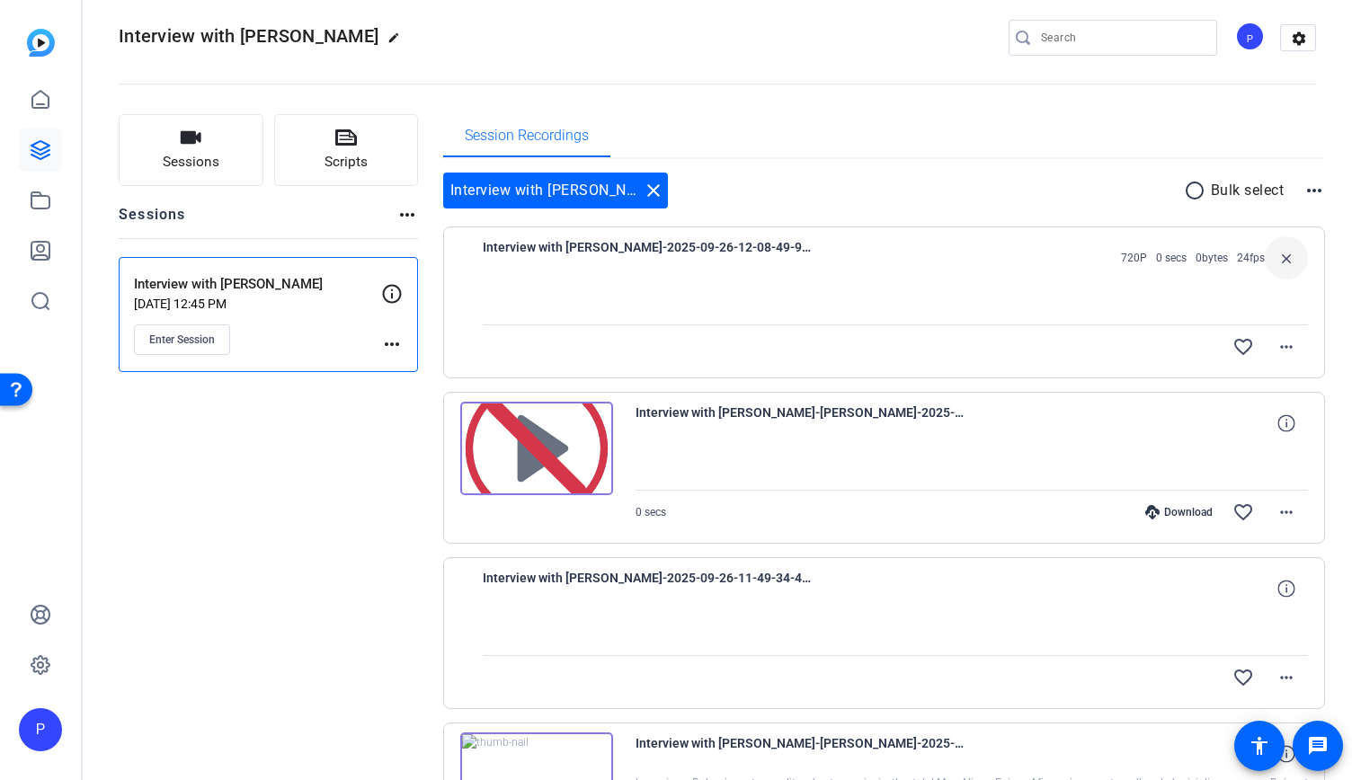
scroll to position [0, 0]
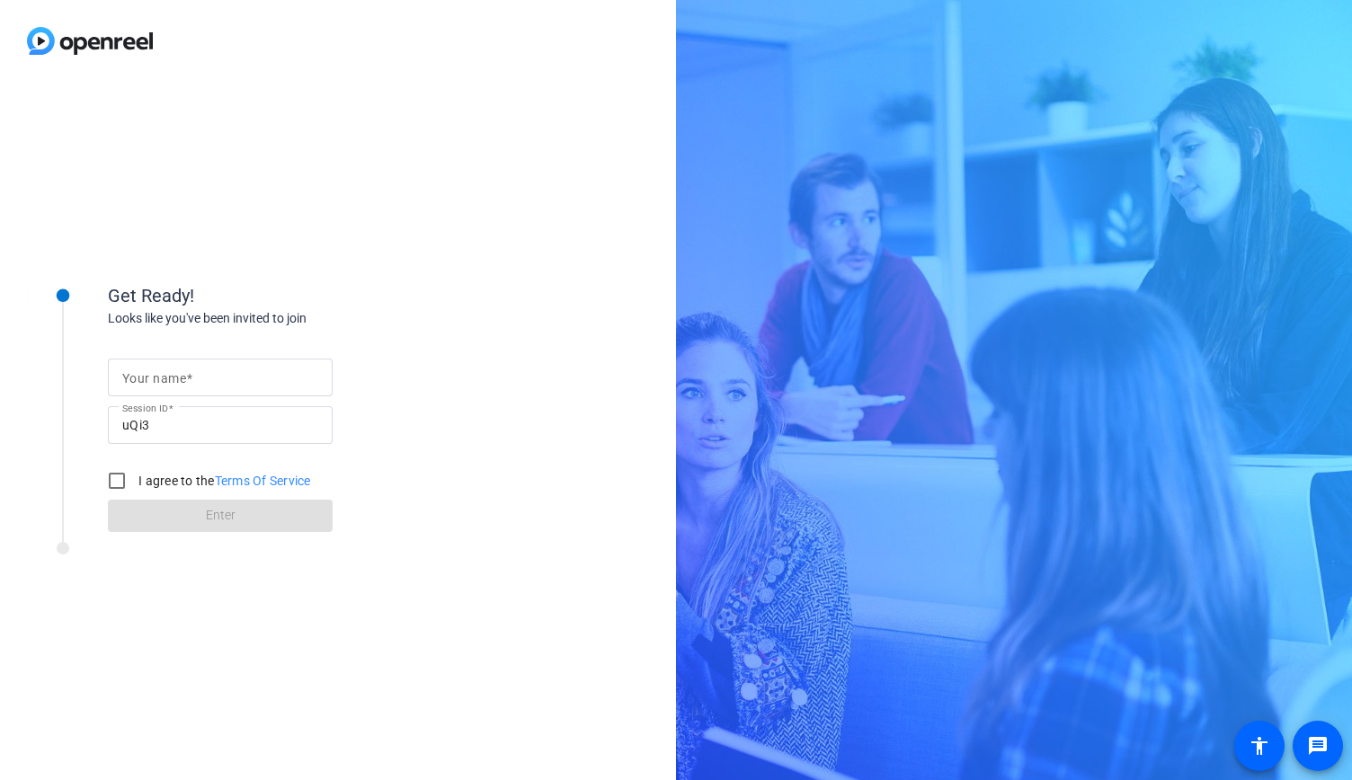
click at [254, 377] on input "Your name" at bounding box center [220, 378] width 196 height 22
type input "Test"
click at [110, 486] on input "I agree to the Terms Of Service" at bounding box center [117, 481] width 36 height 36
checkbox input "true"
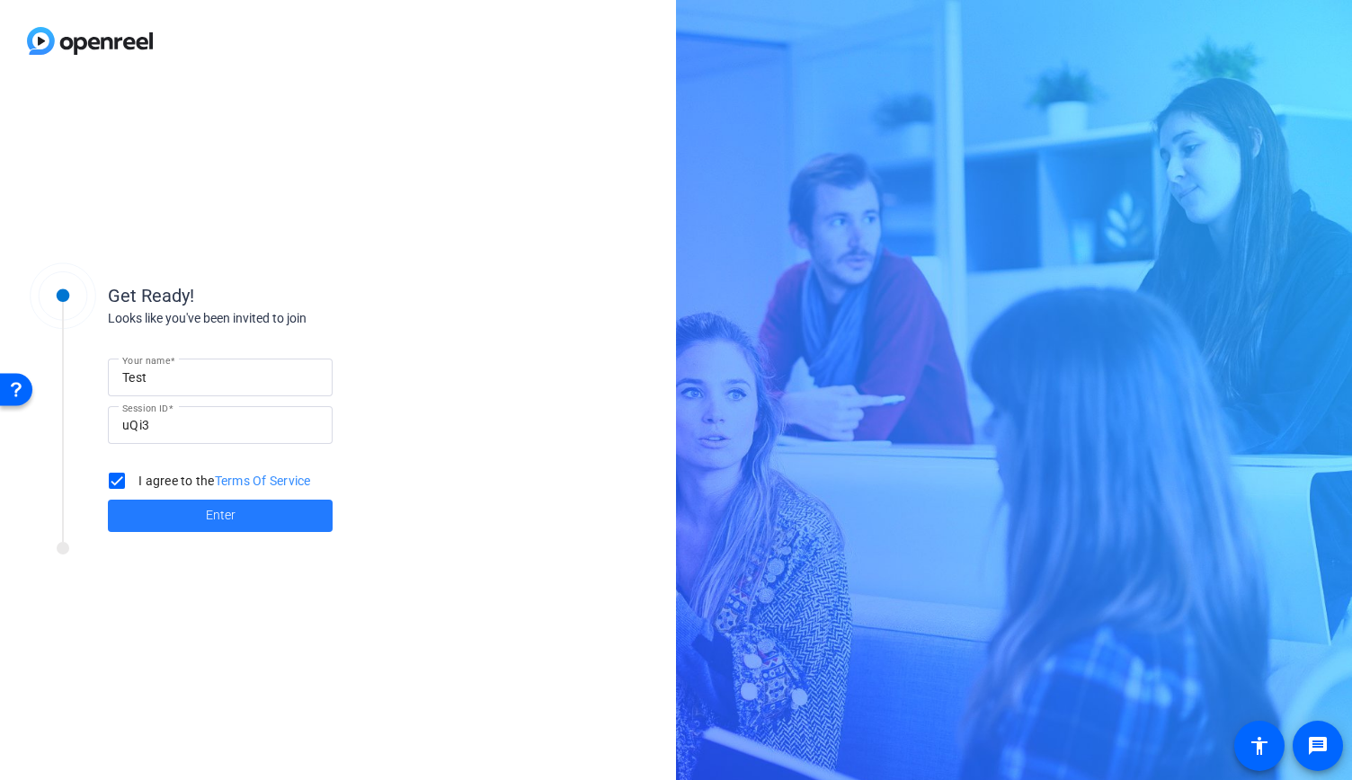
click at [153, 505] on span at bounding box center [220, 515] width 225 height 43
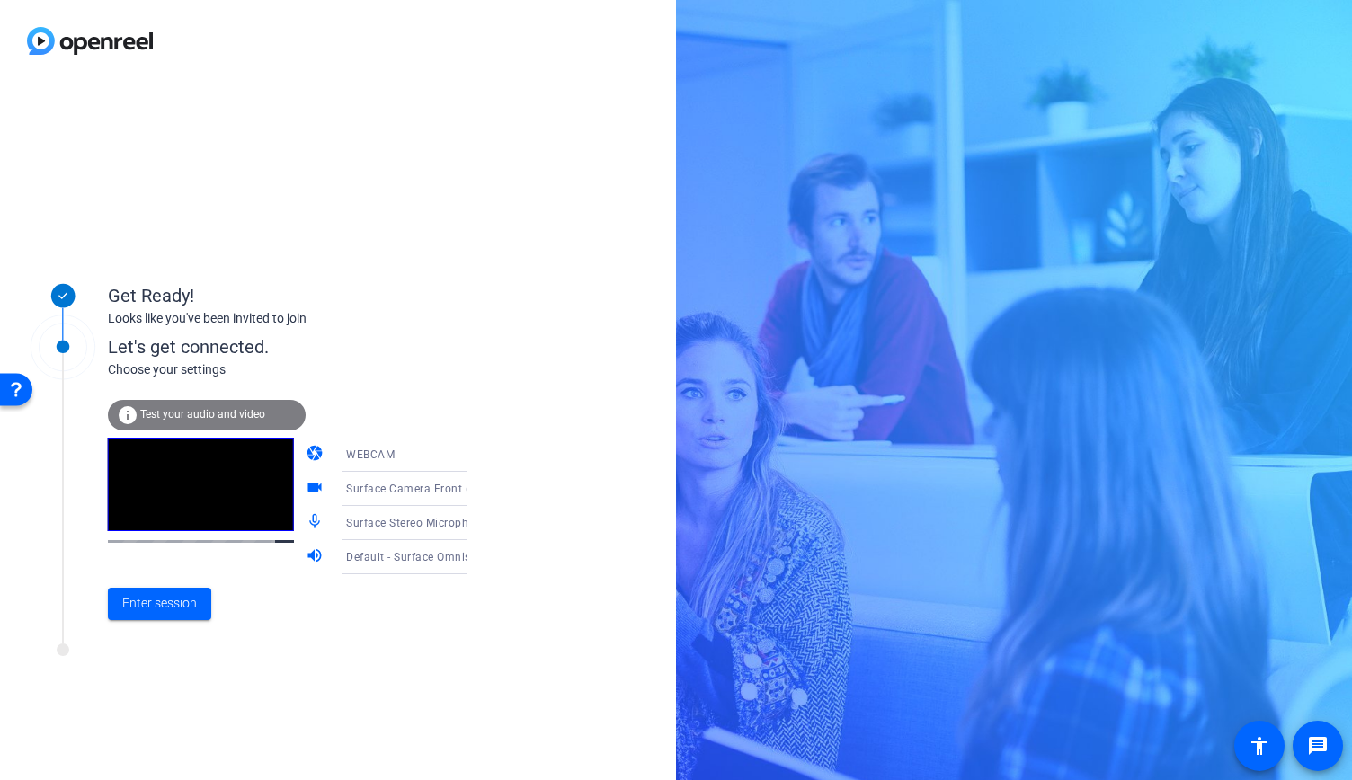
click at [176, 660] on div at bounding box center [242, 654] width 449 height 22
click at [176, 596] on span "Enter session" at bounding box center [159, 603] width 75 height 19
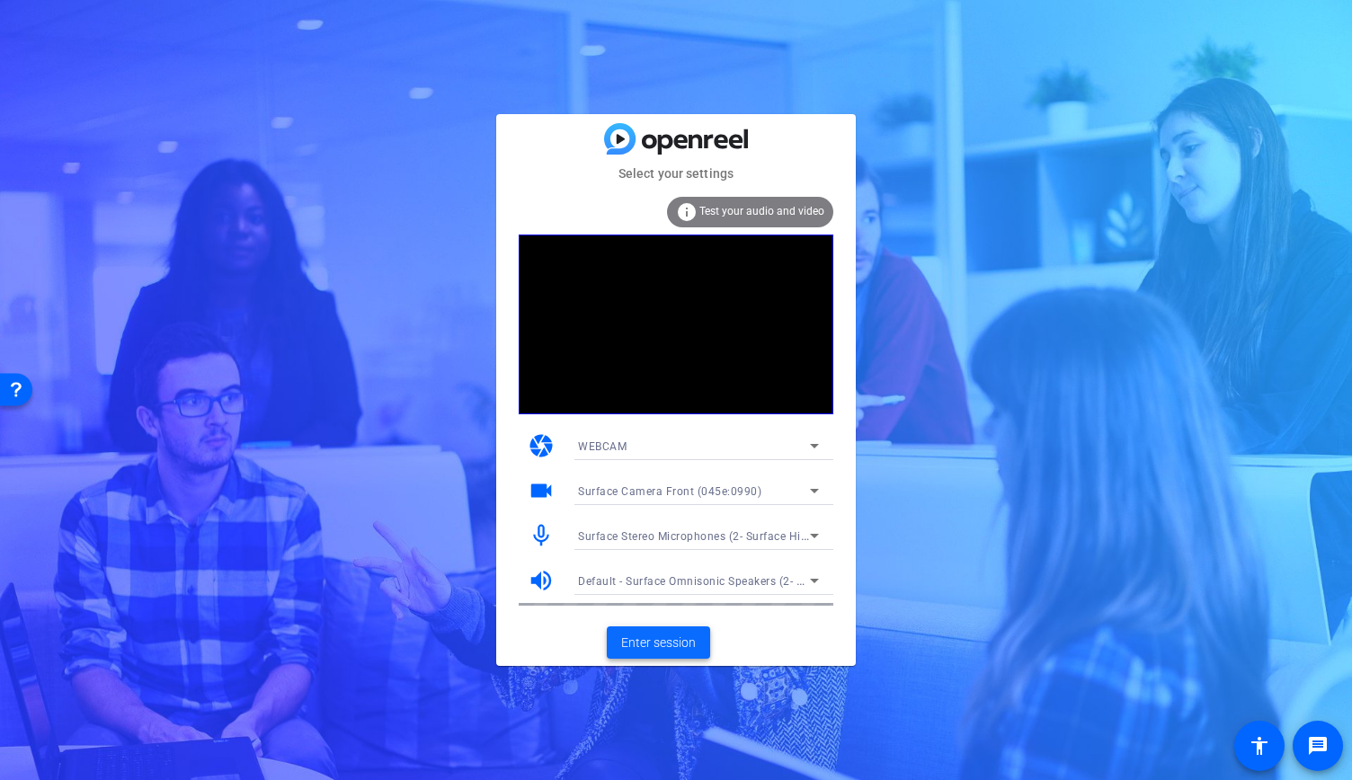
click at [626, 646] on span "Enter session" at bounding box center [658, 643] width 75 height 19
click at [668, 637] on span "Enter session" at bounding box center [658, 643] width 75 height 19
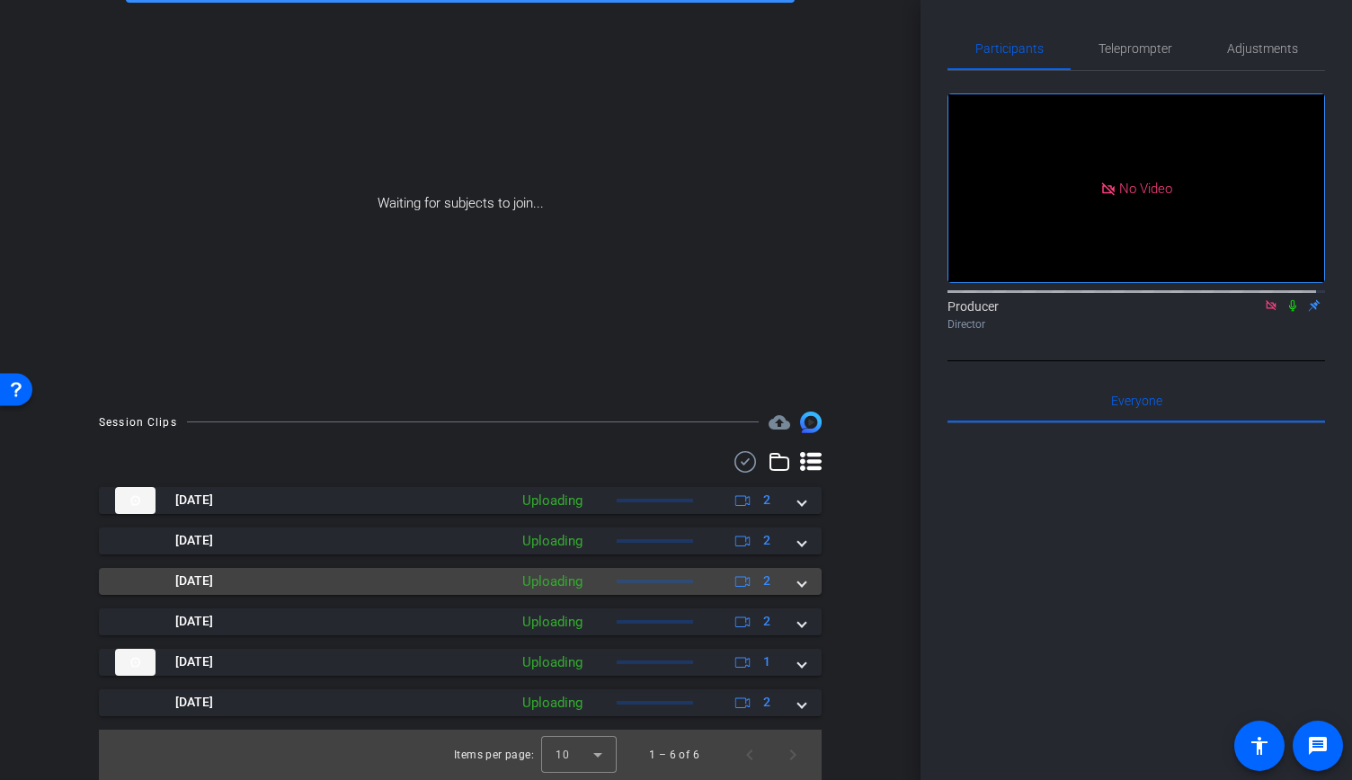
scroll to position [126, 0]
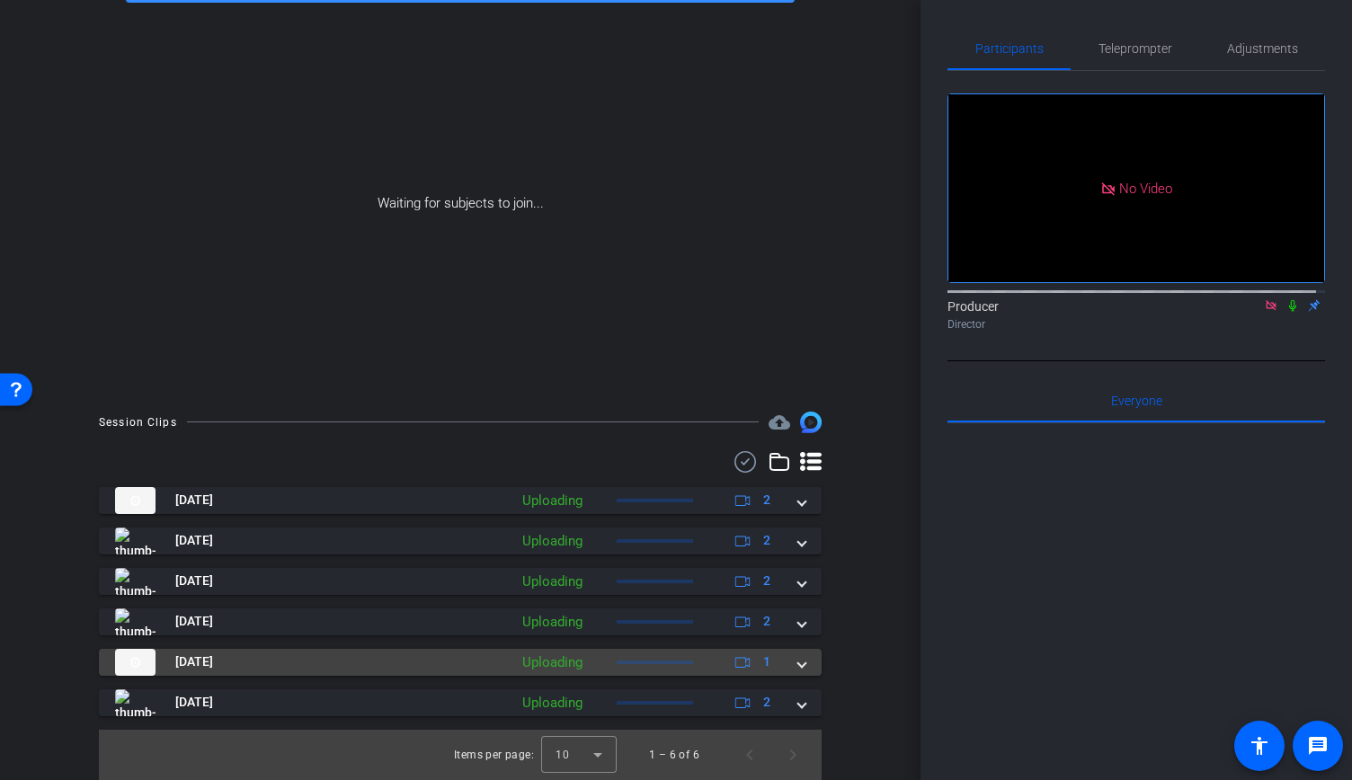
click at [798, 665] on span at bounding box center [801, 661] width 7 height 19
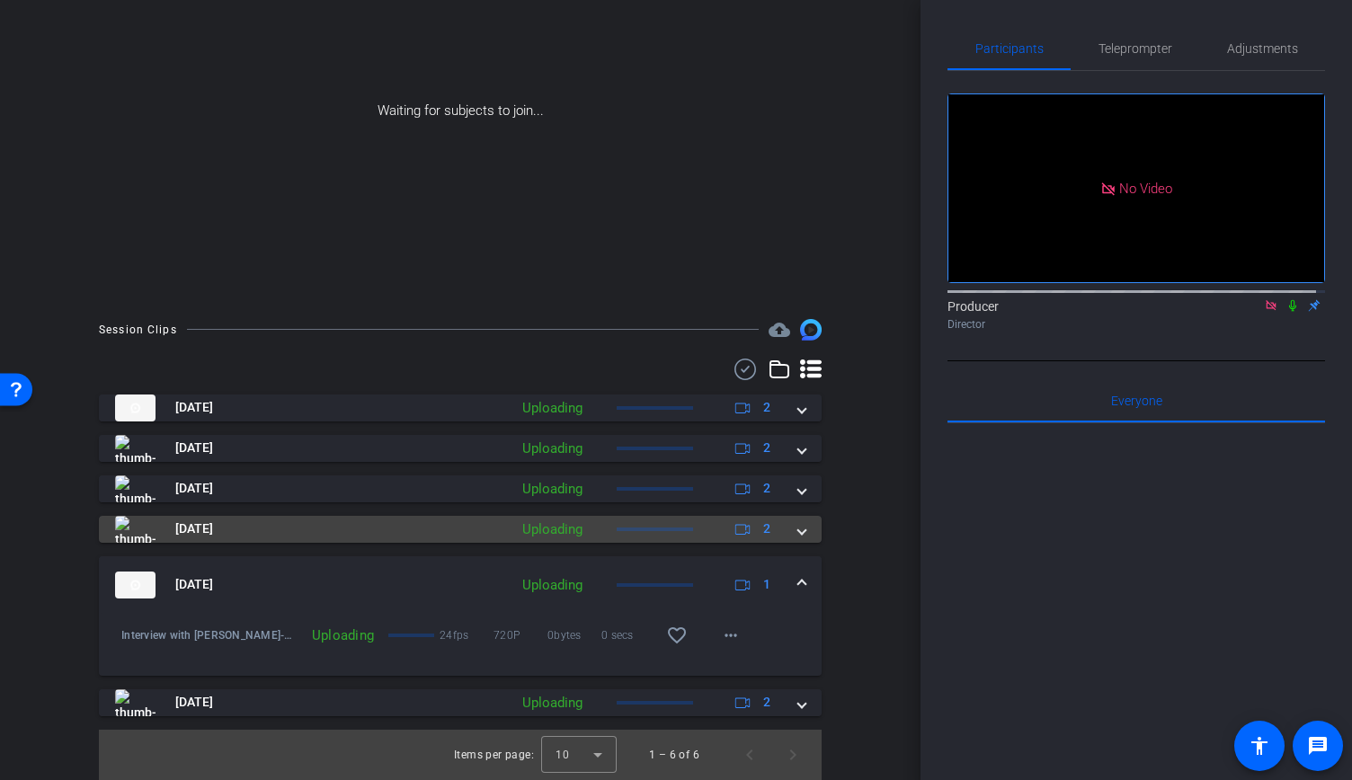
scroll to position [219, 0]
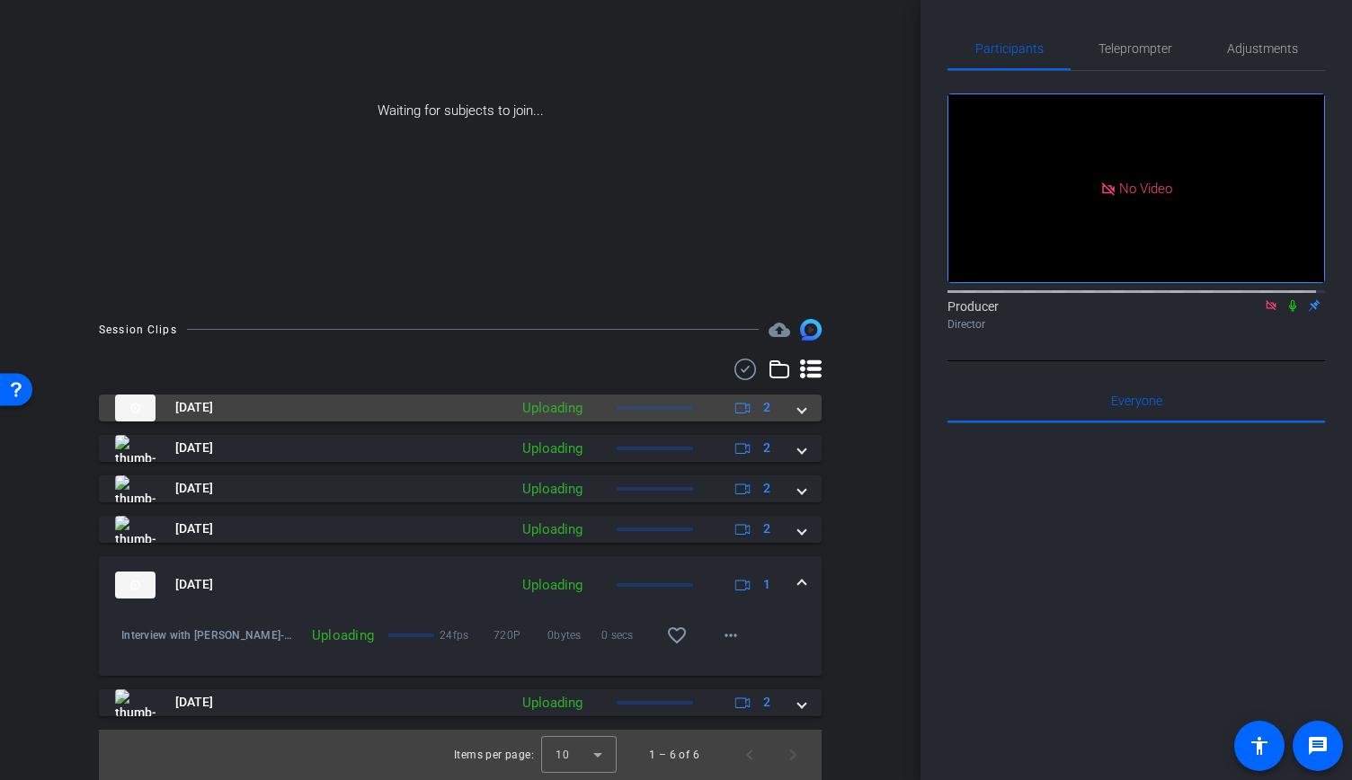
click at [798, 407] on span at bounding box center [801, 407] width 7 height 19
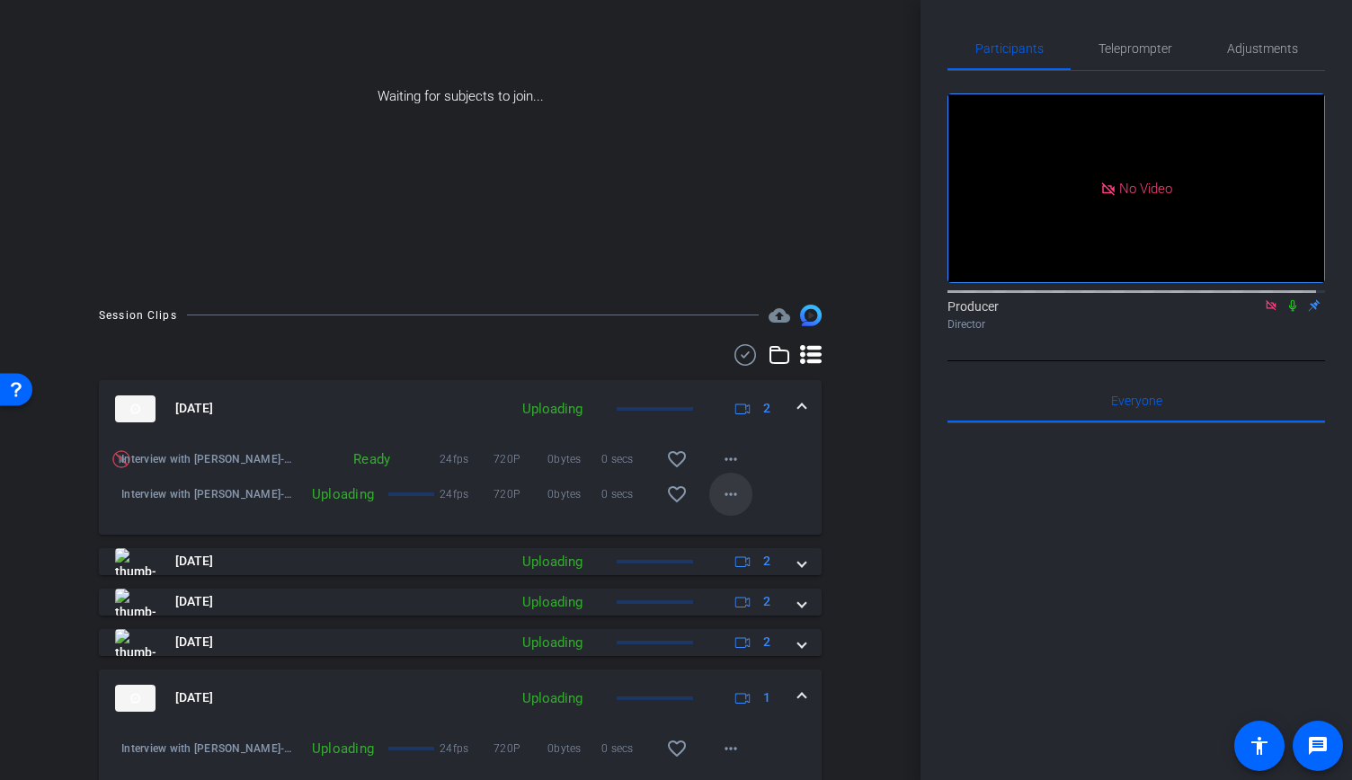
click at [724, 505] on mat-icon "more_horiz" at bounding box center [731, 494] width 22 height 22
click at [833, 537] on div at bounding box center [676, 390] width 1352 height 780
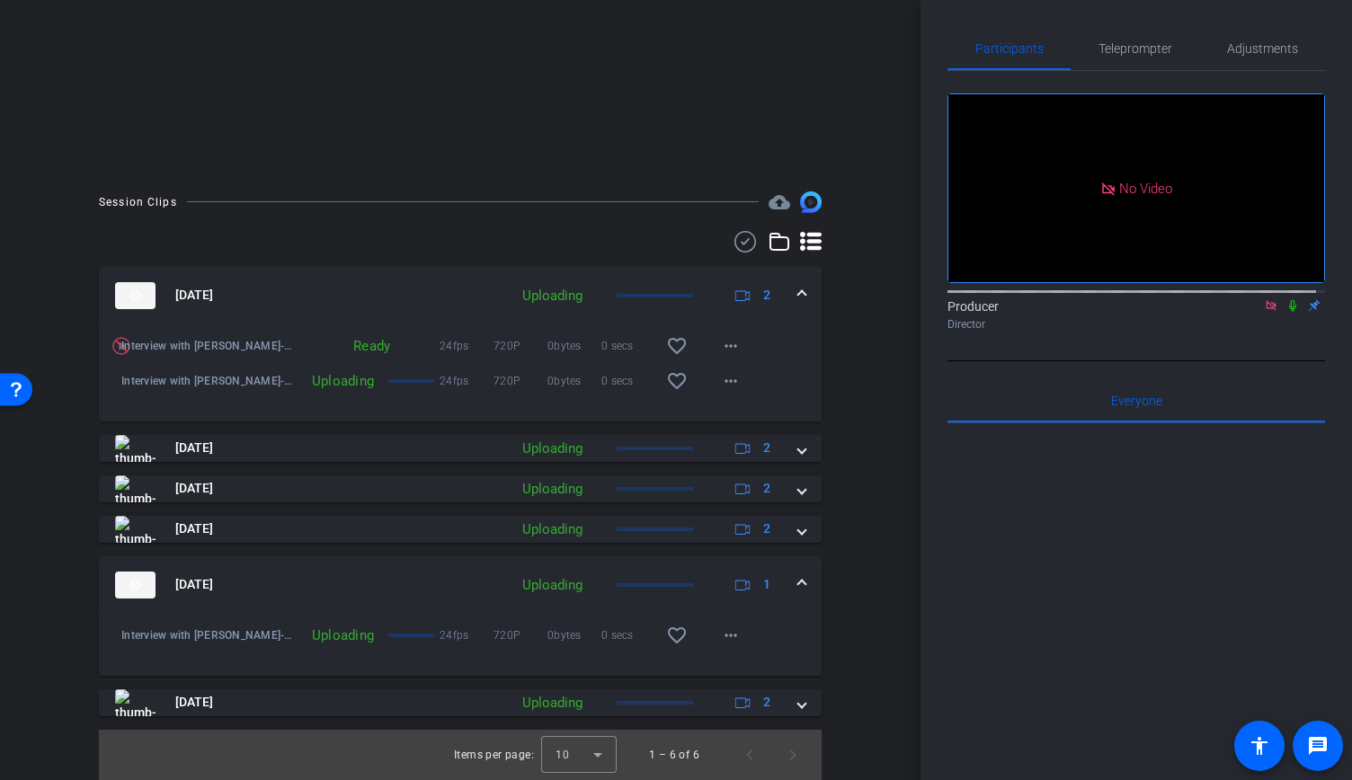
scroll to position [347, 0]
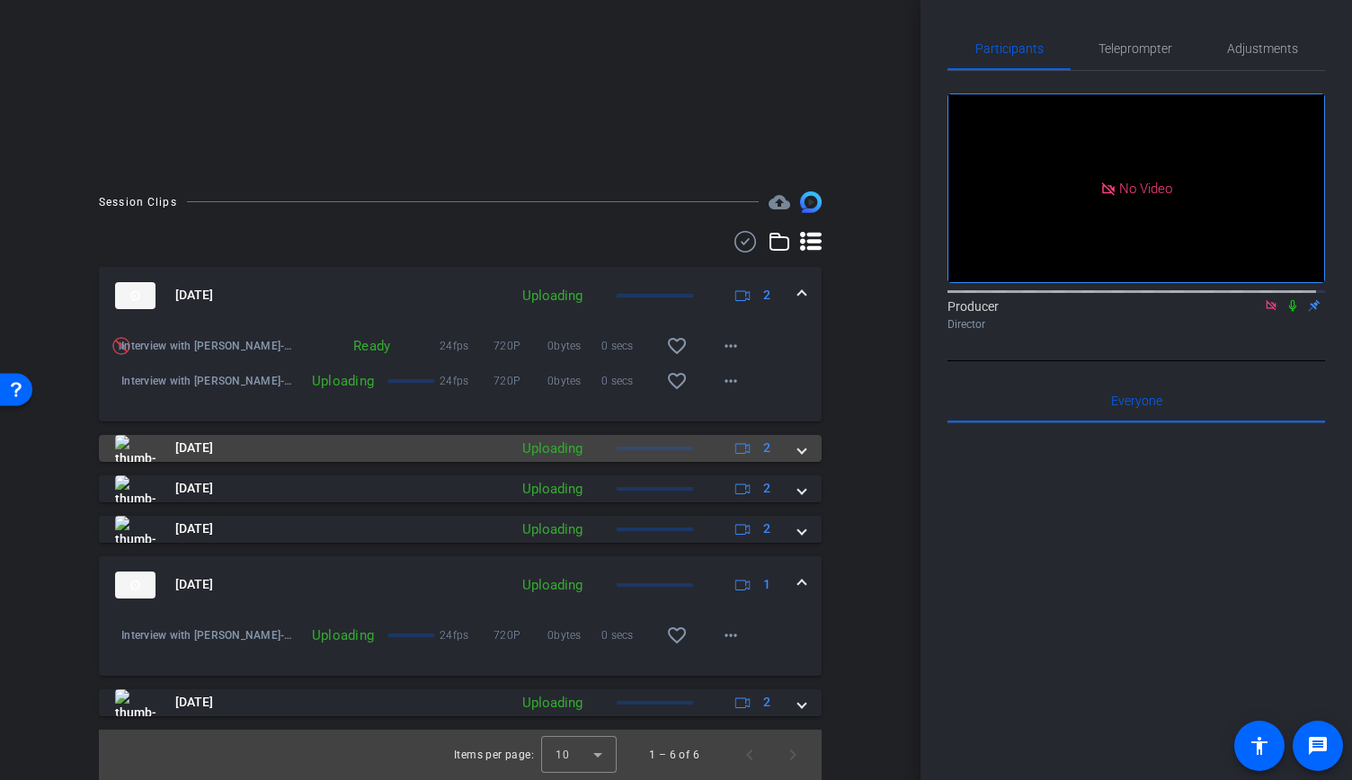
click at [783, 445] on div "[DATE] Uploading 2" at bounding box center [456, 448] width 683 height 27
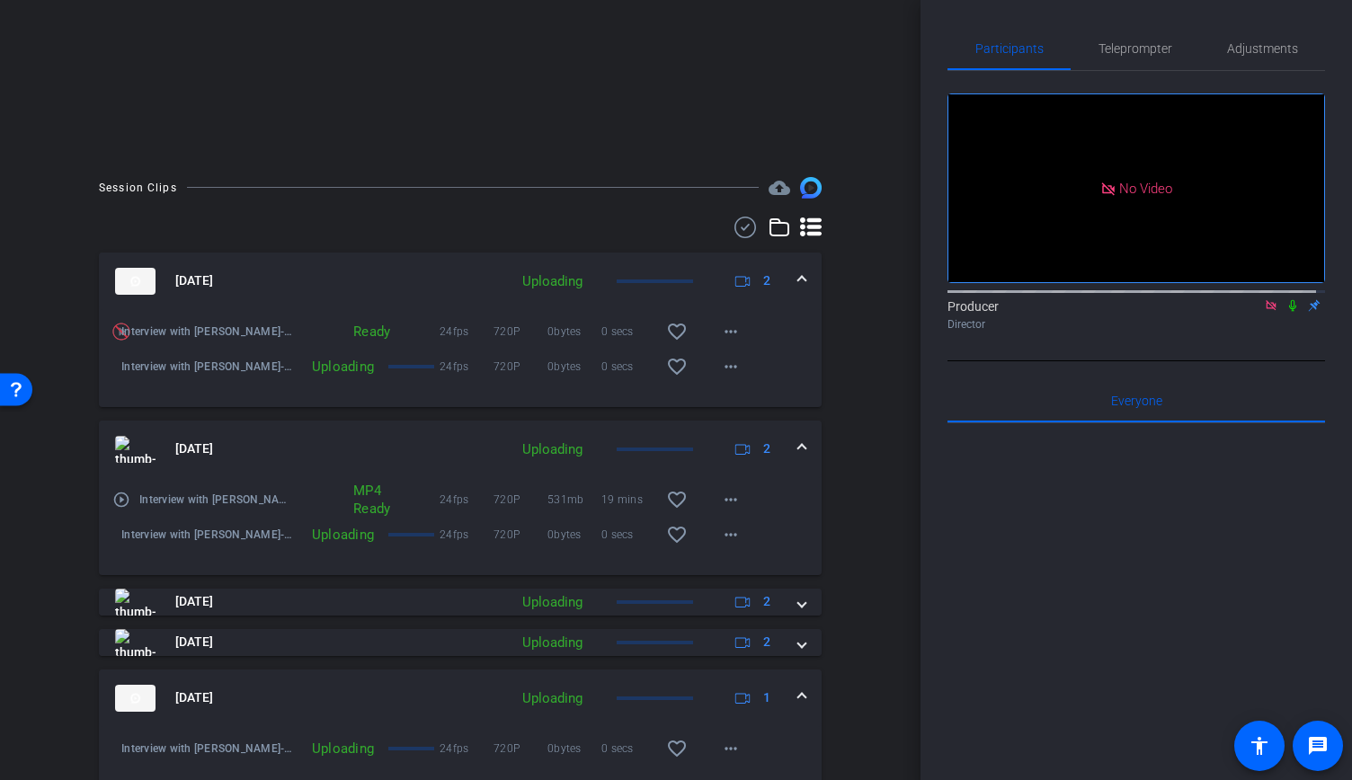
scroll to position [474, 0]
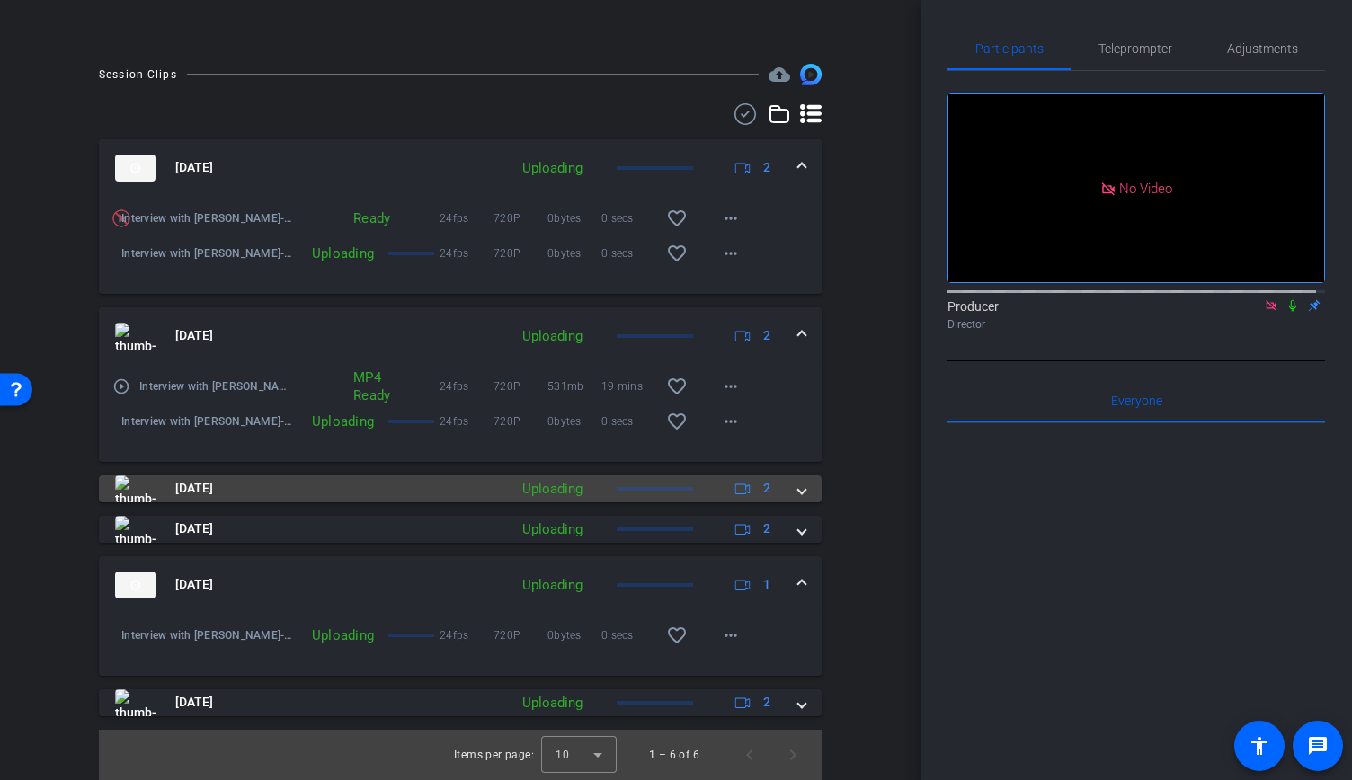
click at [788, 492] on div "[DATE] Uploading 2" at bounding box center [456, 488] width 683 height 27
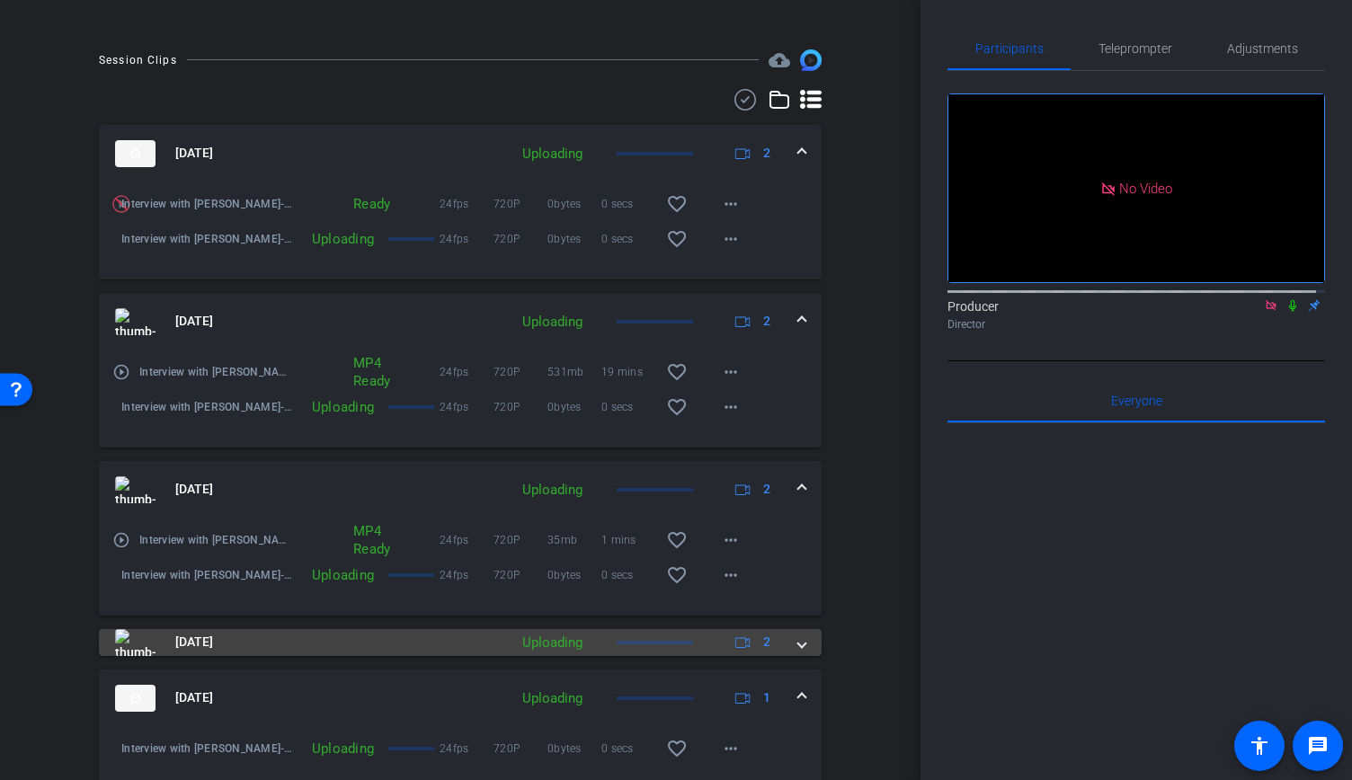
click at [780, 656] on div "[DATE] Uploading 2" at bounding box center [456, 642] width 683 height 27
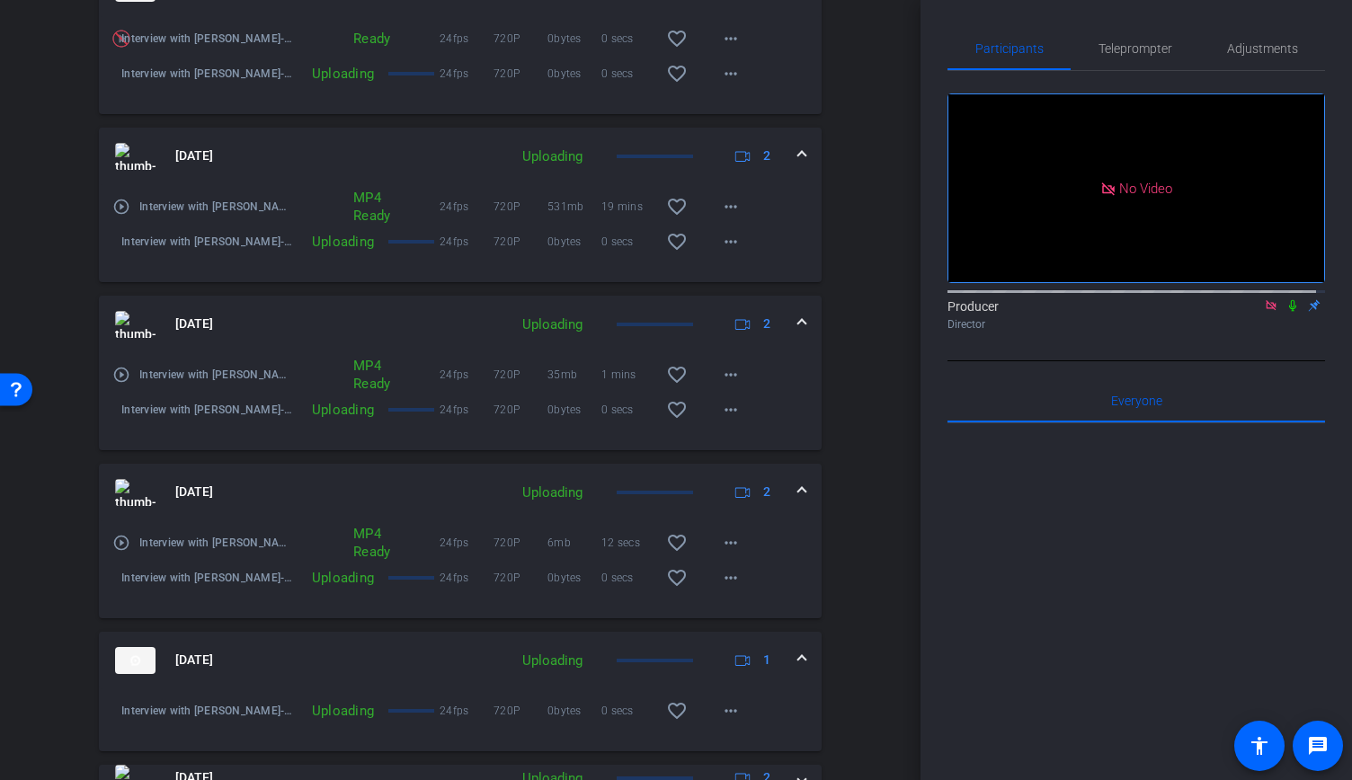
scroll to position [550, 0]
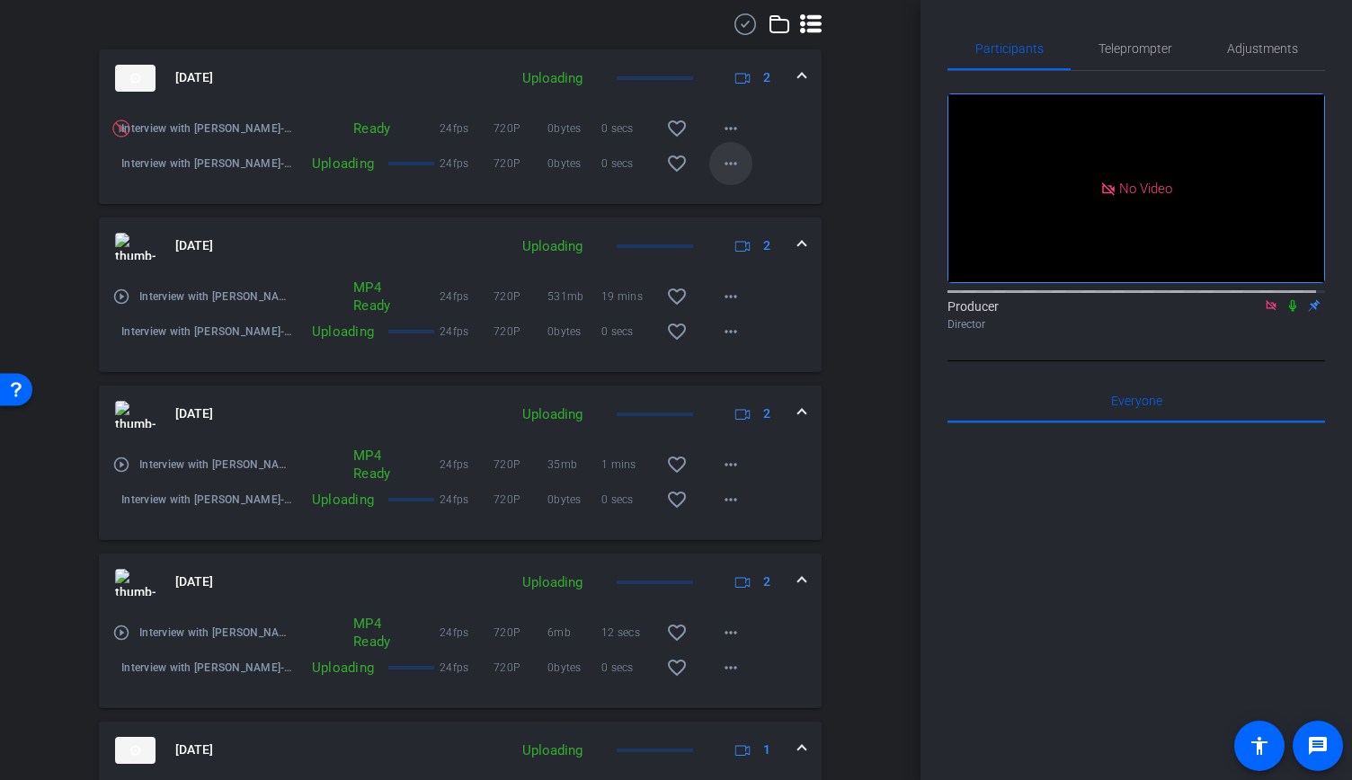
click at [720, 173] on mat-icon "more_horiz" at bounding box center [731, 164] width 22 height 22
click at [836, 193] on div at bounding box center [676, 390] width 1352 height 780
click at [721, 139] on mat-icon "more_horiz" at bounding box center [731, 129] width 22 height 22
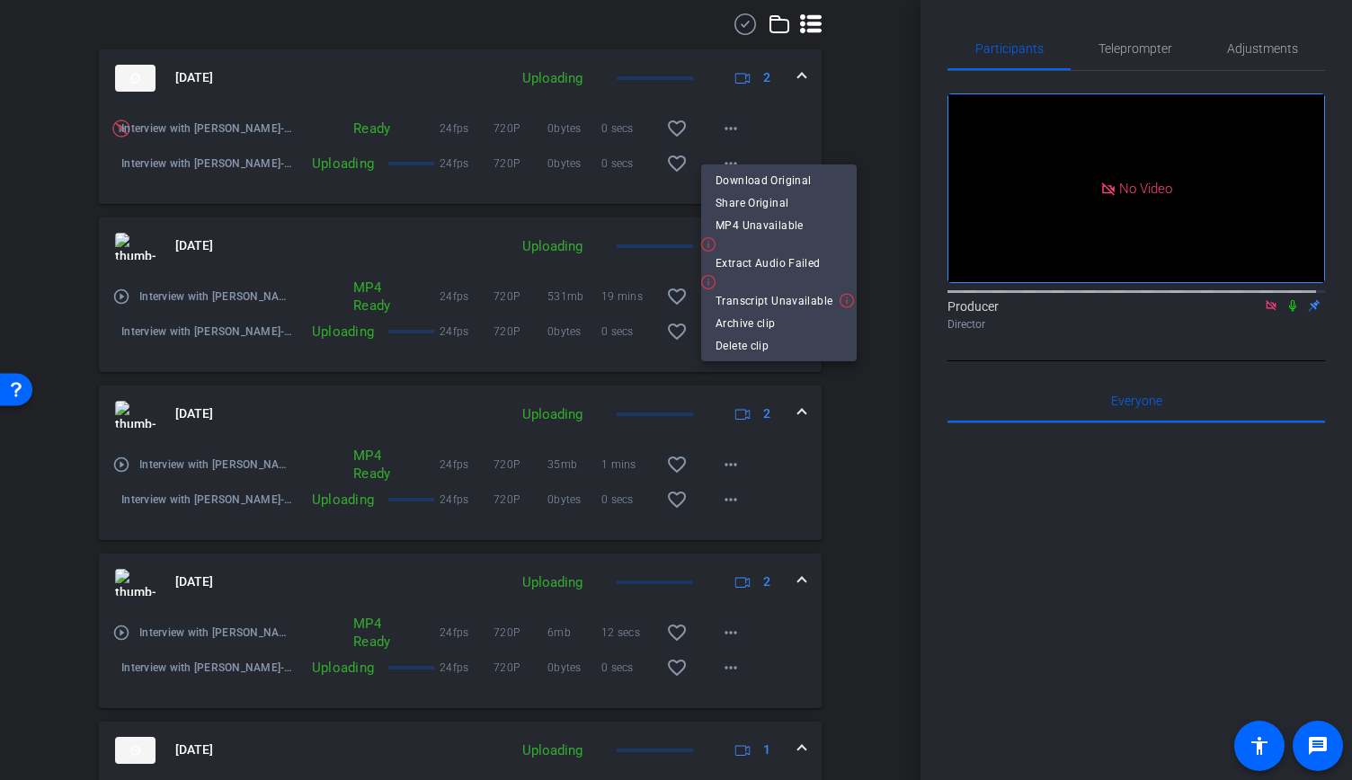
click at [832, 393] on div at bounding box center [676, 390] width 1352 height 780
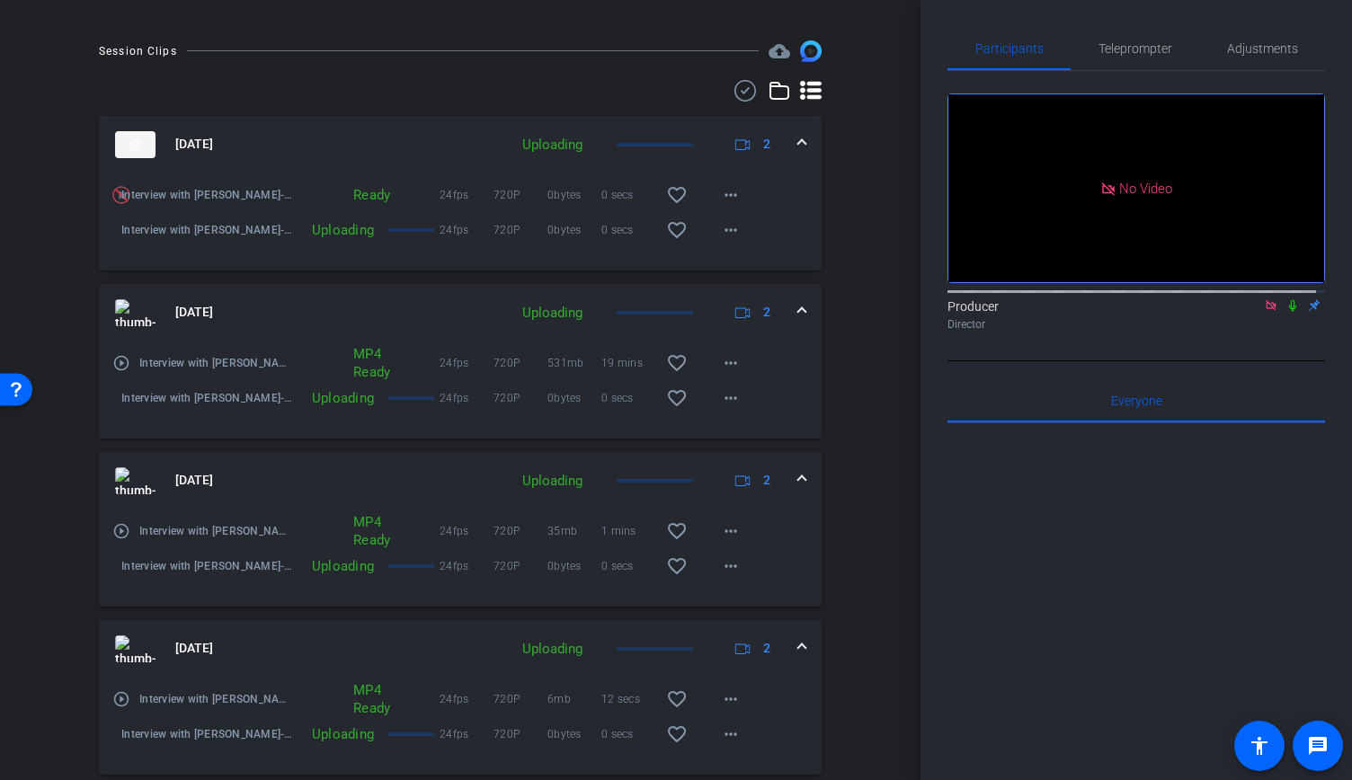
scroll to position [370, 0]
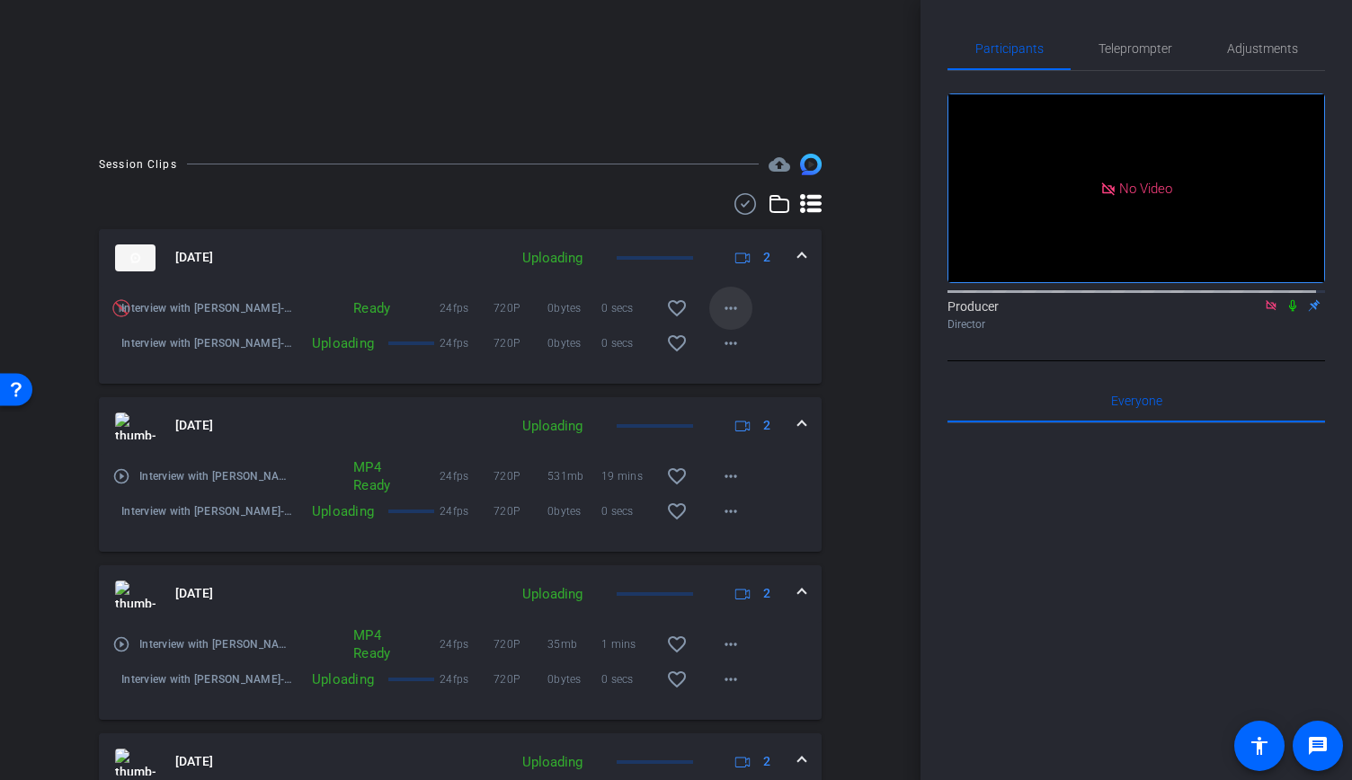
click at [731, 319] on mat-icon "more_horiz" at bounding box center [731, 308] width 22 height 22
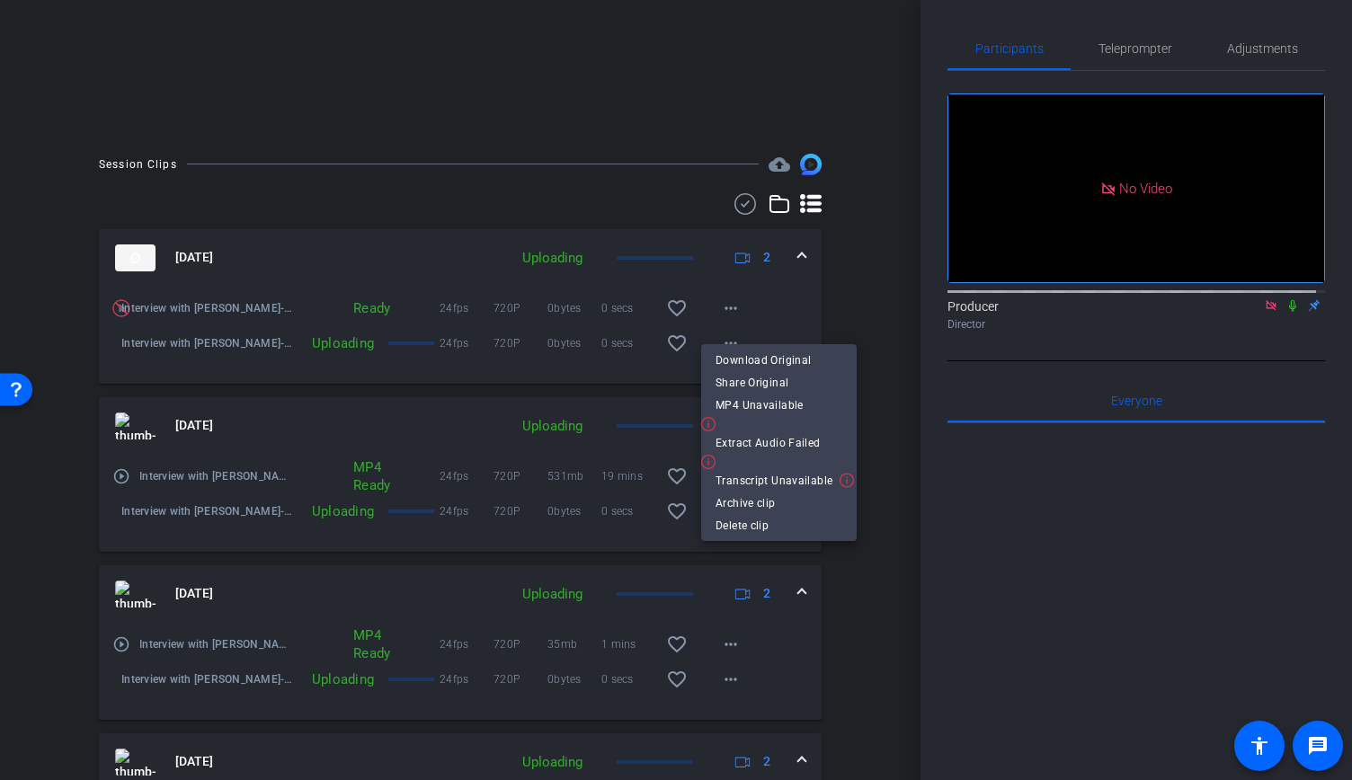
click at [848, 297] on div at bounding box center [676, 390] width 1352 height 780
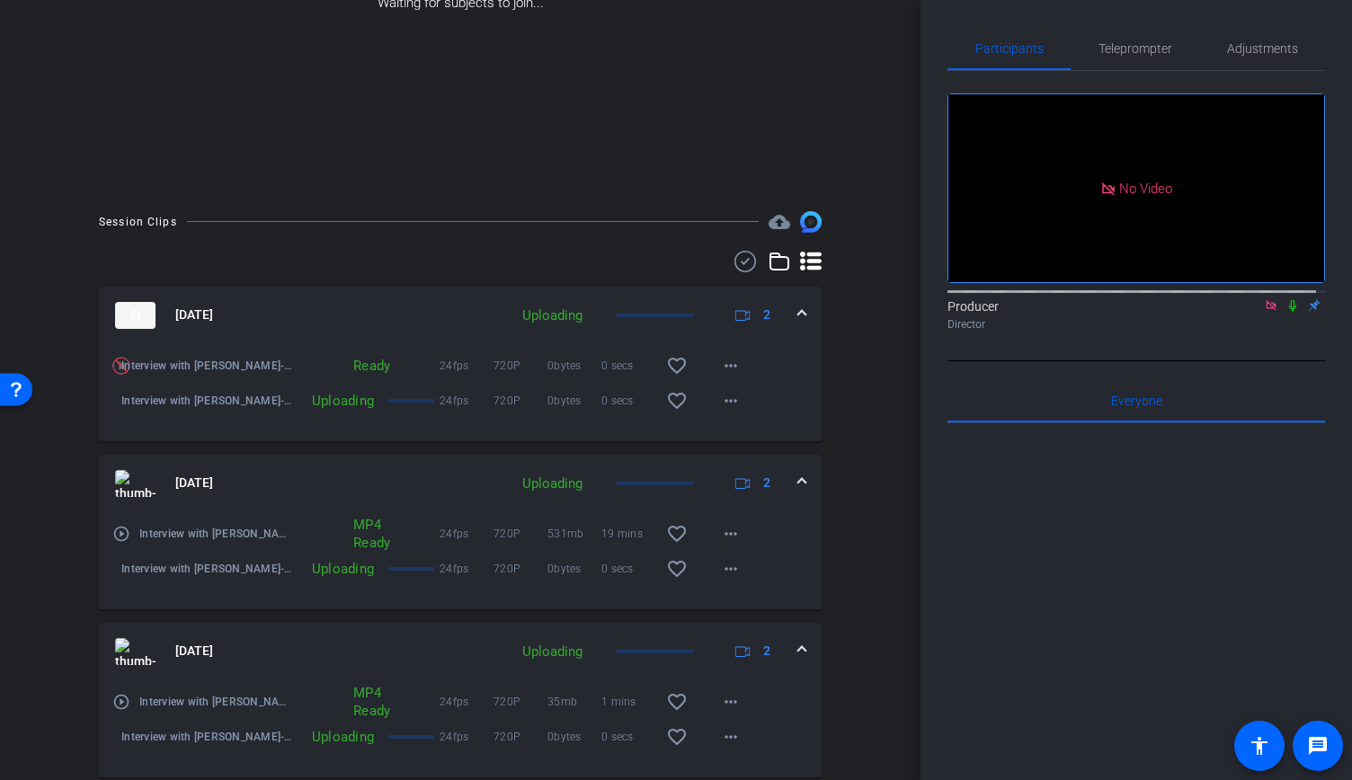
scroll to position [191, 0]
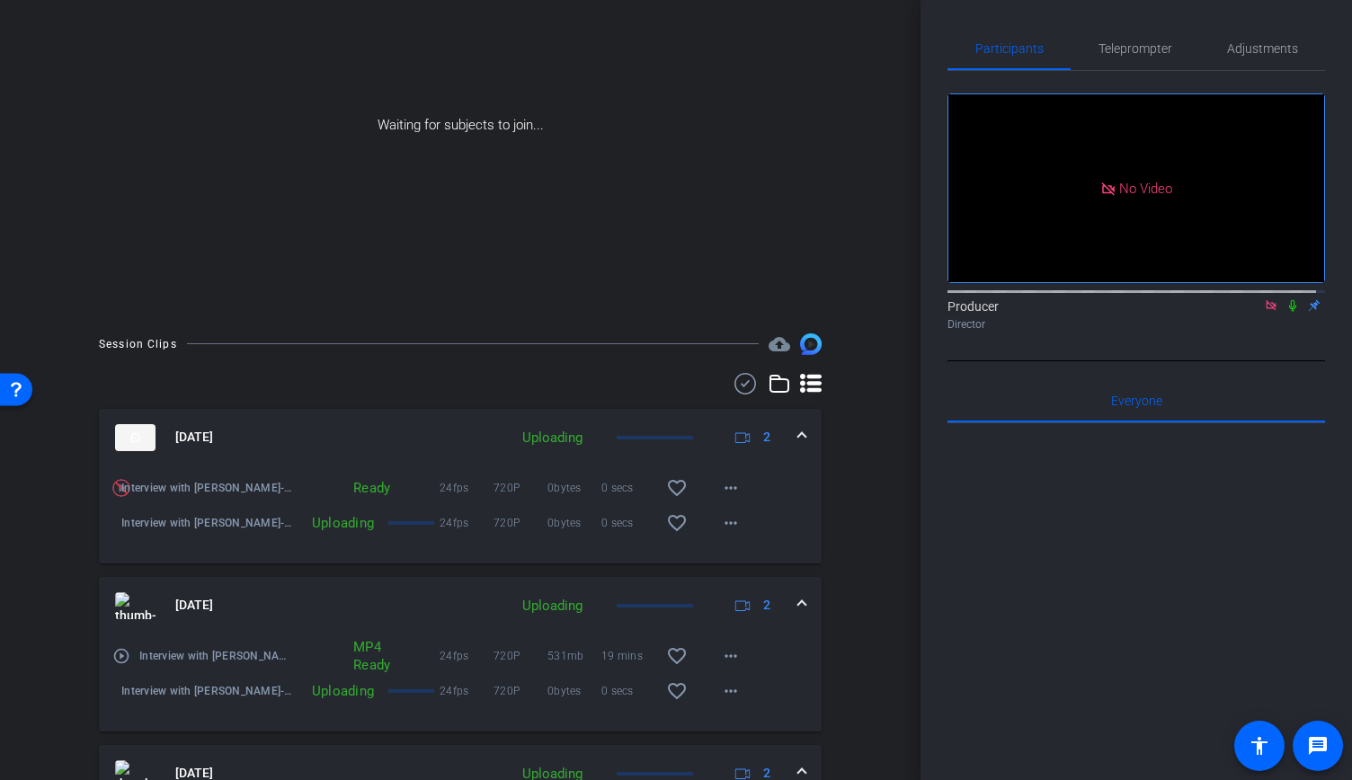
click at [1287, 312] on icon at bounding box center [1292, 305] width 14 height 13
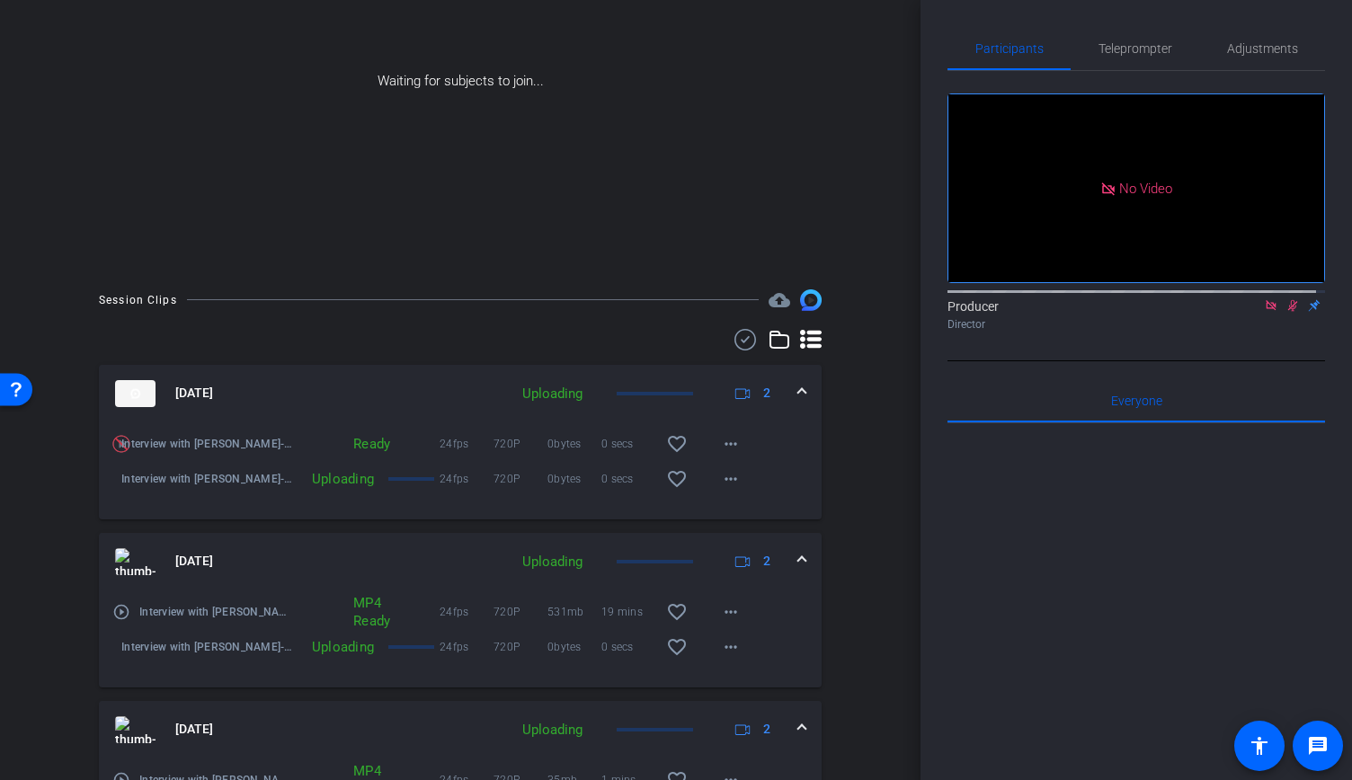
scroll to position [0, 0]
